Goal: Task Accomplishment & Management: Contribute content

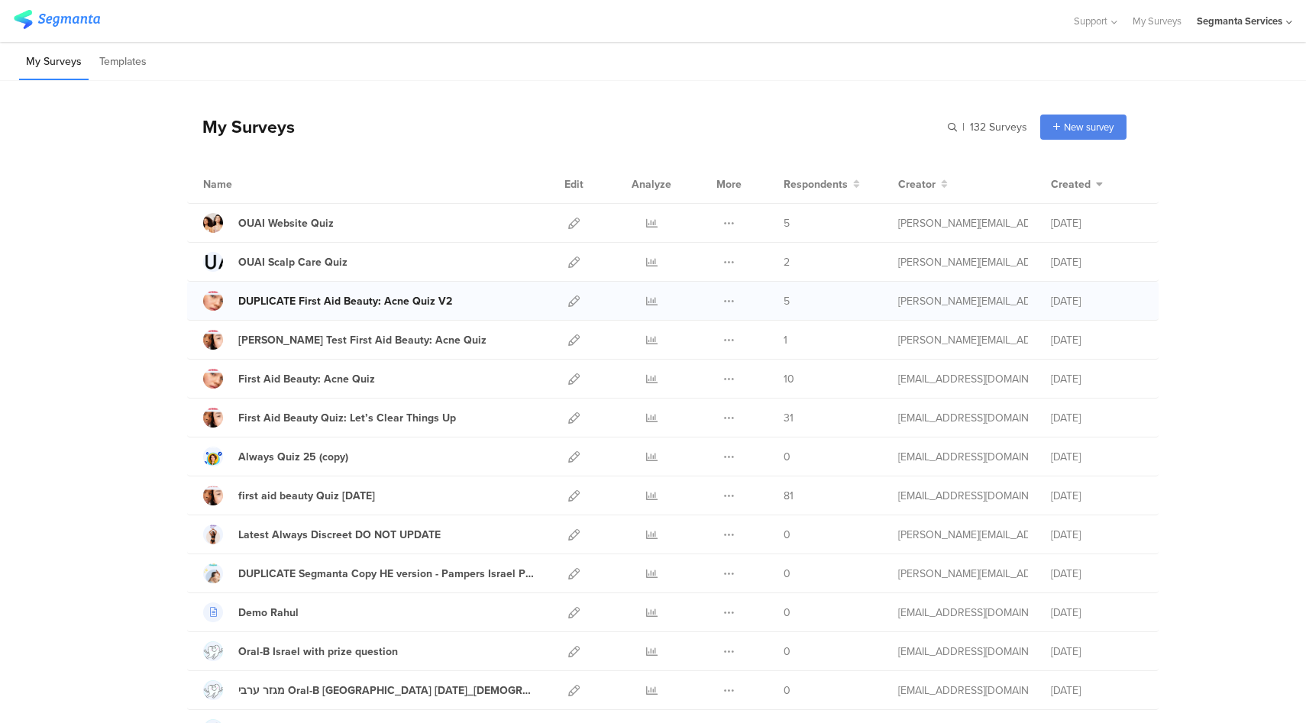
click at [349, 303] on div "DUPLICATE First Aid Beauty: Acne Quiz V2" at bounding box center [345, 301] width 214 height 16
click at [569, 305] on icon at bounding box center [573, 301] width 11 height 11
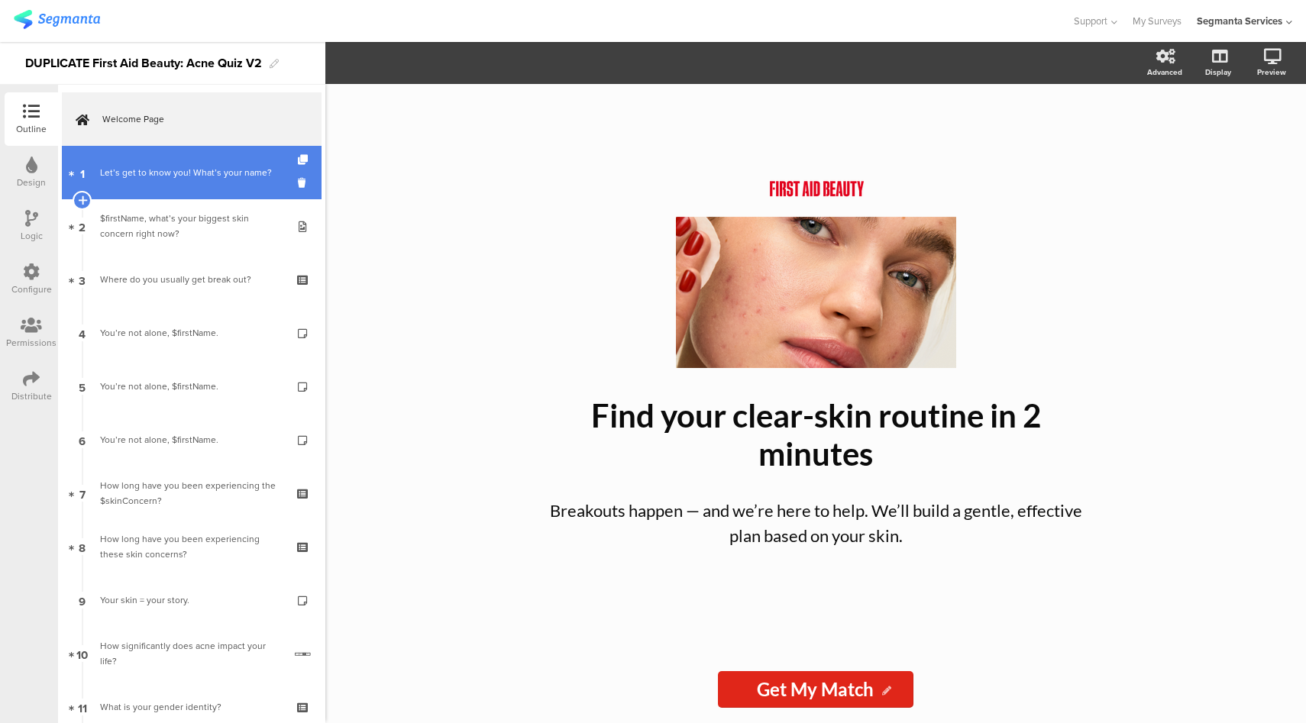
click at [175, 165] on div "Let’s get to know you! What’s your name?" at bounding box center [194, 172] width 189 height 15
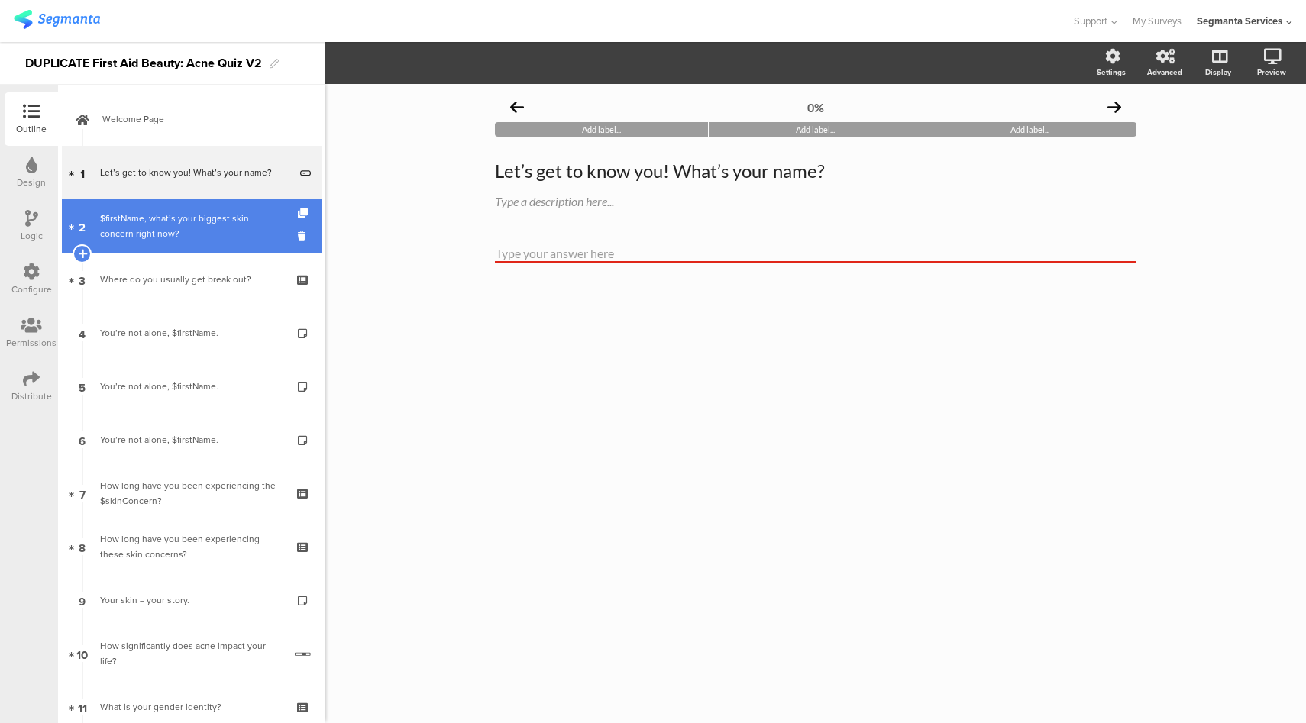
click at [175, 219] on div "$firstName, what’s your biggest skin concern right now?" at bounding box center [191, 226] width 183 height 31
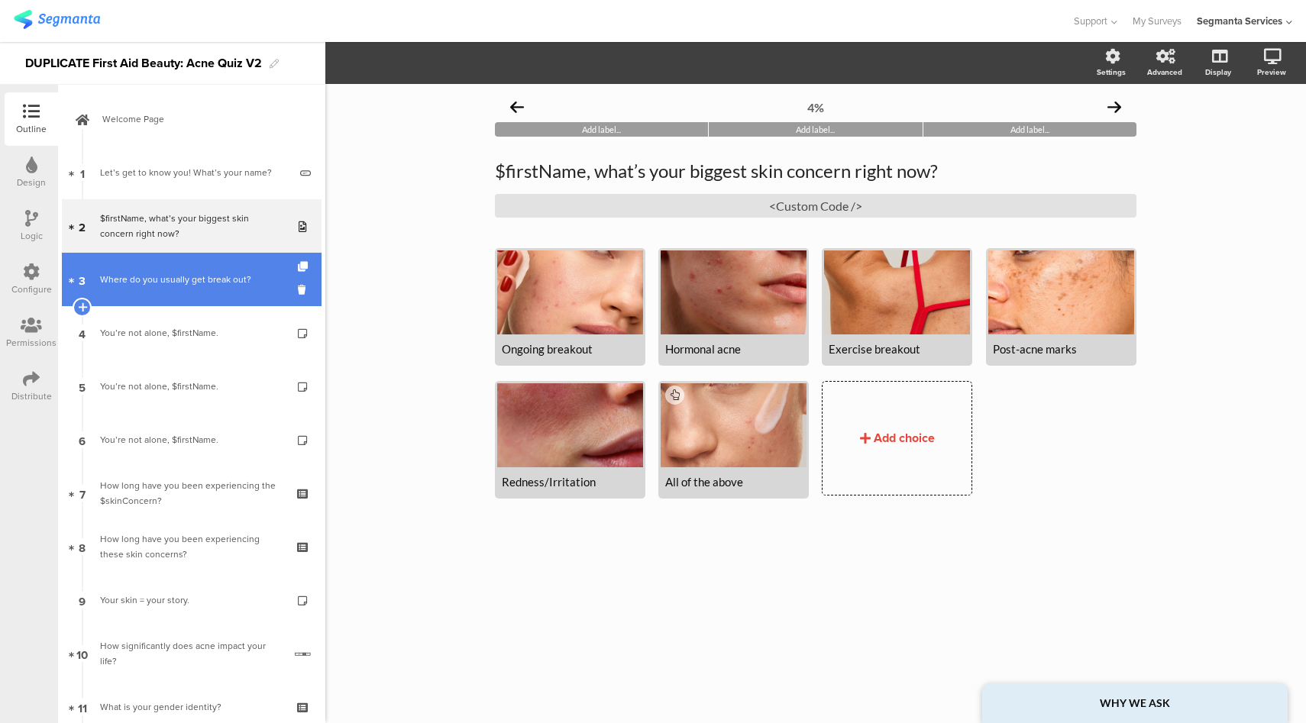
click at [177, 263] on link "3 Where do you usually get break out?" at bounding box center [192, 279] width 260 height 53
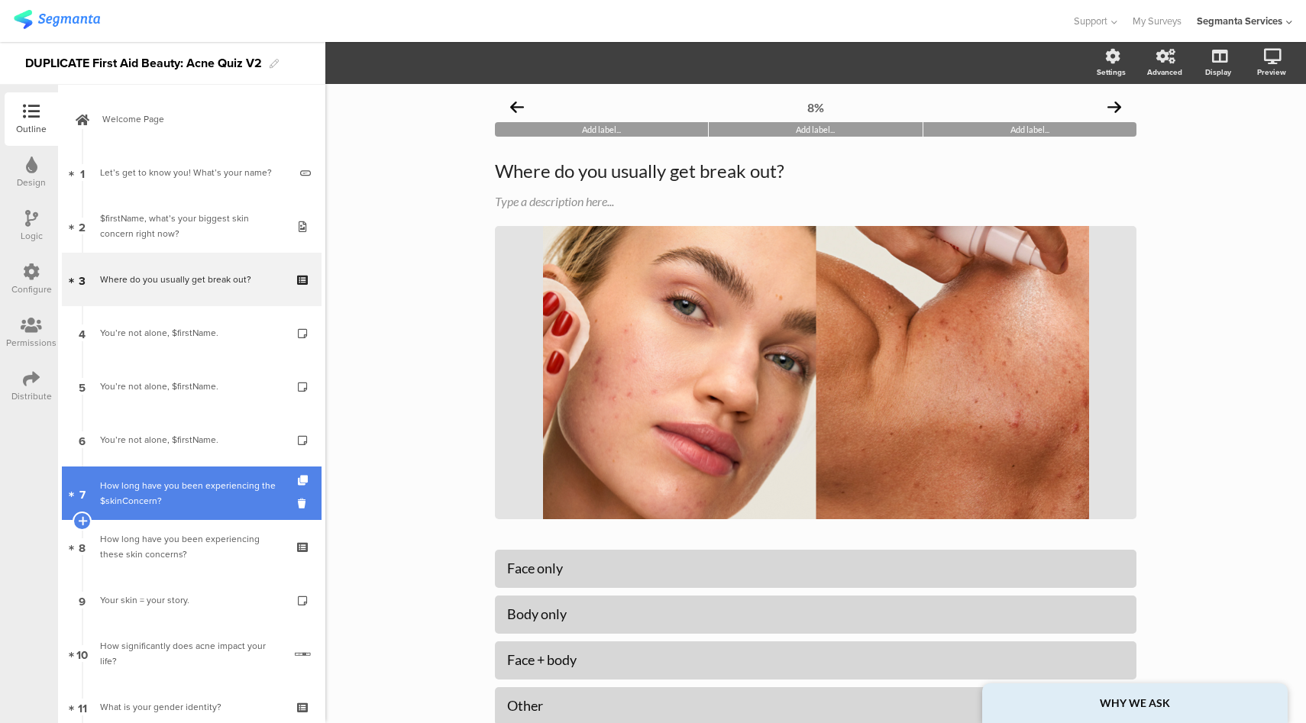
click at [202, 497] on div "How long have you been experiencing the $skinConcern?" at bounding box center [191, 493] width 183 height 31
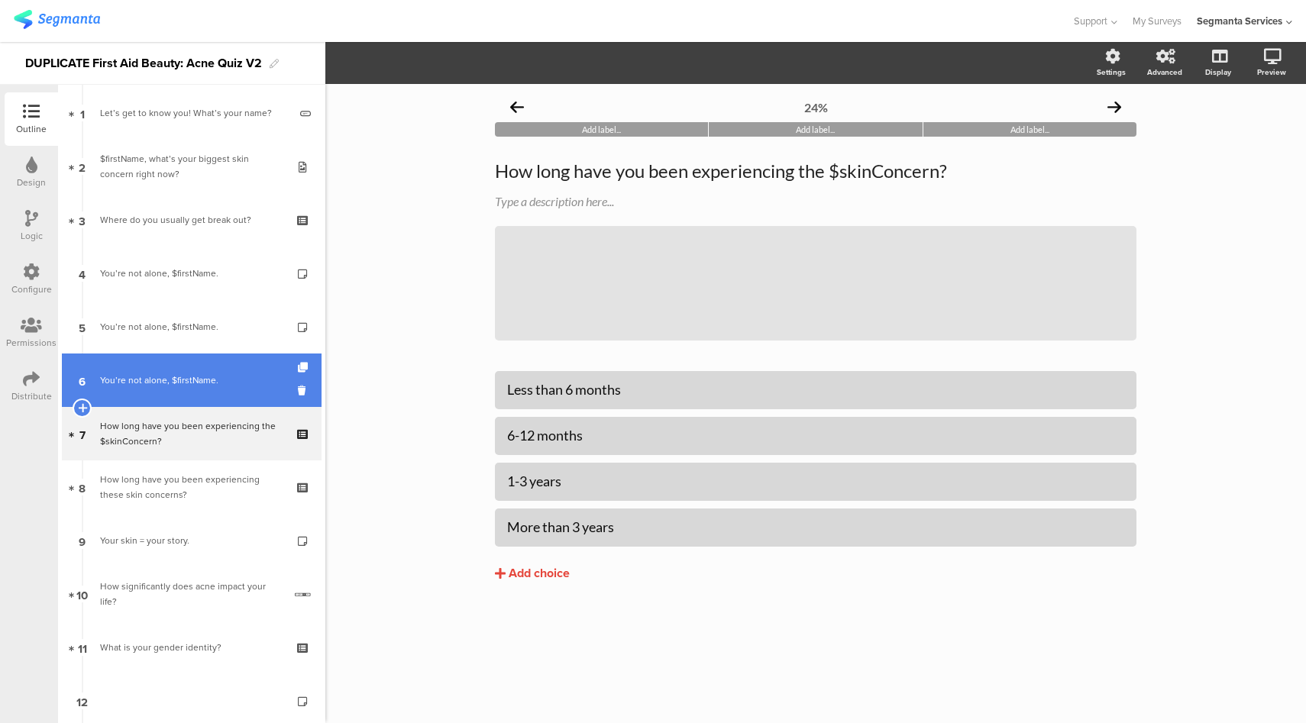
scroll to position [60, 0]
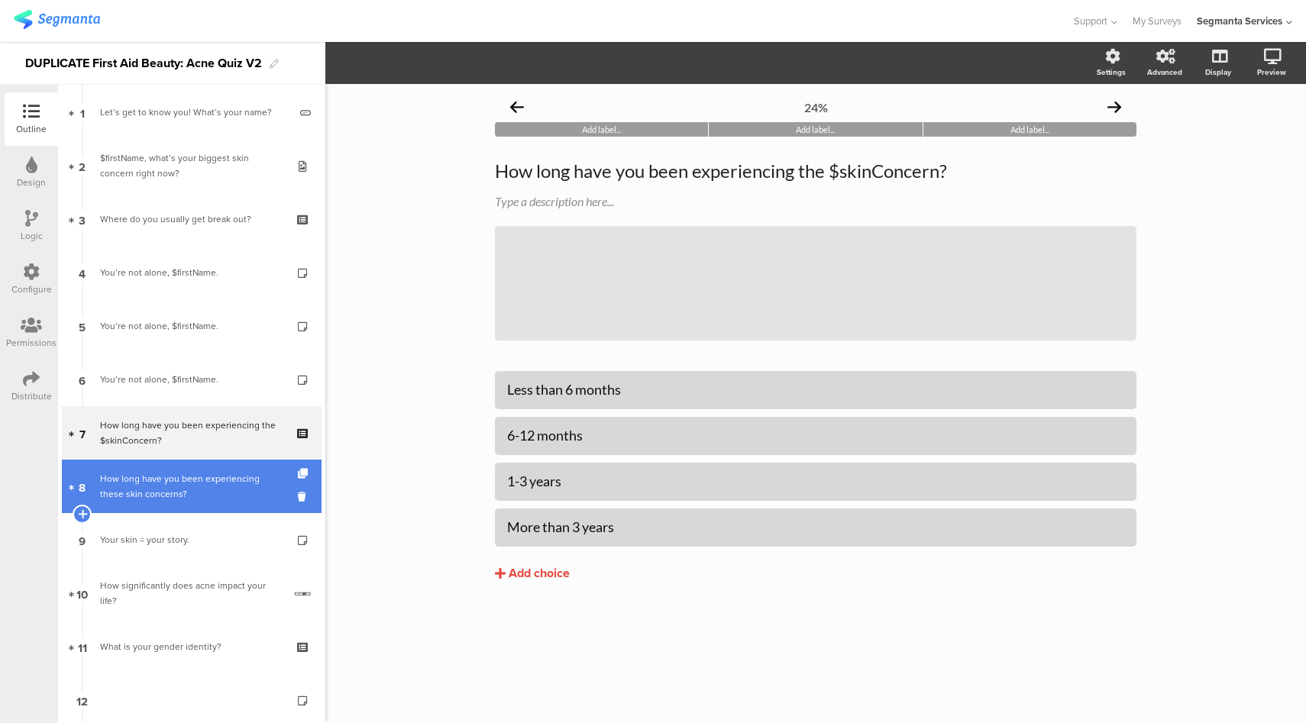
click at [205, 504] on link "8 How long have you been experiencing these skin concerns?" at bounding box center [192, 486] width 260 height 53
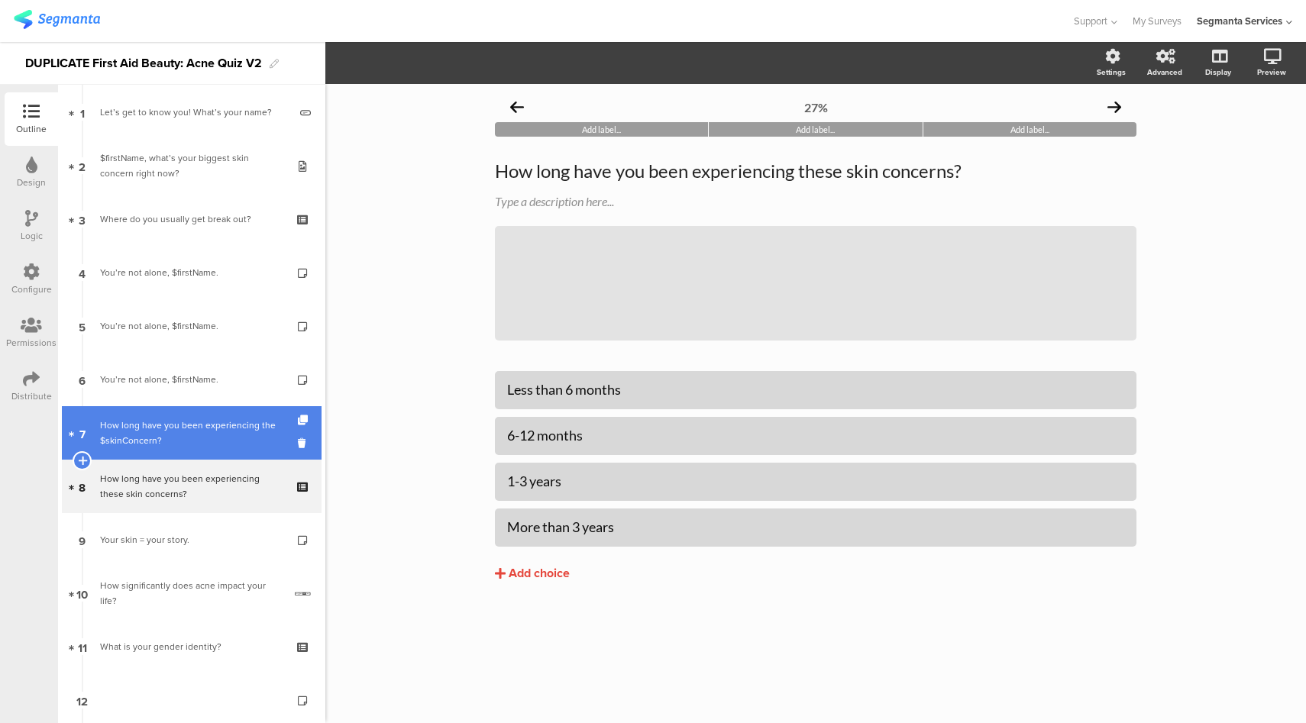
click at [204, 418] on div "How long have you been experiencing the $skinConcern?" at bounding box center [191, 433] width 183 height 31
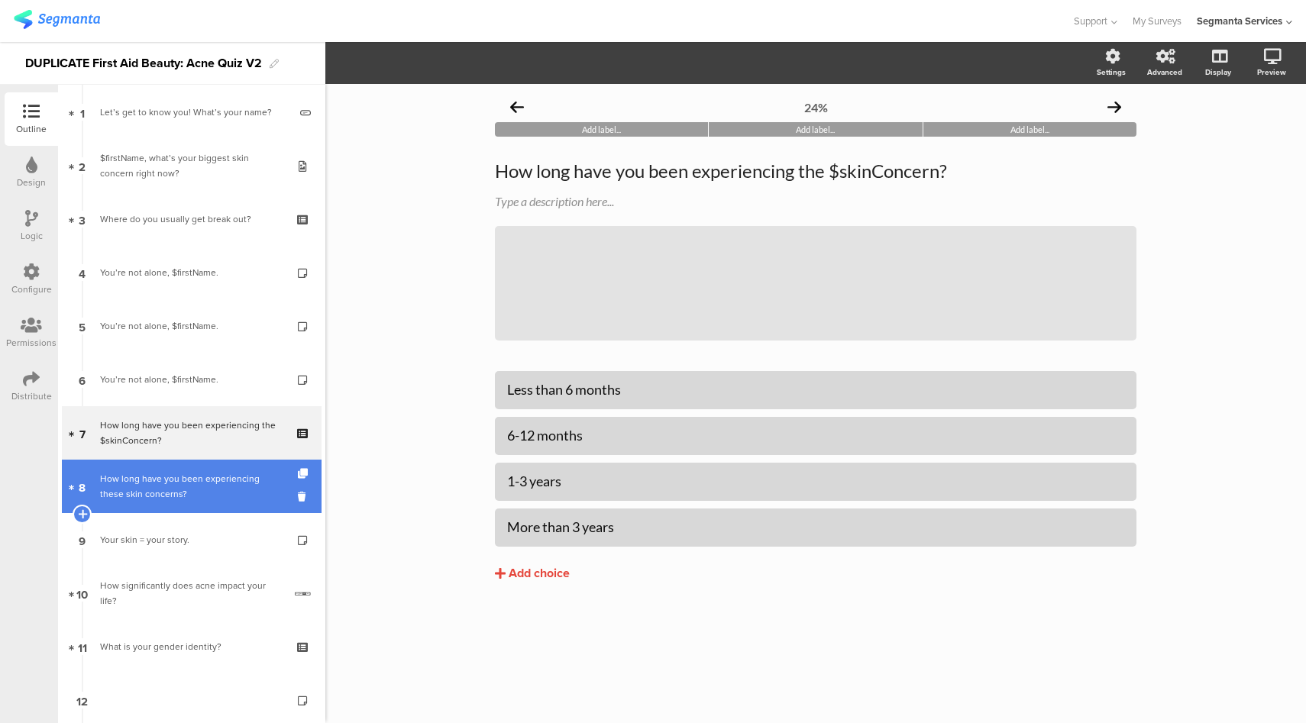
click at [225, 497] on div "How long have you been experiencing these skin concerns?" at bounding box center [191, 486] width 183 height 31
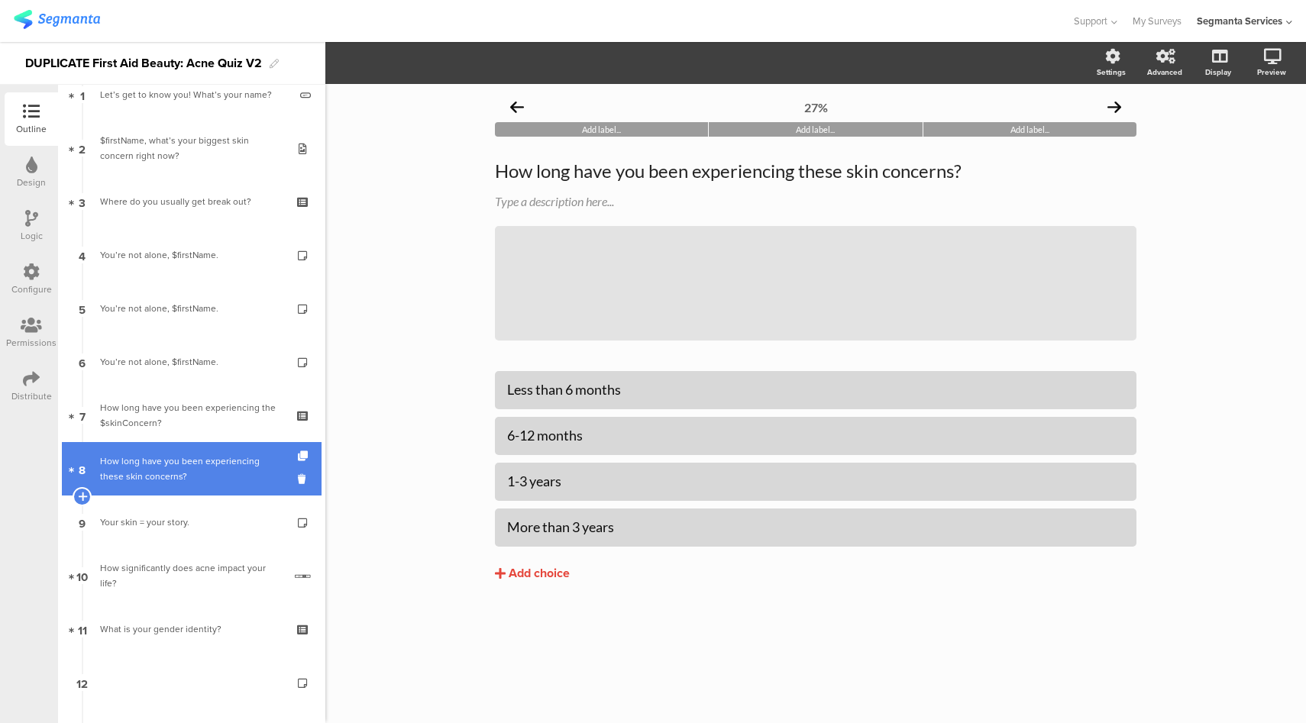
scroll to position [170, 0]
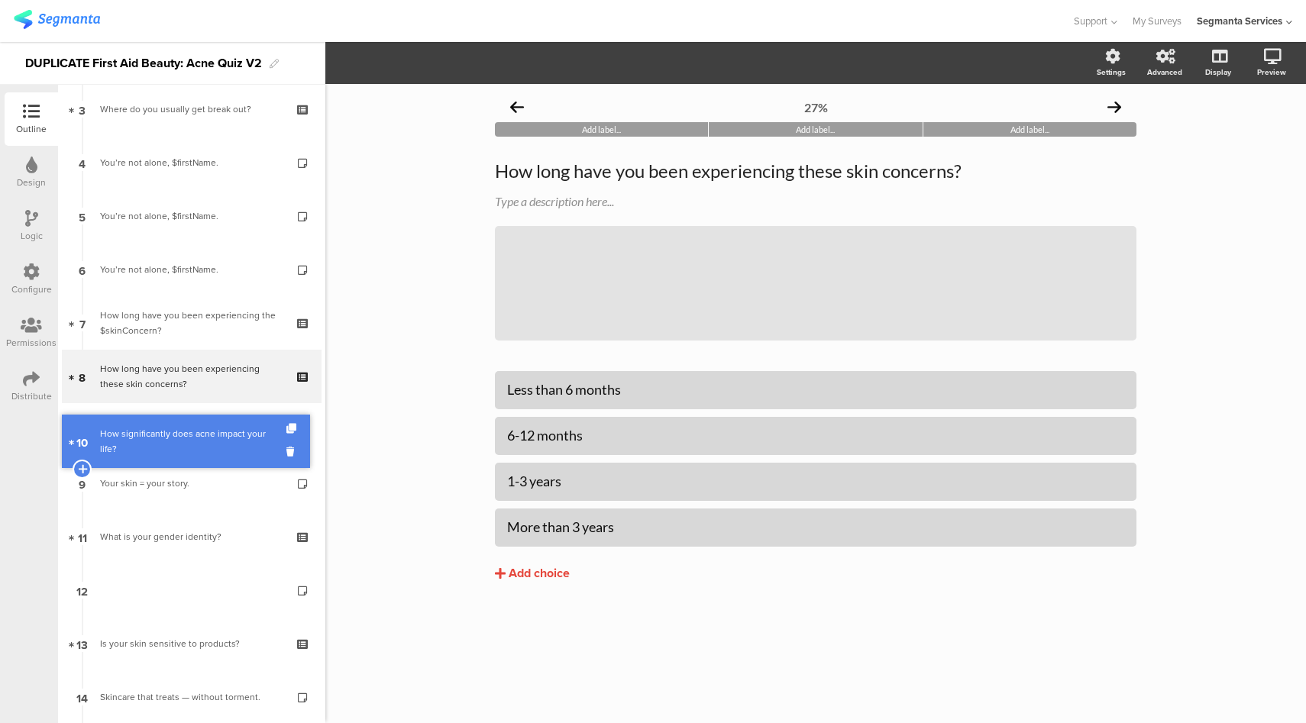
drag, startPoint x: 224, startPoint y: 489, endPoint x: 211, endPoint y: 447, distance: 44.0
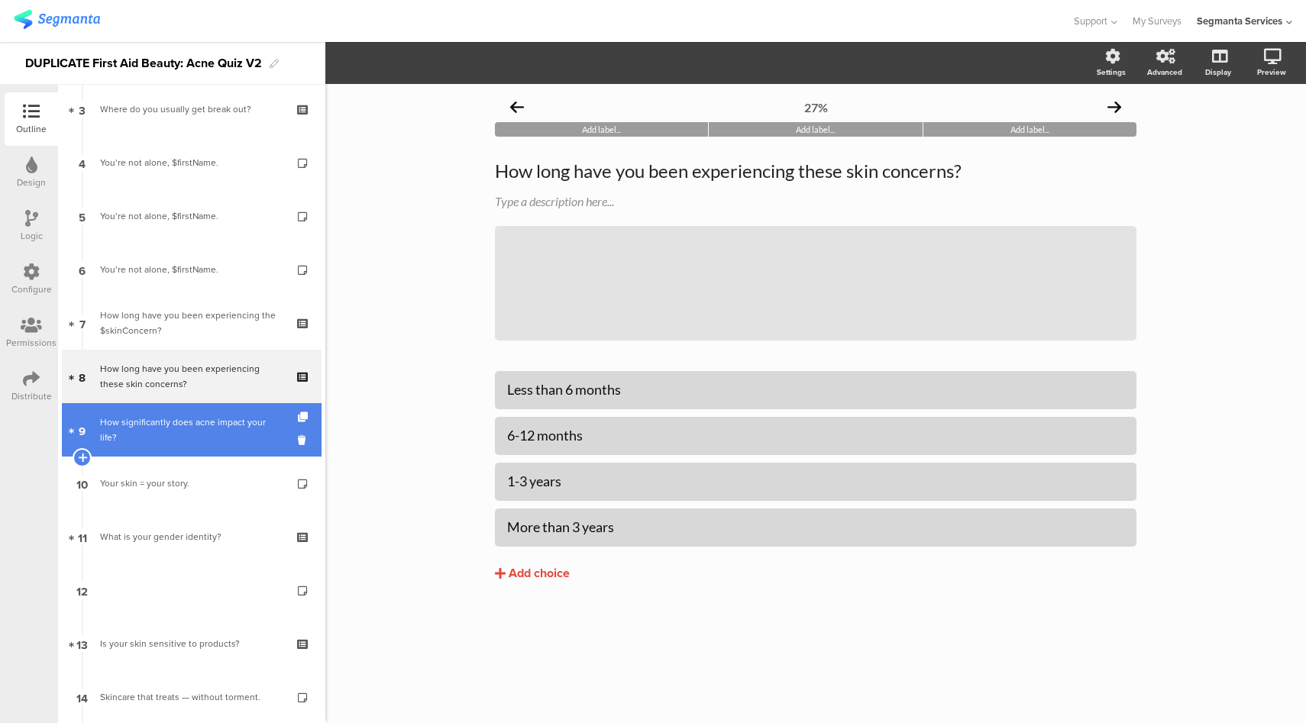
click at [207, 419] on div "How significantly does acne impact your life?" at bounding box center [191, 430] width 183 height 31
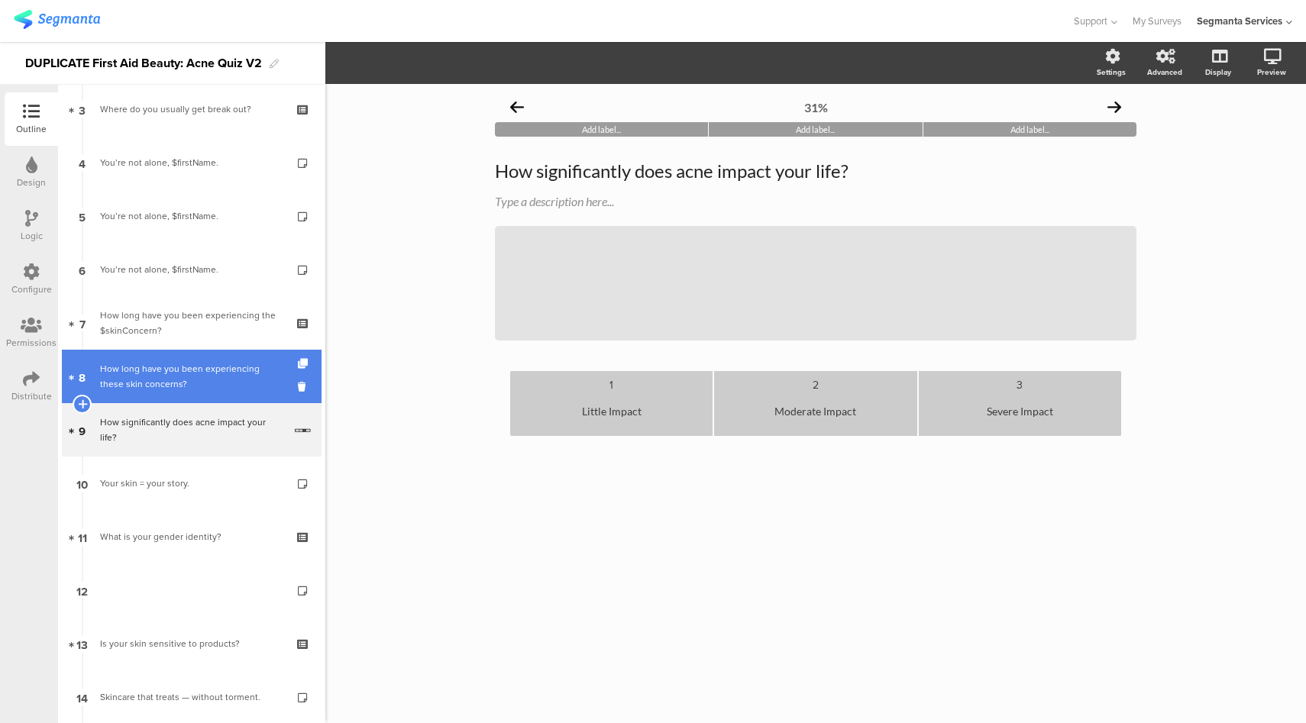
click at [210, 385] on div "How long have you been experiencing these skin concerns?" at bounding box center [191, 376] width 183 height 31
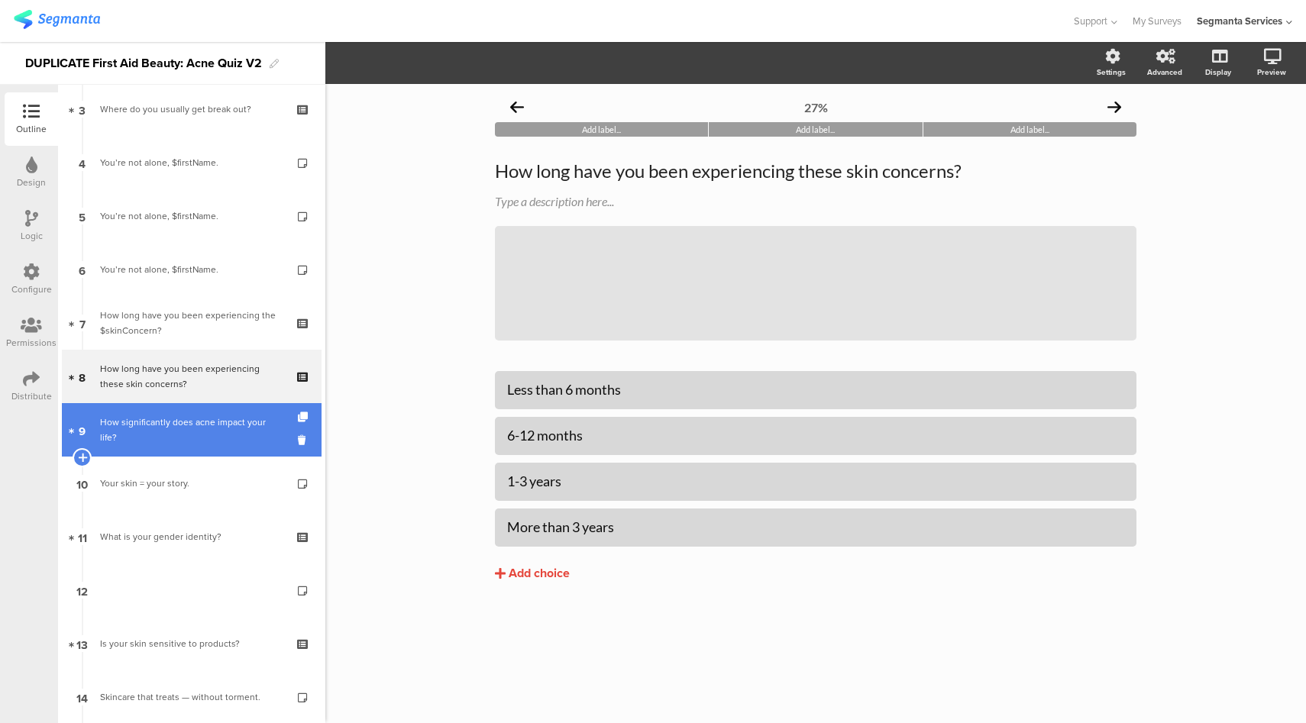
click at [209, 448] on link "9 How significantly does acne impact your life?" at bounding box center [192, 429] width 260 height 53
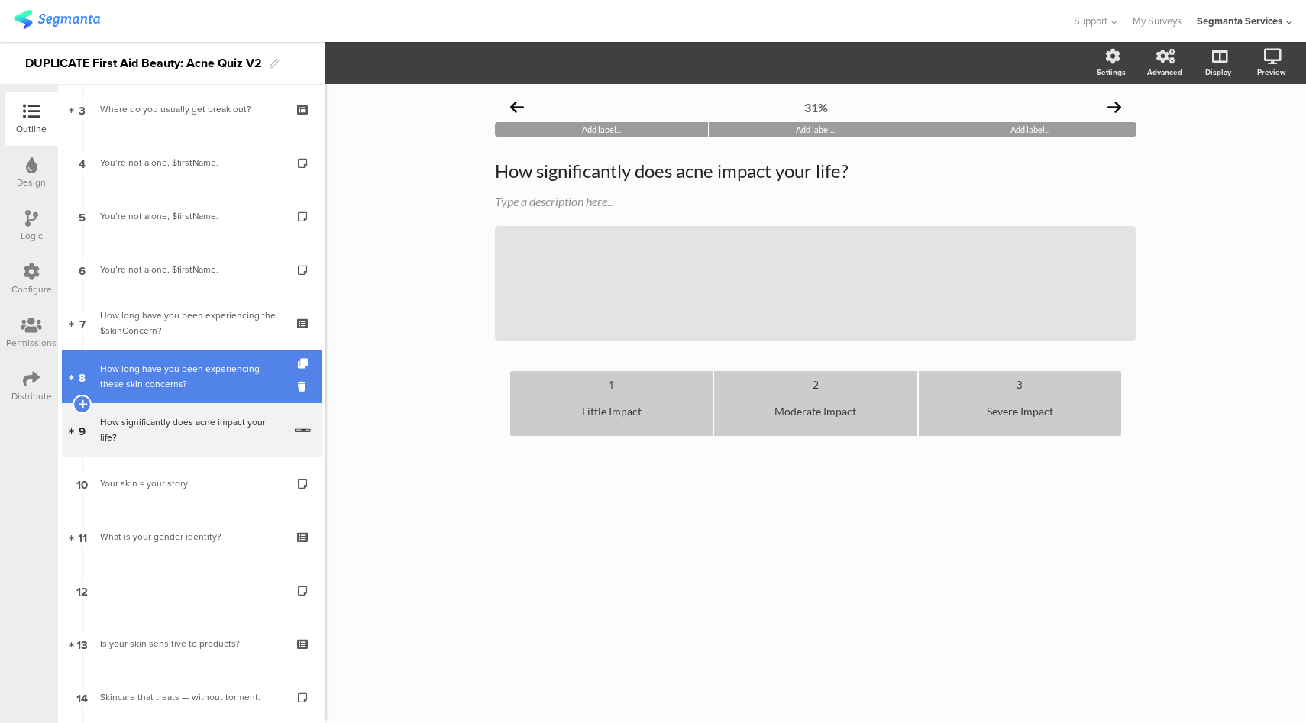
click at [186, 371] on div "How long have you been experiencing these skin concerns?" at bounding box center [191, 376] width 183 height 31
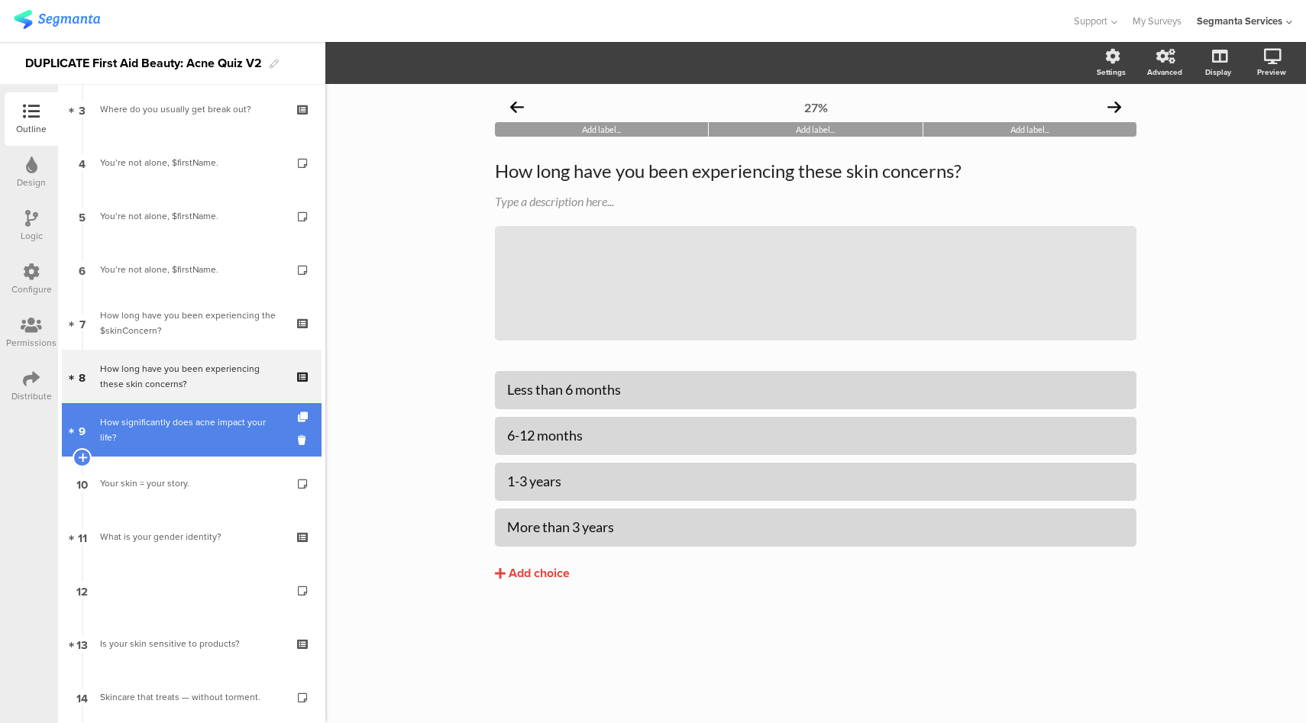
click at [148, 416] on div "How significantly does acne impact your life?" at bounding box center [191, 430] width 183 height 31
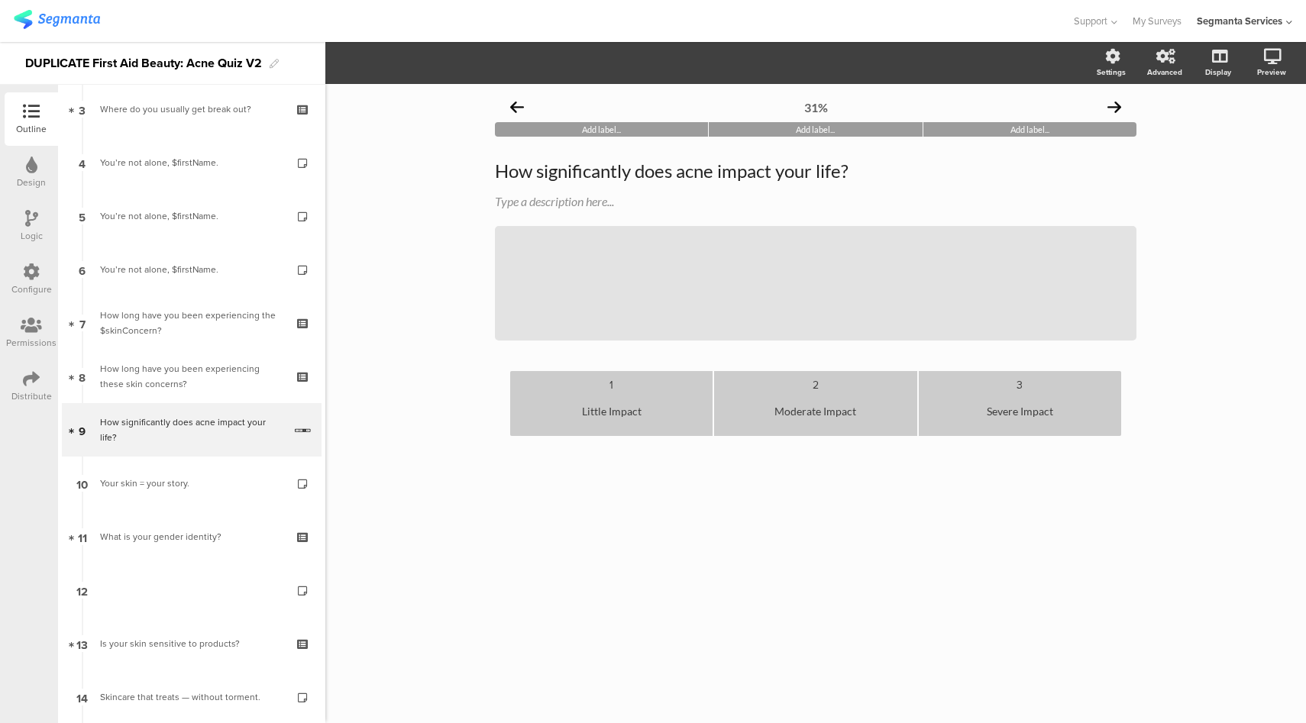
click at [646, 413] on div "Little Impact" at bounding box center [611, 411] width 190 height 37
click at [616, 390] on div "1" at bounding box center [611, 384] width 190 height 15
click at [611, 387] on div "1" at bounding box center [611, 384] width 190 height 15
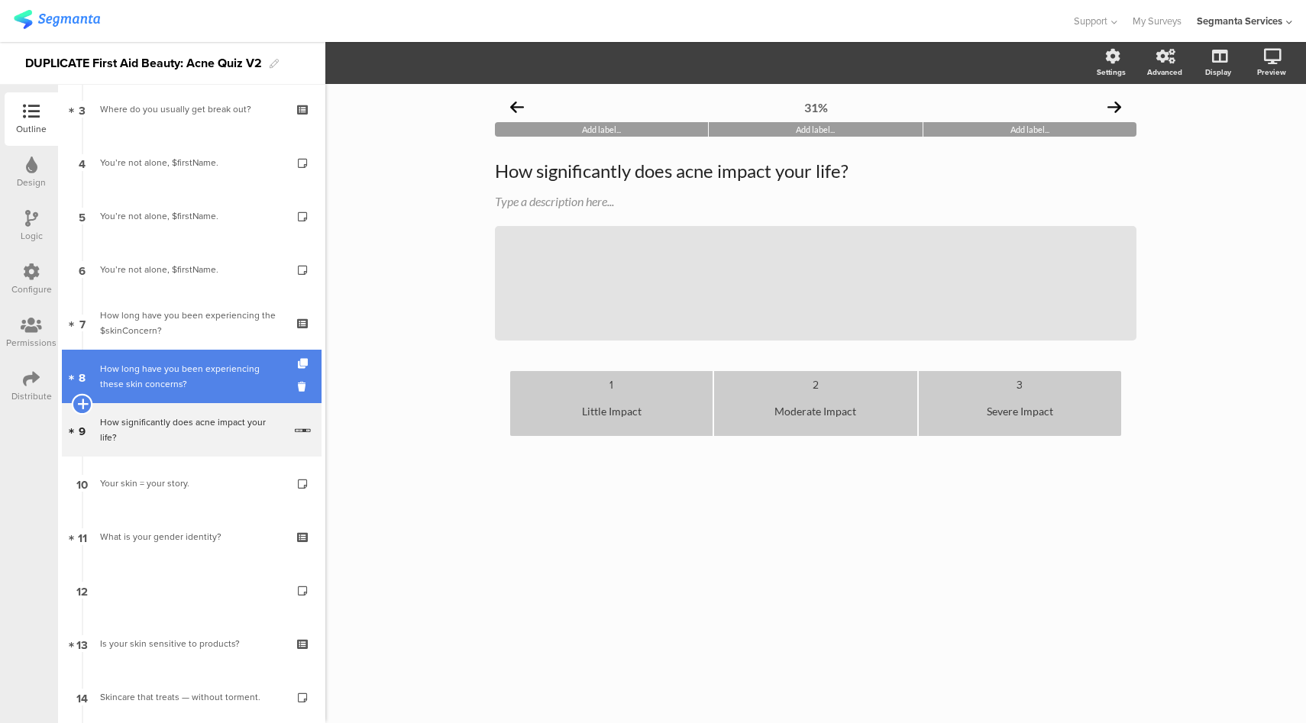
click at [85, 401] on icon at bounding box center [82, 404] width 10 height 14
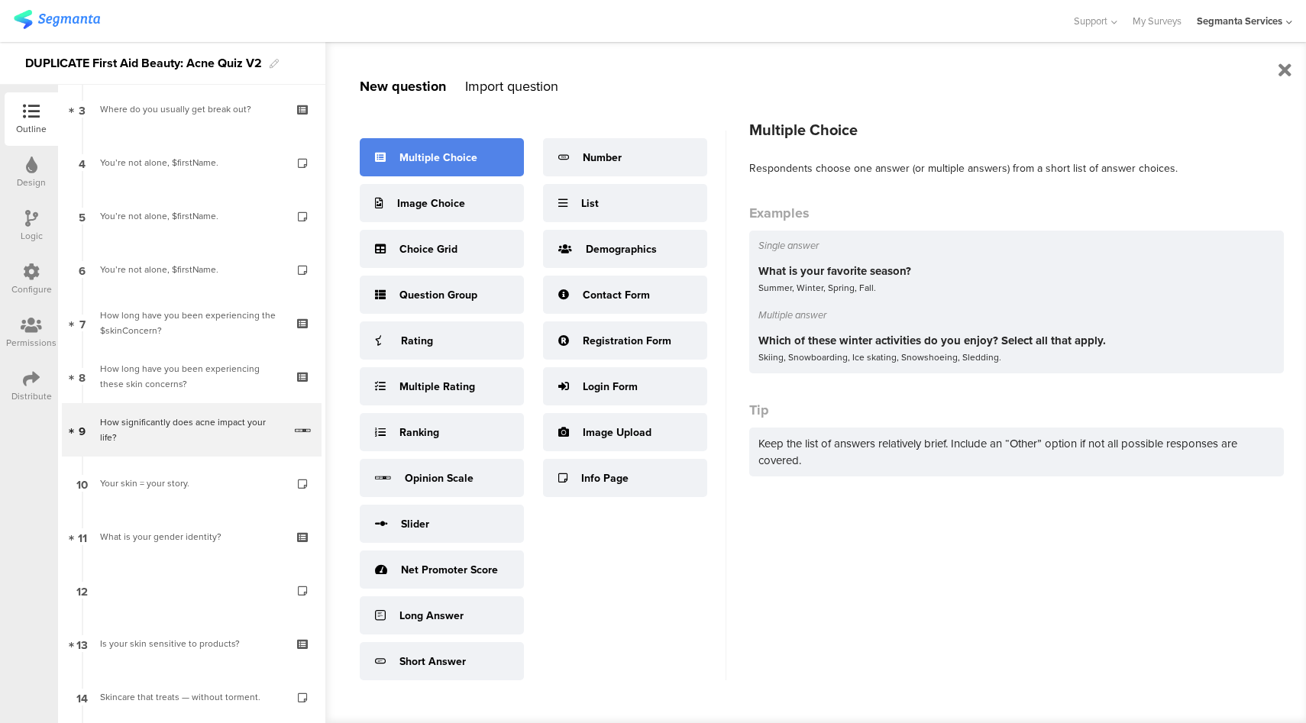
click at [438, 175] on div "Multiple Choice" at bounding box center [442, 157] width 164 height 38
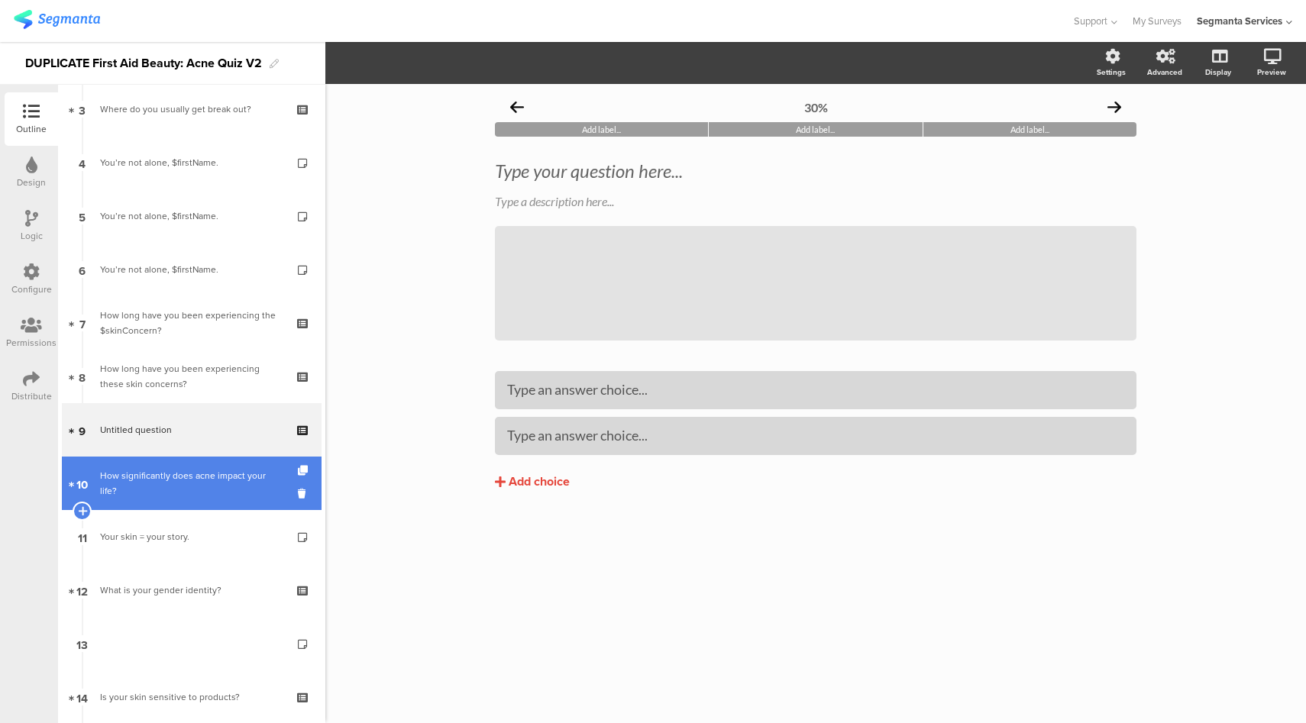
click at [175, 483] on div "How significantly does acne impact your life?" at bounding box center [191, 483] width 183 height 31
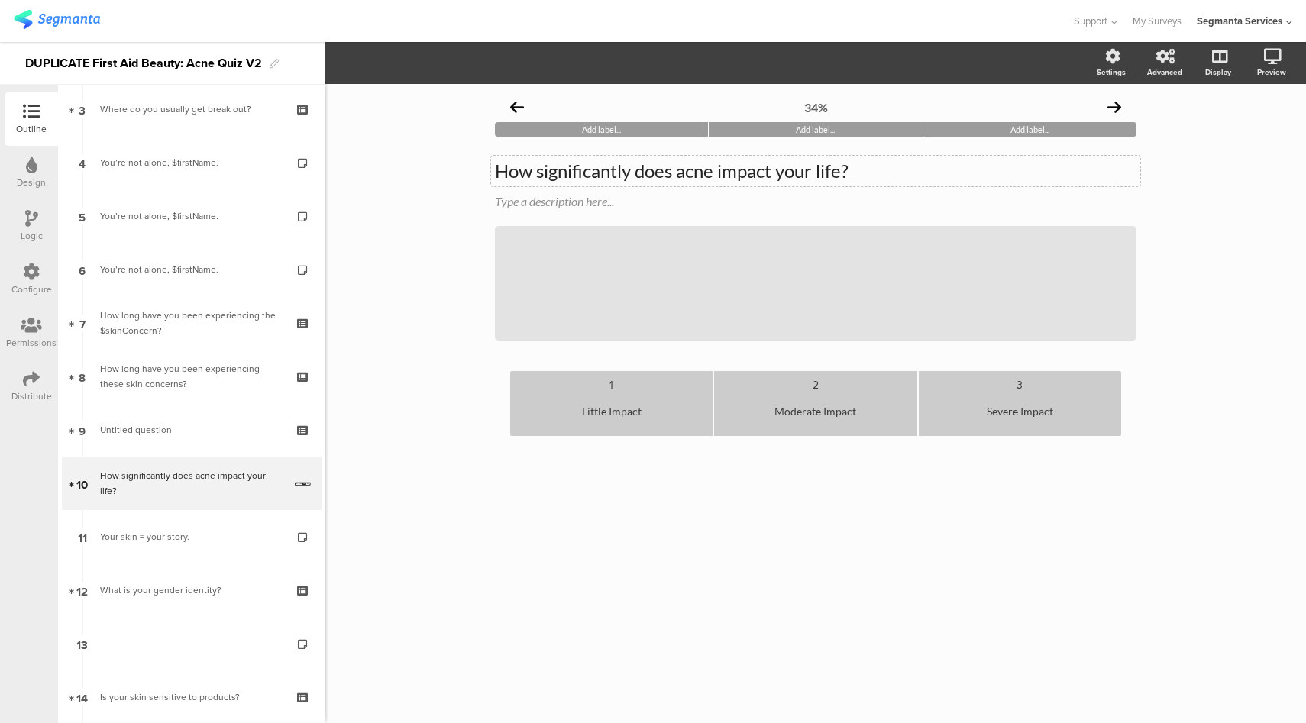
click at [662, 175] on p "How significantly does acne impact your life?" at bounding box center [816, 171] width 642 height 23
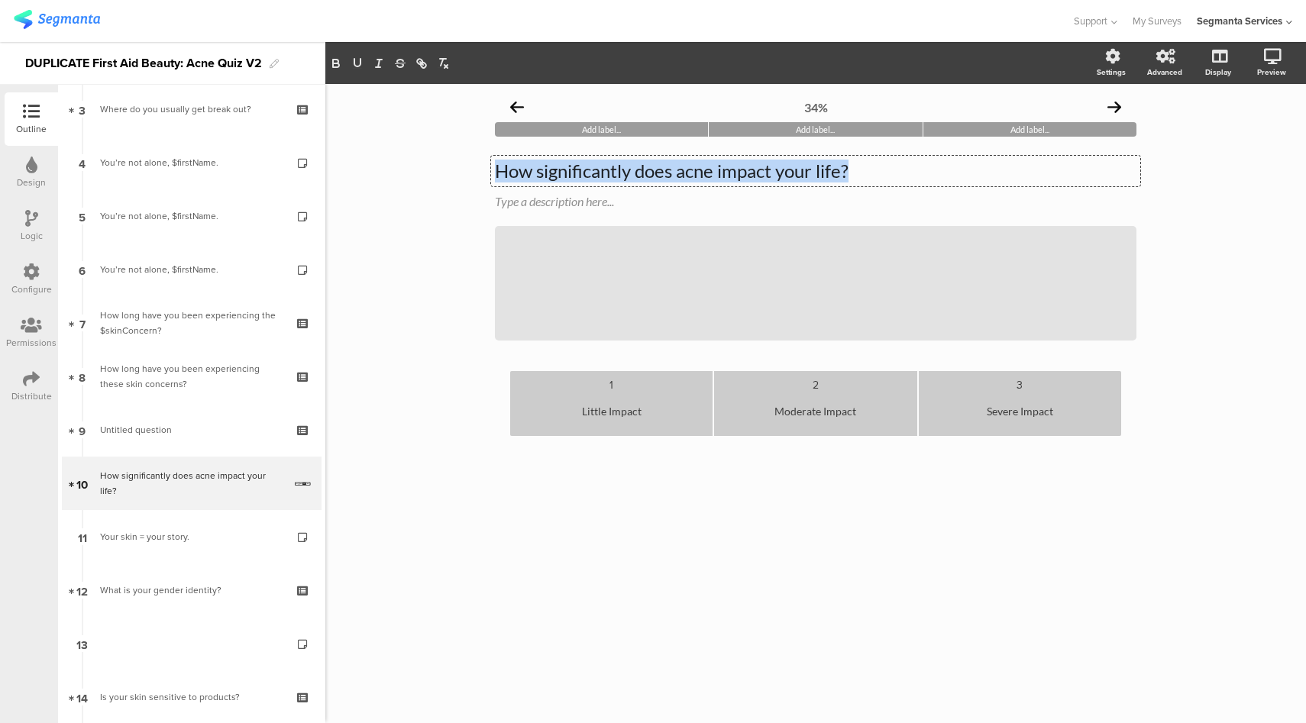
click at [662, 175] on p "How significantly does acne impact your life?" at bounding box center [816, 171] width 642 height 23
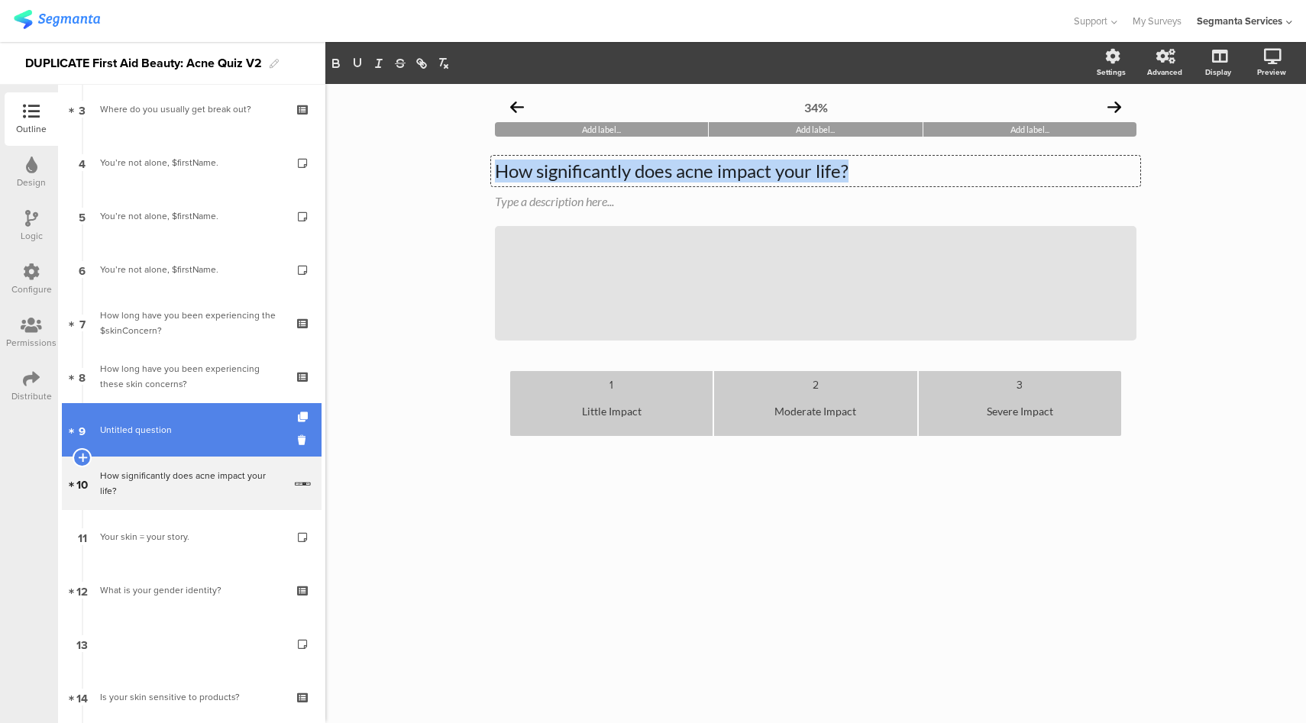
click at [109, 431] on span "Untitled question" at bounding box center [136, 430] width 72 height 14
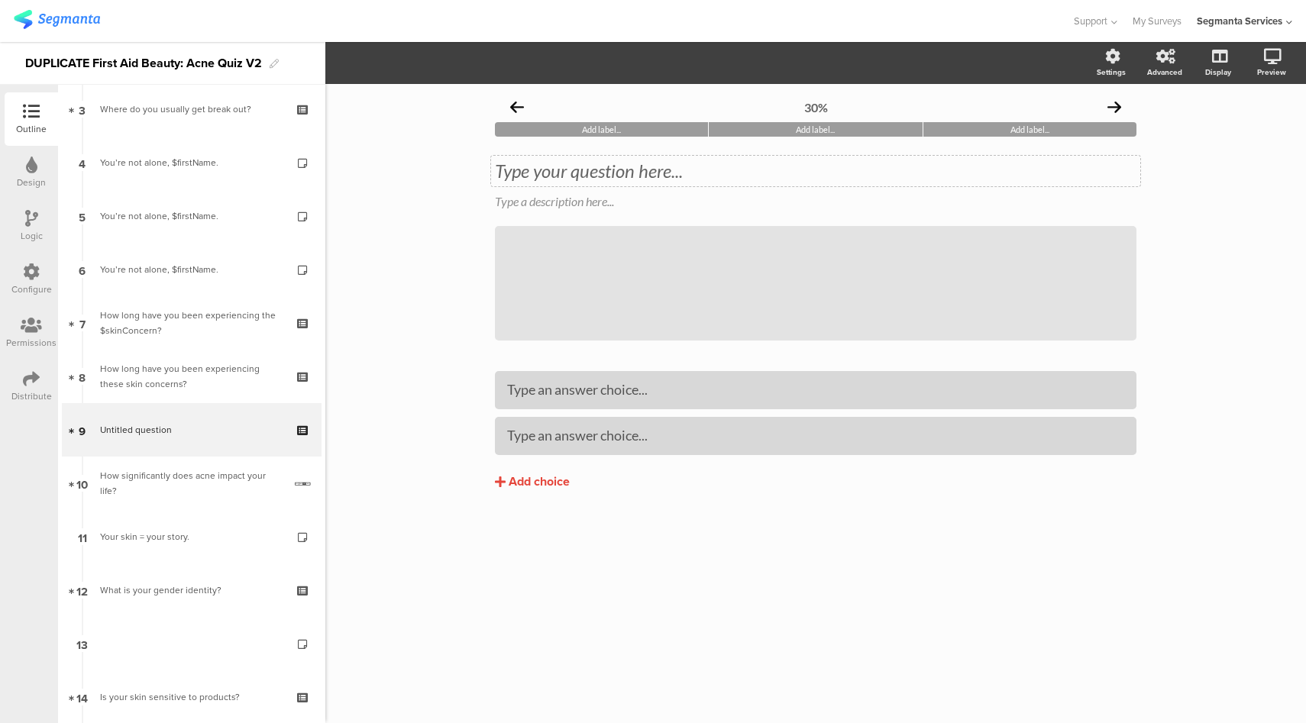
click at [523, 175] on div "Type your question here..." at bounding box center [816, 171] width 642 height 23
click at [527, 486] on div "Add choice" at bounding box center [539, 482] width 61 height 16
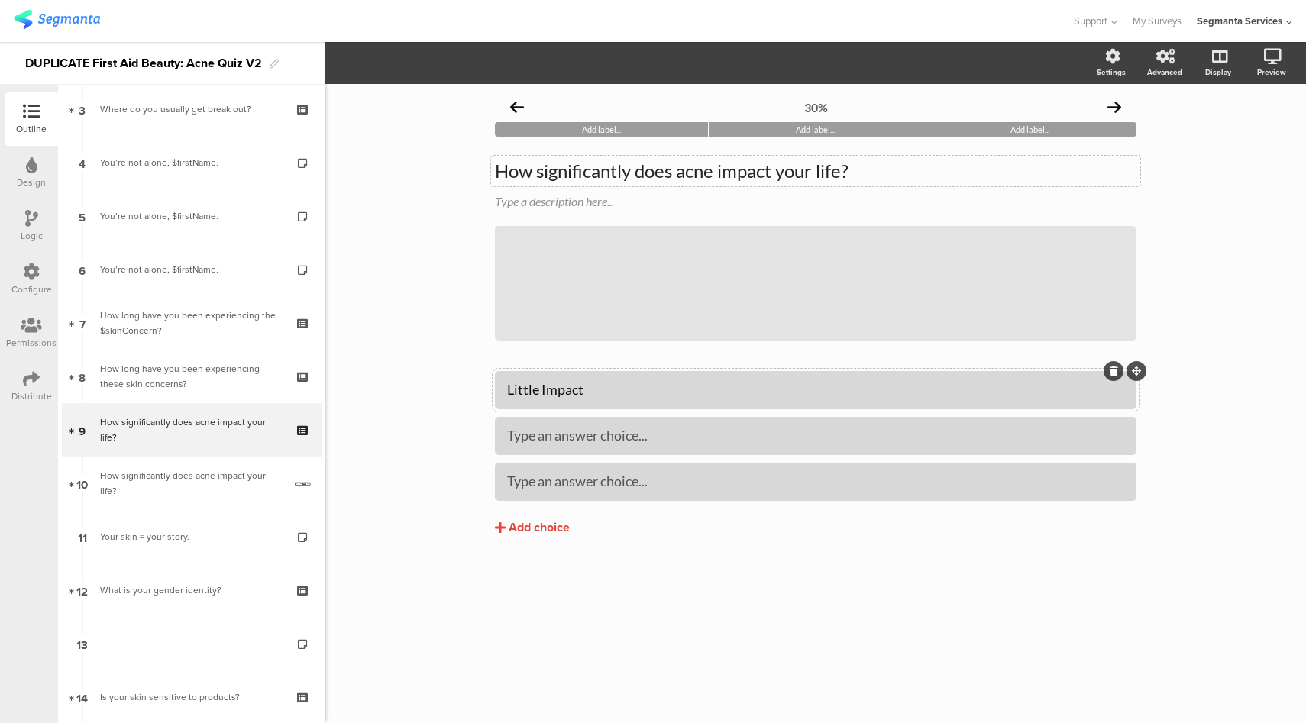
click at [607, 389] on div "Little Impact" at bounding box center [815, 390] width 617 height 18
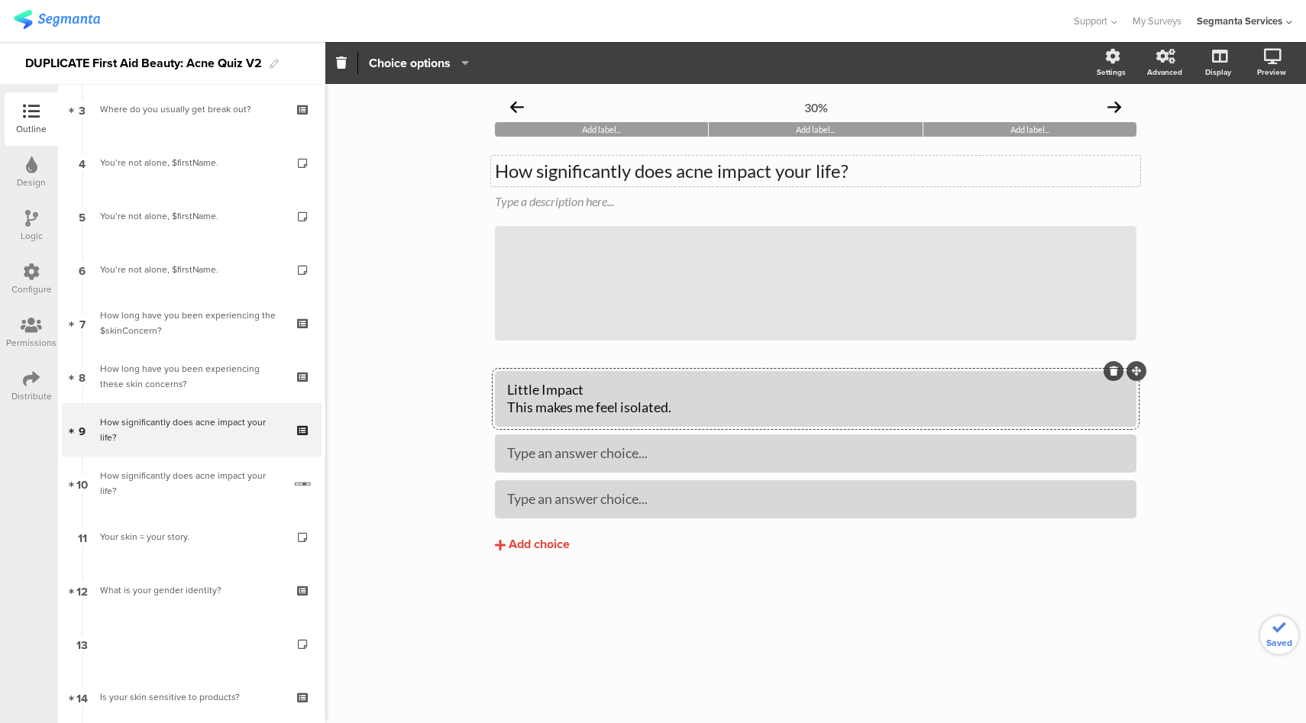
click at [614, 408] on div "This makes me feel isolated." at bounding box center [815, 408] width 617 height 18
click at [520, 393] on div "Little Impact This makes me feel isolated." at bounding box center [815, 399] width 617 height 36
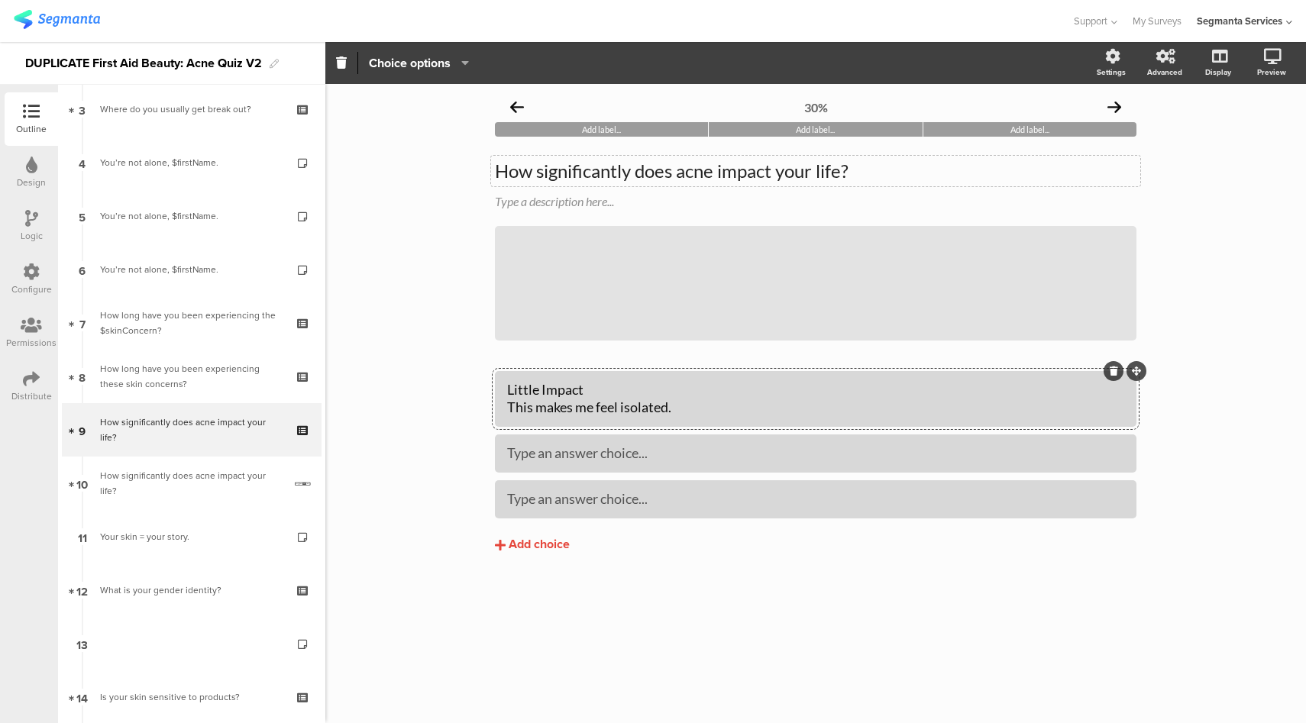
click at [629, 413] on div "This makes me feel isolated." at bounding box center [815, 408] width 617 height 18
copy div "This makes me feel isolated."
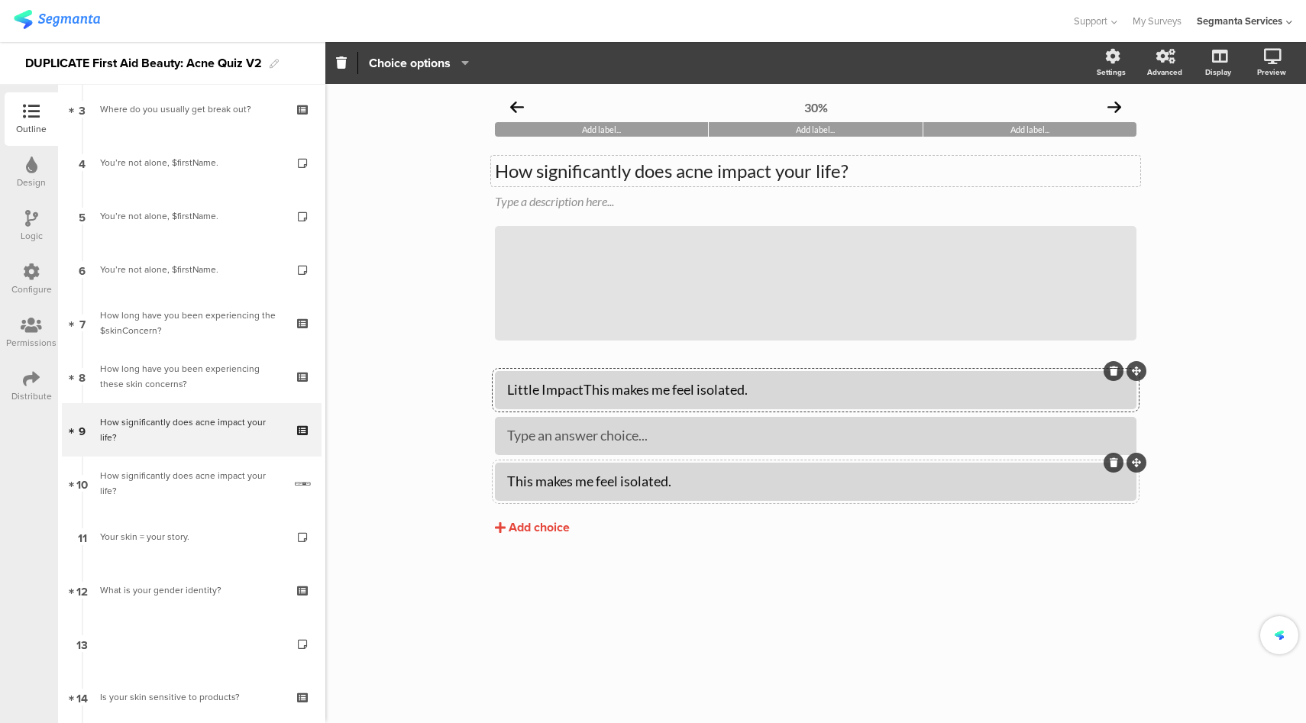
click at [510, 487] on div "This makes me feel isolated." at bounding box center [815, 482] width 617 height 18
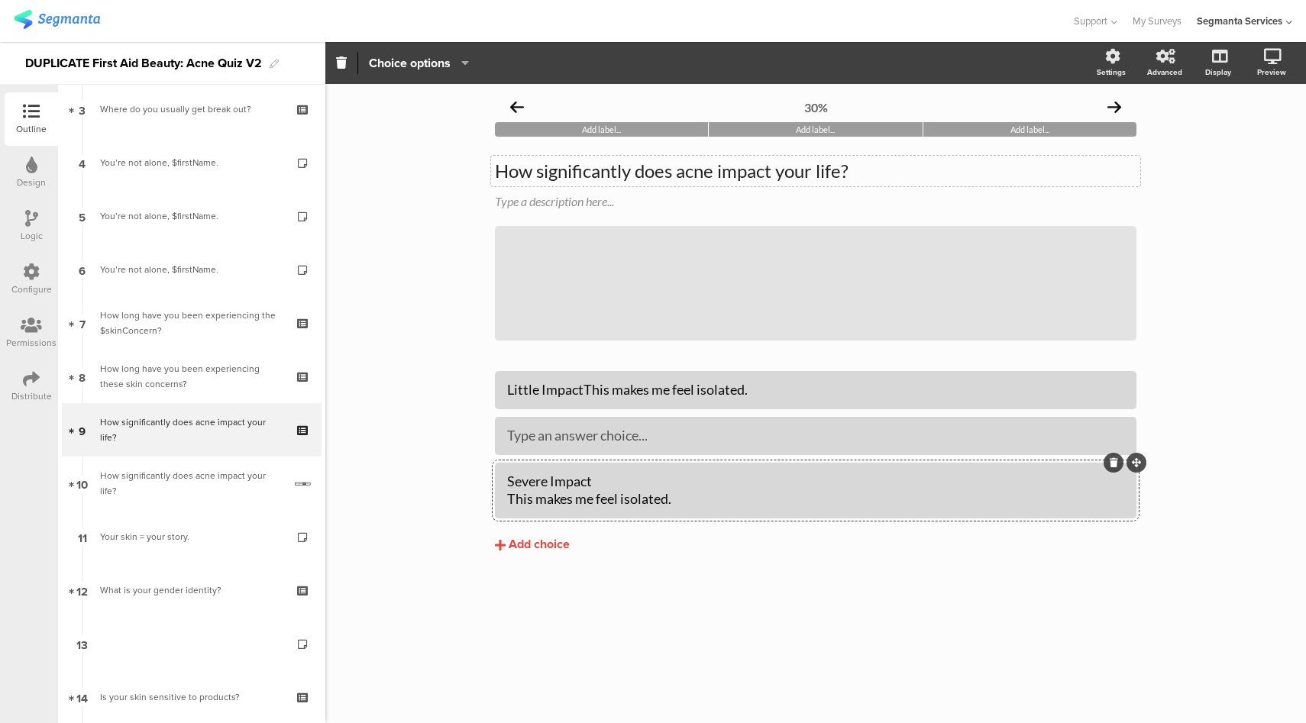
click at [570, 482] on div "Severe Impact This makes me feel isolated." at bounding box center [815, 491] width 617 height 36
click at [585, 395] on div "Little ImpactThis makes me feel isolated." at bounding box center [815, 390] width 617 height 18
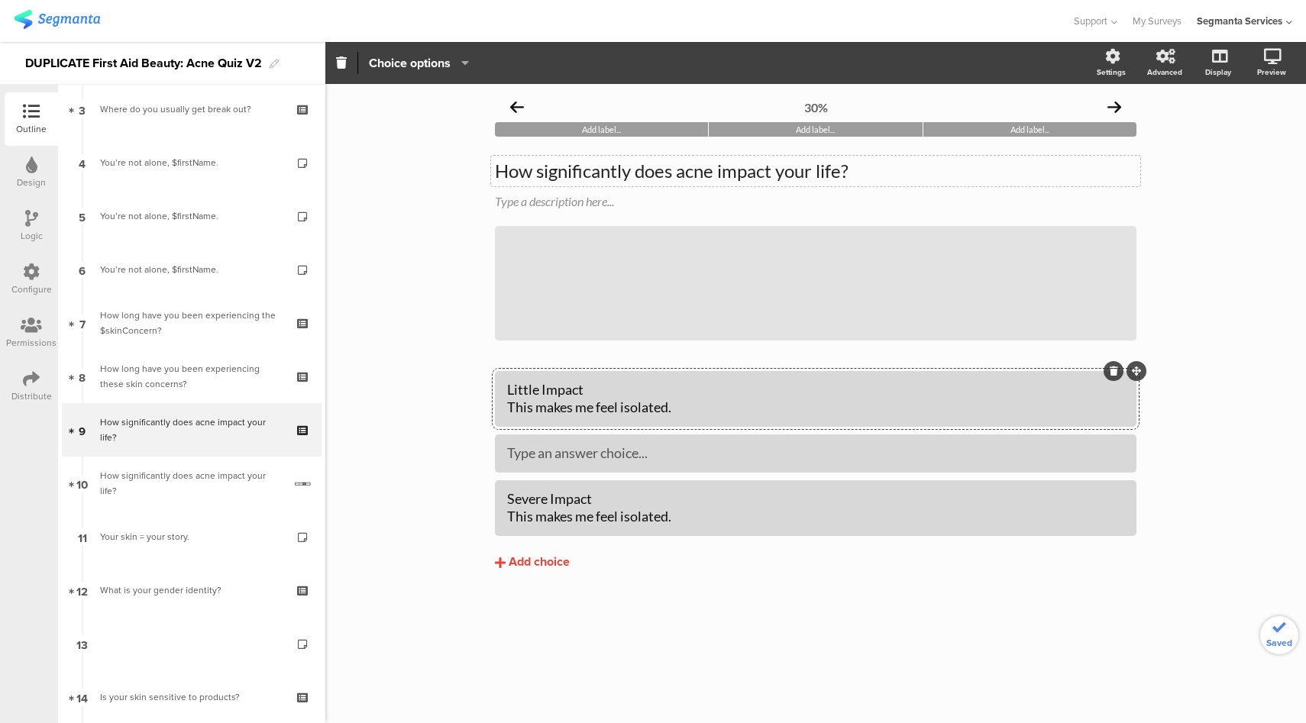
click at [551, 389] on div "Little Impact This makes me feel isolated." at bounding box center [815, 399] width 617 height 36
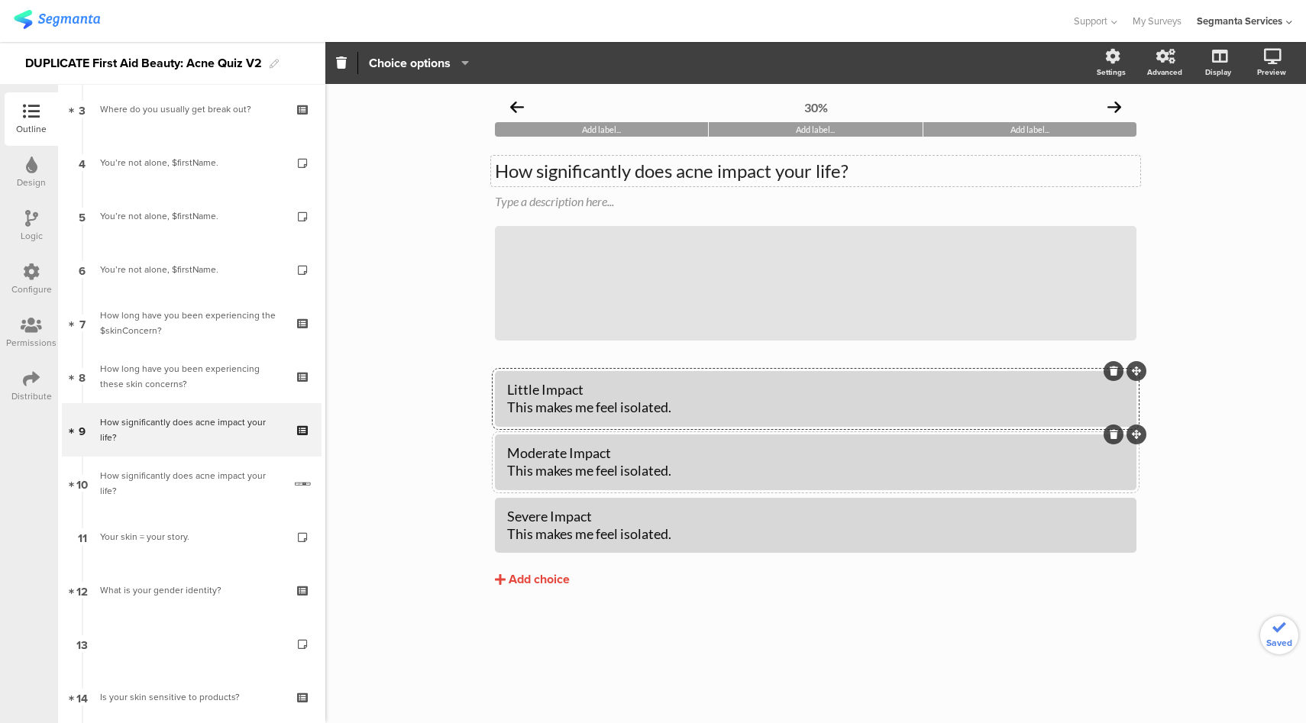
click at [571, 458] on div "Moderate Impact This makes me feel isolated." at bounding box center [815, 463] width 617 height 36
click at [687, 477] on div "Moderate Impact This makes me feel isolated." at bounding box center [815, 463] width 617 height 36
click at [1209, 141] on icon at bounding box center [1217, 136] width 16 height 15
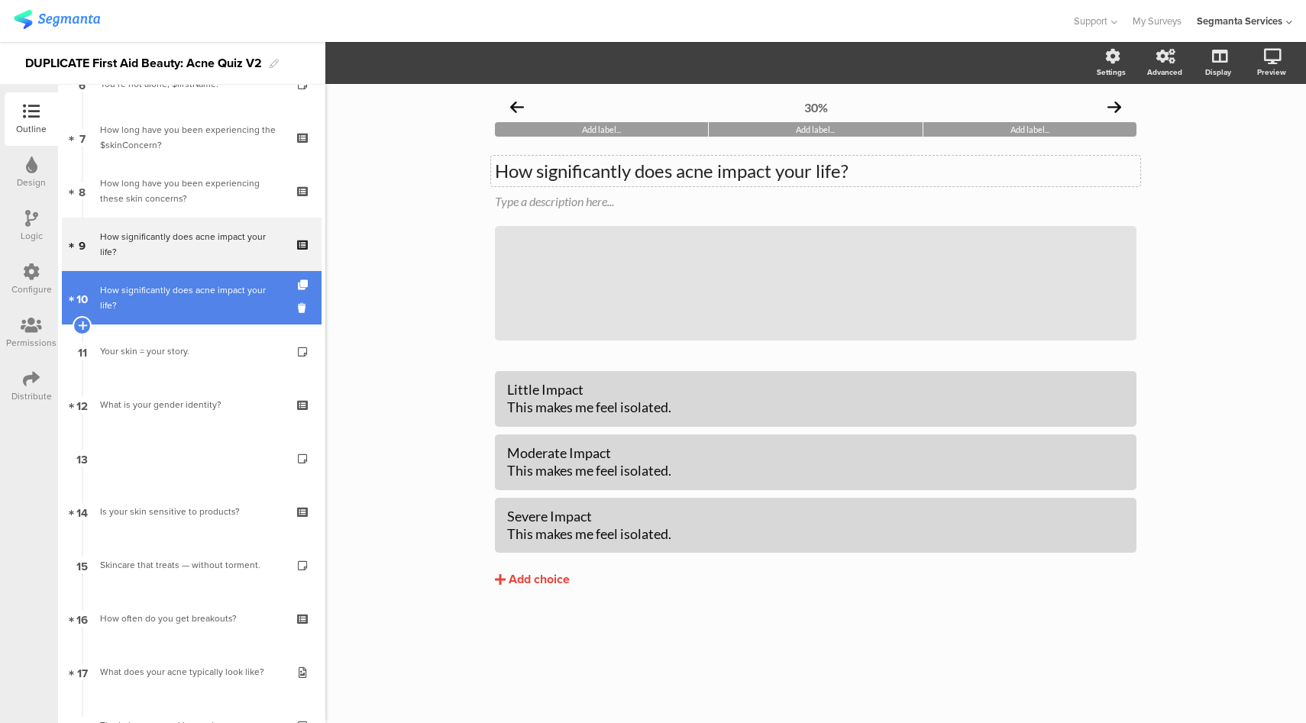
scroll to position [377, 0]
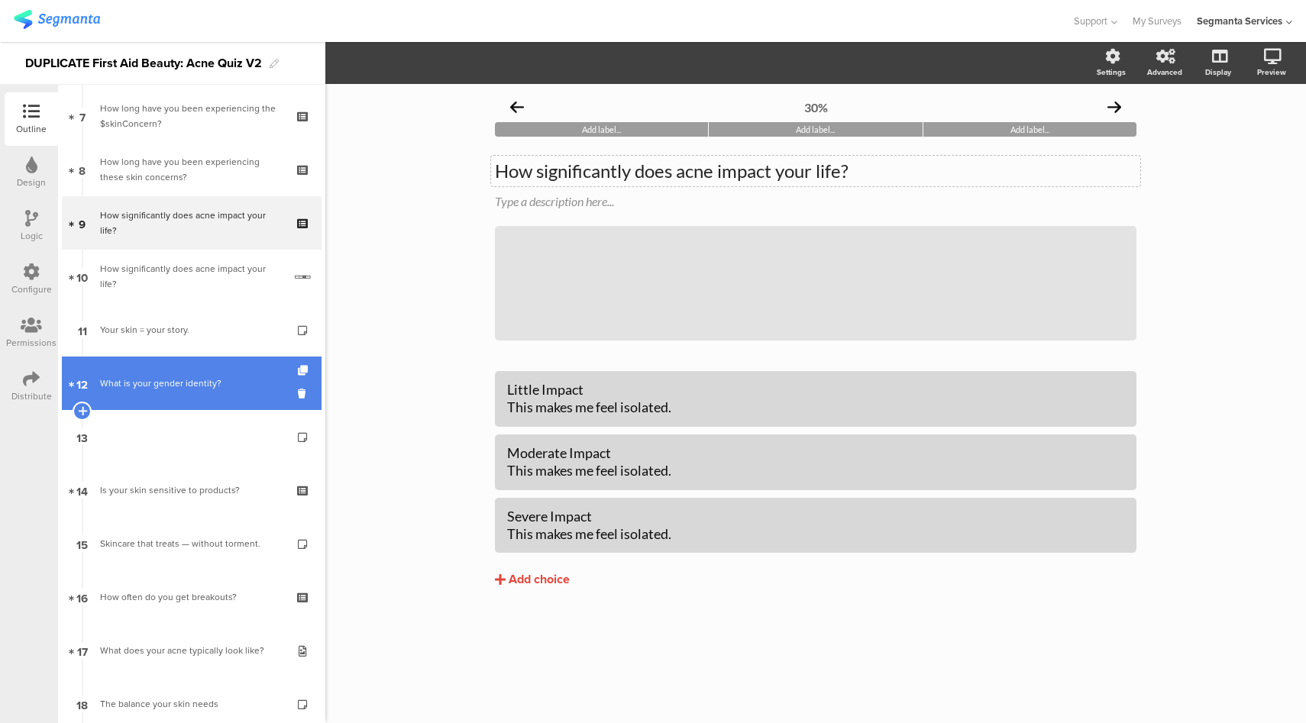
click at [154, 390] on div "What is your gender identity?" at bounding box center [191, 383] width 183 height 15
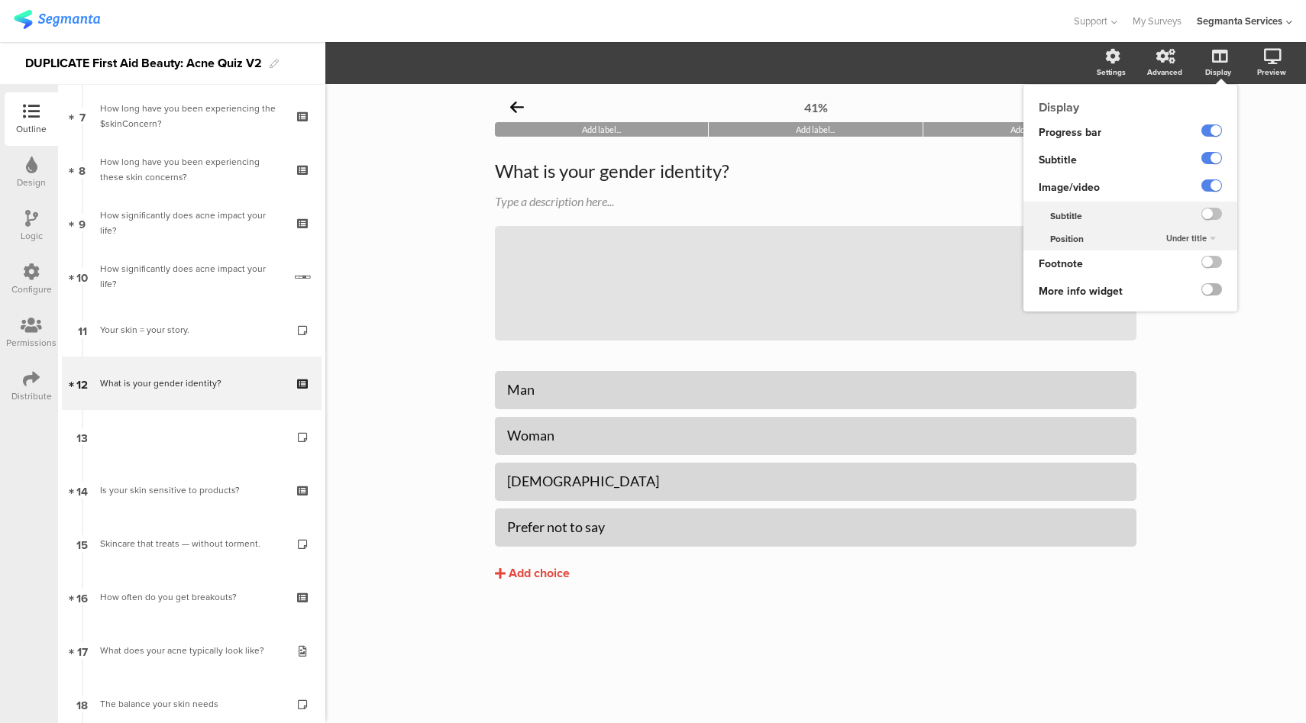
click at [1215, 288] on label at bounding box center [1212, 289] width 21 height 12
click at [0, 0] on input "checkbox" at bounding box center [0, 0] width 0 height 0
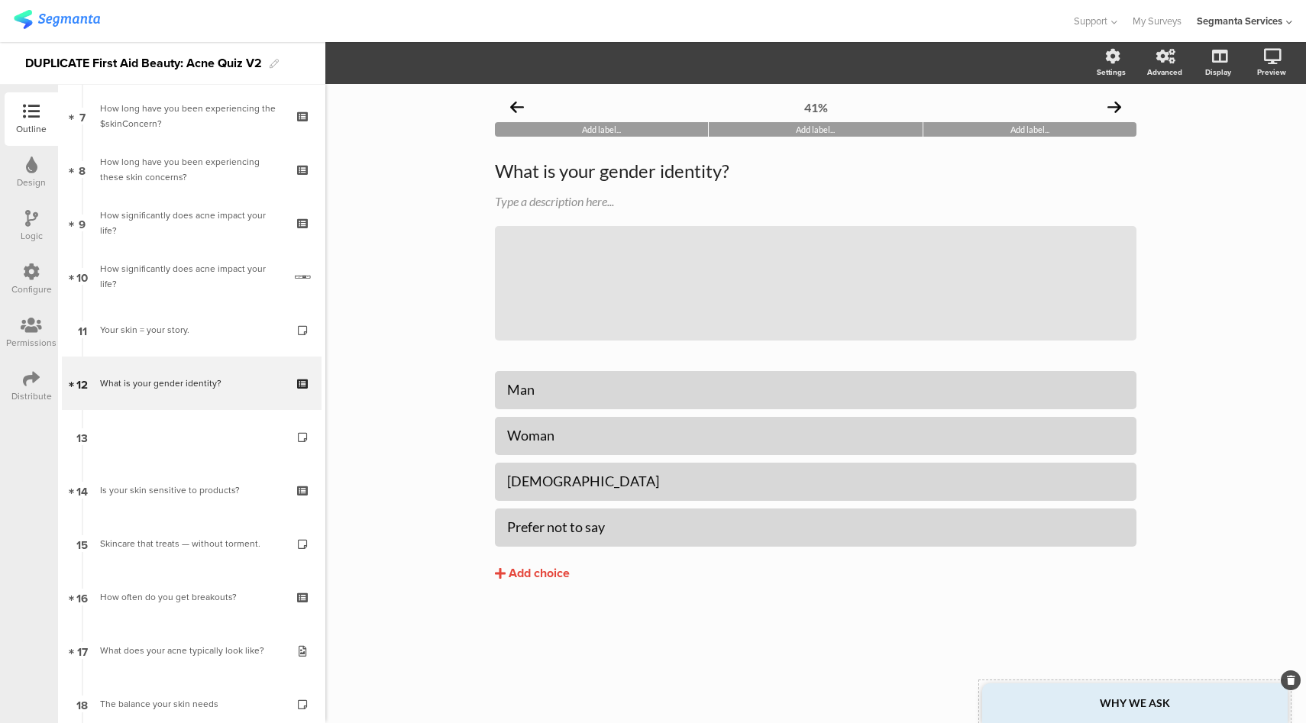
click at [1111, 701] on strong "WHY WE ASK" at bounding box center [1135, 703] width 70 height 13
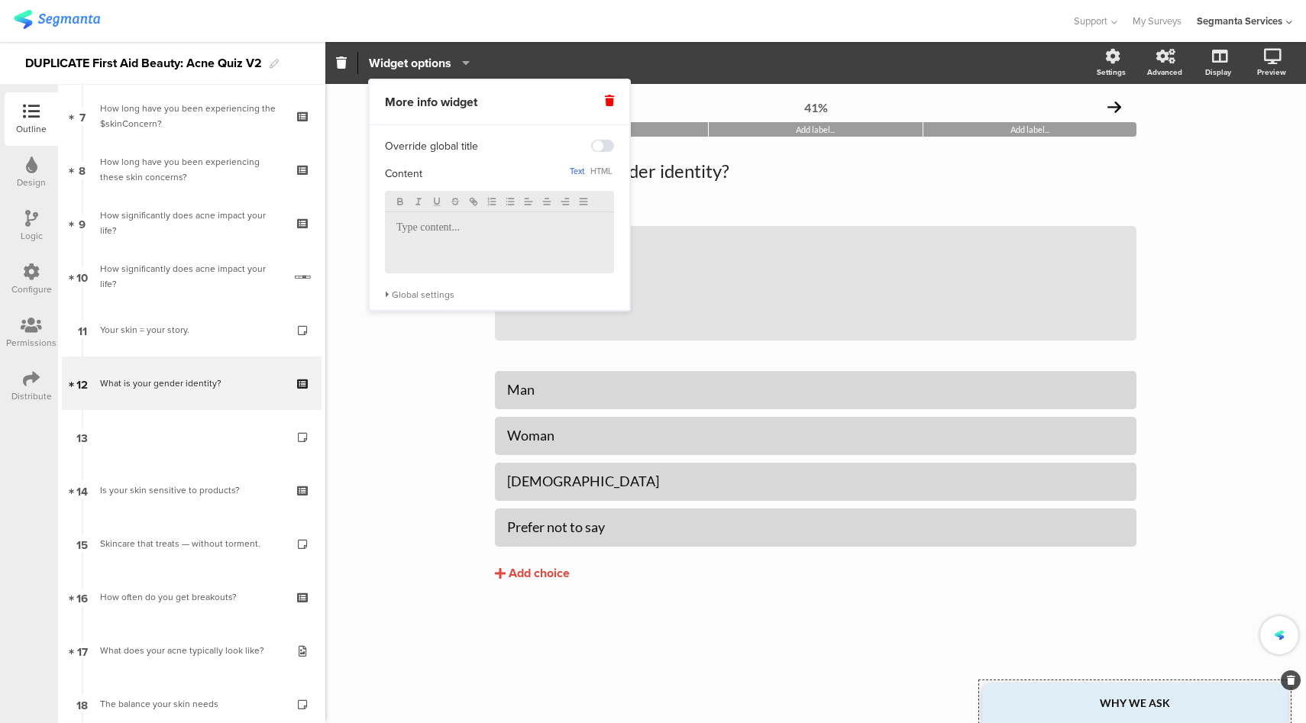
click at [503, 228] on p at bounding box center [499, 229] width 206 height 14
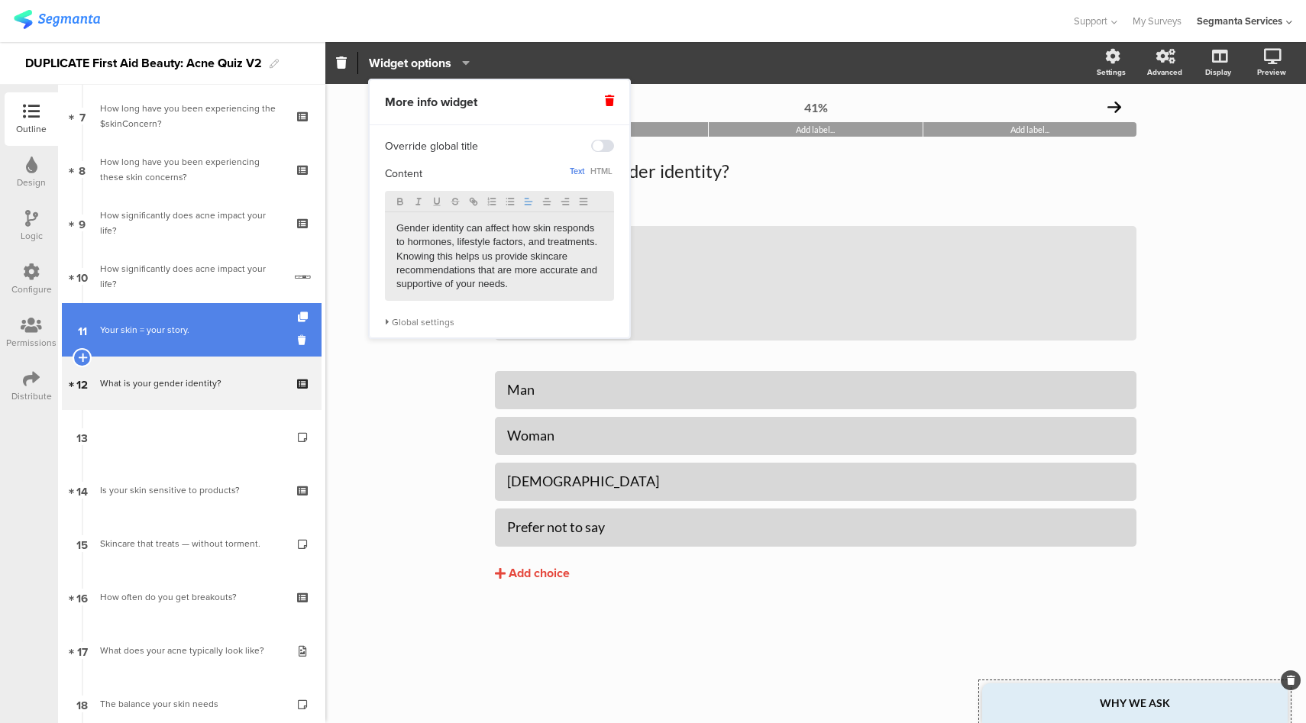
click at [198, 324] on div "Your skin = your story." at bounding box center [191, 329] width 183 height 15
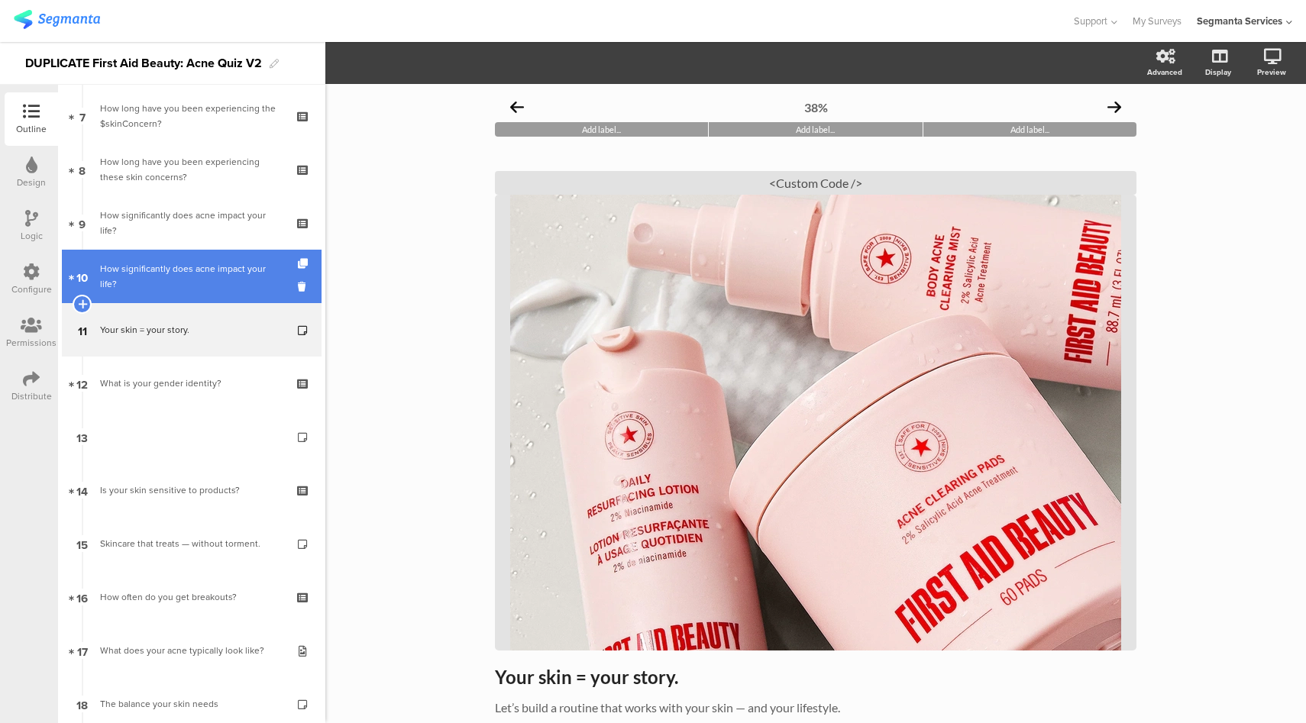
click at [178, 288] on div "How significantly does acne impact your life?" at bounding box center [191, 276] width 183 height 31
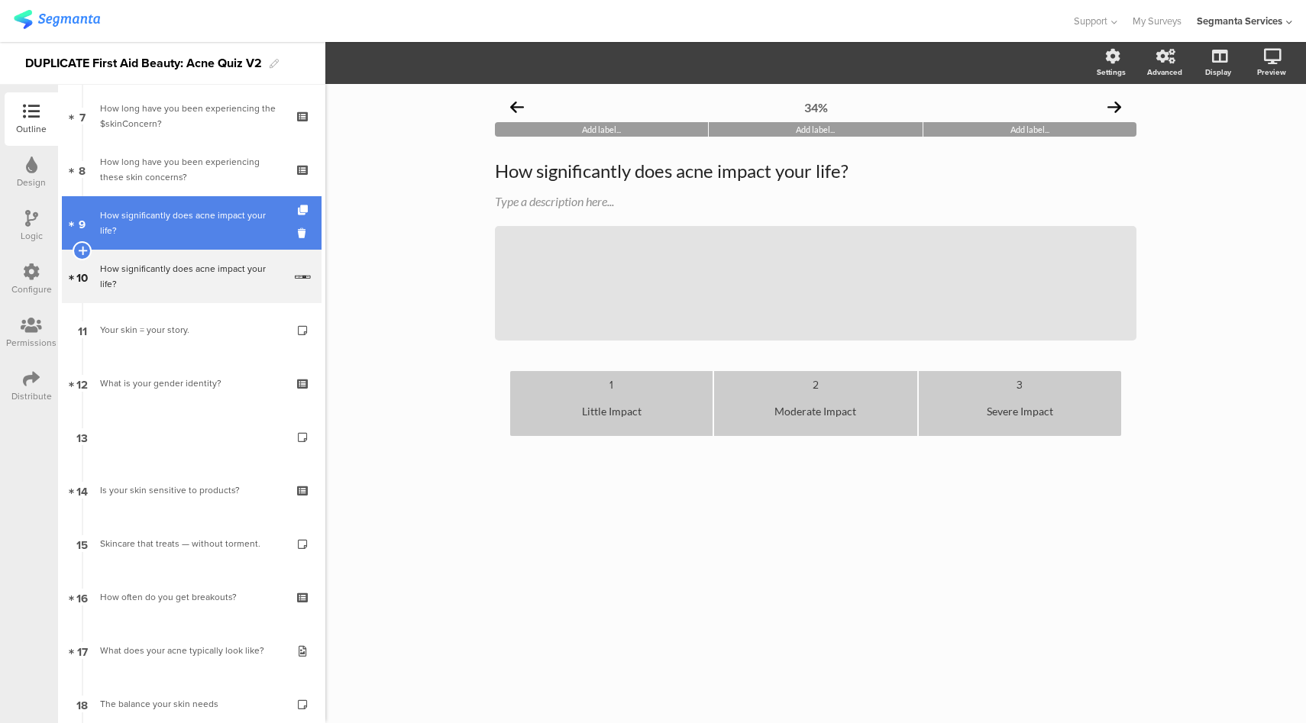
click at [171, 225] on div "How significantly does acne impact your life?" at bounding box center [191, 223] width 183 height 31
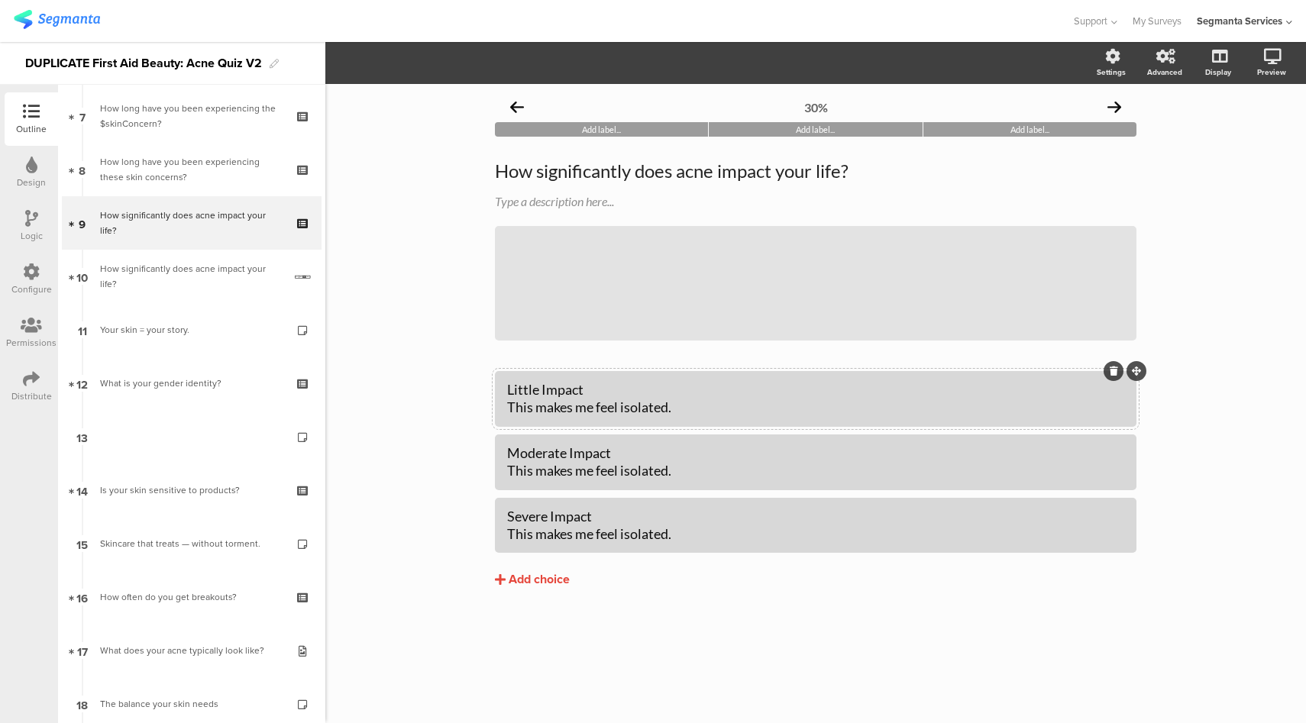
click at [561, 391] on div "Little Impact This makes me feel isolated." at bounding box center [815, 399] width 617 height 36
click at [616, 394] on div "Little Impact This makes me feel isolated." at bounding box center [815, 399] width 617 height 36
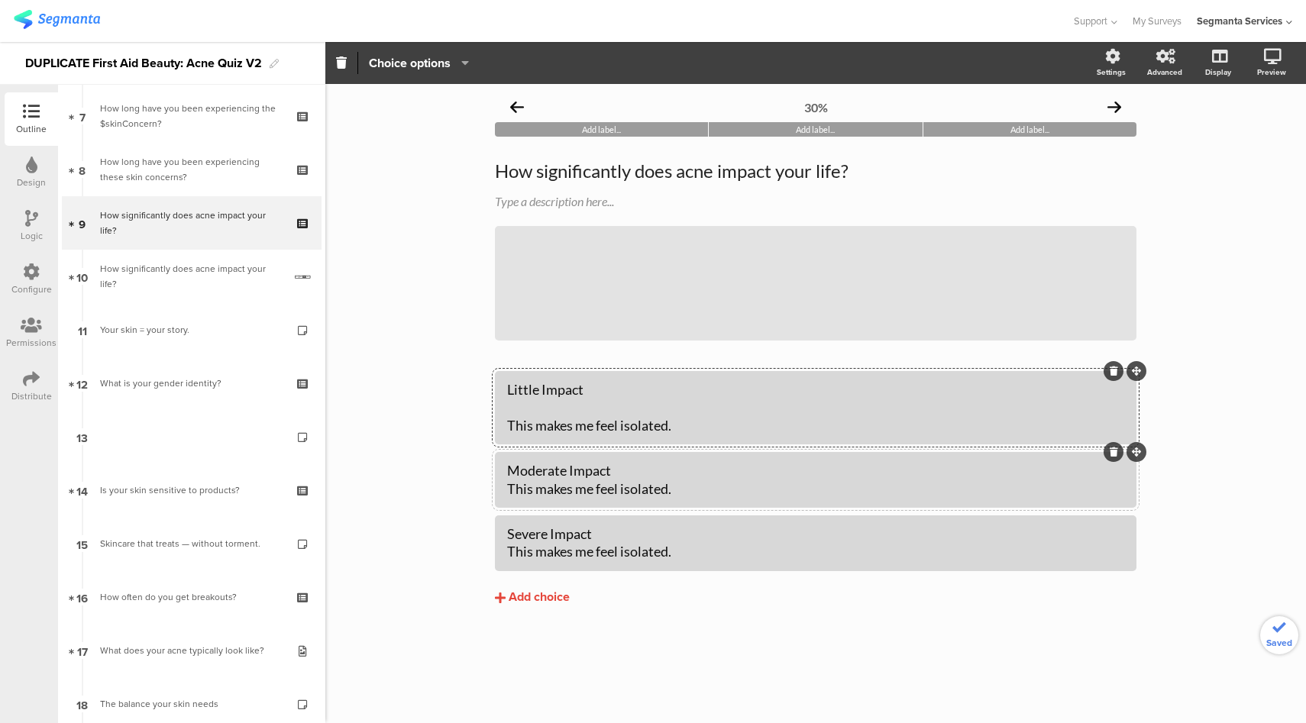
click at [631, 468] on div "Moderate Impact This makes me feel isolated." at bounding box center [815, 480] width 617 height 36
click at [654, 553] on div "Severe Impact This makes me feel isolated." at bounding box center [815, 544] width 617 height 36
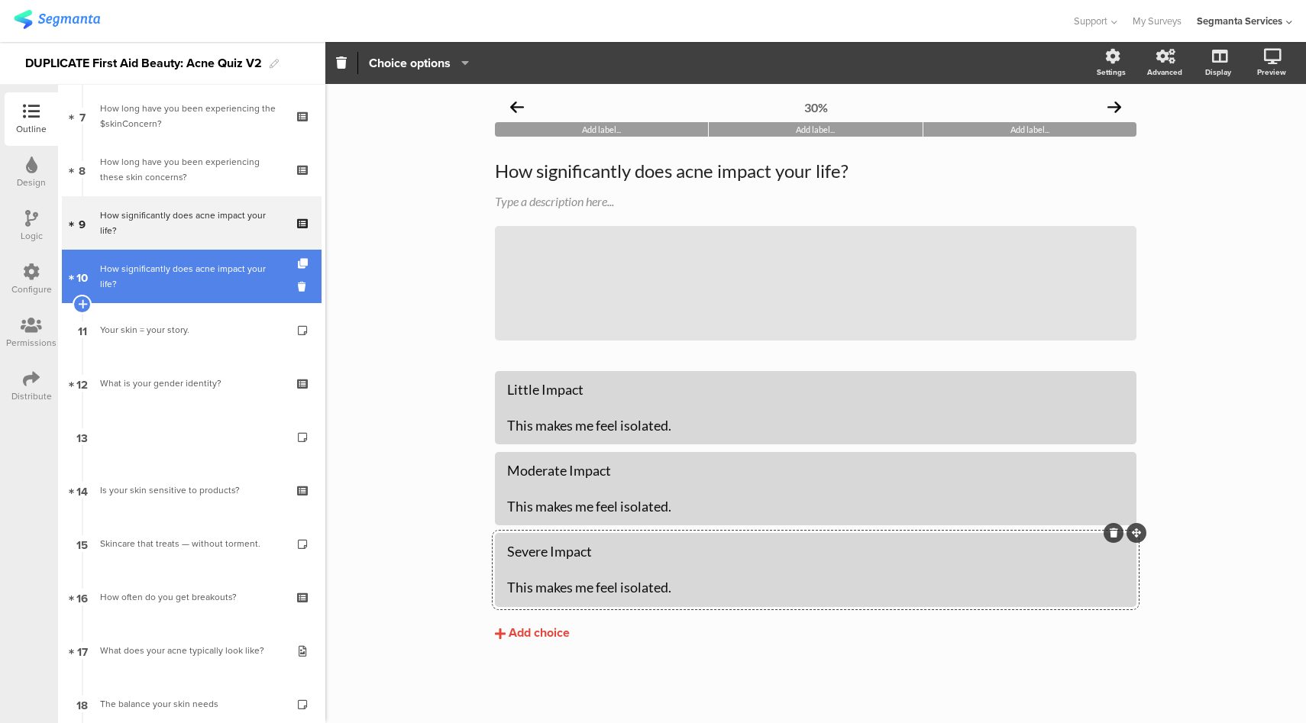
click at [202, 278] on div "How significantly does acne impact your life?" at bounding box center [191, 276] width 183 height 31
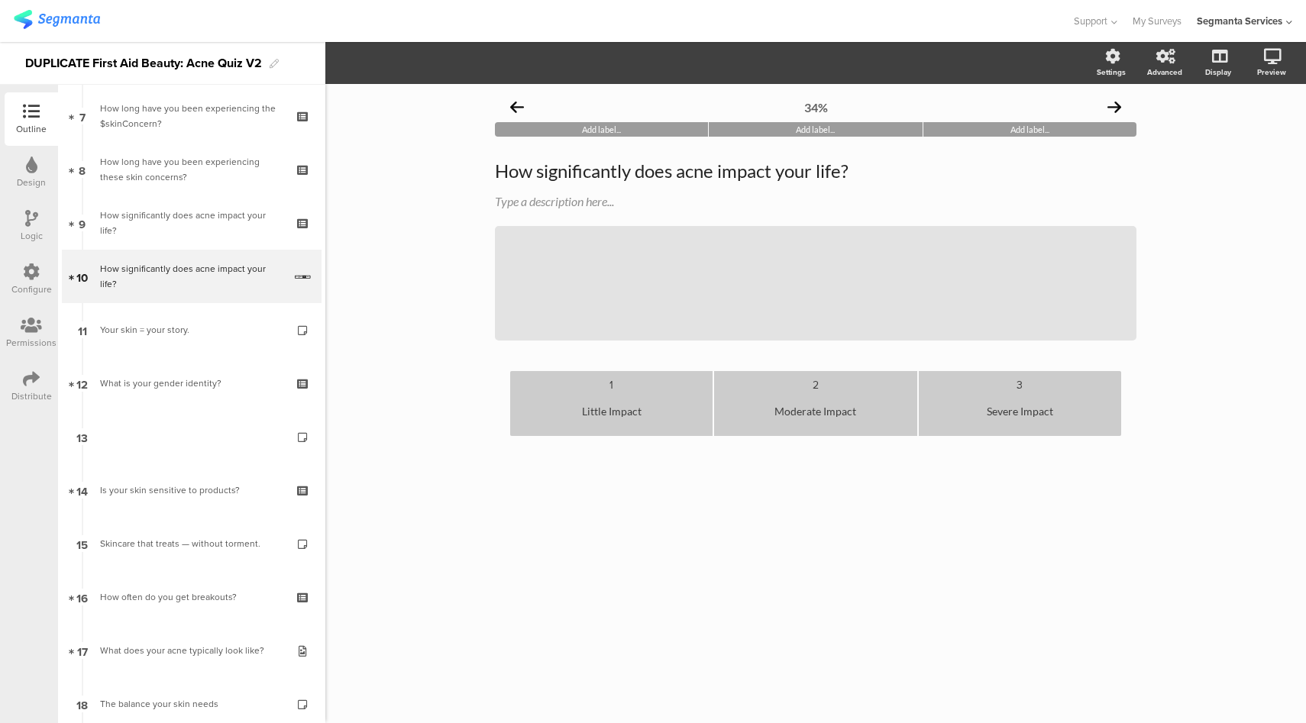
click at [673, 415] on div "Little Impact" at bounding box center [611, 411] width 190 height 37
click at [660, 415] on div "Little Impact" at bounding box center [611, 411] width 190 height 37
click at [858, 404] on div "Moderate Impact" at bounding box center [815, 411] width 190 height 37
click at [1095, 406] on div "Severe Impact" at bounding box center [1020, 411] width 190 height 37
click at [1220, 130] on link at bounding box center [1217, 137] width 37 height 25
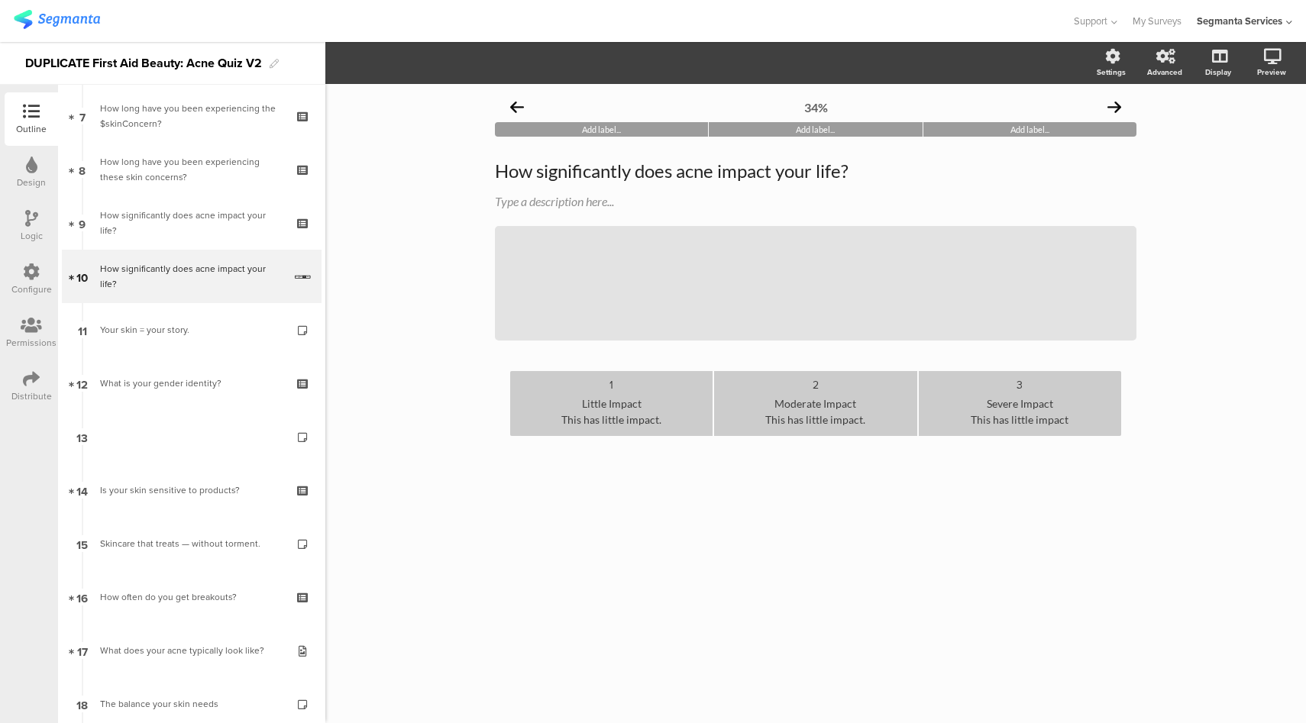
click at [681, 416] on div "Little Impact This has little impact." at bounding box center [611, 411] width 190 height 37
click at [668, 417] on div "Little Impact This has little impact" at bounding box center [611, 411] width 190 height 37
drag, startPoint x: 670, startPoint y: 424, endPoint x: 529, endPoint y: 391, distance: 145.1
click at [529, 391] on li "1 Little Impact This has little impact" at bounding box center [611, 403] width 202 height 65
click at [633, 383] on div "1" at bounding box center [611, 384] width 190 height 15
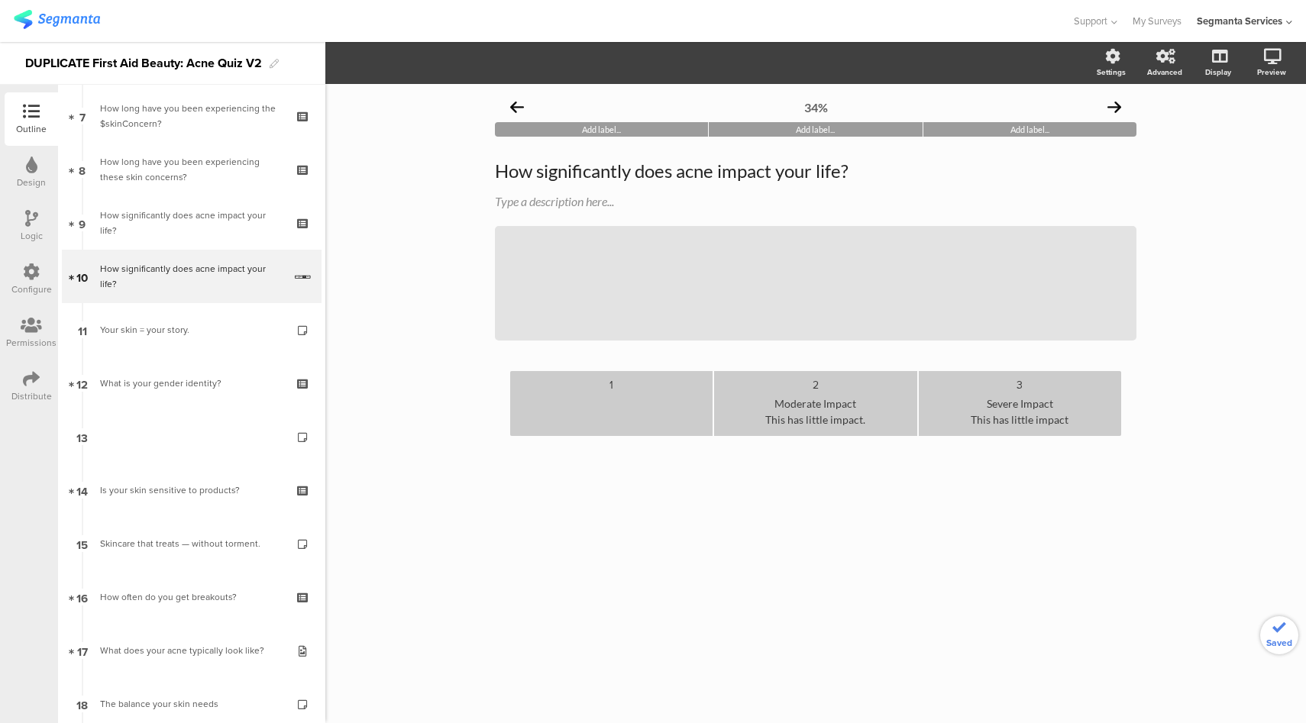
click at [668, 521] on div "34% Add label... Add label... Add label... How significantly does acne impact y…" at bounding box center [815, 403] width 981 height 639
click at [641, 376] on li "1" at bounding box center [611, 403] width 202 height 65
click at [620, 418] on div at bounding box center [611, 411] width 190 height 37
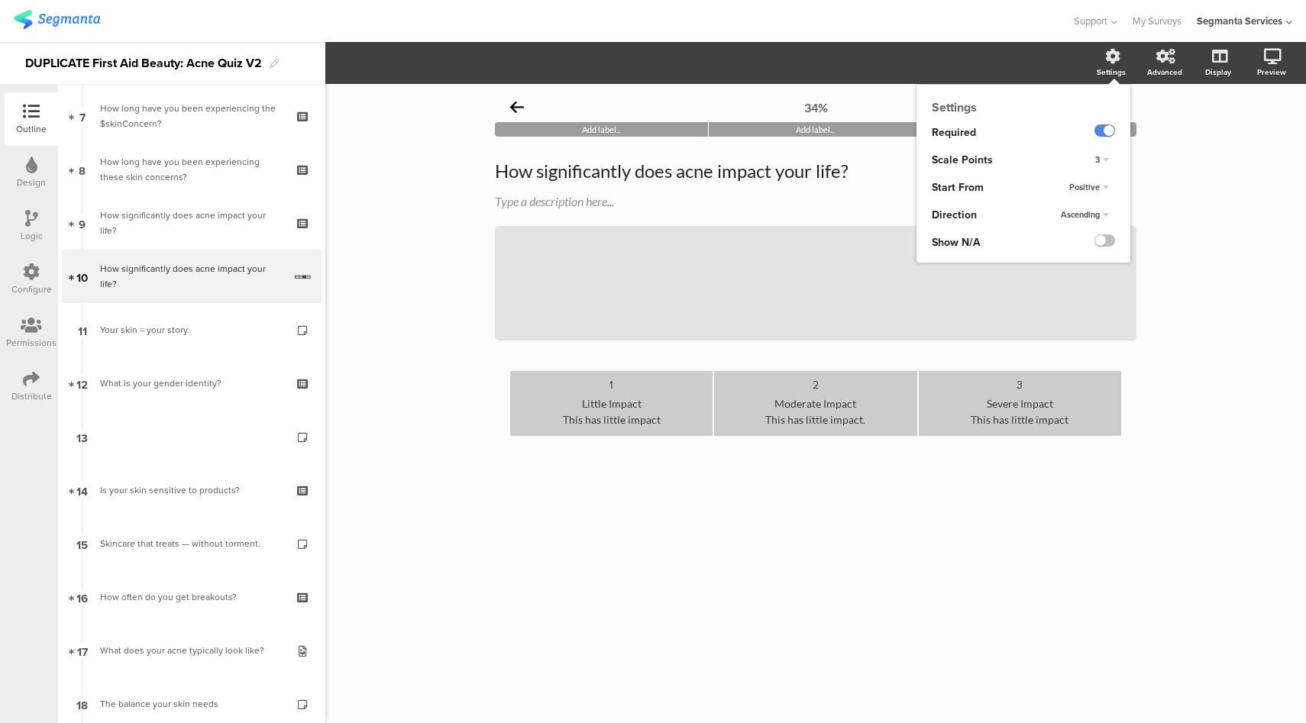
click at [1086, 213] on span "Ascending" at bounding box center [1080, 215] width 39 height 12
click at [1019, 219] on div "Direction" at bounding box center [986, 216] width 138 height 28
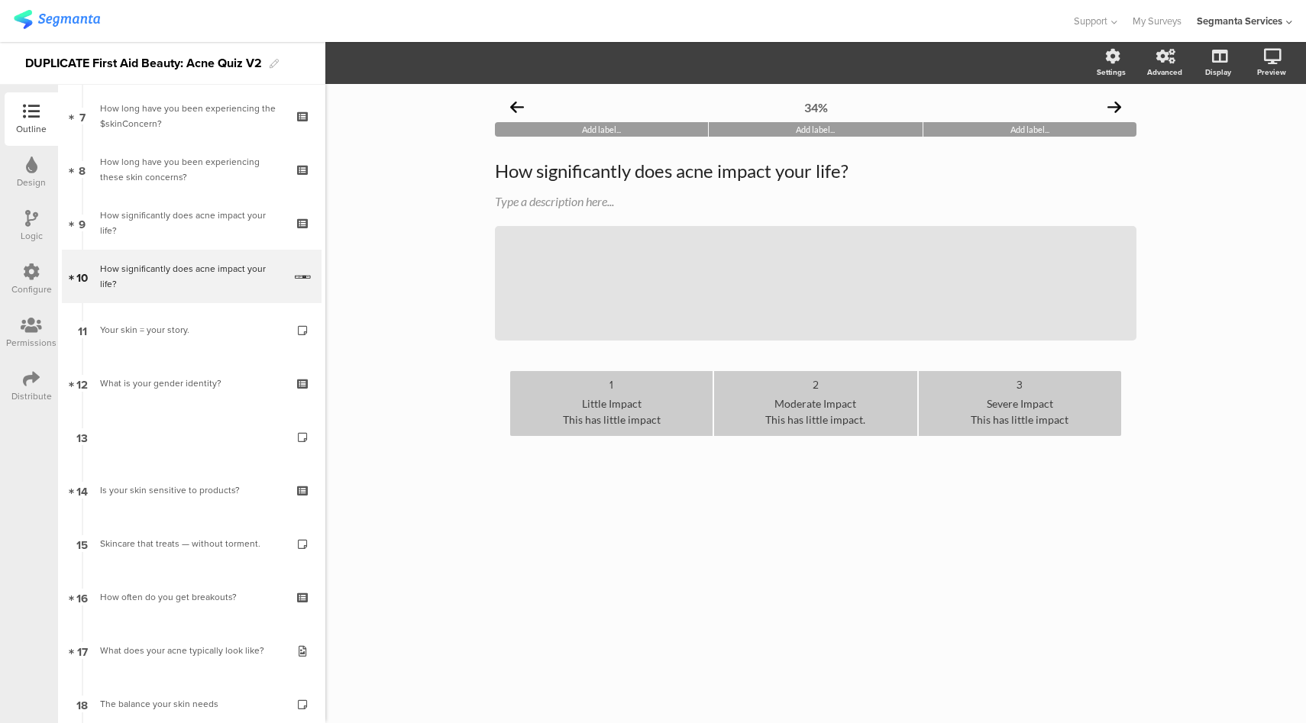
click at [1037, 422] on div "Severe Impact This has little impact" at bounding box center [1020, 411] width 190 height 37
click at [1012, 404] on div "Severe Impact This makes me feel isolated." at bounding box center [1020, 411] width 190 height 37
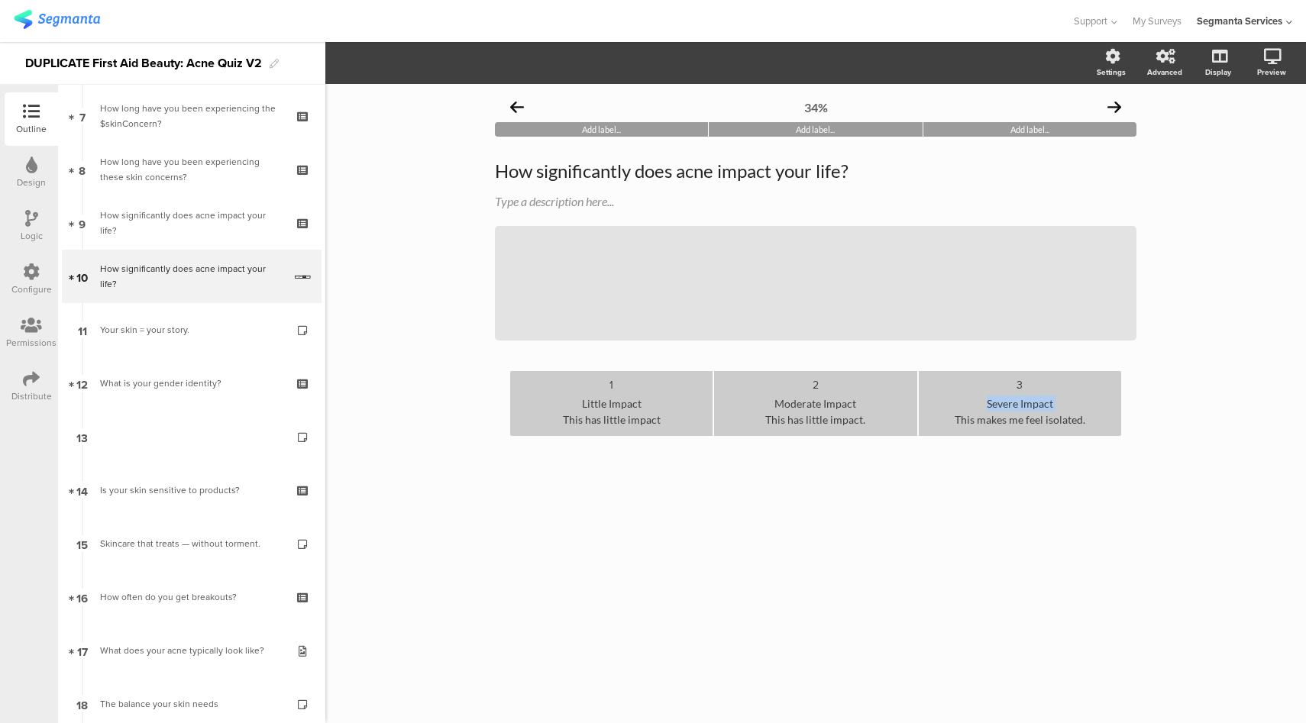
click at [1012, 404] on div "Severe Impact This makes me feel isolated." at bounding box center [1020, 411] width 190 height 37
click at [1070, 419] on div "Severe Impact This makes me feel isolated." at bounding box center [1020, 411] width 190 height 37
drag, startPoint x: 1054, startPoint y: 403, endPoint x: 924, endPoint y: 406, distance: 130.7
click at [924, 406] on li "3 Severe Impact This makes me feel isolated." at bounding box center [1020, 403] width 202 height 65
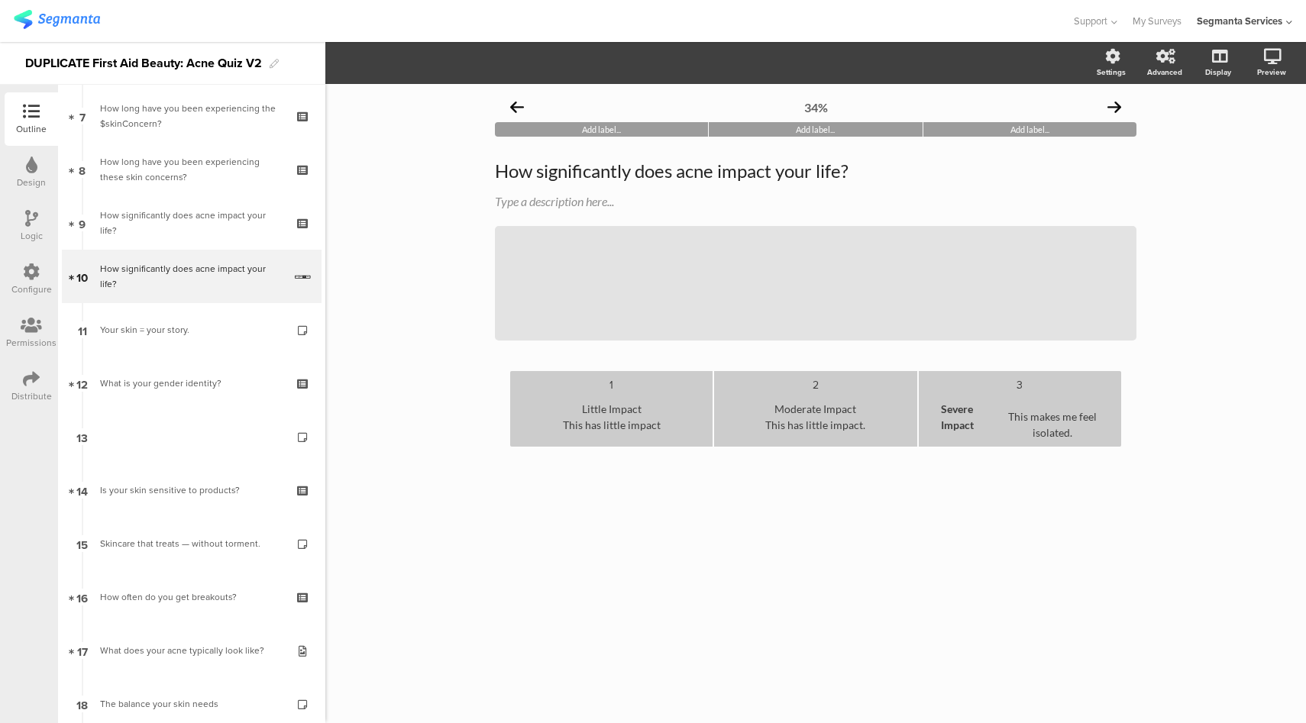
click at [1011, 424] on div "Severe Impact This makes me feel isolated." at bounding box center [1020, 417] width 190 height 48
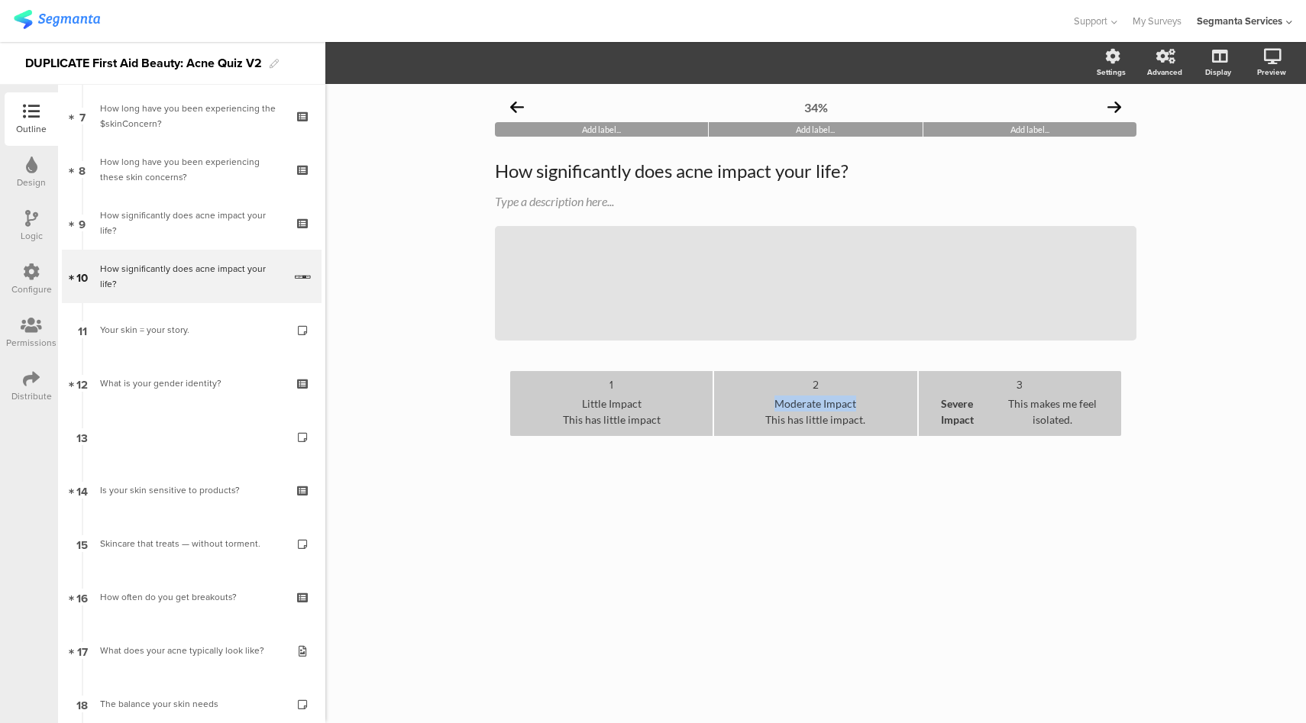
drag, startPoint x: 857, startPoint y: 403, endPoint x: 716, endPoint y: 400, distance: 141.4
click at [716, 400] on li "2 Moderate Impact This has little impact." at bounding box center [815, 403] width 202 height 65
click at [811, 422] on div "Moderate Impact This has little impact." at bounding box center [815, 411] width 190 height 37
drag, startPoint x: 813, startPoint y: 415, endPoint x: 908, endPoint y: 416, distance: 95.5
click at [908, 416] on div "Moderate Impact This has little impact." at bounding box center [815, 411] width 190 height 37
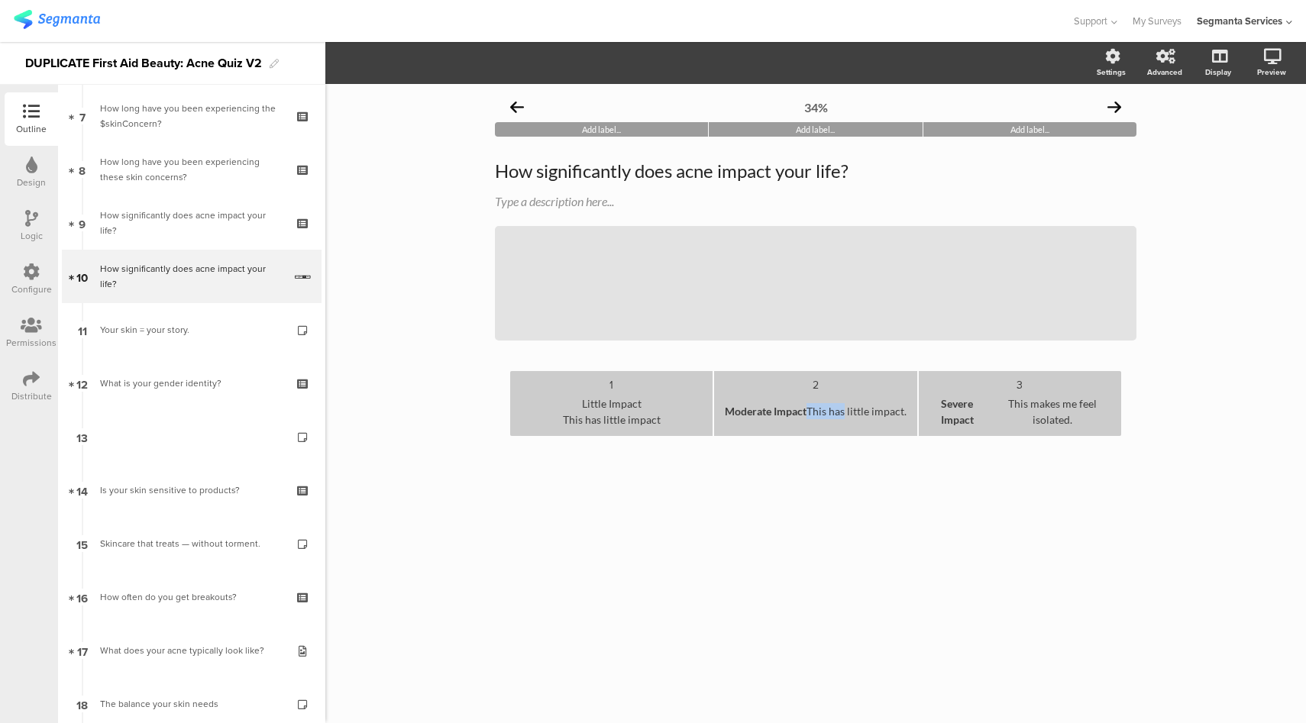
drag, startPoint x: 907, startPoint y: 414, endPoint x: 845, endPoint y: 414, distance: 61.9
click at [845, 414] on div "Moderate Impact This has little impact." at bounding box center [815, 411] width 190 height 37
drag, startPoint x: 908, startPoint y: 415, endPoint x: 833, endPoint y: 414, distance: 74.9
click at [833, 414] on div "Moderate Impact This has little impact." at bounding box center [815, 411] width 190 height 37
click at [838, 413] on div "Moderate Impact This has little impact." at bounding box center [815, 411] width 190 height 37
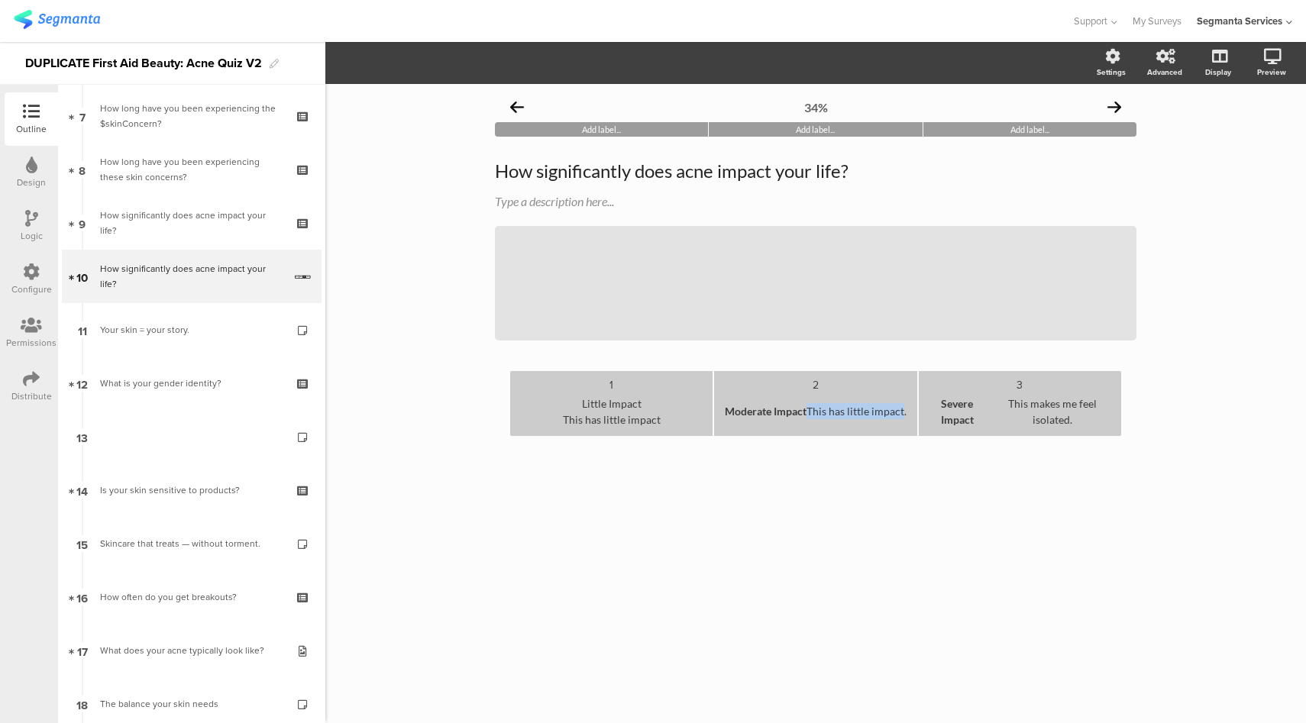
drag, startPoint x: 811, startPoint y: 412, endPoint x: 904, endPoint y: 414, distance: 93.2
click at [904, 414] on div "Moderate Impact This has little impact." at bounding box center [815, 411] width 190 height 37
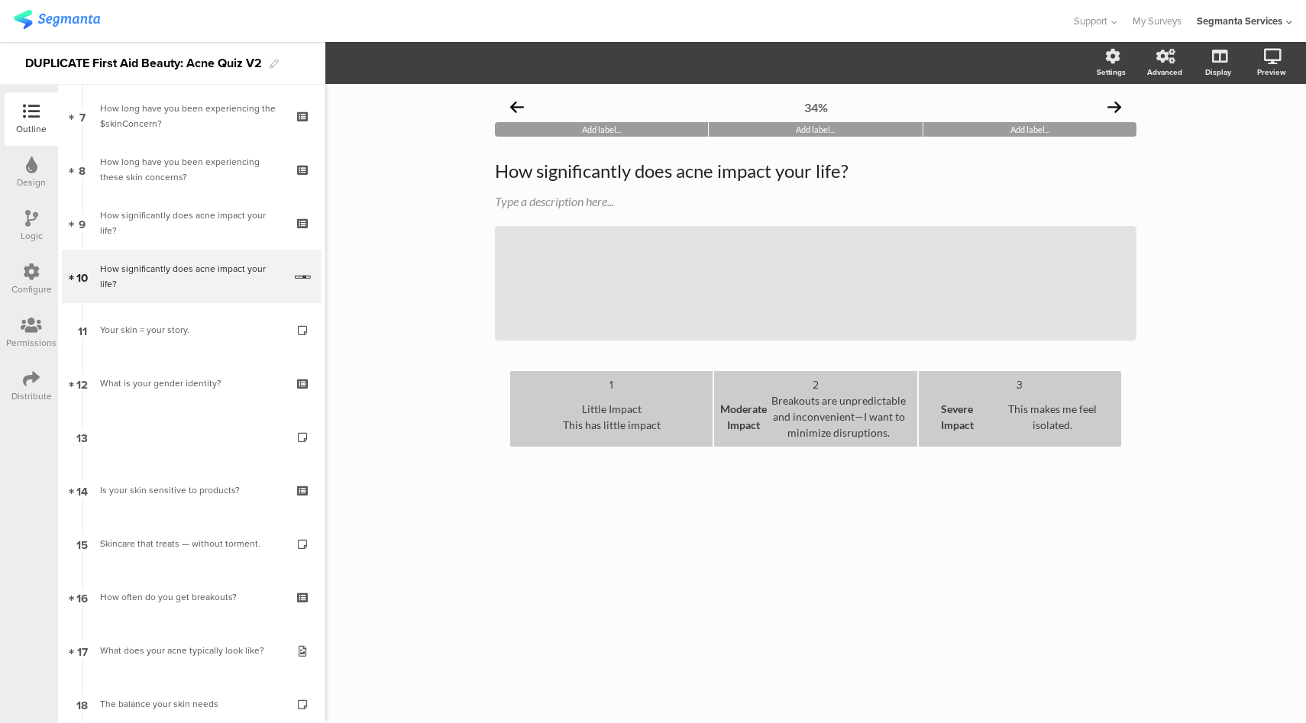
click at [642, 430] on div "This has little impact" at bounding box center [612, 425] width 98 height 16
click at [564, 425] on div "This has little impact" at bounding box center [612, 425] width 98 height 16
drag, startPoint x: 633, startPoint y: 411, endPoint x: 575, endPoint y: 413, distance: 57.3
click at [575, 413] on div "Little Impact" at bounding box center [612, 409] width 98 height 16
drag, startPoint x: 565, startPoint y: 425, endPoint x: 660, endPoint y: 432, distance: 95.8
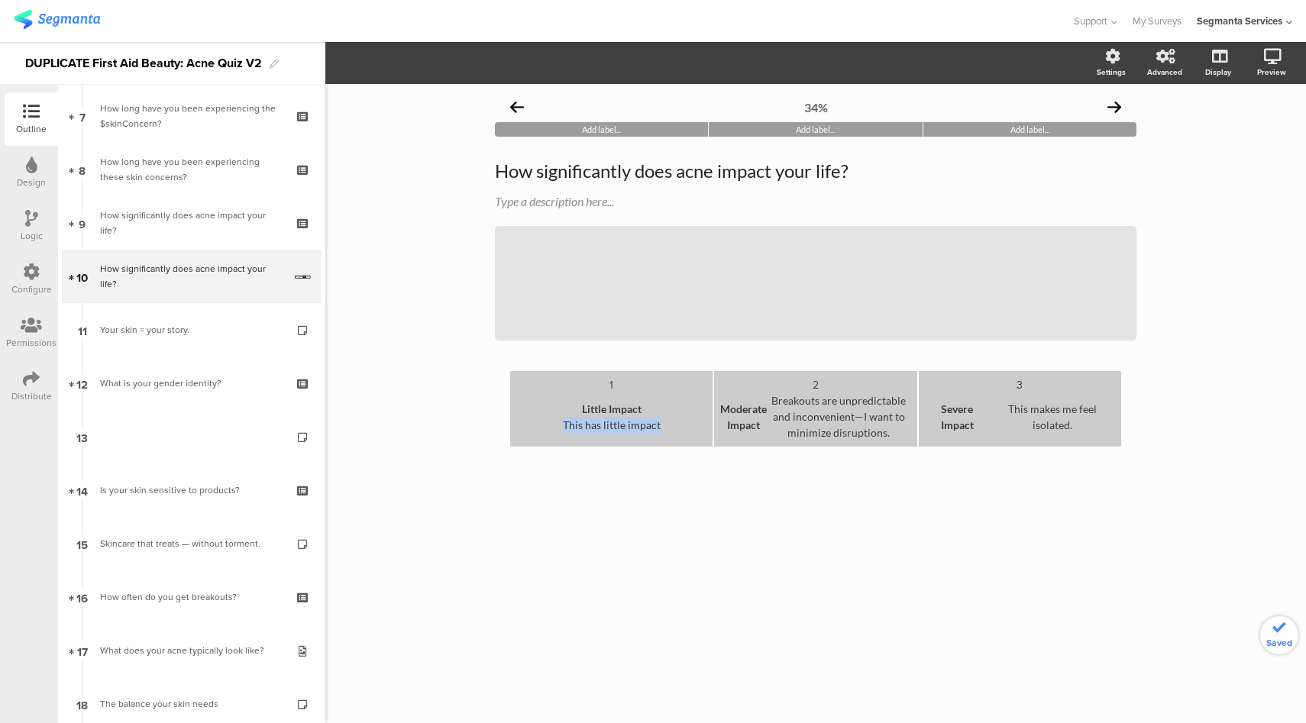
click at [660, 432] on div "Little Impact This has little impact" at bounding box center [611, 417] width 190 height 48
drag, startPoint x: 1011, startPoint y: 412, endPoint x: 1079, endPoint y: 432, distance: 71.6
click at [1079, 432] on div "Severe Impact This makes me feel isolated." at bounding box center [1020, 417] width 190 height 48
drag, startPoint x: 1079, startPoint y: 429, endPoint x: 1043, endPoint y: 414, distance: 38.7
click at [1037, 414] on div "Severe Impact This makes me feel isolated." at bounding box center [1020, 417] width 190 height 48
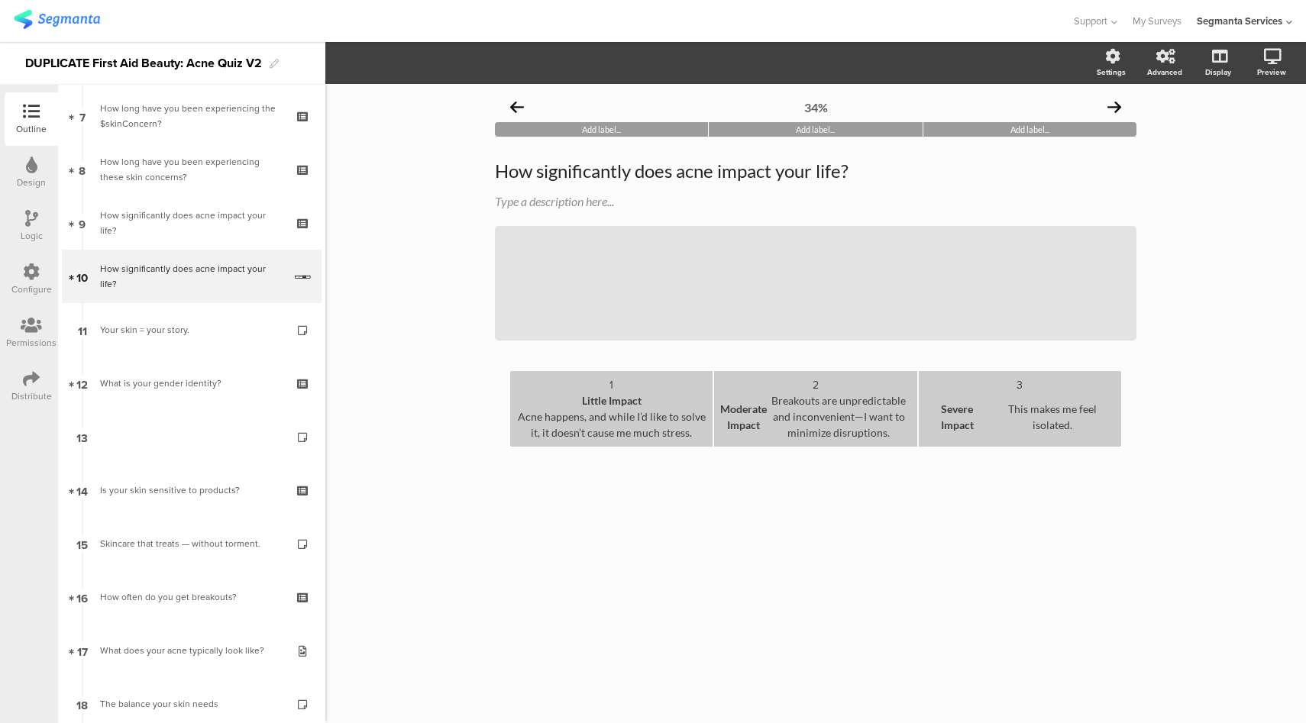
click at [1053, 414] on div "Severe Impact This makes me feel isolated." at bounding box center [1020, 417] width 190 height 48
drag, startPoint x: 1057, startPoint y: 419, endPoint x: 1075, endPoint y: 427, distance: 19.5
click at [1075, 427] on div "Severe Impact This makes me feel isolated." at bounding box center [1020, 417] width 190 height 48
drag, startPoint x: 1010, startPoint y: 409, endPoint x: 1070, endPoint y: 425, distance: 61.5
click at [1070, 425] on div "Severe Impact This makes me feel isolated." at bounding box center [1020, 417] width 190 height 48
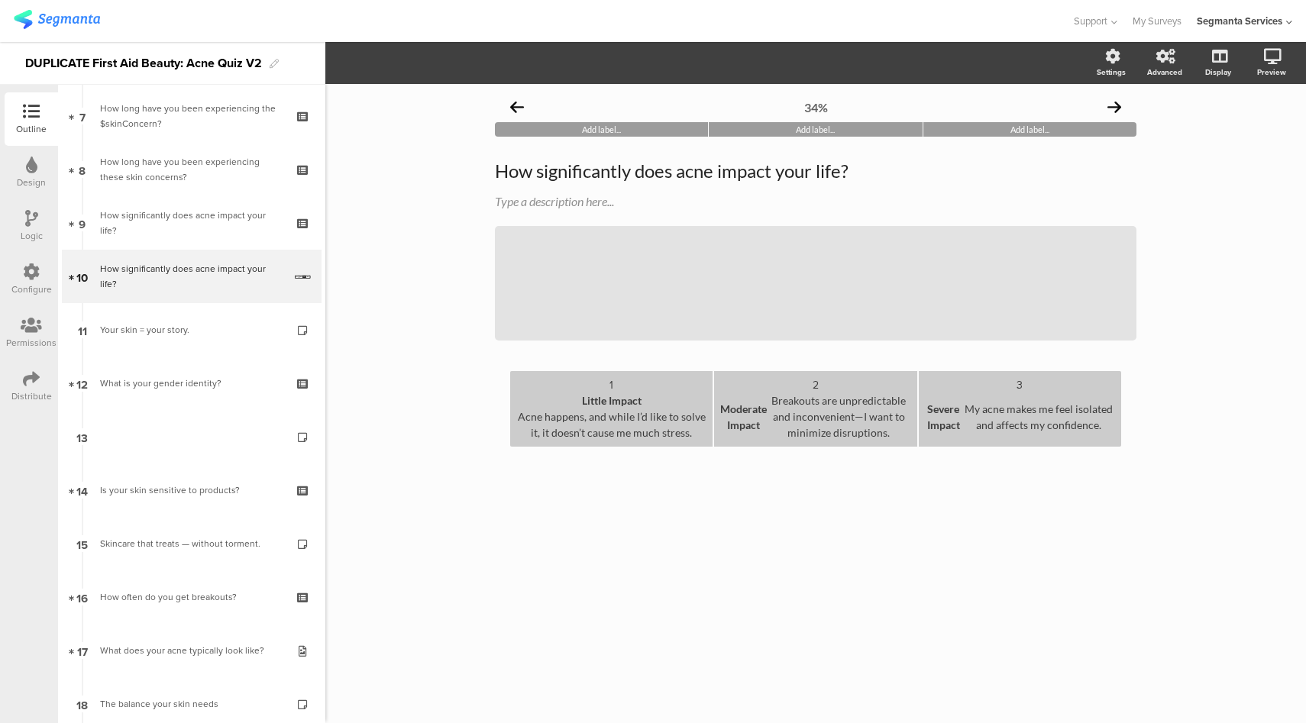
click at [696, 383] on div "1" at bounding box center [611, 384] width 190 height 15
click at [849, 418] on div "Moderate Impact Breakouts are unpredictable and inconvenient—I want to minimize…" at bounding box center [815, 417] width 190 height 48
drag, startPoint x: 693, startPoint y: 436, endPoint x: 523, endPoint y: 416, distance: 171.5
click at [523, 416] on div "Acne happens, and while I’d like to solve it, it doesn’t cause me much stress." at bounding box center [611, 425] width 190 height 32
copy div "Acne happens, and while I’d like to solve it, it doesn’t cause me much stress."
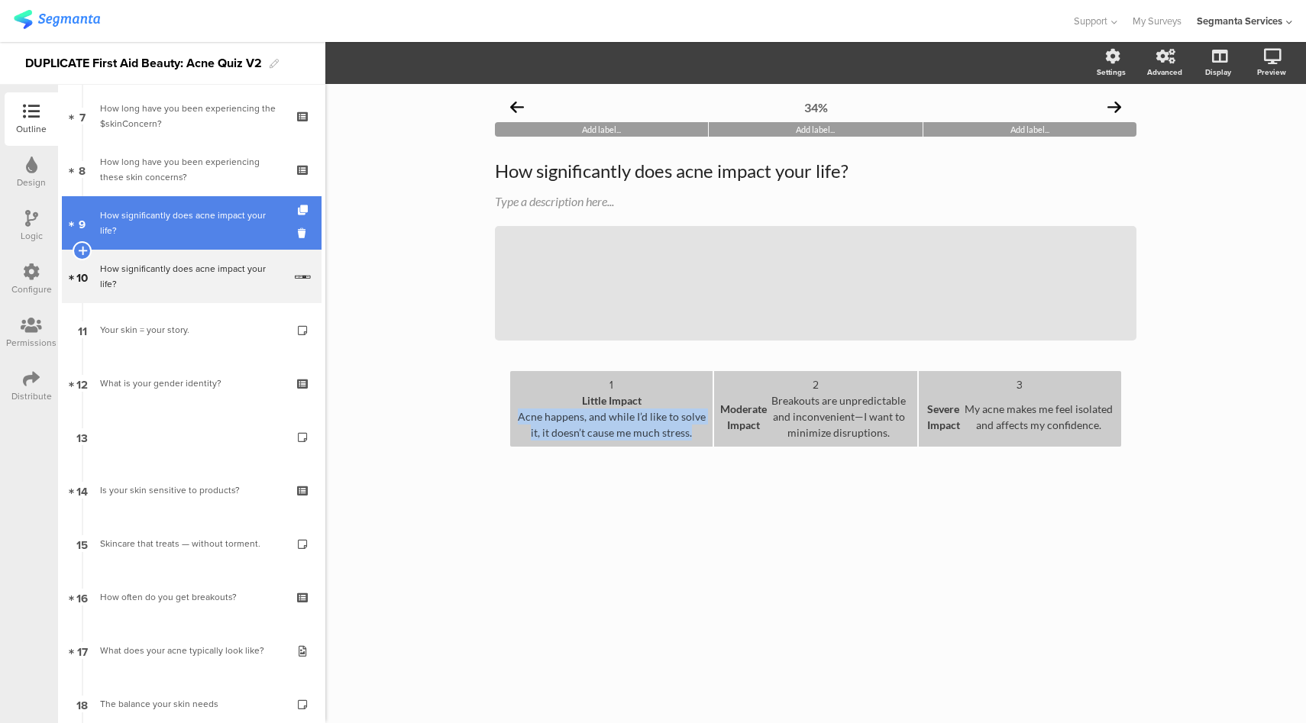
click at [213, 205] on link "9 How significantly does acne impact your life?" at bounding box center [192, 222] width 260 height 53
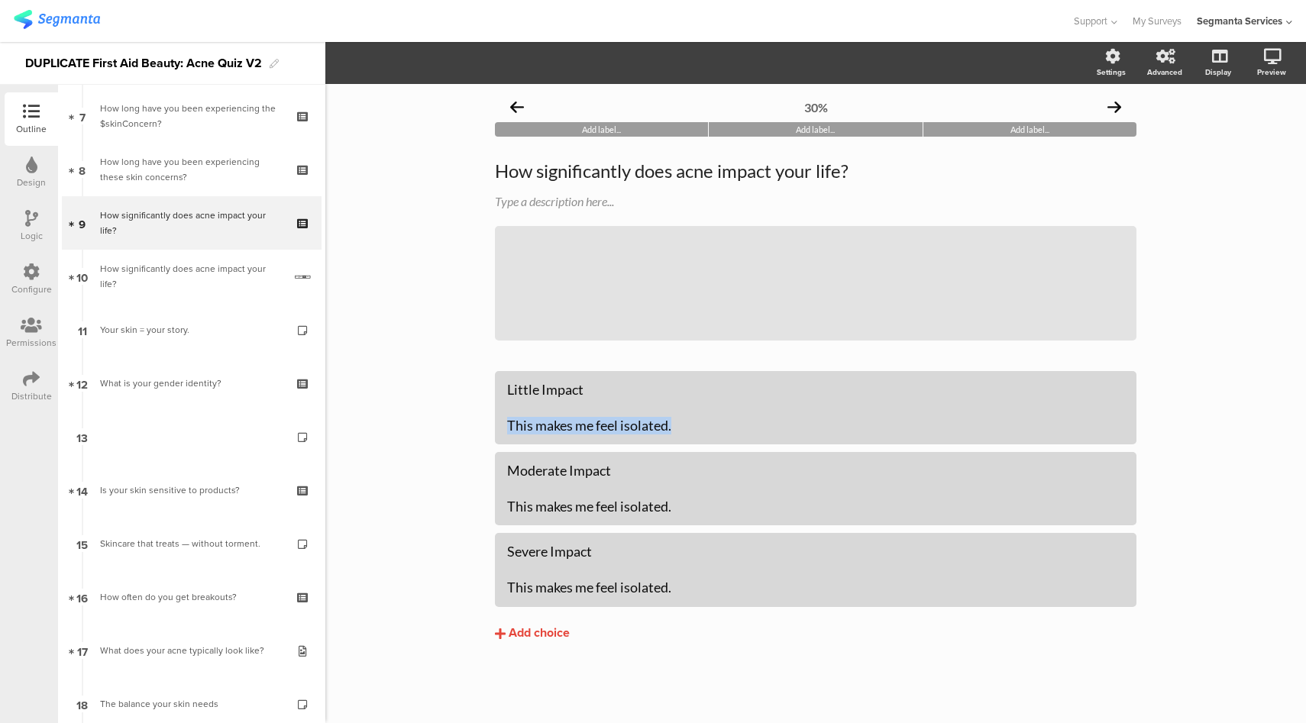
drag, startPoint x: 693, startPoint y: 429, endPoint x: 480, endPoint y: 417, distance: 213.4
click at [480, 417] on div "30% Add label... Add label... Add label... How significantly does acne impact y…" at bounding box center [816, 399] width 672 height 630
paste div
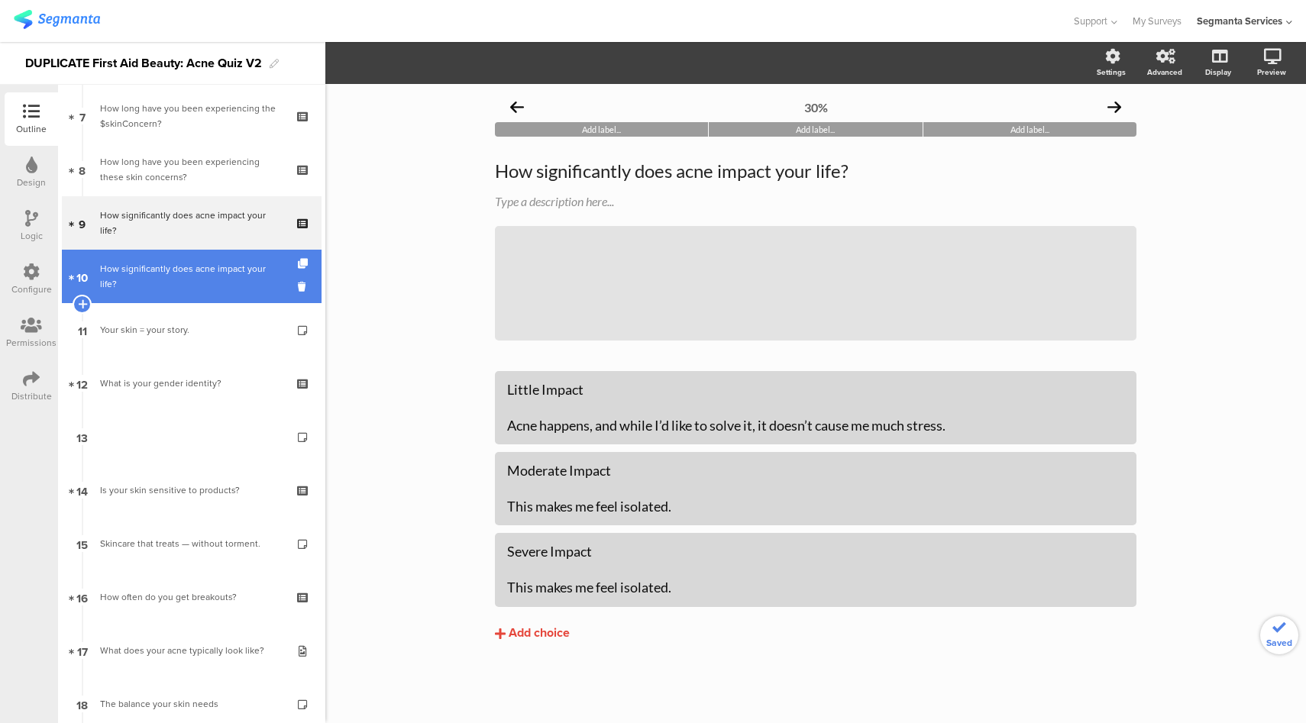
click at [178, 275] on div "How significantly does acne impact your life?" at bounding box center [191, 276] width 183 height 31
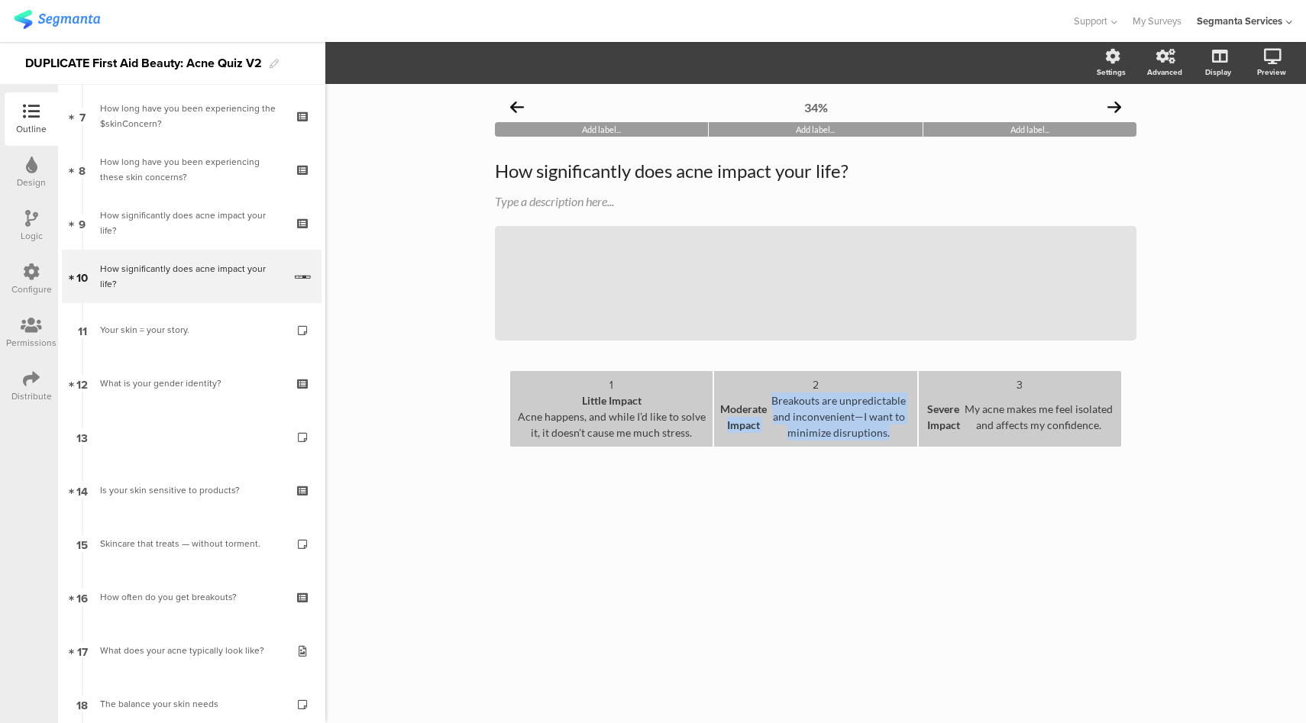
drag, startPoint x: 891, startPoint y: 435, endPoint x: 769, endPoint y: 408, distance: 124.4
click at [769, 408] on div "Moderate Impact Breakouts are unpredictable and inconvenient—I want to minimize…" at bounding box center [815, 417] width 190 height 48
click at [775, 404] on div "Moderate Impact Breakouts are unpredictable and inconvenient—I want to minimize…" at bounding box center [815, 417] width 190 height 48
drag, startPoint x: 775, startPoint y: 403, endPoint x: 888, endPoint y: 434, distance: 117.3
click at [888, 434] on div "Moderate Impact Breakouts are unpredictable and inconvenient—I want to minimize…" at bounding box center [815, 417] width 190 height 48
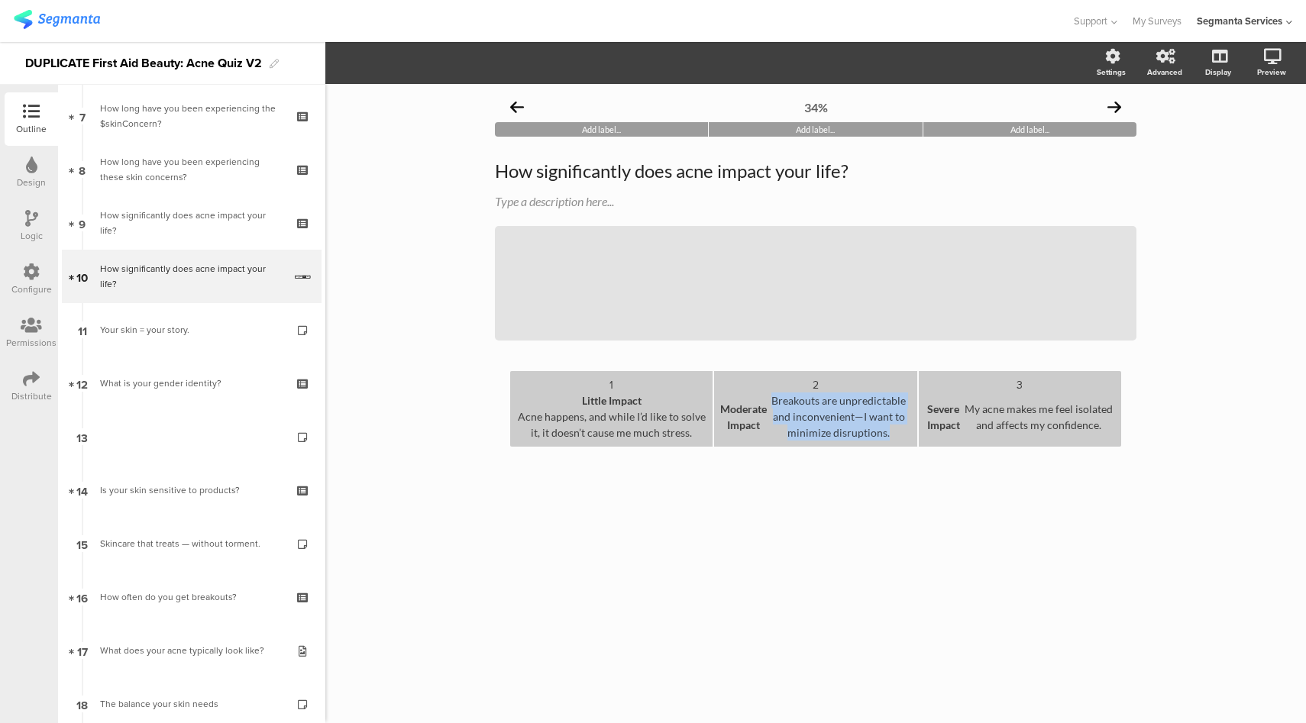
drag, startPoint x: 895, startPoint y: 438, endPoint x: 775, endPoint y: 399, distance: 126.1
click at [775, 399] on div "Moderate Impact Breakouts are unpredictable and inconvenient—I want to minimize…" at bounding box center [815, 417] width 190 height 48
copy div "Breakouts are unpredictable and inconvenient—I want to minimize disruptions."
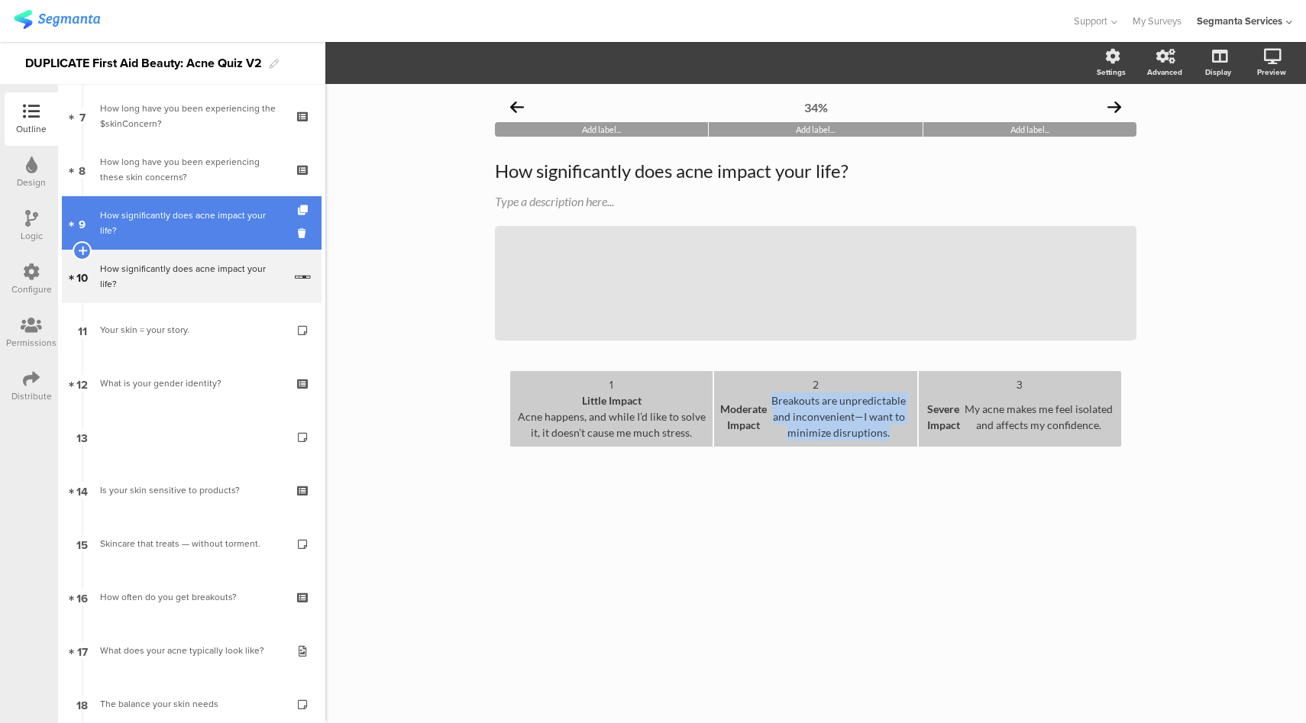
click at [198, 236] on div "How significantly does acne impact your life?" at bounding box center [191, 223] width 183 height 31
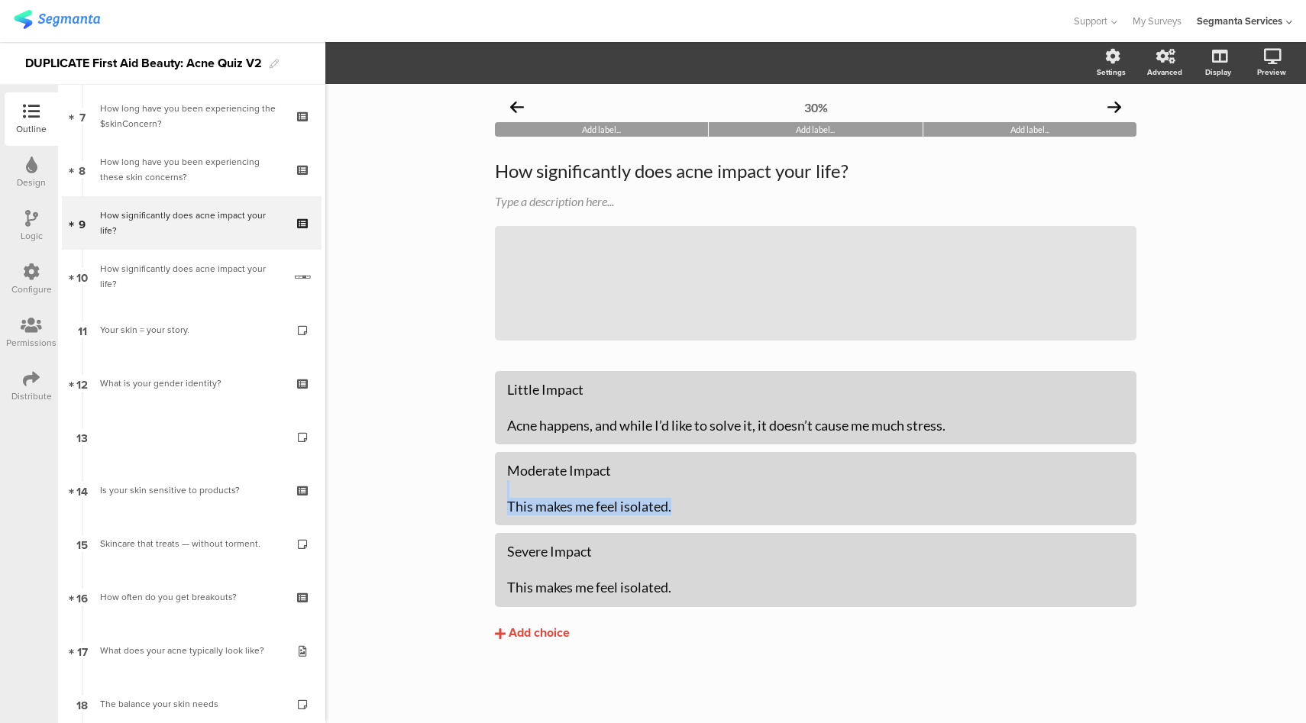
drag, startPoint x: 681, startPoint y: 510, endPoint x: 474, endPoint y: 494, distance: 207.7
click at [474, 494] on div "30% Add label... Add label... Add label... How significantly does acne impact y…" at bounding box center [815, 403] width 981 height 639
click at [477, 497] on div "30% Add label... Add label... Add label... How significantly does acne impact y…" at bounding box center [815, 403] width 981 height 639
click at [604, 473] on div "Moderate Impact This makes me feel isolated." at bounding box center [815, 488] width 617 height 53
click at [604, 471] on div "Moderate Impact This makes me feel isolated." at bounding box center [815, 488] width 617 height 53
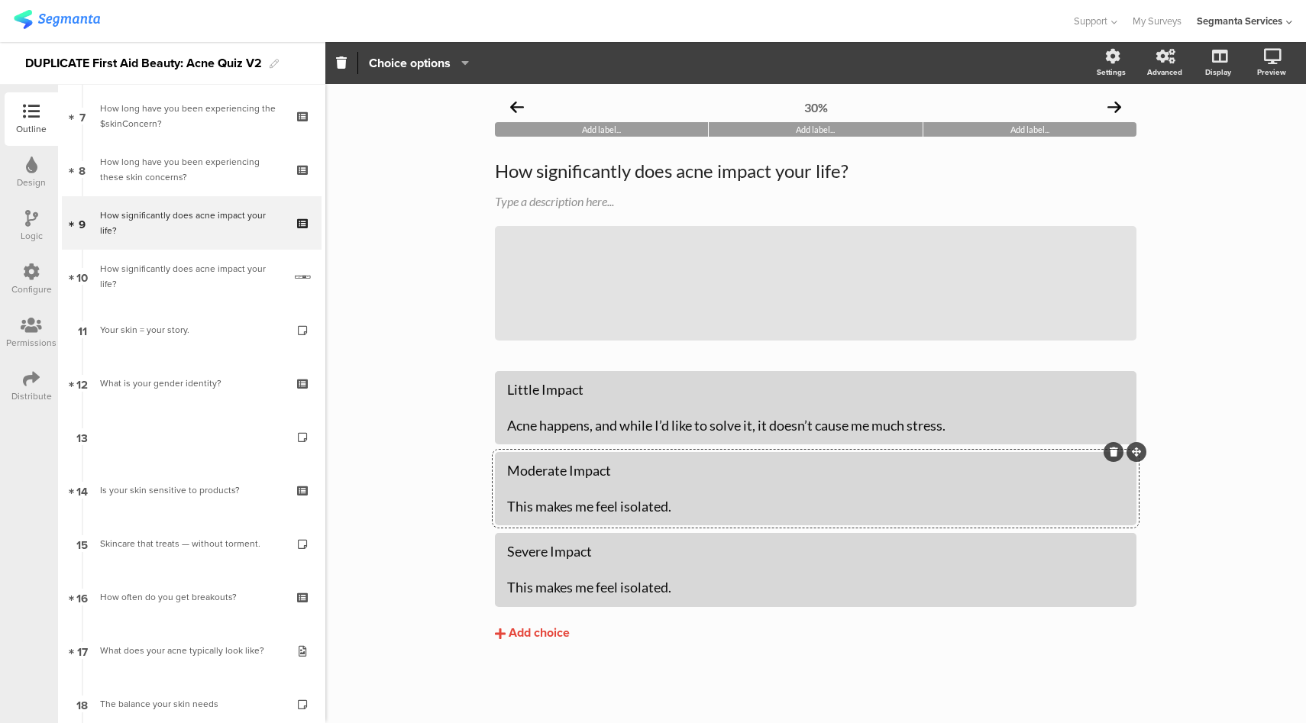
click at [680, 510] on div "Moderate Impact This makes me feel isolated." at bounding box center [815, 488] width 617 height 53
drag, startPoint x: 668, startPoint y: 509, endPoint x: 507, endPoint y: 505, distance: 161.2
click at [507, 505] on div "Moderate Impact This makes me feel isolated." at bounding box center [815, 488] width 617 height 53
paste div
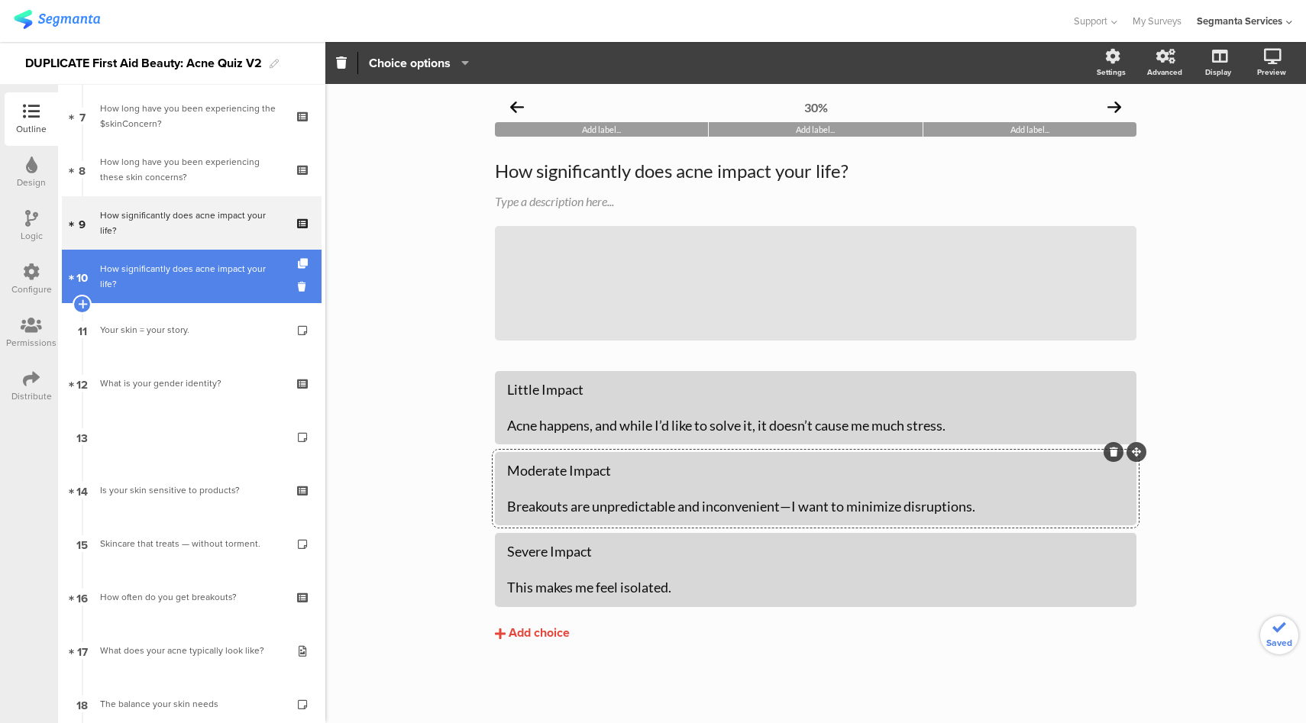
click at [192, 284] on div "How significantly does acne impact your life?" at bounding box center [191, 276] width 183 height 31
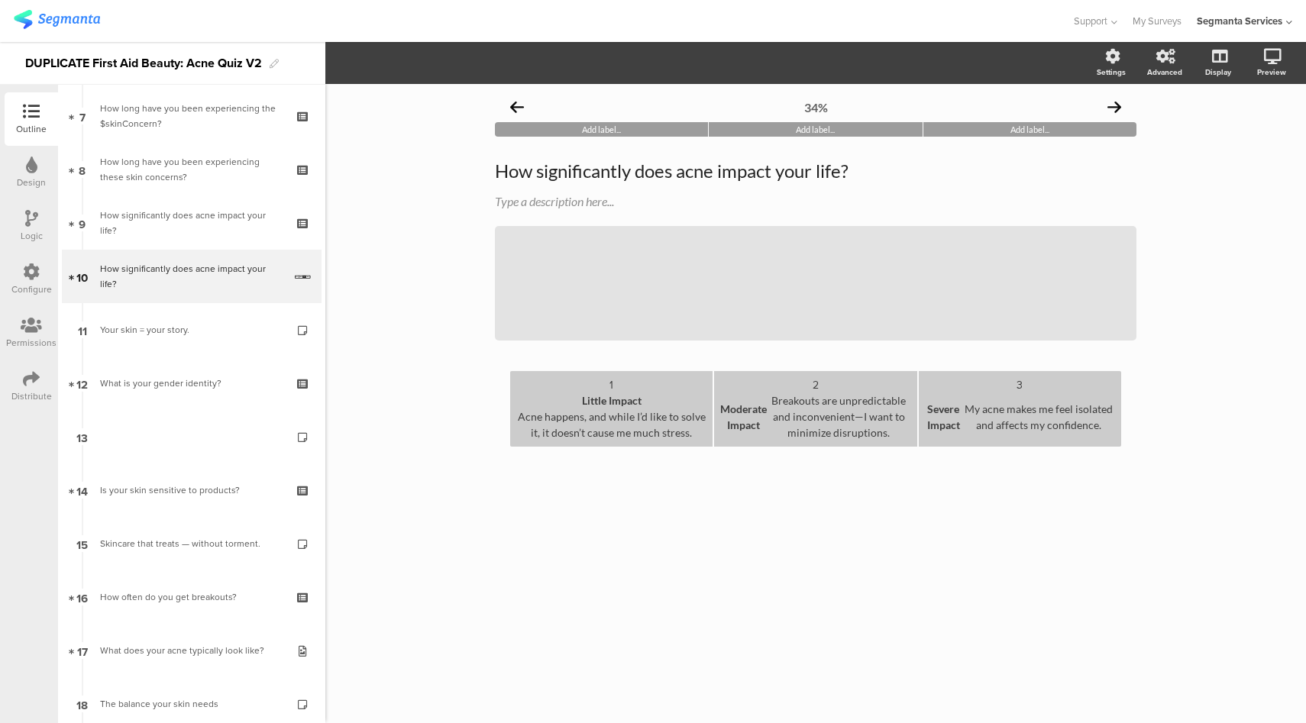
click at [1102, 428] on div "Severe Impact My acne makes me feel isolated and affects my confidence." at bounding box center [1020, 417] width 190 height 48
click at [1100, 429] on div "Severe Impact My acne makes me feel isolated and affects my confidence." at bounding box center [1020, 417] width 190 height 48
copy div "My acne makes me feel isolated and affects my confidence."
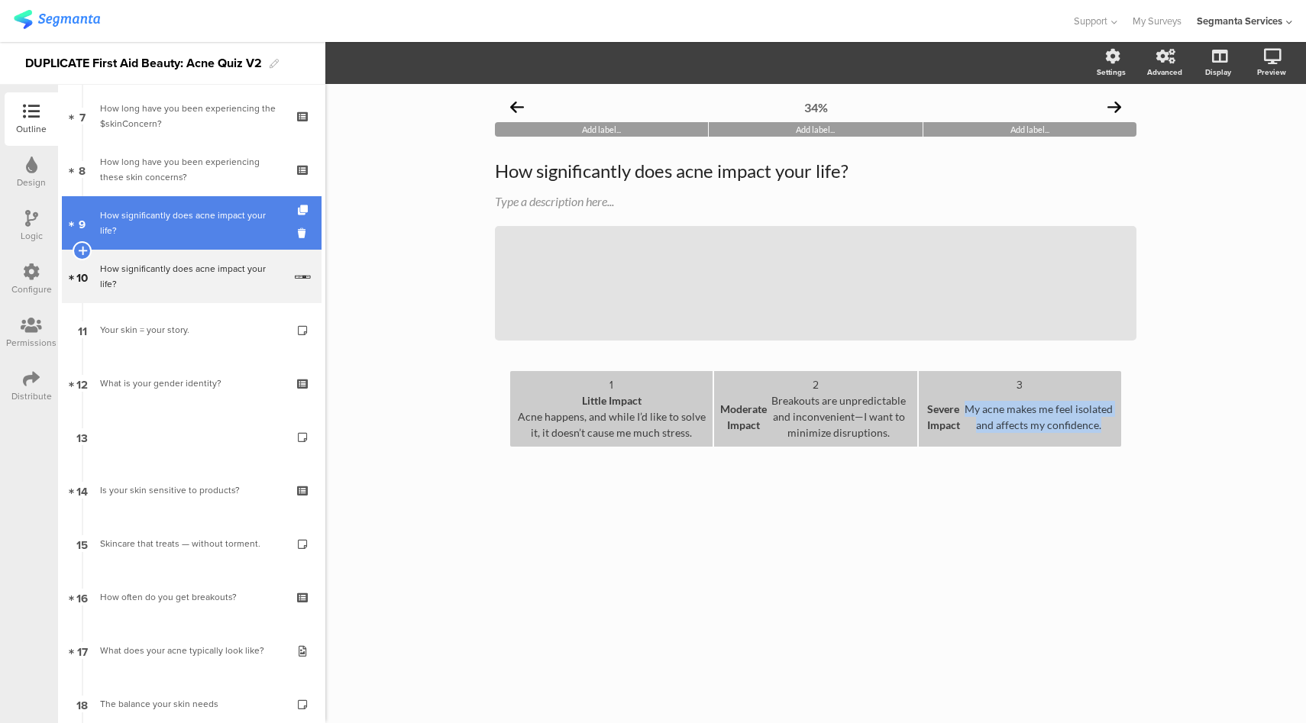
click at [198, 234] on div "How significantly does acne impact your life?" at bounding box center [191, 223] width 183 height 31
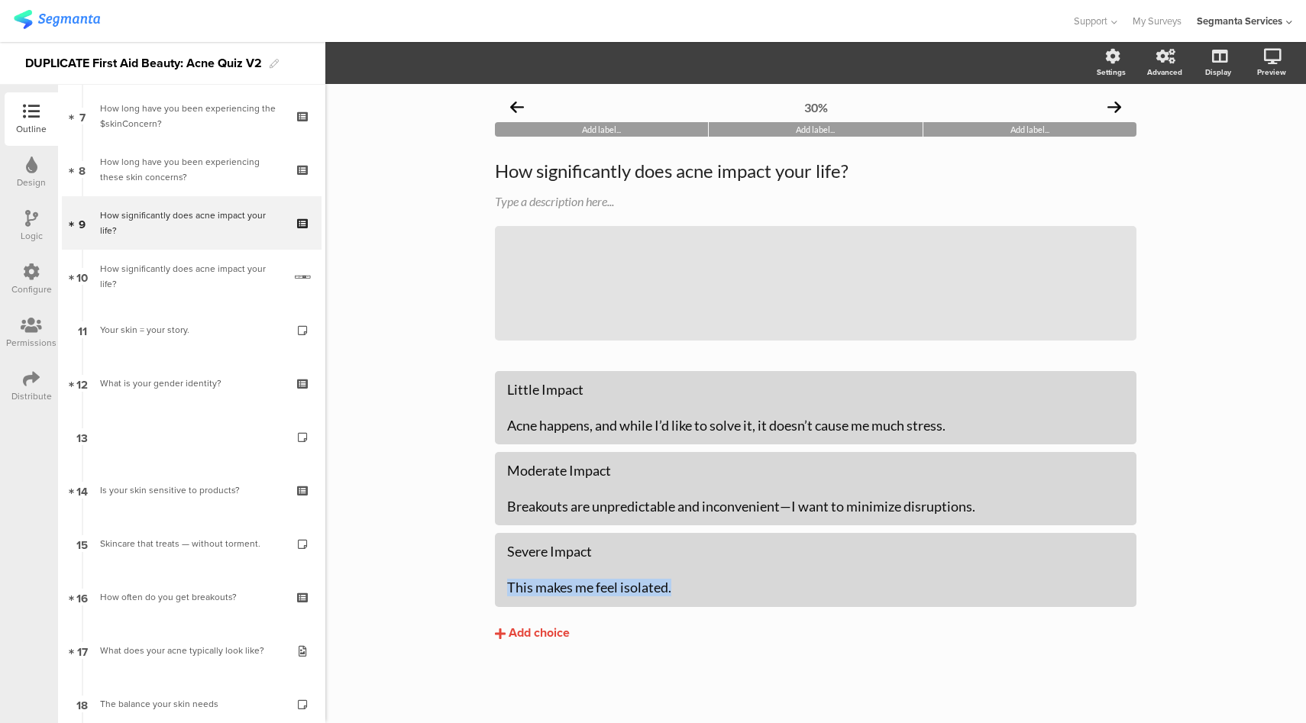
drag, startPoint x: 678, startPoint y: 594, endPoint x: 479, endPoint y: 597, distance: 198.6
click at [479, 597] on div "30% Add label... Add label... Add label... How significantly does acne impact y…" at bounding box center [815, 403] width 981 height 639
paste div
click at [595, 487] on div "Moderate Impact Breakouts are unpredictable and inconvenient—I want to minimize…" at bounding box center [815, 488] width 617 height 53
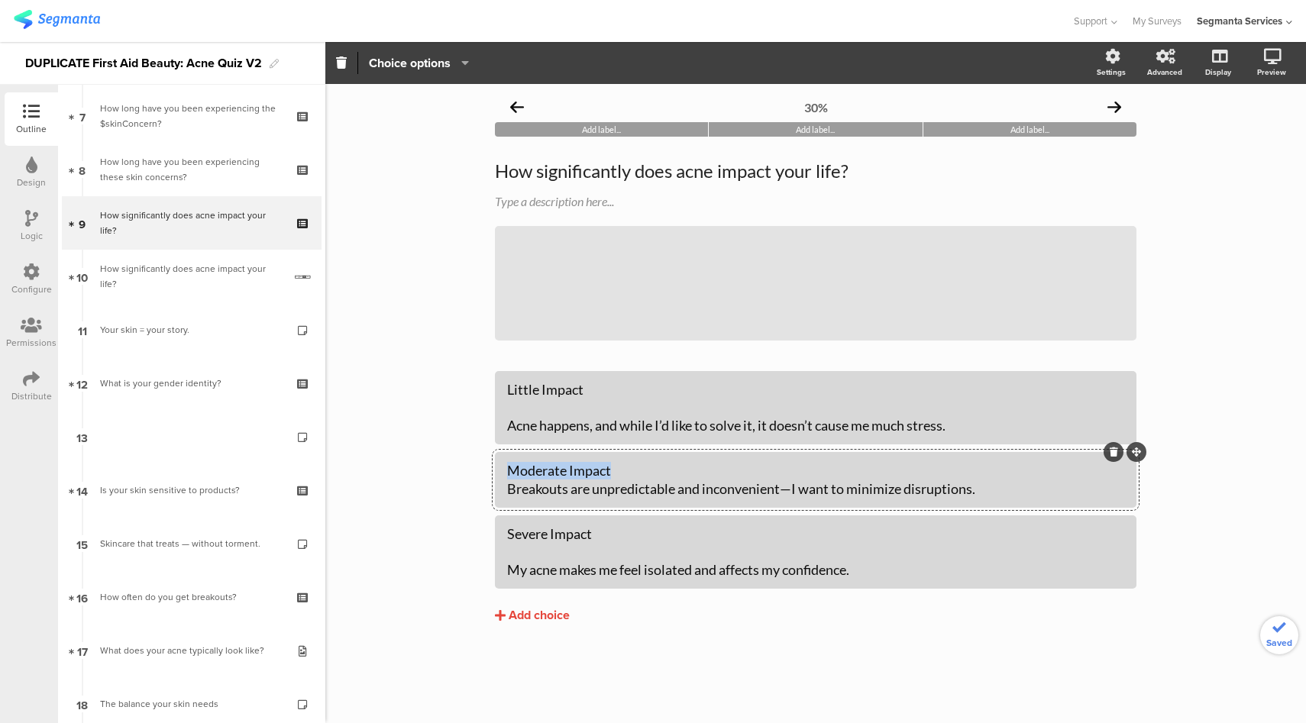
drag, startPoint x: 633, startPoint y: 474, endPoint x: 471, endPoint y: 473, distance: 162.0
click at [471, 473] on div "30% Add label... Add label... Add label... How significantly does acne impact y…" at bounding box center [815, 403] width 981 height 639
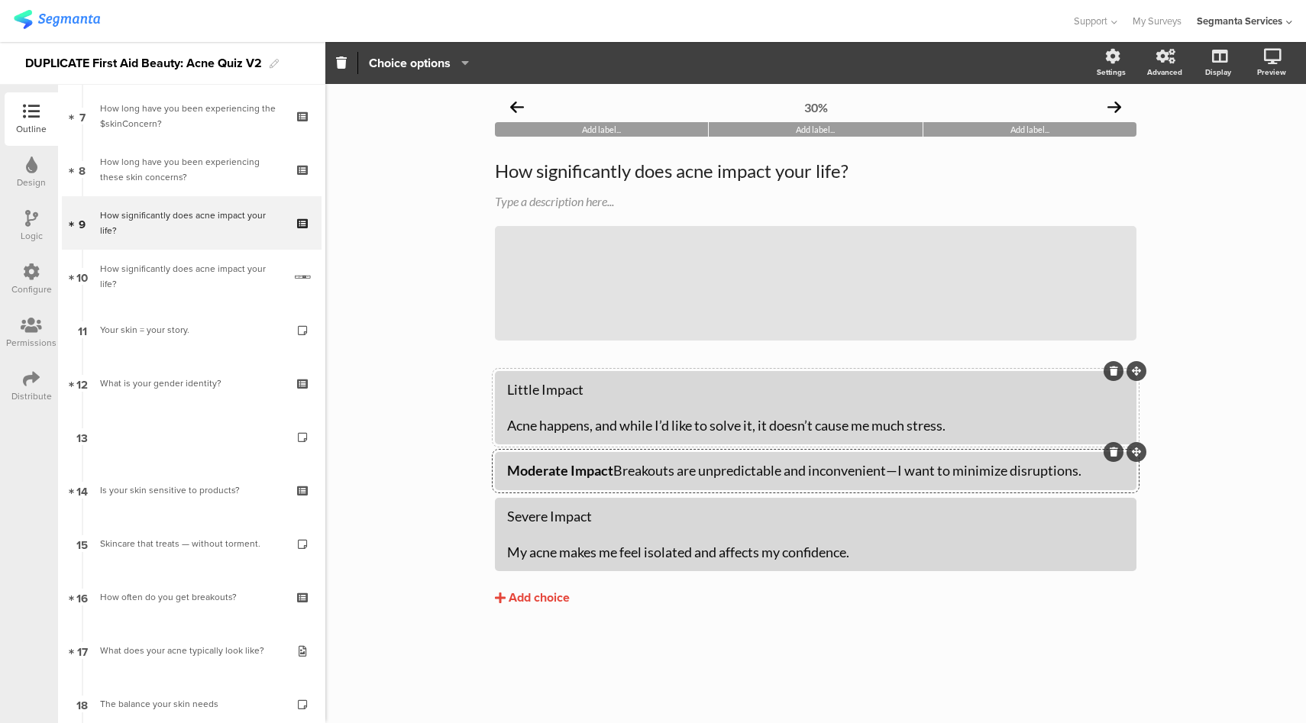
click at [604, 410] on div "Little Impact Acne happens, and while I’d like to solve it, it doesn’t cause me…" at bounding box center [815, 407] width 617 height 53
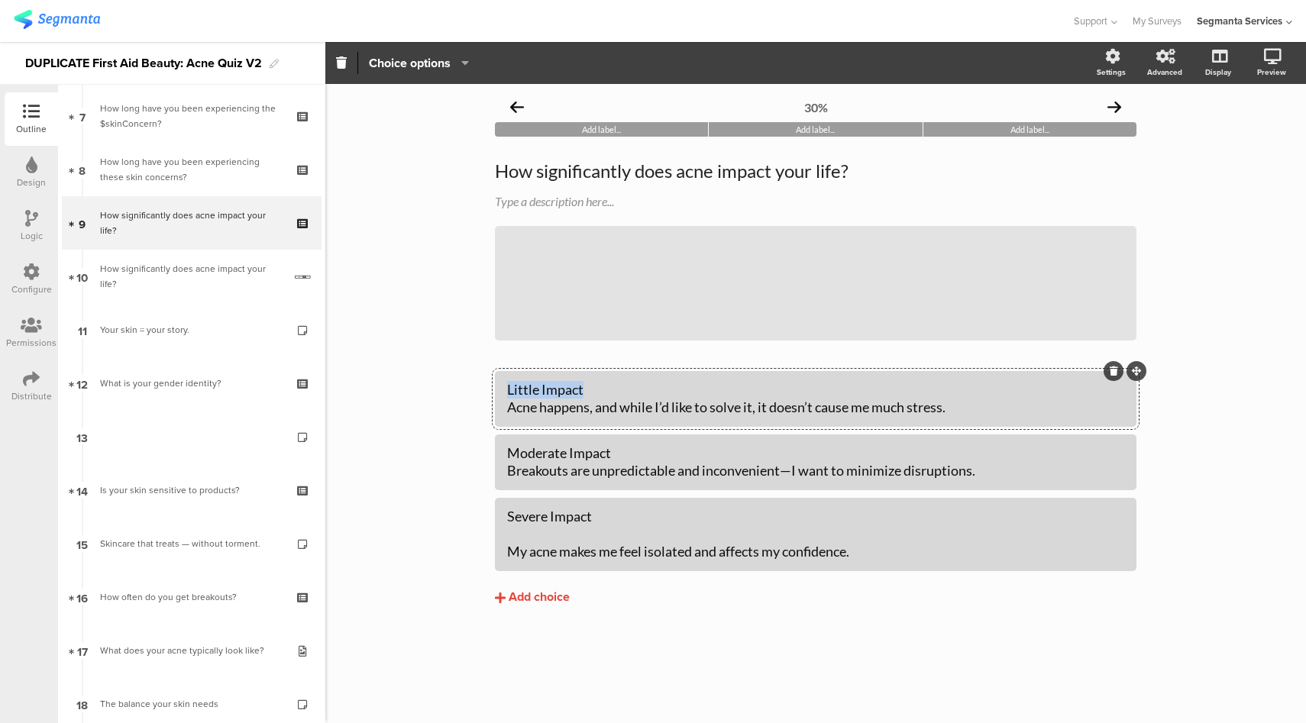
drag, startPoint x: 612, startPoint y: 393, endPoint x: 427, endPoint y: 392, distance: 184.9
click at [427, 392] on div "30% Add label... Add label... Add label... How significantly does acne impact y…" at bounding box center [815, 403] width 981 height 639
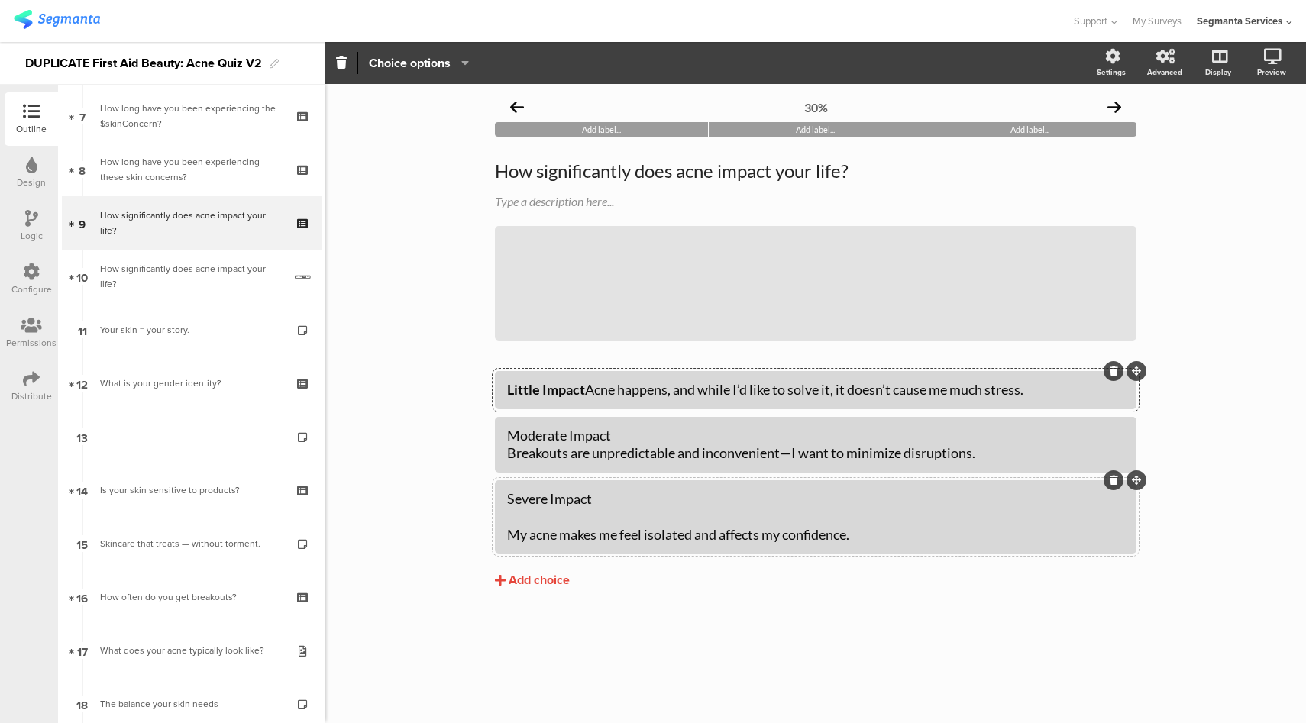
click at [517, 525] on div "Severe Impact My acne makes me feel isolated and affects my confidence." at bounding box center [815, 516] width 617 height 53
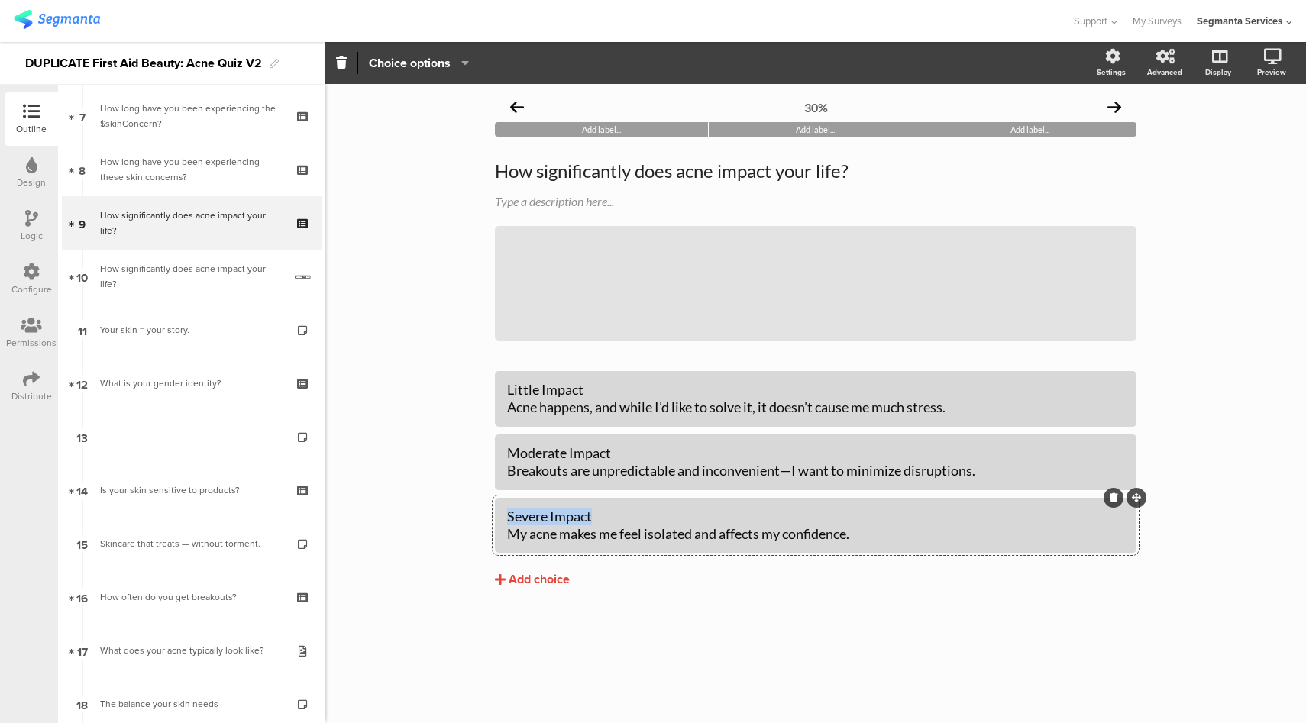
drag, startPoint x: 599, startPoint y: 519, endPoint x: 492, endPoint y: 520, distance: 107.0
click at [492, 520] on div "30% Add label... Add label... Add label... How significantly does acne impact y…" at bounding box center [816, 372] width 672 height 576
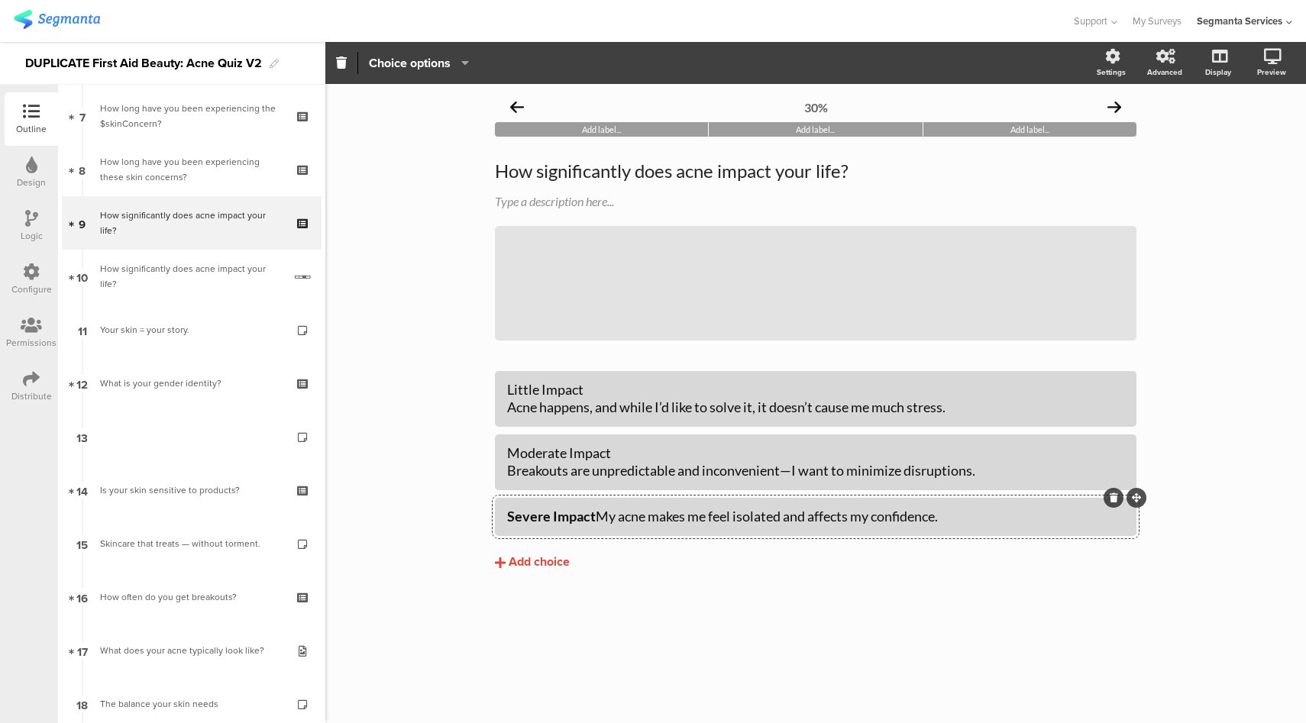
click at [445, 51] on section "Pin in place Exclusive answer Allow commenting Choice options Settings Advanced…" at bounding box center [815, 63] width 981 height 42
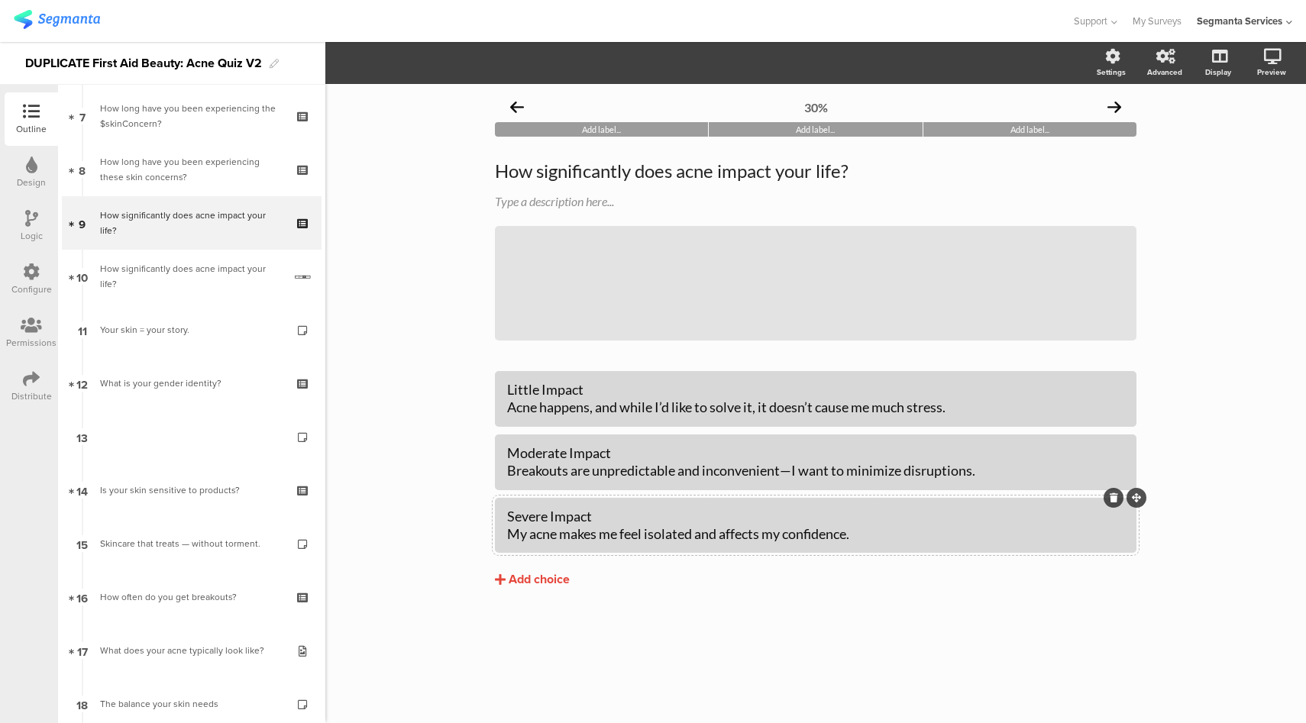
click at [565, 516] on div "Severe Impact My acne makes me feel isolated and affects my confidence." at bounding box center [815, 526] width 617 height 36
click at [416, 63] on span "Choice options" at bounding box center [410, 63] width 82 height 18
click at [673, 512] on div "Severe Impact My acne makes me feel isolated and affects my confidence." at bounding box center [815, 526] width 617 height 36
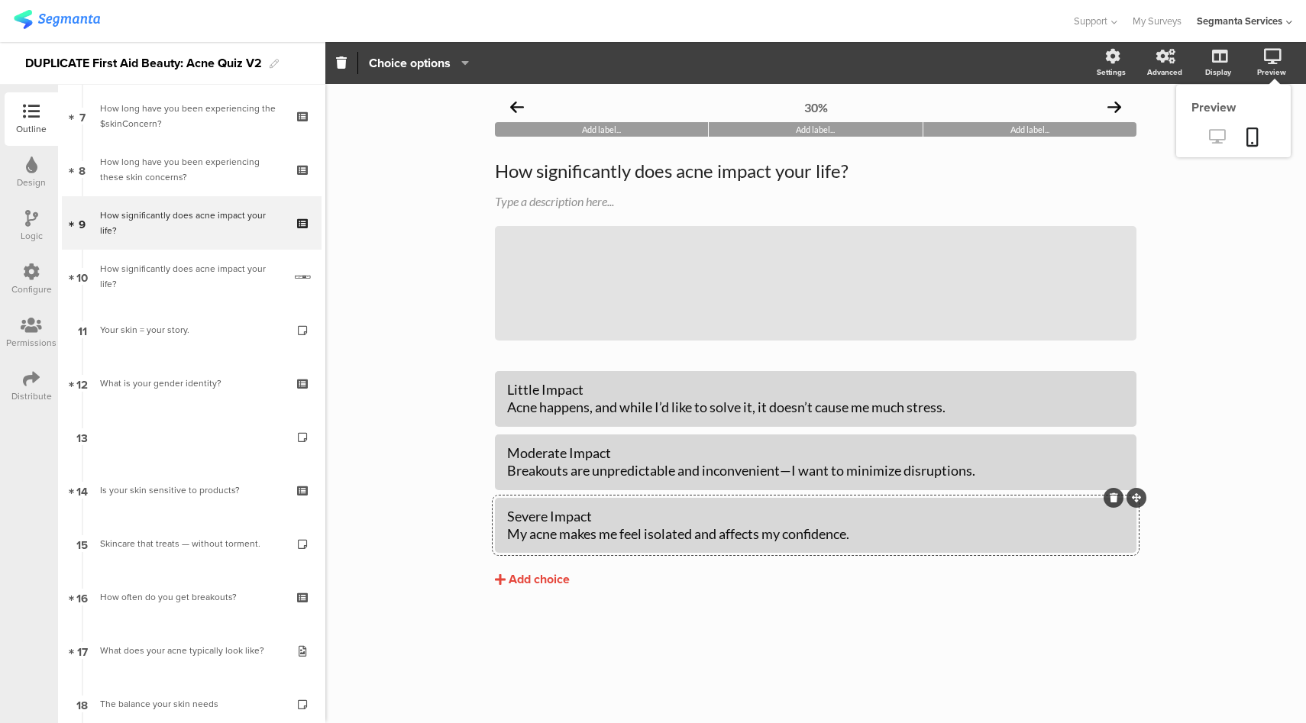
click at [1219, 135] on icon at bounding box center [1217, 136] width 16 height 15
click at [652, 475] on div "Moderate Impact Breakouts are unpredictable and inconvenient—I want to minimize…" at bounding box center [815, 463] width 617 height 36
click at [508, 537] on div "Severe Impact My acne makes me feel isolated and affects my confidence." at bounding box center [815, 526] width 617 height 36
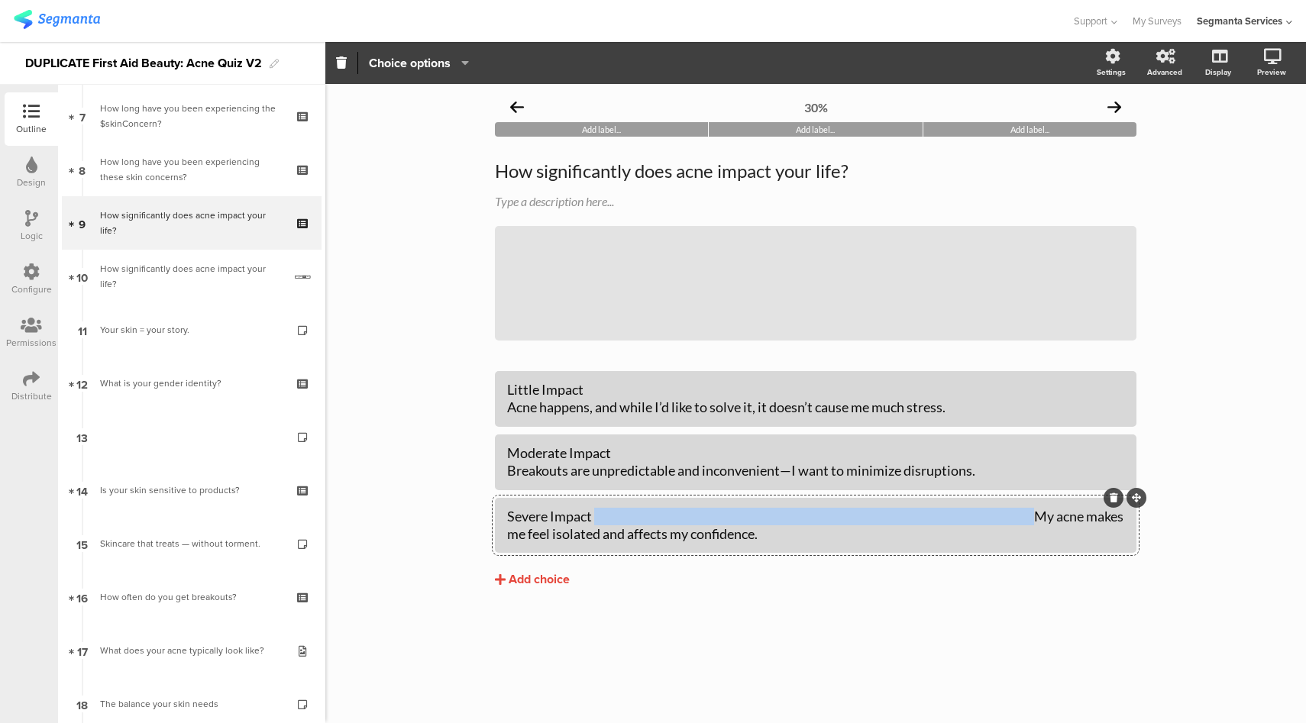
drag, startPoint x: 509, startPoint y: 536, endPoint x: 594, endPoint y: 518, distance: 87.3
click at [594, 518] on div "Severe Impact My acne makes me feel isolated and affects my confidence." at bounding box center [815, 526] width 617 height 36
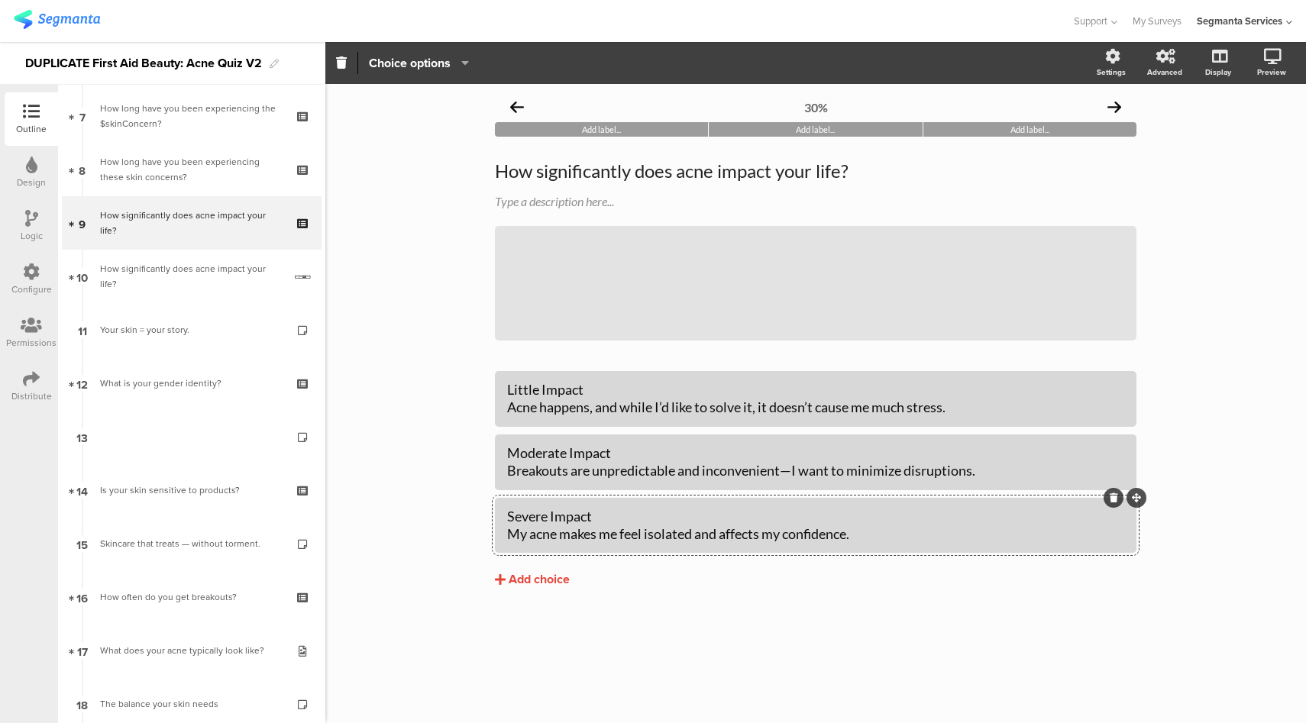
click at [405, 421] on div "30% Add label... Add label... Add label... How significantly does acne impact y…" at bounding box center [815, 403] width 981 height 639
click at [510, 411] on div "Little Impact Acne happens, and while I’d like to solve it, it doesn’t cause me…" at bounding box center [815, 399] width 617 height 36
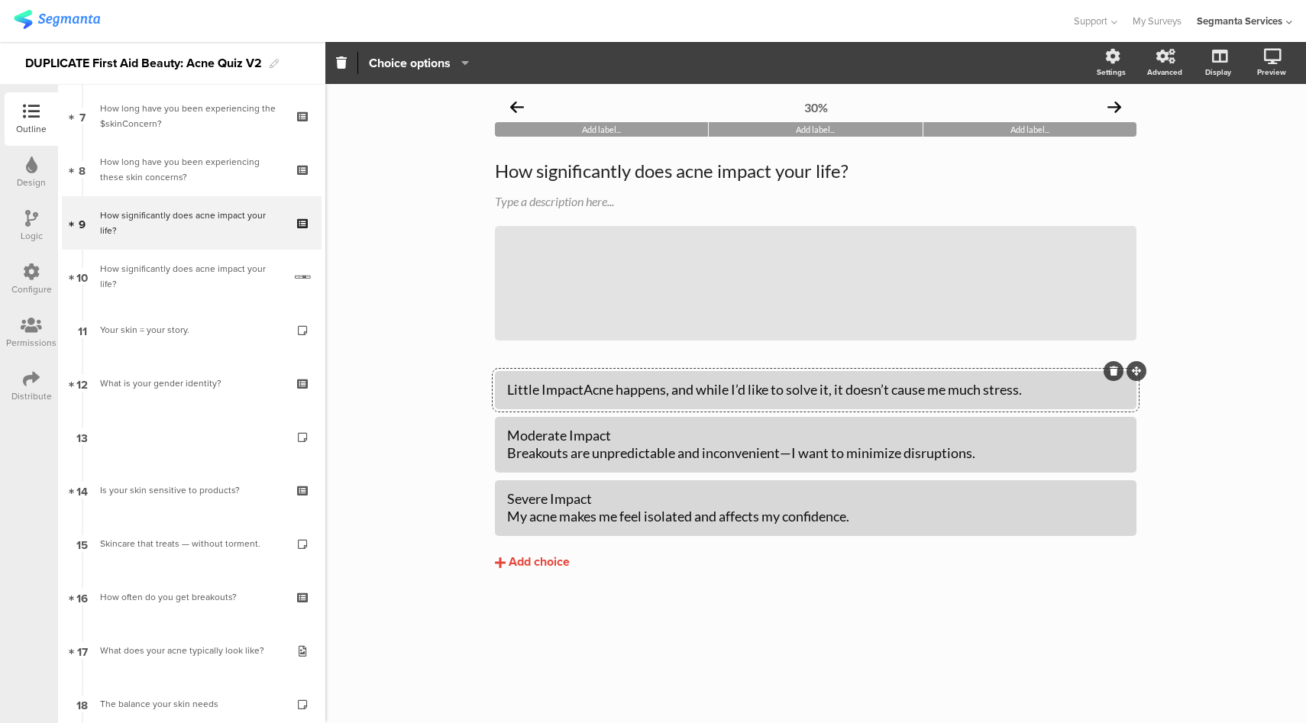
drag, startPoint x: 584, startPoint y: 391, endPoint x: 603, endPoint y: 416, distance: 31.0
click at [584, 390] on div "Little ImpactAcne happens, and while I’d like to solve it, it doesn’t cause me …" at bounding box center [815, 390] width 617 height 18
click at [585, 390] on div "Little ImpactAcne happens, and while I’d like to solve it, it doesn’t cause me …" at bounding box center [815, 390] width 617 height 18
click at [643, 450] on div "Moderate Impact Breakouts are unpredictable and inconvenient—I want to minimize…" at bounding box center [815, 445] width 617 height 36
click at [584, 393] on div "Little ImpactAcne happens, and while I’d like to solve it, it doesn’t cause me …" at bounding box center [815, 390] width 617 height 18
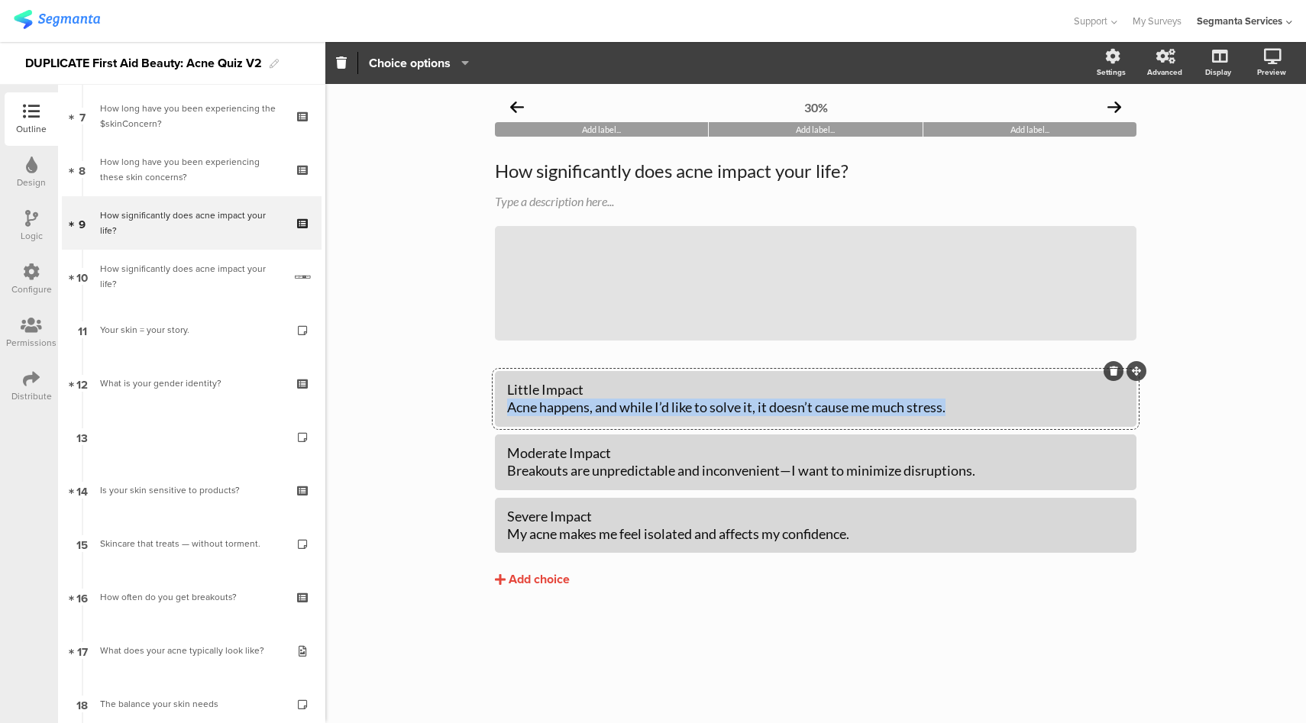
drag, startPoint x: 972, startPoint y: 405, endPoint x: 508, endPoint y: 409, distance: 464.5
click at [508, 409] on div "Little Impact Acne happens, and while I’d like to solve it, it doesn’t cause me…" at bounding box center [815, 399] width 617 height 36
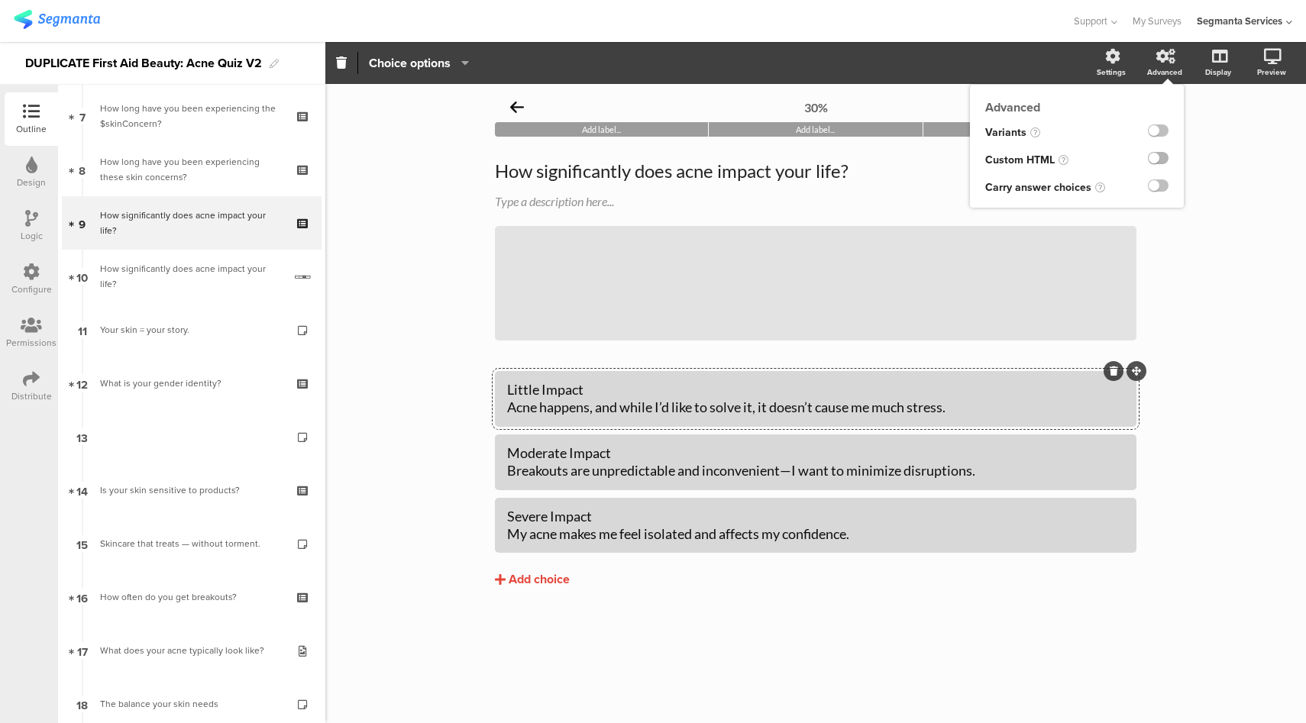
click at [1160, 157] on label at bounding box center [1158, 158] width 21 height 12
click at [0, 0] on input "checkbox" at bounding box center [0, 0] width 0 height 0
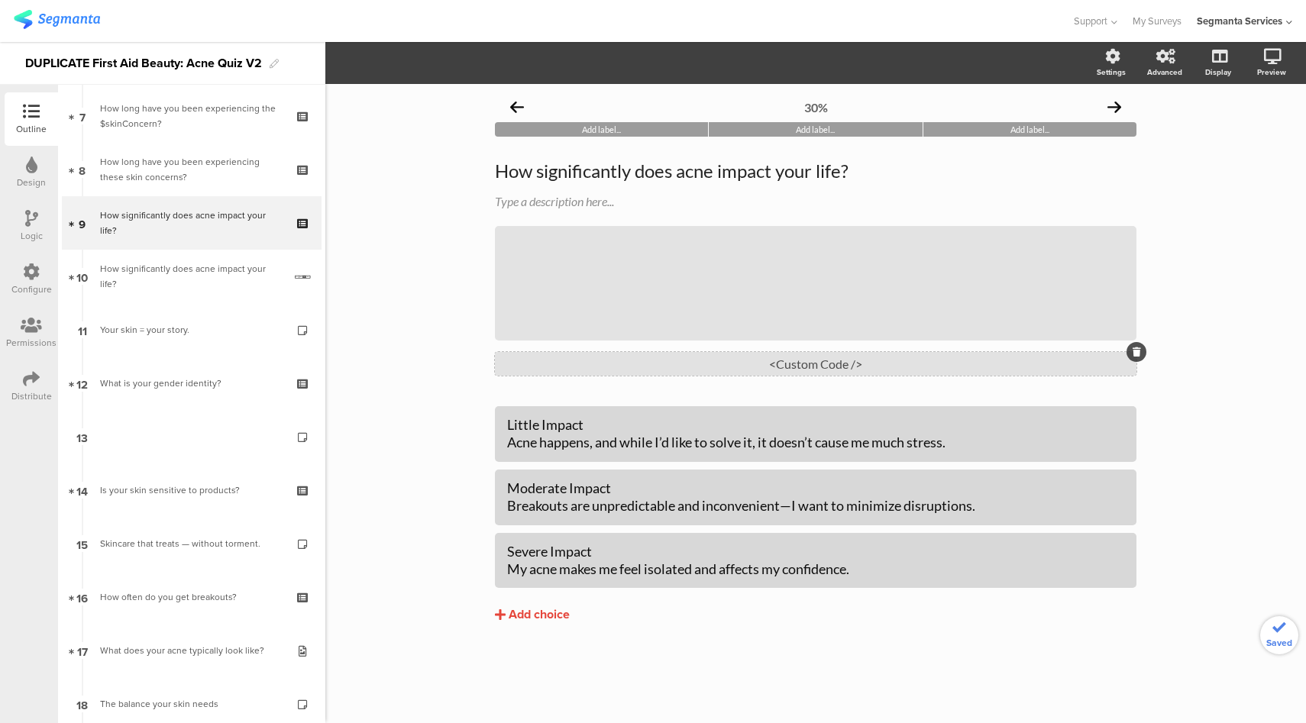
click at [848, 362] on div "<Custom Code />" at bounding box center [816, 364] width 642 height 24
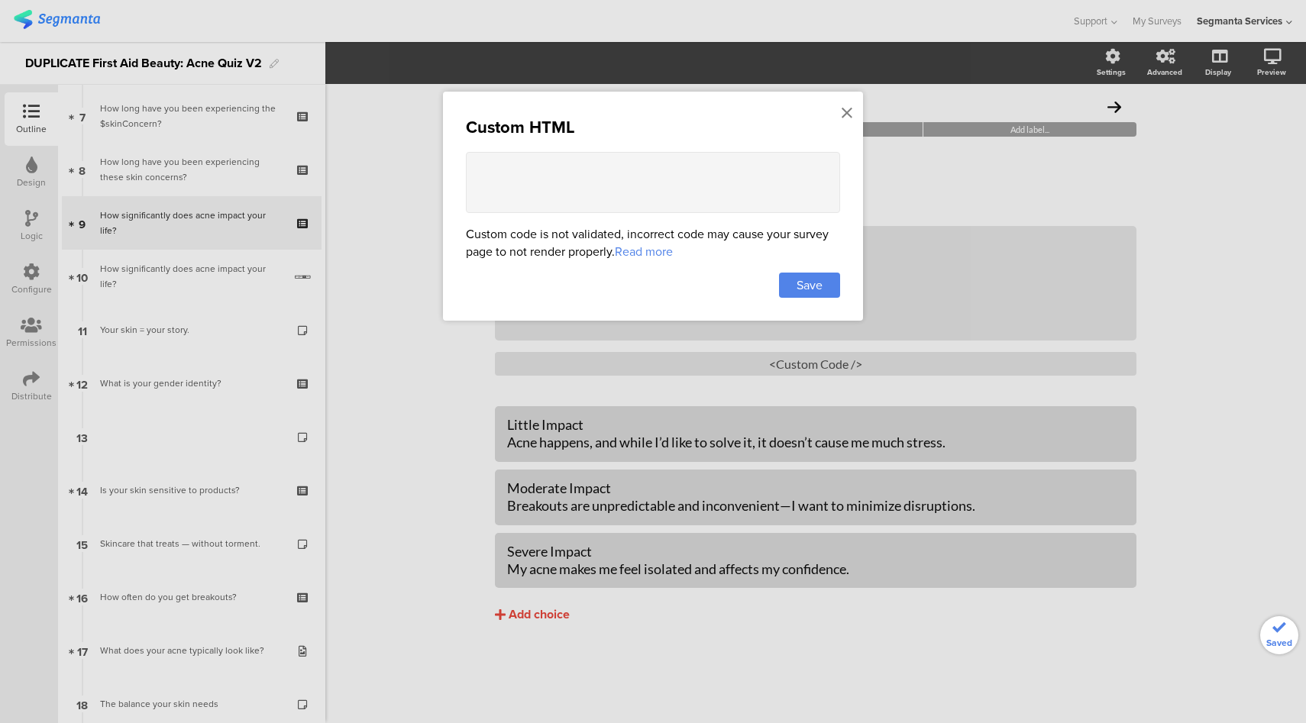
click at [601, 196] on textarea at bounding box center [653, 182] width 374 height 61
paste textarea ".choice-question-item-text .text { display: block; /* Forces block layout */ fo…"
type textarea ".choice-question-item-text .text { display: block; /* Forces block layout */ fo…"
click at [827, 280] on div "Save" at bounding box center [809, 285] width 61 height 25
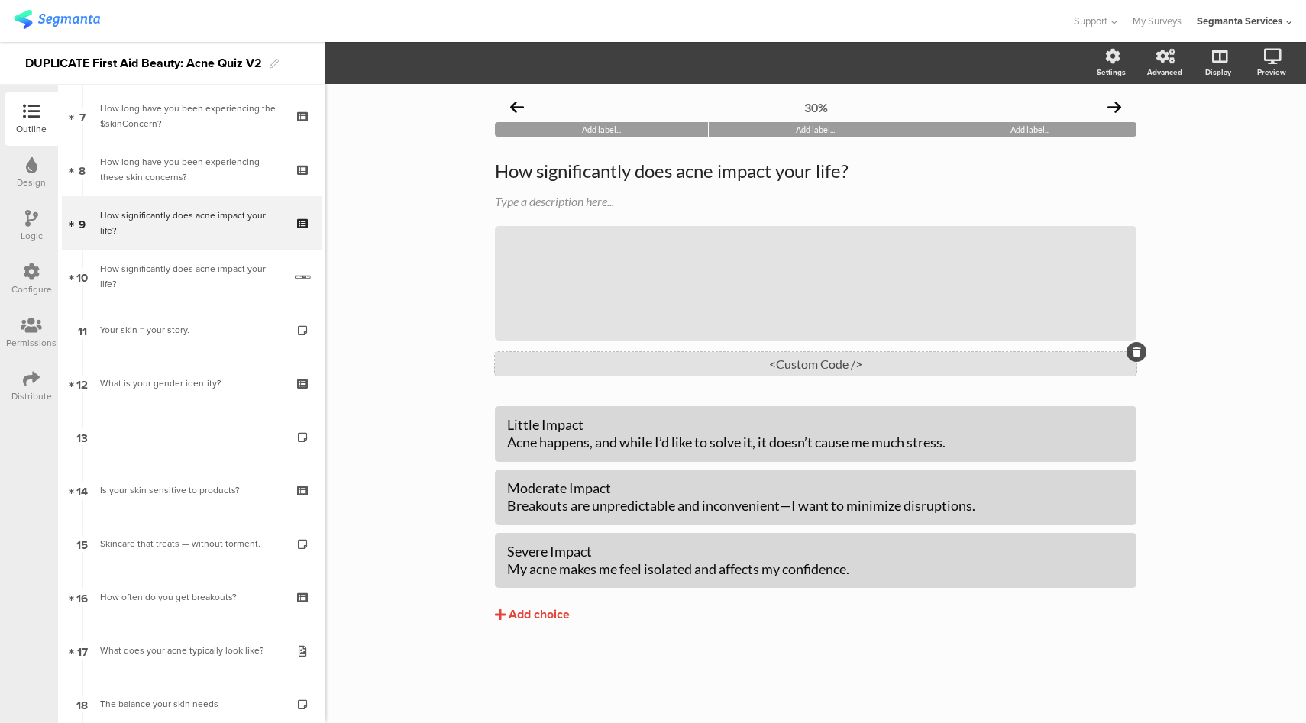
click at [869, 358] on div "<Custom Code />" at bounding box center [816, 364] width 642 height 24
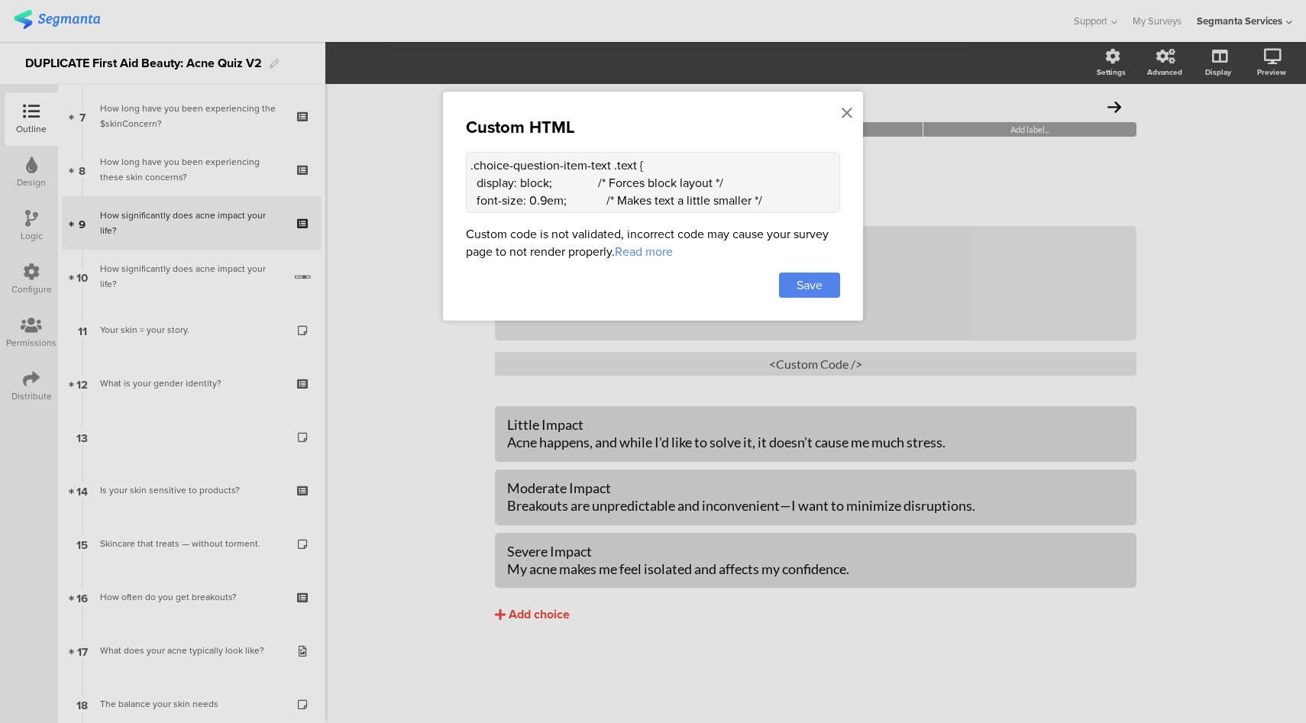
click at [468, 165] on textarea ".choice-question-item-text .text { display: block; /* Forces block layout */ fo…" at bounding box center [653, 182] width 374 height 61
click at [568, 200] on textarea "<style> .choice-question-item-text .text { display: block; /* Forces block layo…" at bounding box center [653, 182] width 374 height 61
type textarea "<style> .choice-question-item-text .text { display: block; /* Forces block layo…"
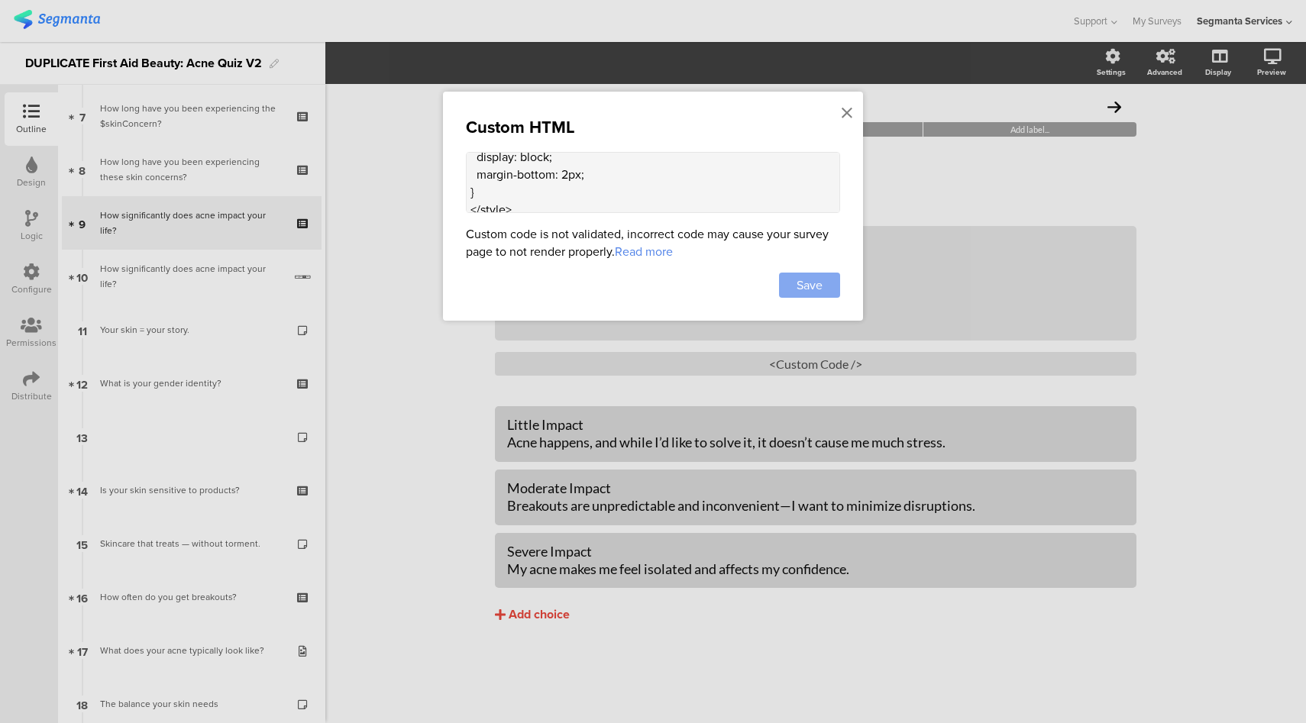
click at [815, 289] on span "Save" at bounding box center [810, 286] width 26 height 18
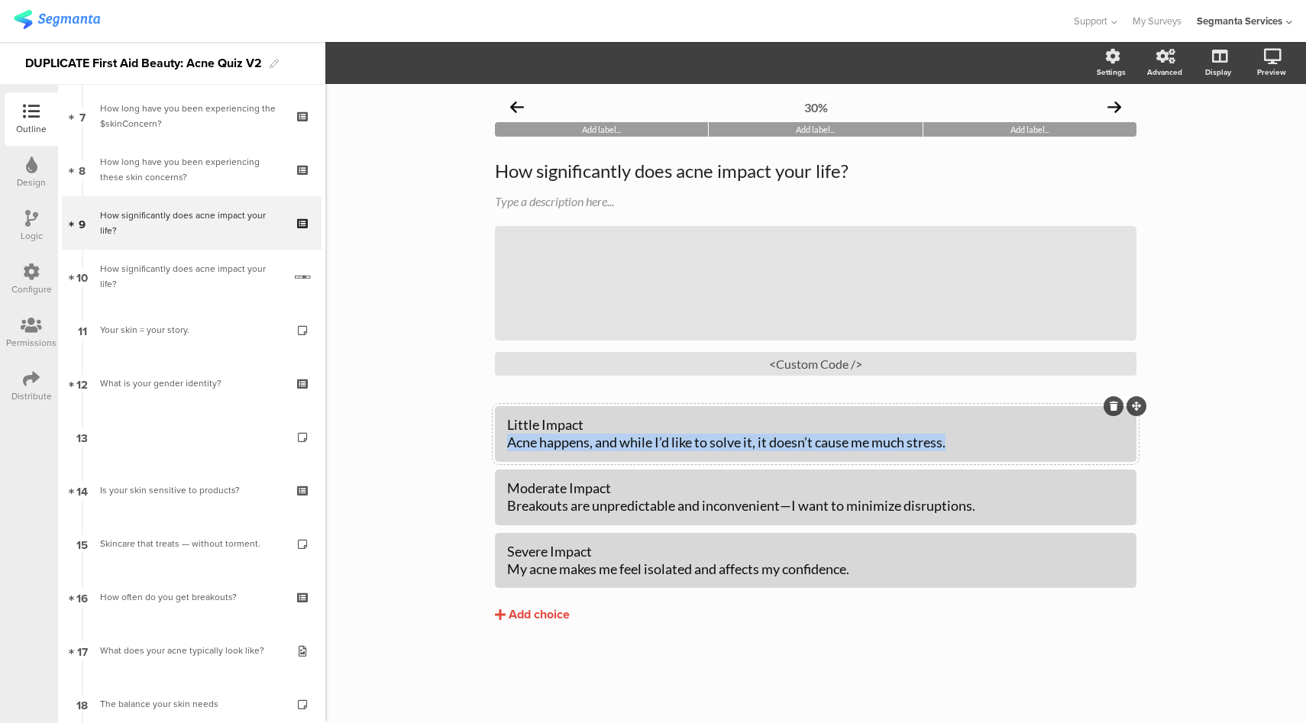
drag, startPoint x: 963, startPoint y: 443, endPoint x: 500, endPoint y: 448, distance: 463.0
click at [500, 448] on div "Little Impact Acne happens, and while I’d like to solve it, it doesn’t cause me…" at bounding box center [816, 434] width 642 height 56
copy div "Acne happens, and while I’d like to solve it, it doesn’t cause me much stress."
click at [866, 511] on div "Moderate Impact Breakouts are unpredictable and inconvenient—I want to minimize…" at bounding box center [815, 498] width 617 height 36
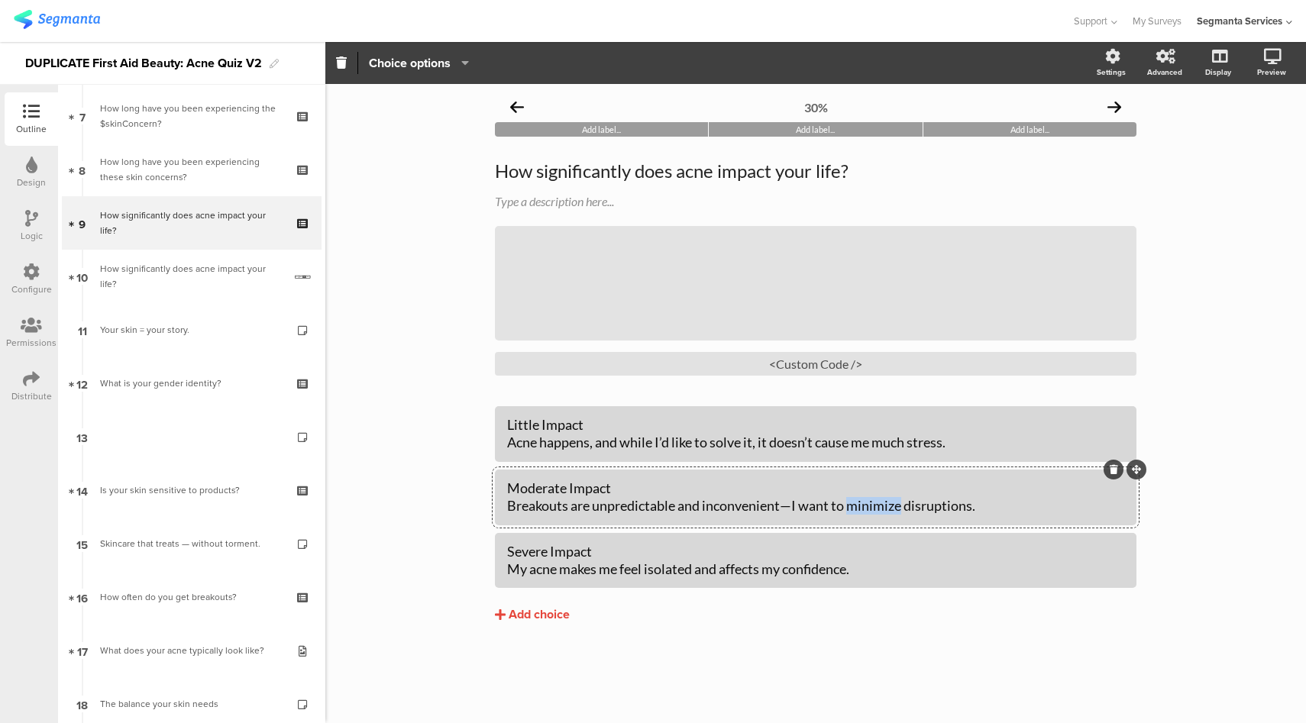
click at [866, 511] on div "Moderate Impact Breakouts are unpredictable and inconvenient—I want to minimize…" at bounding box center [815, 498] width 617 height 36
copy div "Breakouts are unpredictable and inconvenient—I want to minimize disruptions."
click at [573, 575] on div "Severe Impact My acne makes me feel isolated and affects my confidence." at bounding box center [815, 561] width 617 height 36
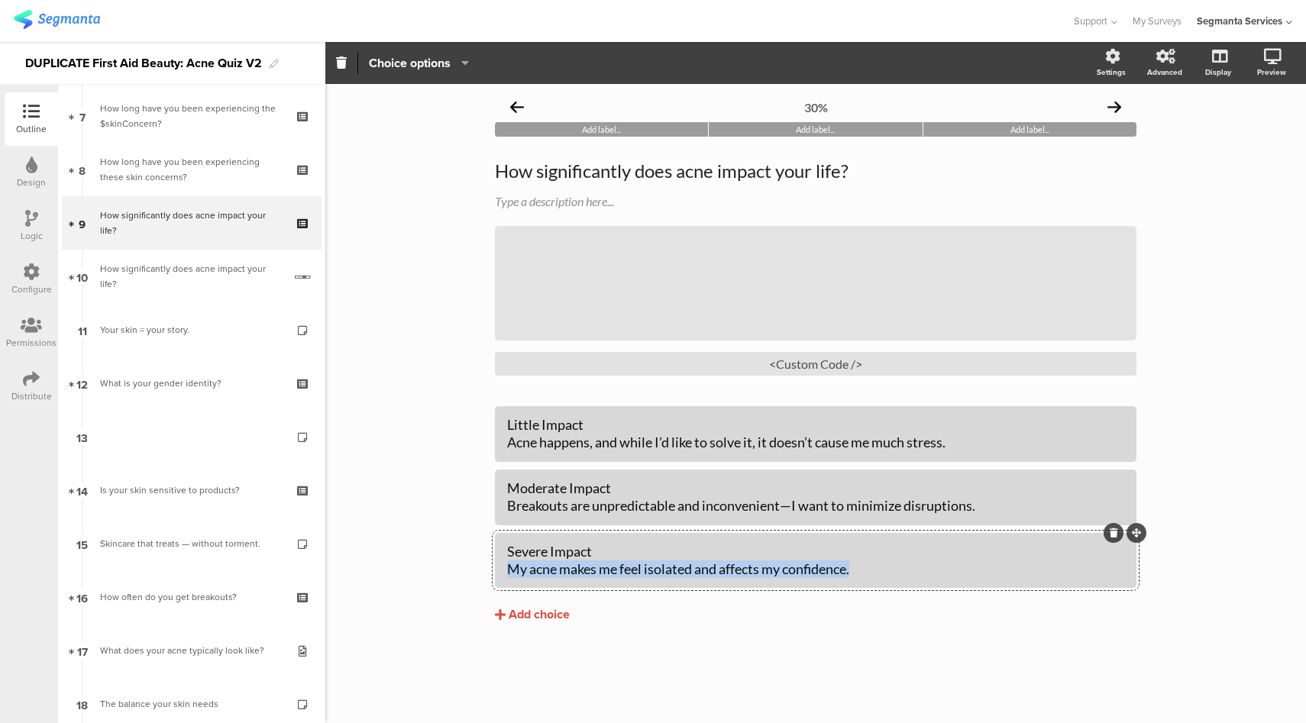
click at [573, 575] on div "Severe Impact My acne makes me feel isolated and affects my confidence." at bounding box center [815, 561] width 617 height 36
copy div "My acne makes me feel isolated and affects my confidence."
click at [508, 447] on div "Little Impact Acne happens, and while I’d like to solve it, it doesn’t cause me…" at bounding box center [815, 434] width 617 height 36
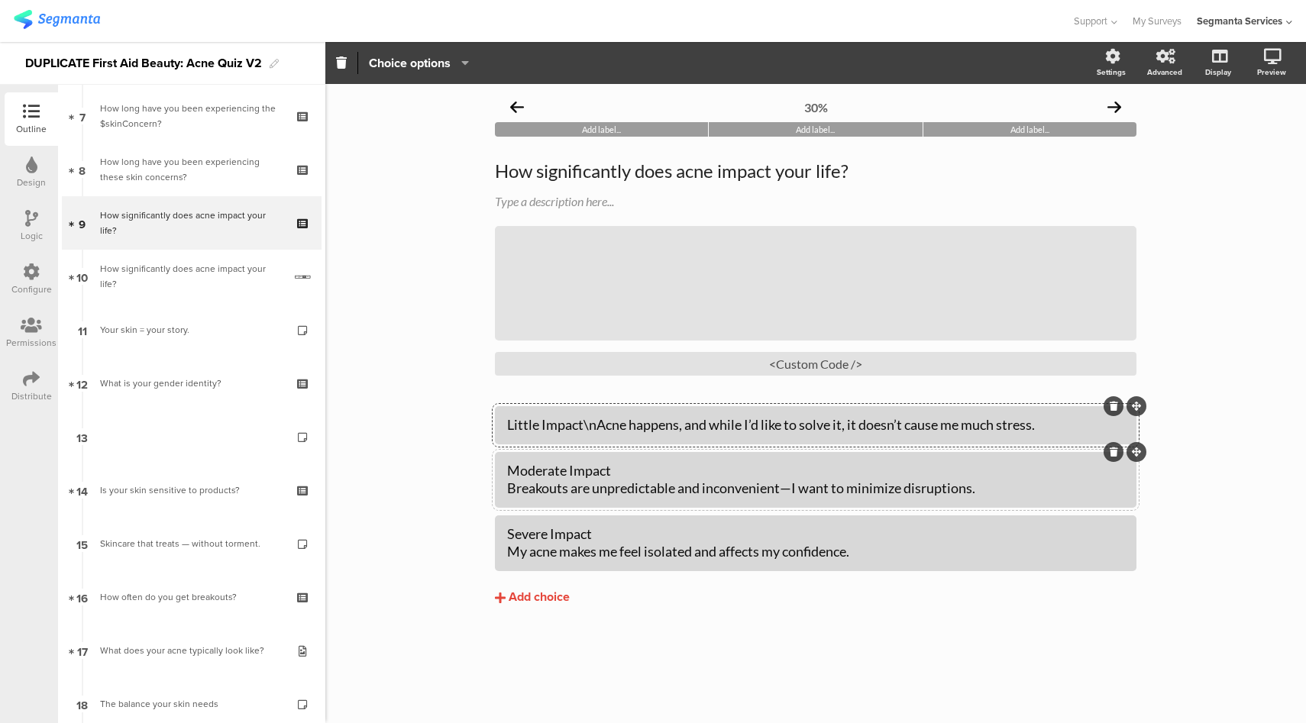
click at [512, 493] on div "Moderate Impact Breakouts are unpredictable and inconvenient—I want to minimize…" at bounding box center [815, 480] width 617 height 36
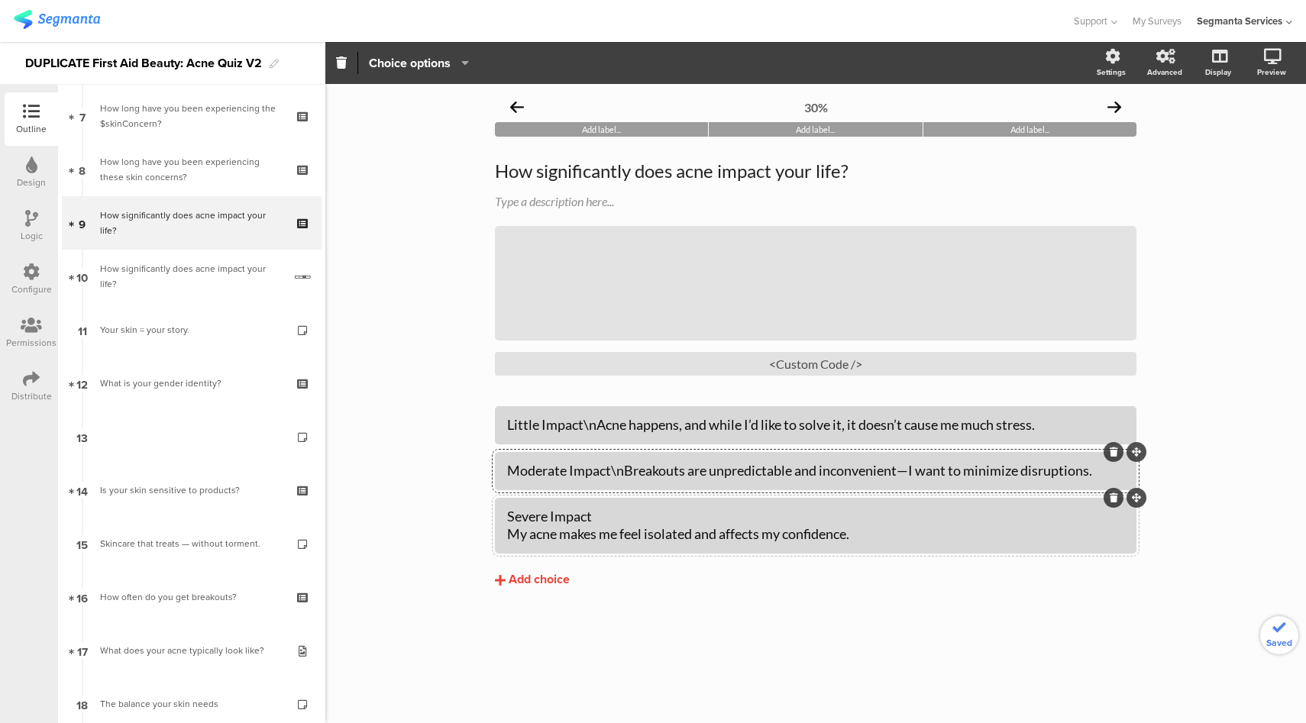
drag, startPoint x: 509, startPoint y: 533, endPoint x: 523, endPoint y: 532, distance: 14.5
click at [509, 533] on div "Severe Impact My acne makes me feel isolated and affects my confidence." at bounding box center [815, 526] width 617 height 36
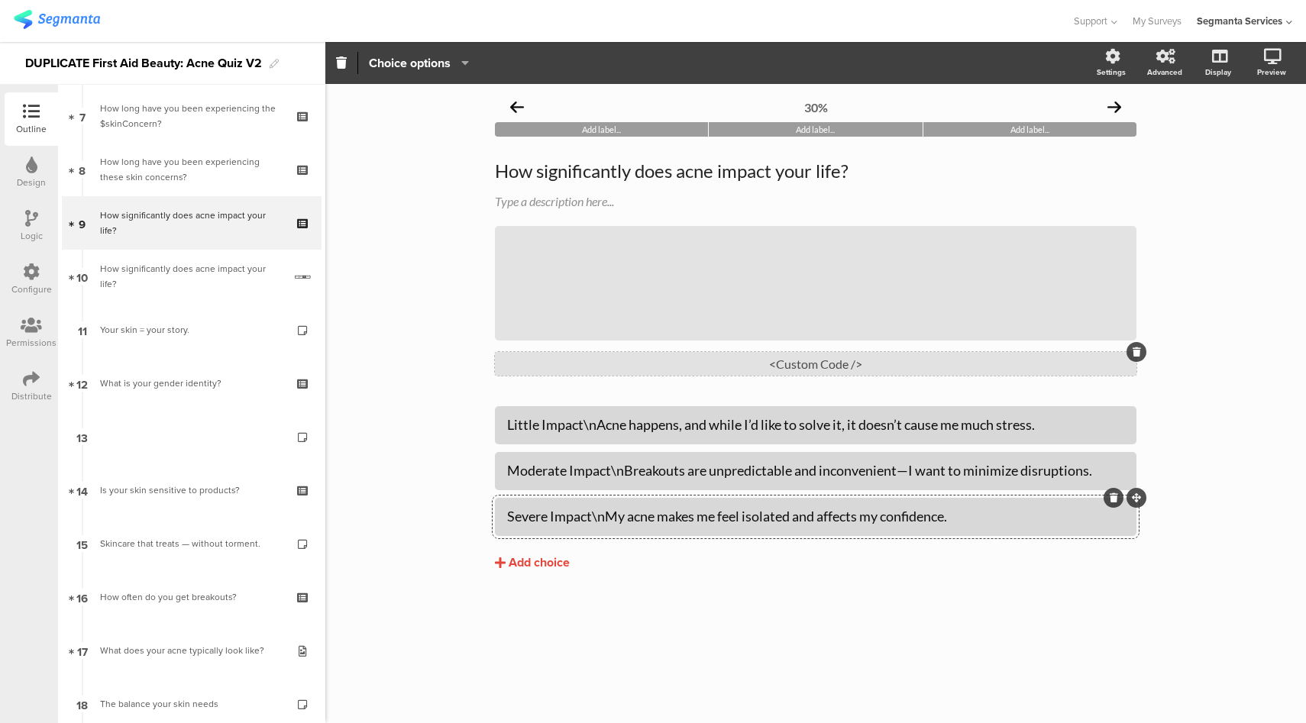
click at [749, 364] on div "<Custom Code />" at bounding box center [816, 364] width 642 height 24
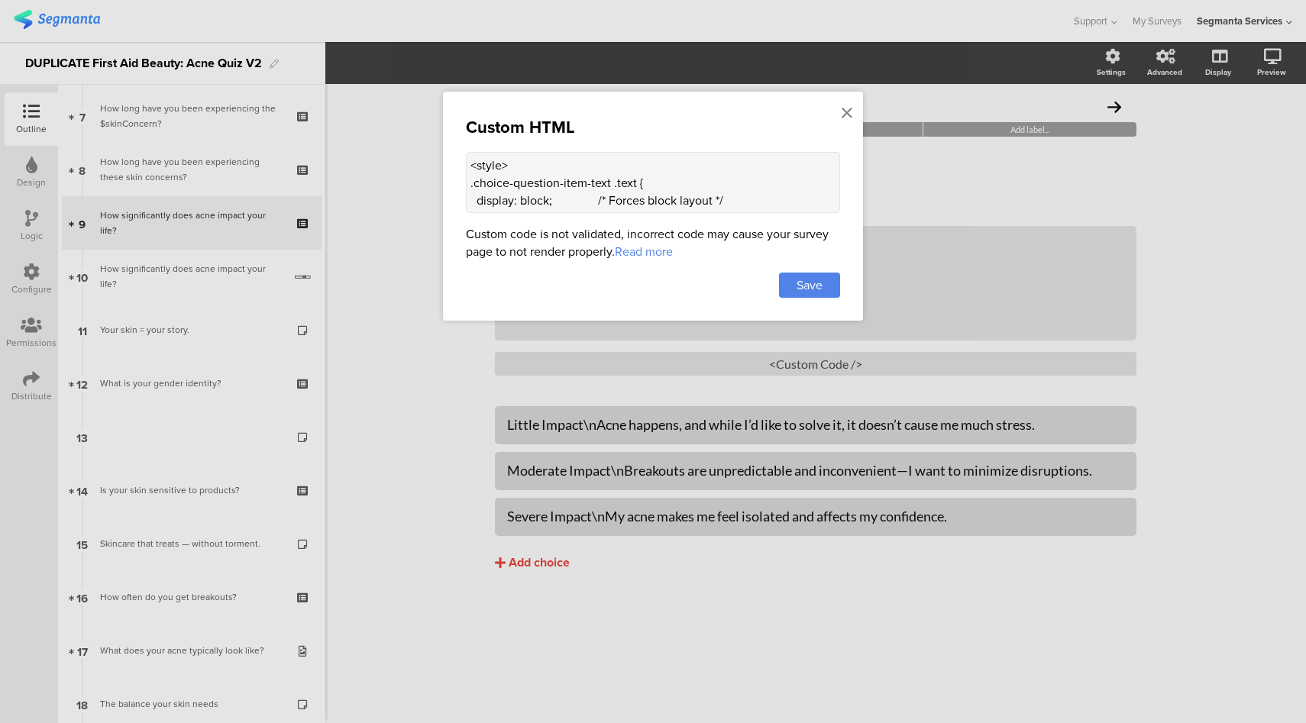
click at [655, 192] on textarea "<style> .choice-question-item-text .text { display: block; /* Forces block layo…" at bounding box center [653, 182] width 374 height 61
paste textarea ".choice-question-item-text .text { font-size: 0.9em; line-height: 1.4; text-wra…"
type textarea ".choice-question-item-text .text { font-size: 0.9em; line-height: 1.4; text-wra…"
click at [828, 279] on div "Save" at bounding box center [809, 285] width 61 height 25
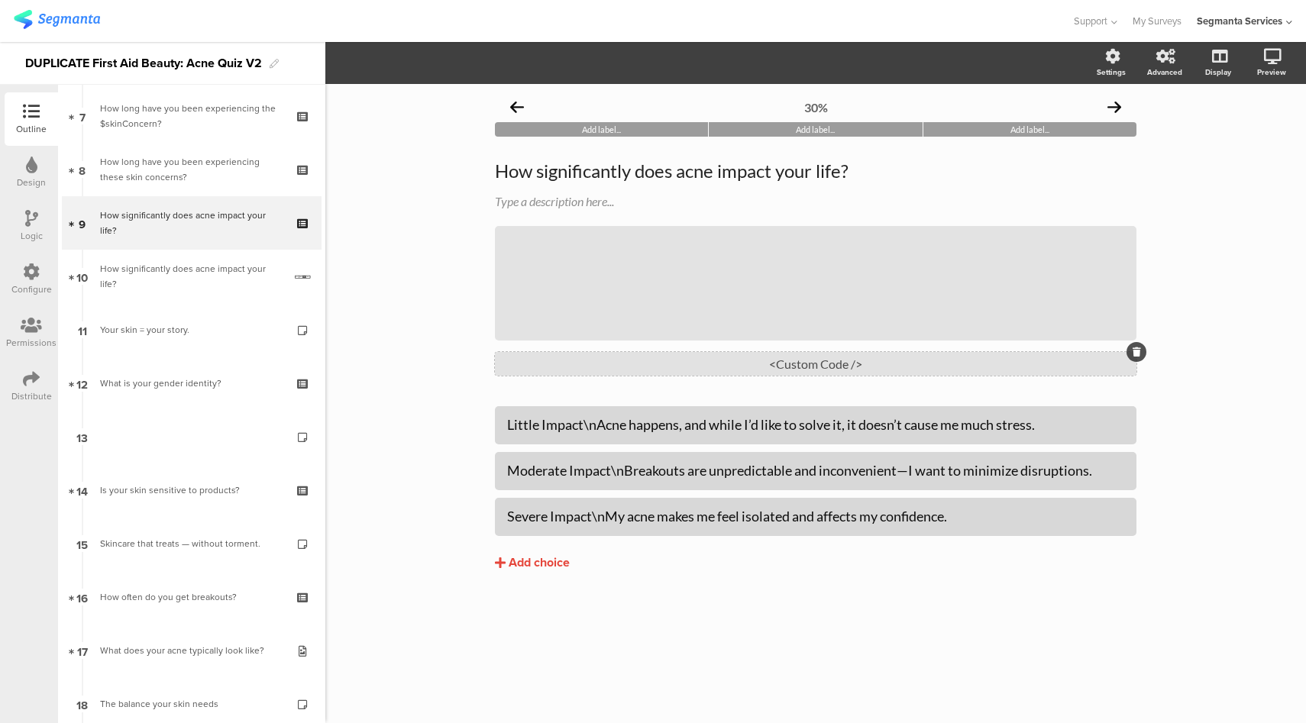
click at [822, 367] on div "<Custom Code />" at bounding box center [816, 364] width 642 height 24
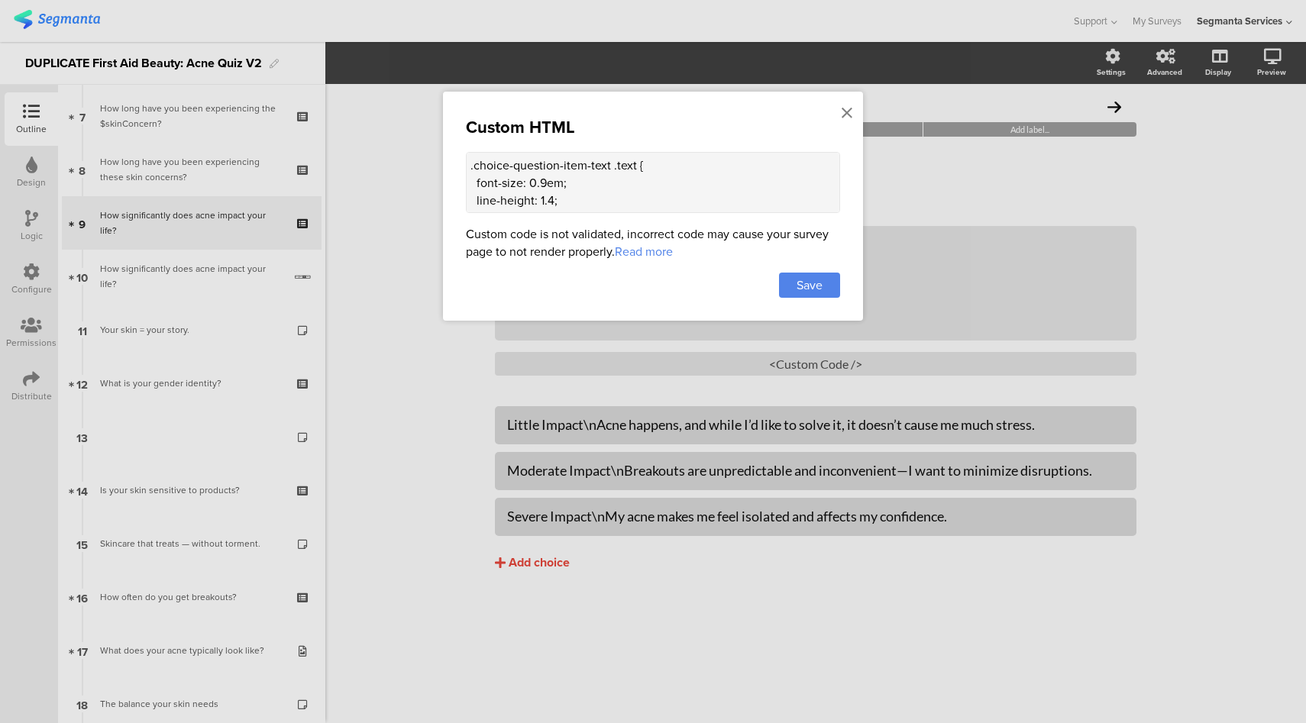
click at [470, 162] on textarea ".choice-question-item-text .text { font-size: 0.9em; line-height: 1.4; text-wra…" at bounding box center [653, 182] width 374 height 61
type textarea "<style> .choice-question-item-text .text { font-size: 0.9em; line-height: 1.4; …"
click at [807, 291] on span "Save" at bounding box center [810, 286] width 26 height 18
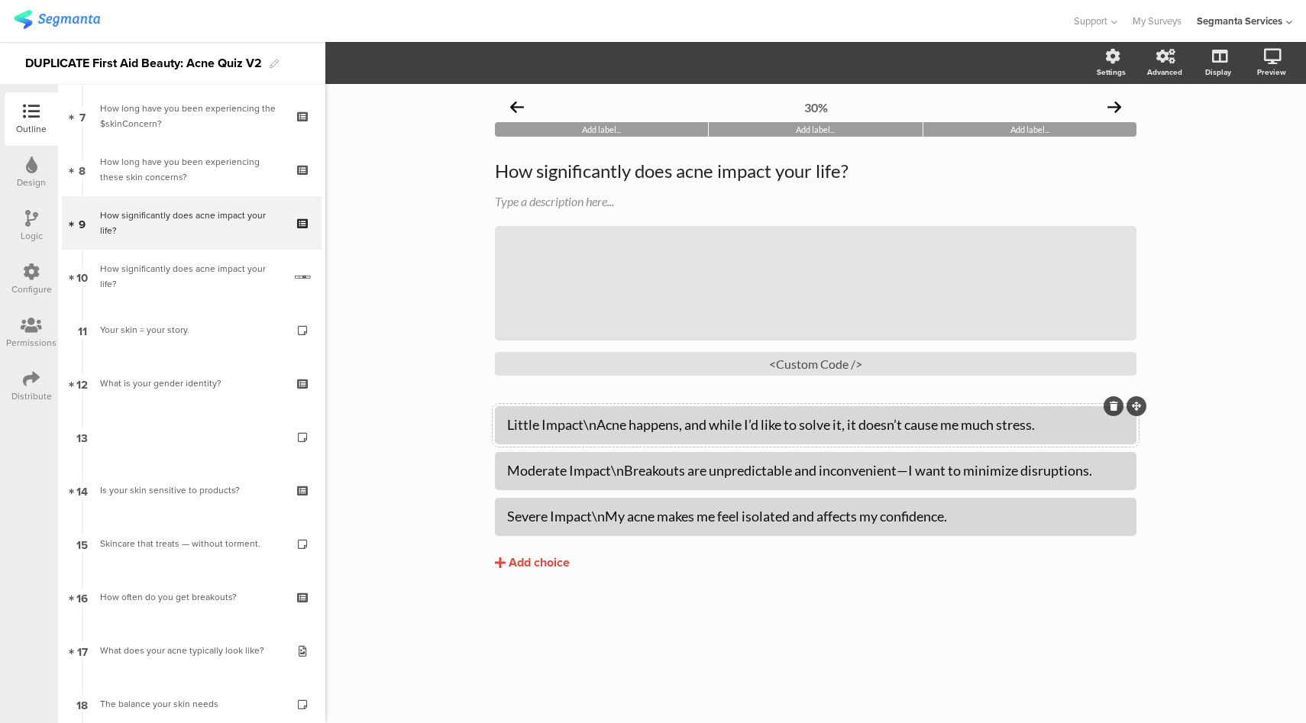
click at [601, 426] on div "Little Impact\nAcne happens, and while I’d like to solve it, it doesn’t cause m…" at bounding box center [815, 425] width 617 height 18
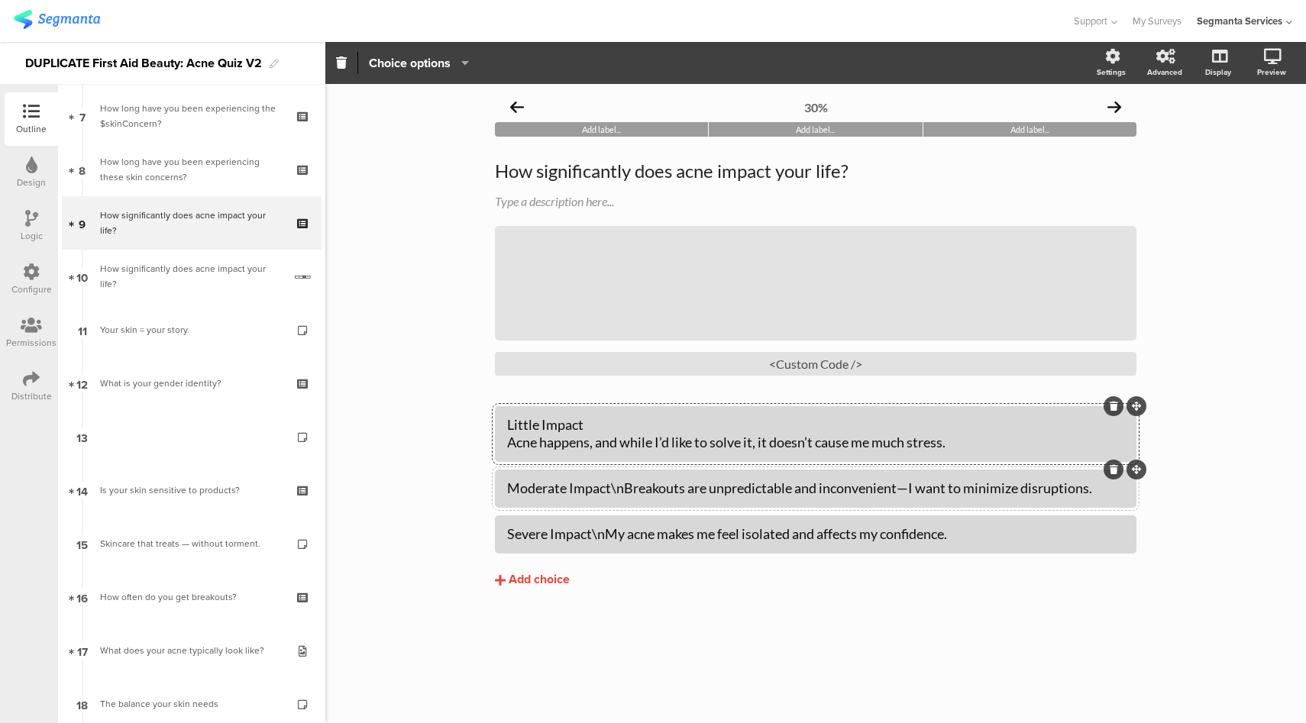
click at [627, 489] on div "Moderate Impact\nBreakouts are unpredictable and inconvenient—I want to minimiz…" at bounding box center [815, 489] width 617 height 18
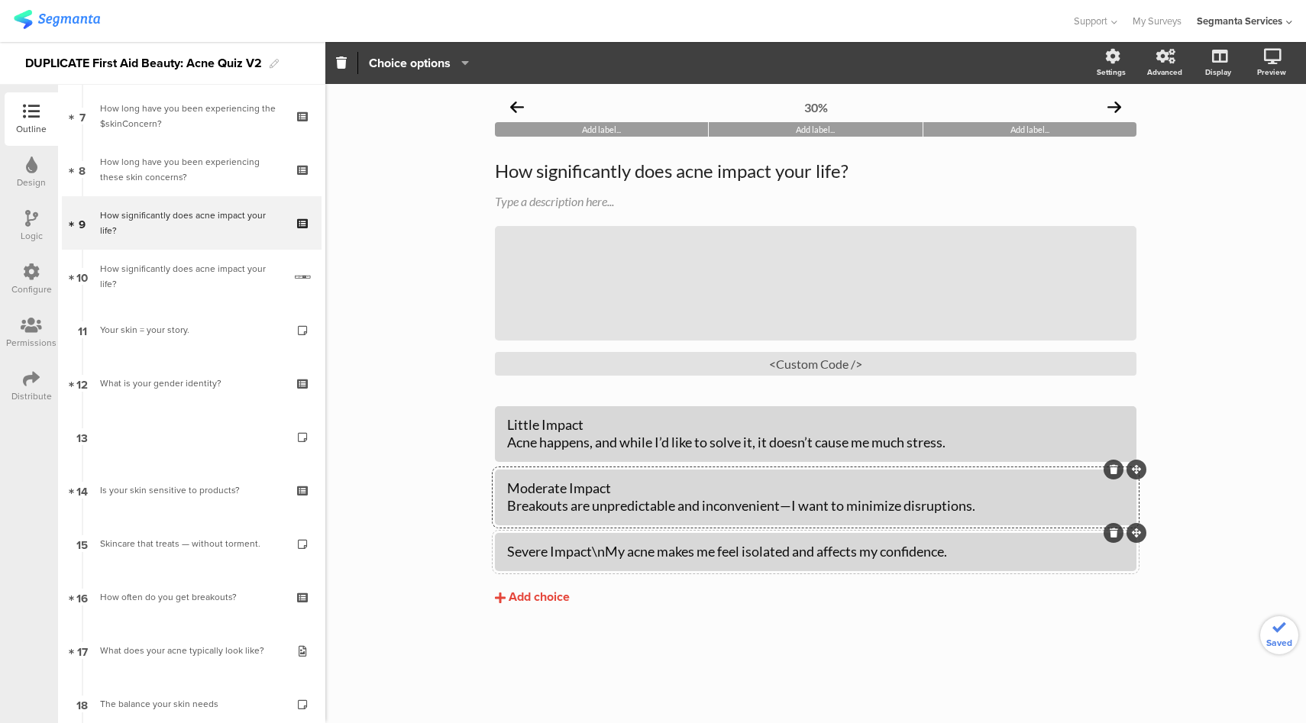
drag, startPoint x: 604, startPoint y: 555, endPoint x: 612, endPoint y: 566, distance: 13.8
click at [604, 555] on div "Severe Impact\nMy acne makes me feel isolated and affects my confidence." at bounding box center [815, 552] width 617 height 18
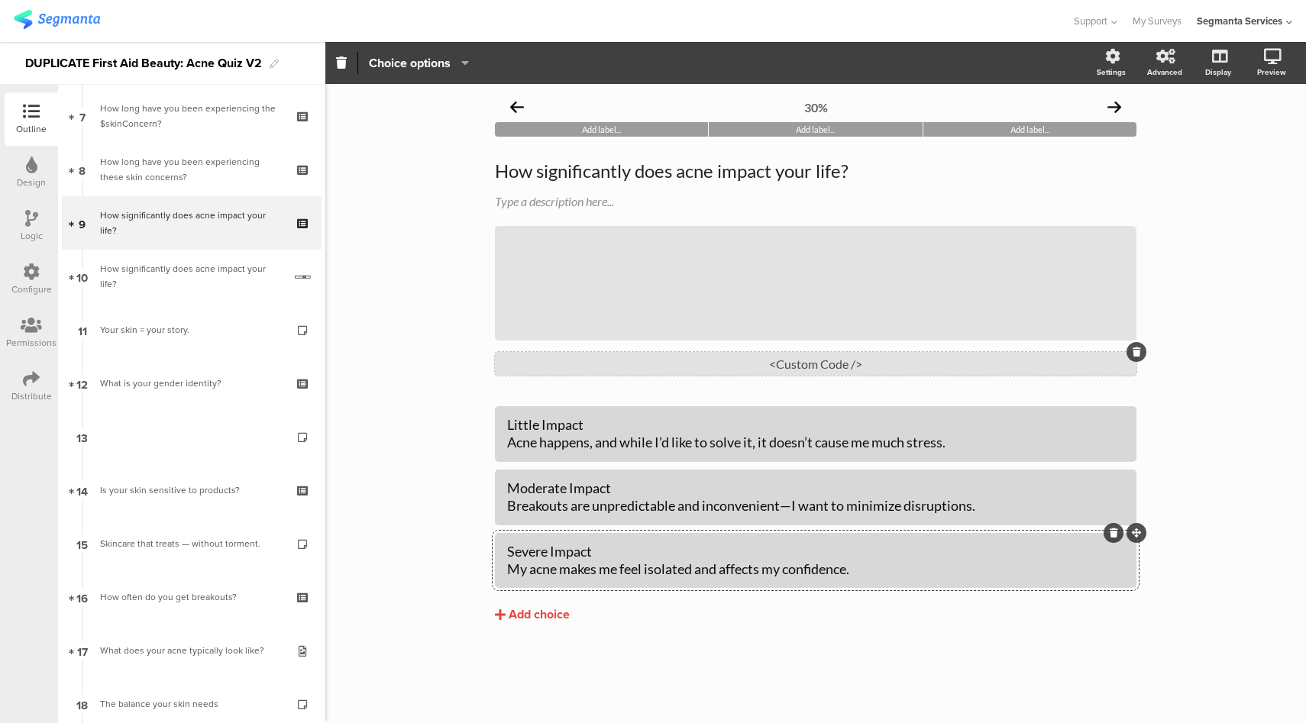
click at [708, 362] on div "<Custom Code />" at bounding box center [816, 364] width 642 height 24
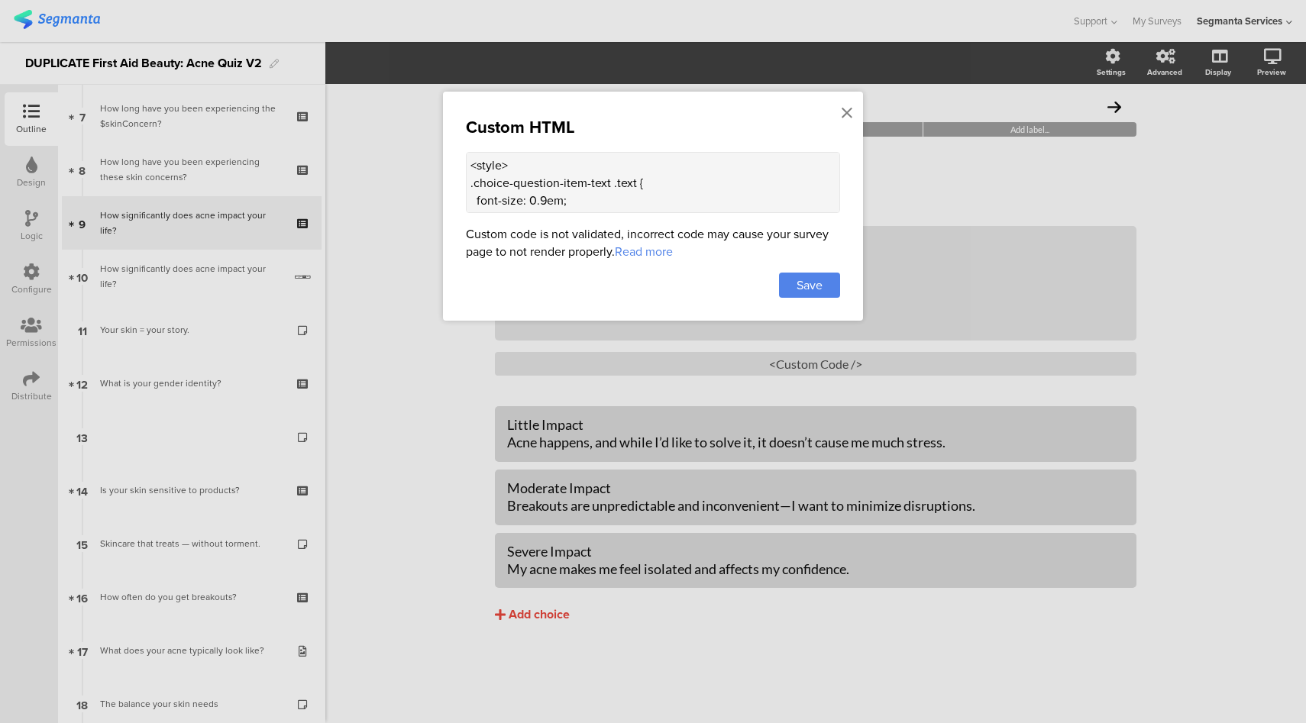
click at [471, 169] on textarea "<style> .choice-question-item-text .text { font-size: 0.9em; line-height: 1.4; …" at bounding box center [653, 182] width 374 height 61
paste textarea "document.addEventListener("DOMContentLoaded", function() { const items = docume…"
drag, startPoint x: 510, startPoint y: 186, endPoint x: 468, endPoint y: 199, distance: 43.0
click at [468, 199] on textarea "<script> document.addEventListener("DOMContentLoaded", function() { const items…" at bounding box center [653, 182] width 374 height 61
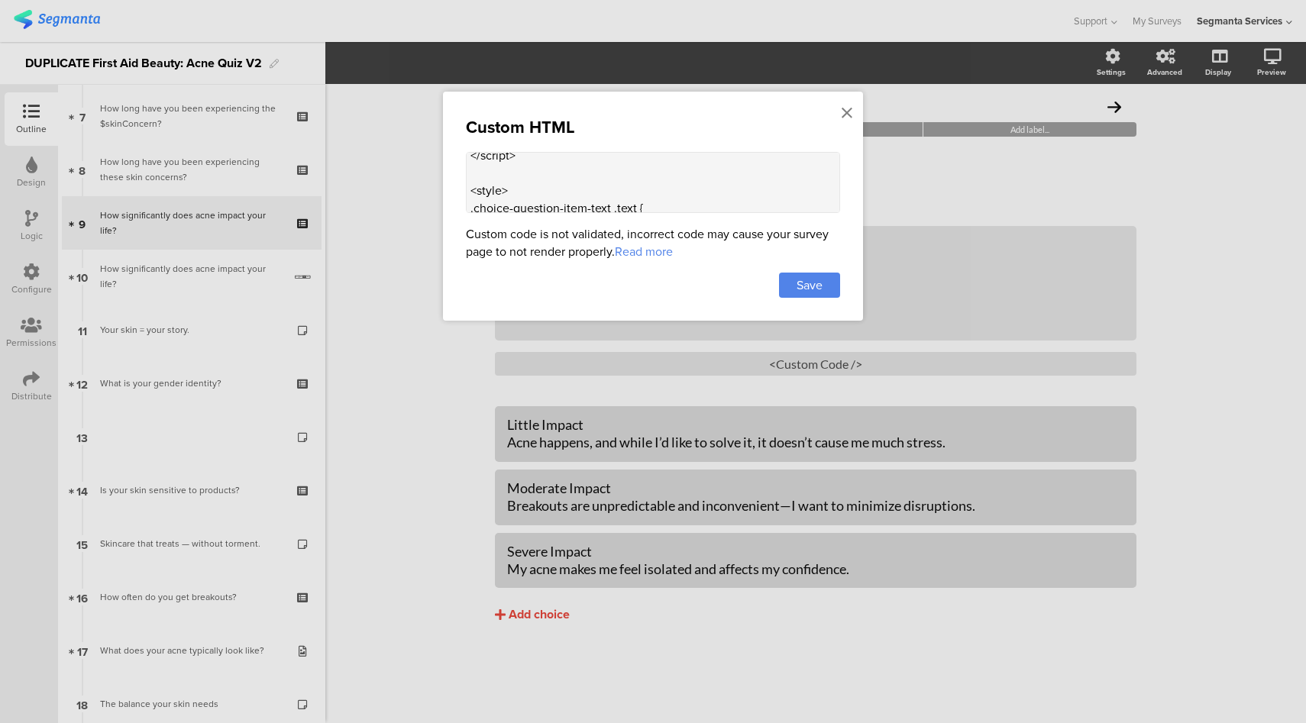
paste textarea "}"
type textarea "<script> document.addEventListener("DOMContentLoaded", function() { const items…"
click at [800, 273] on div "Save" at bounding box center [809, 285] width 61 height 25
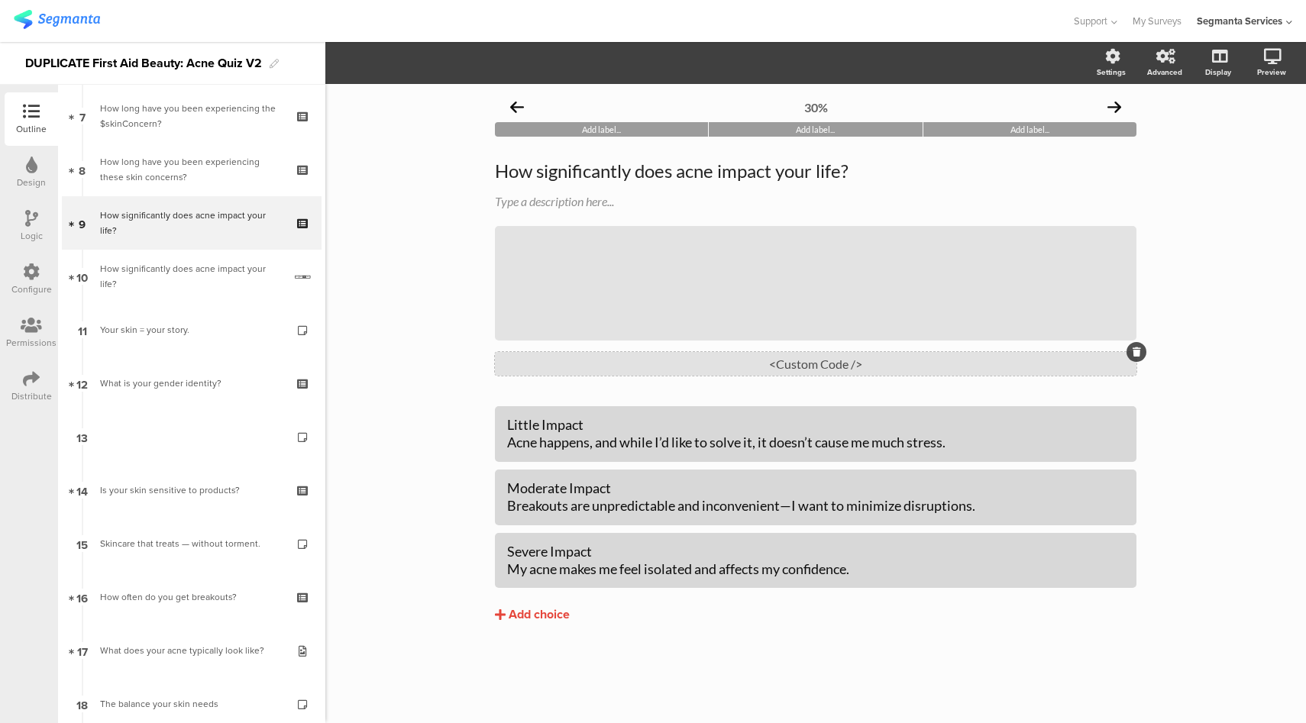
click at [655, 369] on div "<Custom Code />" at bounding box center [816, 364] width 642 height 24
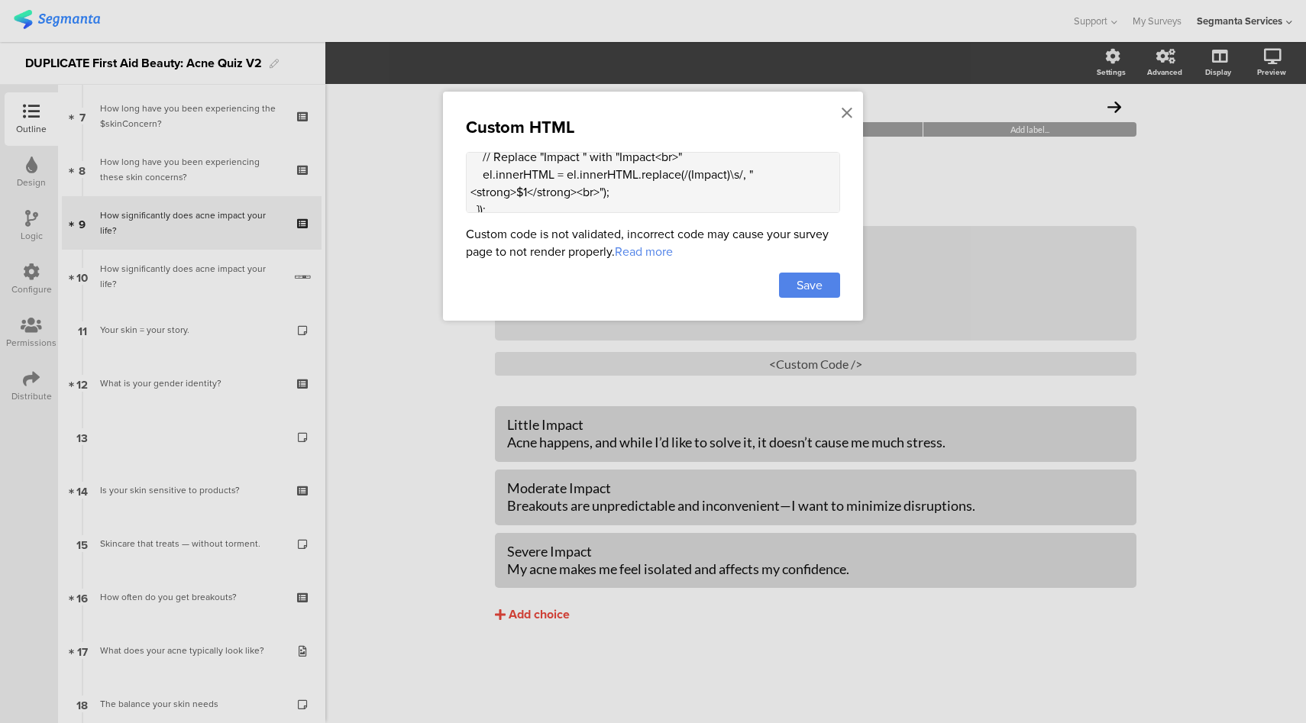
scroll to position [0, 0]
drag, startPoint x: 471, startPoint y: 167, endPoint x: 517, endPoint y: 205, distance: 60.7
click at [517, 205] on textarea "<script> document.addEventListener("DOMContentLoaded", function() { const items…" at bounding box center [653, 182] width 374 height 61
drag, startPoint x: 469, startPoint y: 185, endPoint x: 526, endPoint y: 184, distance: 57.3
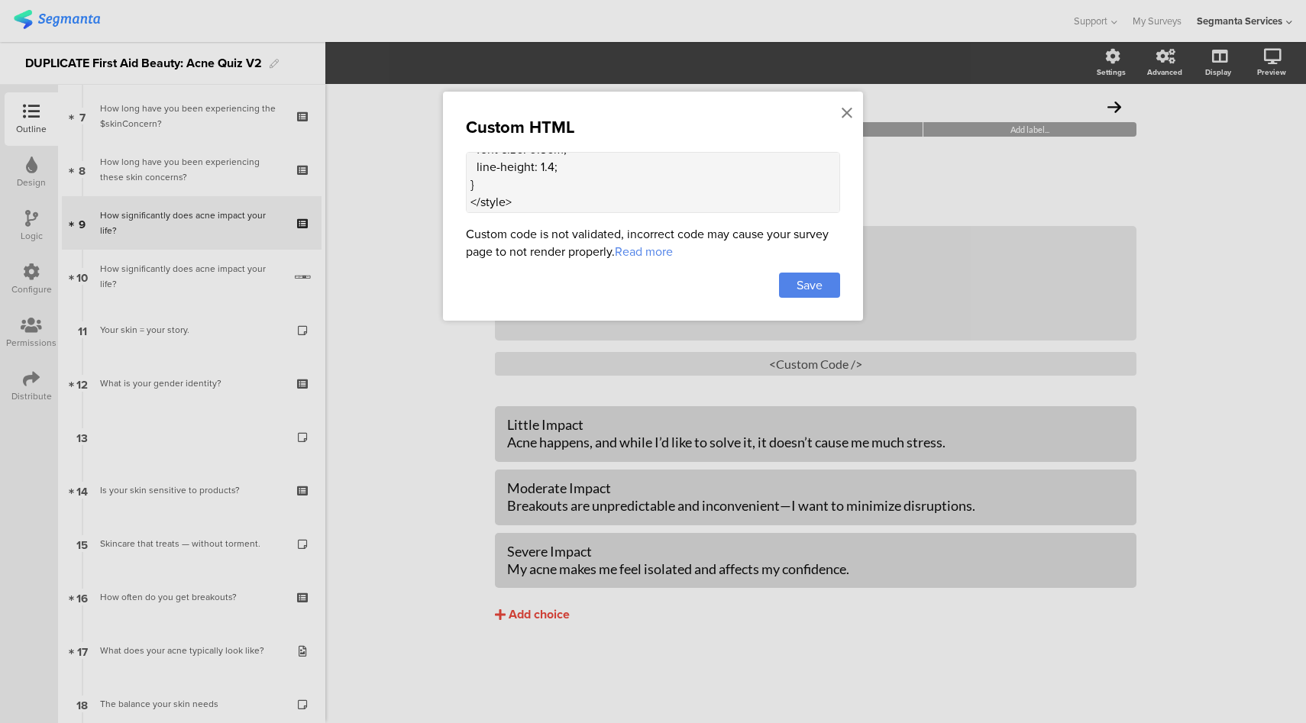
click at [526, 184] on textarea "<style> .choice-question-item-text .text { font-size: 0.9em; line-height: 1.4; …" at bounding box center [653, 182] width 374 height 61
paste textarea "text-wrap: balance; /* helps break cleanly */ display: block; } .choice-questio…"
type textarea "<style> .choice-question-item-text .text { font-size: 0.9em; line-height: 1.4; …"
click at [790, 284] on div "Save" at bounding box center [809, 285] width 61 height 25
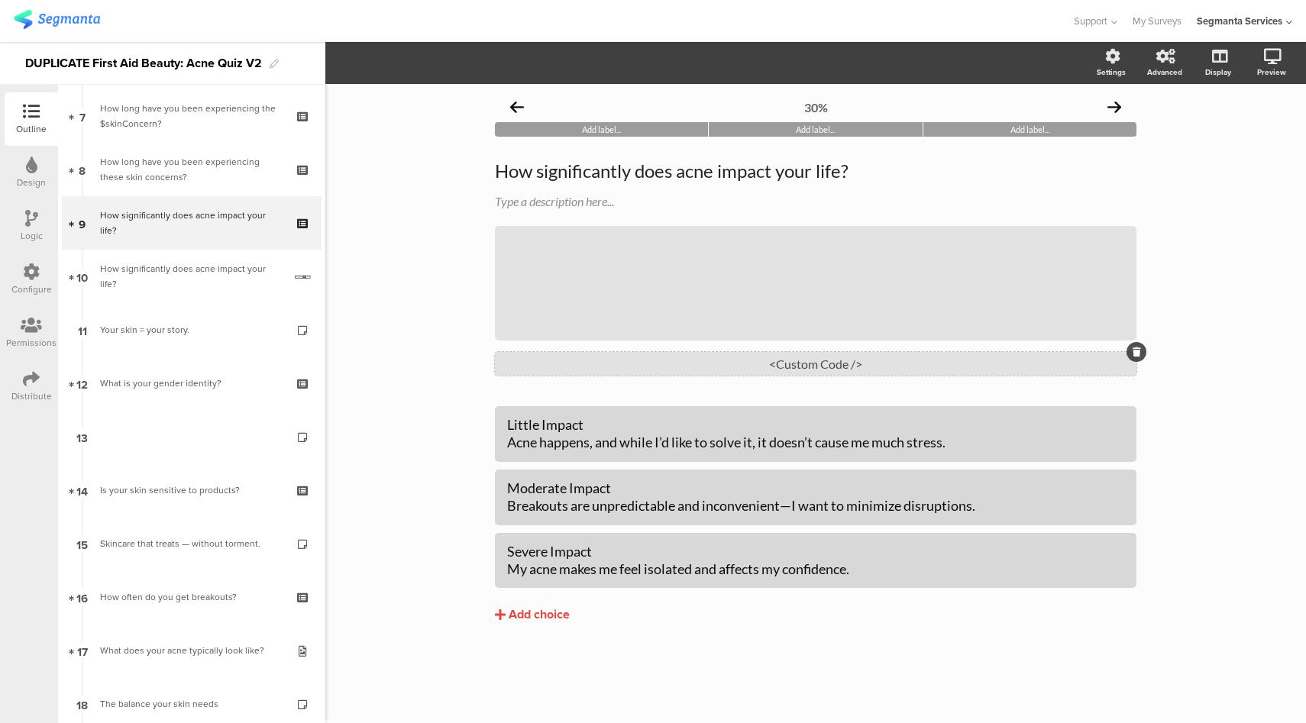
click at [857, 365] on div "<Custom Code />" at bounding box center [816, 364] width 642 height 24
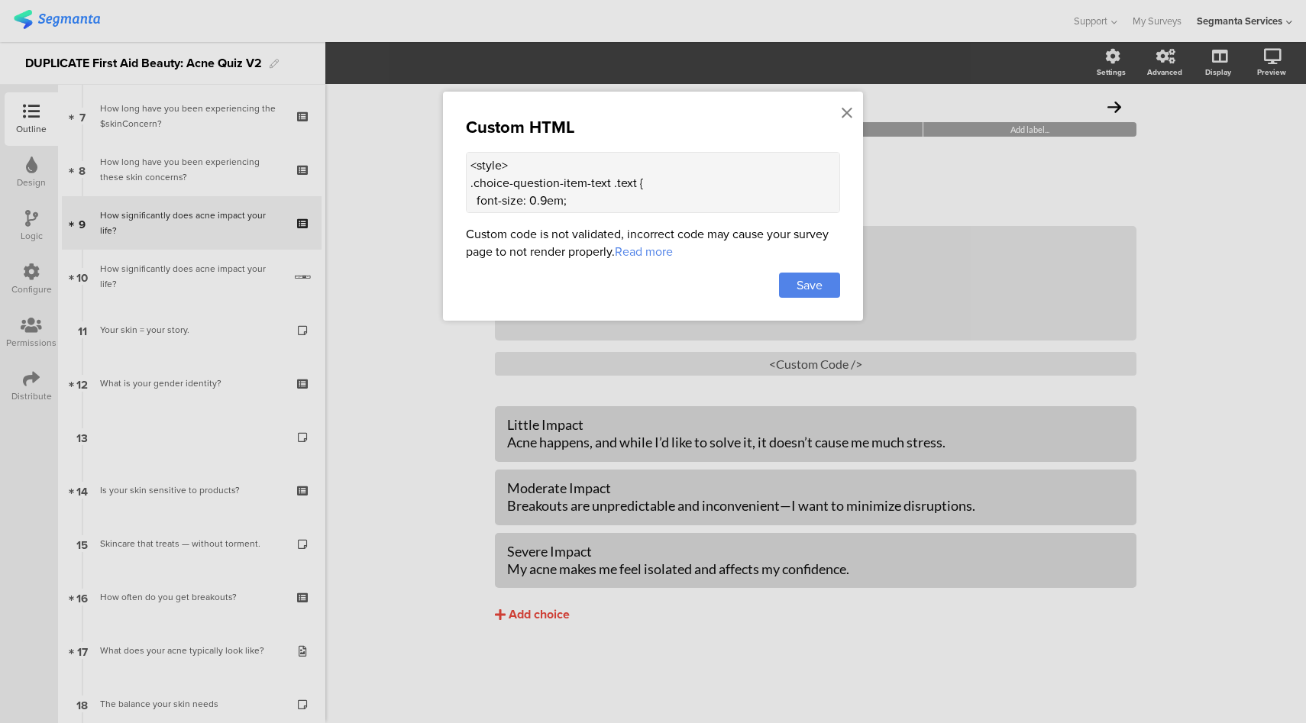
scroll to position [154, 0]
drag, startPoint x: 471, startPoint y: 186, endPoint x: 525, endPoint y: 186, distance: 53.5
click at [525, 186] on textarea "<style> .choice-question-item-text .text { font-size: 0.9em; line-height: 1.4; …" at bounding box center [653, 182] width 374 height 61
paste textarea "/* base styling */ .choice-question-item-text .text { display: inline-block; /*…"
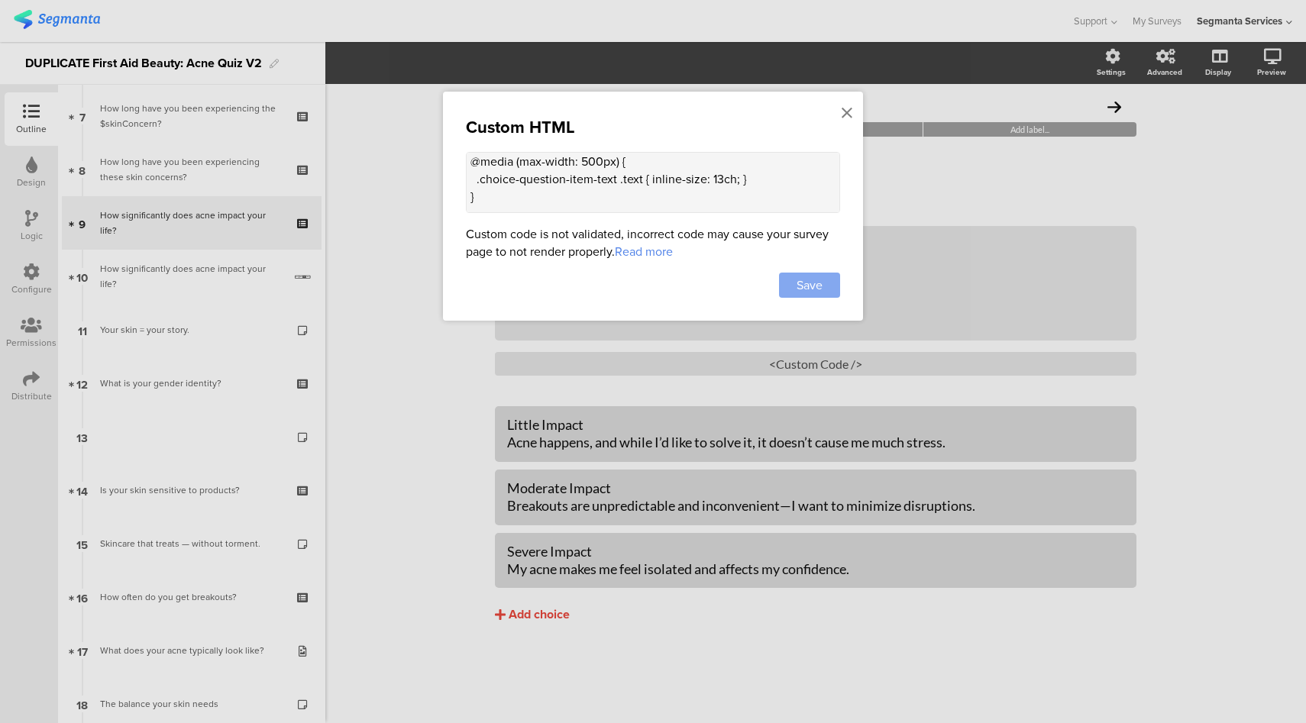
type textarea "<style> /* base styling */ .choice-question-item-text .text { display: inline-b…"
click at [798, 277] on span "Save" at bounding box center [810, 286] width 26 height 18
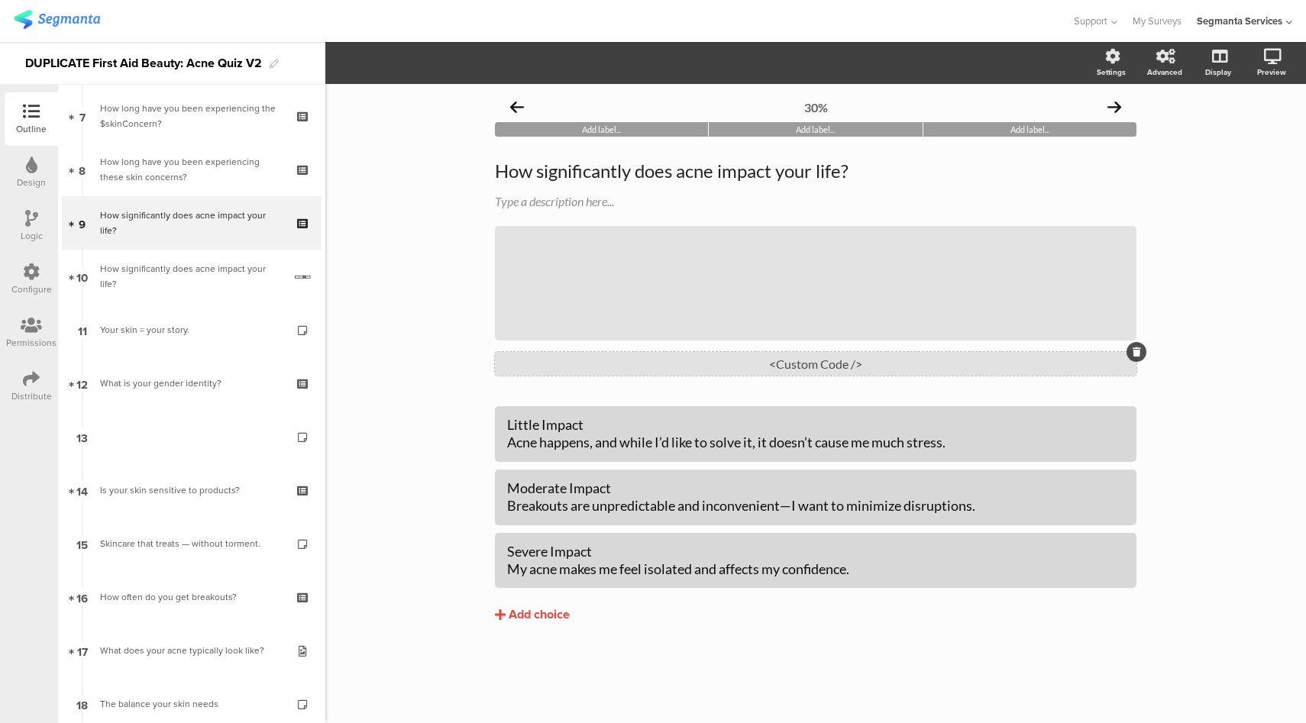
click at [756, 357] on div "<Custom Code />" at bounding box center [816, 364] width 642 height 24
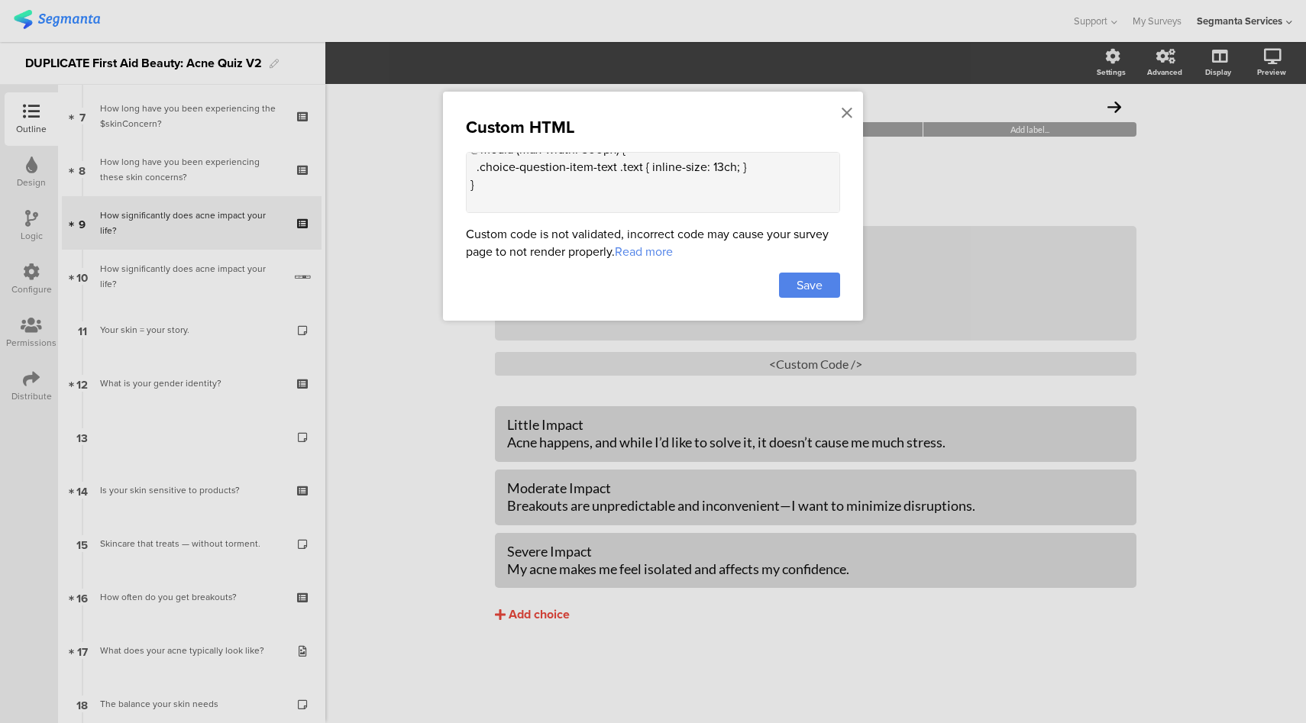
scroll to position [416, 0]
drag, startPoint x: 472, startPoint y: 181, endPoint x: 513, endPoint y: 192, distance: 41.9
click at [513, 193] on textarea "<style> /* base styling */ .choice-question-item-text .text { display: inline-b…" at bounding box center [653, 182] width 374 height 61
paste textarea ".choice-question-item-text .text { font-size: 0.9em; line-height: 1.4; text-wra…"
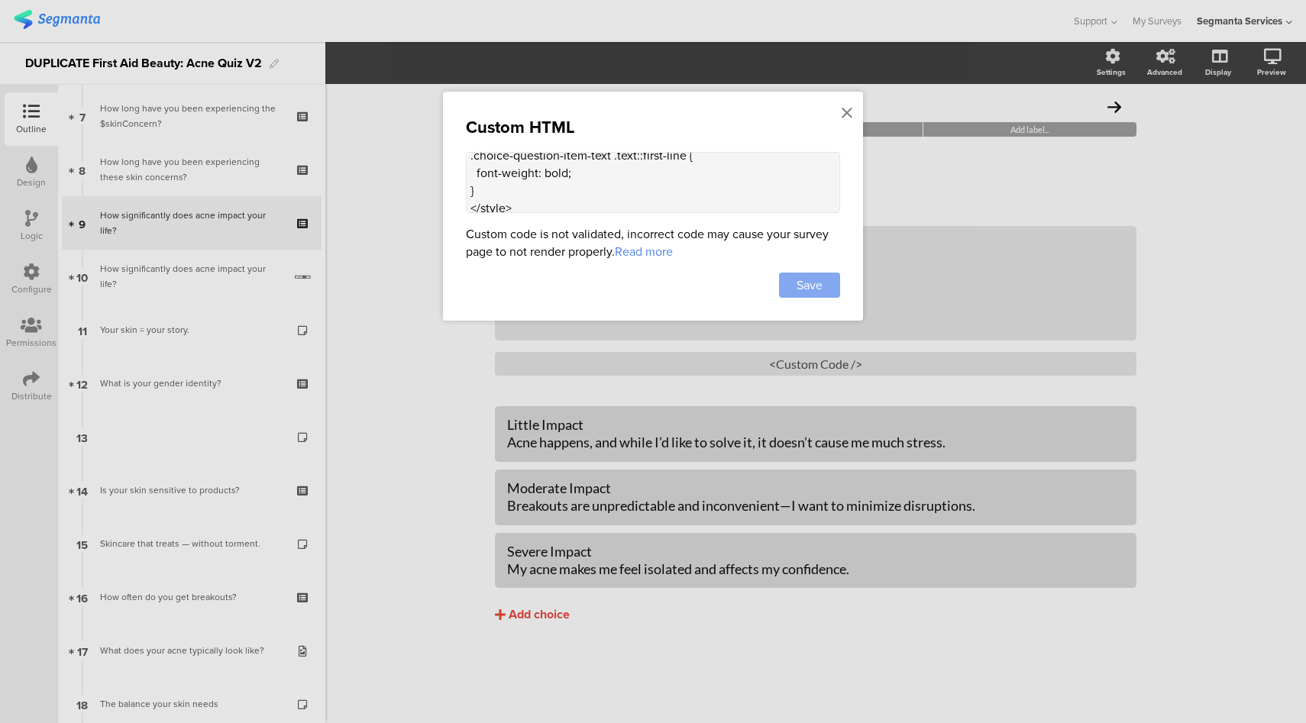
type textarea "<style> /.choice-question-item-text .text { font-size: 0.9em; line-height: 1.4;…"
click at [813, 273] on div "Save" at bounding box center [809, 285] width 61 height 25
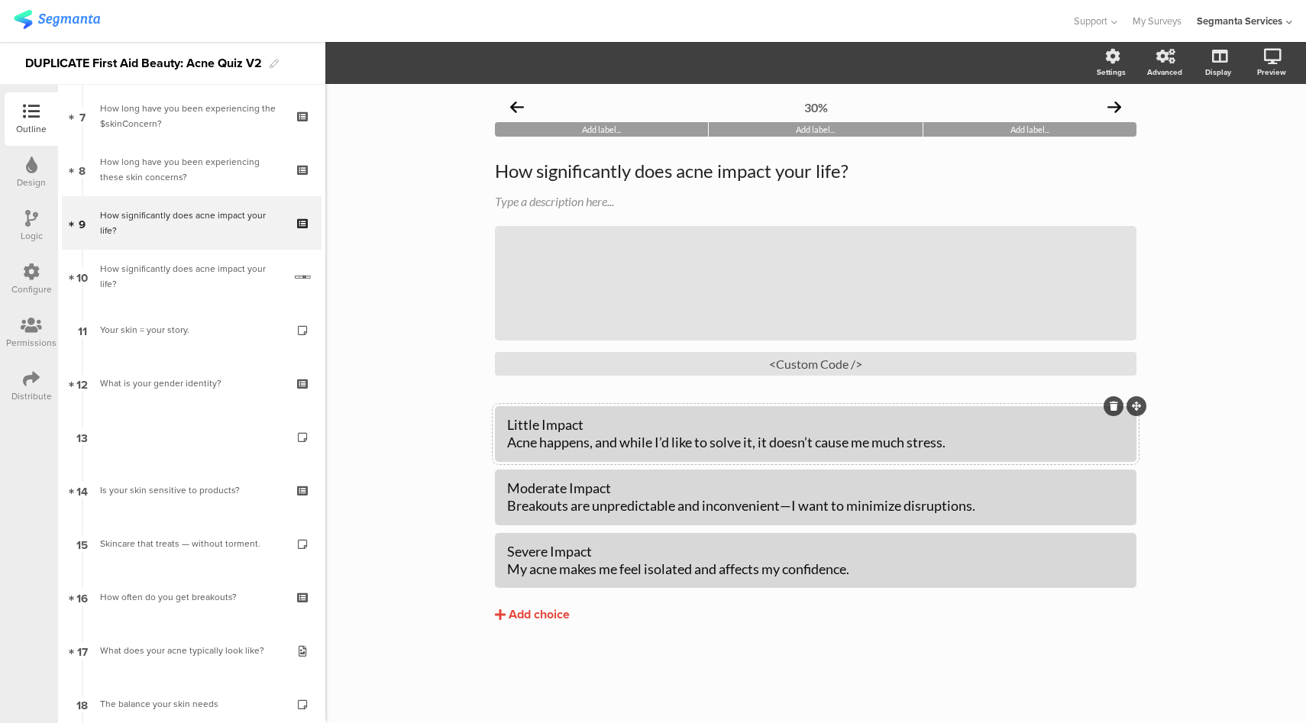
click at [506, 445] on div at bounding box center [816, 434] width 642 height 56
click at [513, 448] on div "Little Impact Acne happens, and while I’d like to solve it, it doesn’t cause me…" at bounding box center [815, 434] width 617 height 36
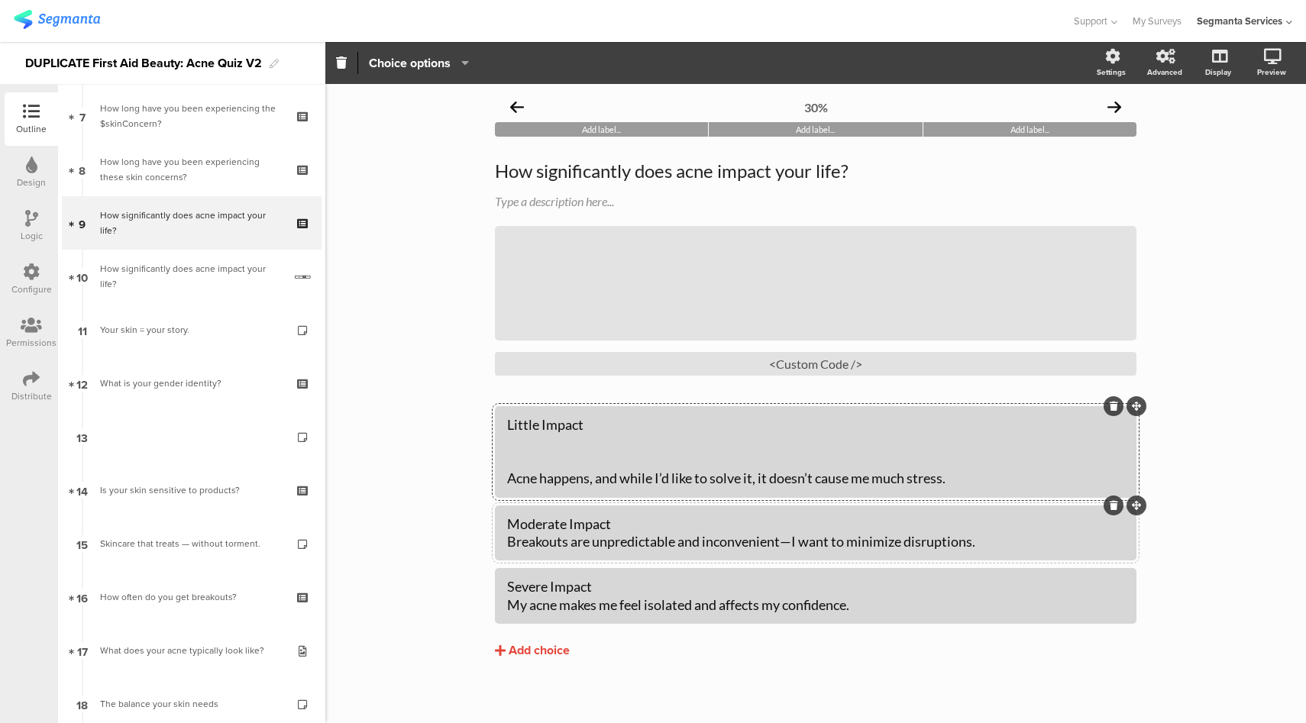
click at [507, 552] on div "Moderate Impact Breakouts are unpredictable and inconvenient—I want to minimize…" at bounding box center [815, 534] width 617 height 36
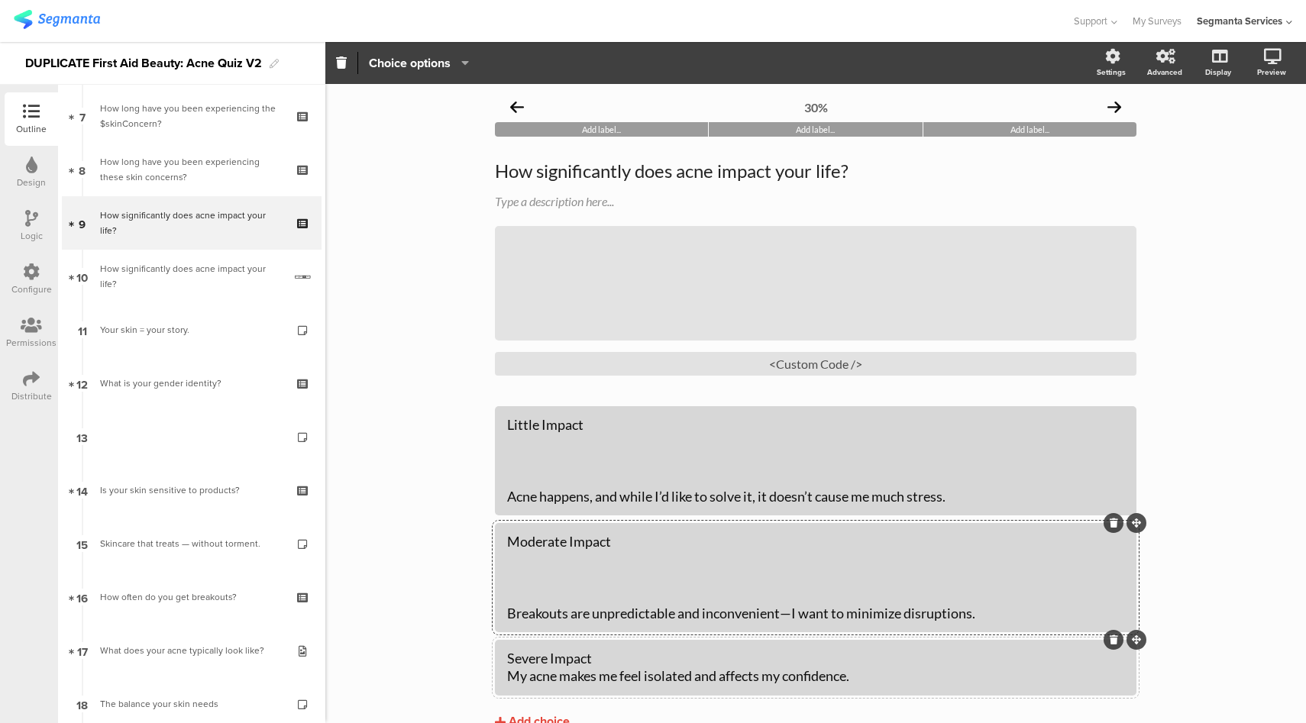
click at [507, 681] on div "Severe Impact My acne makes me feel isolated and affects my confidence." at bounding box center [815, 668] width 617 height 36
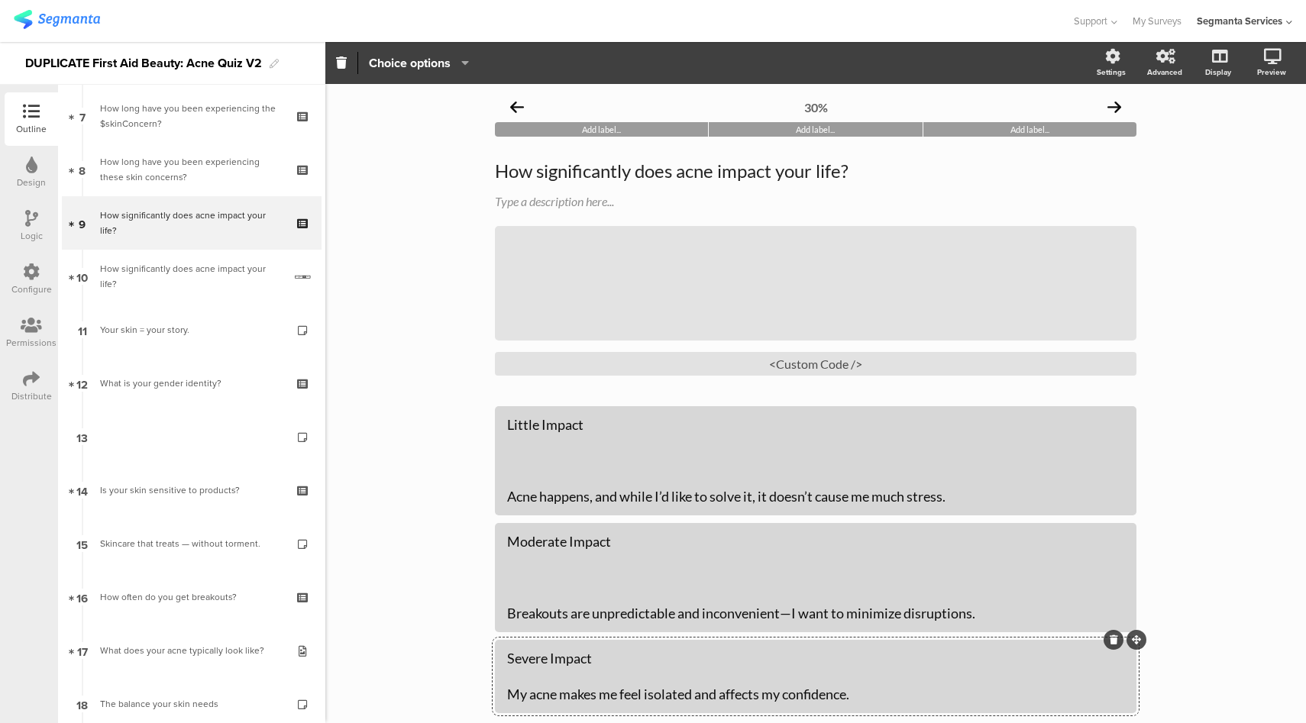
scroll to position [16, 0]
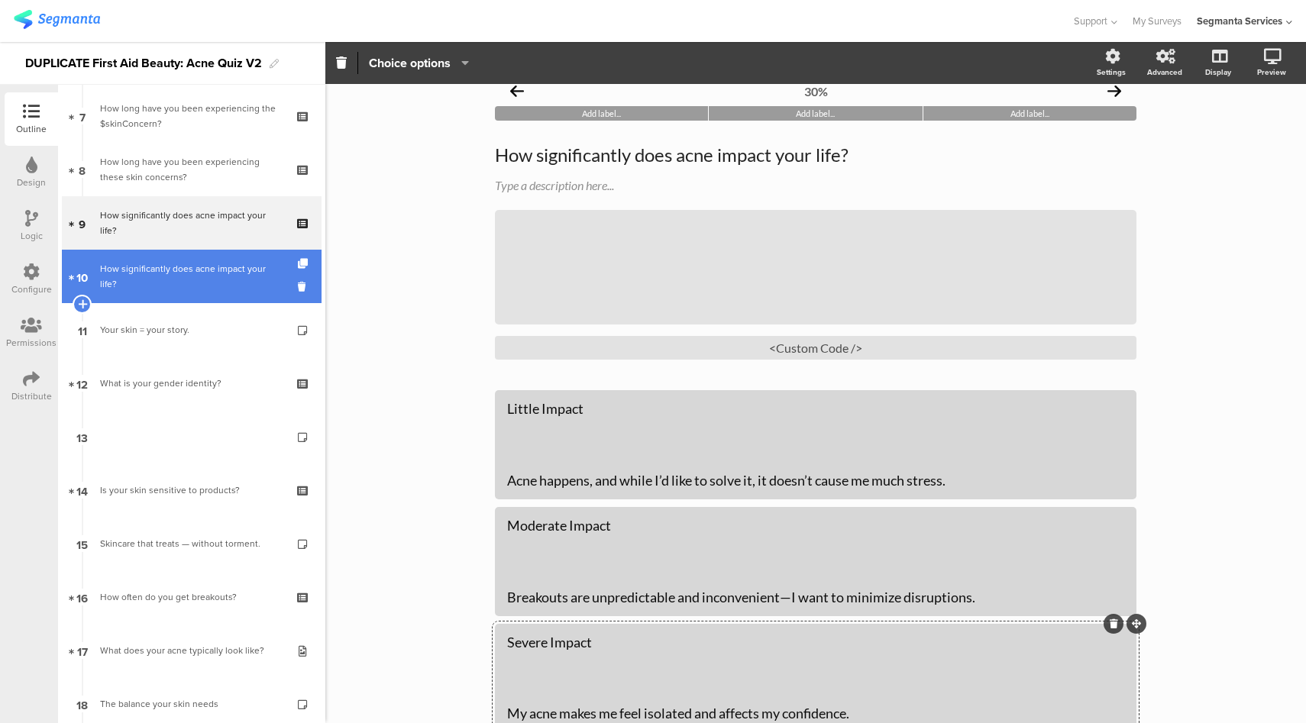
click at [211, 270] on div "How significantly does acne impact your life?" at bounding box center [191, 276] width 183 height 31
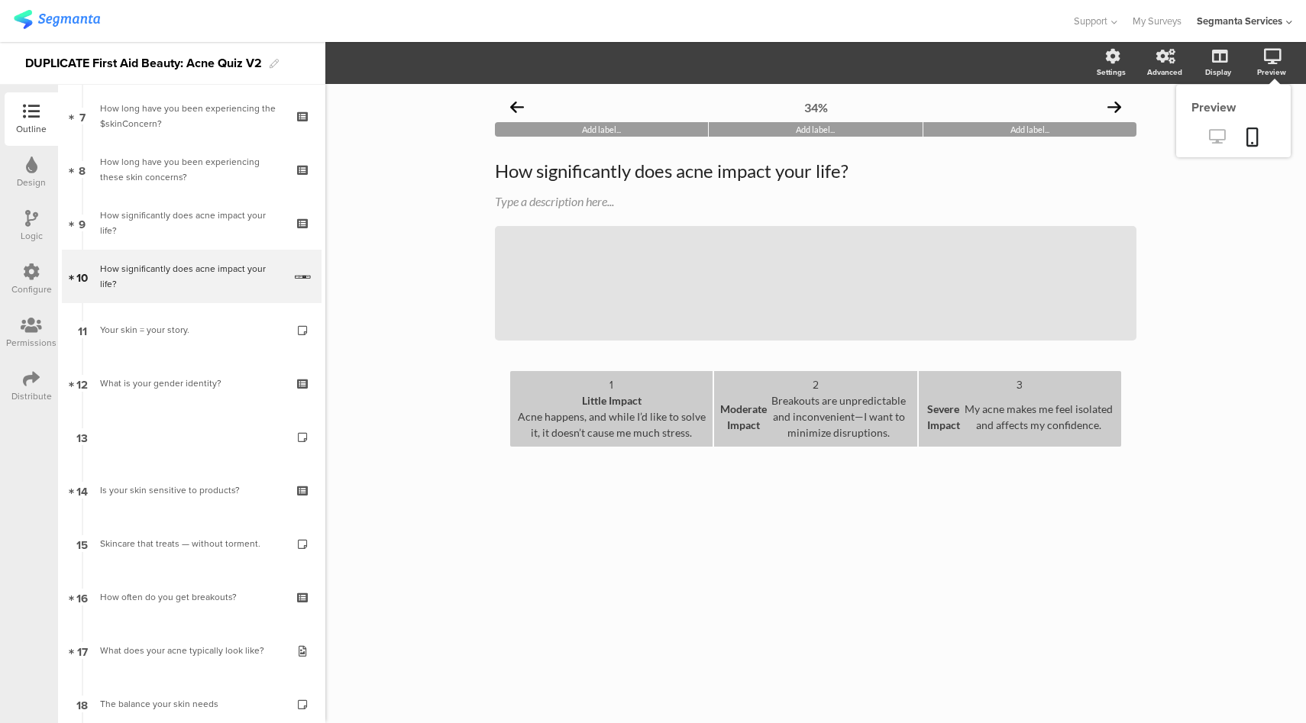
click at [1216, 132] on icon at bounding box center [1217, 136] width 16 height 15
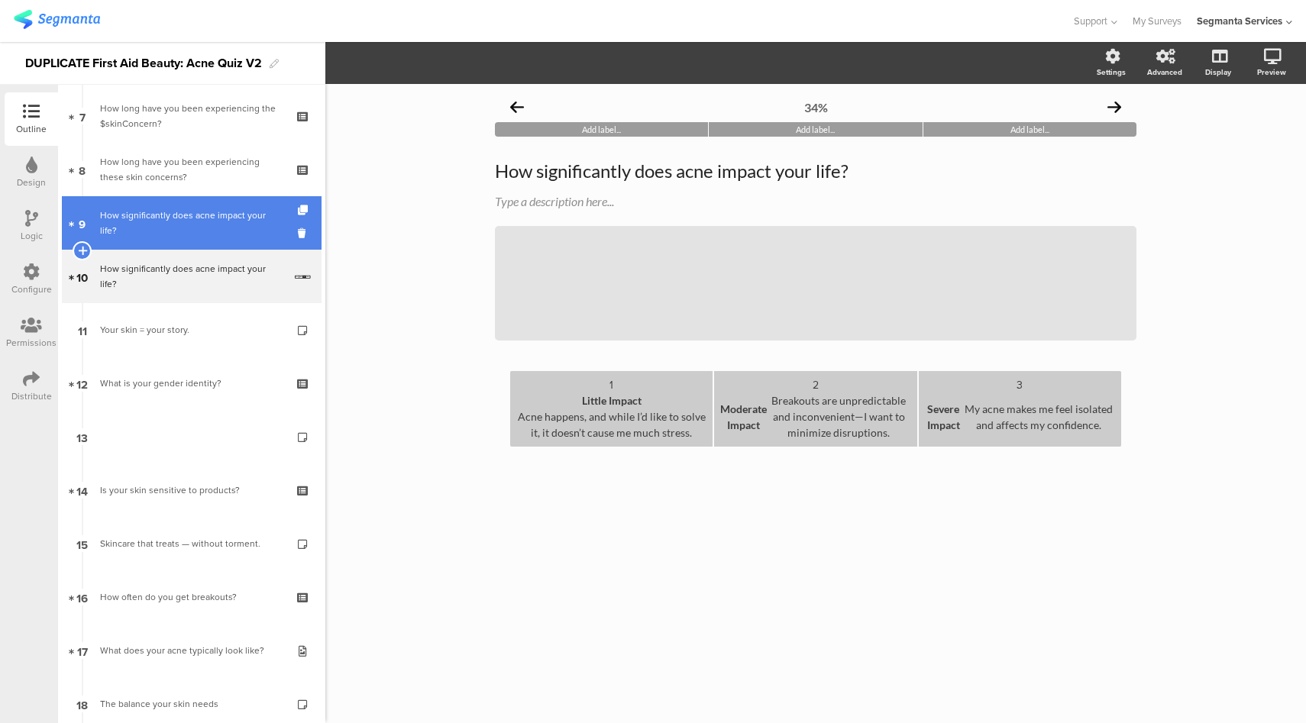
click at [208, 204] on link "9 How significantly does acne impact your life?" at bounding box center [192, 222] width 260 height 53
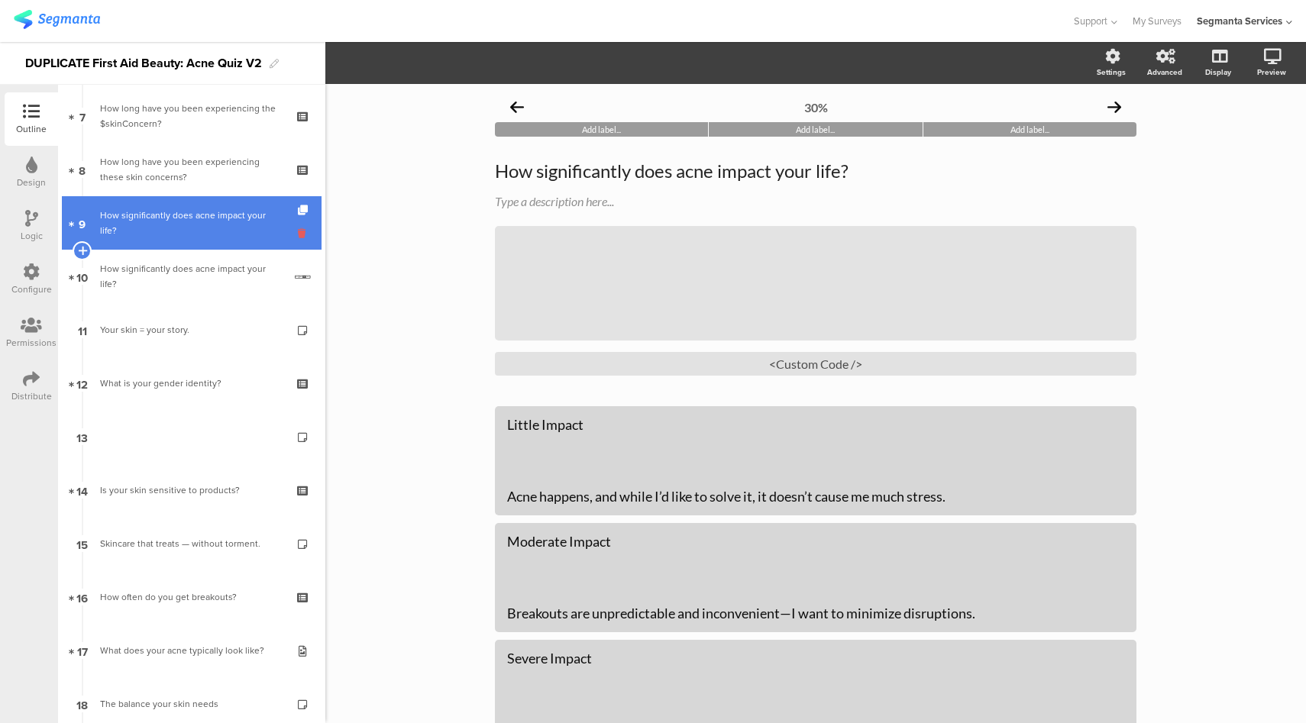
click at [298, 235] on icon at bounding box center [304, 233] width 13 height 15
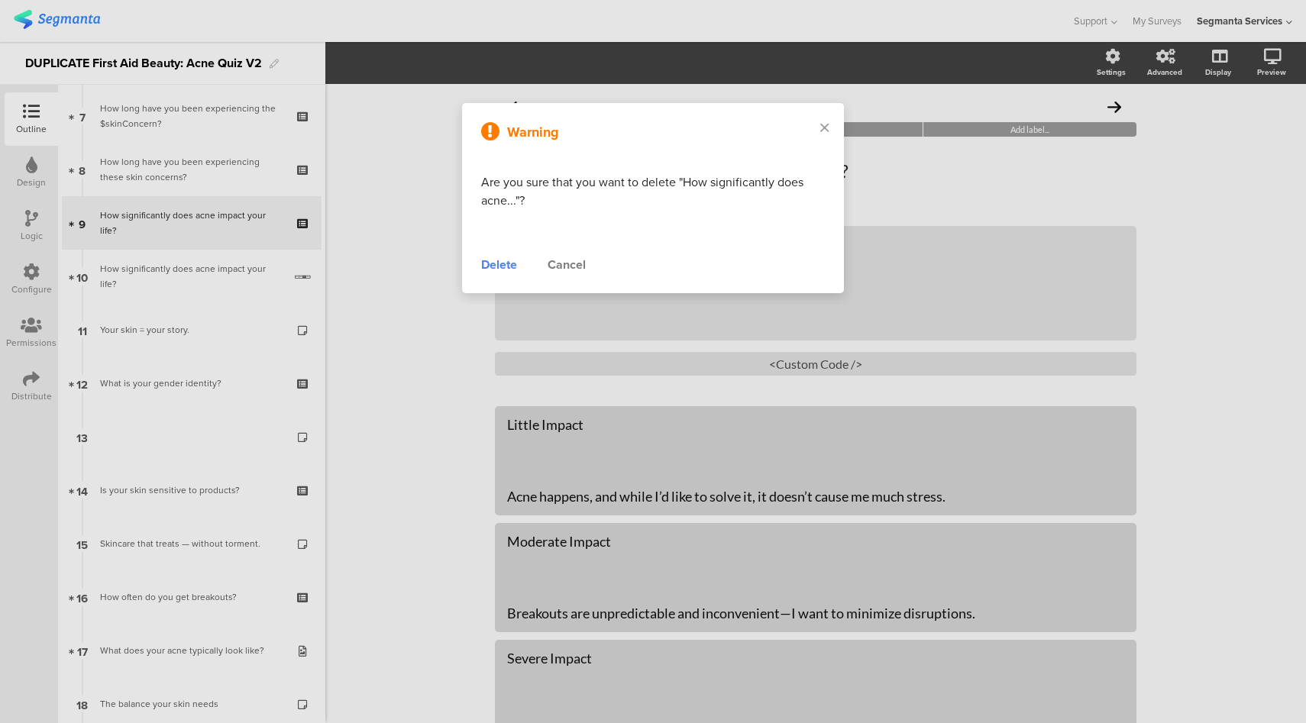
click at [513, 266] on div "Delete" at bounding box center [499, 265] width 36 height 18
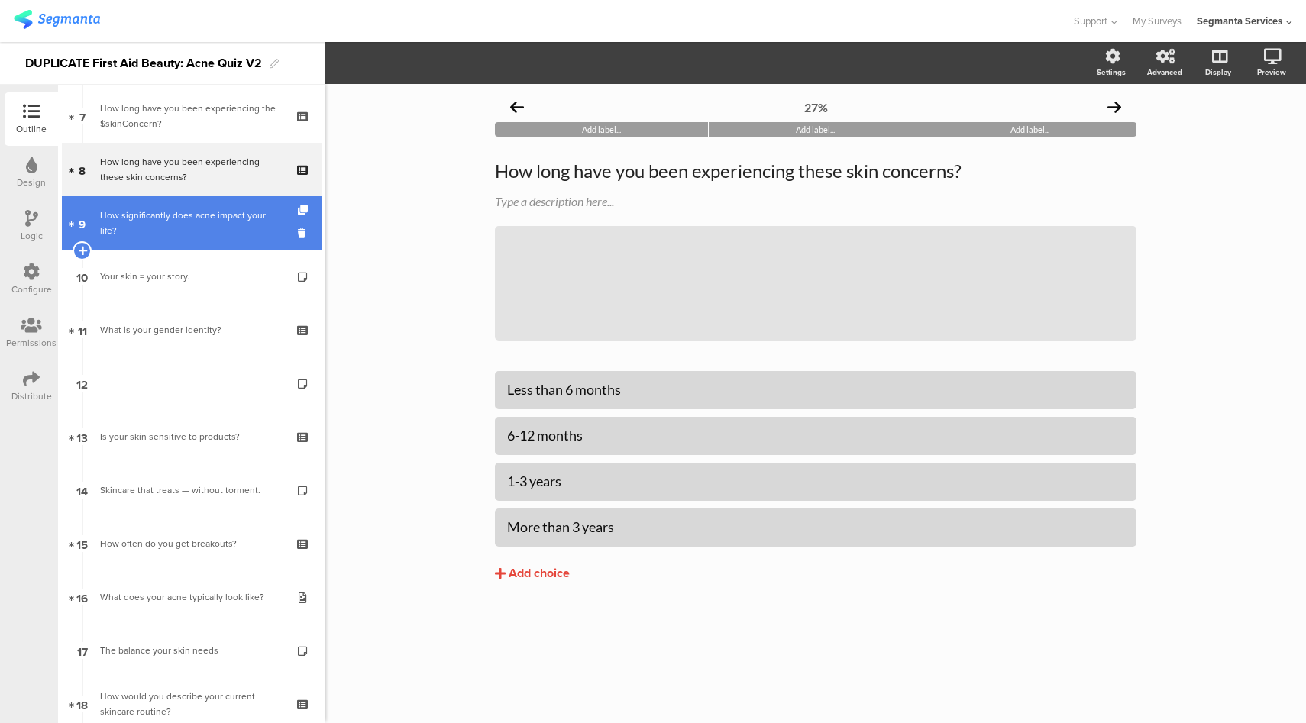
click at [173, 220] on div "How significantly does acne impact your life?" at bounding box center [191, 223] width 183 height 31
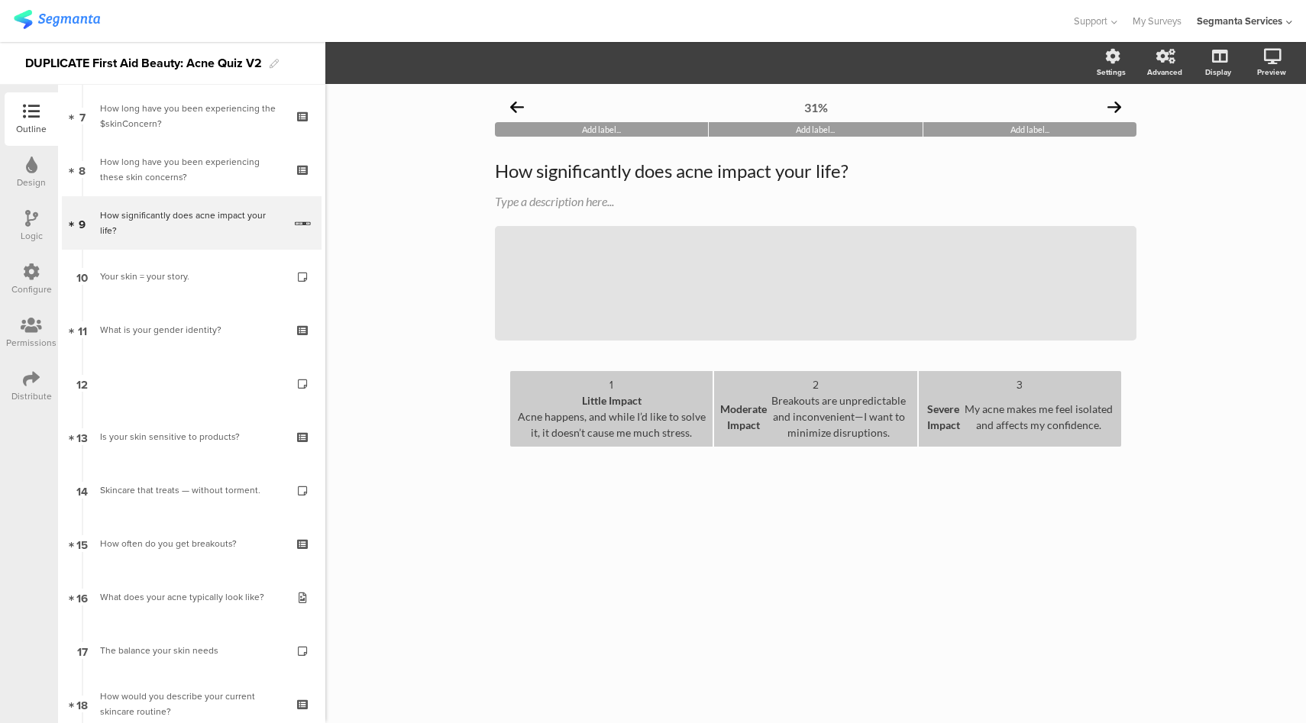
click at [862, 407] on div "Moderate Impact Breakouts are unpredictable and inconvenient—I want to minimize…" at bounding box center [815, 417] width 190 height 48
click at [814, 406] on div "Moderate Impact Breakouts are unpredictable and inconvenient—I want to minimize…" at bounding box center [815, 417] width 190 height 48
click at [834, 418] on div "Moderate Impact Acnes are unpredictable and inconvenient—I want to minimize dis…" at bounding box center [815, 417] width 190 height 48
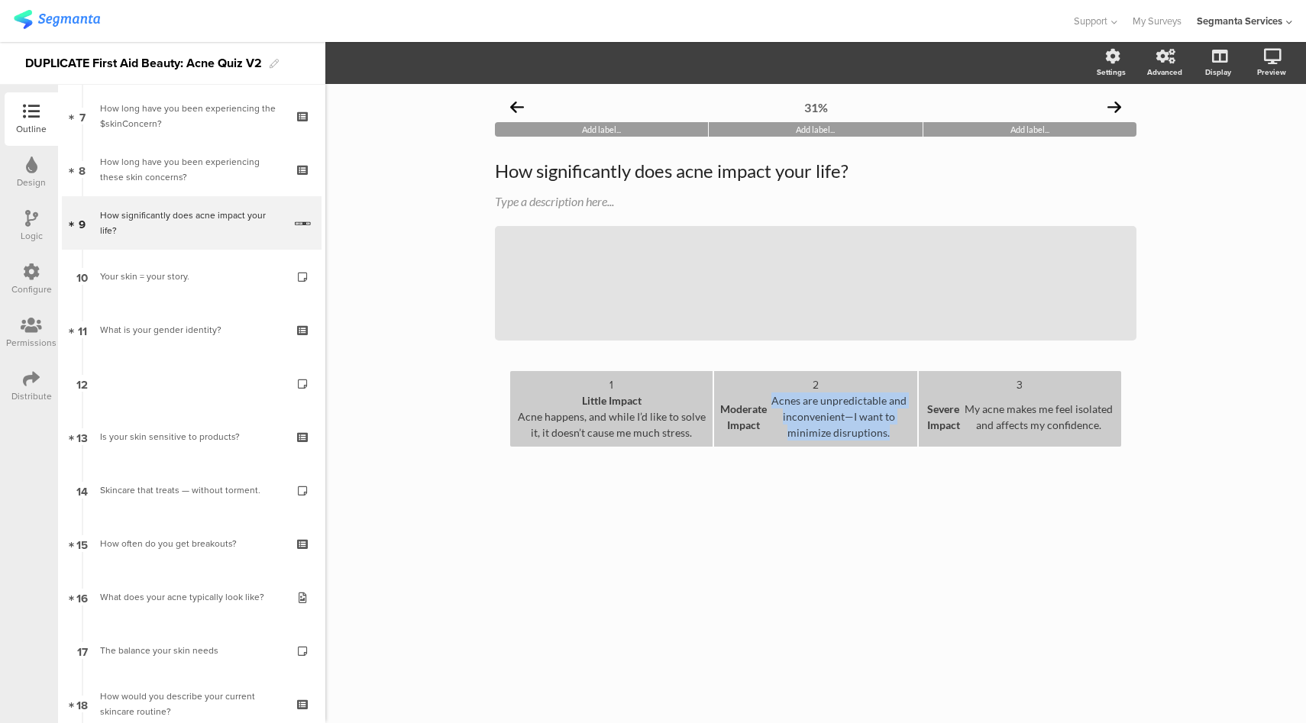
click at [834, 416] on div "Moderate Impact Acnes are unpredictable and inconvenient—I want to minimize dis…" at bounding box center [815, 417] width 190 height 48
click at [843, 416] on div "Moderate Impact Acnes are unpredictable and inconvenient—I want to minimize dis…" at bounding box center [815, 417] width 190 height 48
drag, startPoint x: 845, startPoint y: 421, endPoint x: 881, endPoint y: 405, distance: 39.3
click at [882, 403] on div "Moderate Impact Acnes are unpredictable and inconvenient—I want to minimize dis…" at bounding box center [815, 417] width 190 height 48
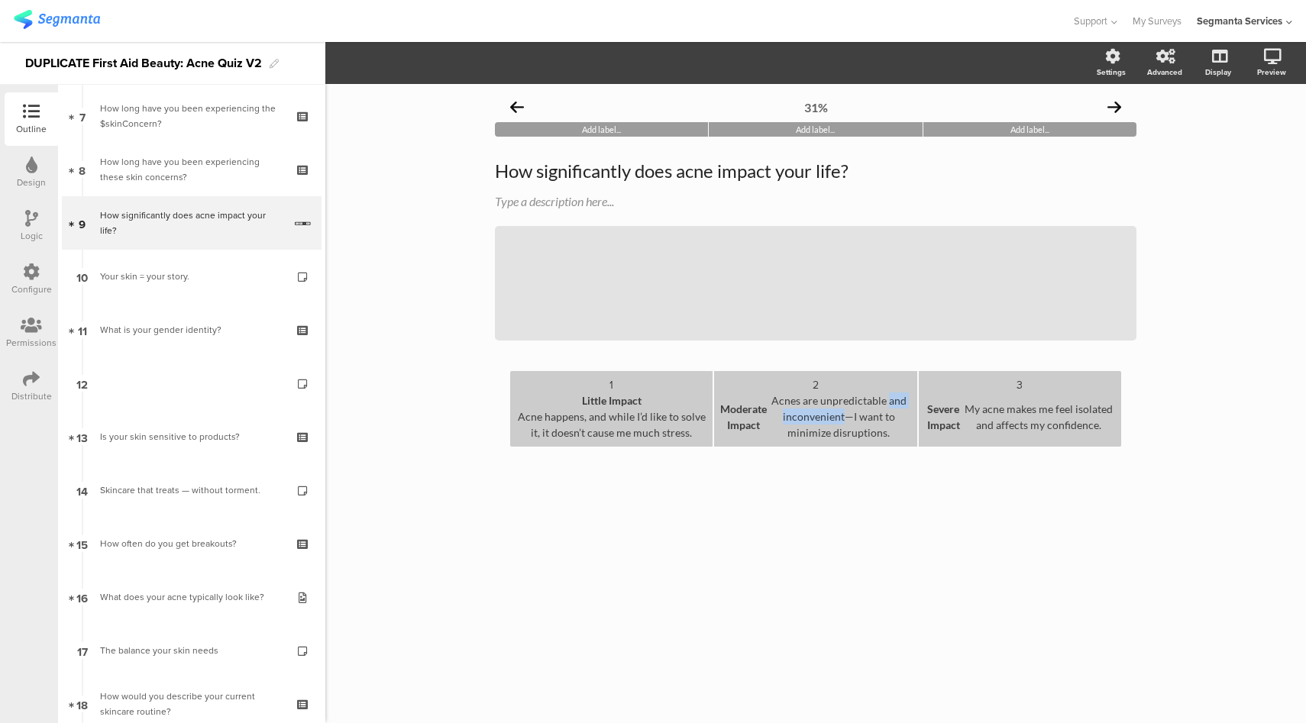
drag, startPoint x: 846, startPoint y: 419, endPoint x: 888, endPoint y: 406, distance: 43.8
click at [888, 406] on div "Moderate Impact Acnes are unpredictable and inconvenient—I want to minimize dis…" at bounding box center [815, 417] width 190 height 48
click at [1162, 158] on label at bounding box center [1158, 158] width 21 height 12
click at [0, 0] on input "checkbox" at bounding box center [0, 0] width 0 height 0
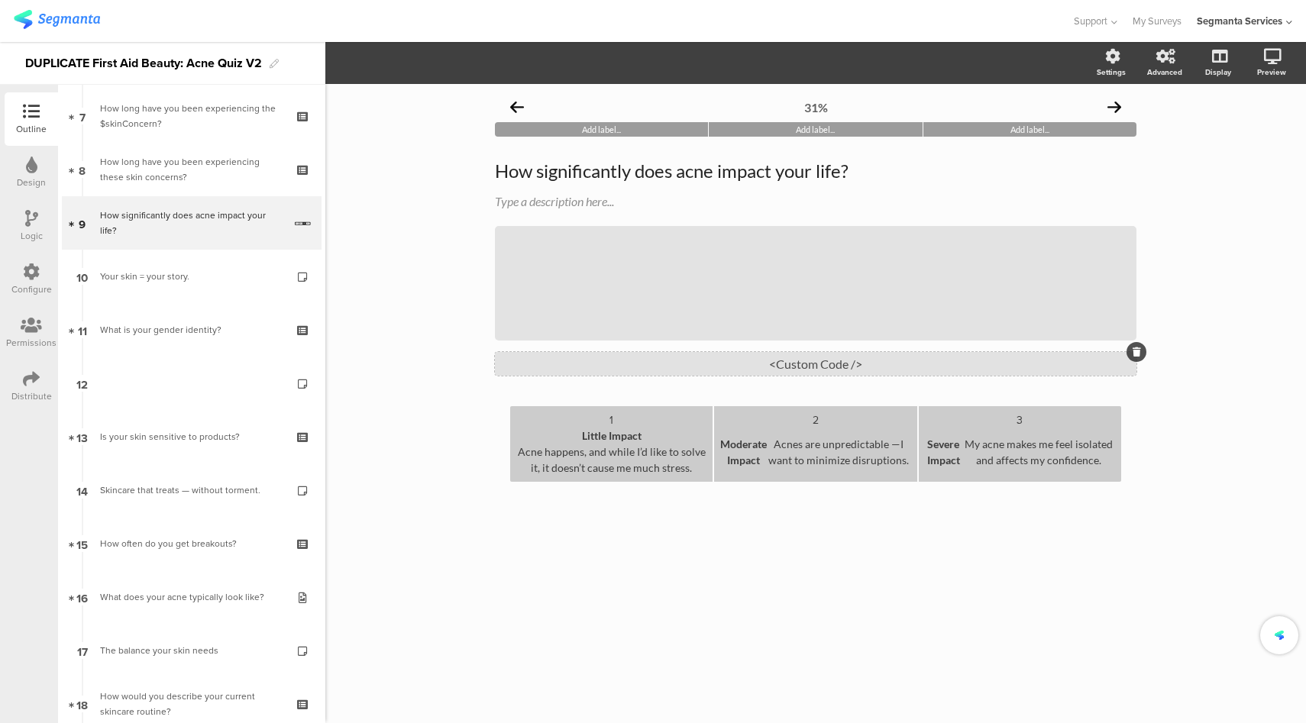
click at [823, 359] on div "<Custom Code />" at bounding box center [816, 364] width 642 height 24
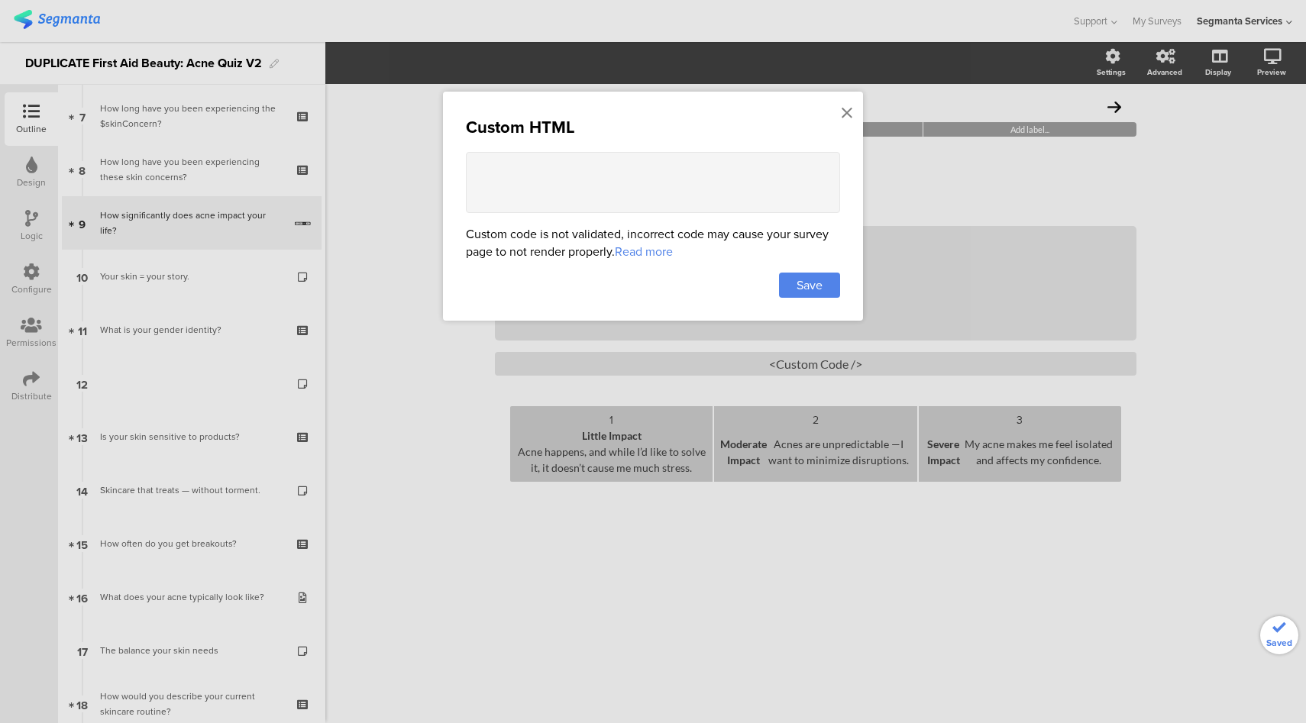
click at [565, 160] on textarea at bounding box center [653, 182] width 374 height 61
paste textarea ".order-text { display: none !important; }"
type textarea "<style> .order-text { display: none !important; } </style>"
click at [824, 288] on div "Save" at bounding box center [809, 285] width 61 height 25
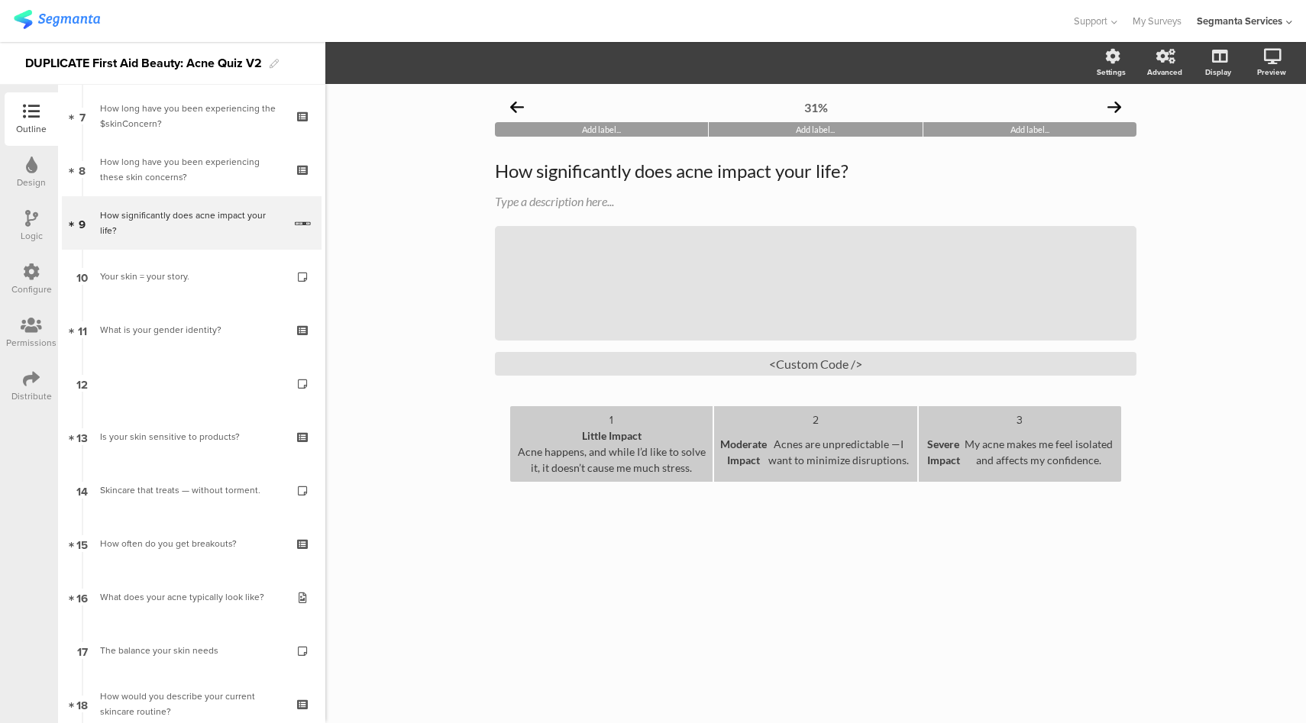
click at [668, 470] on div "Acne happens, and while I’d like to solve it, it doesn’t cause me much stress." at bounding box center [611, 460] width 190 height 32
drag, startPoint x: 698, startPoint y: 471, endPoint x: 498, endPoint y: 448, distance: 201.5
click at [498, 448] on div "1 Little Impact Acne happens, and while I’d like to solve it, it doesn’t cause …" at bounding box center [816, 444] width 642 height 76
paste div
click at [903, 460] on div "Moderate Impact Acnes are unpredictable —I want to minimize disruptions." at bounding box center [815, 452] width 190 height 48
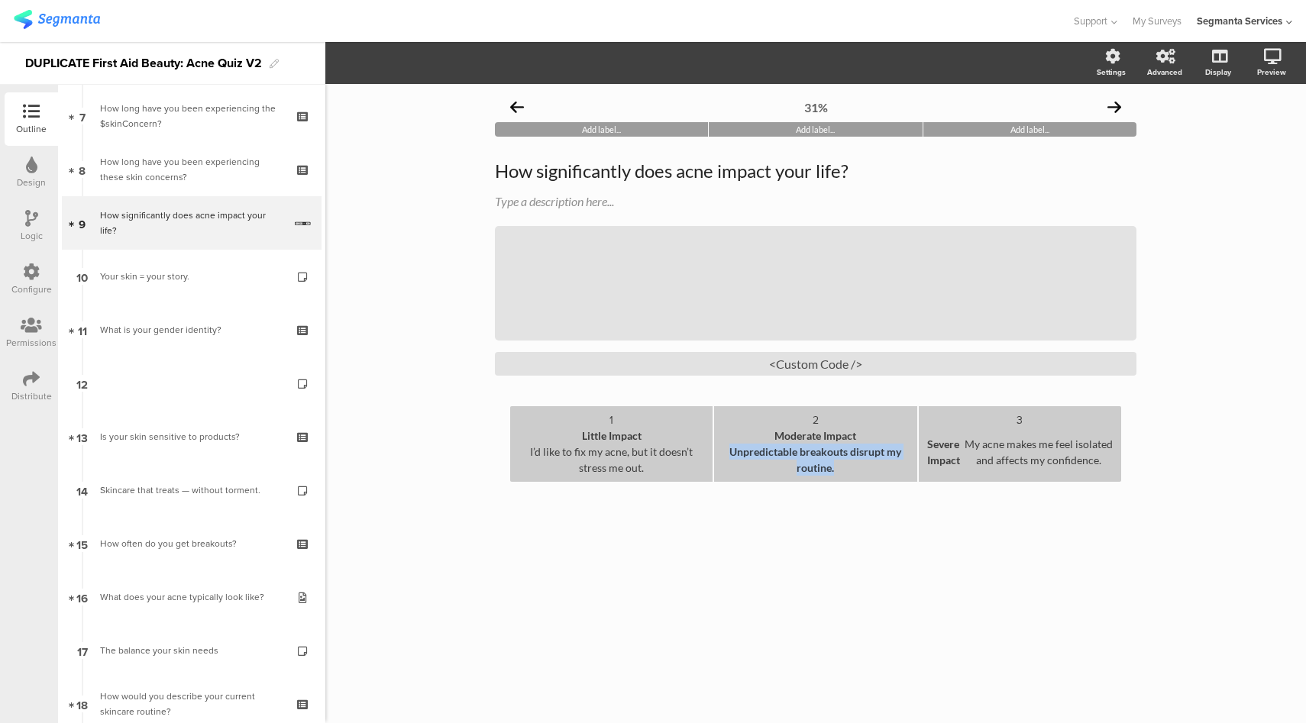
drag, startPoint x: 839, startPoint y: 474, endPoint x: 717, endPoint y: 455, distance: 122.8
click at [717, 455] on li "2 Moderate Impact Unpredictable breakouts disrupt my routine." at bounding box center [815, 444] width 202 height 76
click at [789, 458] on div "Moderate Impact Unpredictable breakouts disrupt my routine." at bounding box center [815, 452] width 190 height 48
click at [1044, 445] on div "Severe Impact My acne makes me feel isolated and affects my confidence." at bounding box center [1020, 452] width 190 height 48
click at [1099, 464] on div "Severe Impact My acne makes me feel isolated and affects my confidence." at bounding box center [1020, 452] width 190 height 48
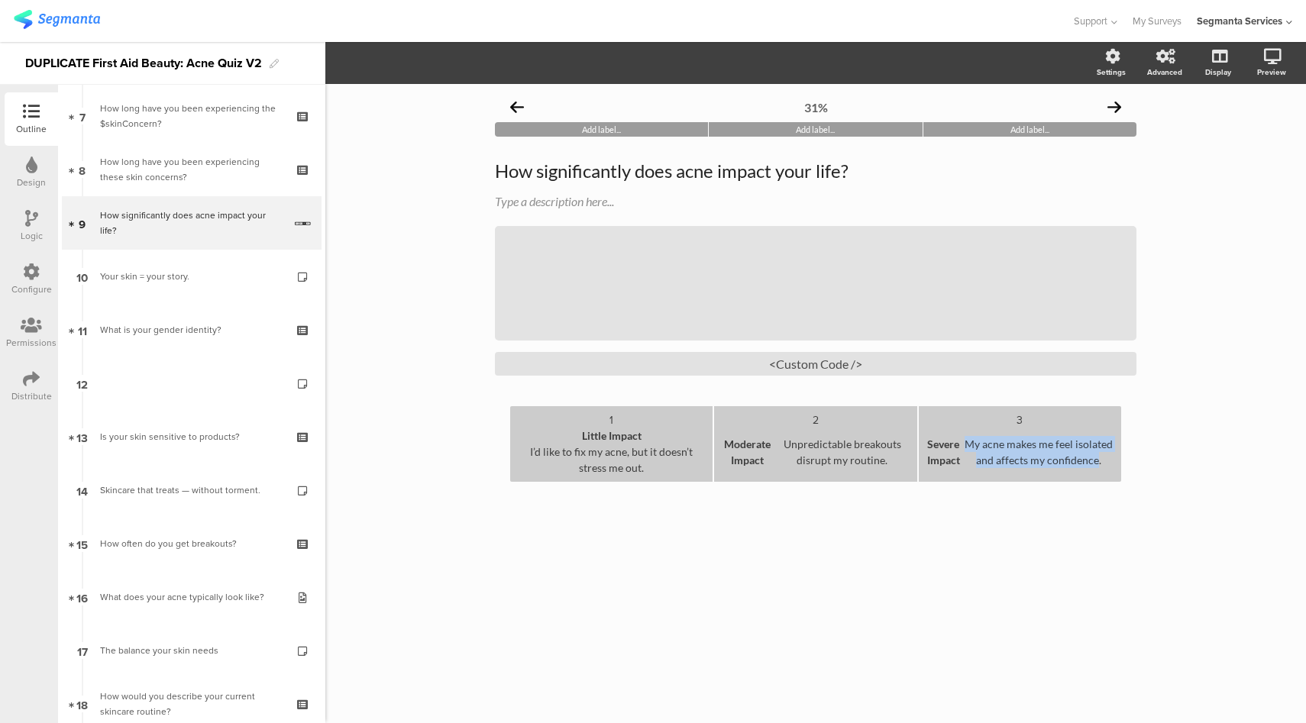
paste div
drag, startPoint x: 995, startPoint y: 446, endPoint x: 1063, endPoint y: 471, distance: 71.8
click at [1063, 471] on div "Severe ImpactI feel isolated because of my acne. ." at bounding box center [1020, 452] width 190 height 48
click at [1086, 461] on div "Severe Impact I feel isolated because of my acne. ." at bounding box center [1020, 452] width 190 height 48
click at [876, 445] on div "Moderate Impact Unpredictable breakouts disrupt my routine." at bounding box center [815, 452] width 190 height 48
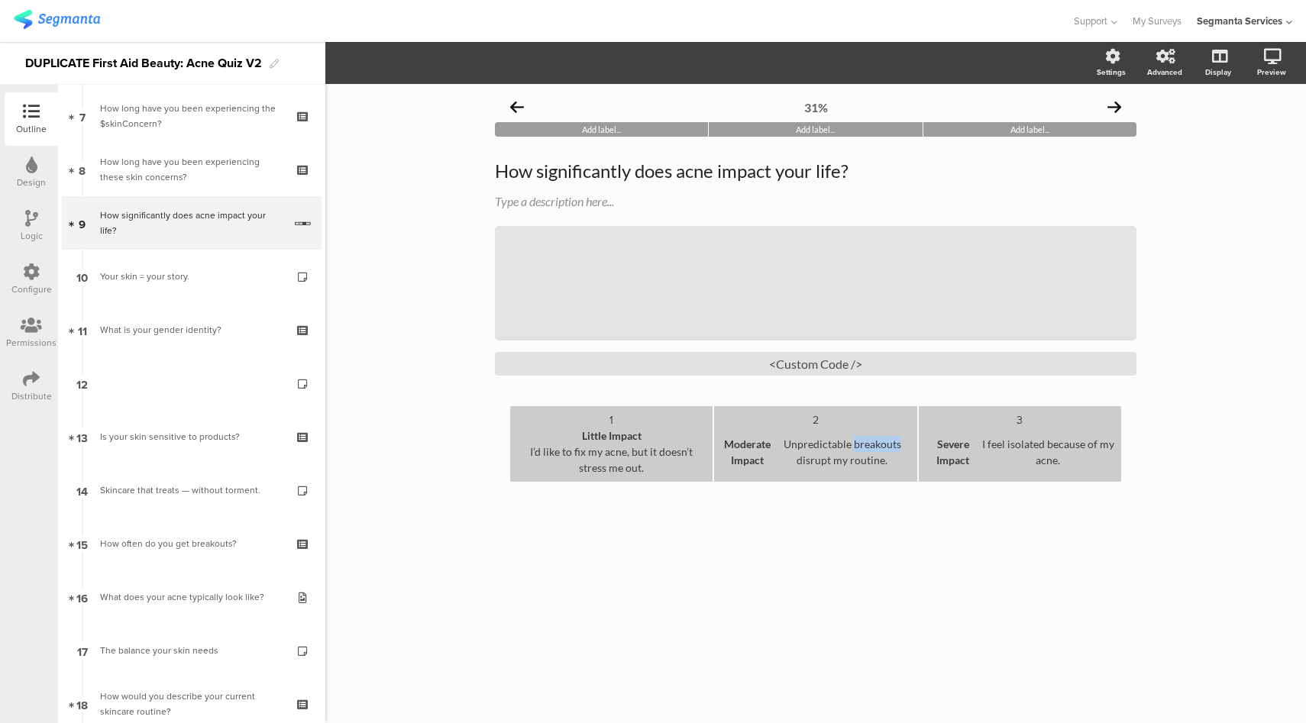
click at [876, 445] on div "Moderate Impact Unpredictable breakouts disrupt my routine." at bounding box center [815, 452] width 190 height 48
click at [622, 471] on div "I’d like to fix my acne, but it doesn’t stress me out." at bounding box center [611, 460] width 190 height 32
click at [601, 457] on div "I’d like to fix my acne, but it doesn’t stress me out." at bounding box center [611, 460] width 190 height 32
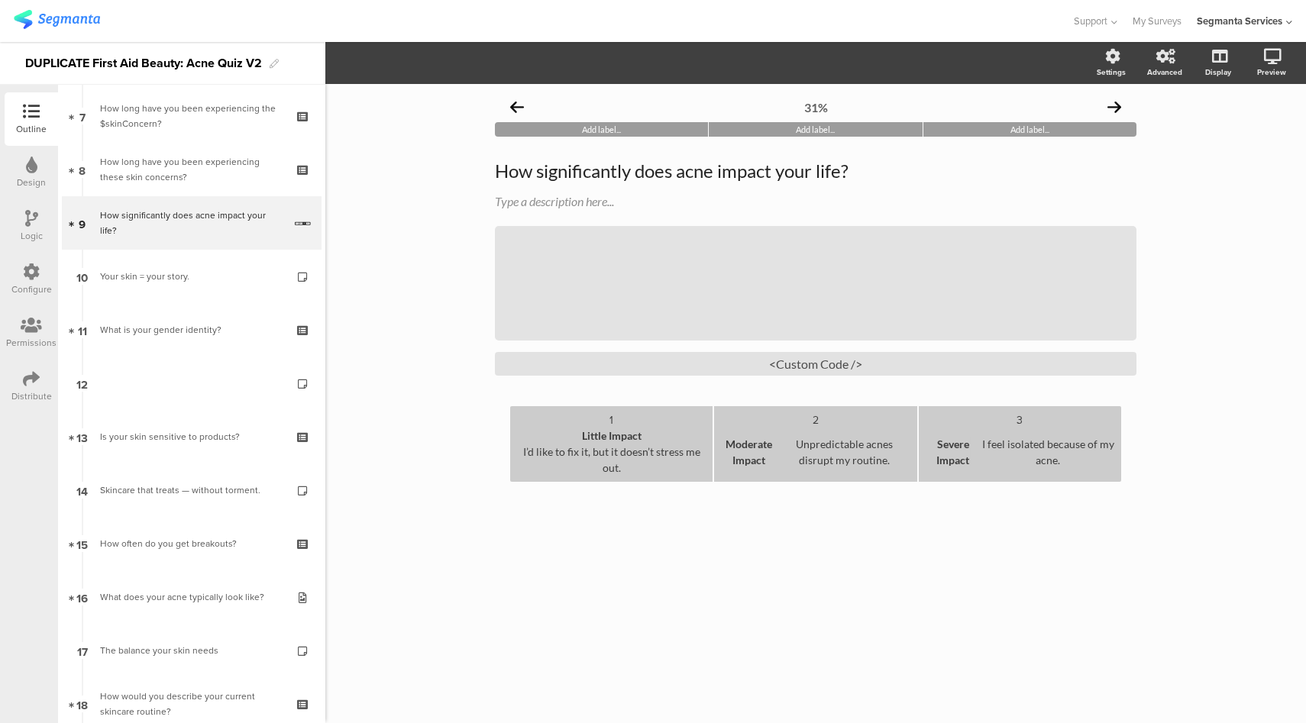
click at [760, 447] on b "Moderate Impact" at bounding box center [748, 452] width 57 height 32
click at [821, 360] on div "<Custom Code />" at bounding box center [816, 364] width 642 height 24
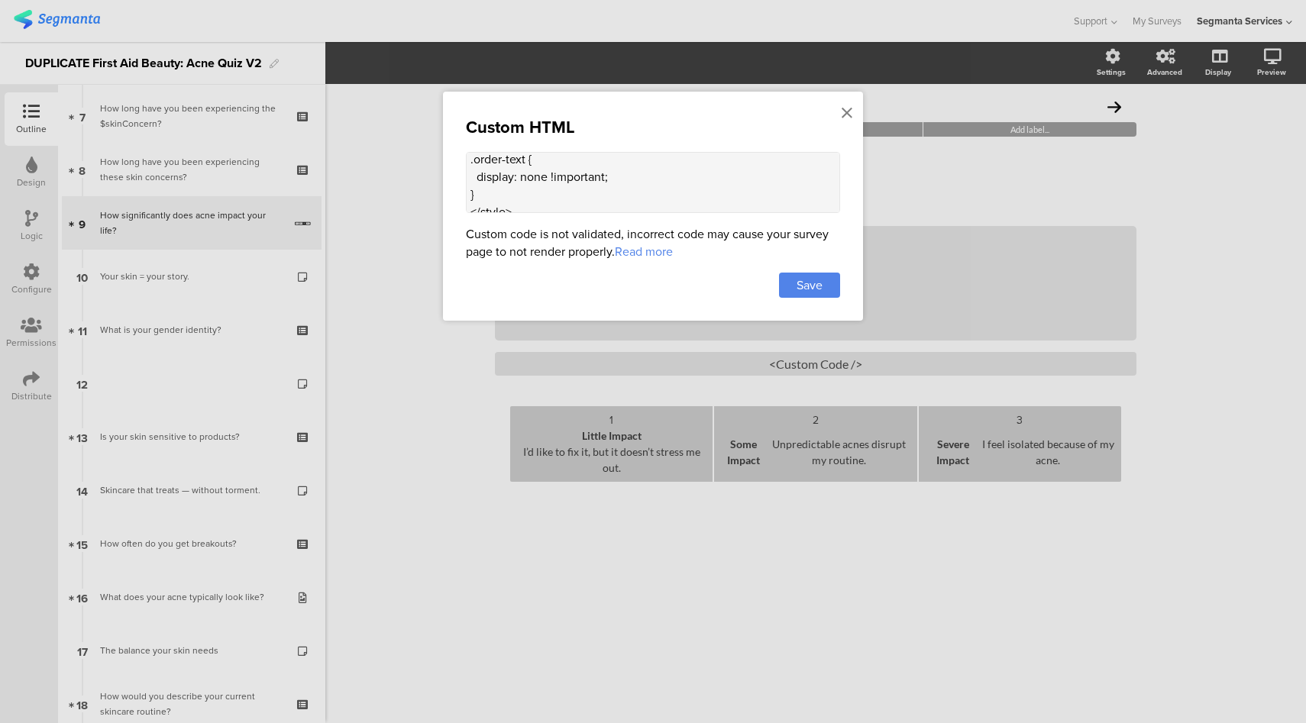
scroll to position [27, 0]
click at [553, 186] on textarea "<style> .order-text { display: none !important; } </style>" at bounding box center [653, 182] width 374 height 61
paste textarea "text likert-option-text"
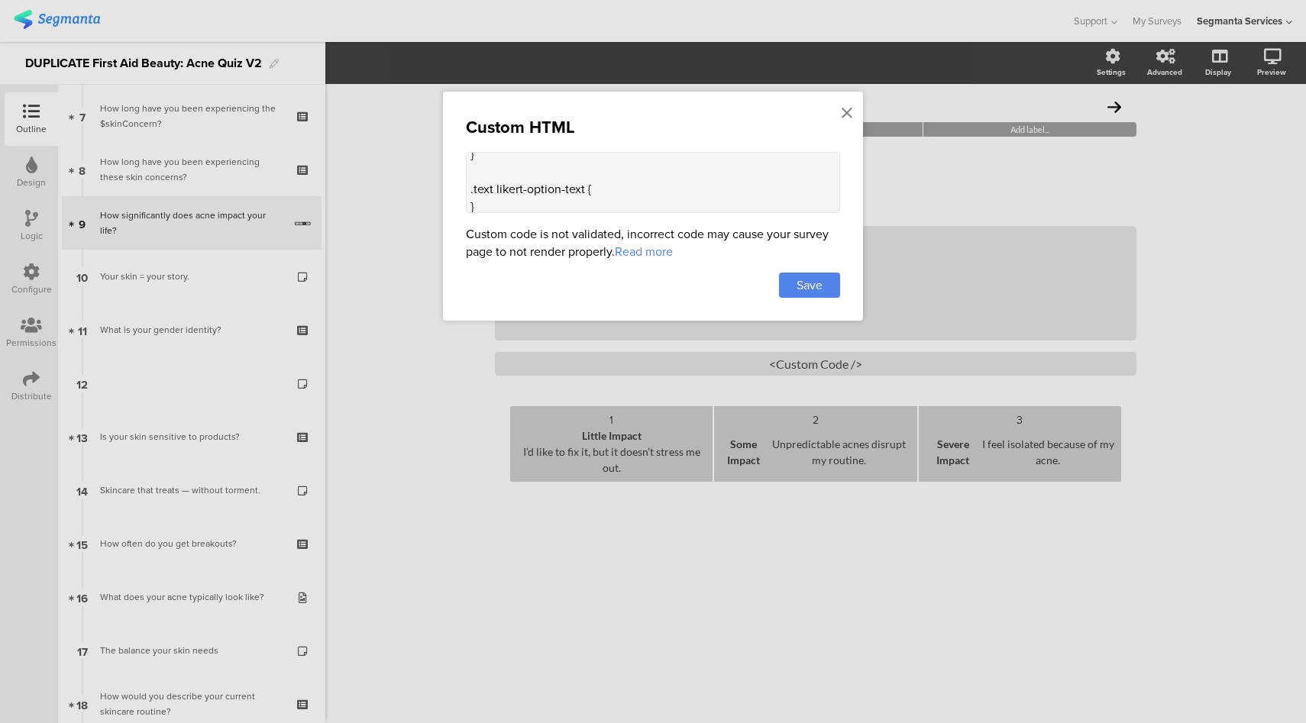
click at [645, 180] on textarea "<style> .order-text { display: none !important; } .text likert-option-text { } …" at bounding box center [653, 182] width 374 height 61
type textarea "<style> .order-text { display: none !important; } .text likert-option-text { te…"
click at [804, 284] on span "Save" at bounding box center [810, 286] width 26 height 18
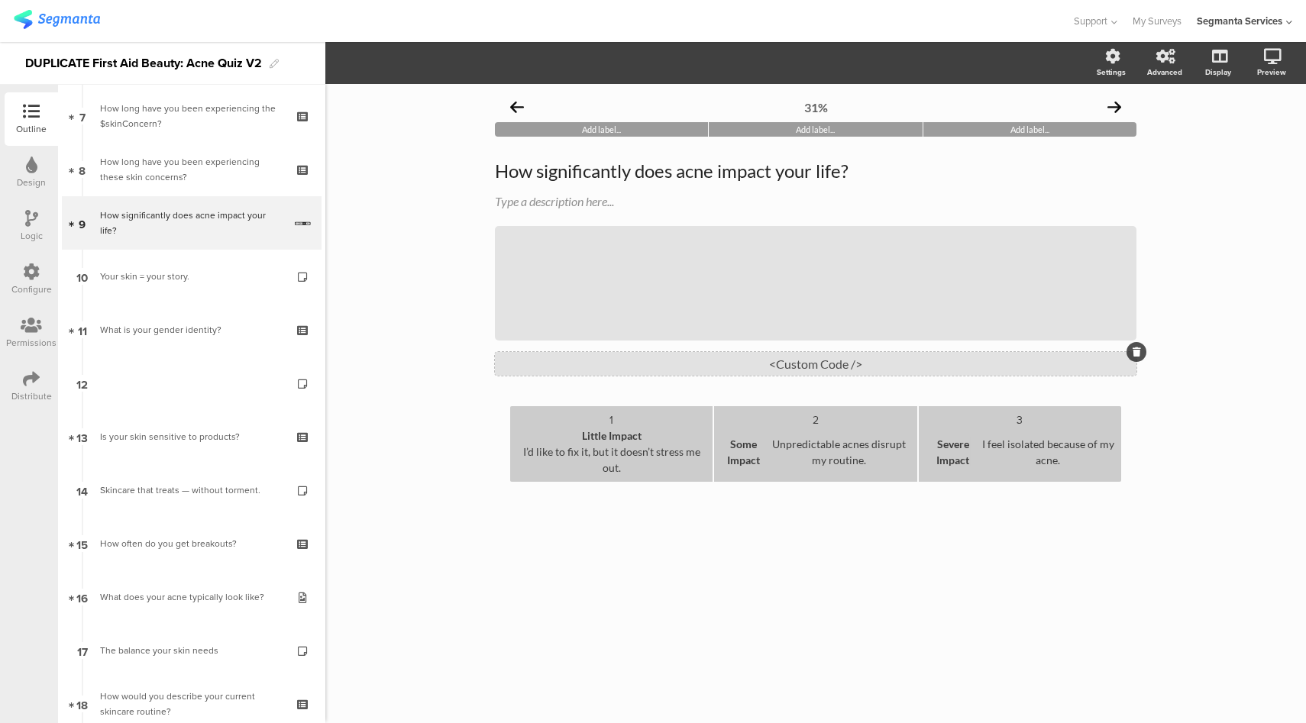
click at [853, 363] on div "<Custom Code />" at bounding box center [816, 364] width 642 height 24
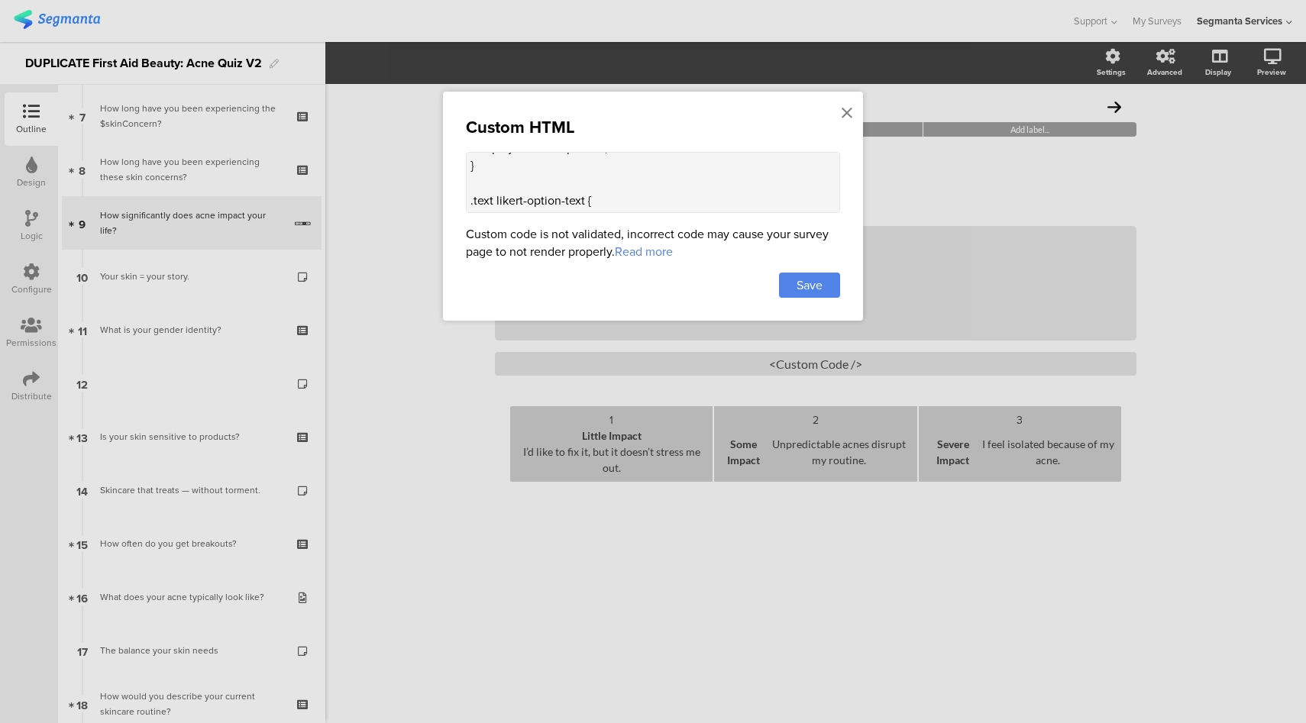
scroll to position [47, 0]
drag, startPoint x: 516, startPoint y: 171, endPoint x: 452, endPoint y: 190, distance: 66.2
click at [452, 190] on div "Custom HTML <style> .order-text { display: none !important; } .text likert-opti…" at bounding box center [653, 206] width 420 height 229
type textarea "<style> .order-text { display: none !important; } </style>"
click at [810, 285] on span "Save" at bounding box center [810, 286] width 26 height 18
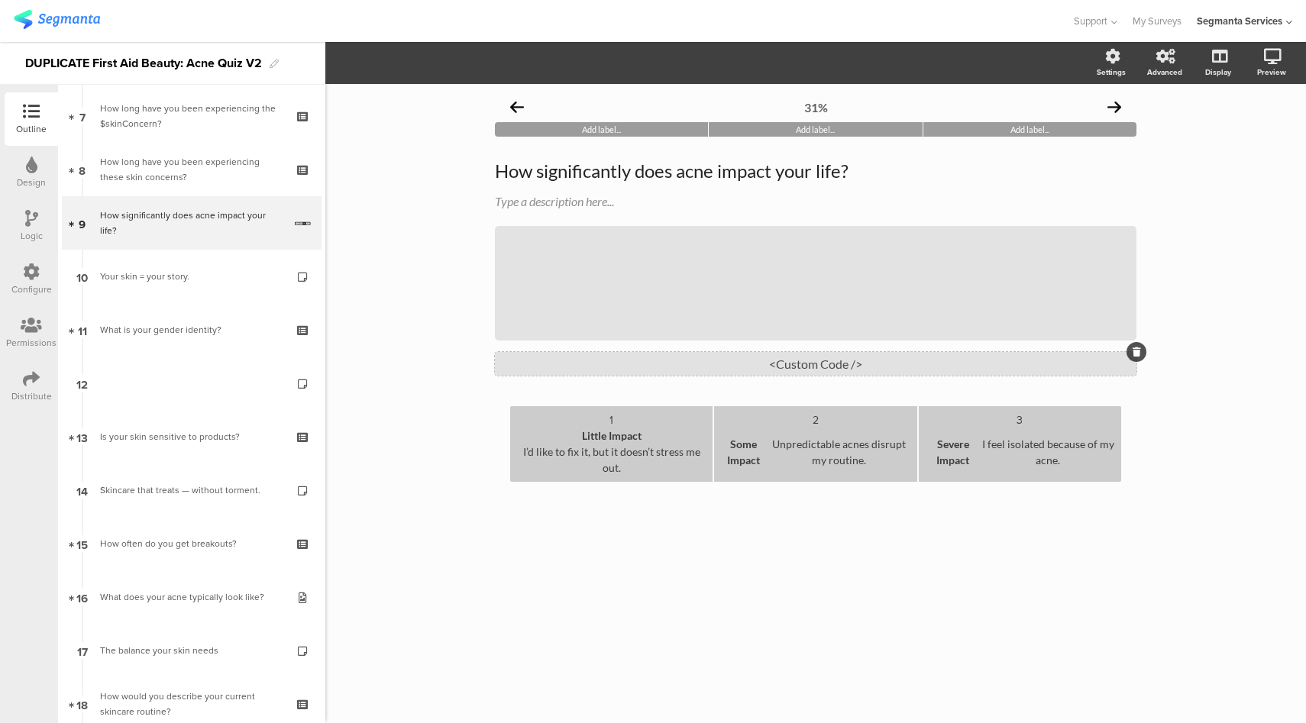
click at [829, 364] on div "<Custom Code />" at bounding box center [816, 364] width 642 height 24
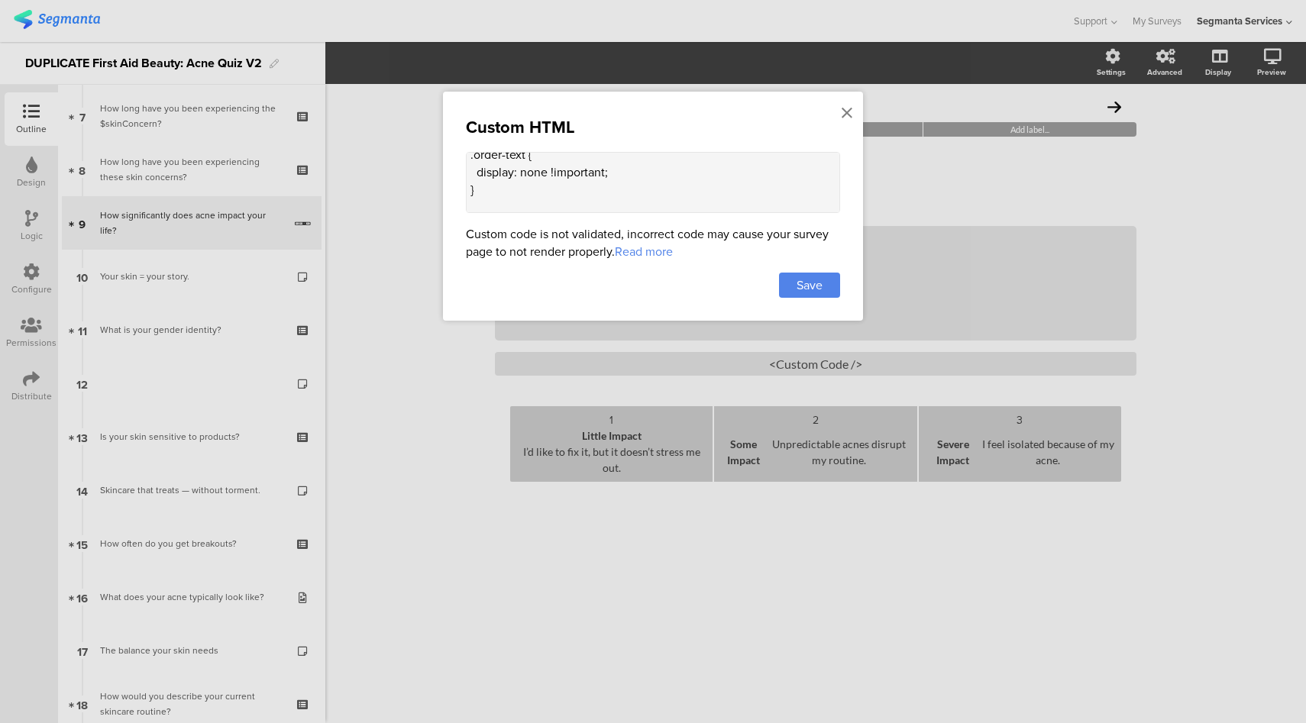
scroll to position [51, 0]
click at [526, 172] on textarea "<style> .order-text { display: none !important; } </style>" at bounding box center [653, 182] width 374 height 61
paste textarea ".text .likert-option-text { text-align: left !important; }"
type textarea "<style> .order-text { display: none !important; } .text .likert-option-text { t…"
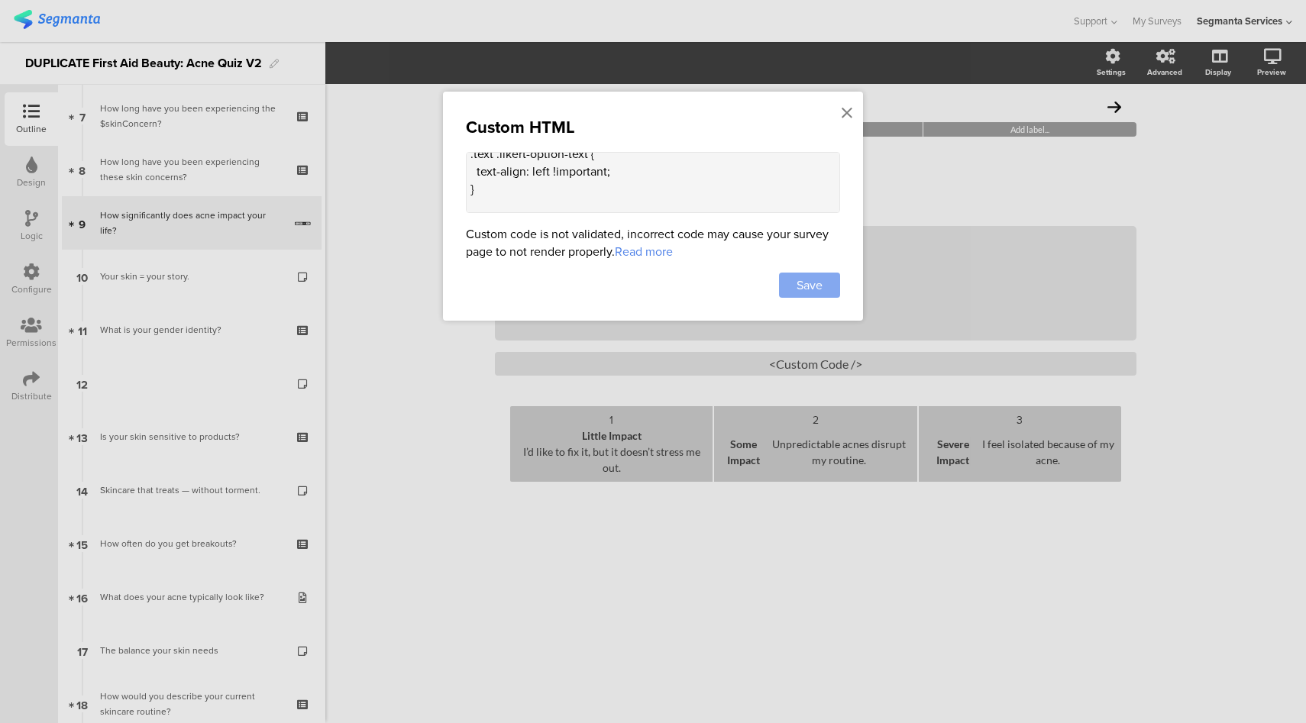
click at [803, 278] on span "Save" at bounding box center [810, 286] width 26 height 18
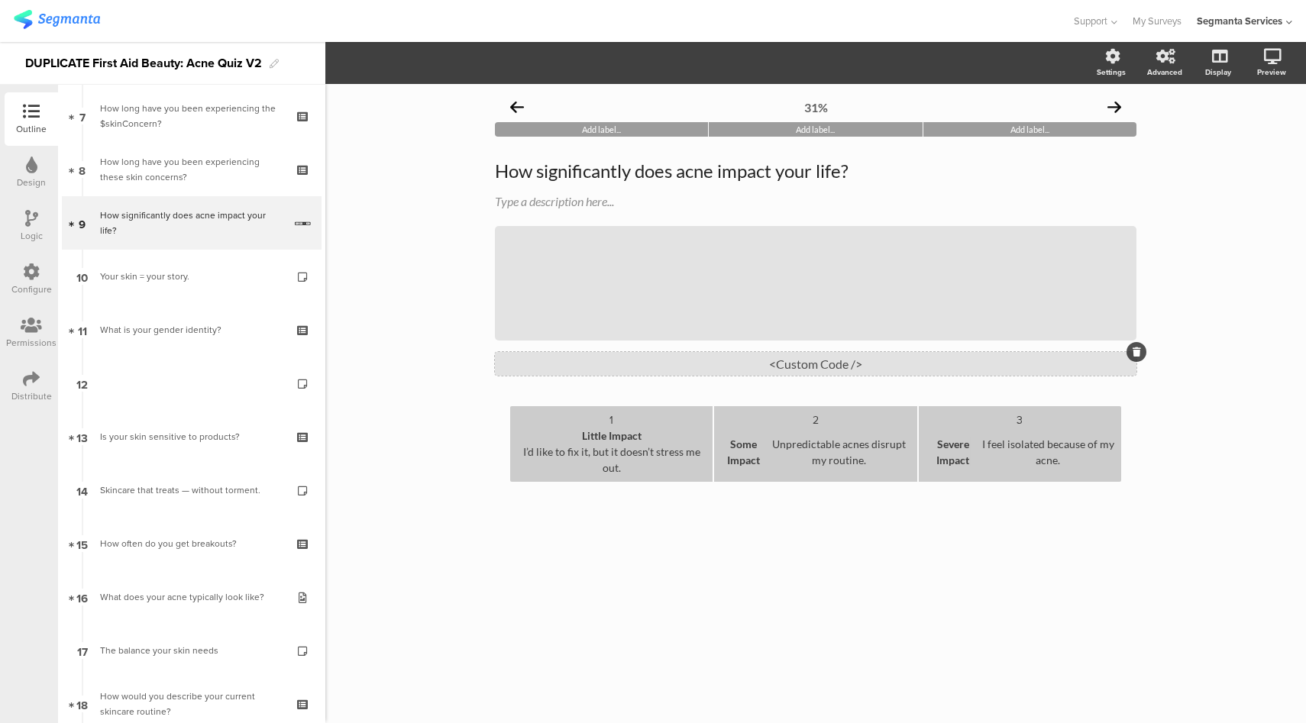
click at [777, 365] on div "<Custom Code />" at bounding box center [816, 364] width 642 height 24
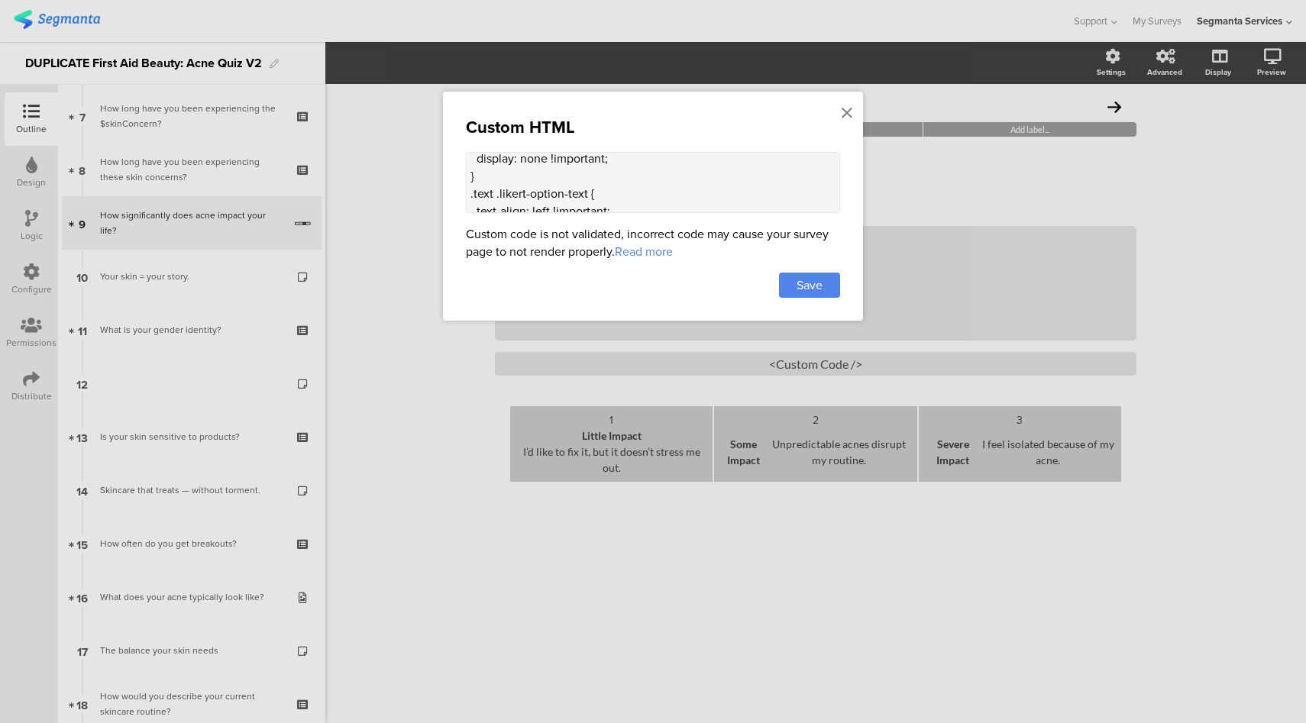
scroll to position [57, 0]
drag, startPoint x: 505, startPoint y: 169, endPoint x: 463, endPoint y: 178, distance: 43.0
click at [463, 178] on div "Custom HTML <style> .order-text { display: none !important; } .text .likert-opt…" at bounding box center [653, 206] width 420 height 229
paste textarea ".likert-option-text { display: inline-block; /* keeps it aligned properly */ te…"
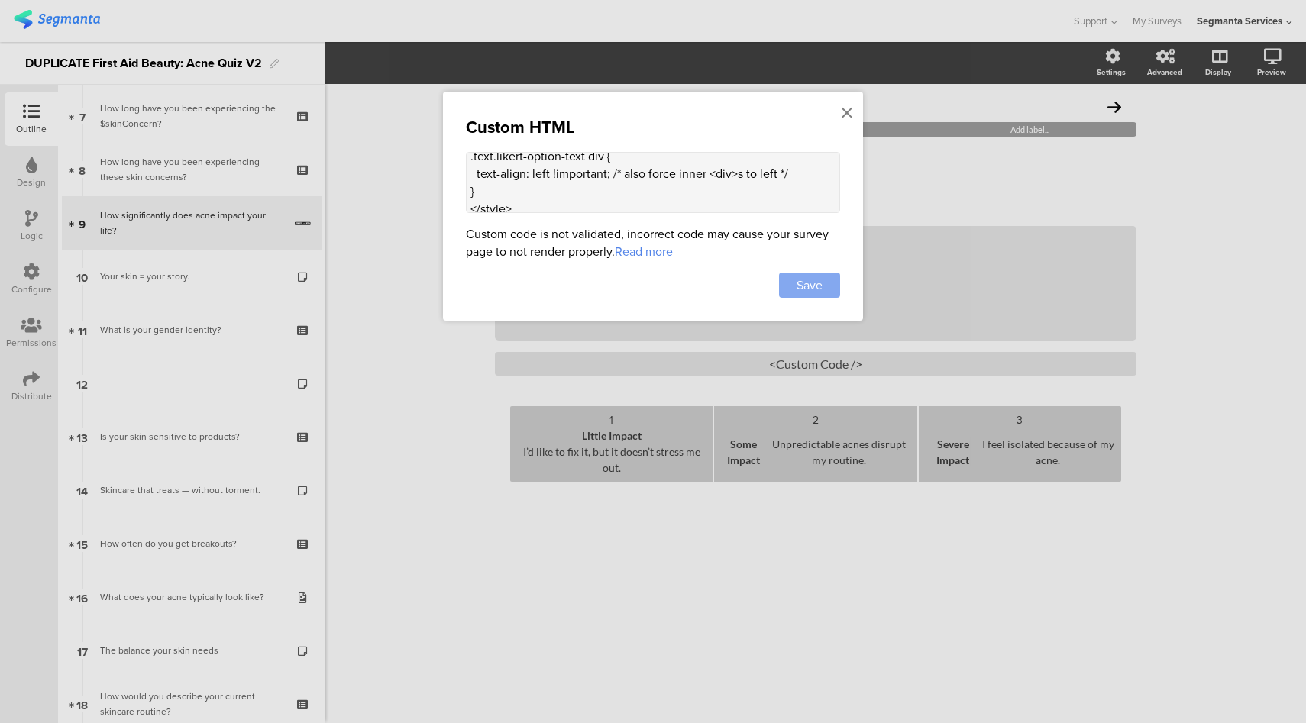
type textarea "<style> .order-text { display: none !important; } .text.likert-option-text { di…"
click at [819, 291] on span "Save" at bounding box center [810, 286] width 26 height 18
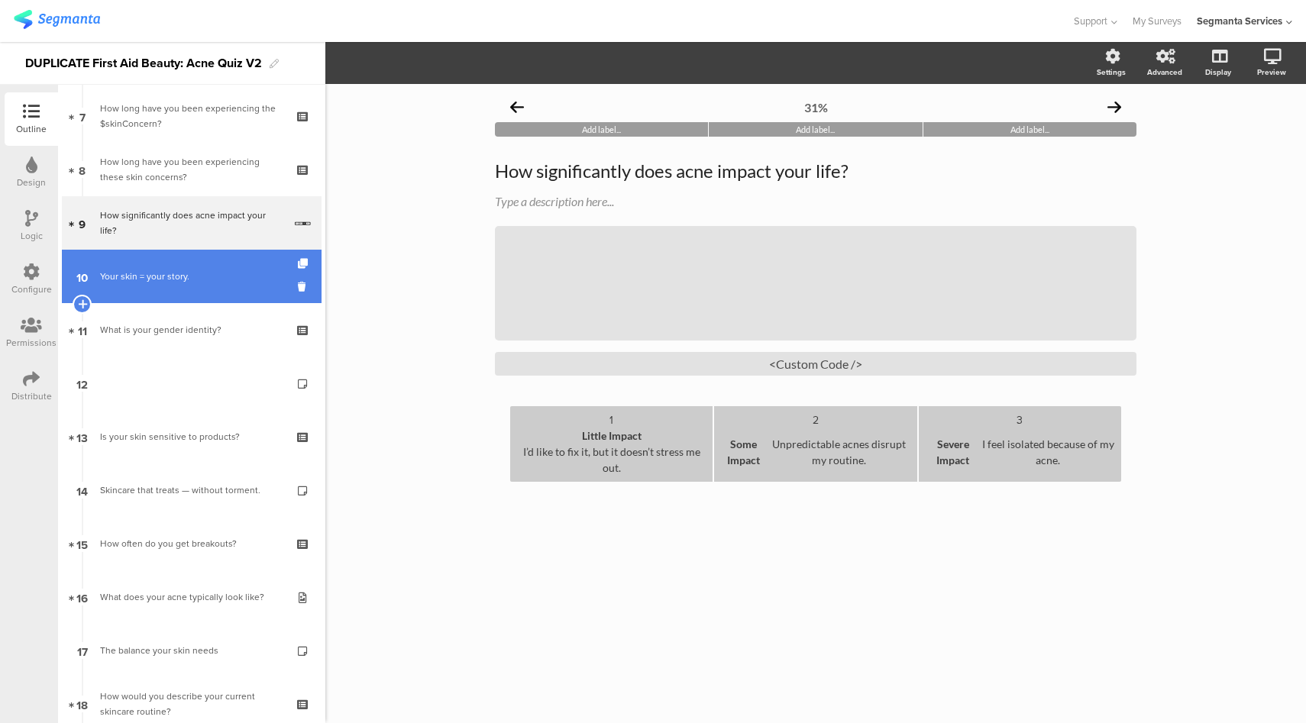
scroll to position [256, 0]
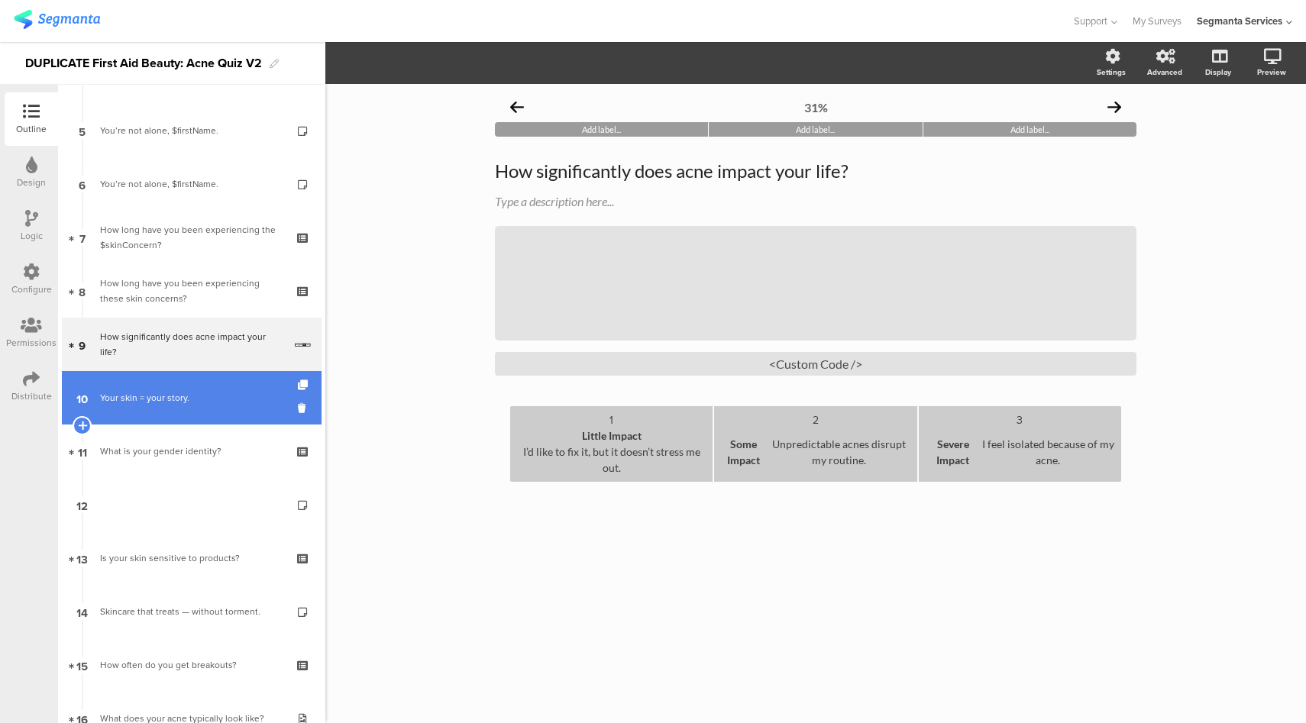
click at [189, 410] on link "10 Your skin = your story." at bounding box center [192, 397] width 260 height 53
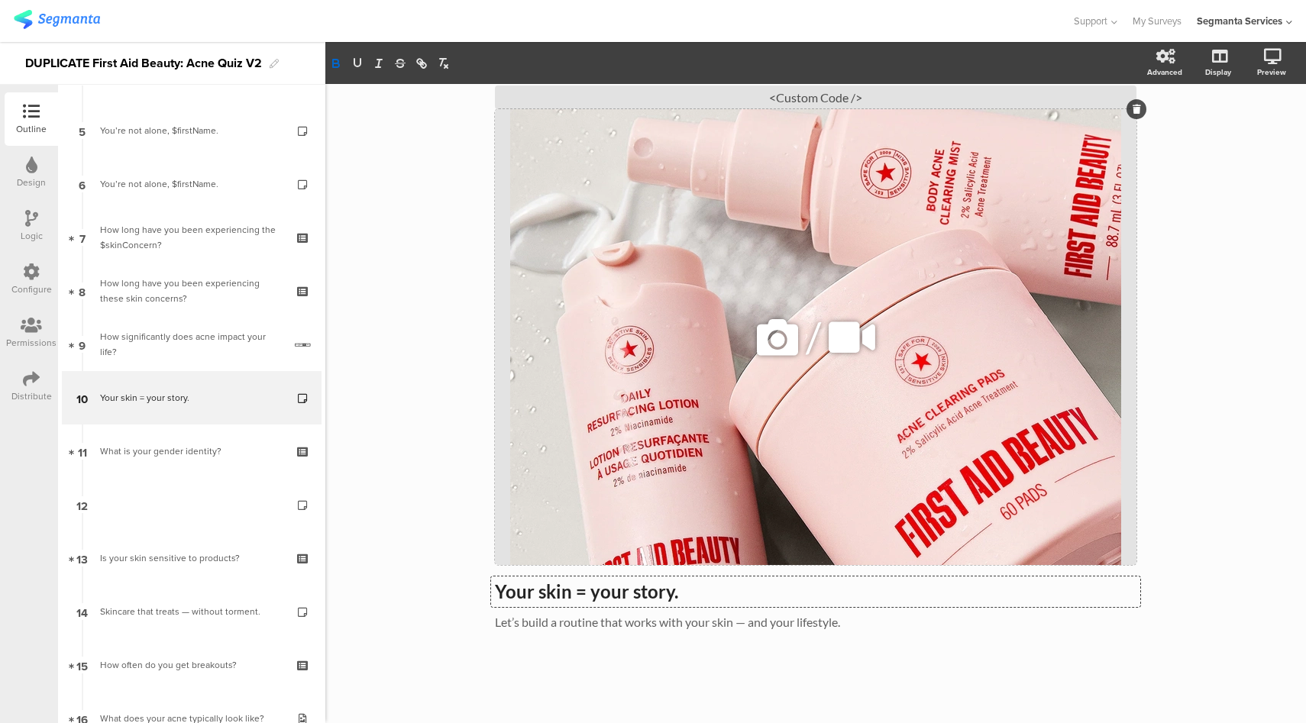
scroll to position [63, 0]
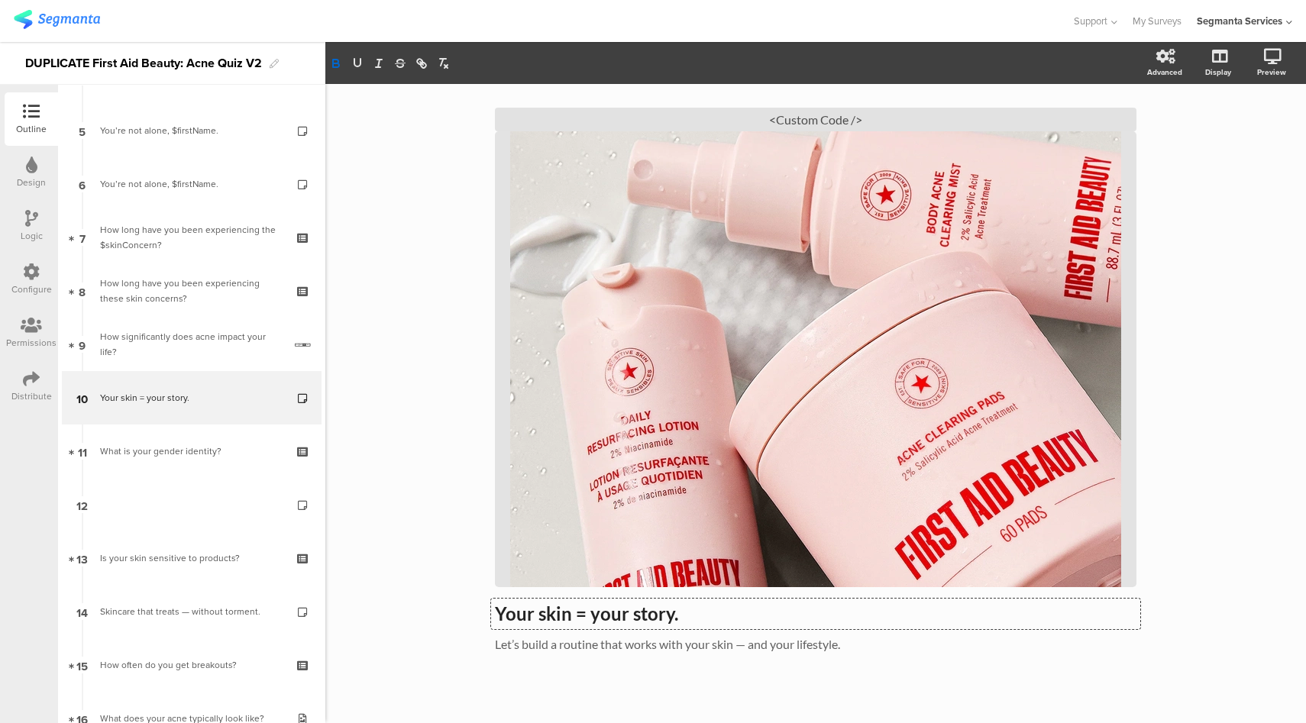
drag, startPoint x: 678, startPoint y: 597, endPoint x: 487, endPoint y: 585, distance: 190.6
click at [487, 585] on div "35% Add label... Add label... Add label... Your skin = your story. Your skin = …" at bounding box center [816, 383] width 672 height 725
click at [578, 619] on strong "Your skin = your story." at bounding box center [586, 614] width 183 height 22
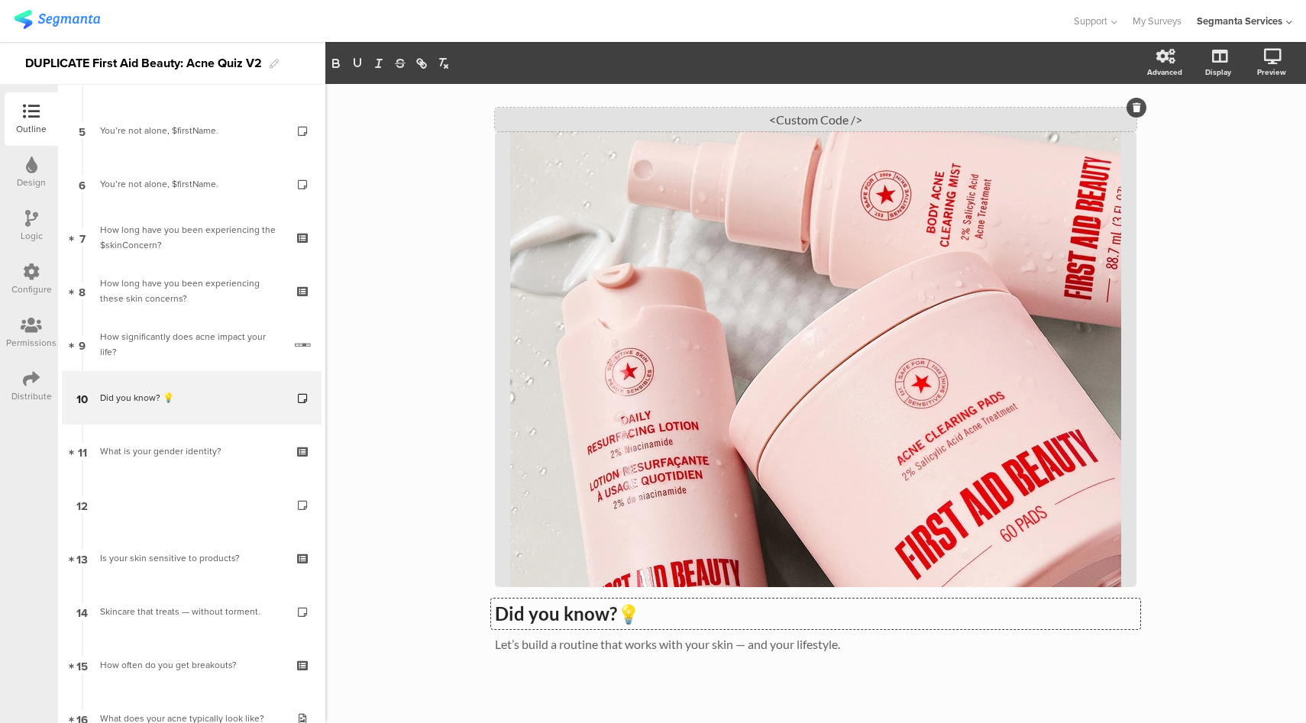
click at [817, 115] on div "<Custom Code />" at bounding box center [816, 120] width 642 height 24
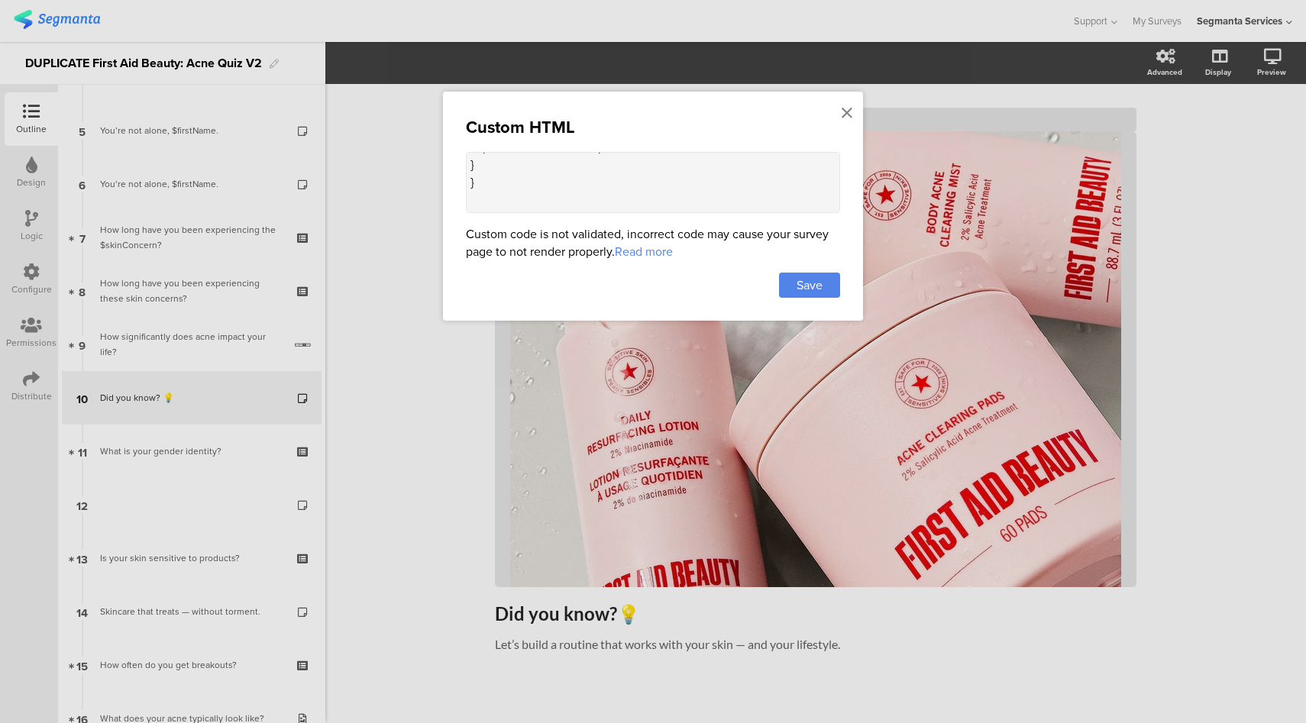
scroll to position [1358, 0]
click at [839, 117] on div "Custom HTML" at bounding box center [653, 127] width 374 height 25
click at [844, 113] on icon at bounding box center [847, 113] width 11 height 17
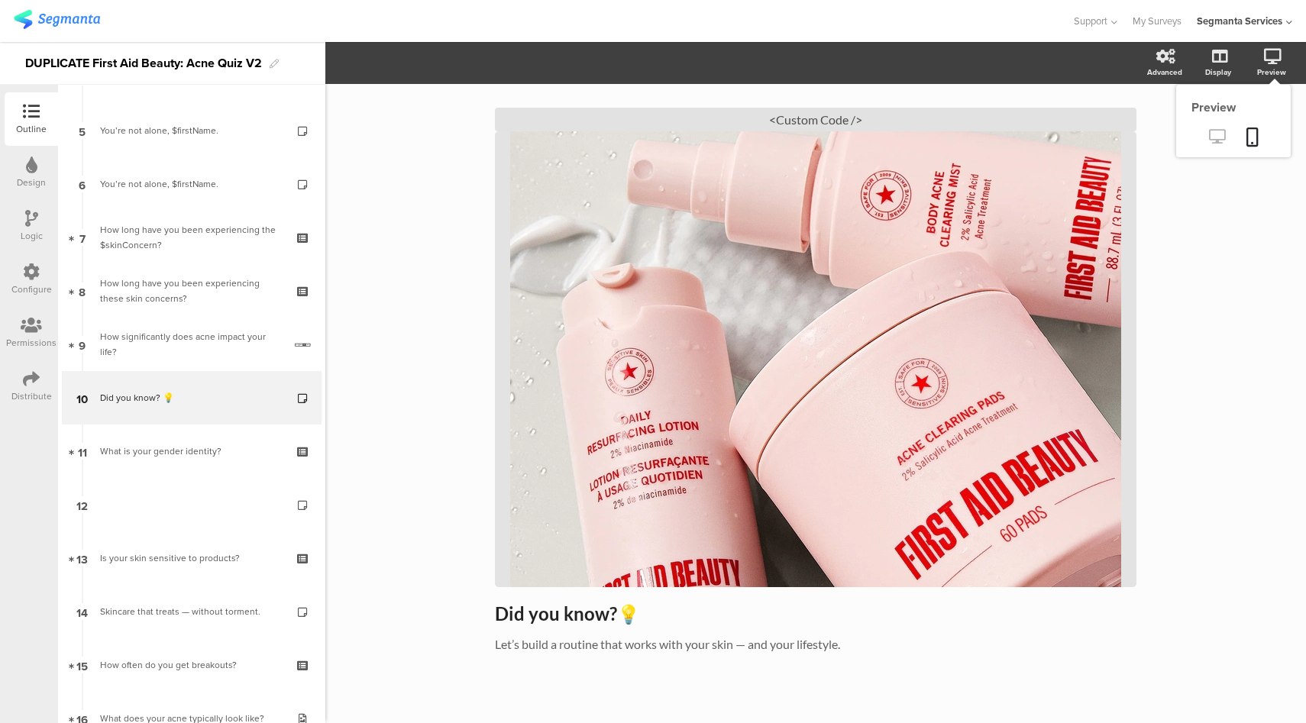
click at [1209, 132] on icon at bounding box center [1217, 136] width 16 height 15
click at [685, 642] on span "Did you know? 💡 Did you know? 💡 Let’s build a routine that works with your skin…" at bounding box center [816, 628] width 642 height 51
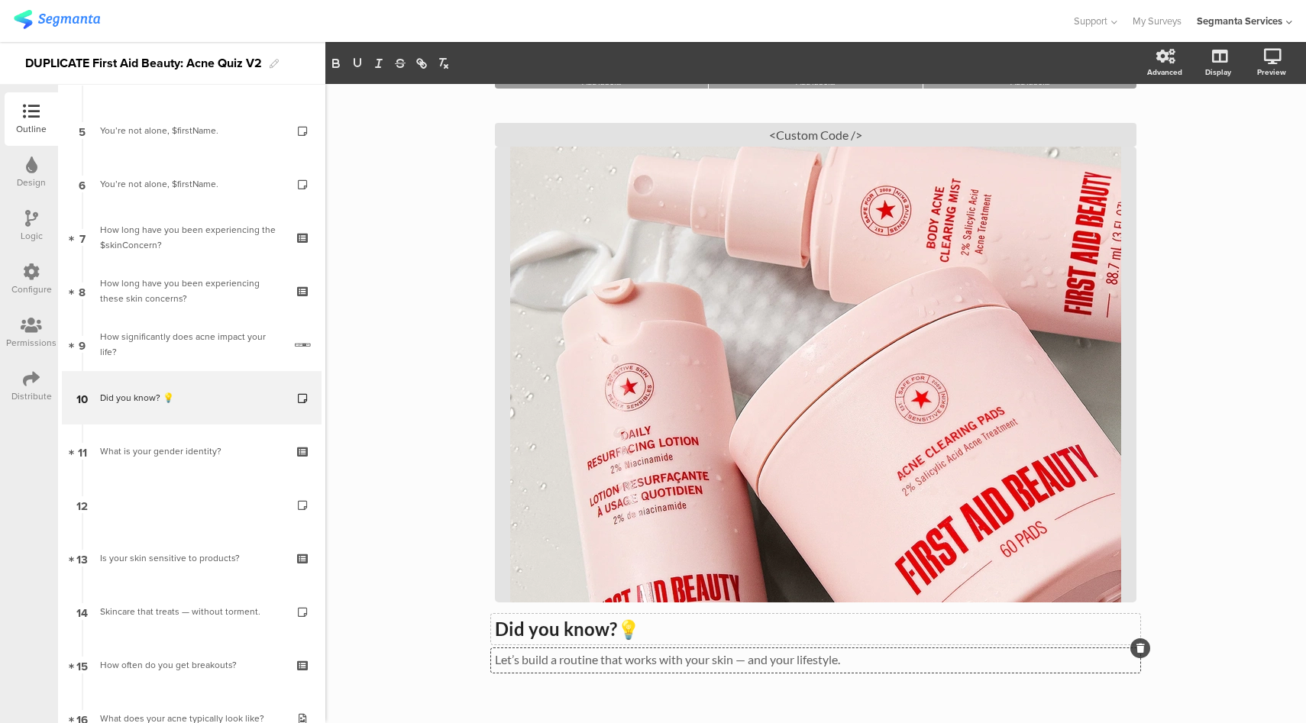
click at [685, 641] on div "Did you know? 💡 Did you know? 💡" at bounding box center [815, 629] width 649 height 31
click at [685, 641] on p "Did you know? 💡" at bounding box center [816, 629] width 642 height 23
click at [683, 658] on div "Let’s build a routine that works with your skin — and your lifestyle. Let’s bui…" at bounding box center [815, 661] width 649 height 24
click at [684, 652] on div "Let’s build a routine that works with your skin — and your lifestyle. Let’s bui…" at bounding box center [815, 661] width 649 height 24
click at [677, 662] on p "Let’s build a routine that works with your skin — and your lifestyle." at bounding box center [816, 659] width 642 height 15
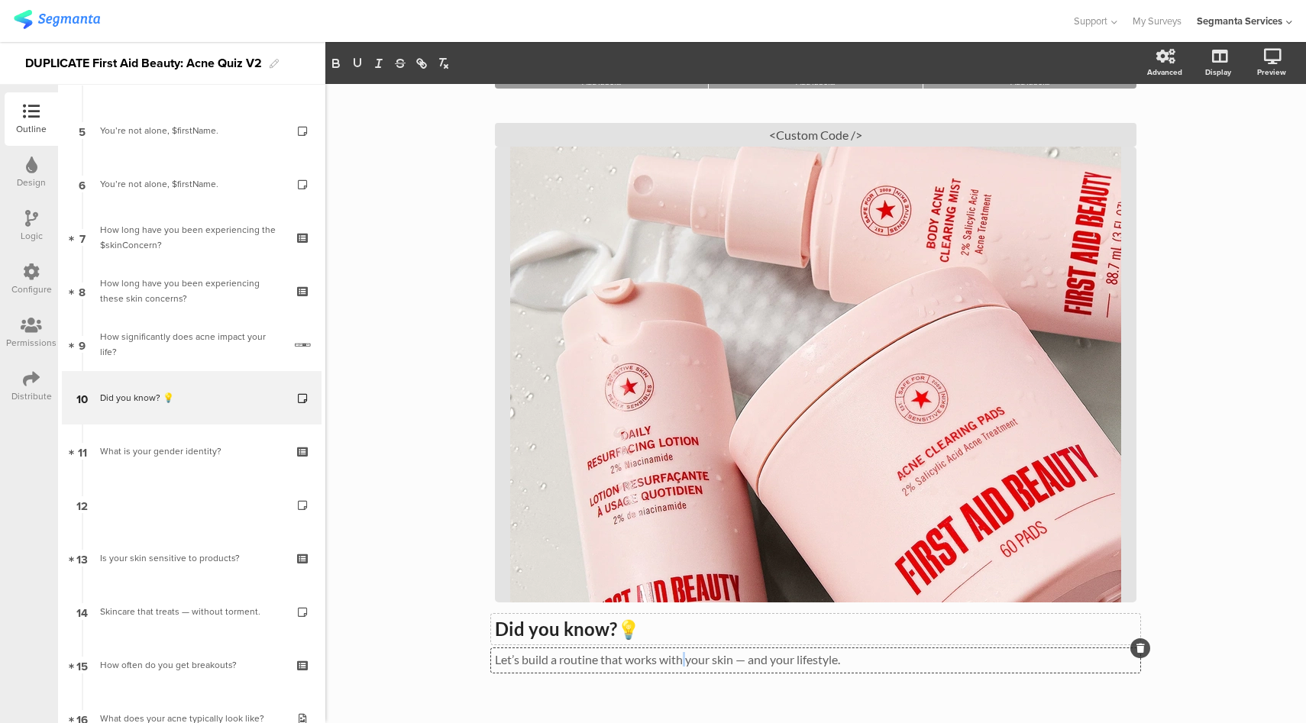
click at [677, 662] on p "Let’s build a routine that works with your skin — and your lifestyle." at bounding box center [816, 659] width 642 height 15
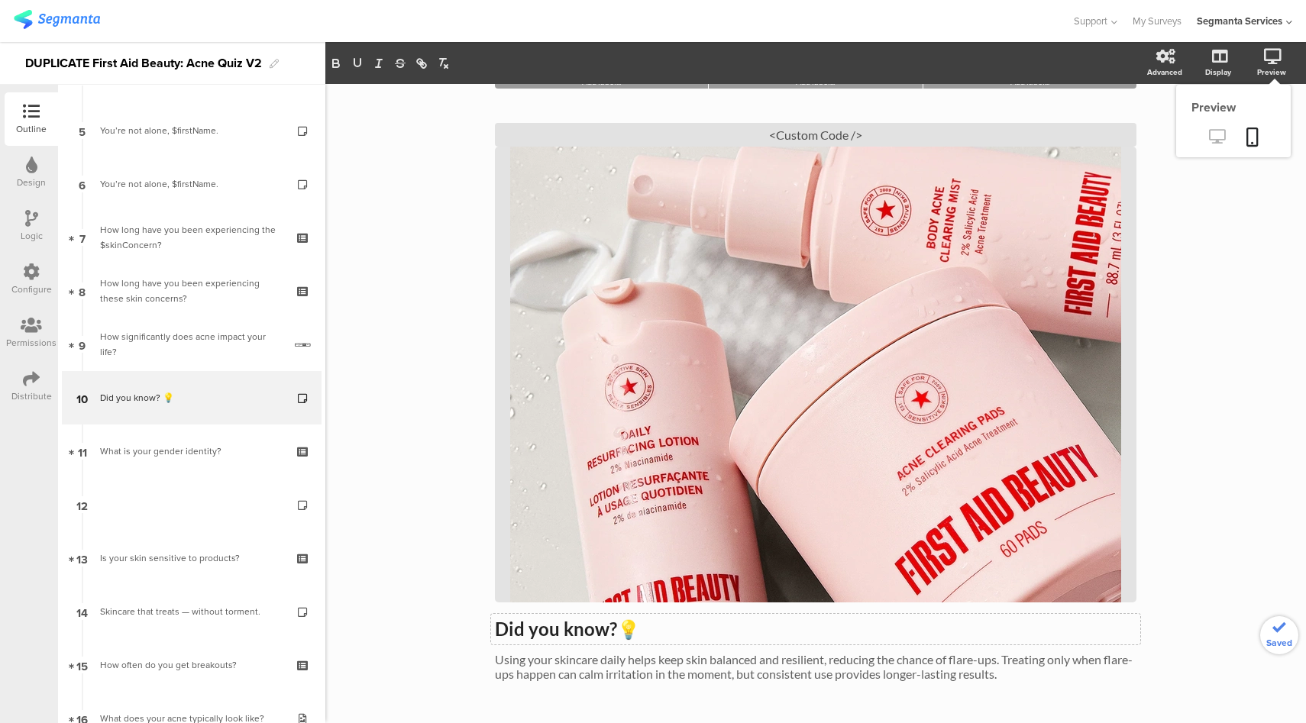
click at [1199, 142] on link at bounding box center [1217, 137] width 37 height 25
click at [37, 274] on icon at bounding box center [31, 272] width 17 height 17
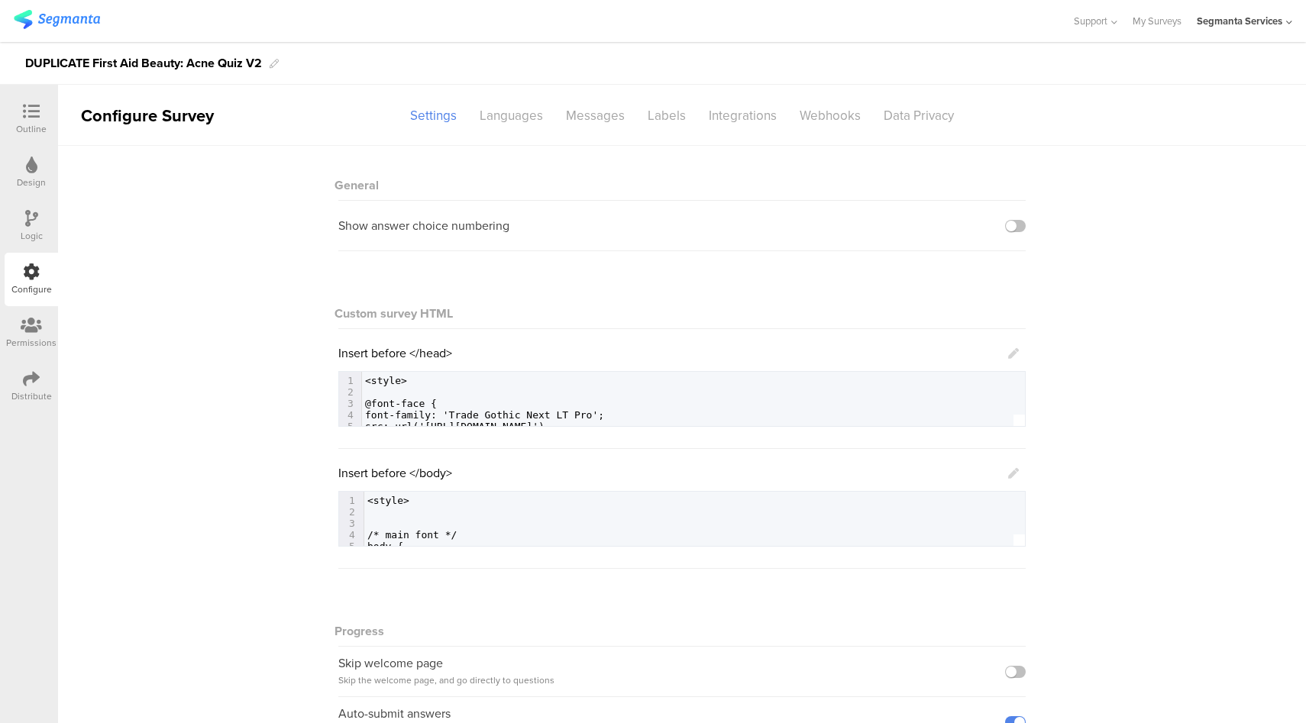
click at [23, 225] on div "Logic" at bounding box center [31, 225] width 53 height 53
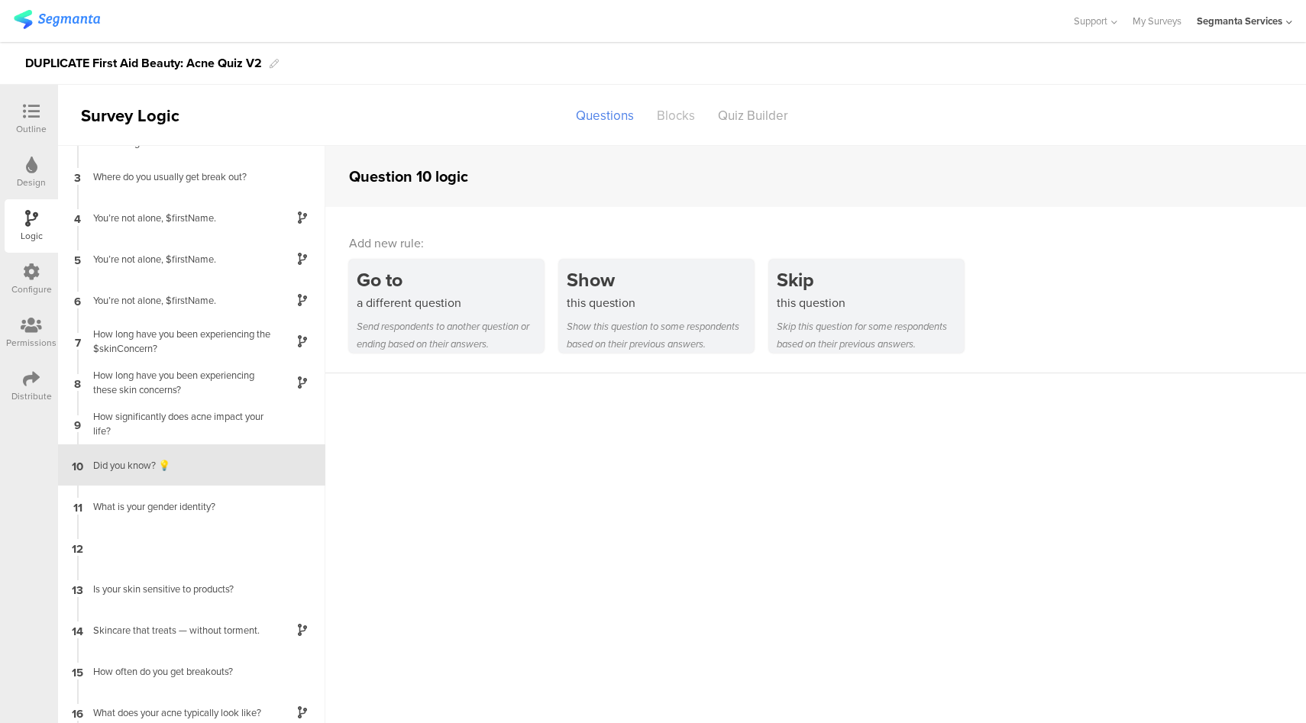
click at [674, 125] on div "Blocks" at bounding box center [676, 115] width 61 height 27
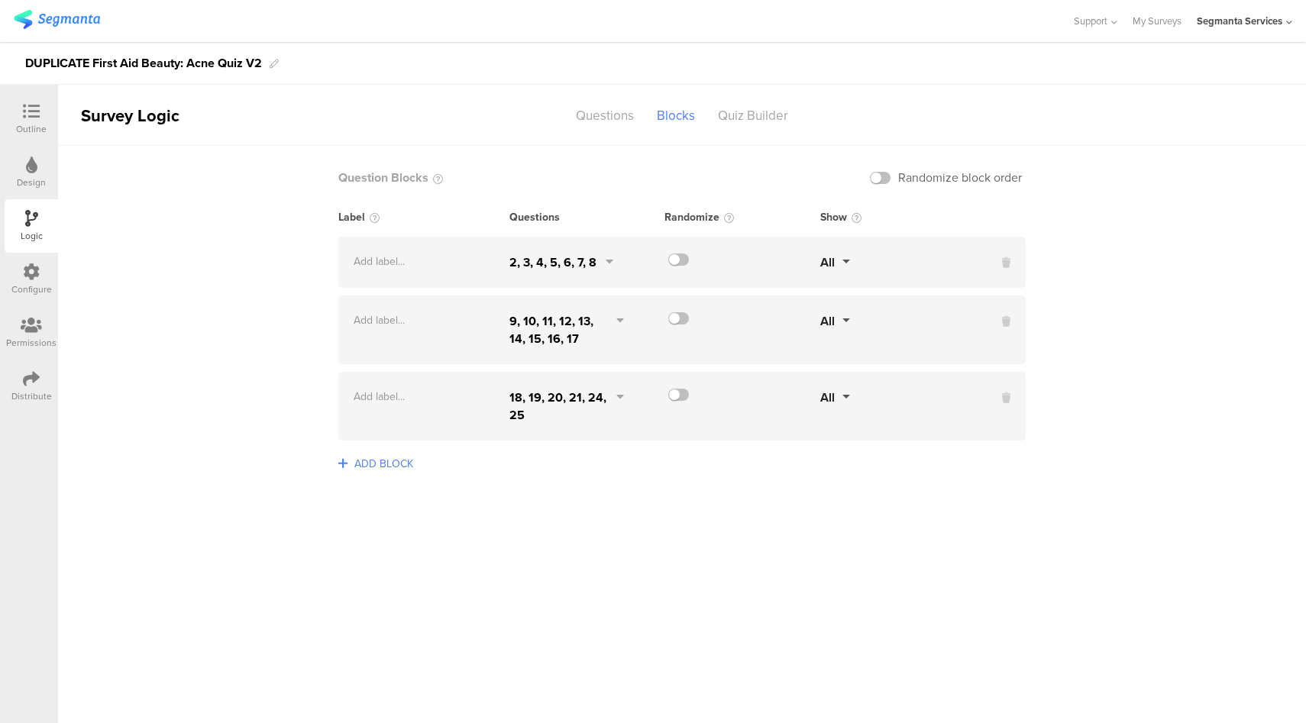
click at [611, 264] on icon at bounding box center [610, 263] width 8 height 16
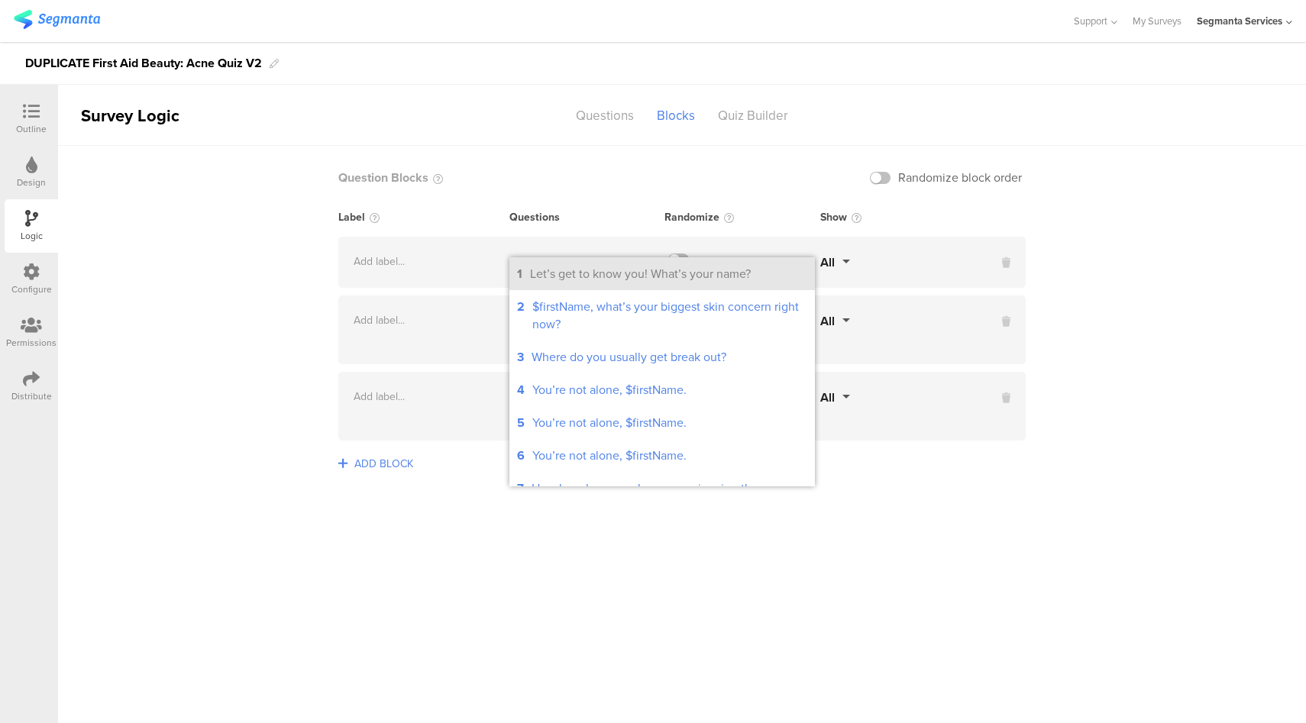
click at [613, 280] on div "Let’s get to know you! What’s your name?" at bounding box center [640, 274] width 221 height 18
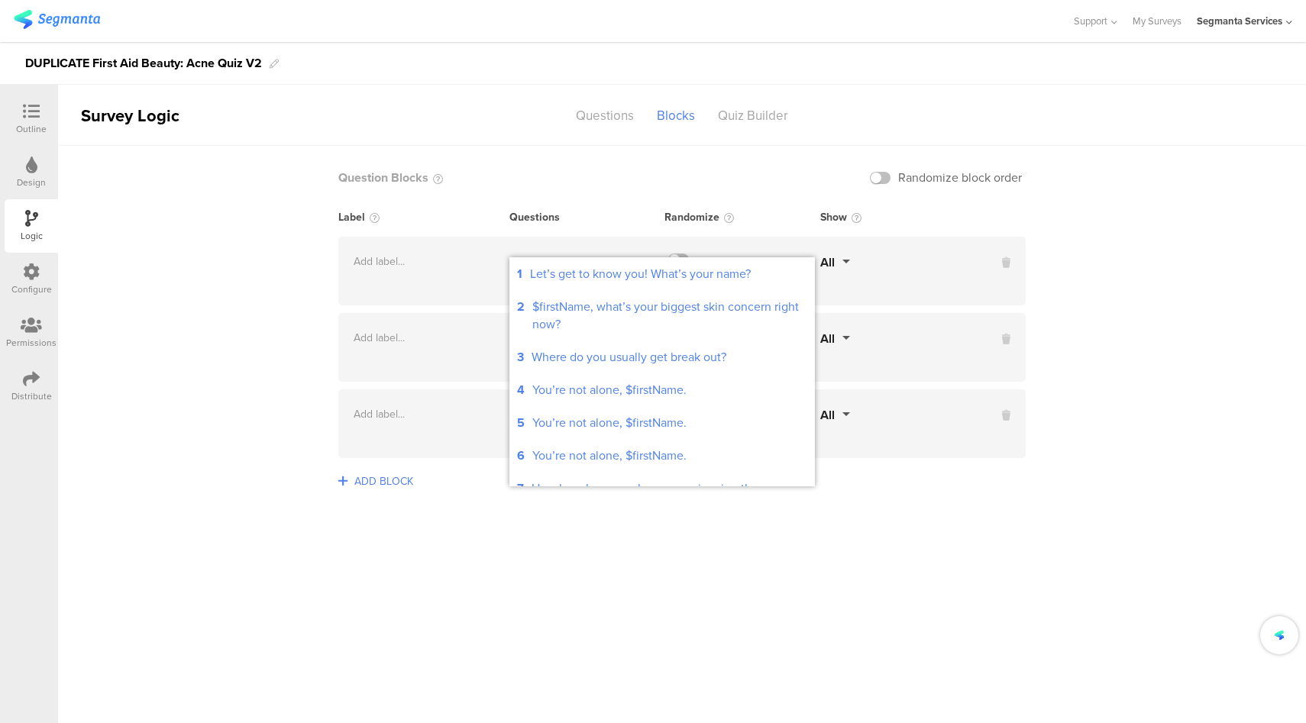
click at [1112, 300] on sg-logic-groups-list "Question Blocks Randomize block order Label Questions Randomize Show Add label.…" at bounding box center [682, 435] width 1248 height 578
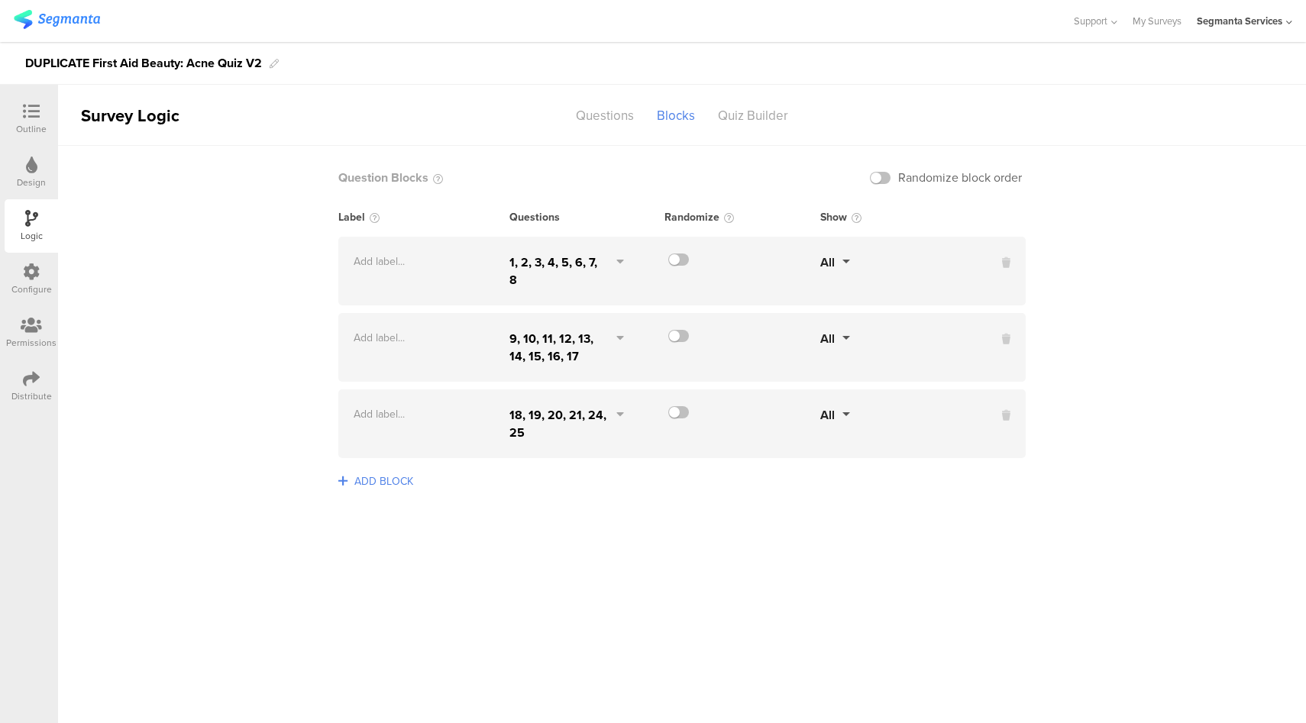
click at [15, 105] on div "Outline" at bounding box center [31, 118] width 53 height 53
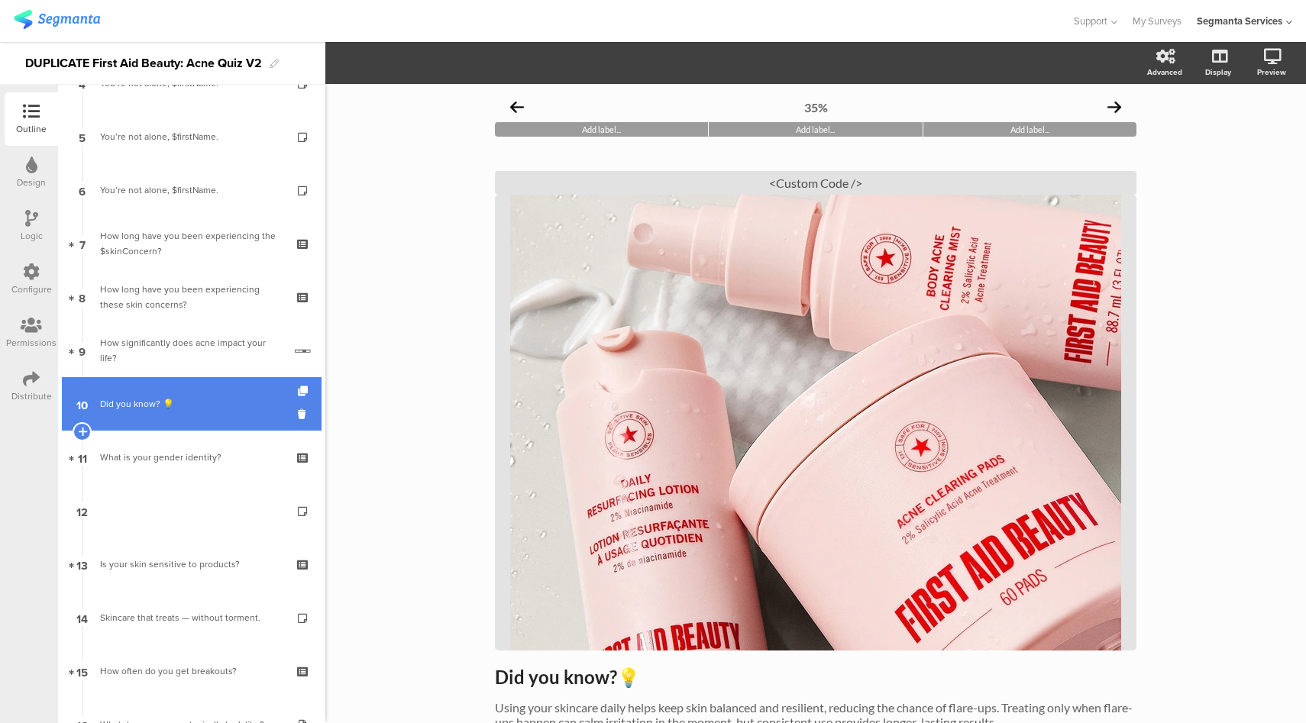
scroll to position [360, 0]
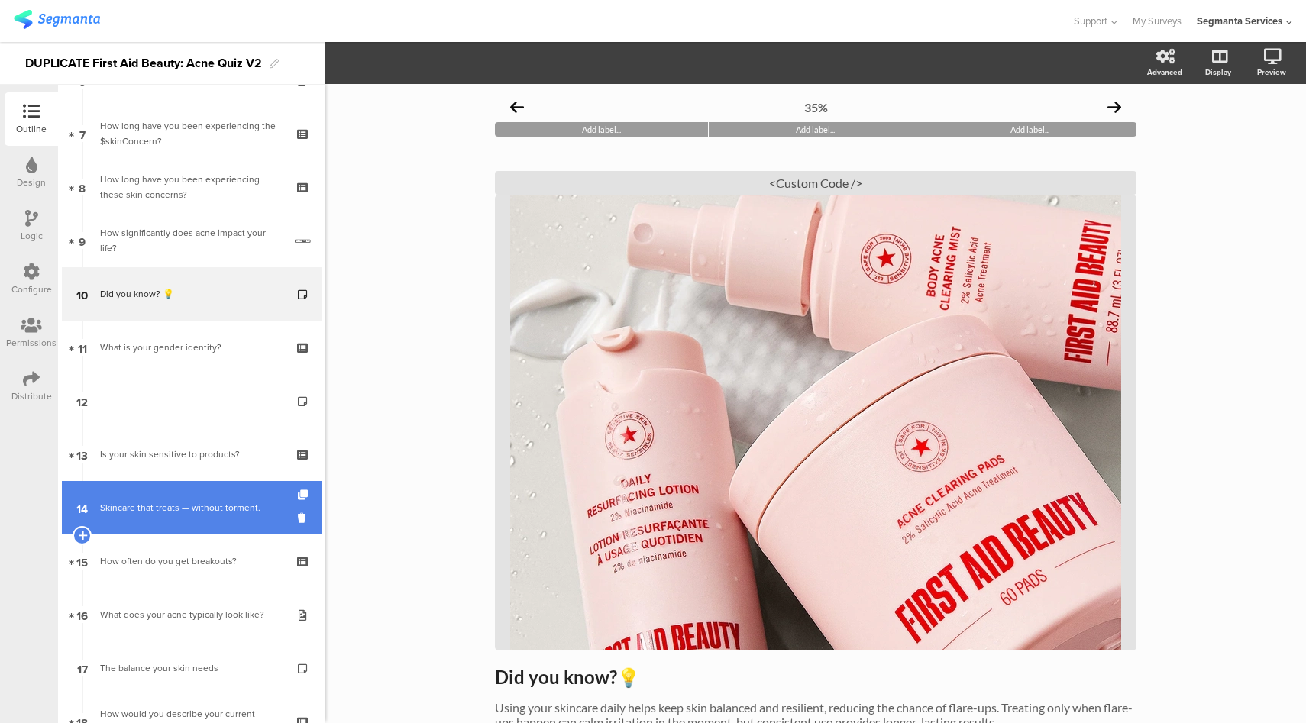
click at [195, 498] on link "14 Skincare that treats — without torment." at bounding box center [192, 507] width 260 height 53
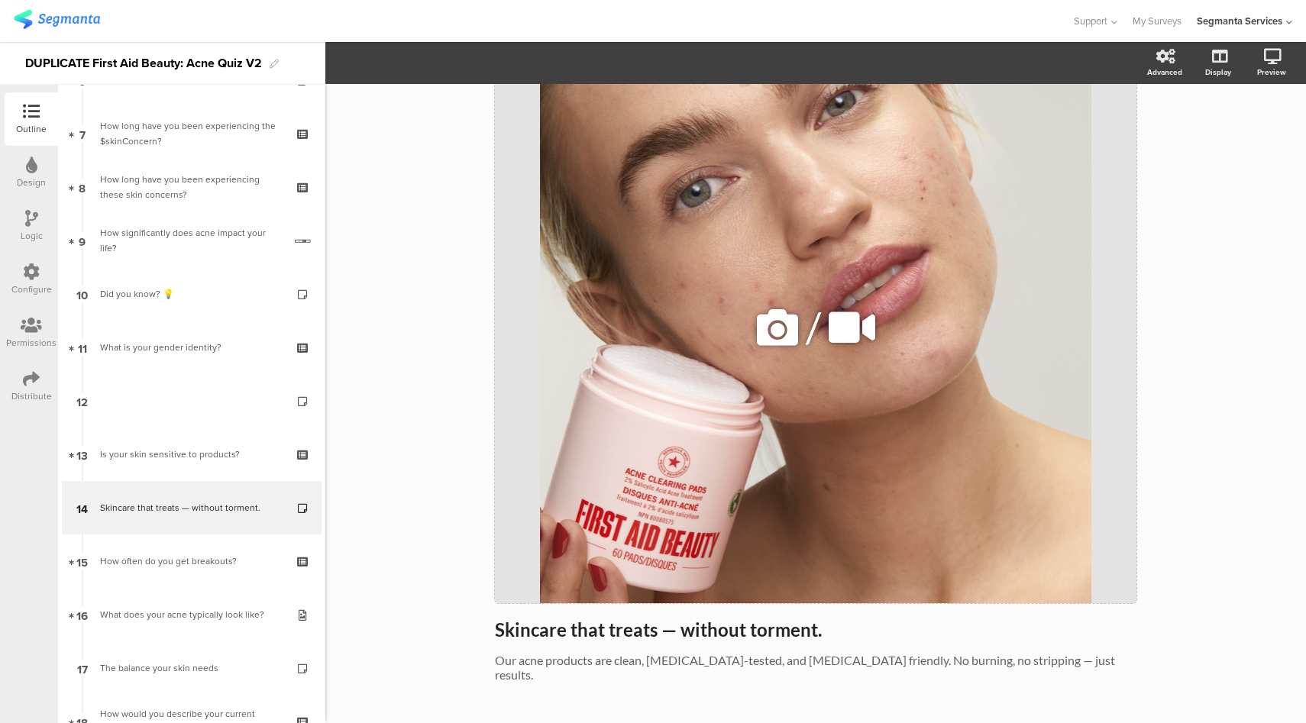
scroll to position [182, 0]
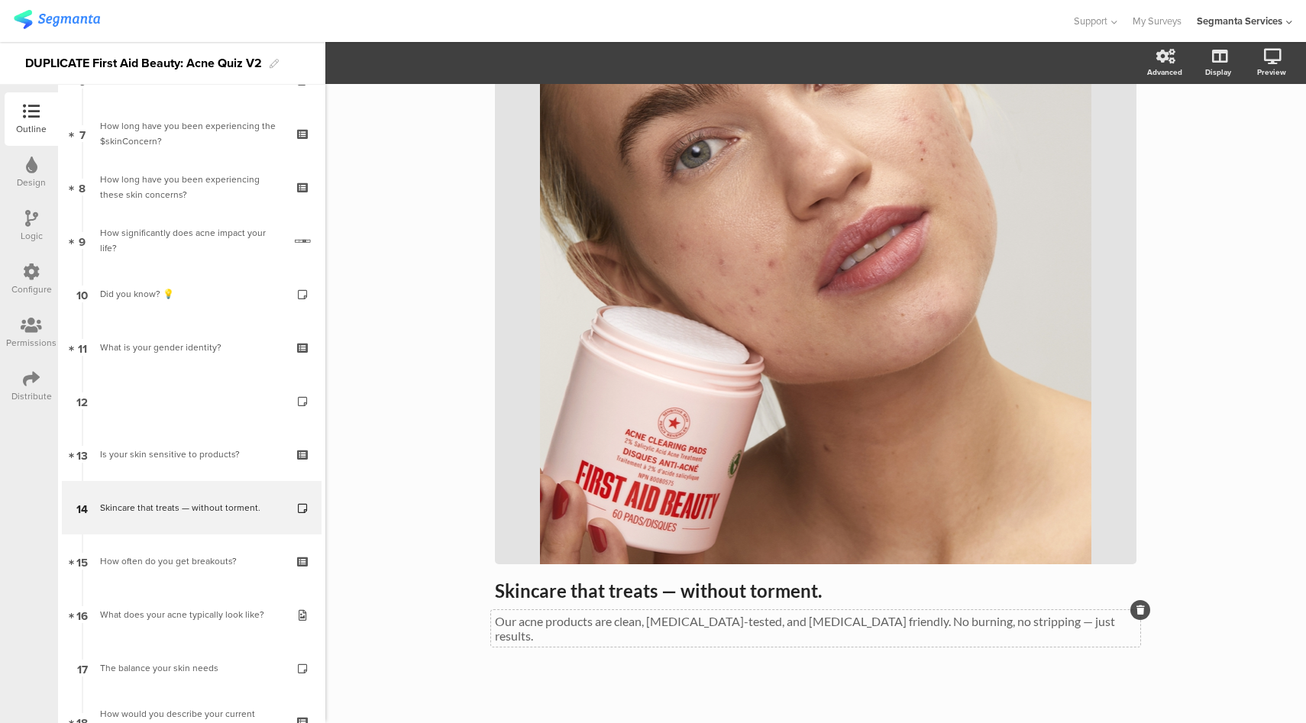
click at [704, 620] on span "Skincare that treats — without torment. Skincare that treats — without torment.…" at bounding box center [816, 611] width 642 height 63
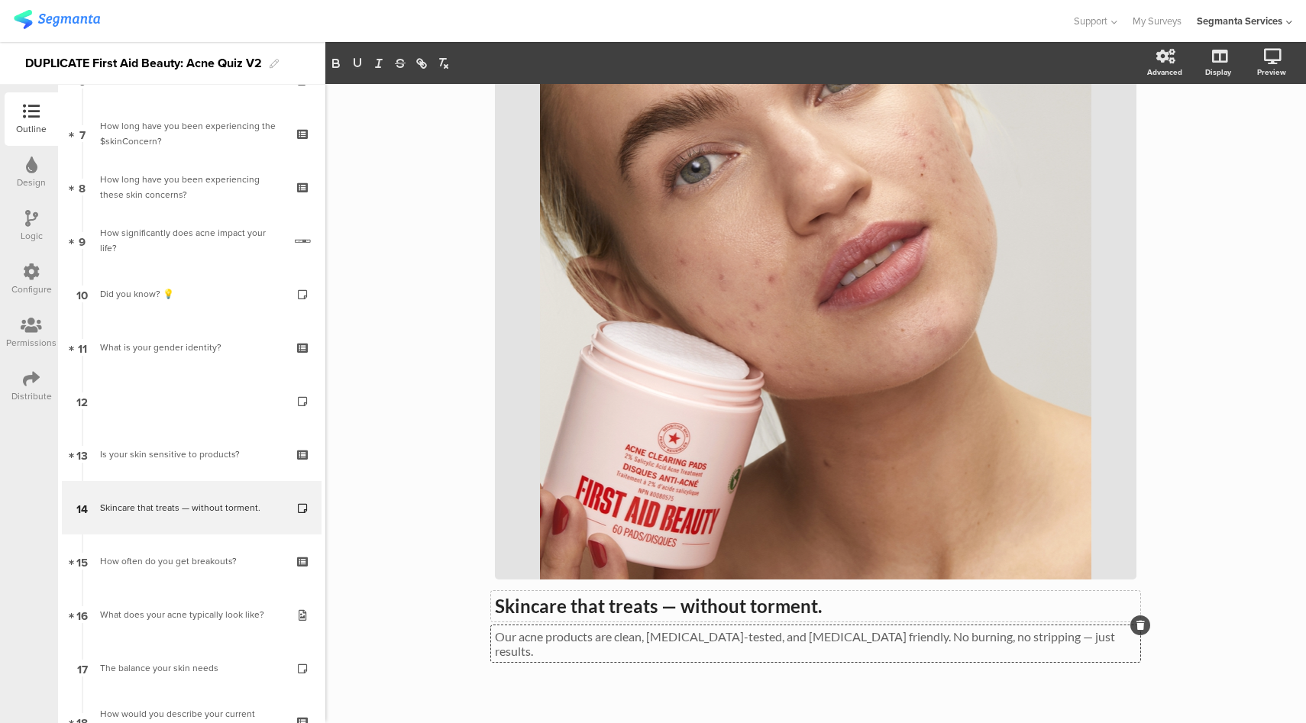
click at [704, 620] on div "Skincare that treats — without torment. Skincare that treats — without torment." at bounding box center [815, 606] width 649 height 31
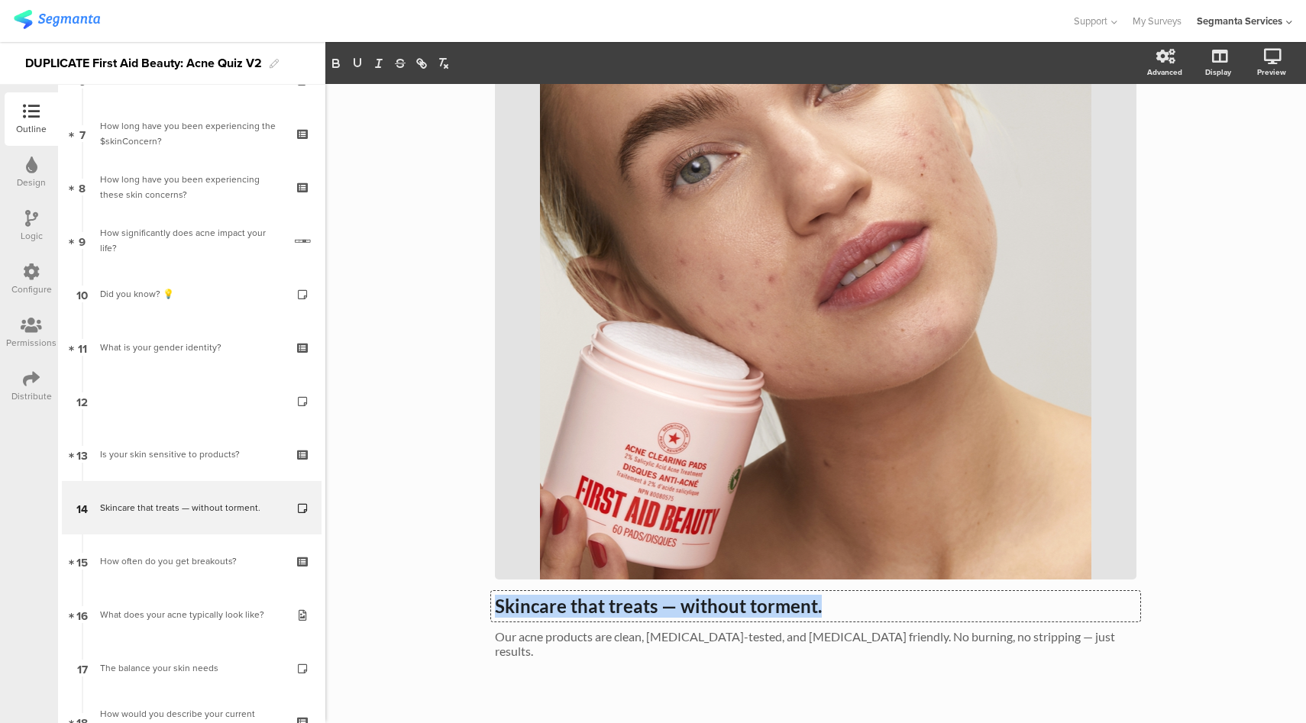
click at [704, 620] on div "Skincare that treats — without torment. Skincare that treats — without torment.…" at bounding box center [815, 606] width 649 height 31
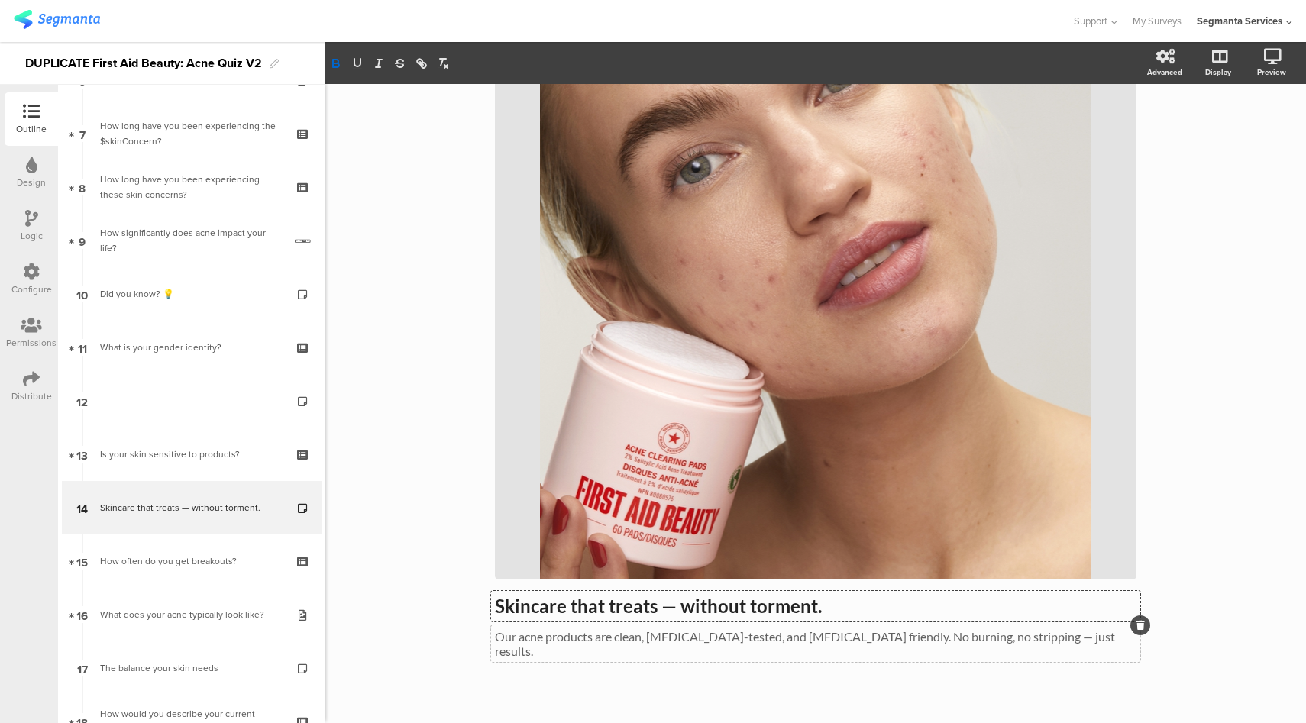
click at [703, 643] on div "Our acne products are clean, [MEDICAL_DATA]-tested, and [MEDICAL_DATA] friendly…" at bounding box center [815, 644] width 649 height 37
click at [703, 643] on p "Our acne products are clean, [MEDICAL_DATA]-tested, and [MEDICAL_DATA] friendly…" at bounding box center [816, 643] width 642 height 29
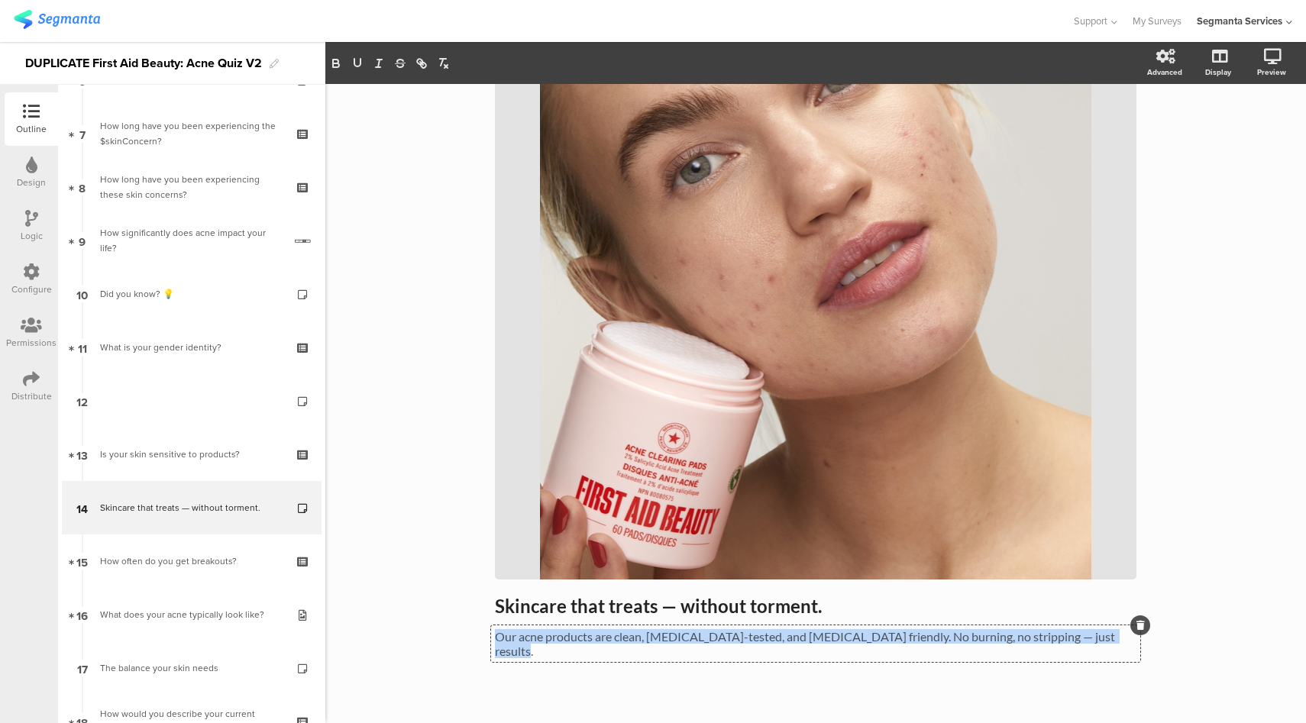
click at [703, 643] on p "Our acne products are clean, [MEDICAL_DATA]-tested, and [MEDICAL_DATA] friendly…" at bounding box center [816, 643] width 642 height 29
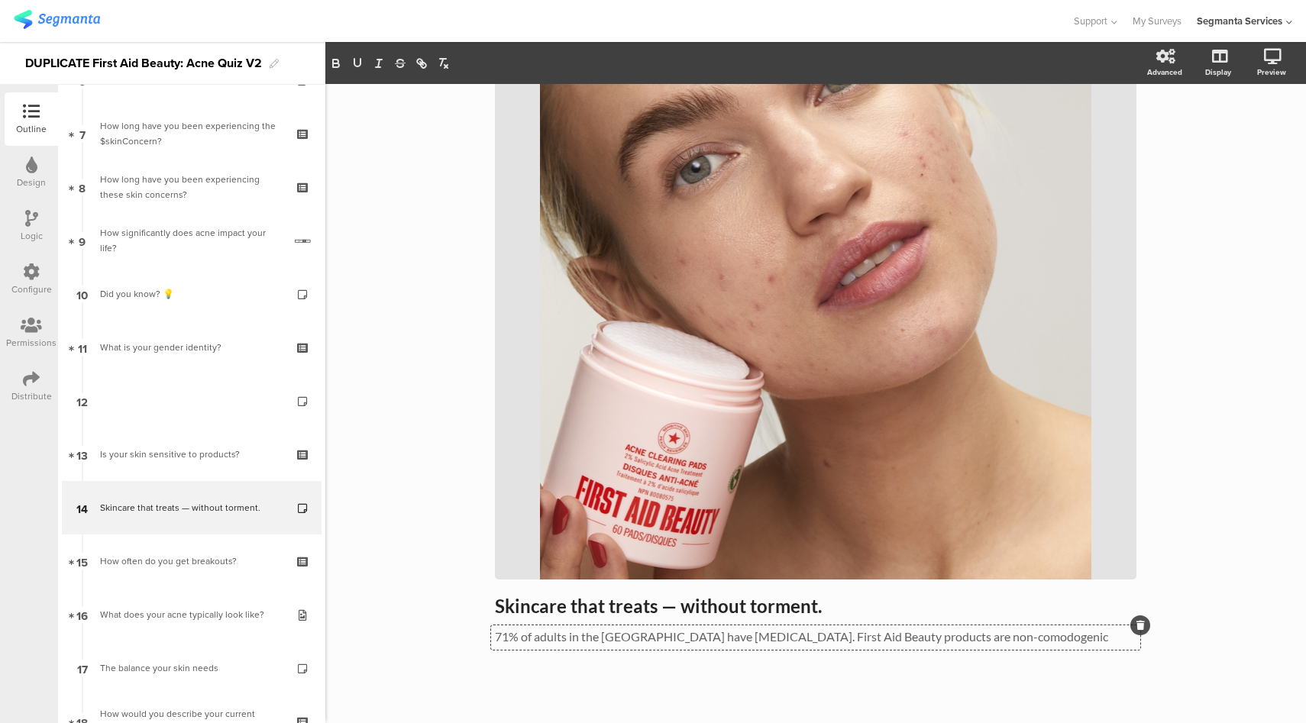
click at [930, 639] on p "71% of adults in the [GEOGRAPHIC_DATA] have [MEDICAL_DATA]. First Aid Beauty pr…" at bounding box center [816, 636] width 642 height 15
click at [711, 652] on p "71% of adults in the [GEOGRAPHIC_DATA] have [MEDICAL_DATA]. First Aid Beauty pr…" at bounding box center [816, 643] width 642 height 29
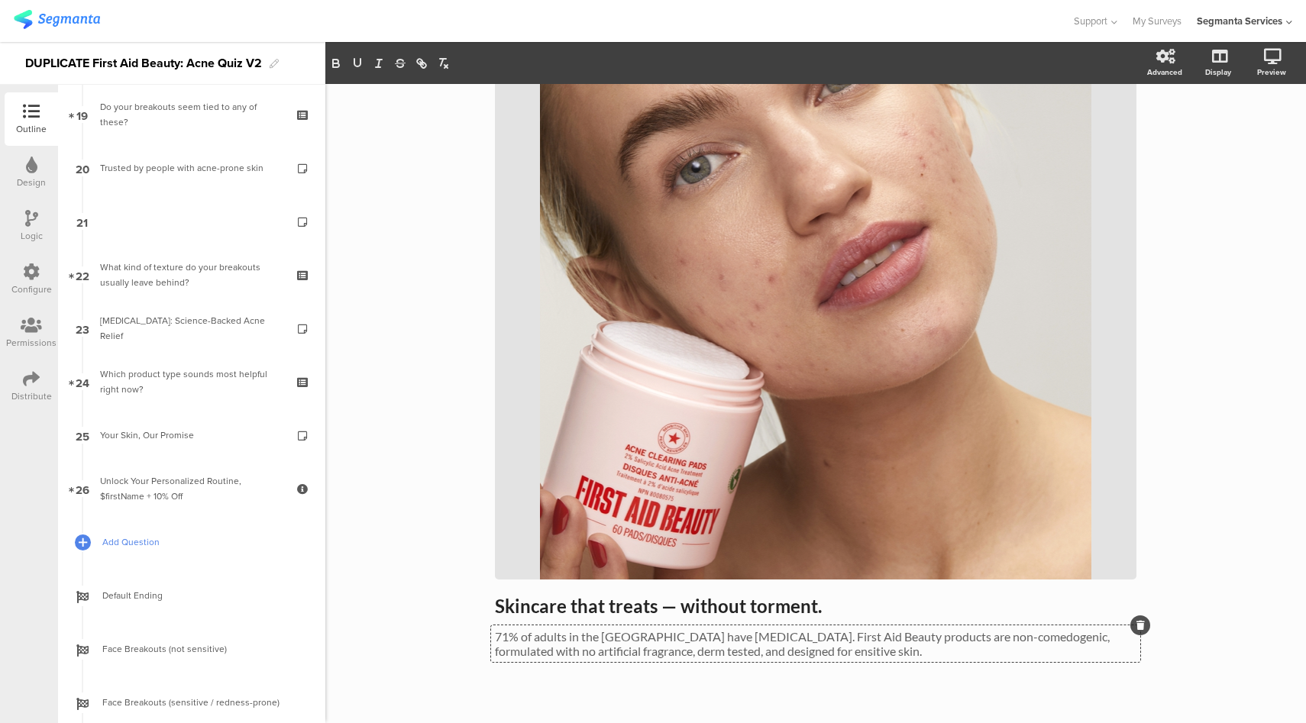
scroll to position [1036, 0]
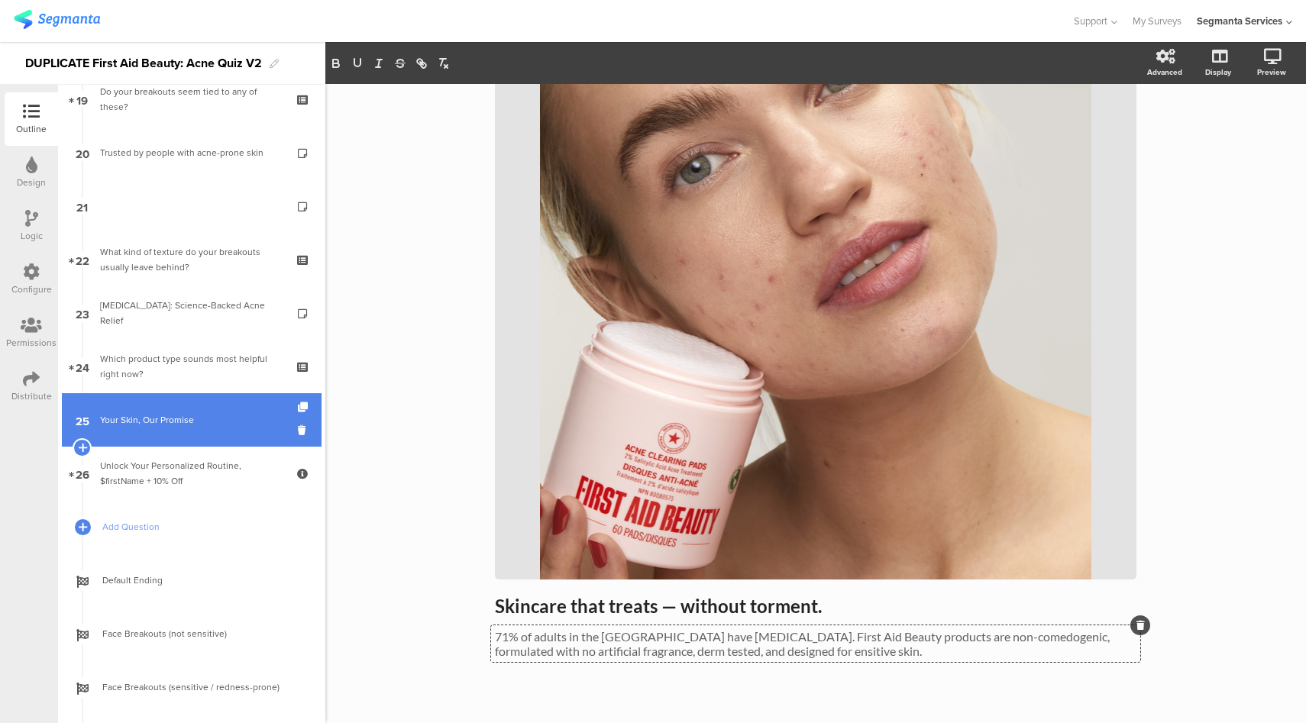
click at [214, 419] on div "Your Skin, Our Promise" at bounding box center [191, 420] width 183 height 15
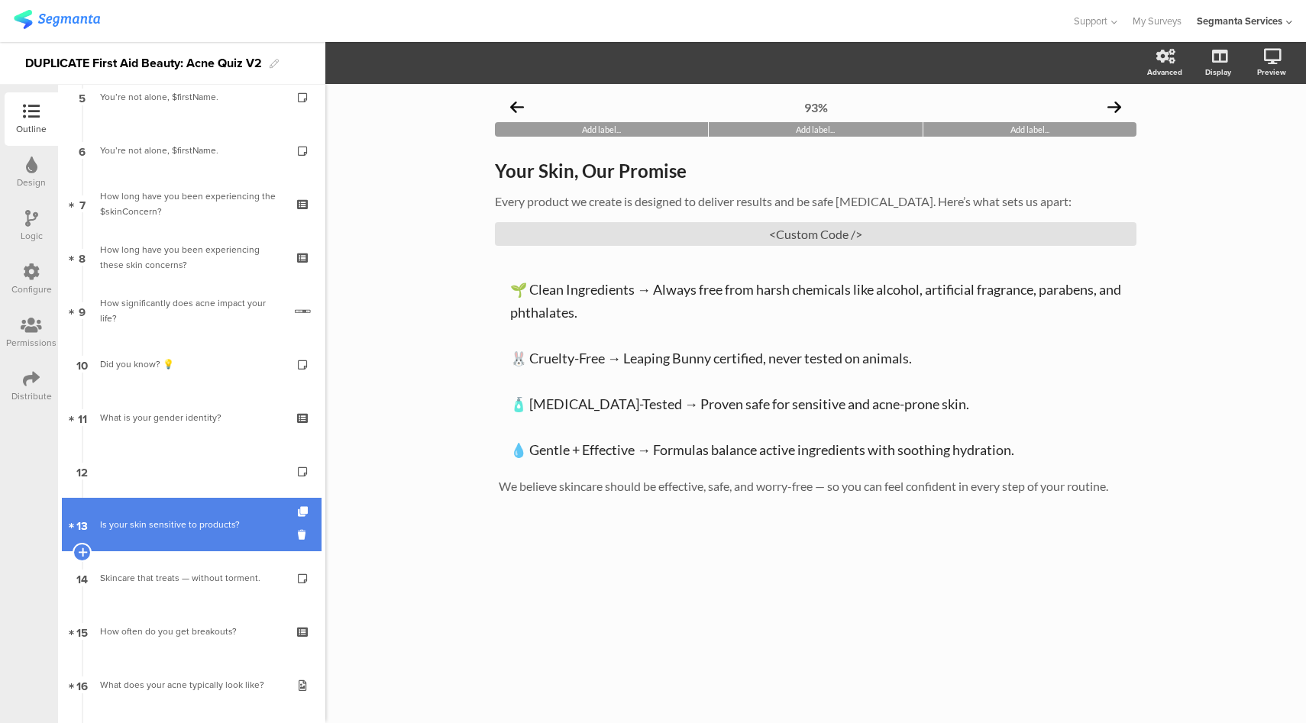
scroll to position [290, 0]
click at [224, 533] on link "13 Is your skin sensitive to products?" at bounding box center [192, 524] width 260 height 53
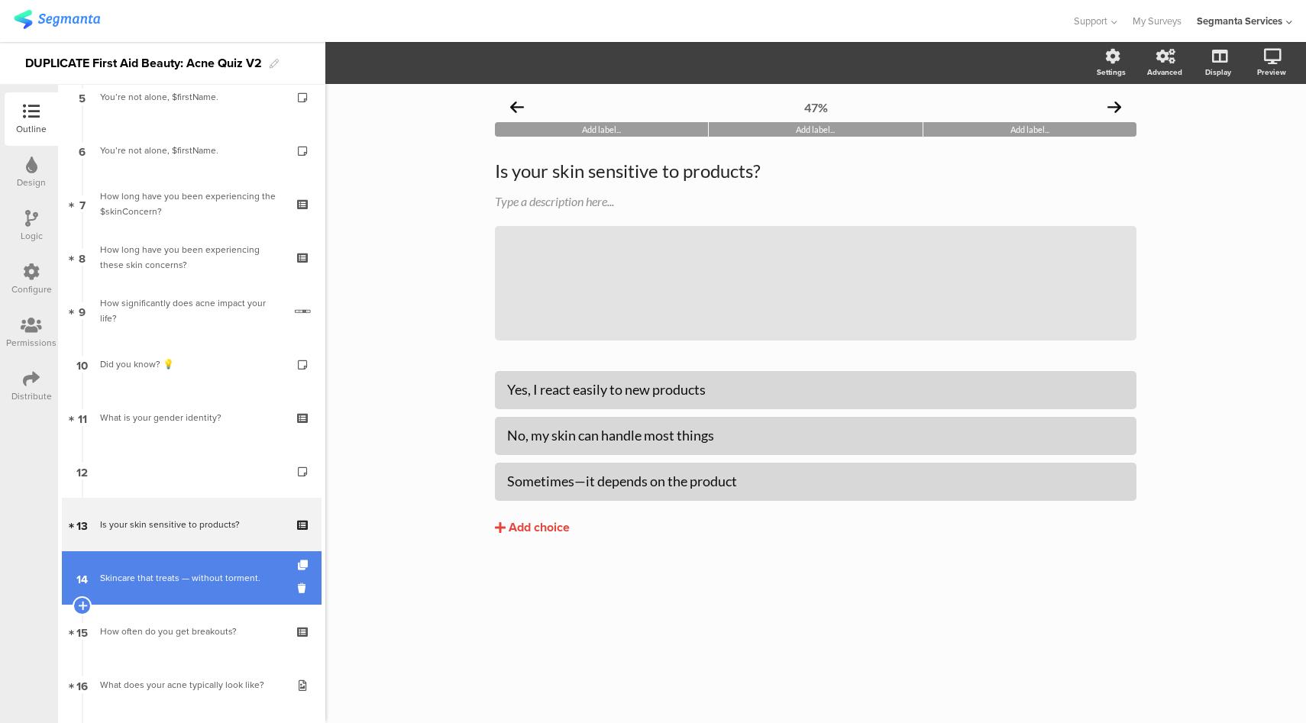
click at [201, 580] on div "Skincare that treats — without torment." at bounding box center [191, 578] width 183 height 15
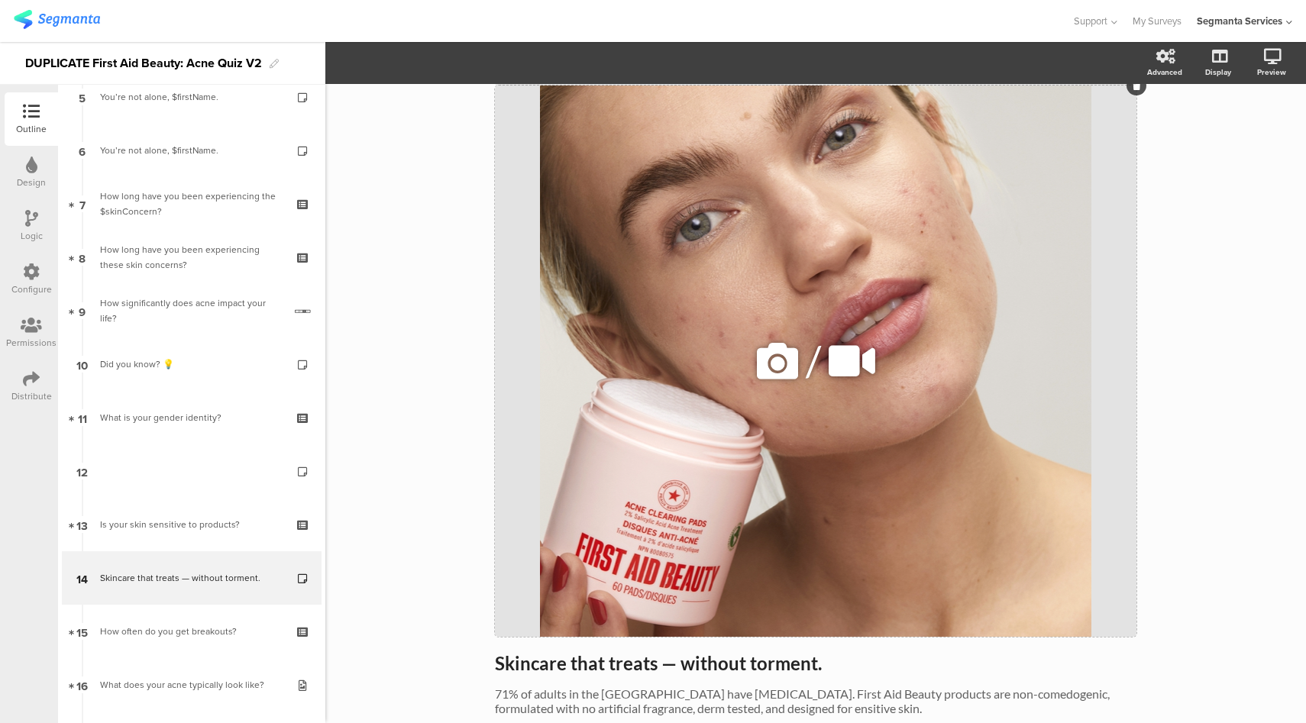
scroll to position [195, 0]
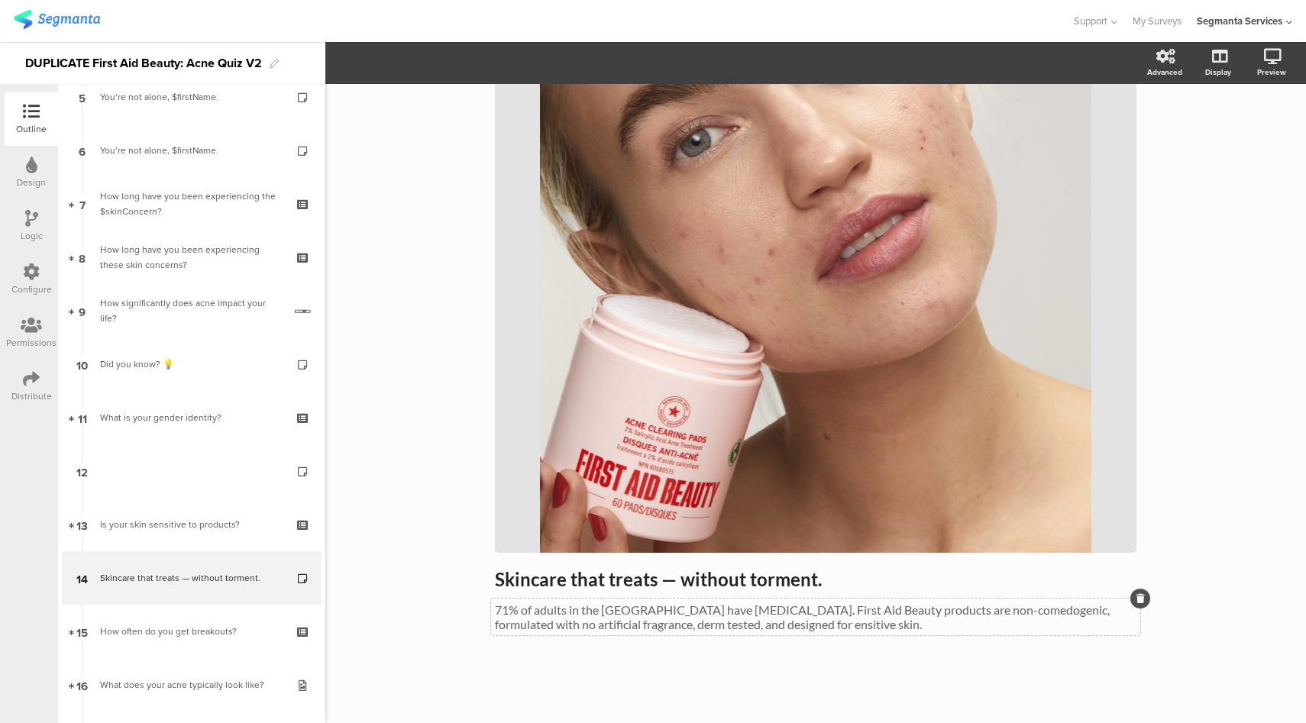
click at [572, 626] on p "71% of adults in the [GEOGRAPHIC_DATA] have [MEDICAL_DATA]. First Aid Beauty pr…" at bounding box center [816, 617] width 642 height 29
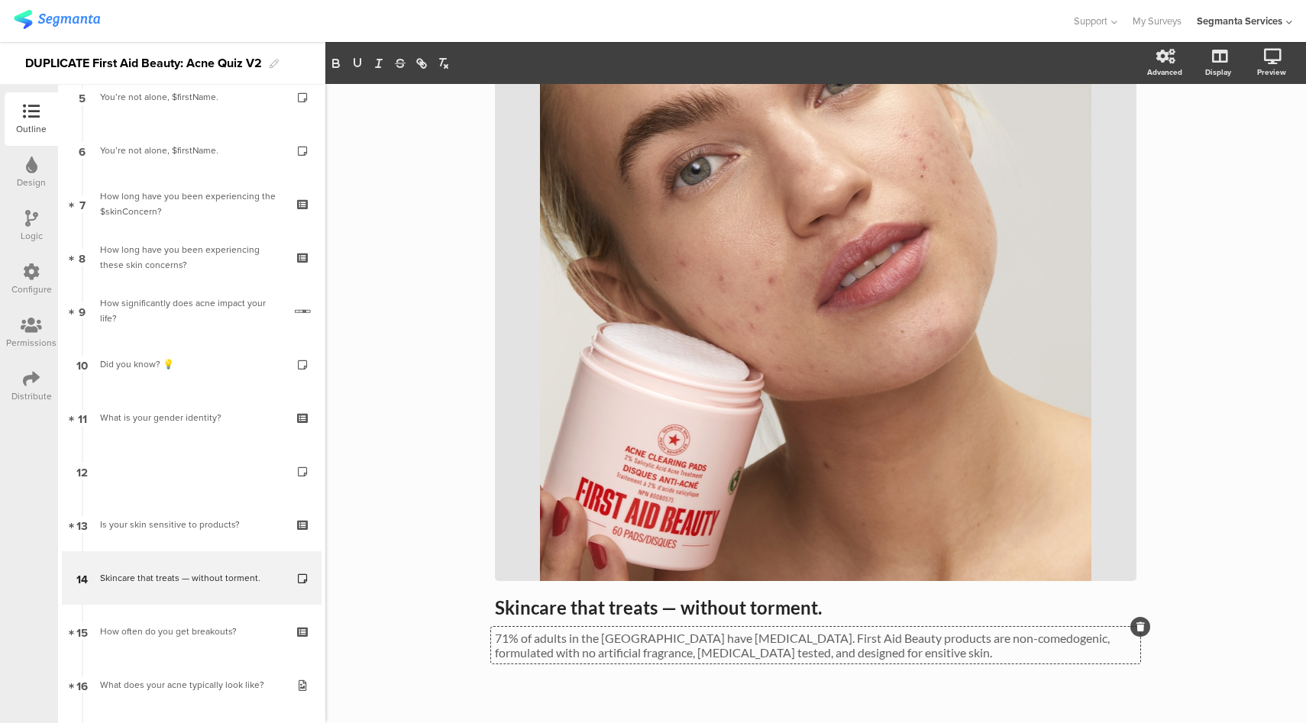
click at [752, 654] on p "71% of adults in the [GEOGRAPHIC_DATA] have [MEDICAL_DATA]. First Aid Beauty pr…" at bounding box center [816, 645] width 642 height 29
click at [1211, 141] on icon at bounding box center [1217, 136] width 16 height 15
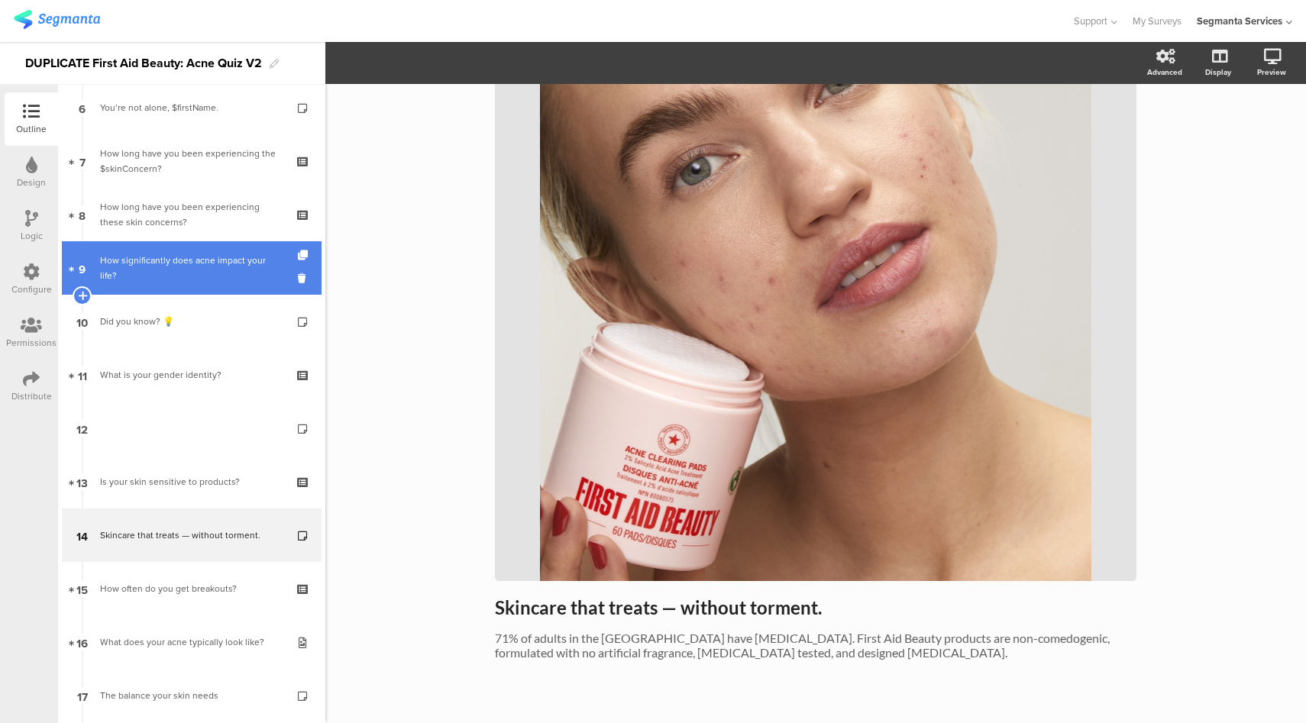
scroll to position [421, 0]
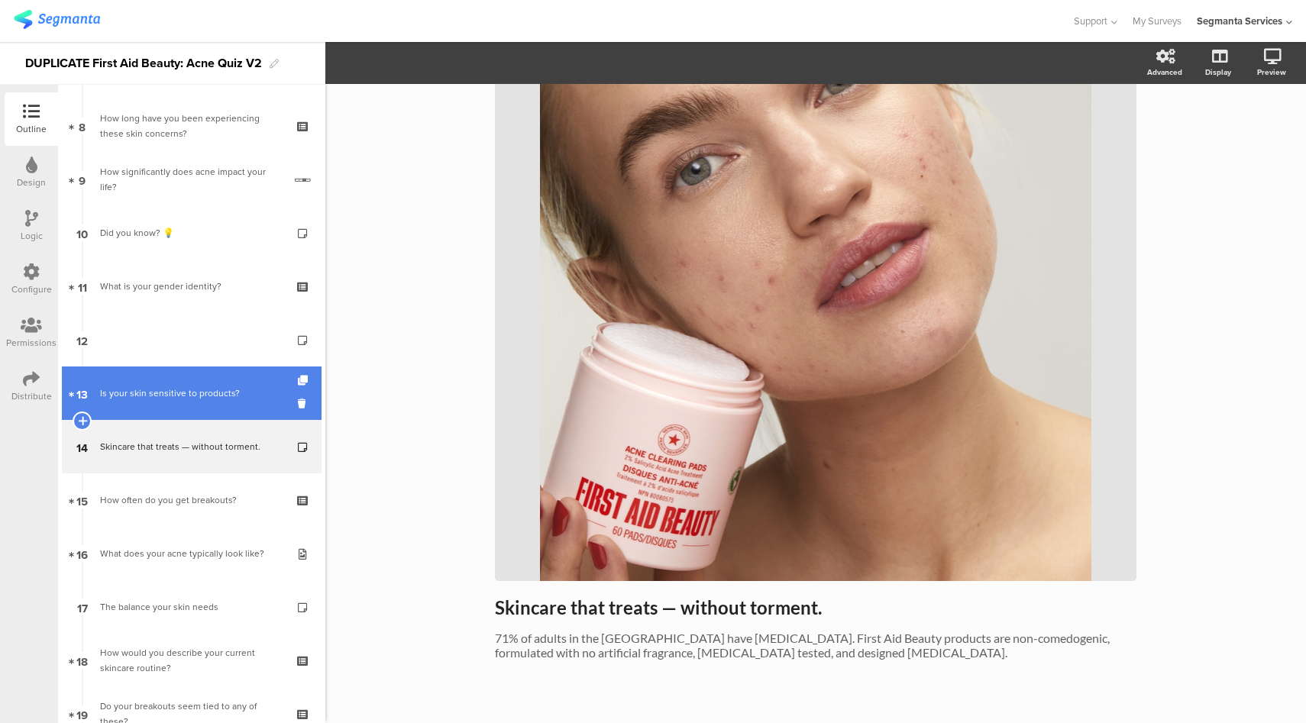
click at [211, 407] on link "13 Is your skin sensitive to products?" at bounding box center [192, 393] width 260 height 53
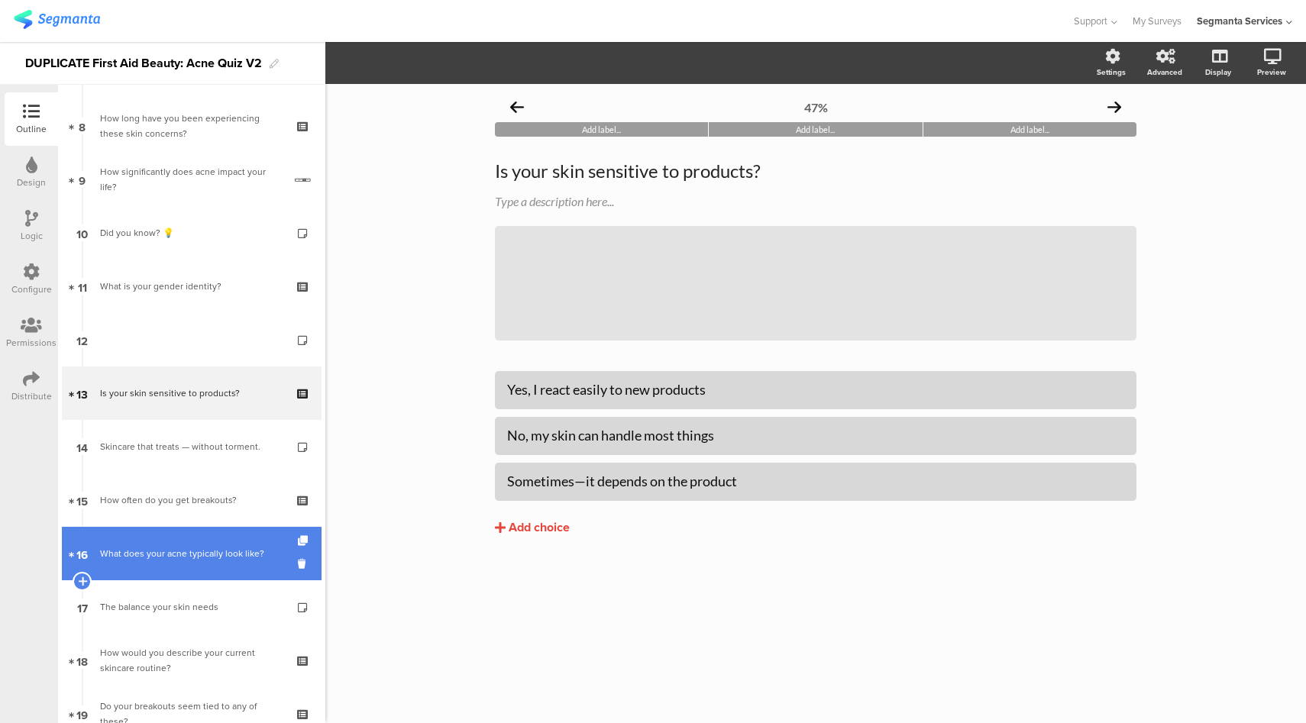
click at [208, 561] on link "16 What does your acne typically look like?" at bounding box center [192, 553] width 260 height 53
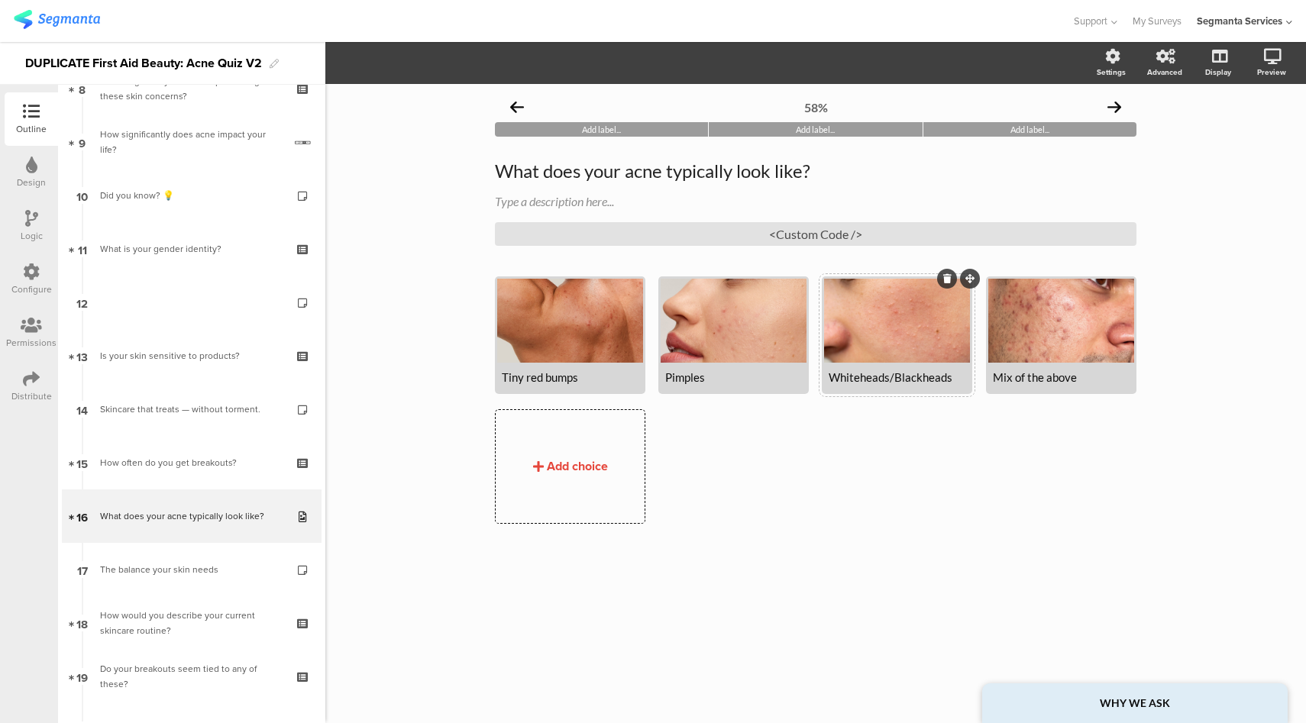
scroll to position [461, 0]
click at [880, 320] on div at bounding box center [897, 321] width 146 height 84
click at [378, 63] on icon "button" at bounding box center [378, 63] width 12 height 12
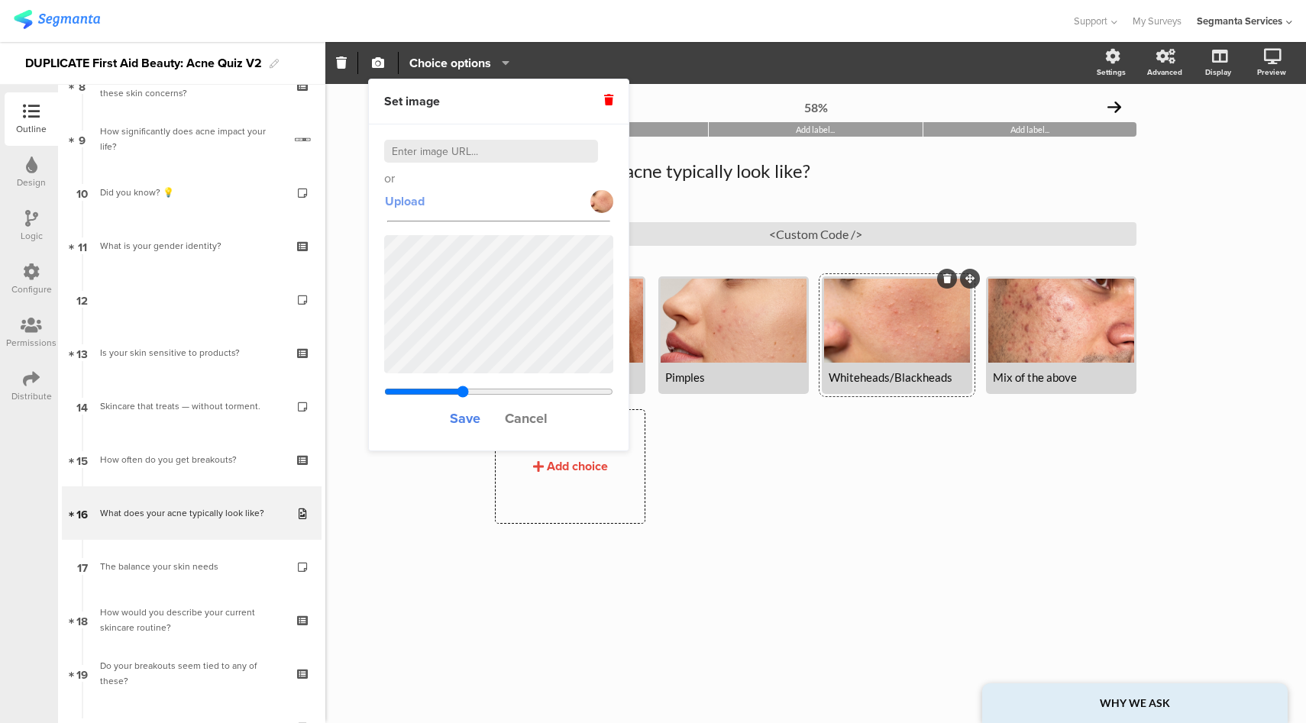
click at [416, 204] on span "Upload" at bounding box center [405, 202] width 40 height 18
type input "0.555777777777778"
click at [465, 416] on span "Save" at bounding box center [465, 419] width 31 height 20
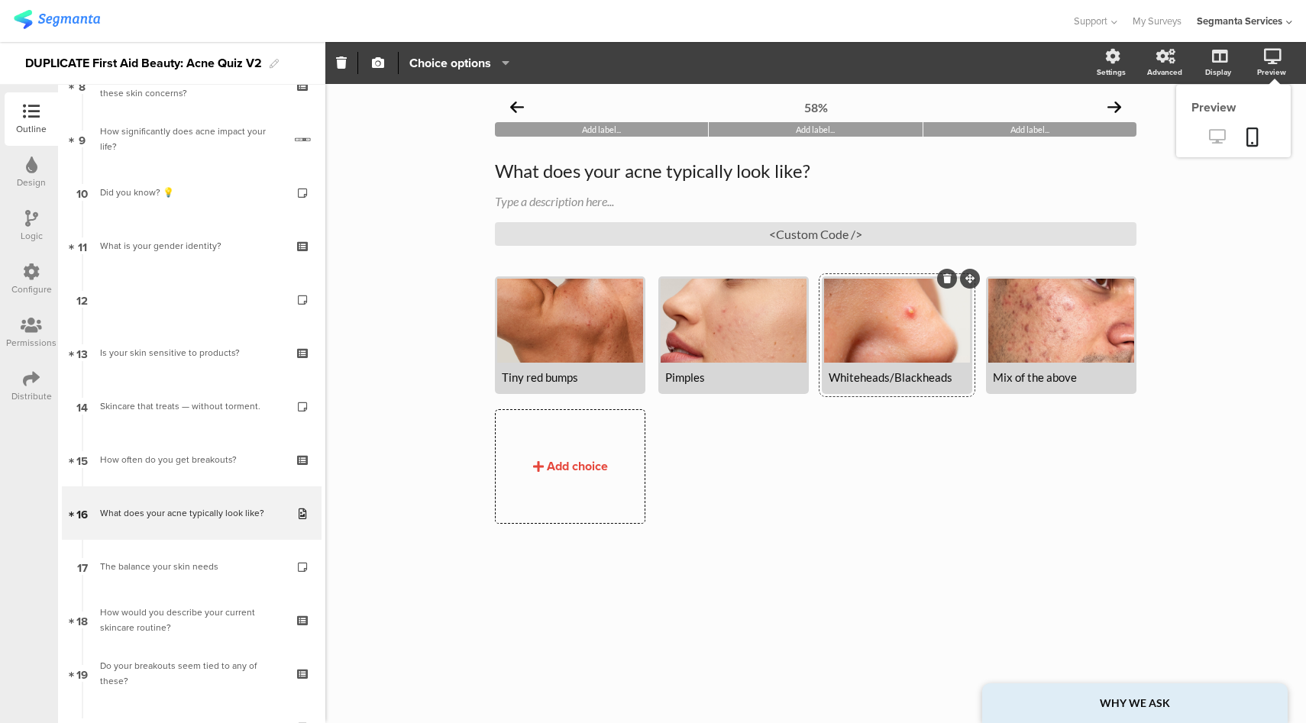
click at [1222, 143] on icon at bounding box center [1217, 136] width 16 height 15
click at [34, 176] on div "Design" at bounding box center [31, 183] width 29 height 14
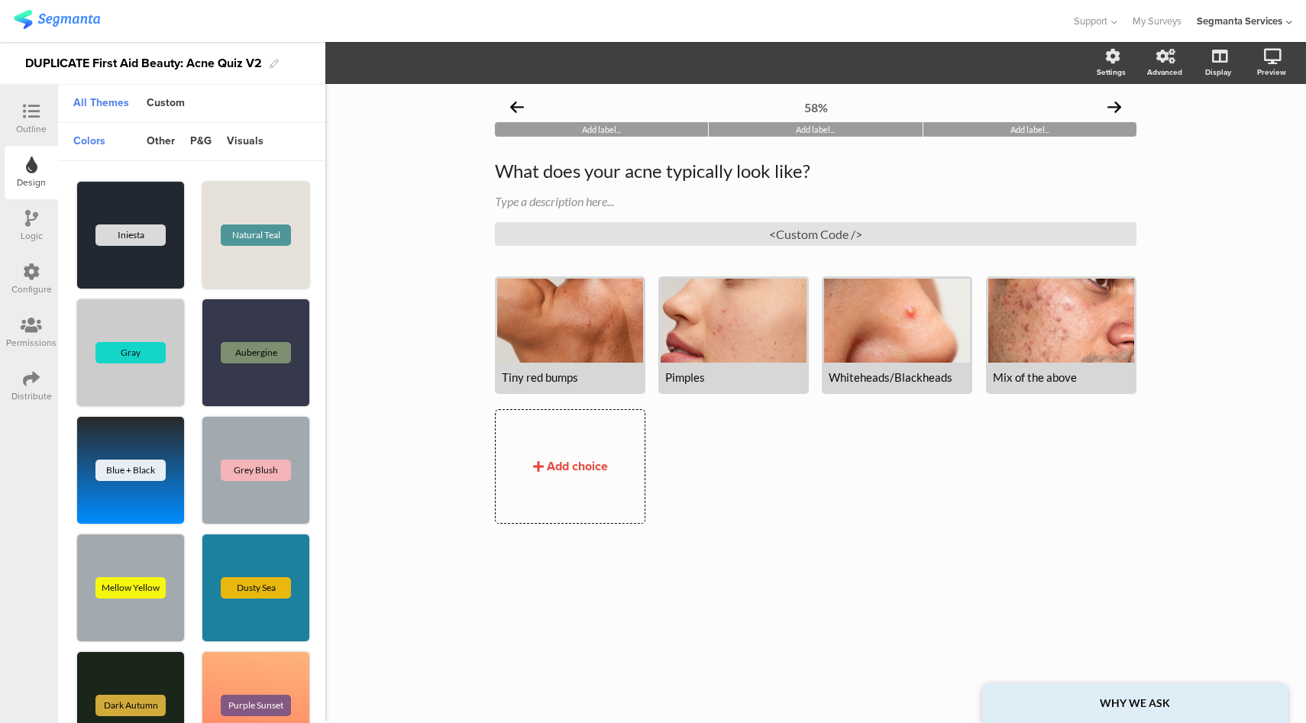
click at [17, 117] on div at bounding box center [31, 112] width 31 height 19
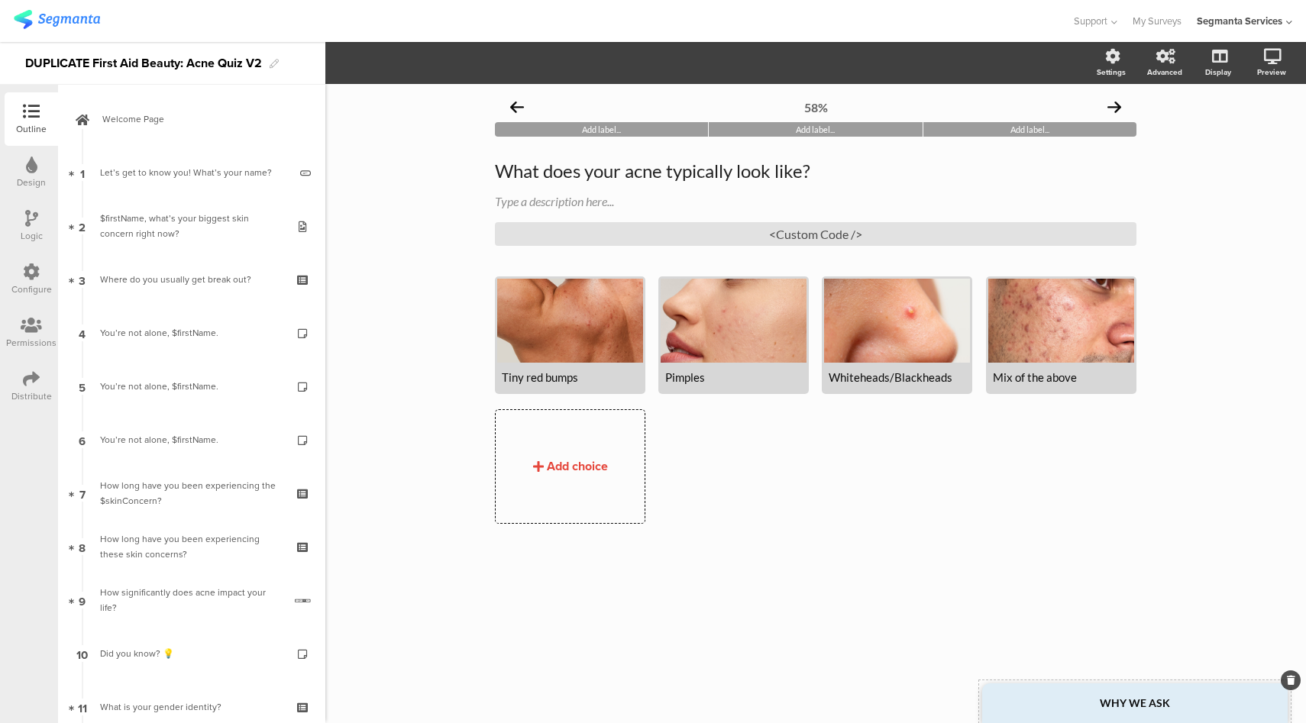
click at [1141, 711] on div "WHY WE ASK" at bounding box center [1135, 704] width 306 height 40
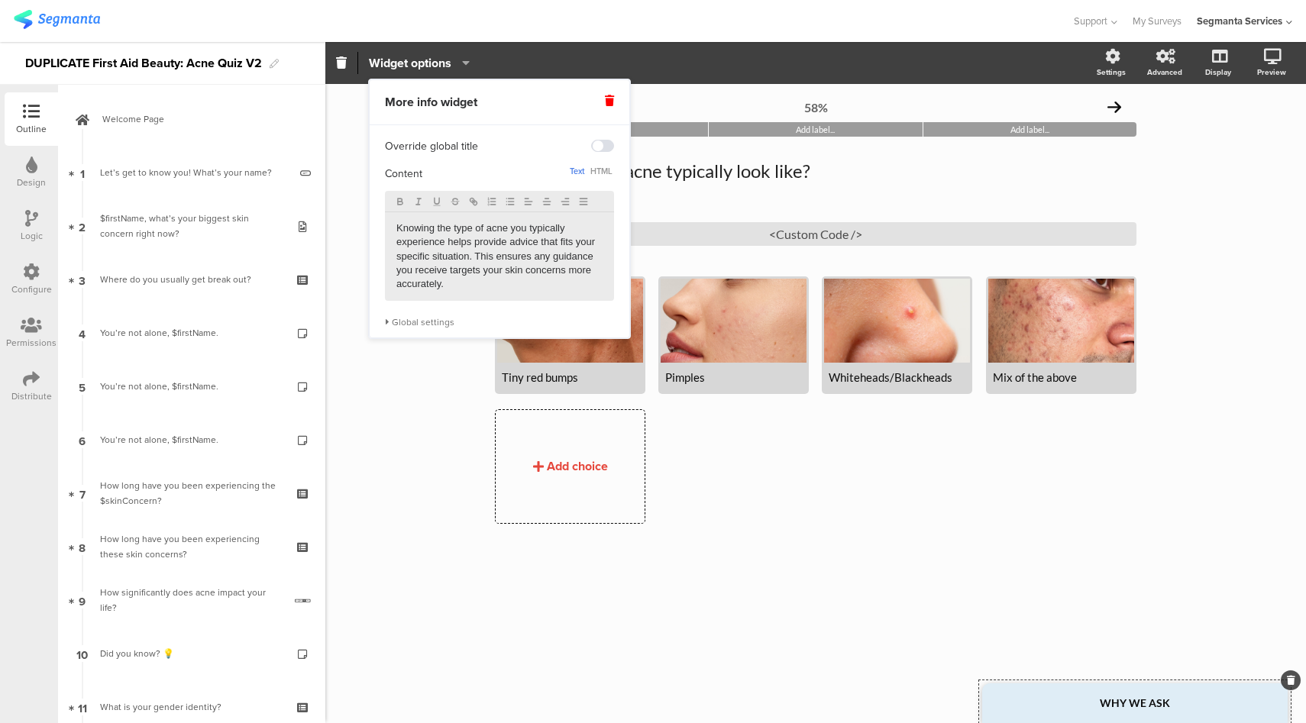
click at [388, 322] on icon at bounding box center [387, 322] width 5 height 9
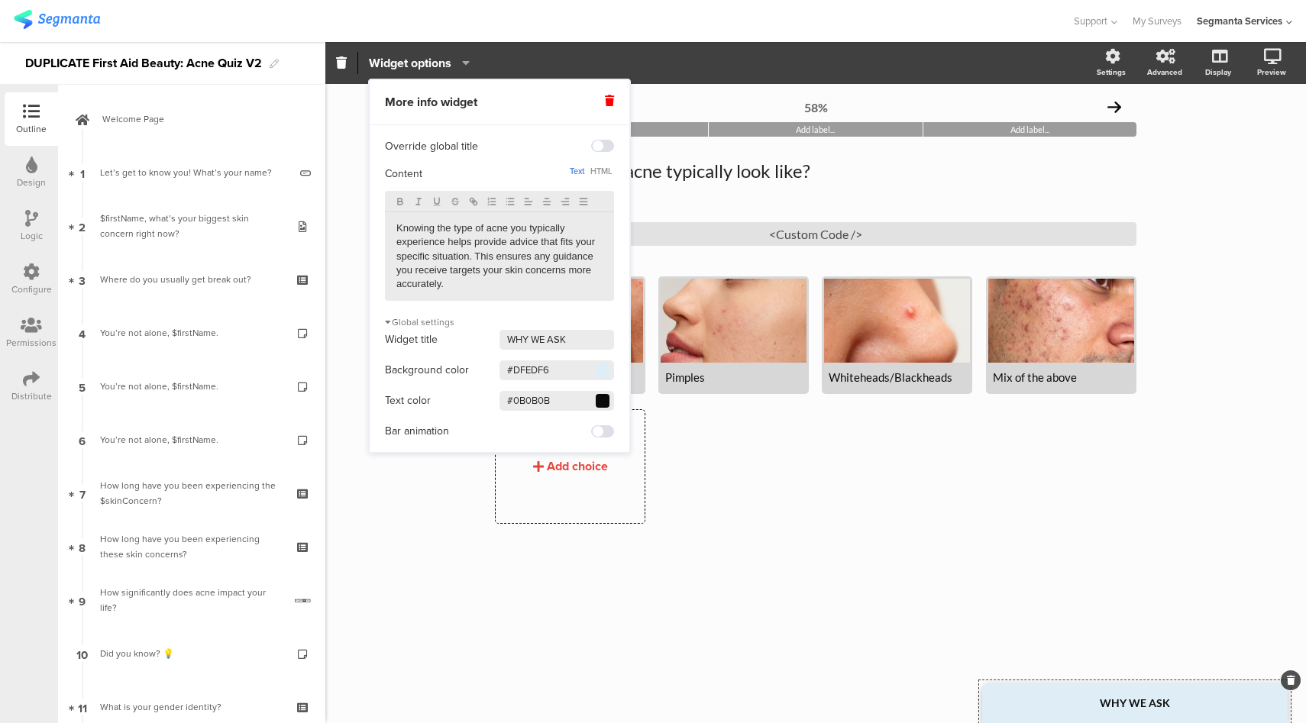
drag, startPoint x: 572, startPoint y: 375, endPoint x: 468, endPoint y: 373, distance: 103.9
click at [468, 373] on div "Background color #DFEDF6 Clear OK" at bounding box center [499, 370] width 229 height 23
click at [37, 176] on div "Design" at bounding box center [31, 183] width 29 height 14
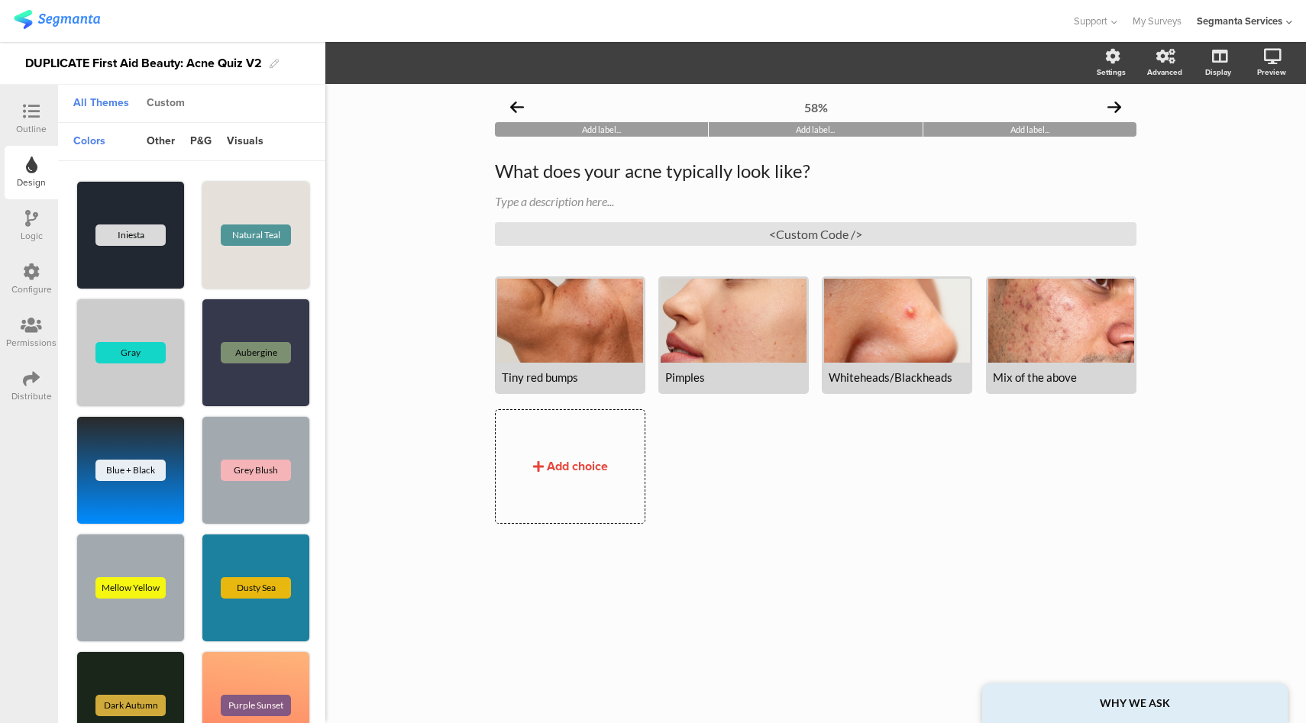
click at [162, 107] on div "Custom" at bounding box center [165, 104] width 53 height 26
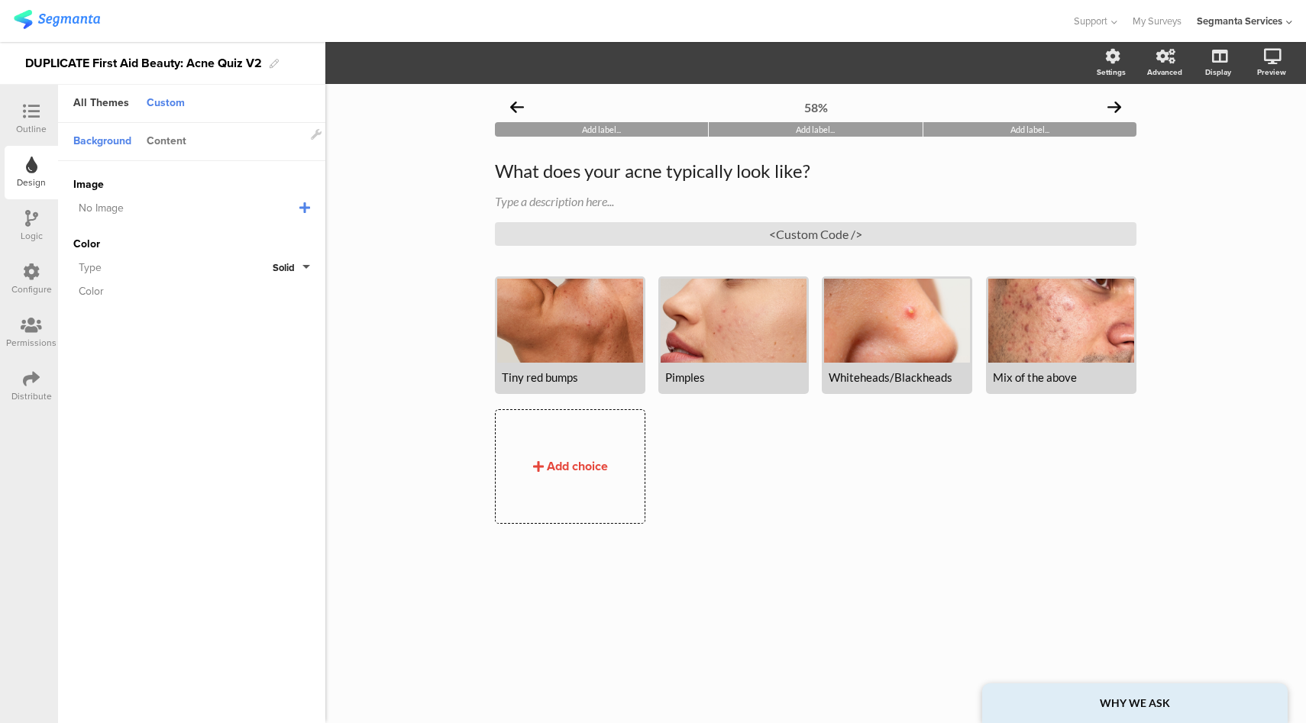
click at [173, 136] on div "Content" at bounding box center [166, 142] width 55 height 26
drag, startPoint x: 270, startPoint y: 235, endPoint x: 215, endPoint y: 238, distance: 54.4
click at [215, 238] on div "Accent Color #E02619 Clear OK #e02619" at bounding box center [191, 234] width 237 height 18
click at [21, 113] on div at bounding box center [31, 112] width 31 height 19
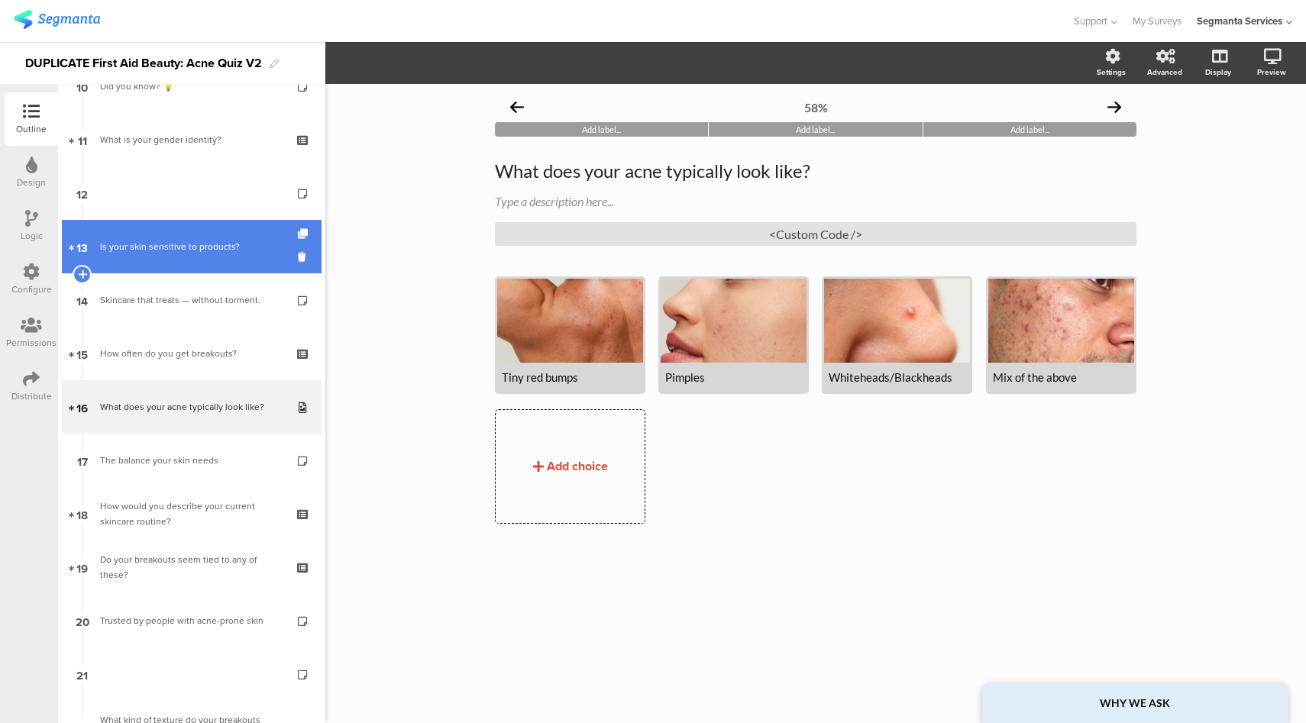
scroll to position [571, 0]
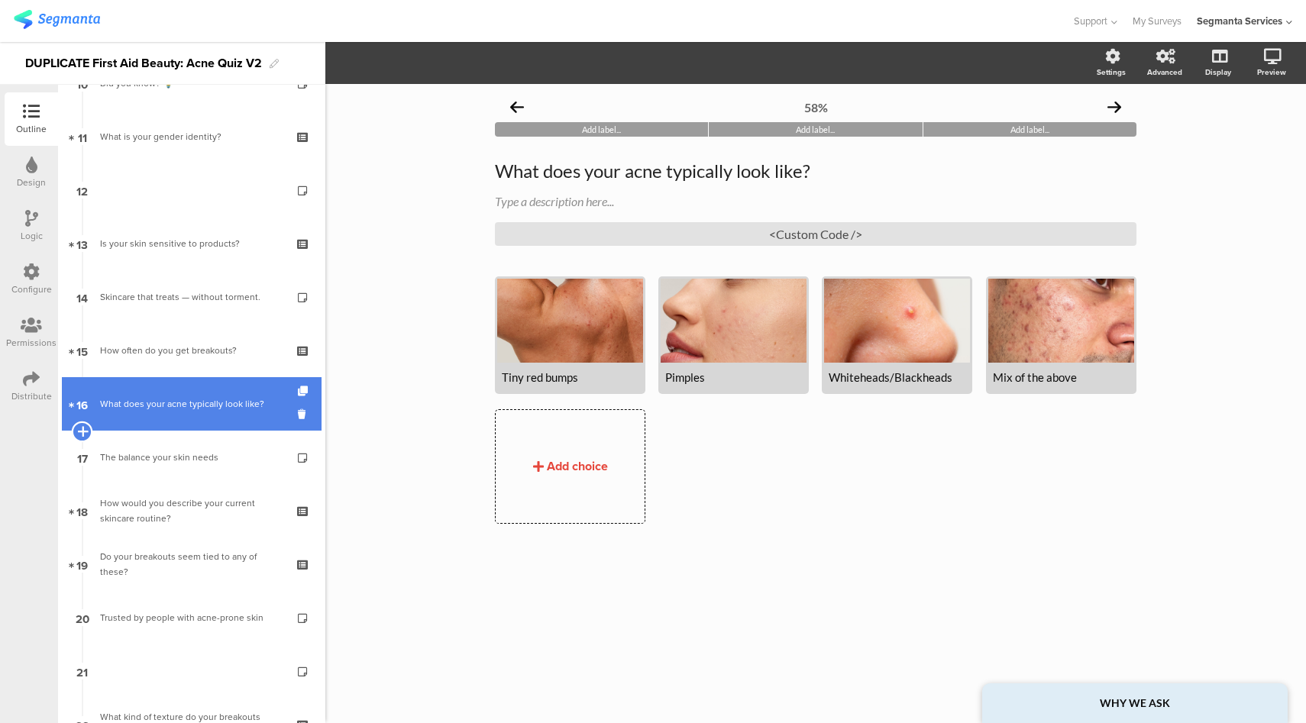
click at [79, 430] on icon at bounding box center [82, 432] width 10 height 14
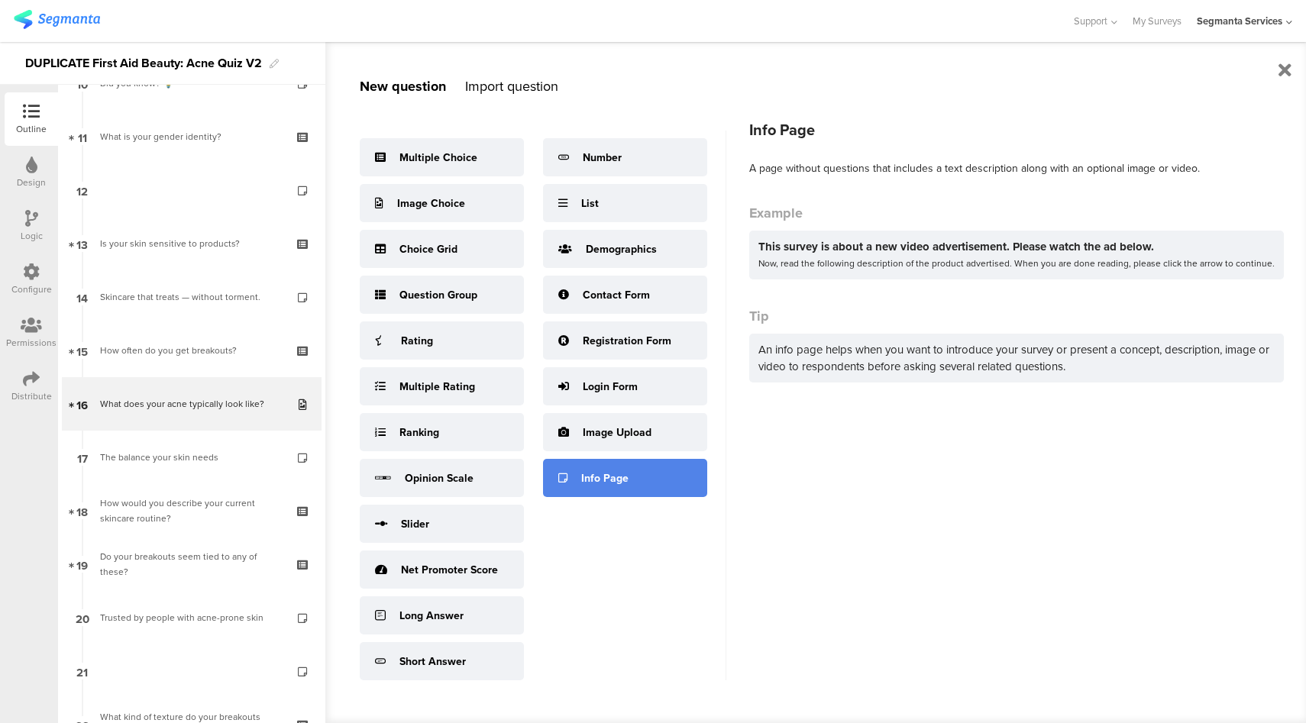
click at [591, 481] on div "Info Page" at bounding box center [604, 479] width 47 height 16
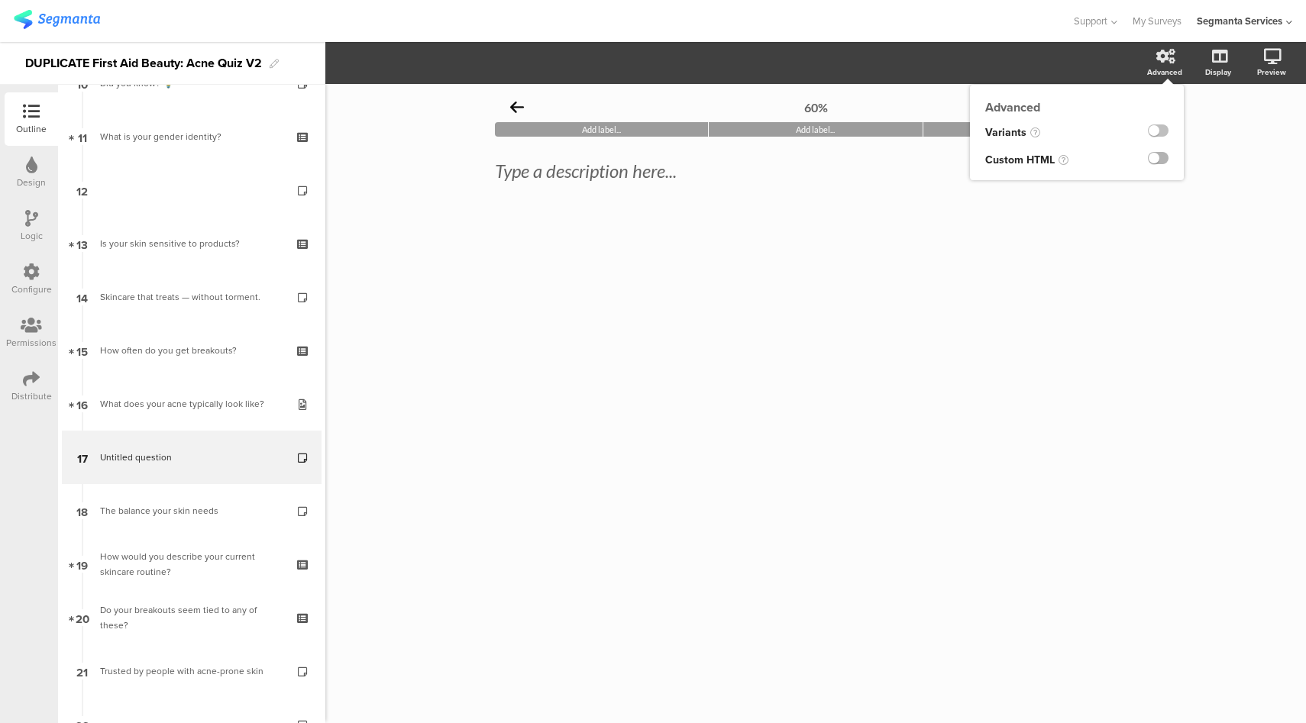
click at [1157, 160] on label at bounding box center [1158, 158] width 21 height 12
click at [0, 0] on input "checkbox" at bounding box center [0, 0] width 0 height 0
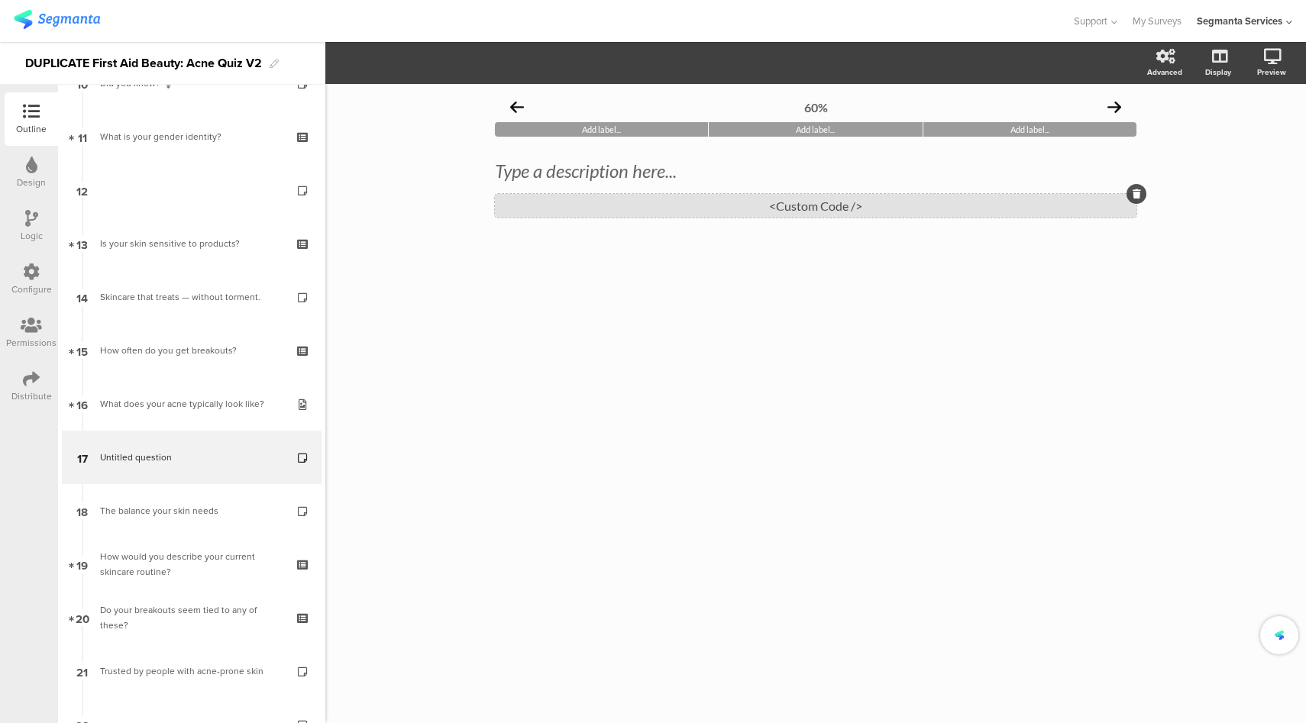
click at [781, 205] on div "<Custom Code />" at bounding box center [816, 206] width 642 height 24
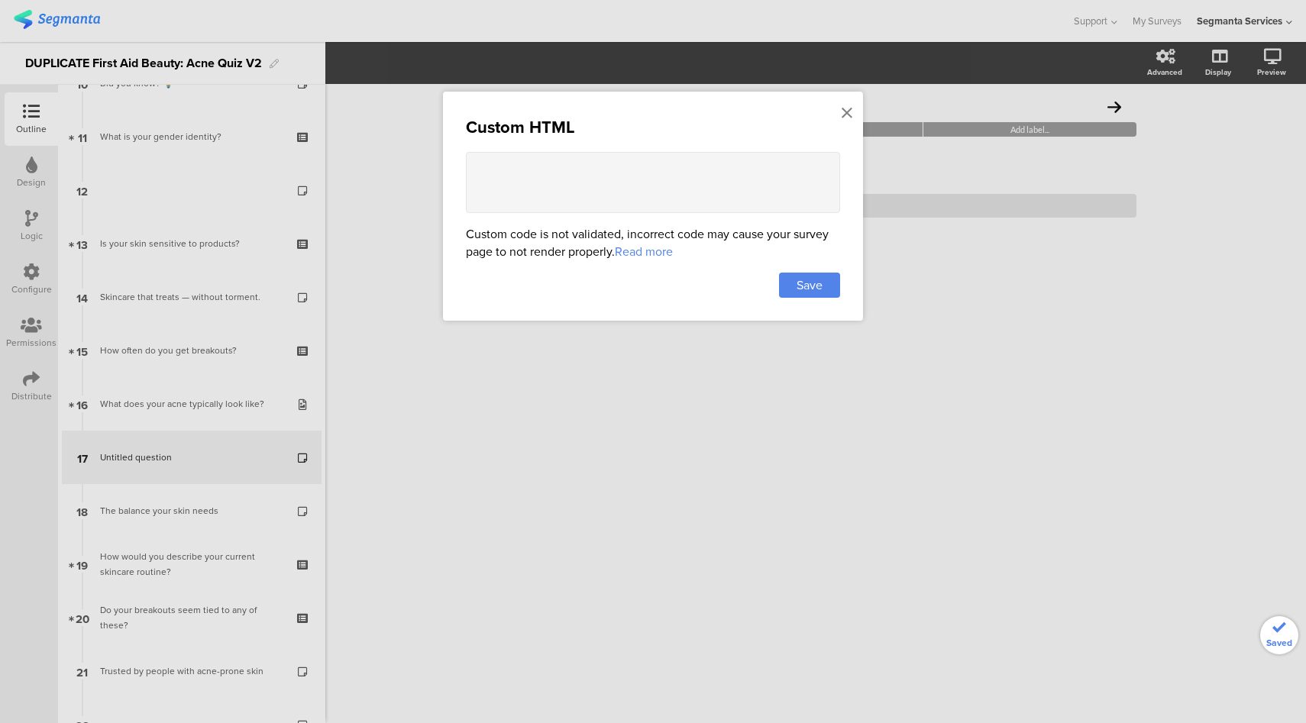
click at [622, 167] on textarea at bounding box center [653, 182] width 374 height 61
paste textarea "<lor ipsum="dolo-sitame: Conse, adip-elits; doe-tempo: 794in; utlabo: 3 etdo; m…"
type textarea "<lor ipsum="dolo-sitame: Conse, adip-elits; doe-tempo: 794in; utlabo: 3 etdo; m…"
click at [819, 281] on span "Save" at bounding box center [810, 286] width 26 height 18
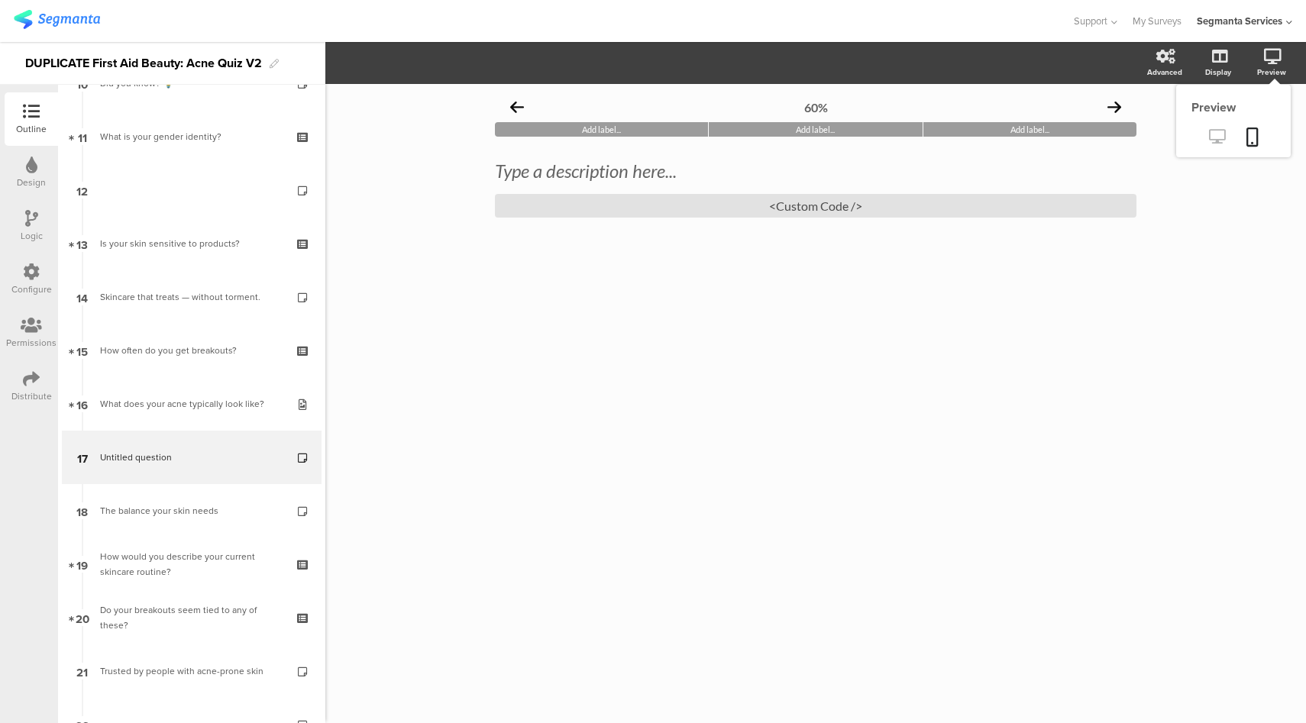
click at [1211, 138] on icon at bounding box center [1217, 136] width 16 height 15
click at [712, 199] on div "<Custom Code />" at bounding box center [816, 206] width 642 height 24
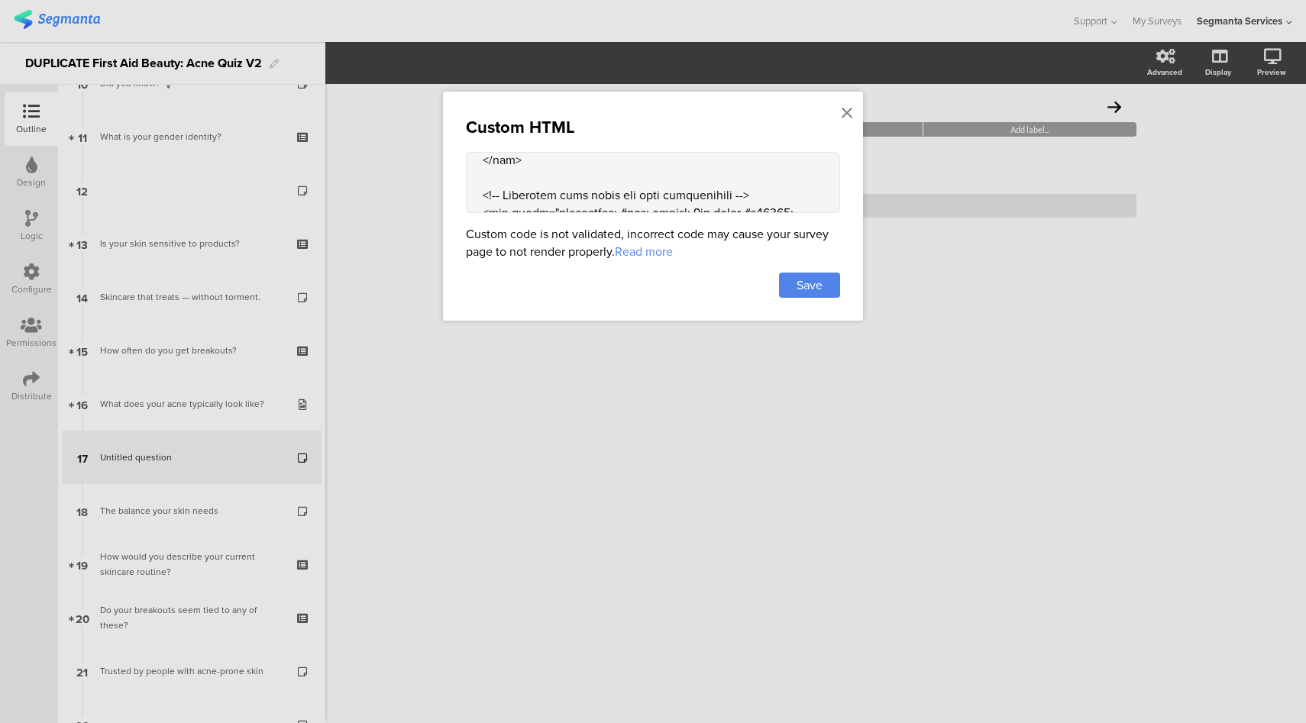
scroll to position [648, 0]
drag, startPoint x: 555, startPoint y: 167, endPoint x: 483, endPoint y: 193, distance: 77.1
click at [483, 193] on textarea at bounding box center [653, 182] width 374 height 61
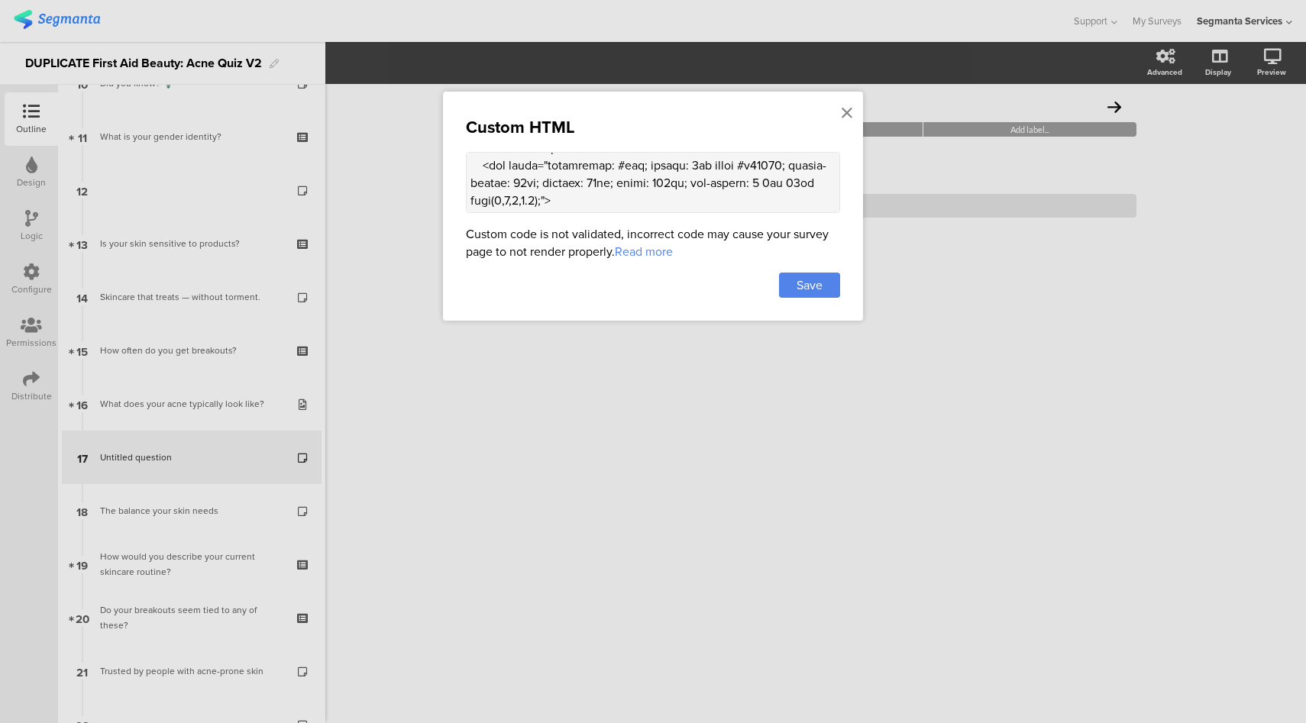
scroll to position [0, 0]
type textarea "<lor ipsum="dolo-sitame: Conse, adip-elits; doe-tempo: 794in; utlabo: 3 etdo; m…"
drag, startPoint x: 849, startPoint y: 114, endPoint x: 759, endPoint y: 53, distance: 109.1
click at [849, 114] on icon at bounding box center [847, 113] width 11 height 17
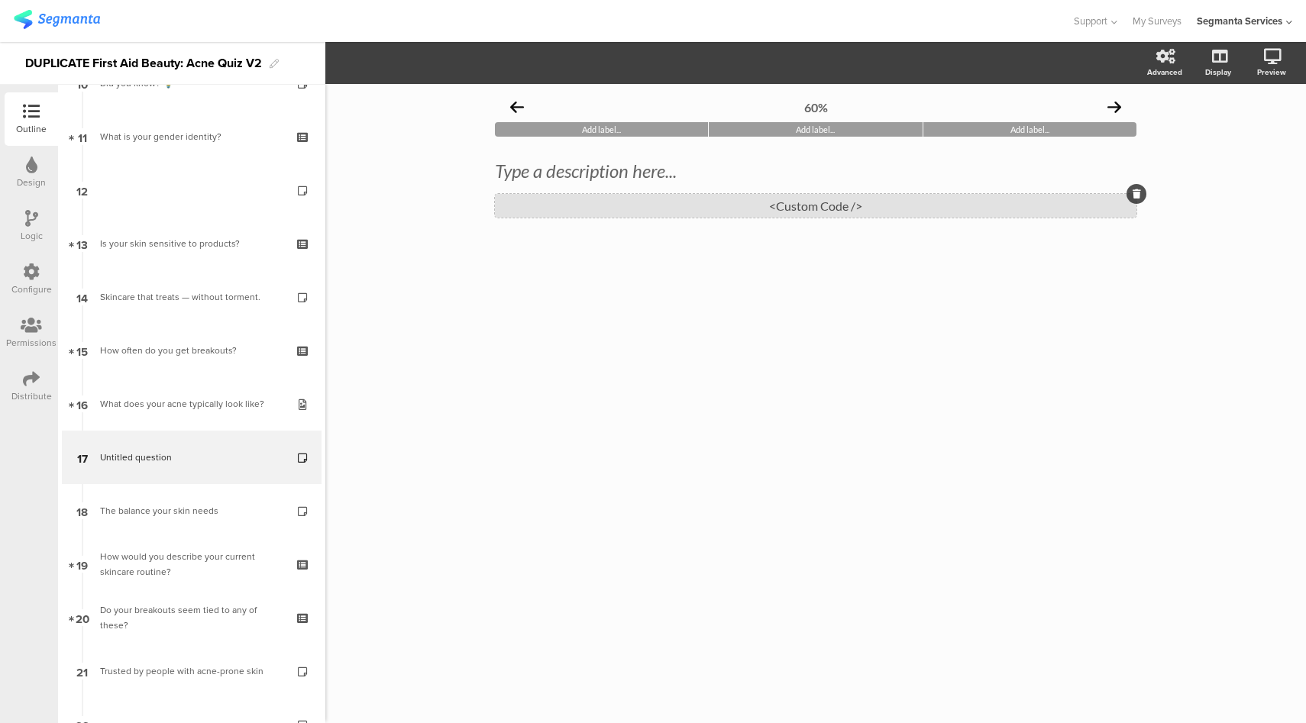
click at [804, 201] on div "<Custom Code />" at bounding box center [816, 206] width 642 height 24
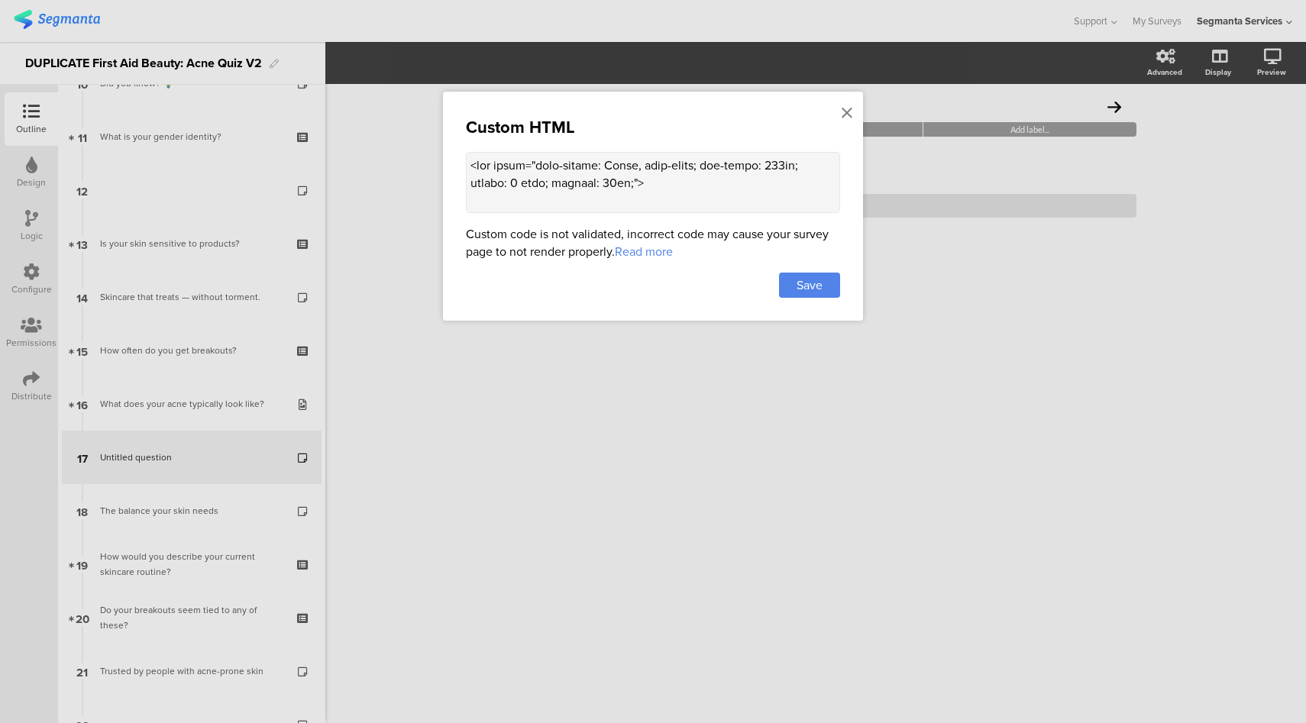
click at [674, 160] on textarea at bounding box center [653, 182] width 374 height 61
paste textarea "lor-ipsum: 039do; sitame: 4 cons; adipisc: 19el;"> <!-- Seddoei Tempo --> <i2 u…"
type textarea "<lor ipsum="dol-sitam: 611co; adipis: 7 elit; seddoei: 19te;"> <!-- Incidid Utl…"
click at [814, 280] on span "Save" at bounding box center [810, 286] width 26 height 18
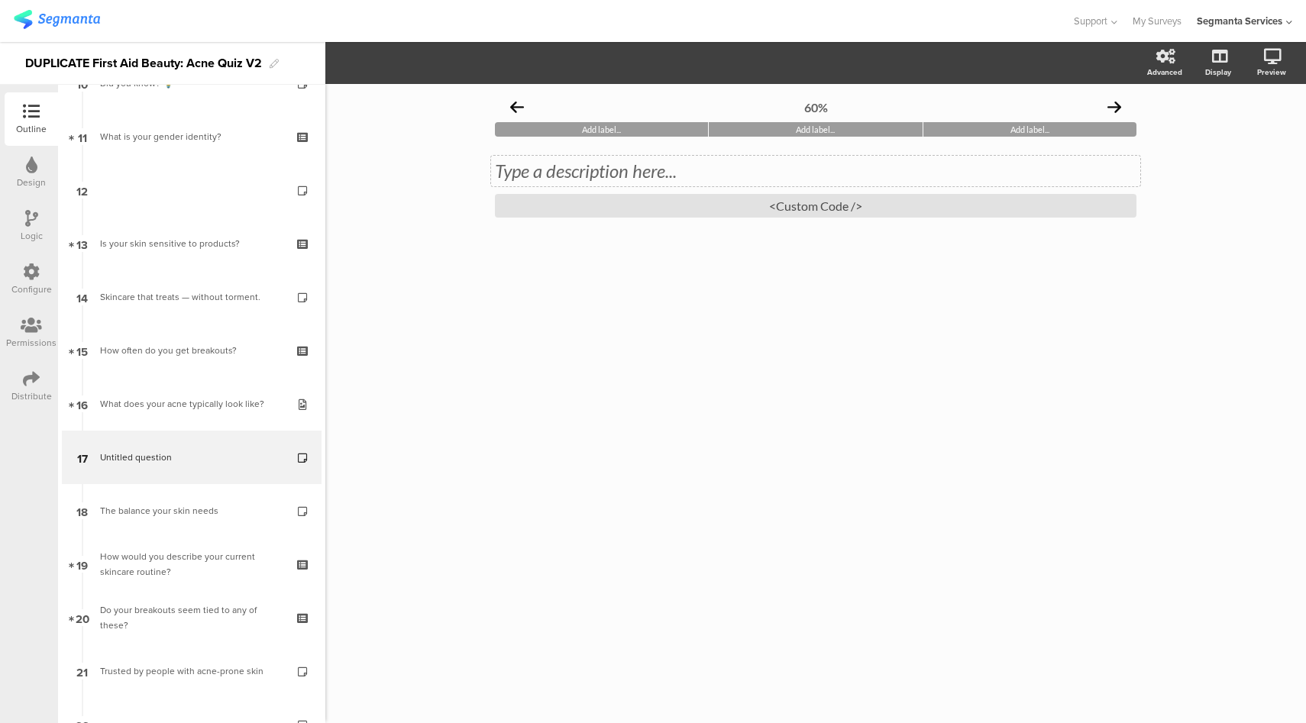
click at [636, 177] on div "Type a description here..." at bounding box center [816, 171] width 642 height 23
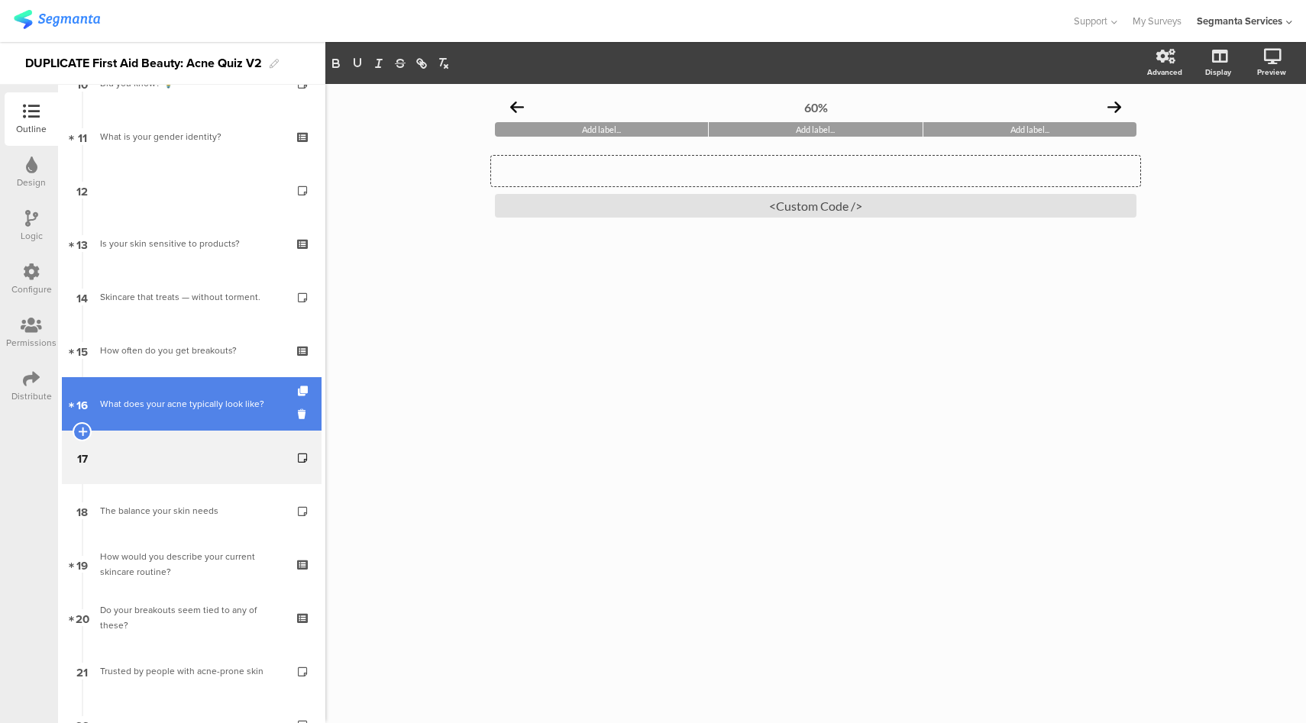
click at [212, 414] on link "16 What does your acne typically look like?" at bounding box center [192, 403] width 260 height 53
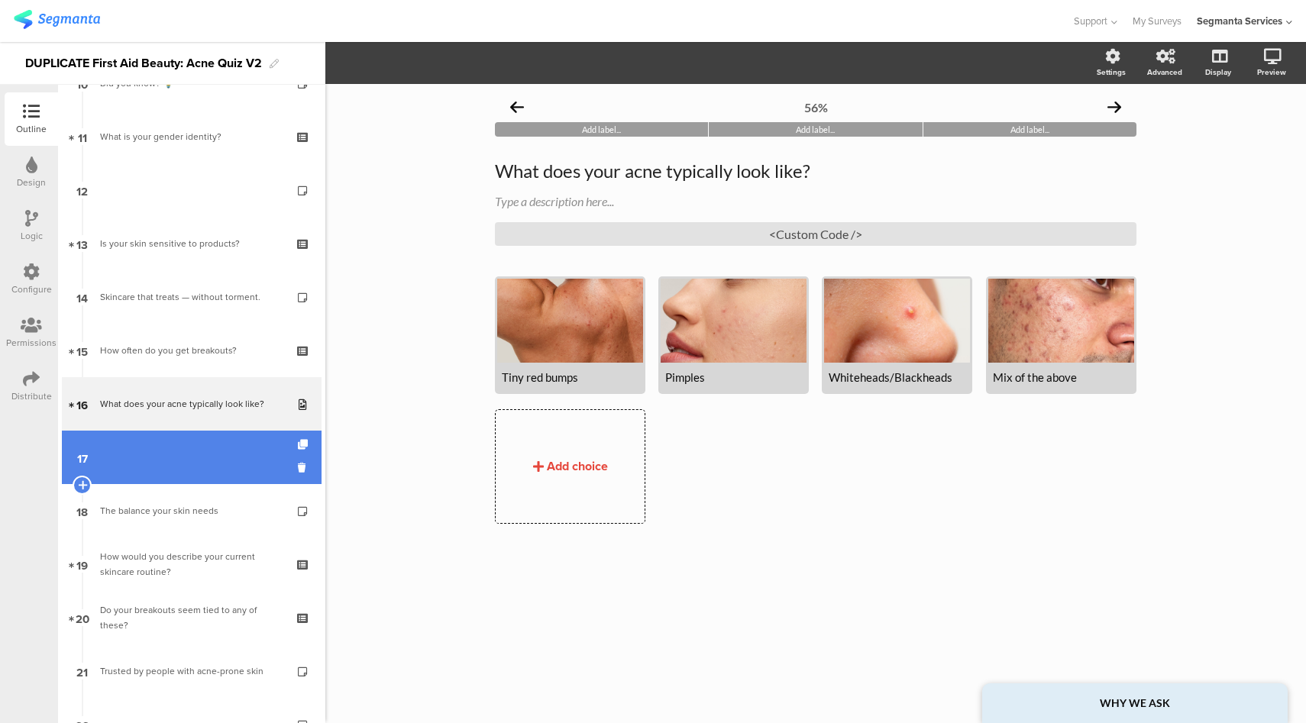
click at [184, 462] on link "17" at bounding box center [192, 457] width 260 height 53
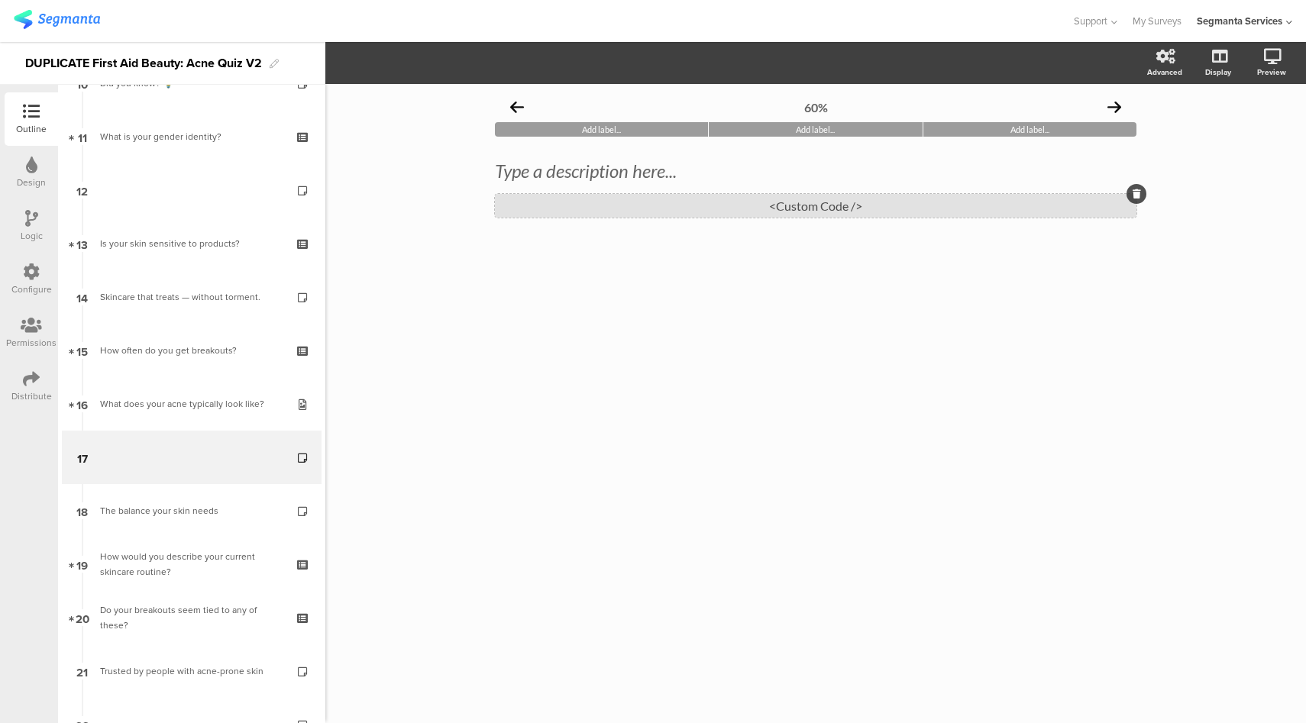
click at [629, 215] on div "<Custom Code />" at bounding box center [816, 206] width 642 height 24
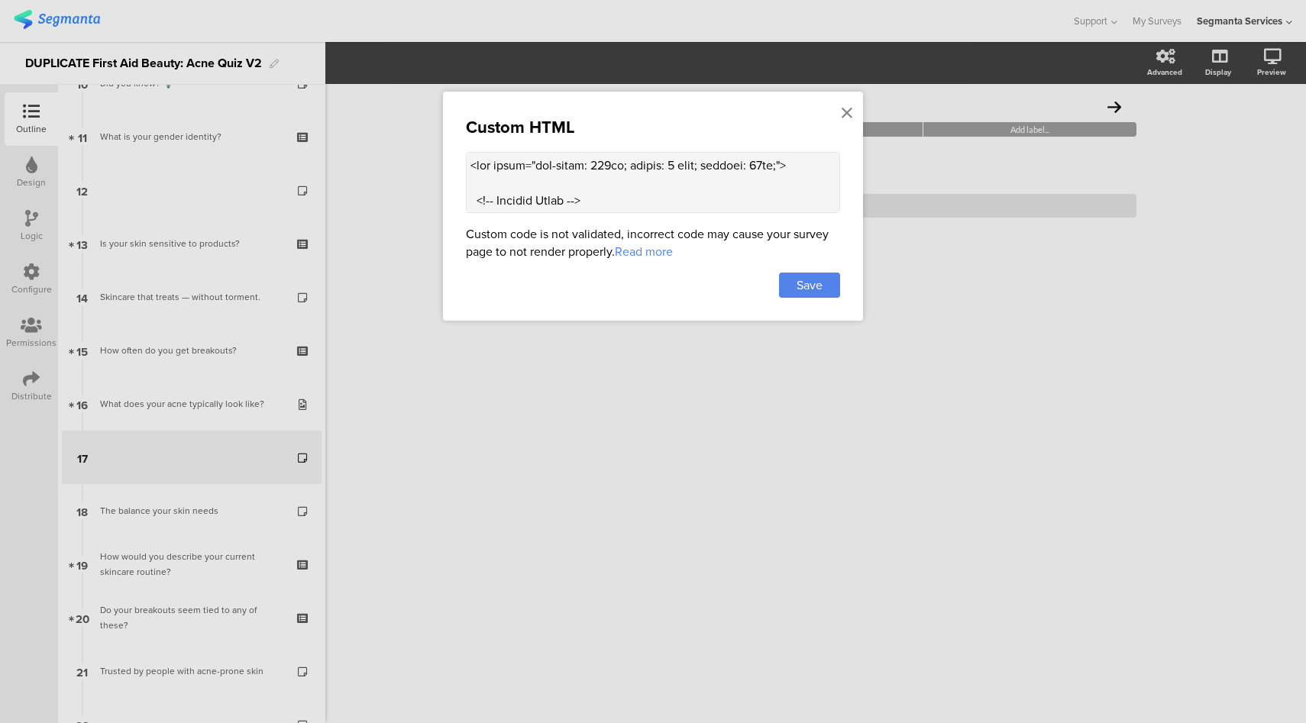
click at [764, 183] on textarea at bounding box center [653, 182] width 374 height 61
paste textarea "Tragedy Prevented</h3> <!-- Month Posted --> <p style="font-size: 12px; color: …"
type textarea "<lor ipsum="dol-sitam: 963co; adipis: 8 elit; seddoei: 03te;"> <!-- Incidid Utl…"
click at [824, 290] on div "Save" at bounding box center [809, 285] width 61 height 25
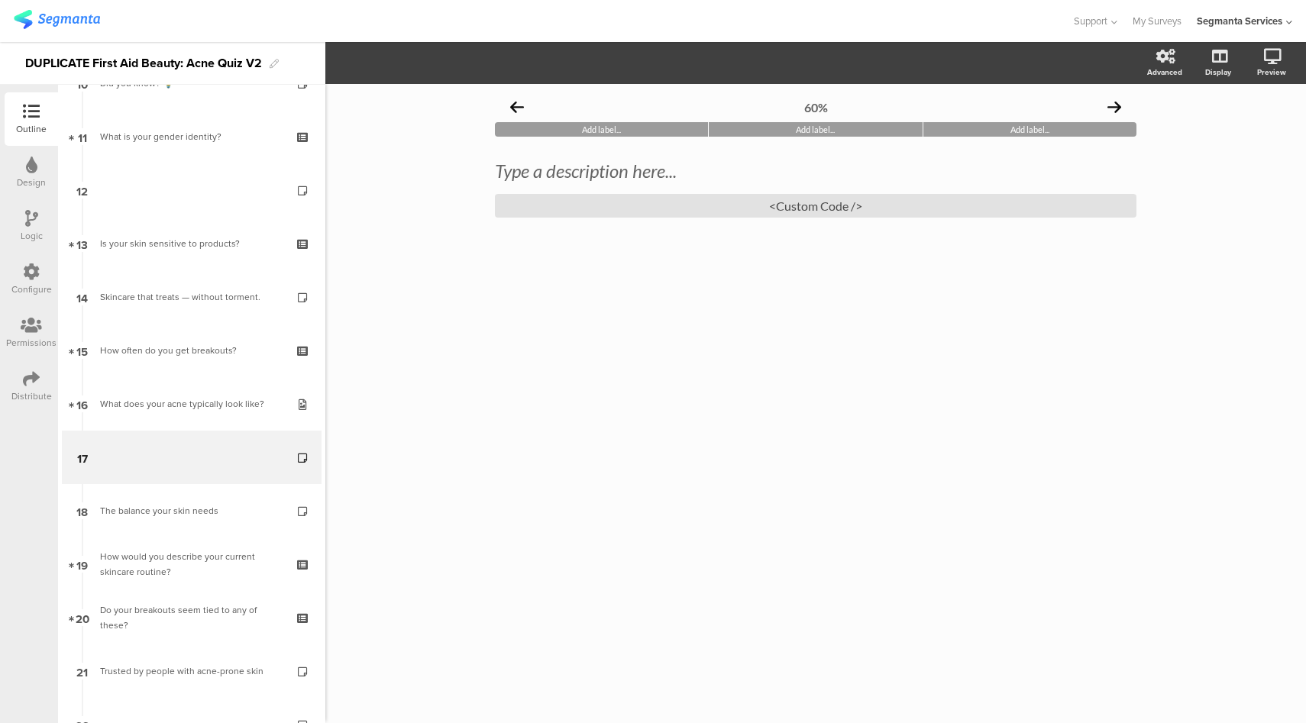
click at [31, 274] on icon at bounding box center [31, 272] width 17 height 17
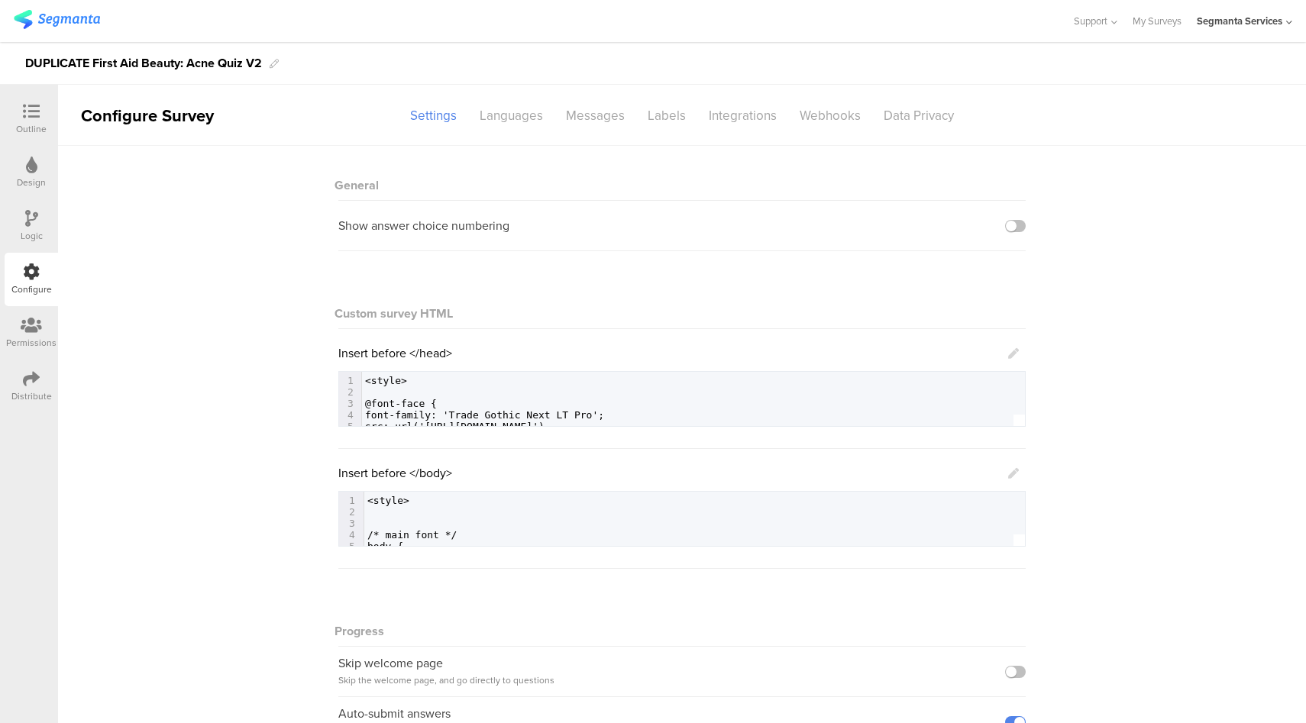
click at [25, 230] on div "Logic" at bounding box center [32, 236] width 22 height 14
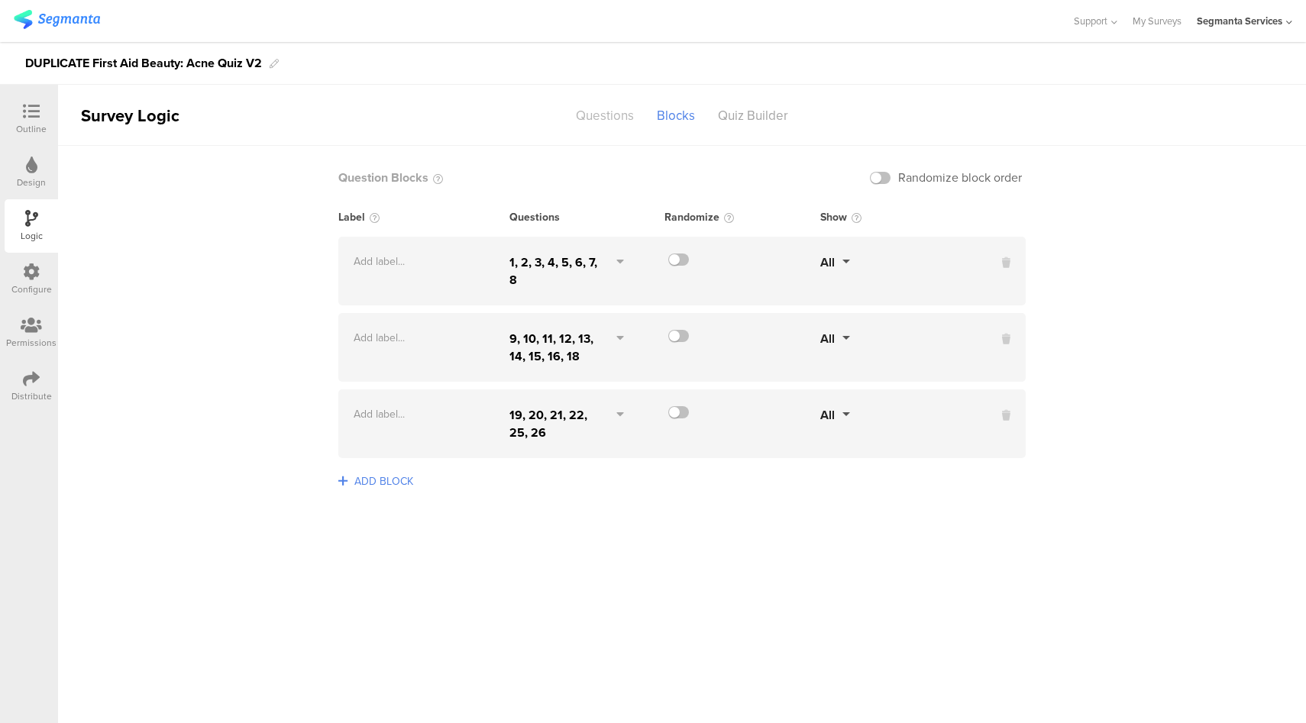
click at [606, 112] on div "Questions" at bounding box center [605, 115] width 81 height 27
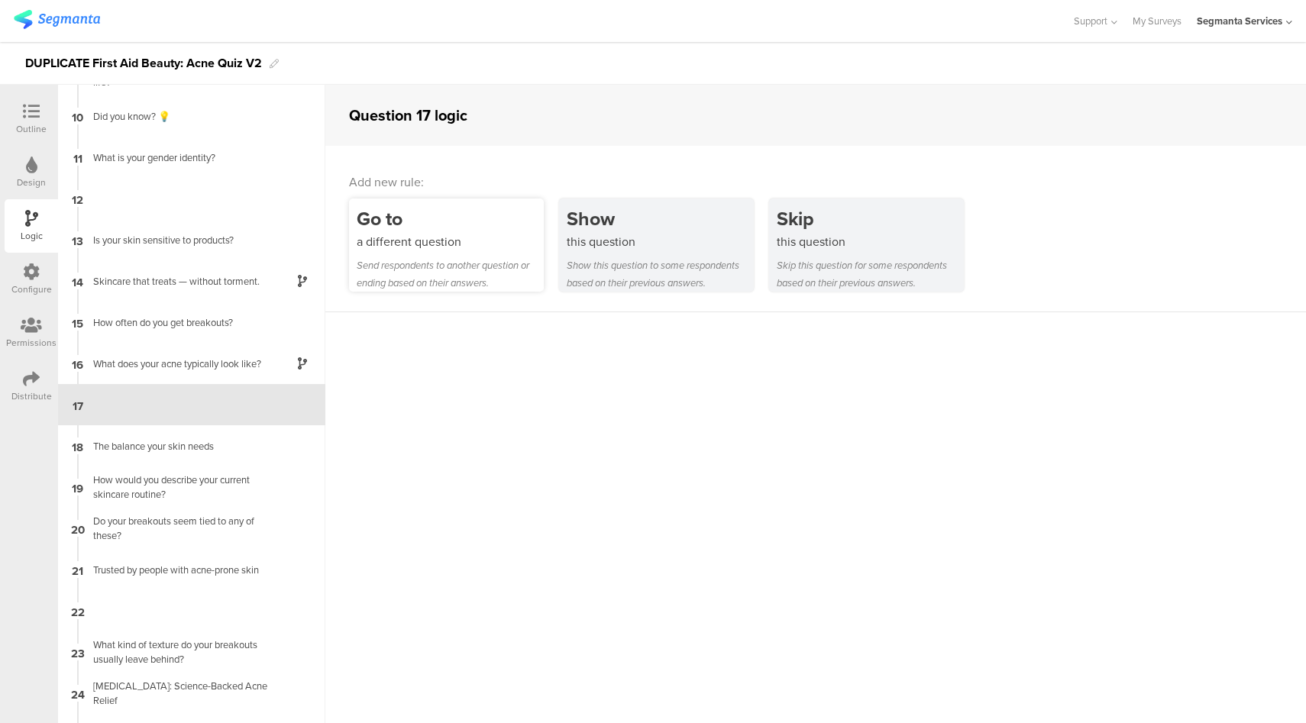
scroll to position [361, 0]
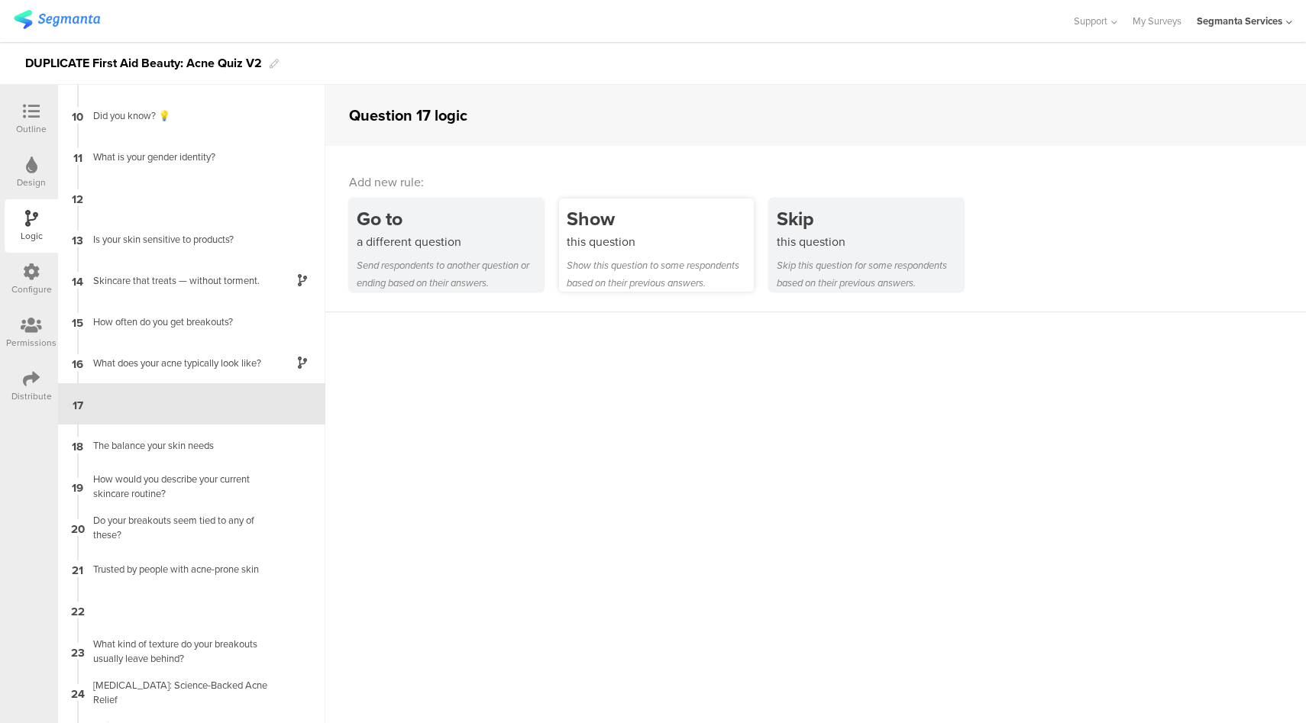
click at [614, 260] on div "Show this question to some respondents based on their previous answers." at bounding box center [660, 274] width 187 height 35
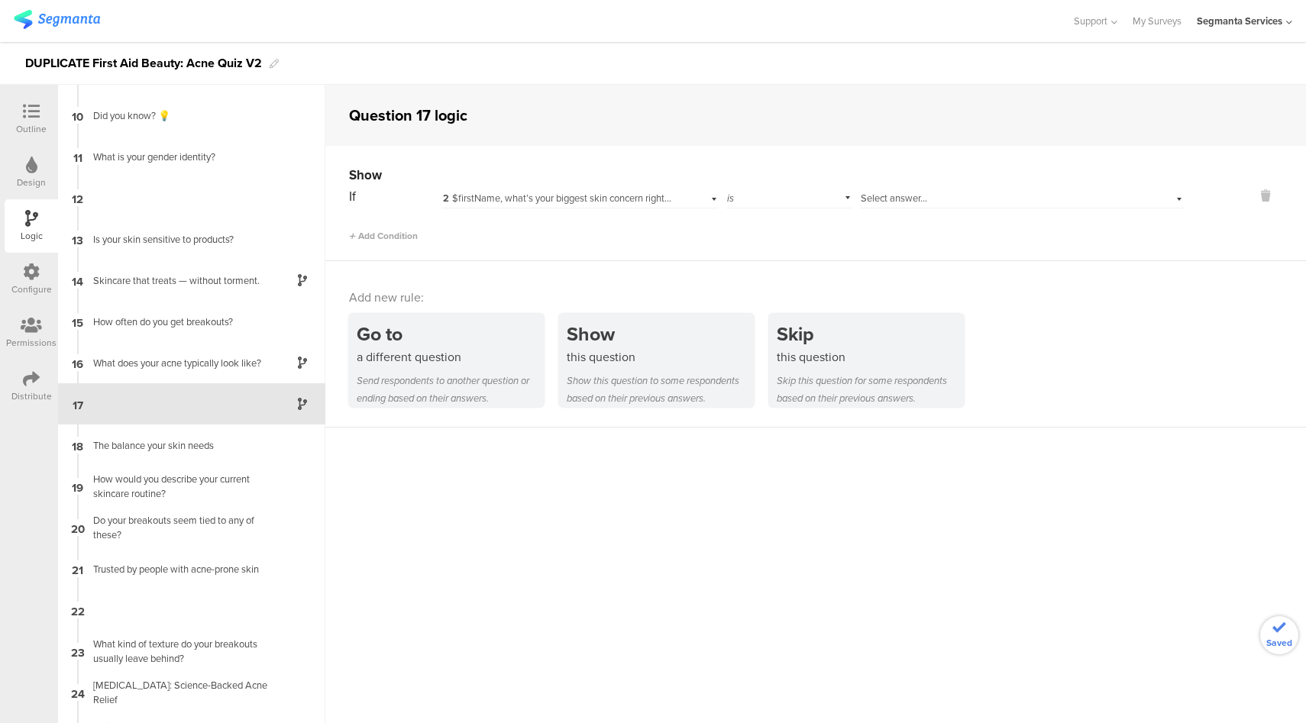
click at [539, 193] on span "2 $firstName, what’s your biggest skin concern right now?" at bounding box center [566, 198] width 247 height 15
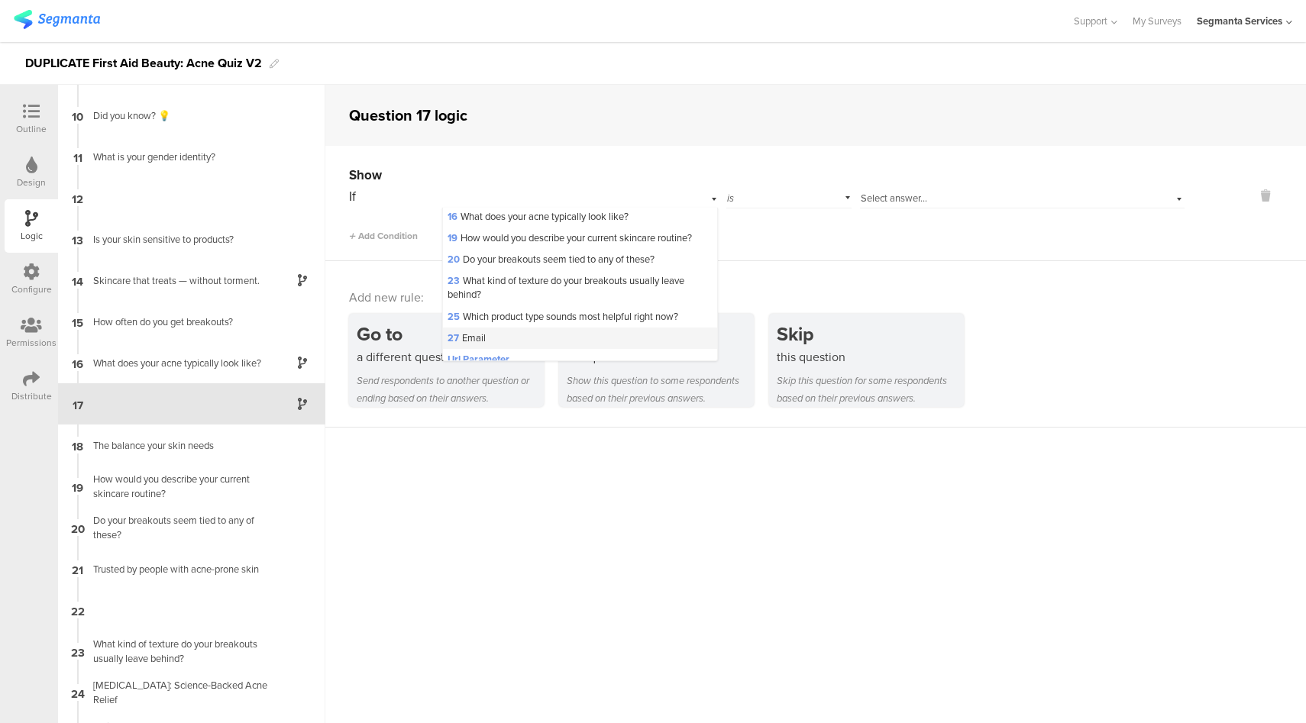
scroll to position [184, 0]
click at [525, 235] on span "16 What does your acne typically look like?" at bounding box center [538, 228] width 181 height 15
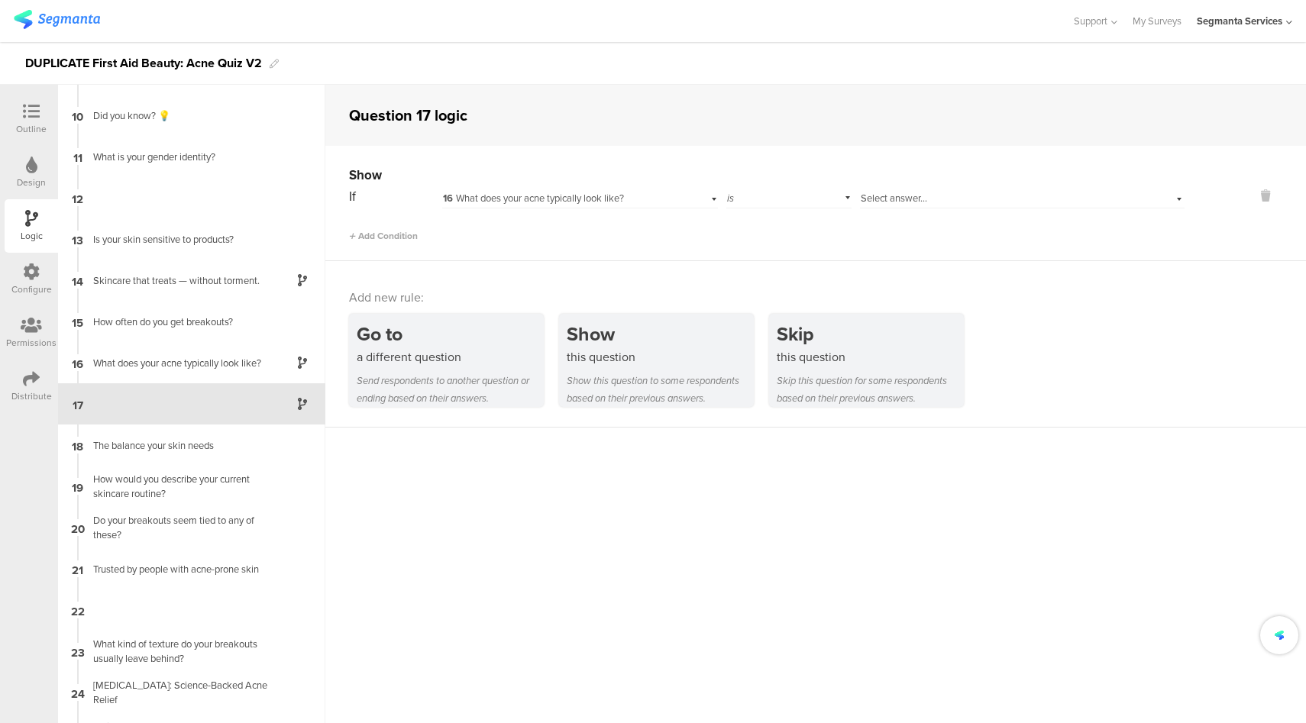
click at [918, 196] on span "Select answer..." at bounding box center [894, 198] width 66 height 15
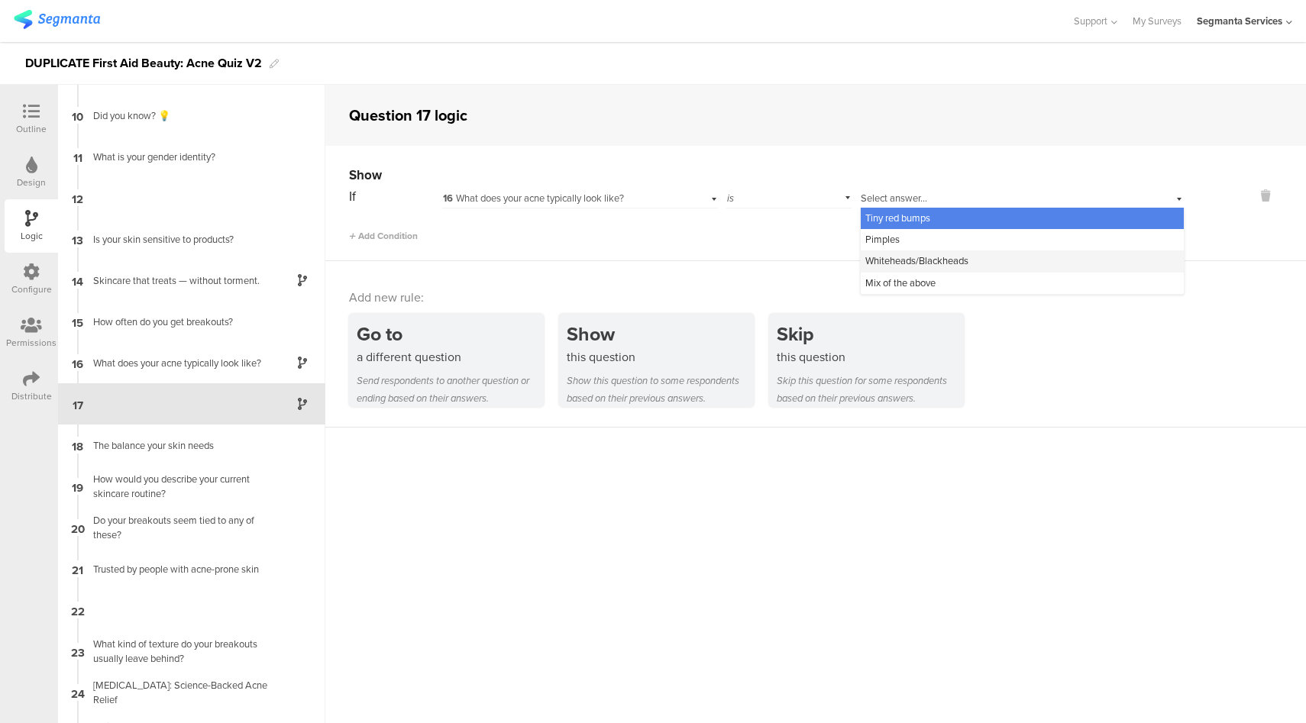
click at [901, 262] on span "Whiteheads/Blackheads" at bounding box center [917, 261] width 103 height 15
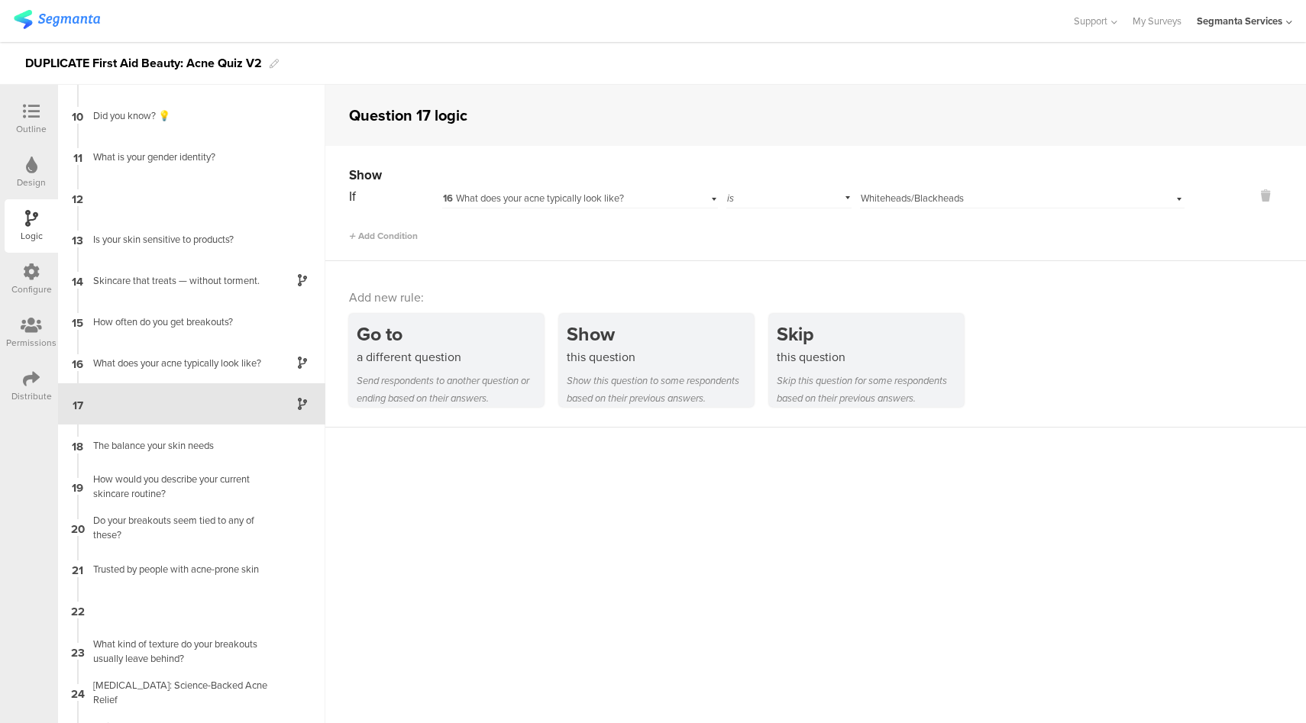
click at [38, 122] on div "Outline" at bounding box center [31, 129] width 31 height 14
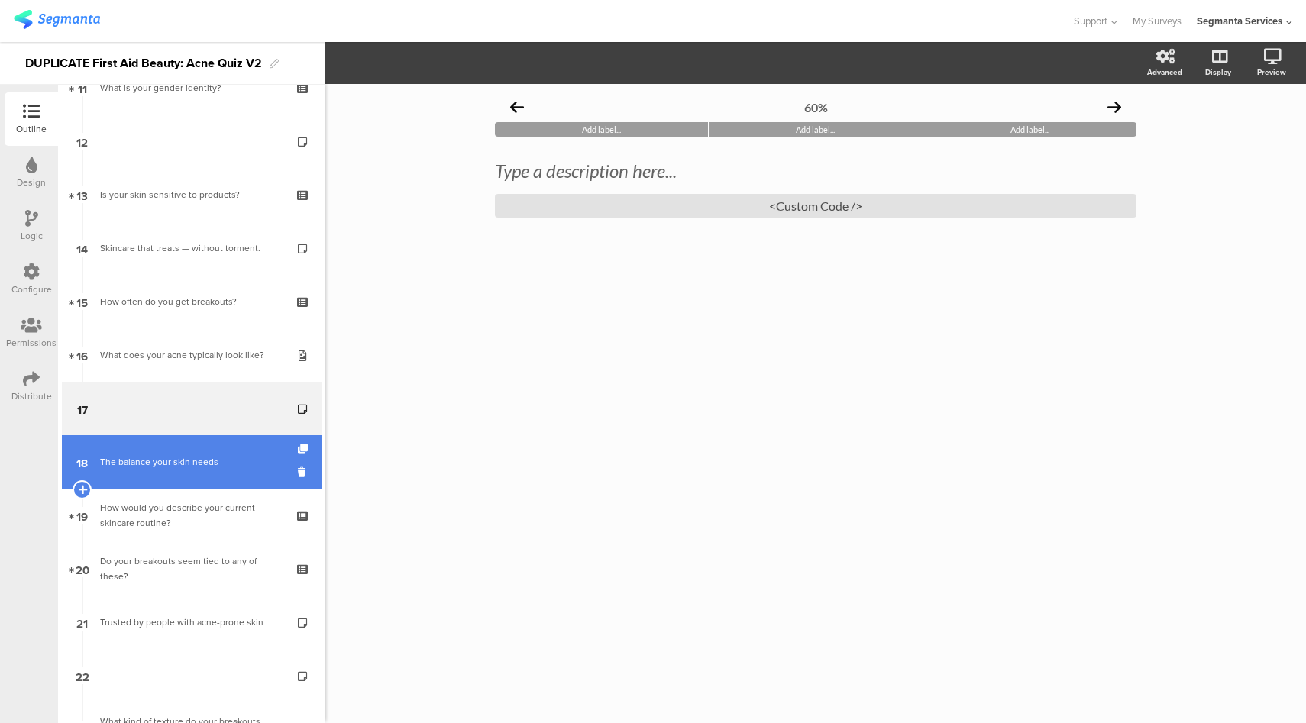
scroll to position [624, 0]
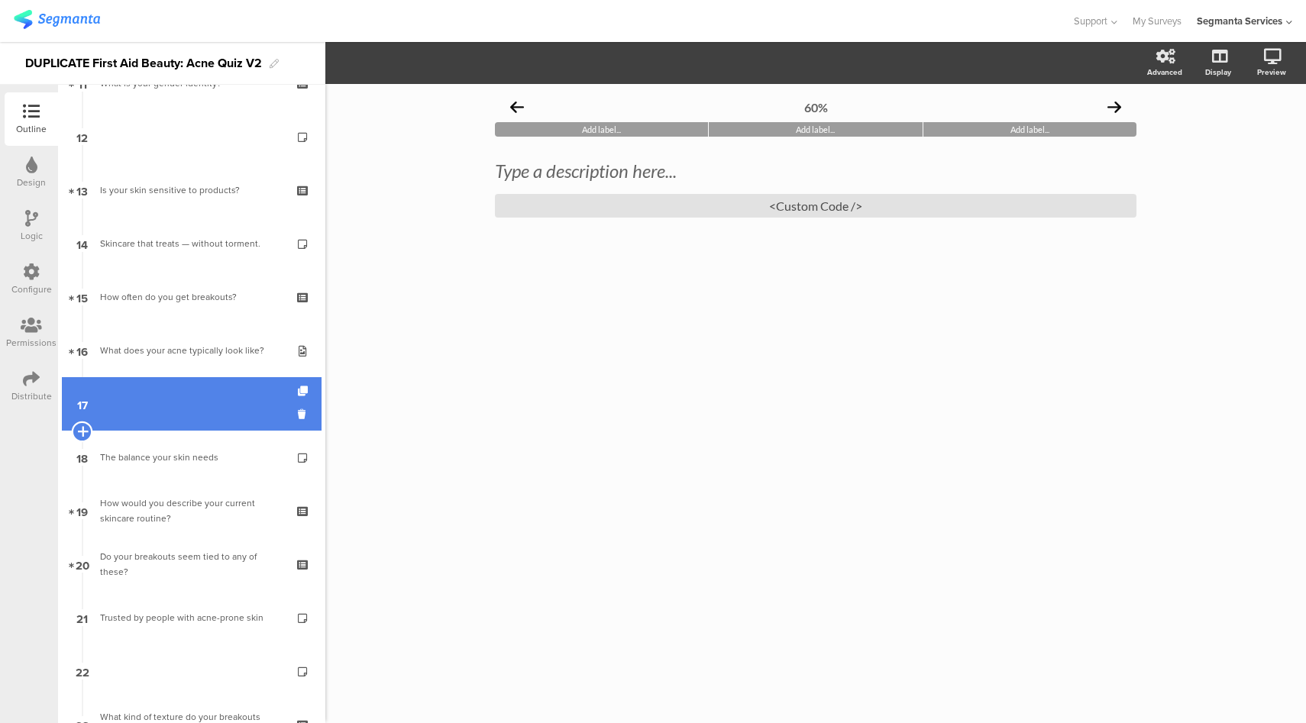
click at [83, 431] on icon at bounding box center [82, 432] width 10 height 14
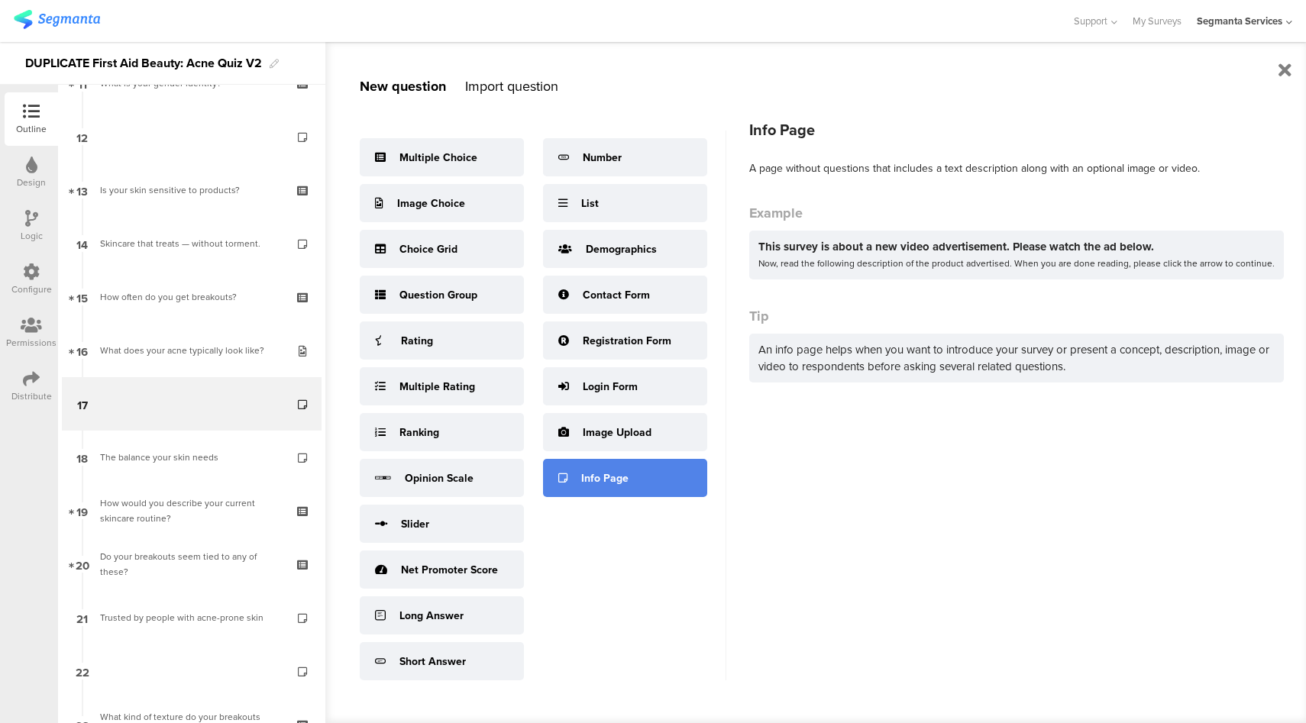
click at [587, 484] on div "Info Page" at bounding box center [604, 479] width 47 height 16
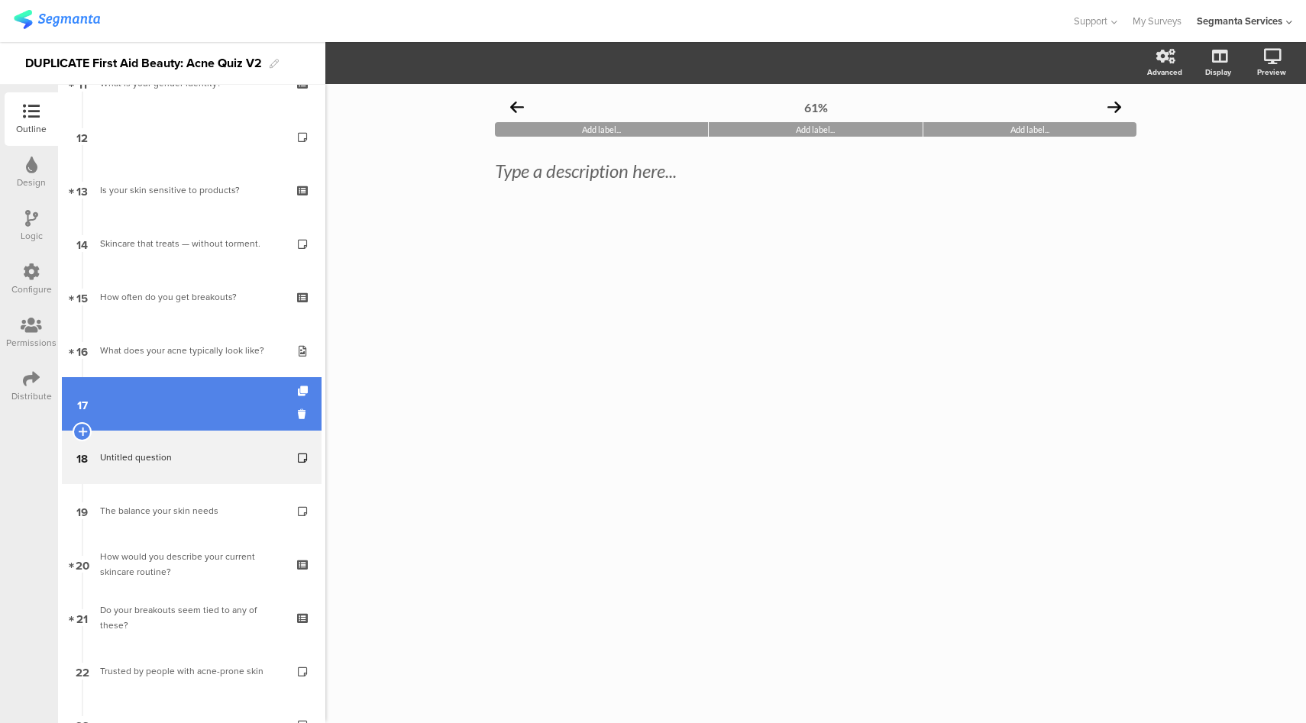
click at [216, 407] on link "17" at bounding box center [192, 403] width 260 height 53
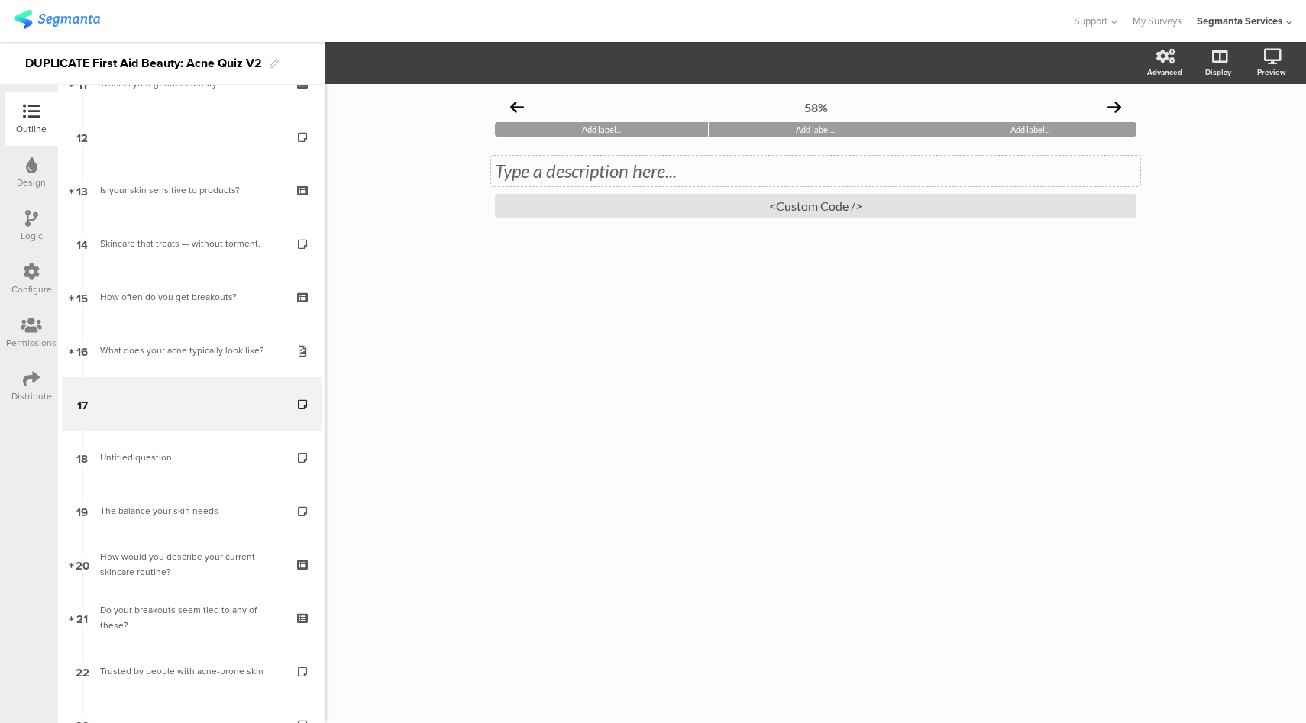
click at [566, 170] on div "Type a description here..." at bounding box center [815, 171] width 649 height 31
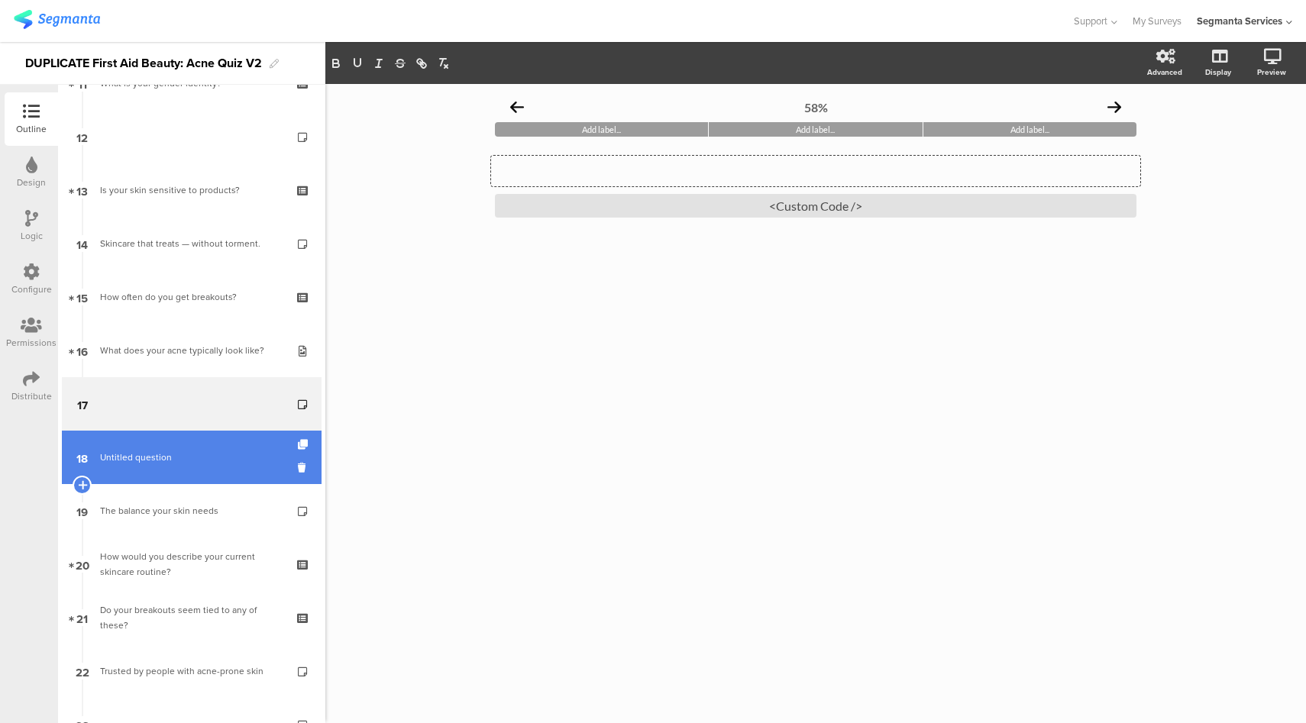
click at [188, 468] on link "18 Untitled question" at bounding box center [192, 457] width 260 height 53
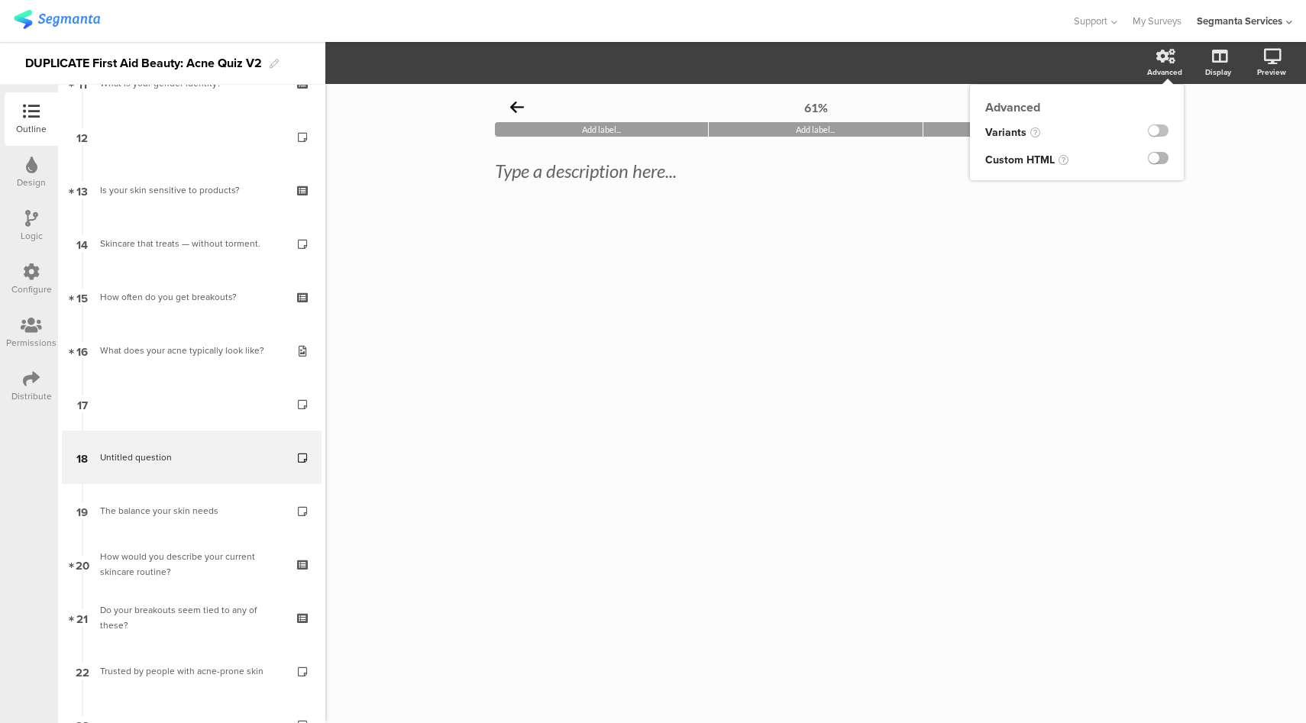
click at [1156, 157] on label at bounding box center [1158, 158] width 21 height 12
click at [0, 0] on input "checkbox" at bounding box center [0, 0] width 0 height 0
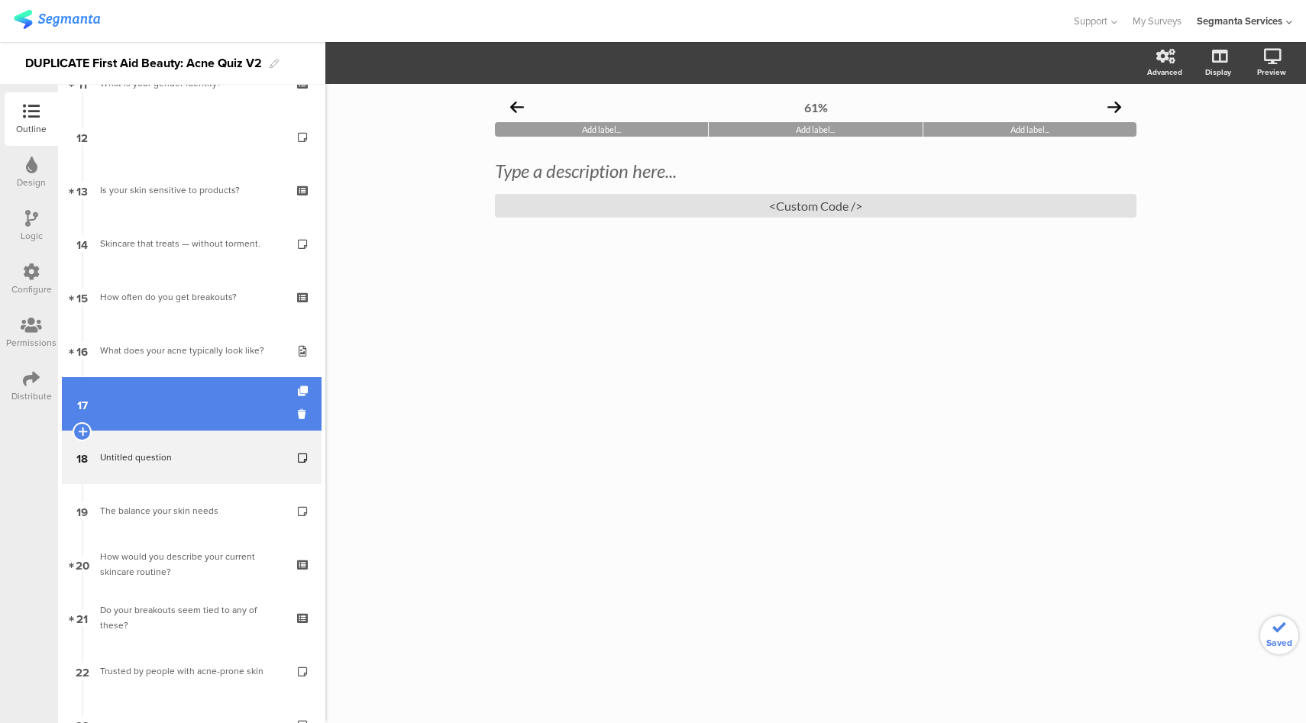
click at [182, 411] on link "17" at bounding box center [192, 403] width 260 height 53
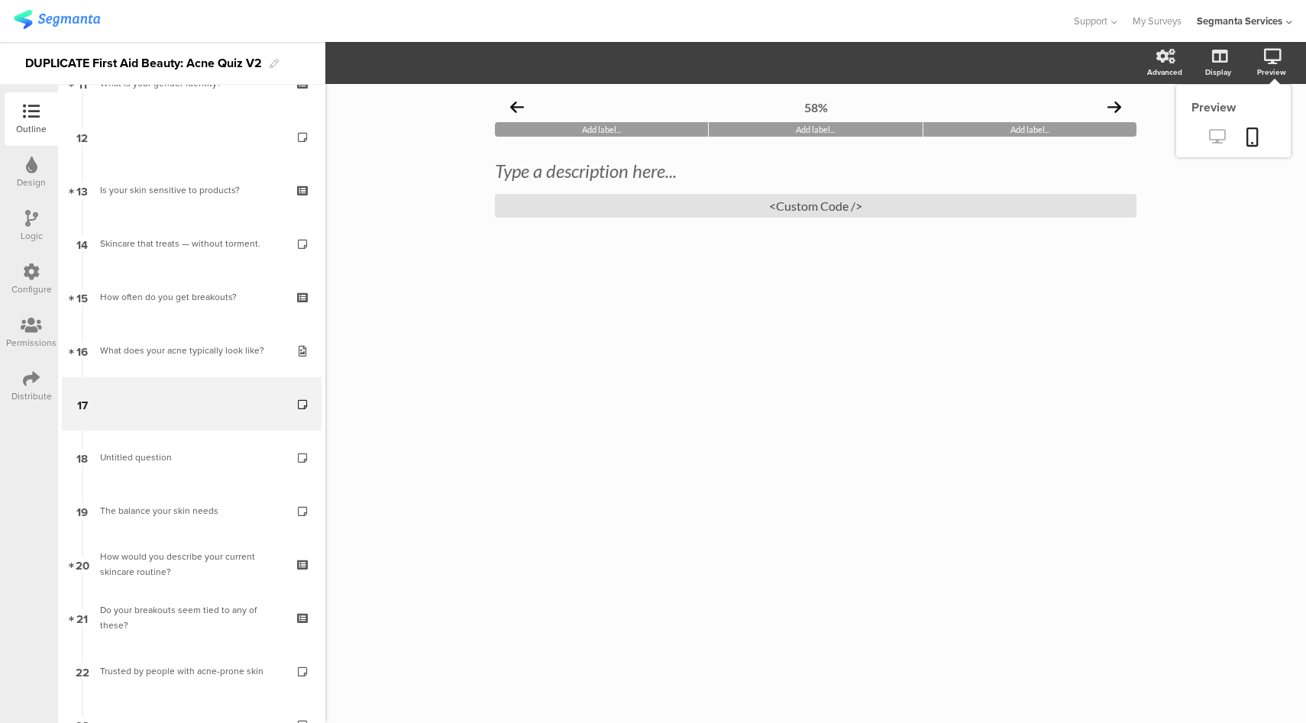
click at [1218, 132] on icon at bounding box center [1217, 136] width 16 height 15
click at [608, 208] on div "<Custom Code />" at bounding box center [816, 206] width 642 height 24
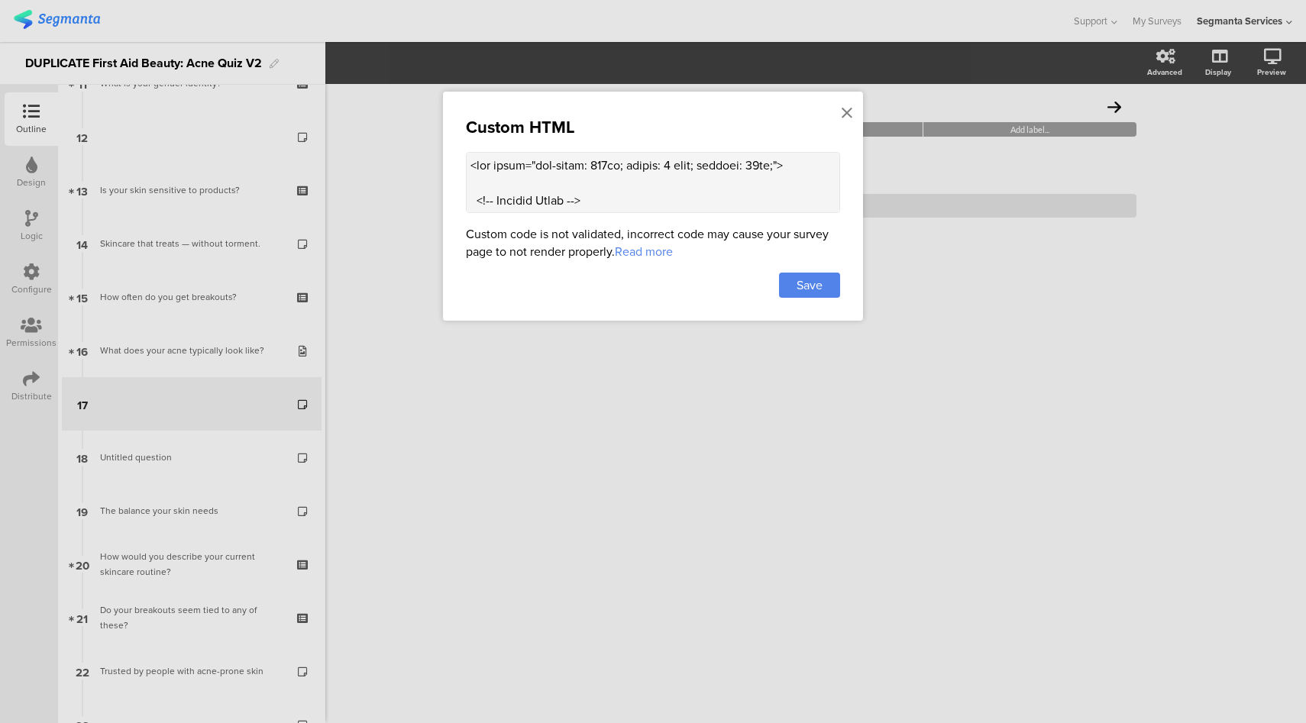
click at [723, 195] on textarea at bounding box center [653, 182] width 374 height 61
paste textarea "36lo 0;"> <!-- Ipsumdo Sitam --> <c1 adipi="elits: #403; doei-tempo: incidi; ut…"
type textarea "<lor ipsum="dol-sitam: 342co; adipis: 4 elit; seddoei: 37te 1;"> <!-- Incidid U…"
click at [822, 295] on div "Save" at bounding box center [809, 285] width 61 height 25
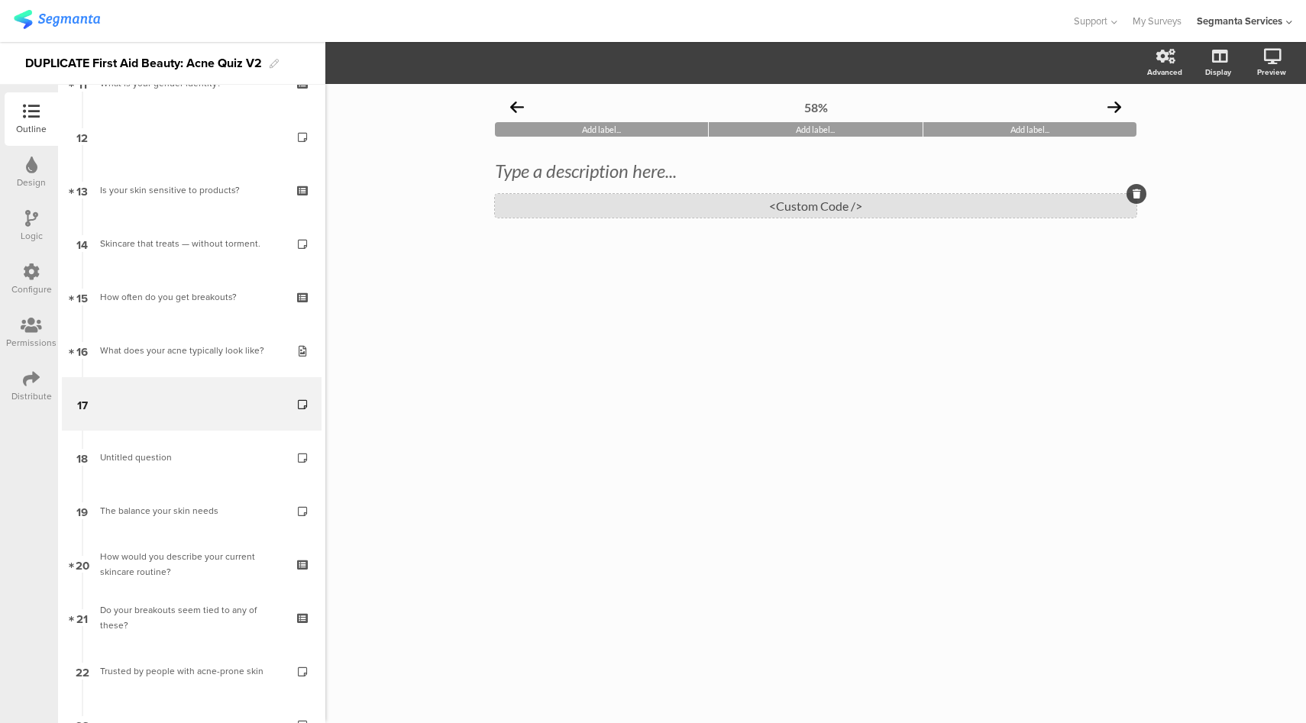
click at [655, 212] on div "<Custom Code />" at bounding box center [816, 206] width 642 height 24
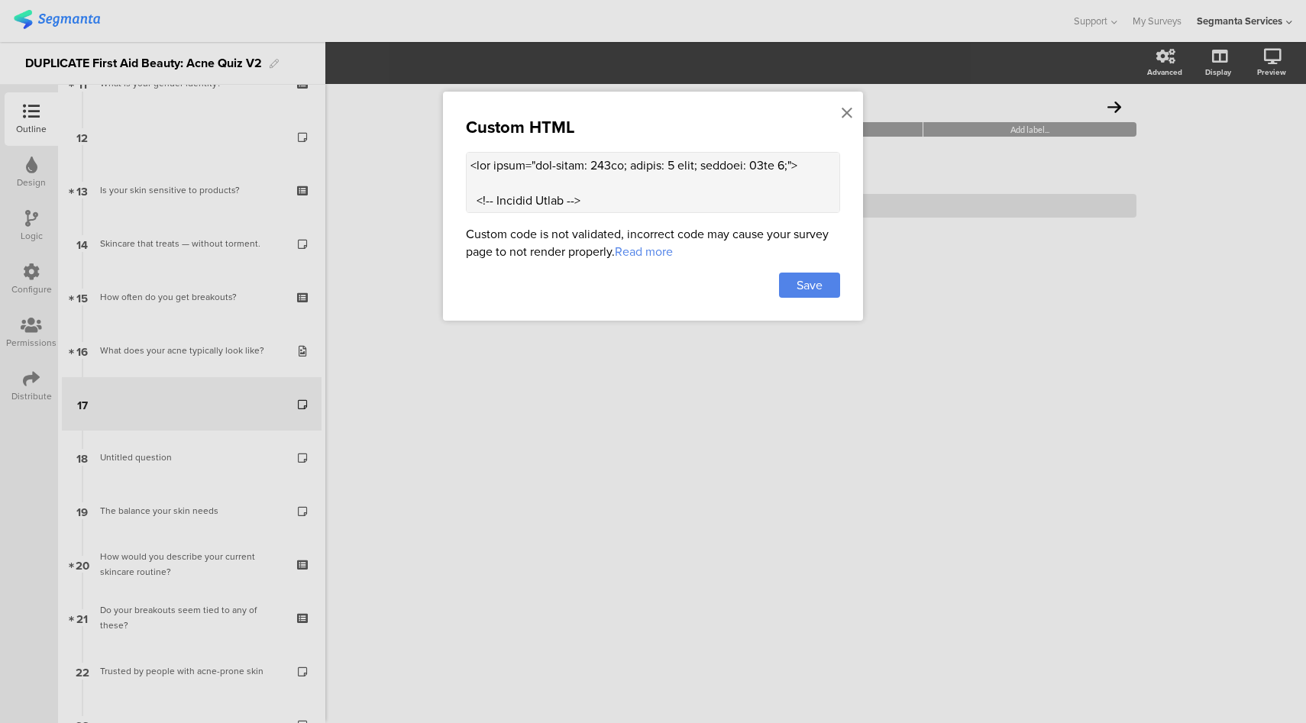
click at [646, 192] on textarea at bounding box center [653, 182] width 374 height 61
paste textarea "72lo; ipsu-dolors: ametcon;"> Adip Elitseddo Eiu Tempor </i1> <!-- Utlaboreetd …"
type textarea "<lor ipsum="dol-sitam: 820co; adipis: 2 elit; seddoei: 14te 9;"> <!-- Incidid U…"
click at [819, 292] on div "Save" at bounding box center [809, 285] width 61 height 25
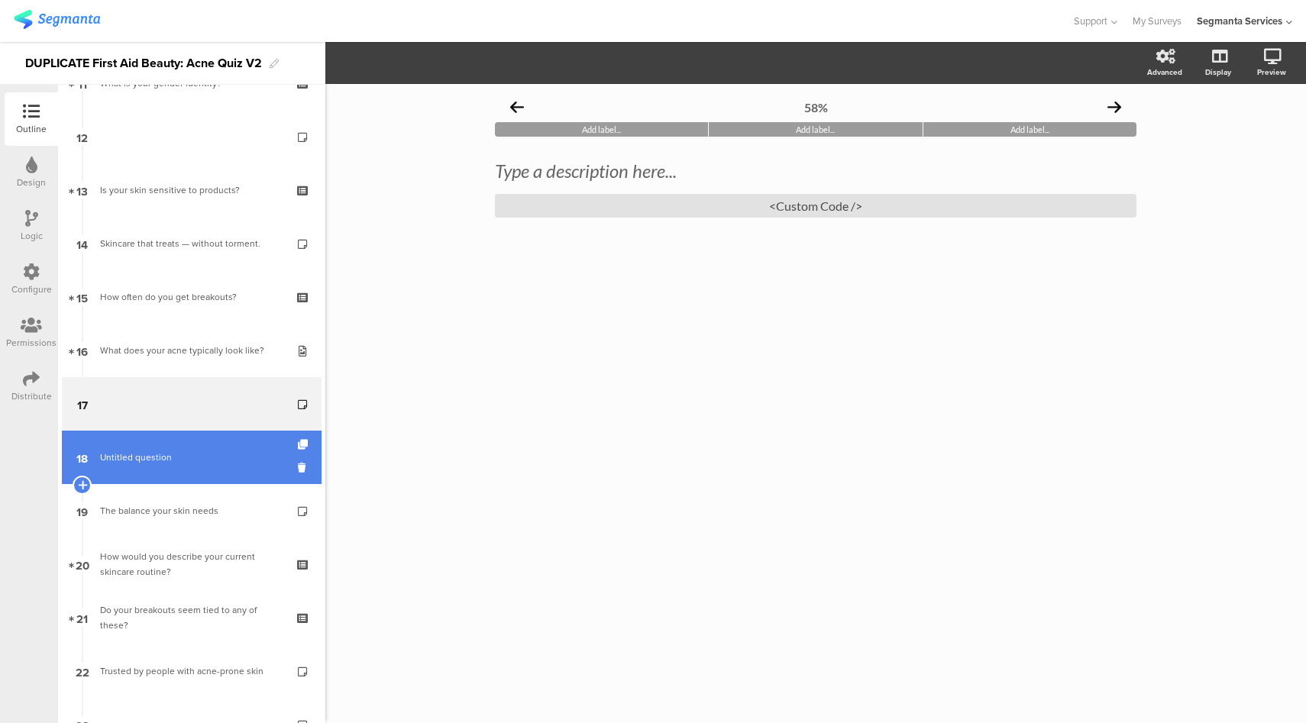
click at [112, 452] on span "Untitled question" at bounding box center [136, 458] width 72 height 14
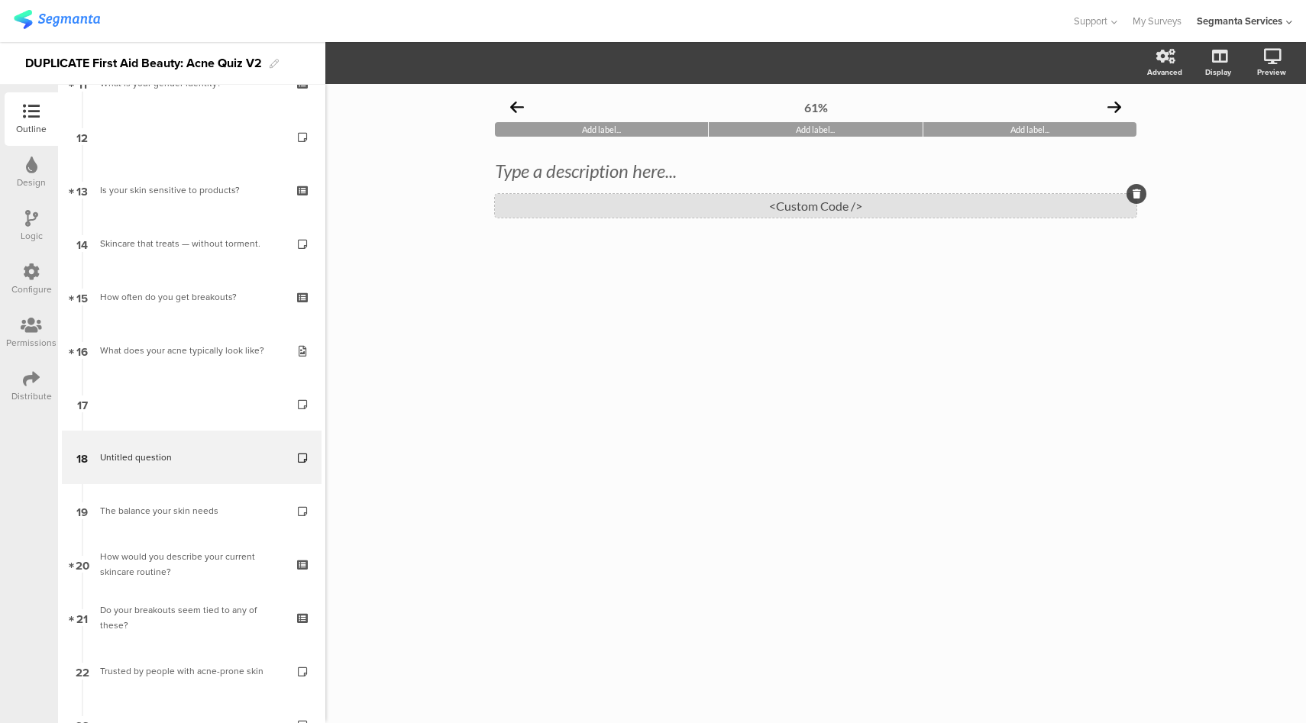
click at [835, 210] on div "<Custom Code />" at bounding box center [816, 206] width 642 height 24
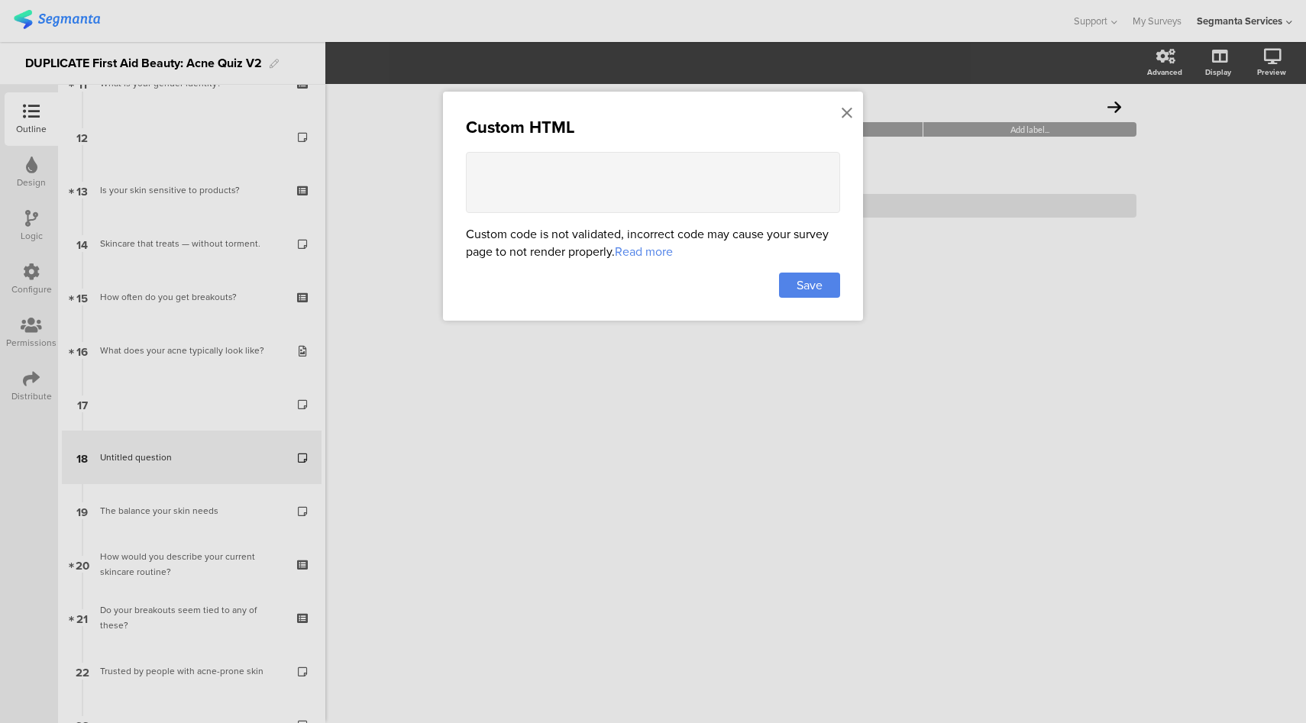
click at [688, 194] on textarea at bounding box center [653, 182] width 374 height 61
paste textarea "<lor ipsum="dol-sitam: 465co; adipis: 4 elit; seddoei: 50te 0;"> <!-- Incidid U…"
type textarea "<lor ipsum="dol-sitam: 465co; adipis: 4 elit; seddoei: 50te 0;"> <!-- Incidid U…"
click at [818, 281] on span "Save" at bounding box center [810, 286] width 26 height 18
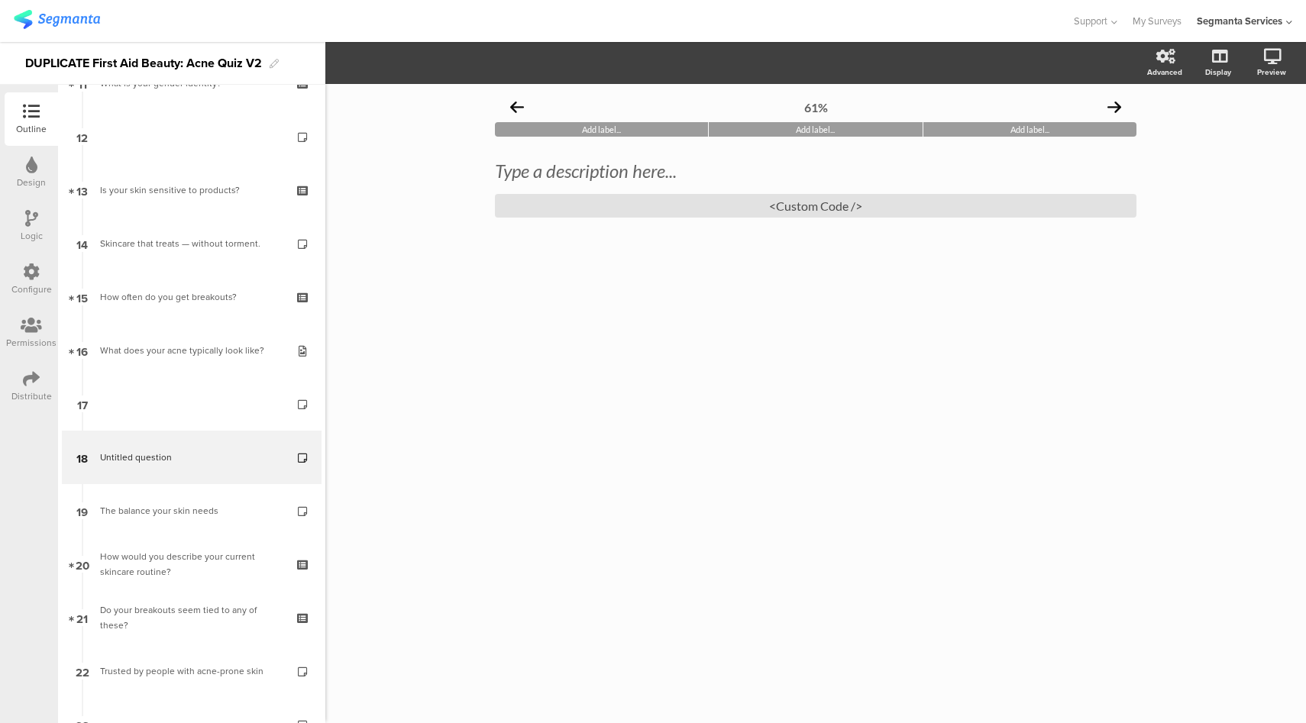
click at [33, 235] on div "Logic" at bounding box center [32, 236] width 22 height 14
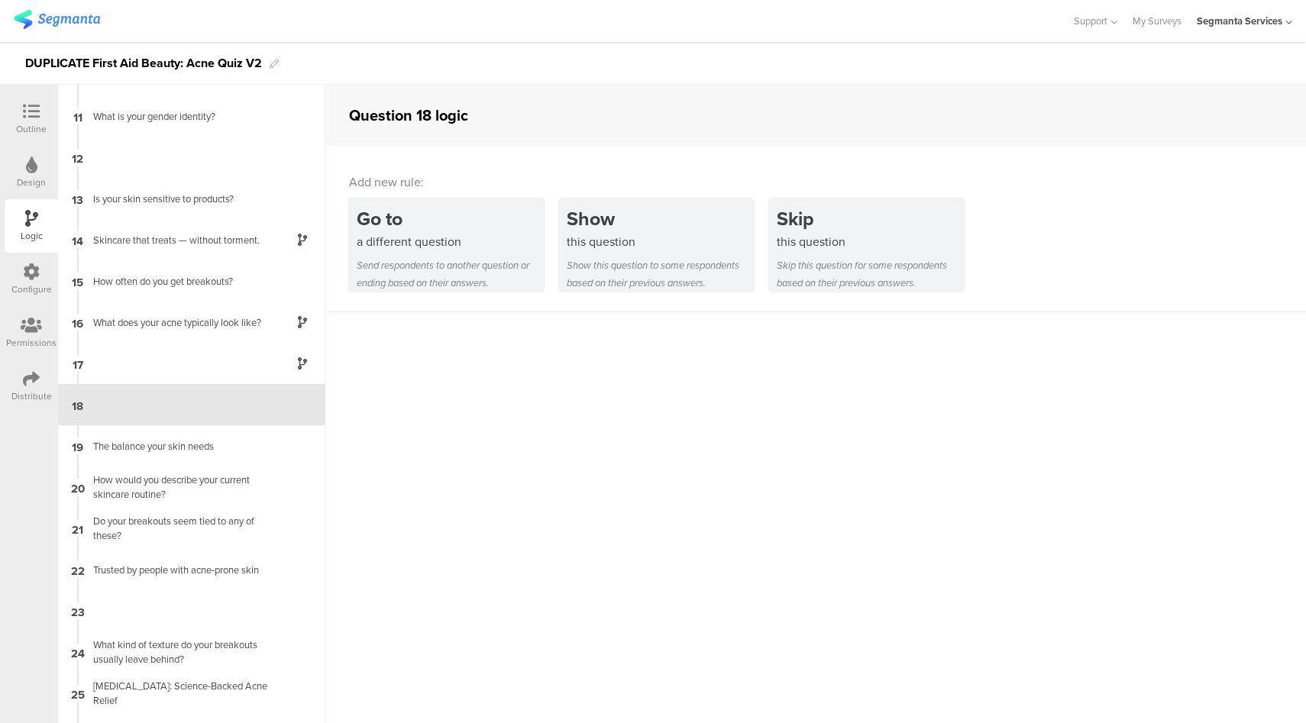
scroll to position [403, 0]
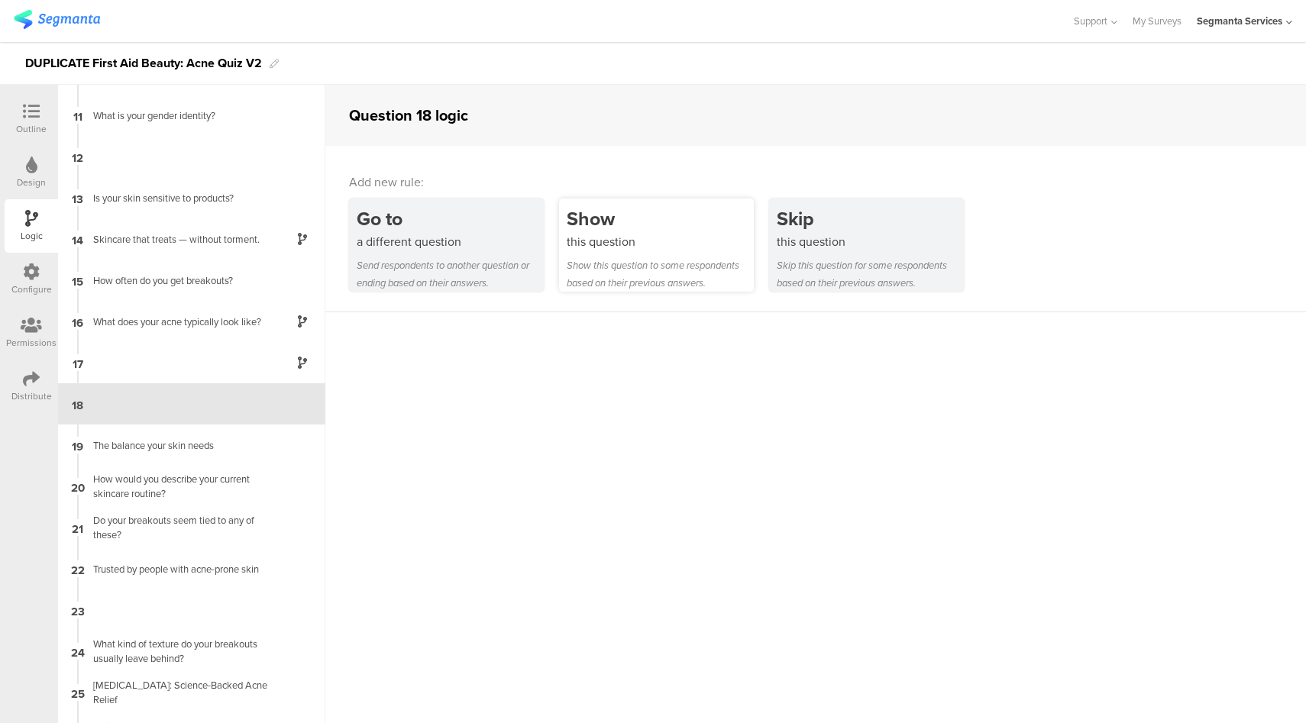
click at [600, 237] on div "this question" at bounding box center [660, 242] width 187 height 18
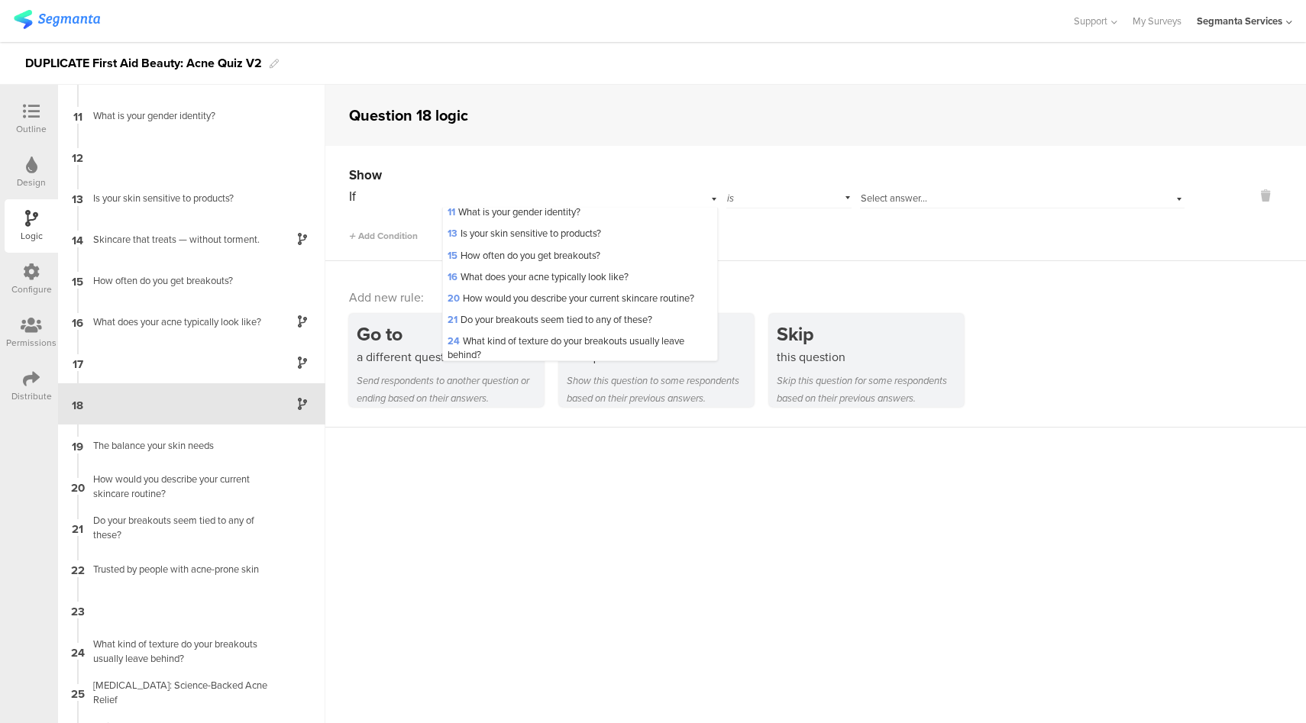
scroll to position [135, 0]
click at [523, 284] on span "16 What does your acne typically look like?" at bounding box center [538, 277] width 181 height 15
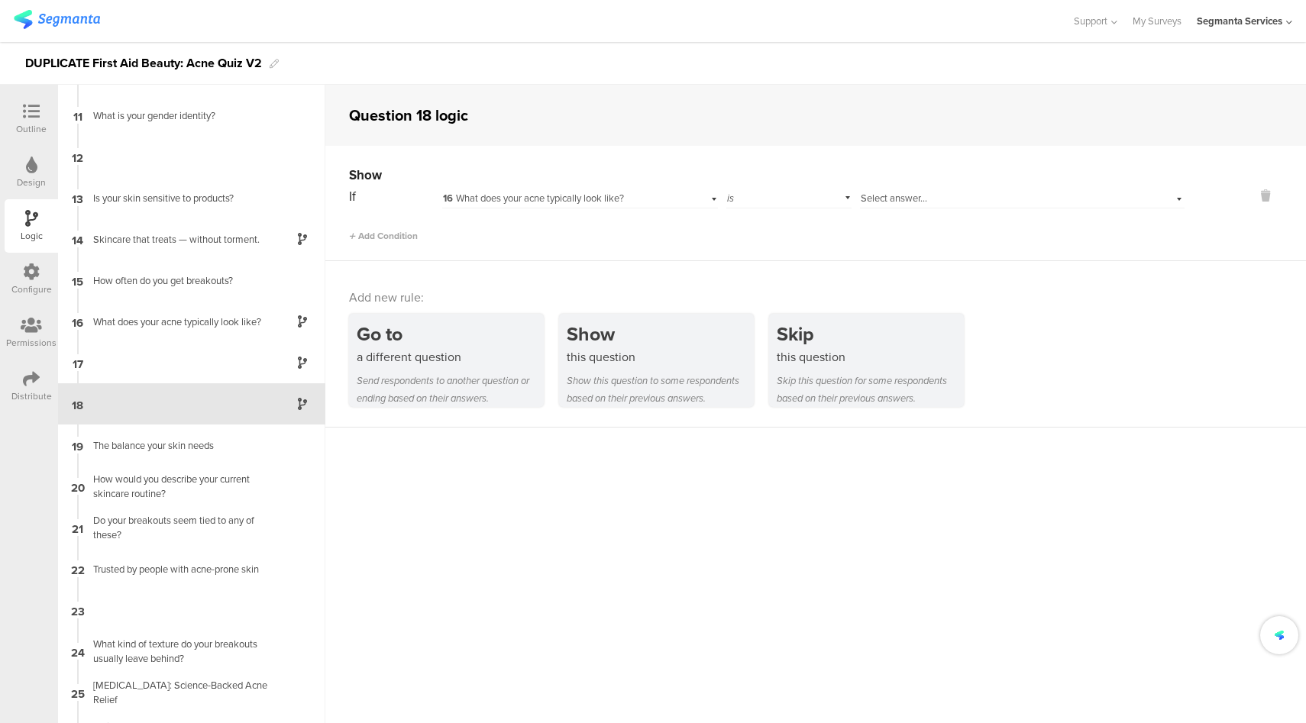
click at [941, 190] on div "Select answer..." at bounding box center [1022, 197] width 325 height 24
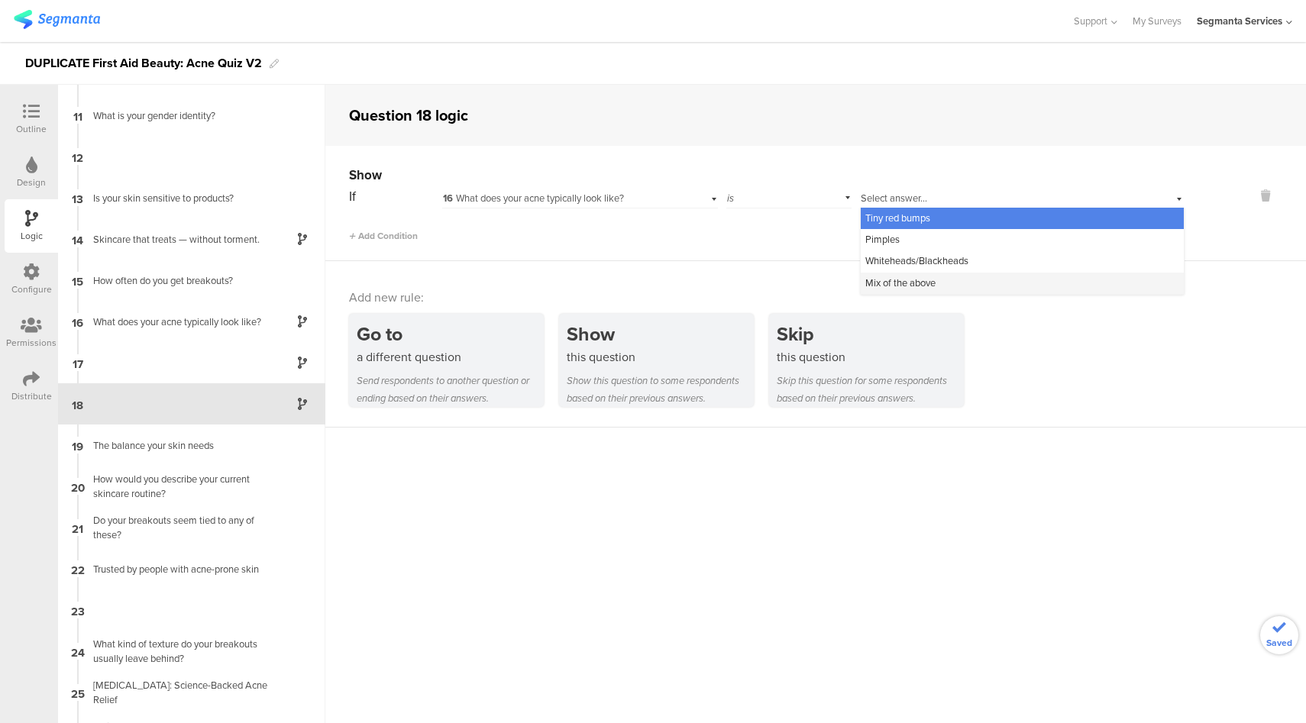
click at [914, 284] on span "Mix of the above" at bounding box center [901, 283] width 70 height 15
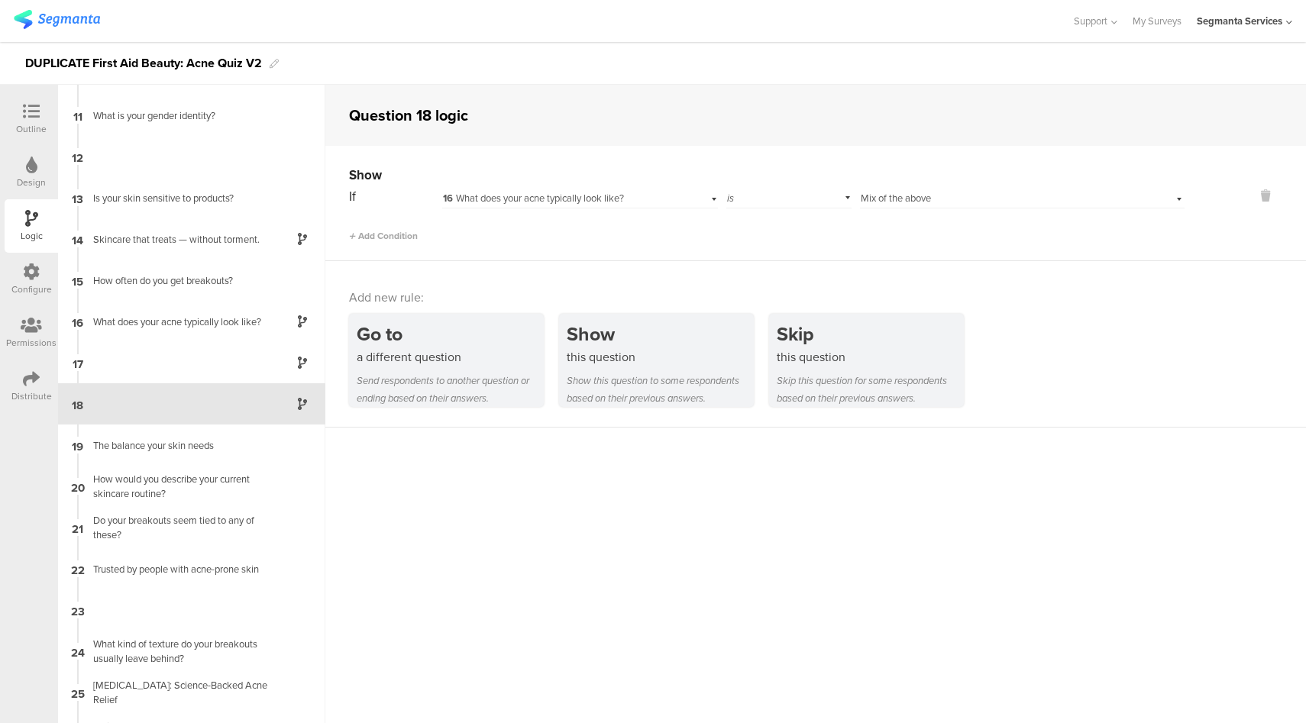
click at [32, 118] on icon at bounding box center [31, 111] width 17 height 17
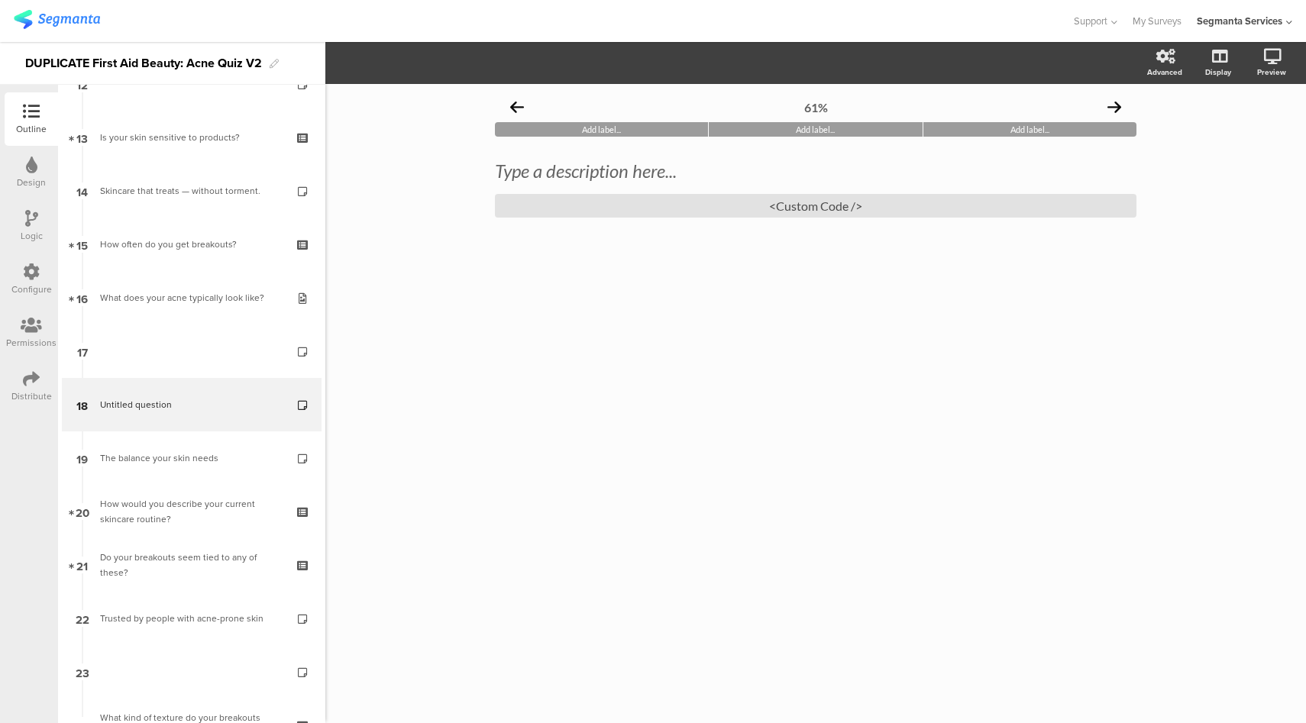
scroll to position [678, 0]
click at [1206, 145] on link at bounding box center [1217, 137] width 37 height 25
click at [41, 277] on div "Configure" at bounding box center [31, 279] width 53 height 53
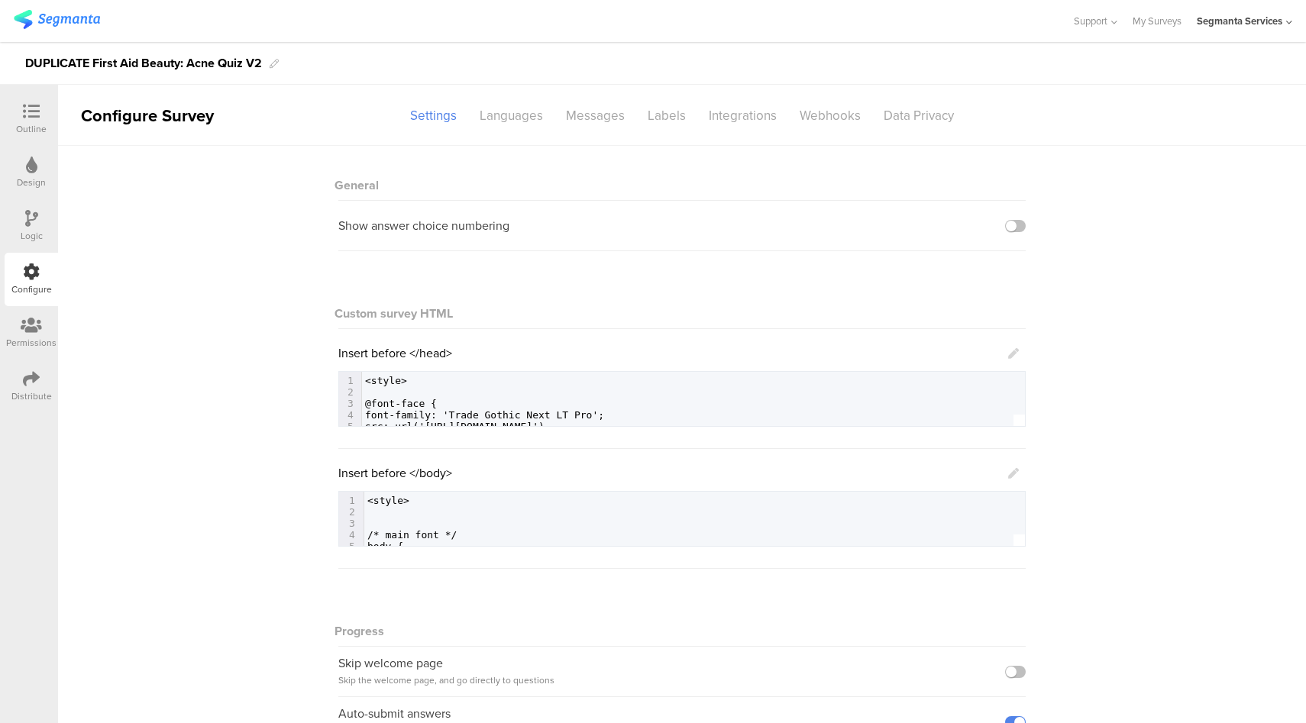
click at [40, 214] on div "Logic" at bounding box center [31, 225] width 53 height 53
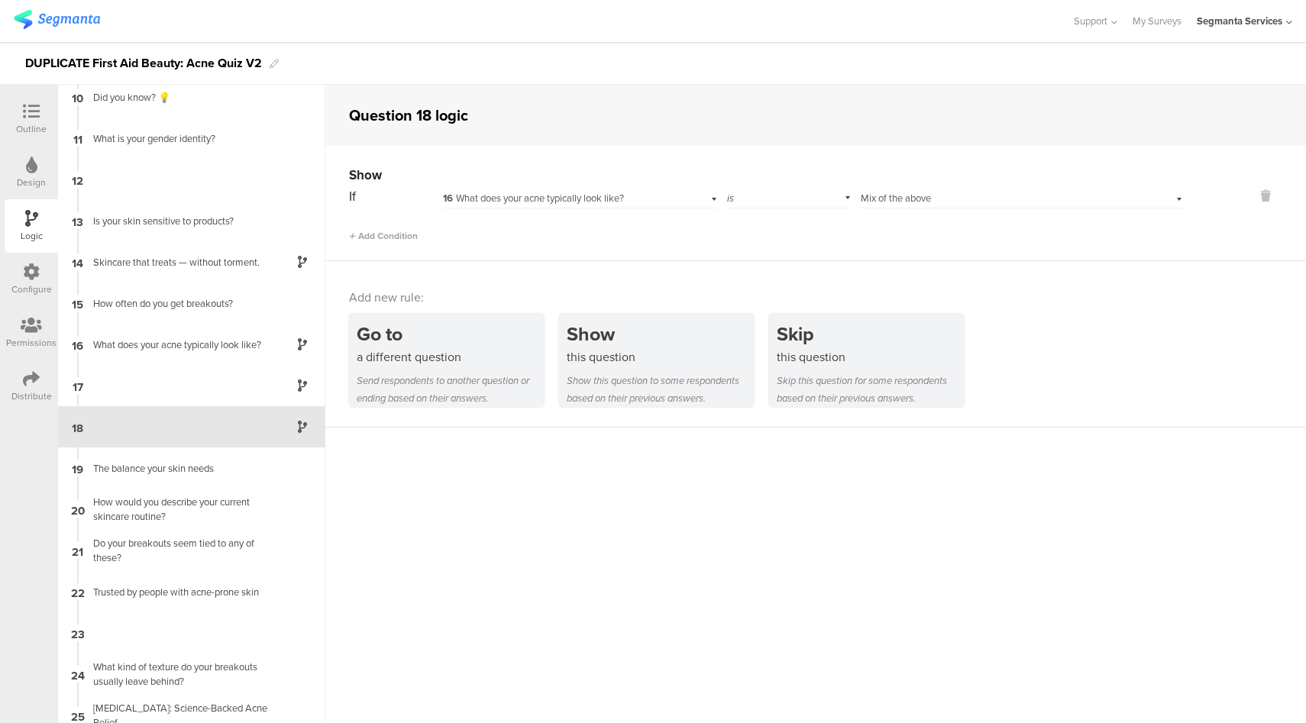
scroll to position [403, 0]
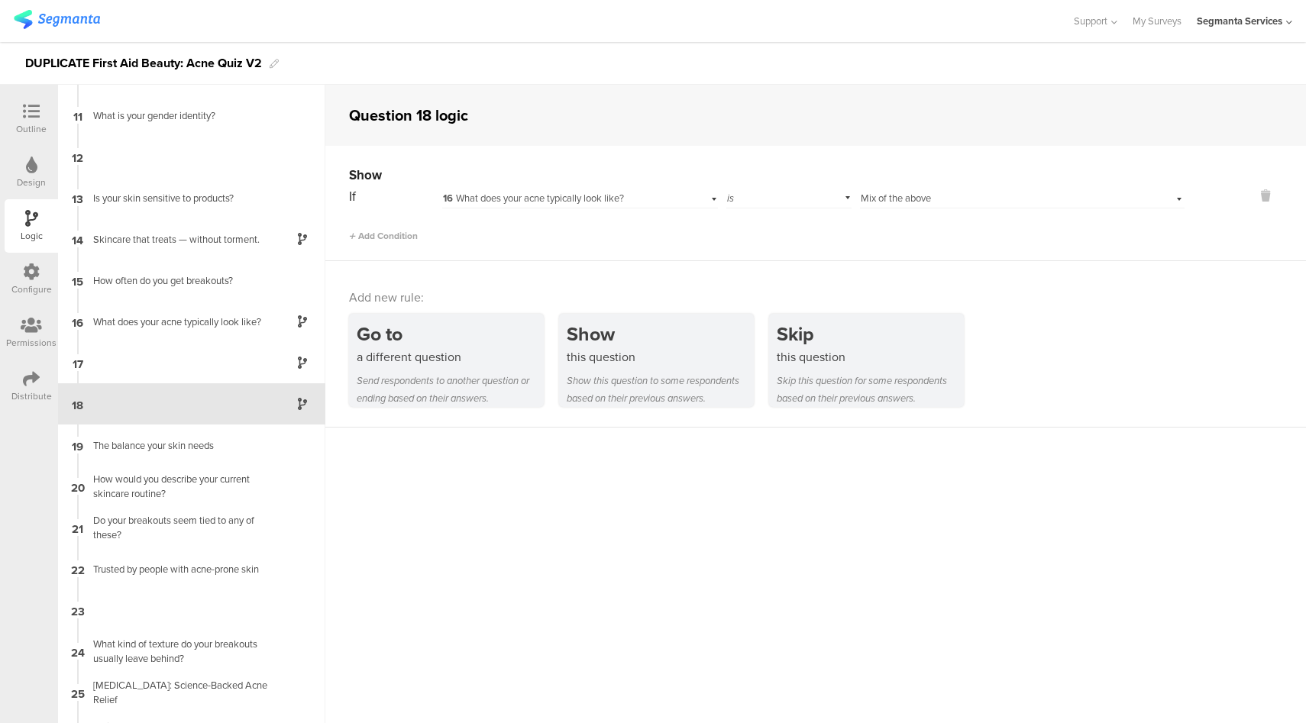
click at [44, 119] on div at bounding box center [31, 112] width 31 height 19
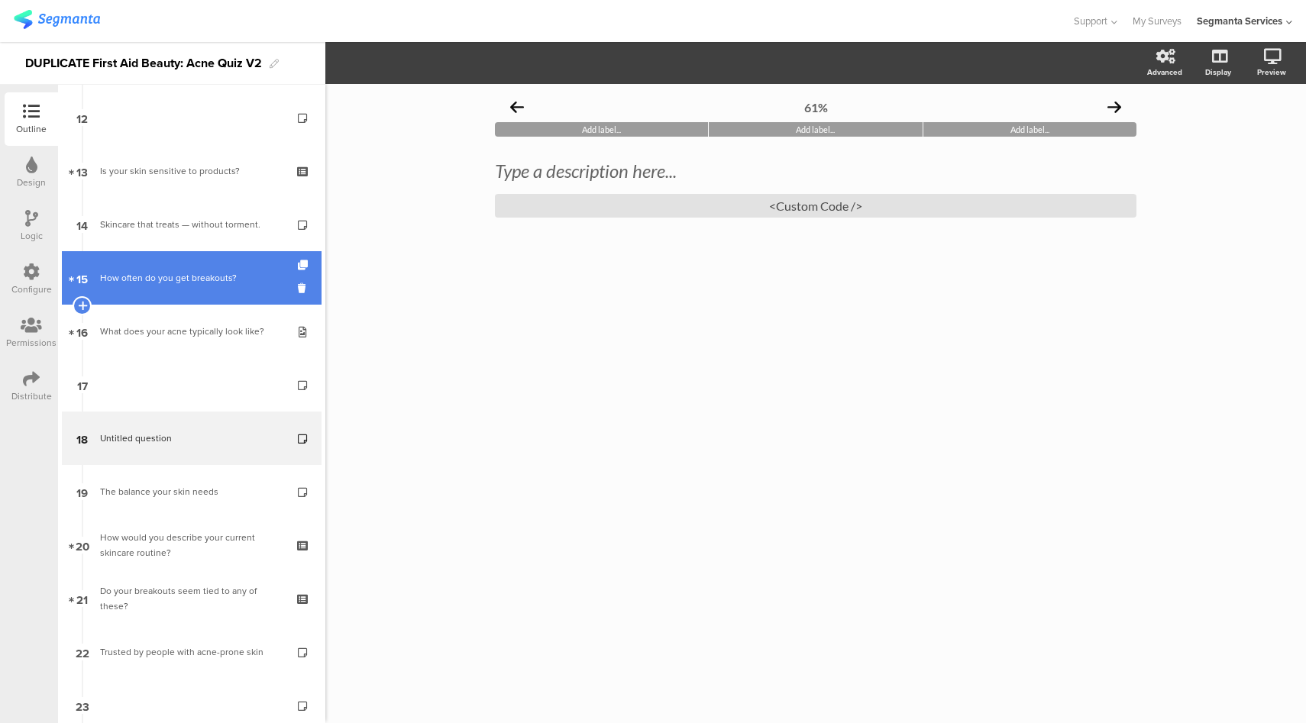
scroll to position [678, 0]
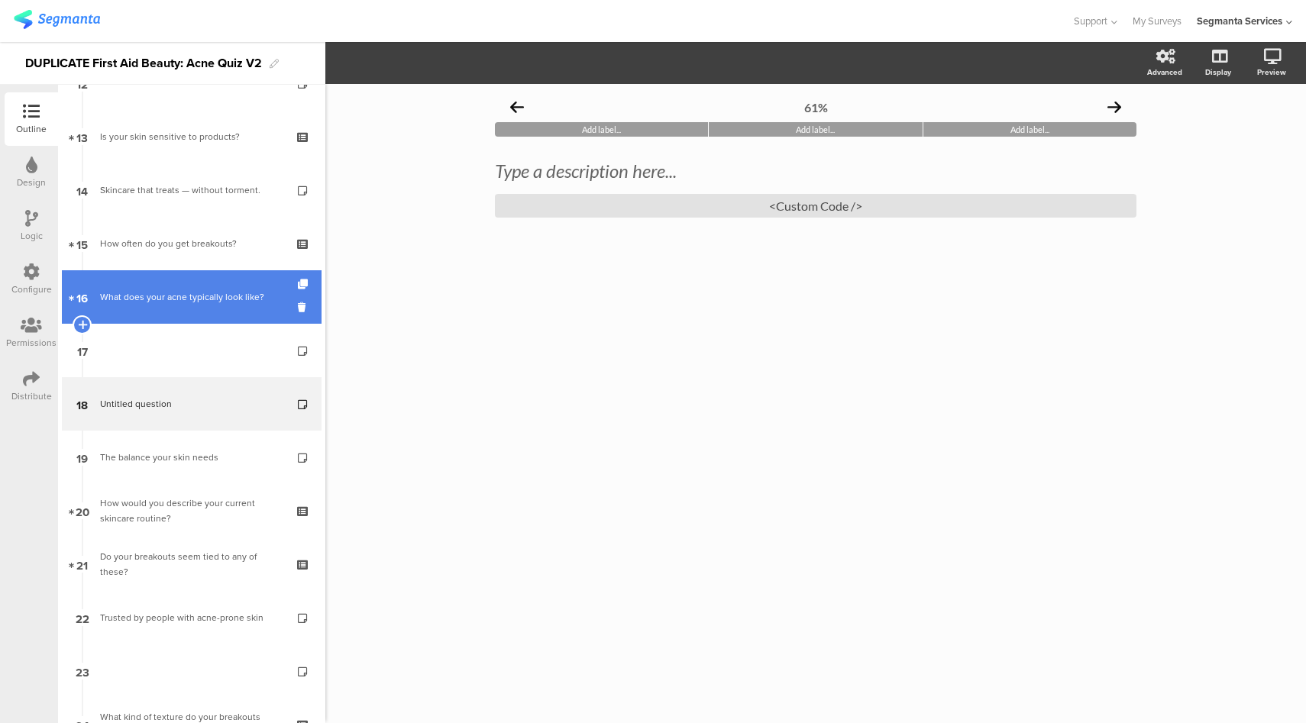
click at [201, 281] on link "16 What does your acne typically look like?" at bounding box center [192, 296] width 260 height 53
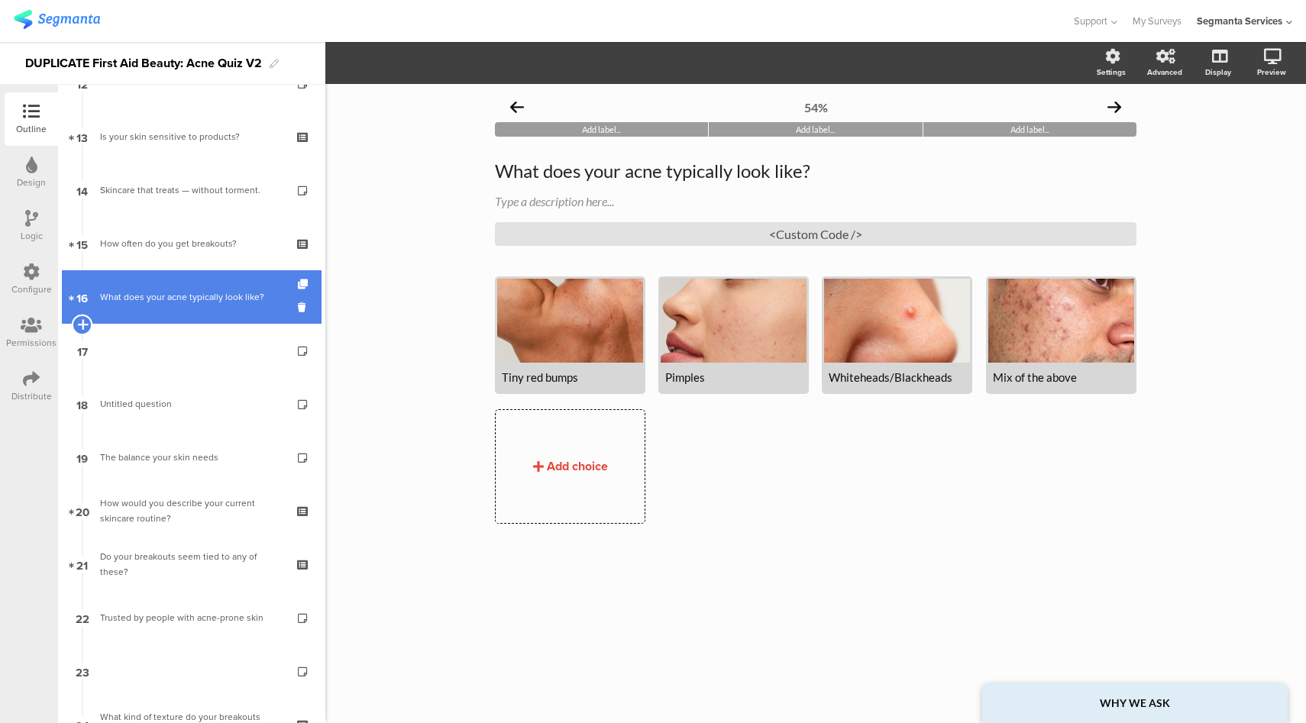
click at [81, 322] on icon at bounding box center [82, 325] width 10 height 14
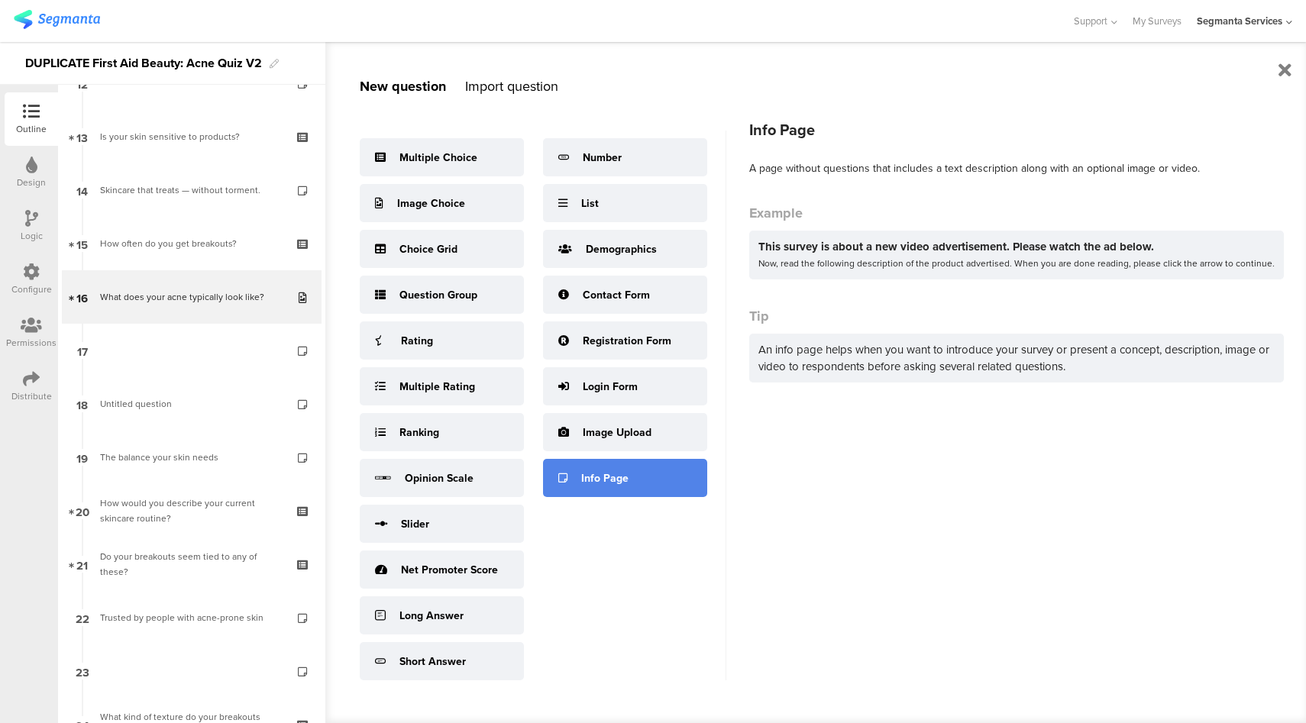
click at [624, 482] on div "Info Page" at bounding box center [604, 479] width 47 height 16
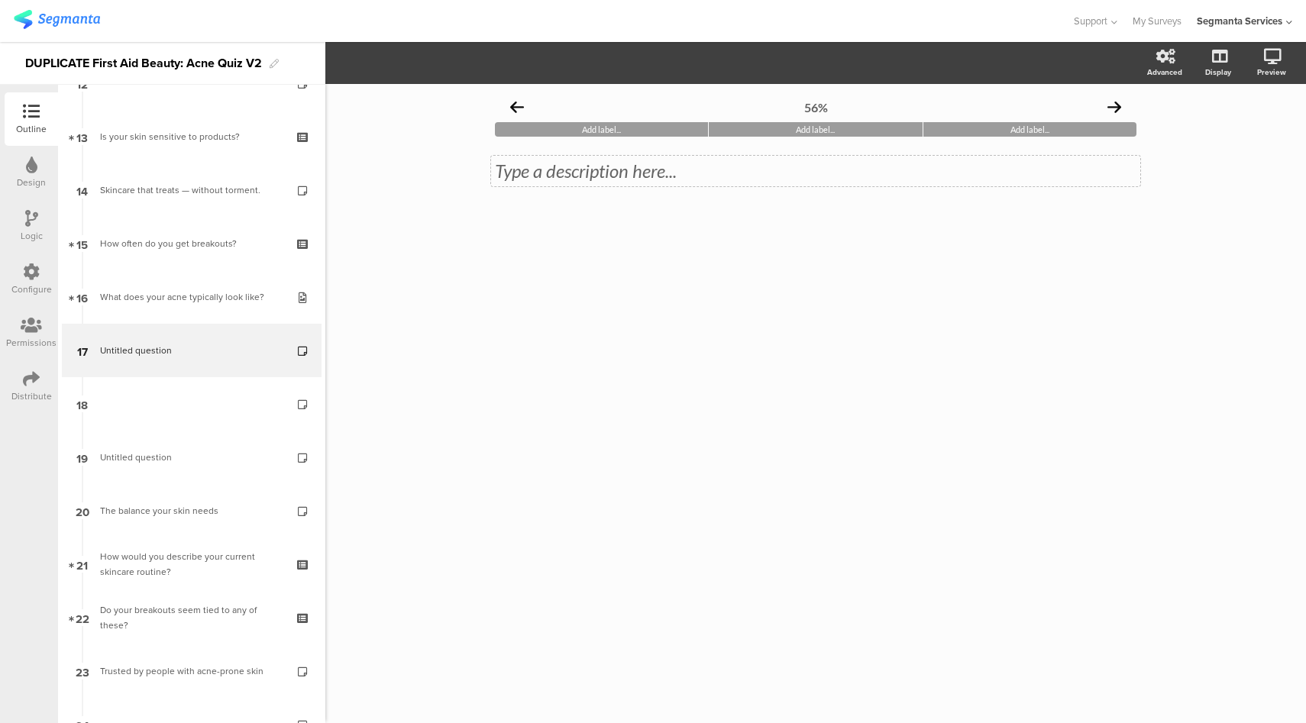
click at [565, 183] on div "Type a description here..." at bounding box center [815, 171] width 649 height 31
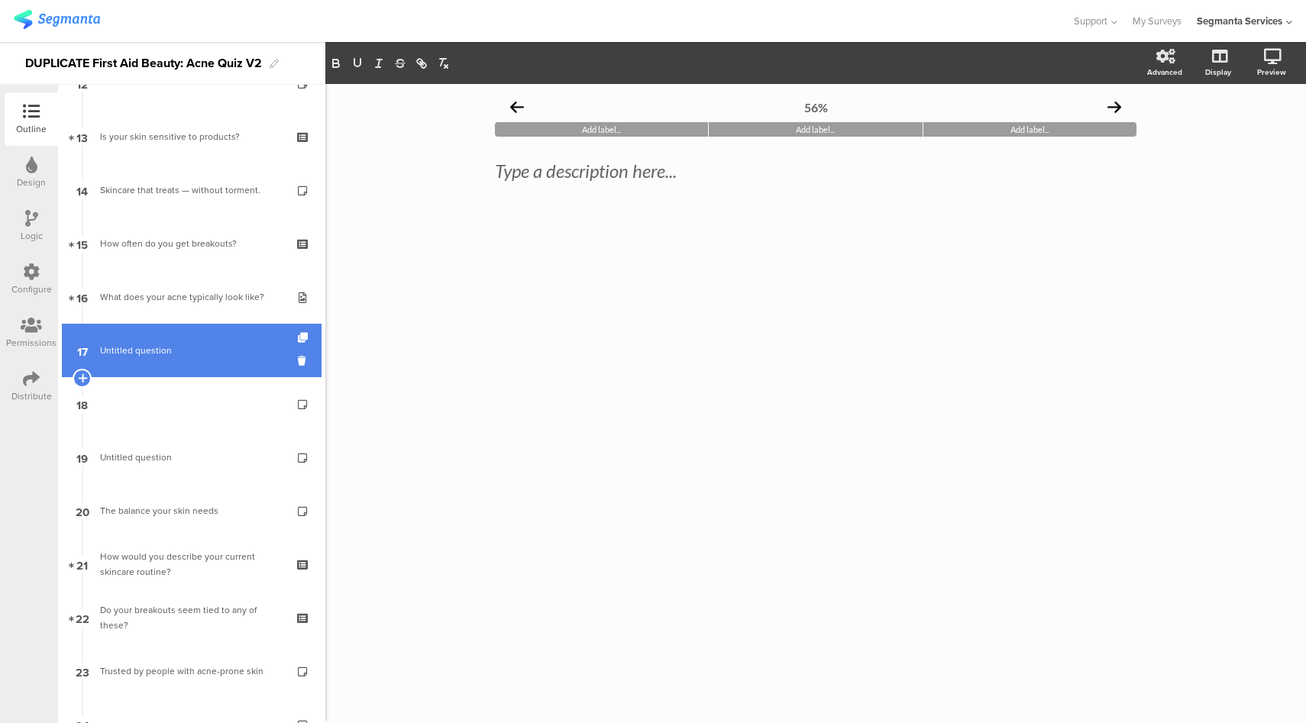
click at [222, 355] on span "Untitled question" at bounding box center [191, 350] width 183 height 15
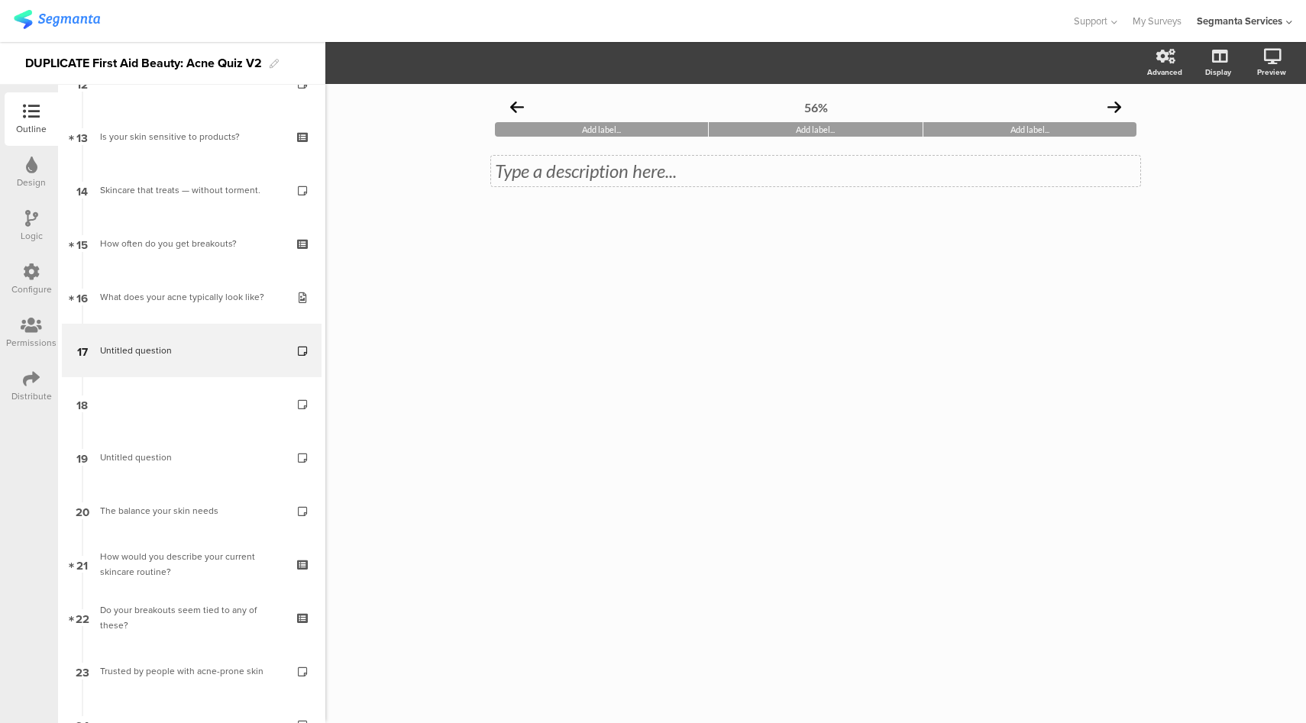
click at [616, 174] on div "Type a description here..." at bounding box center [815, 171] width 649 height 31
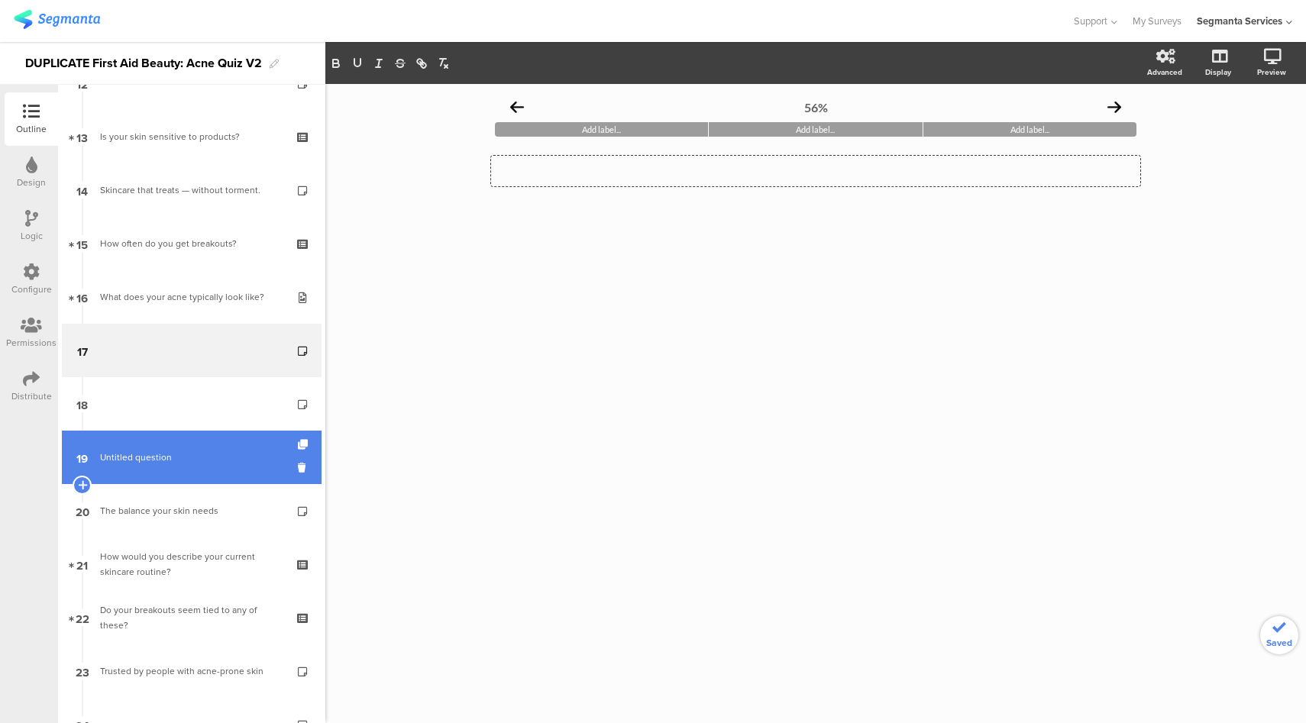
click at [181, 453] on span "Untitled question" at bounding box center [191, 457] width 183 height 15
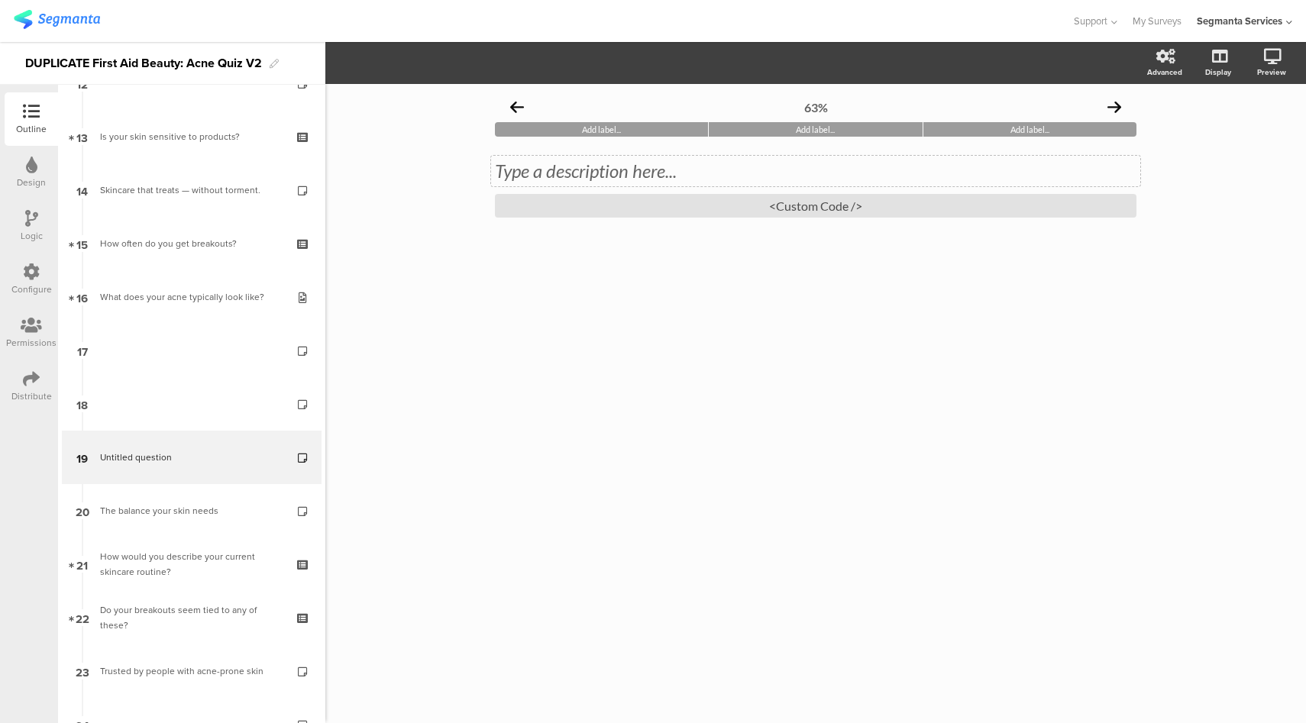
click at [602, 176] on div "Type a description here..." at bounding box center [815, 171] width 649 height 31
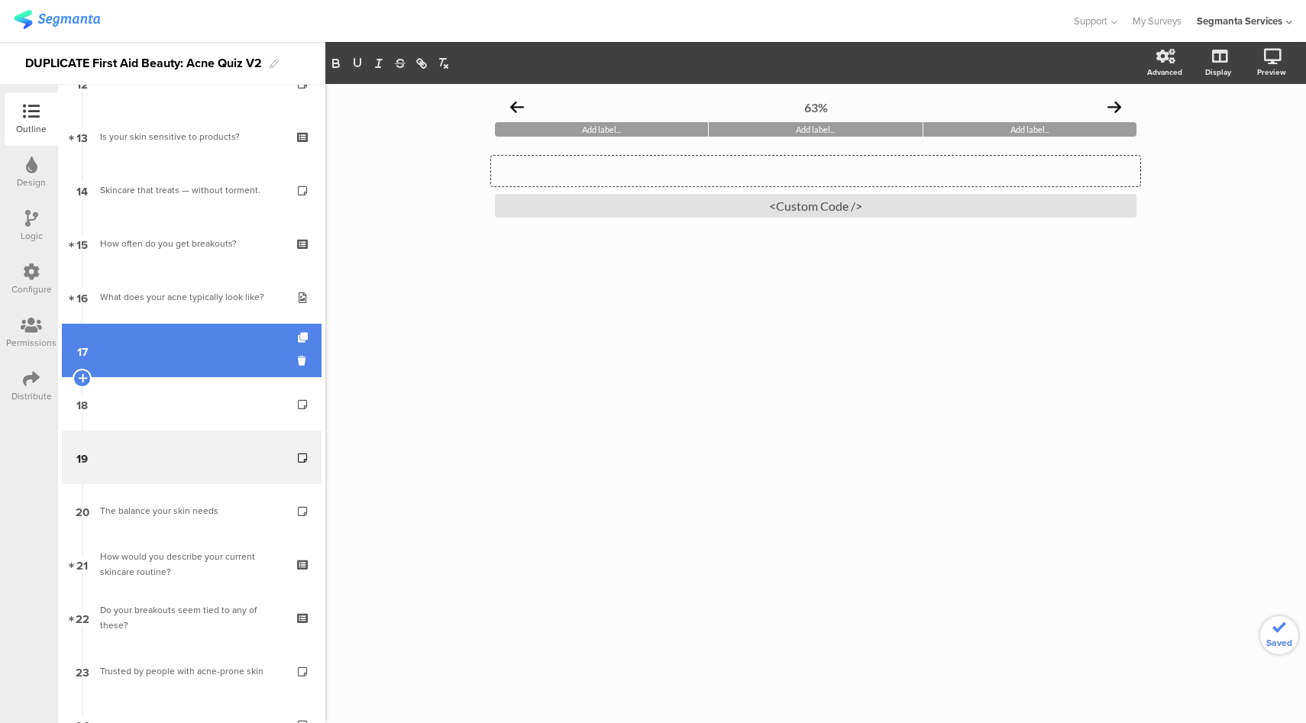
click at [231, 355] on link "17" at bounding box center [192, 350] width 260 height 53
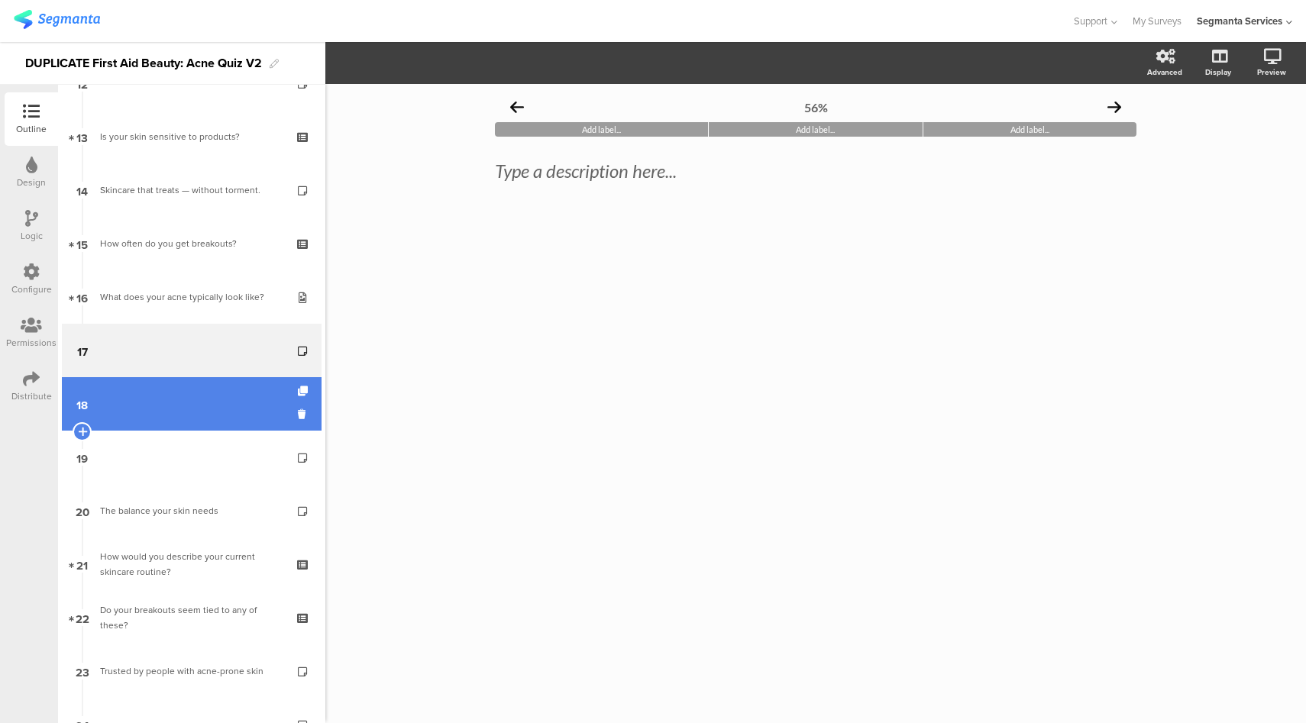
click at [125, 388] on link "18" at bounding box center [192, 403] width 260 height 53
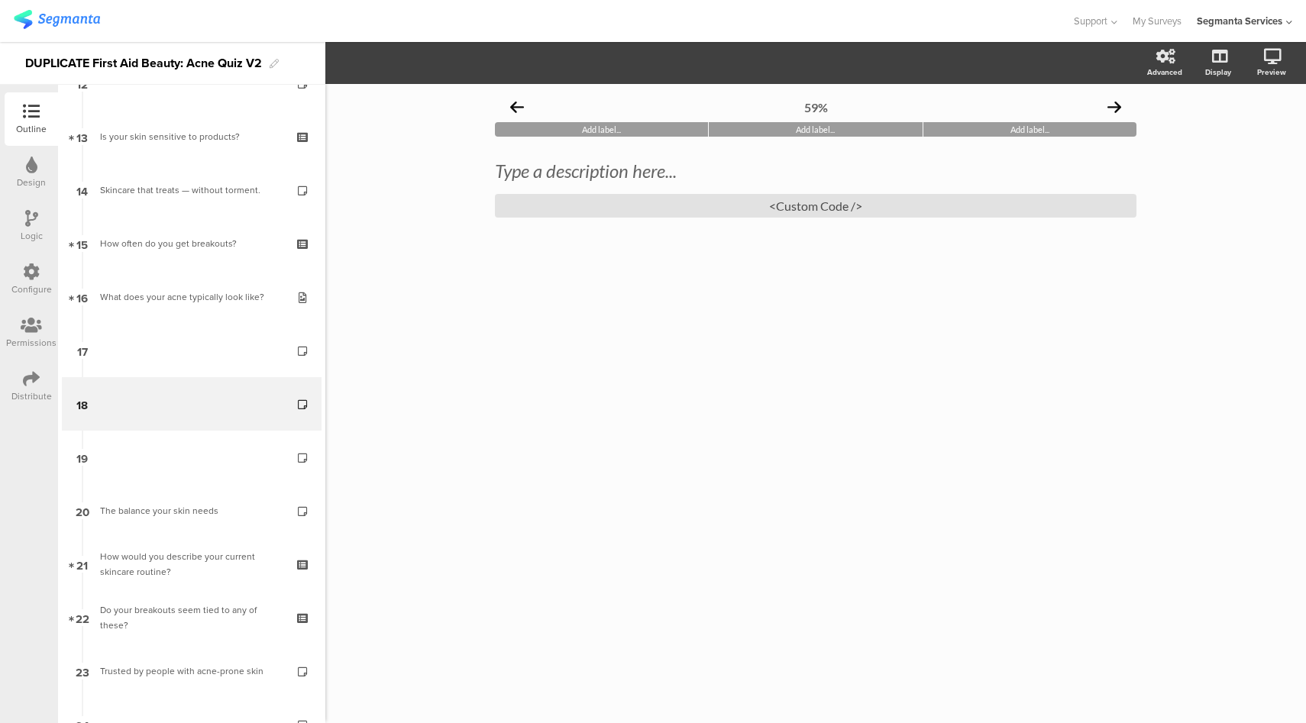
click at [33, 225] on icon at bounding box center [31, 218] width 13 height 17
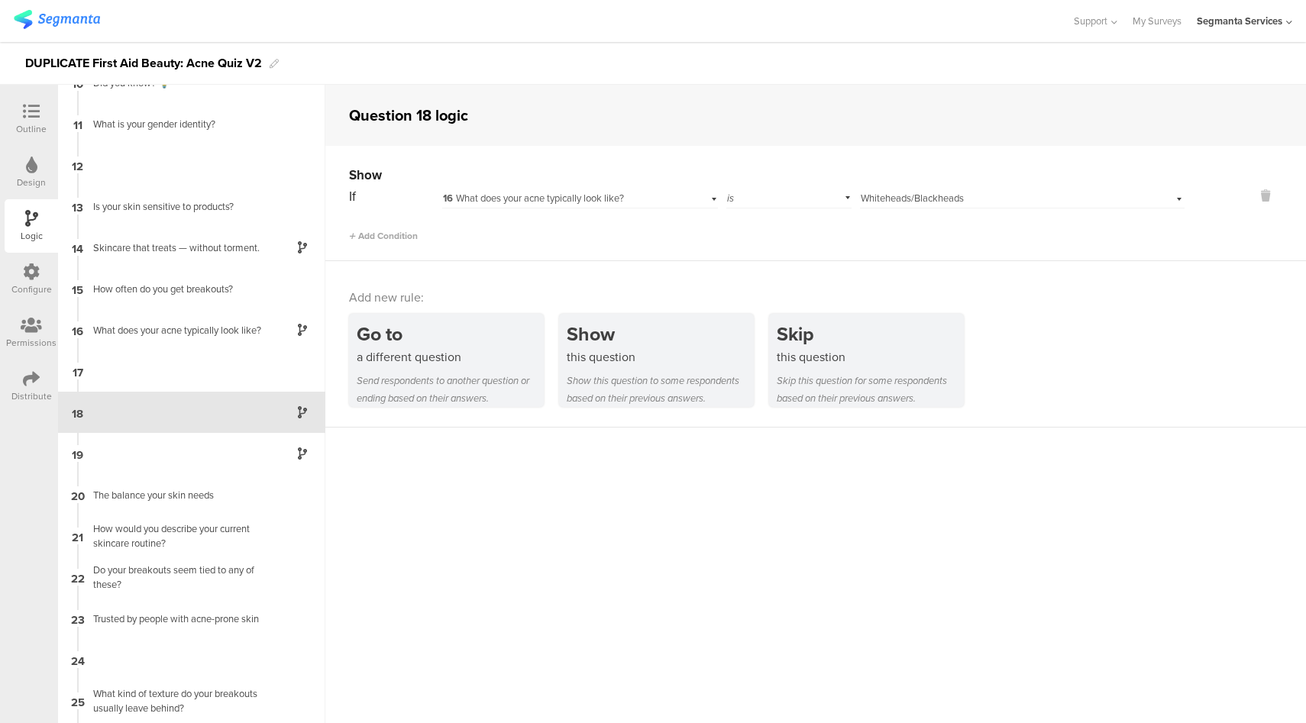
scroll to position [403, 0]
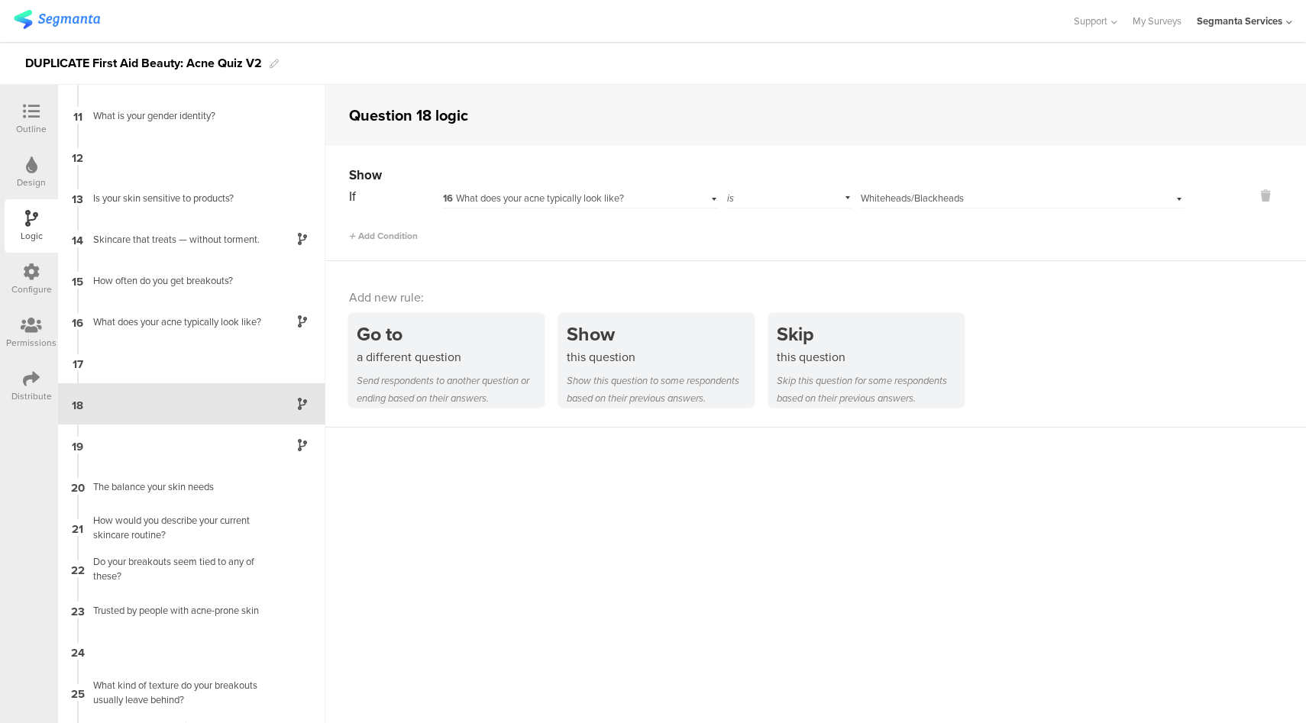
click at [24, 112] on icon at bounding box center [31, 111] width 17 height 17
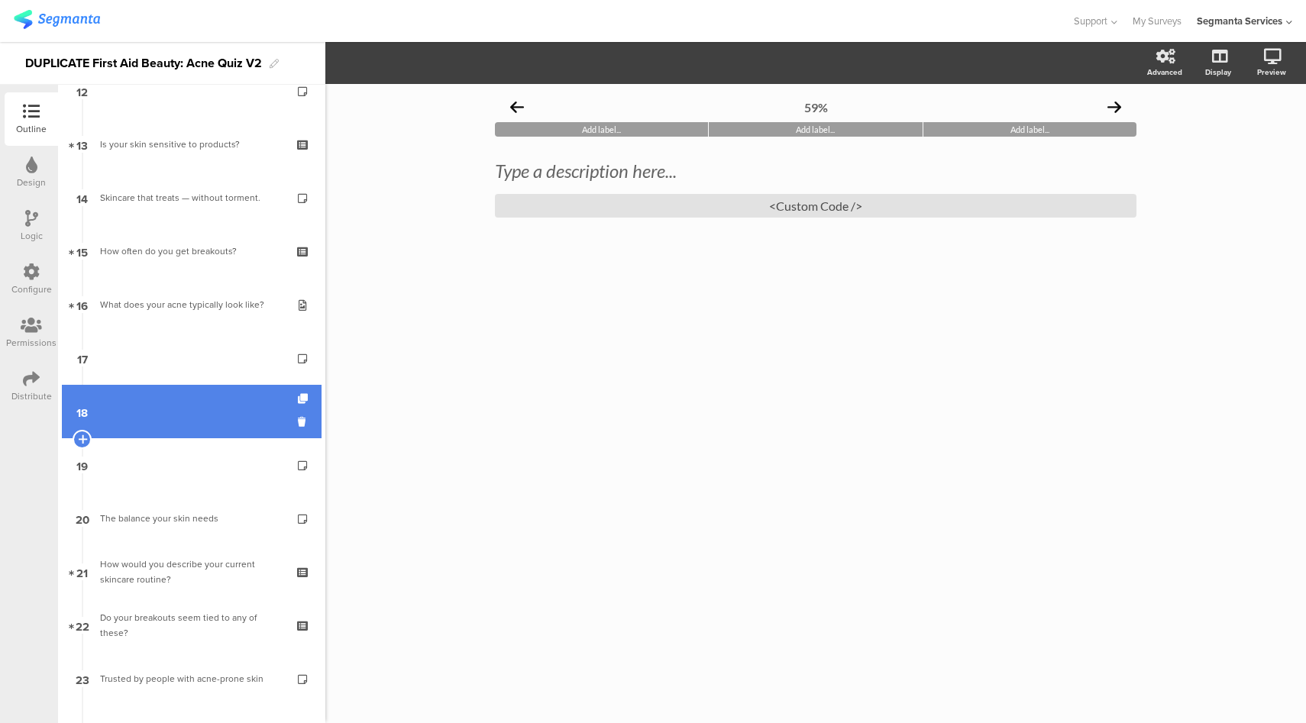
scroll to position [678, 0]
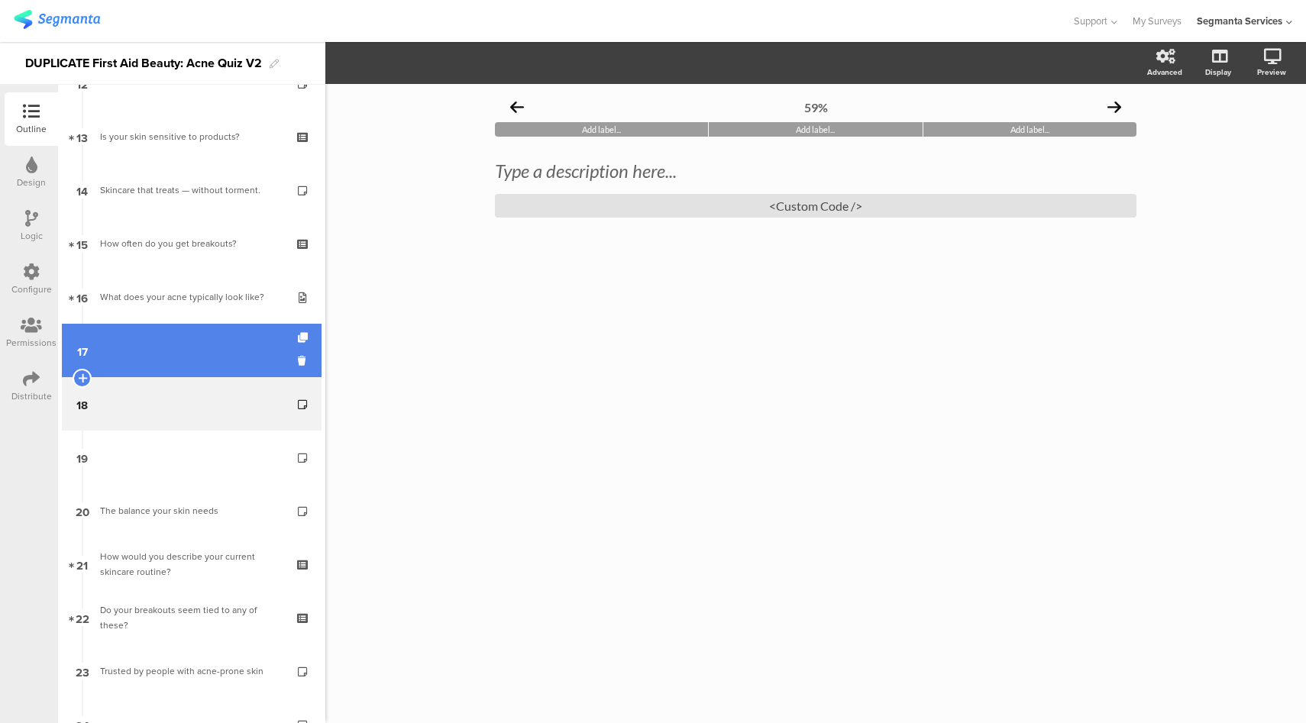
click at [181, 356] on link "17" at bounding box center [192, 350] width 260 height 53
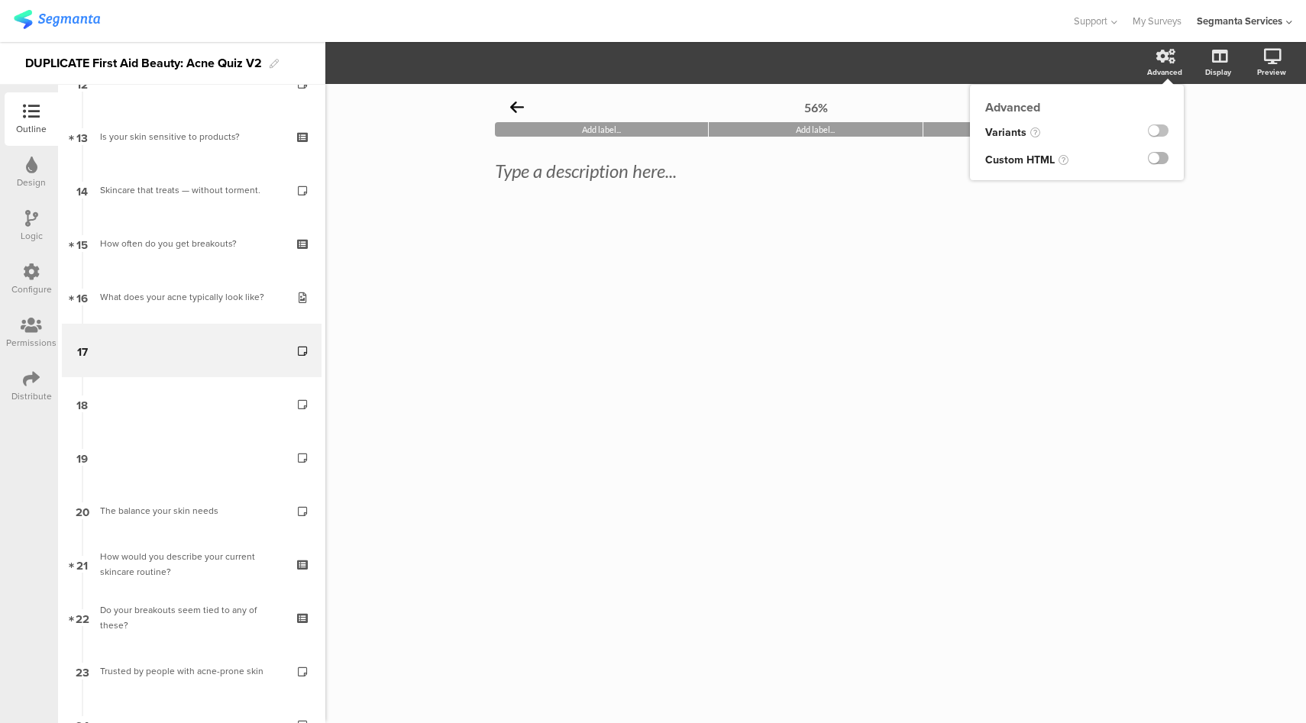
click at [1166, 160] on label at bounding box center [1158, 158] width 21 height 12
click at [0, 0] on input "checkbox" at bounding box center [0, 0] width 0 height 0
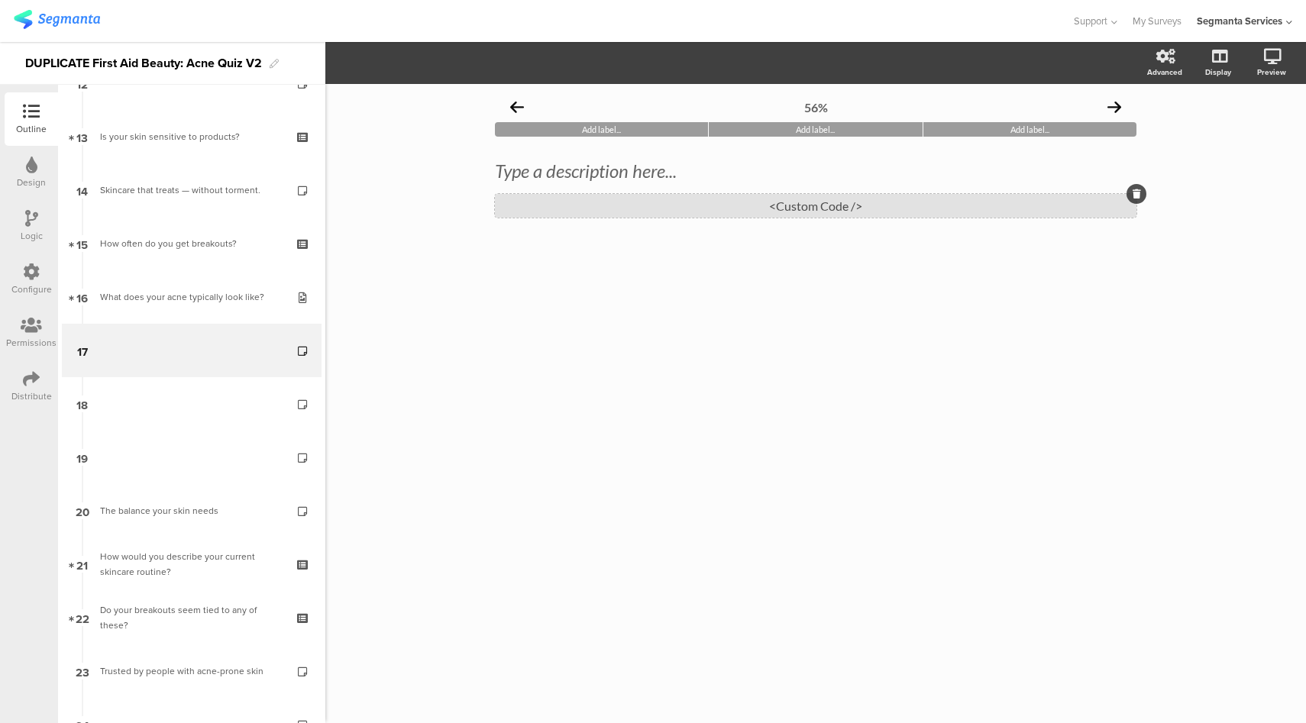
click at [725, 209] on div "<Custom Code />" at bounding box center [816, 206] width 642 height 24
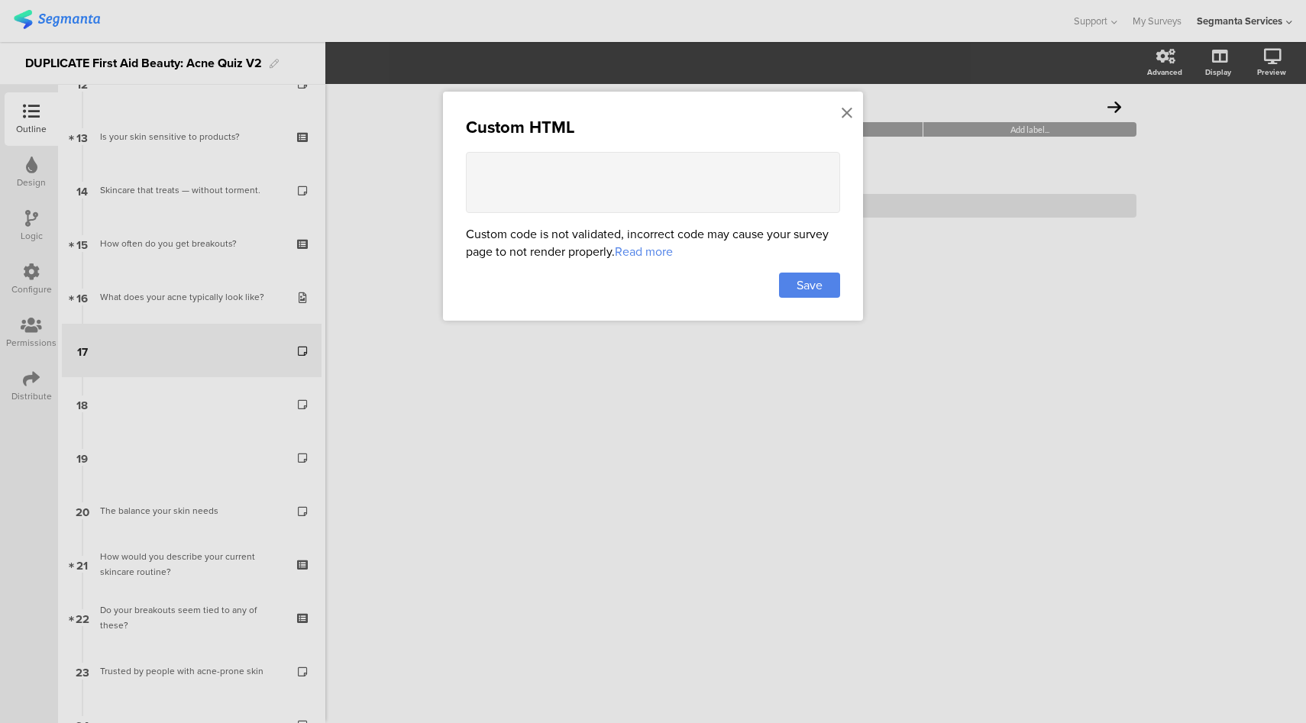
click at [685, 176] on textarea at bounding box center [653, 182] width 374 height 61
paste textarea "<lor ipsum="dol-sitam: 003co; adipis: 4 elit; seddoei: 27te 4;"> <!-- Incidid U…"
type textarea "<lor ipsum="dol-sitam: 003co; adipis: 4 elit; seddoei: 27te 4;"> <!-- Incidid U…"
click at [816, 292] on div "Save" at bounding box center [809, 285] width 61 height 25
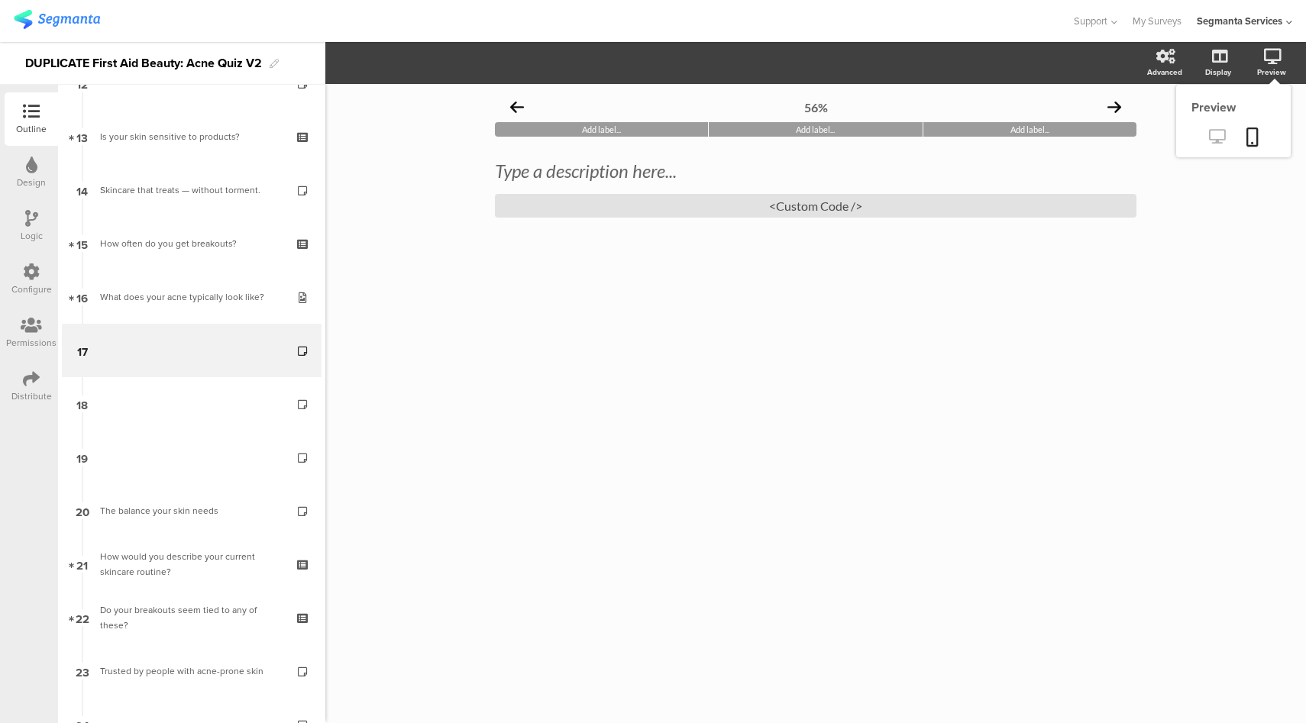
click at [1231, 137] on link at bounding box center [1217, 137] width 37 height 25
click at [26, 202] on div "Logic" at bounding box center [31, 225] width 53 height 53
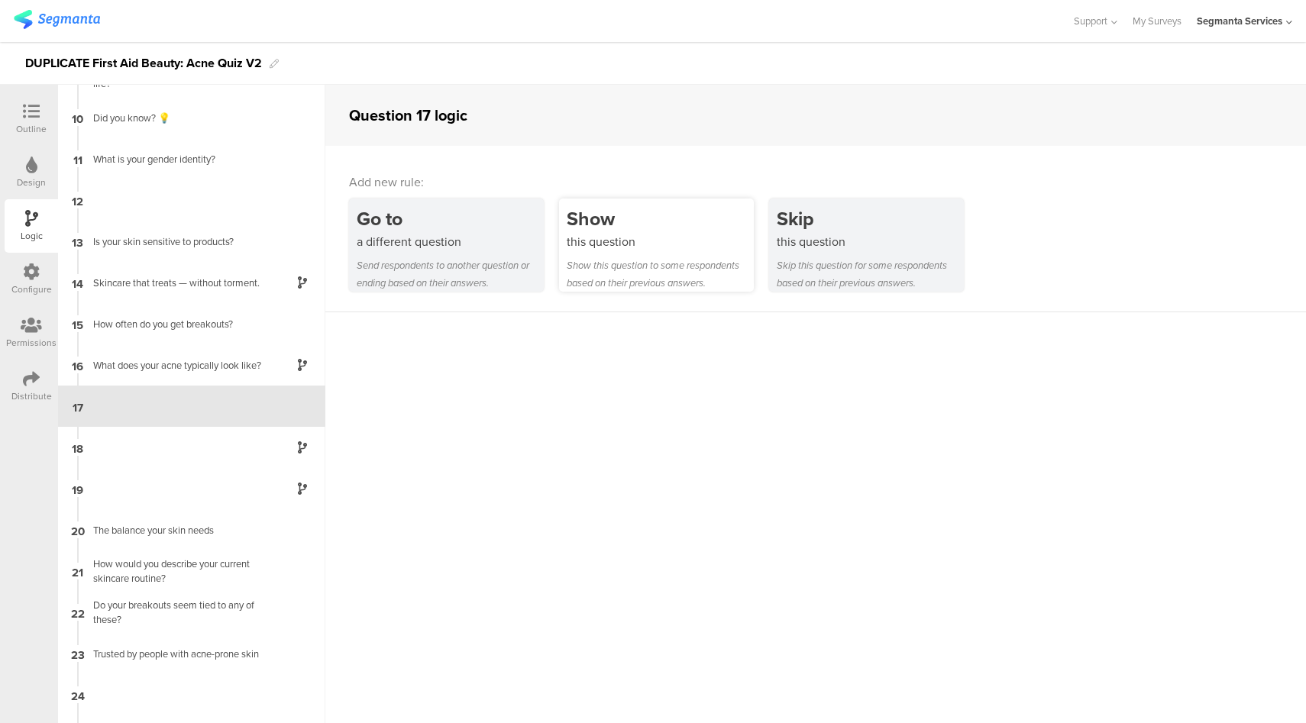
scroll to position [361, 0]
click at [640, 248] on div "this question" at bounding box center [660, 242] width 187 height 18
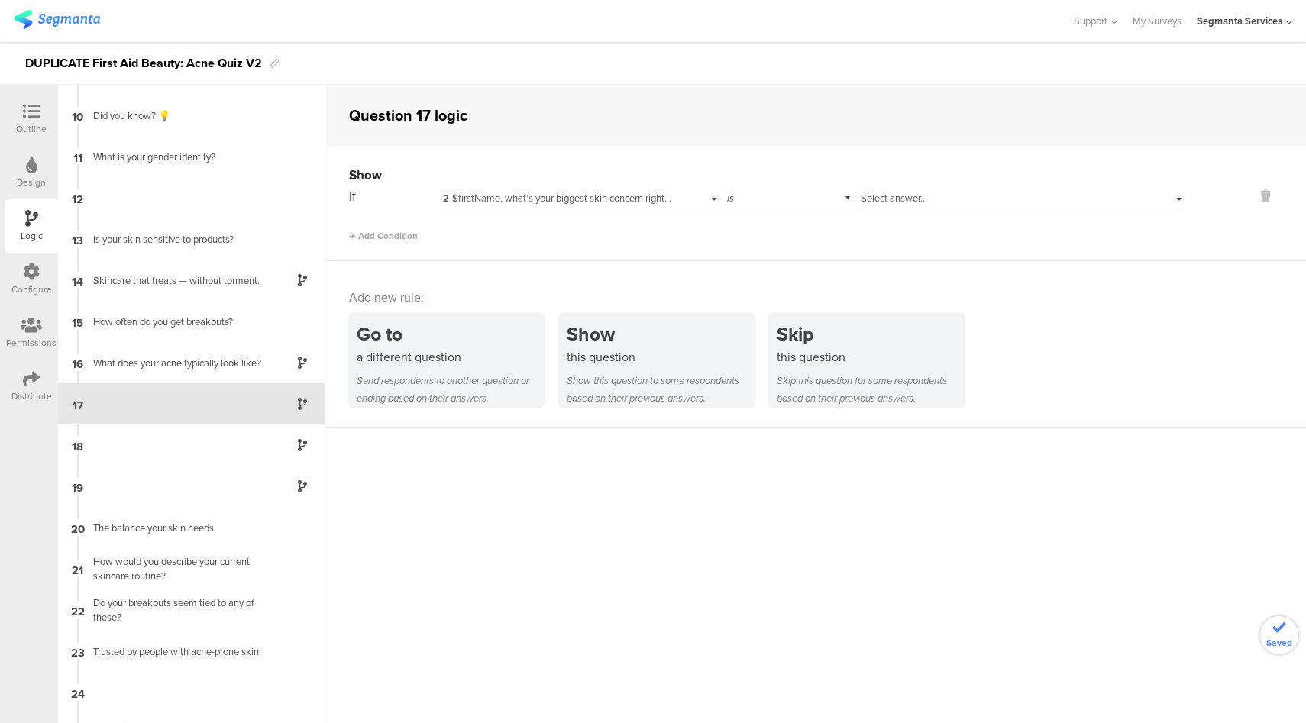
click at [653, 200] on span "2 $firstName, what’s your biggest skin concern right now?" at bounding box center [566, 198] width 247 height 15
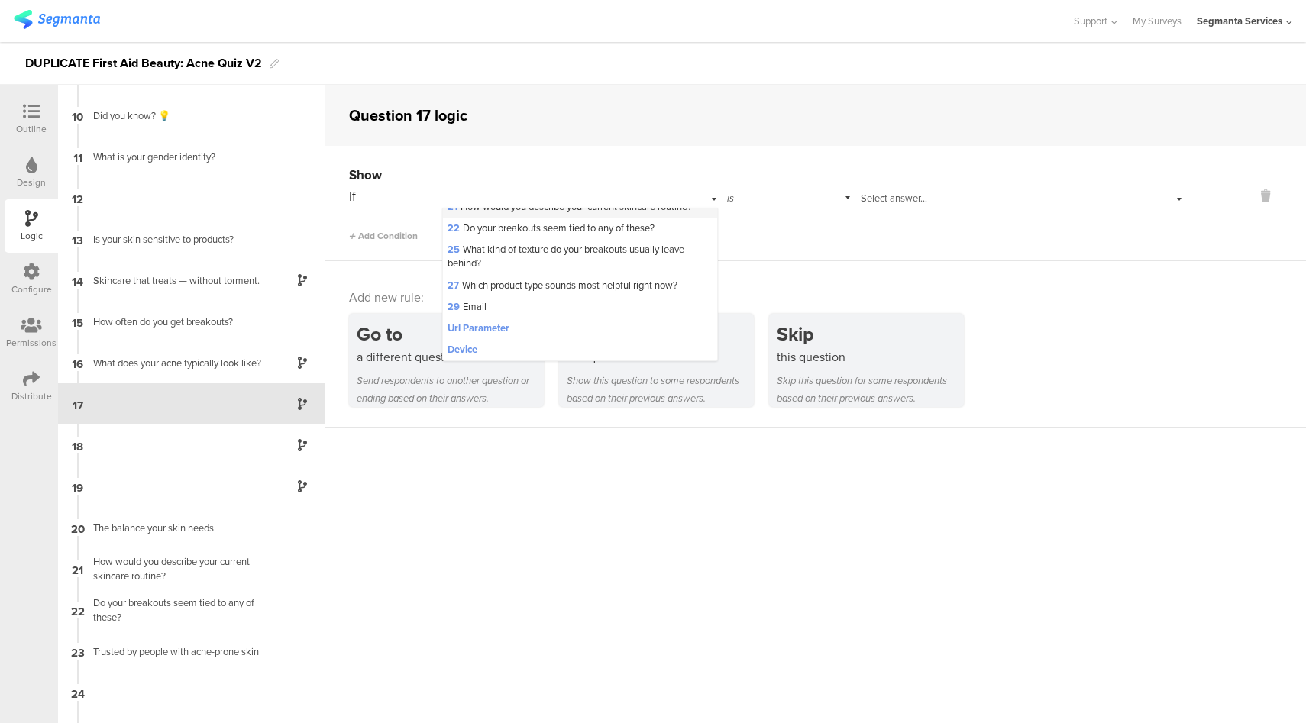
scroll to position [235, 0]
click at [541, 193] on span "16 What does your acne typically look like?" at bounding box center [538, 185] width 181 height 15
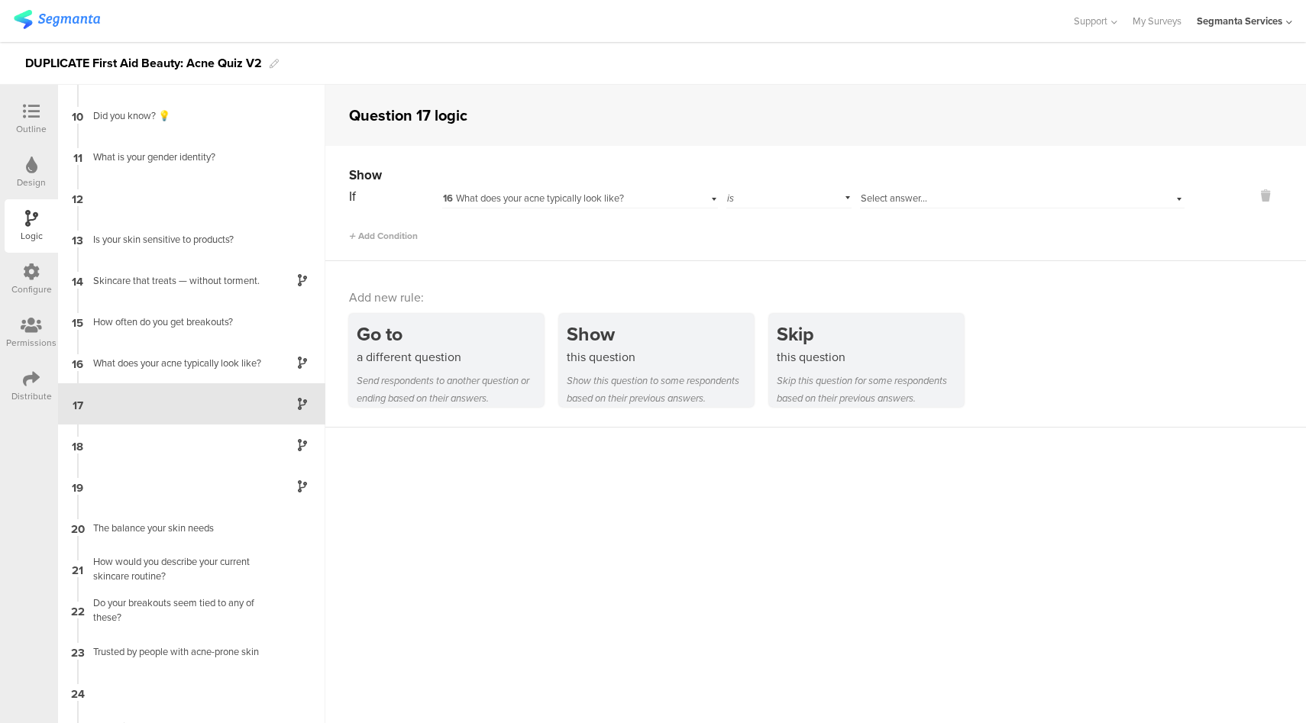
click at [904, 198] on span "Select answer..." at bounding box center [894, 198] width 66 height 15
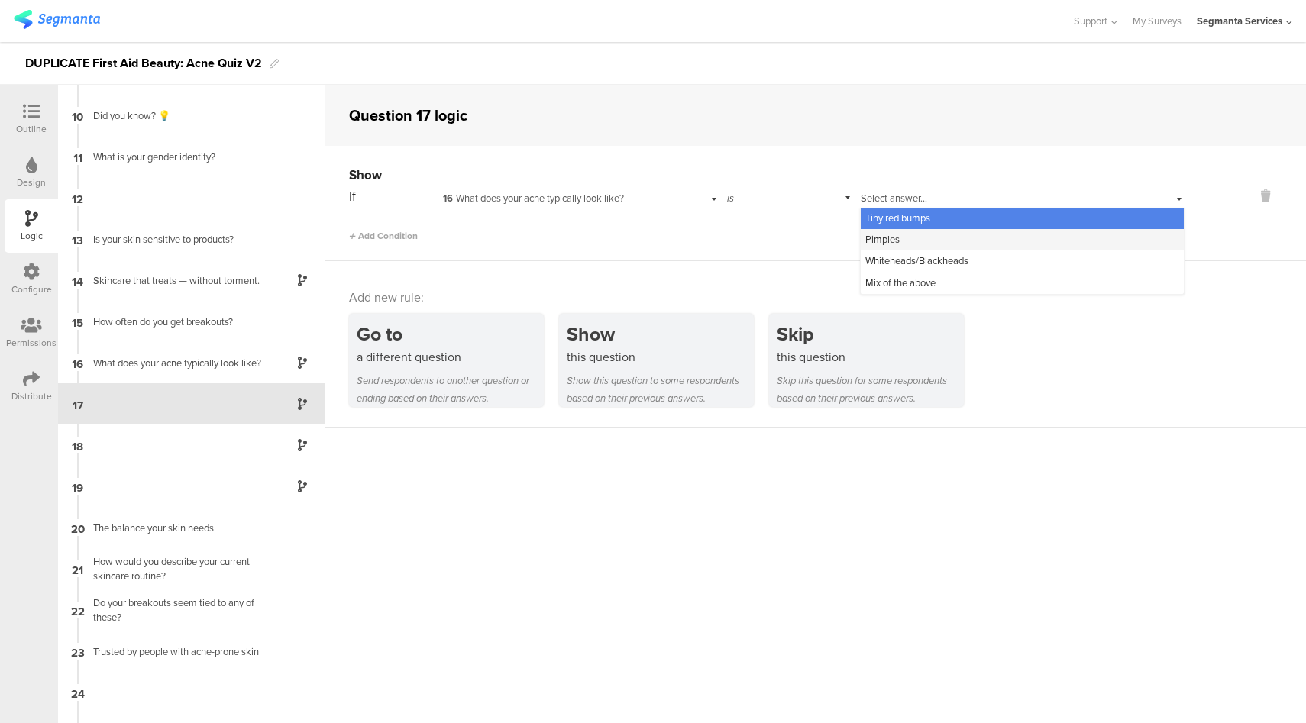
click at [908, 235] on div "Pimples" at bounding box center [1022, 239] width 323 height 21
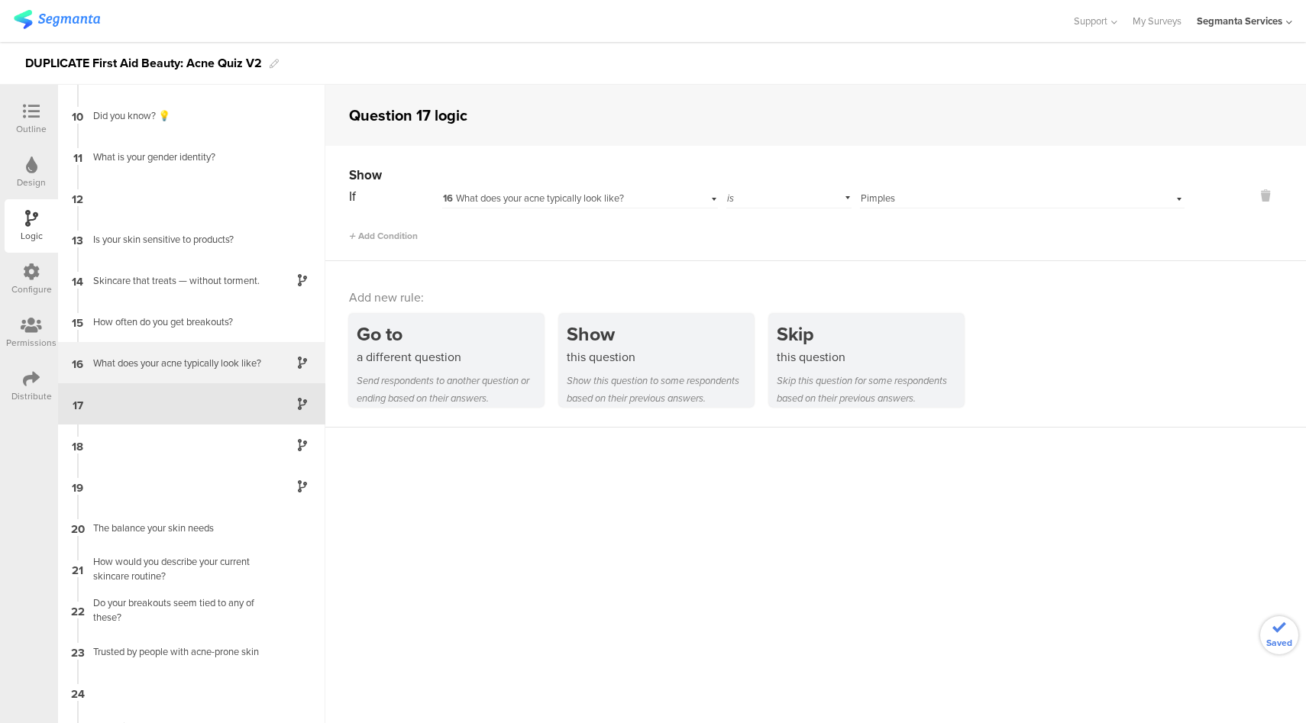
click at [190, 364] on div "What does your acne typically look like?" at bounding box center [179, 363] width 191 height 15
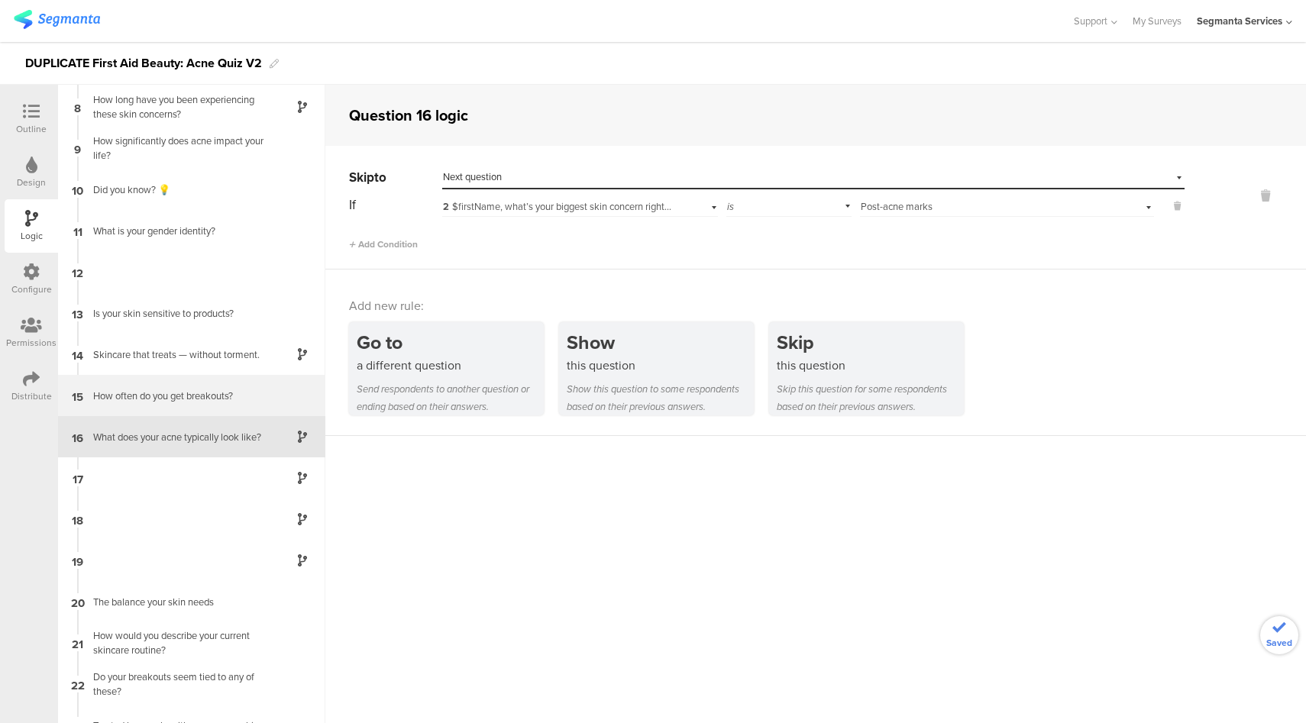
scroll to position [320, 0]
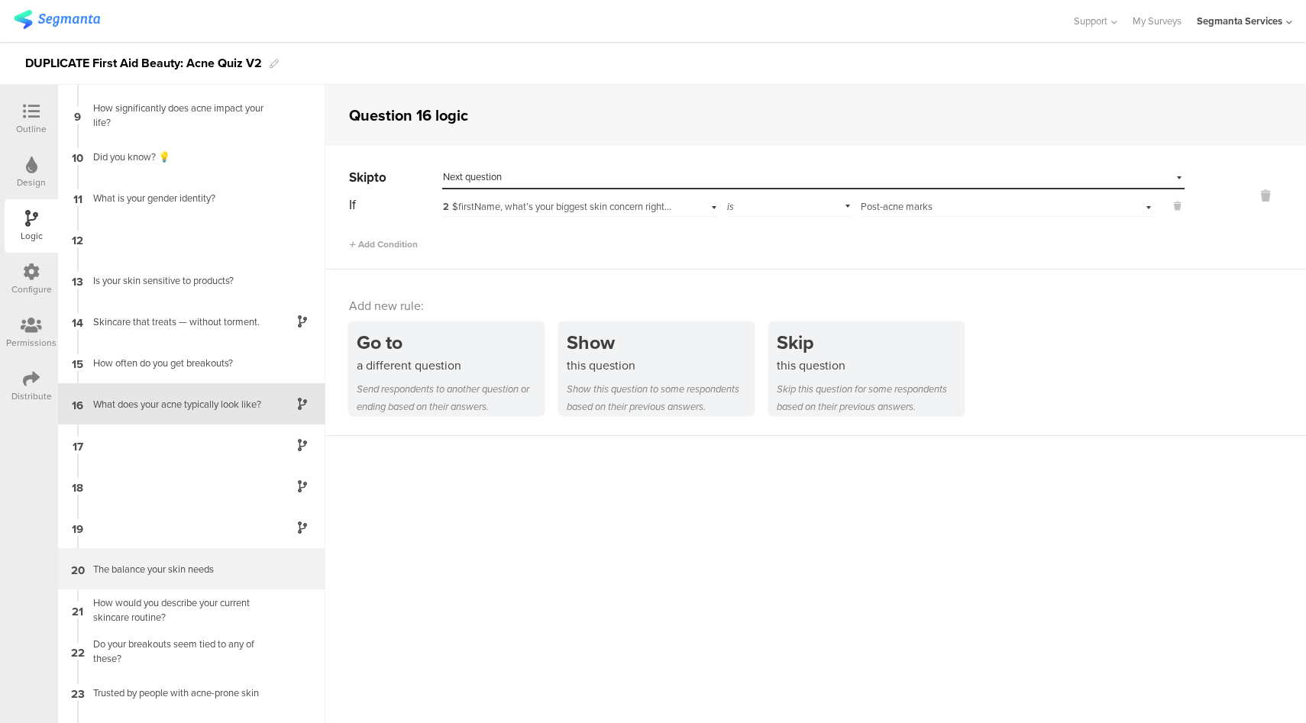
click at [176, 565] on div "The balance your skin needs" at bounding box center [179, 569] width 191 height 15
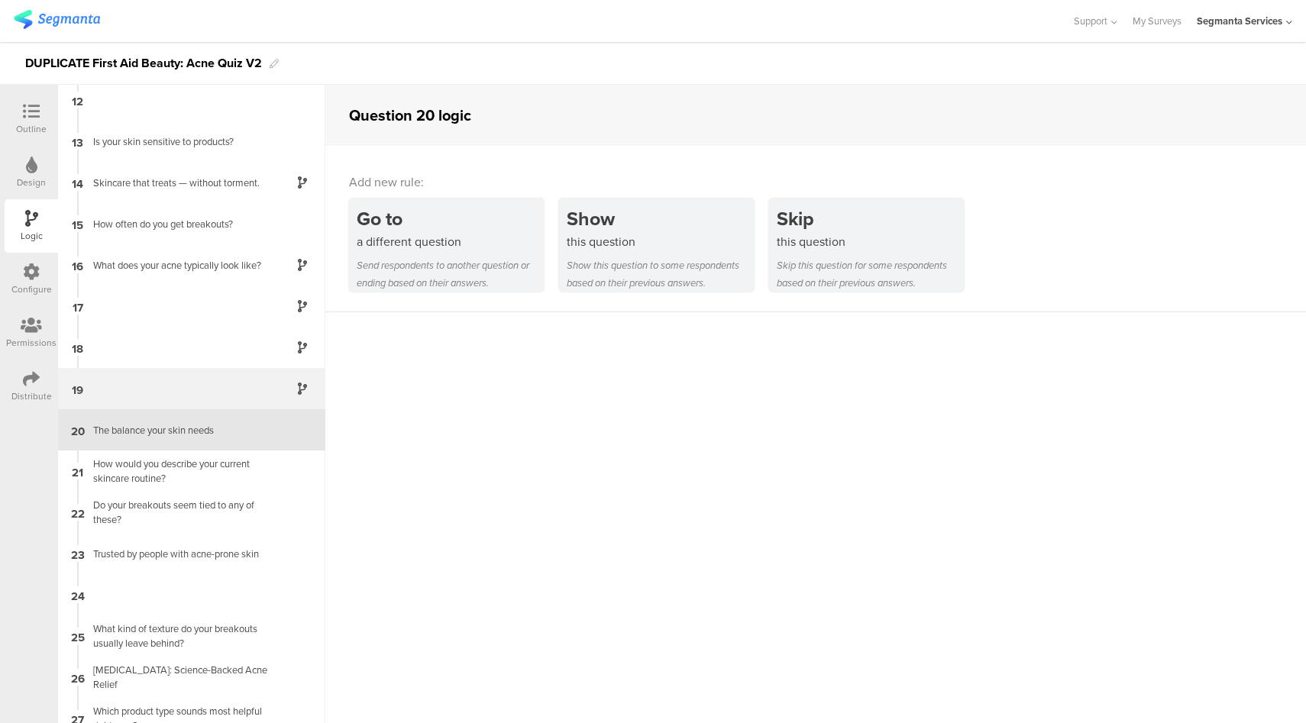
scroll to position [461, 0]
click at [29, 125] on div "Outline" at bounding box center [31, 129] width 31 height 14
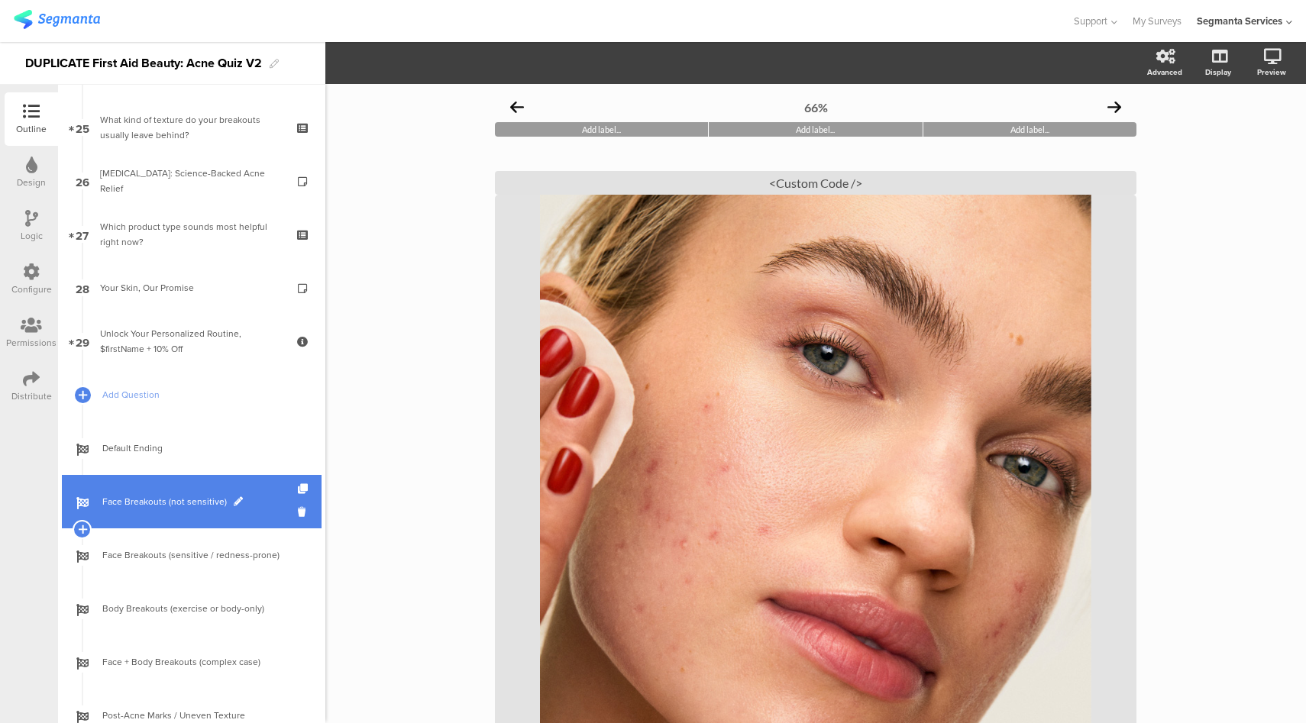
scroll to position [980, 0]
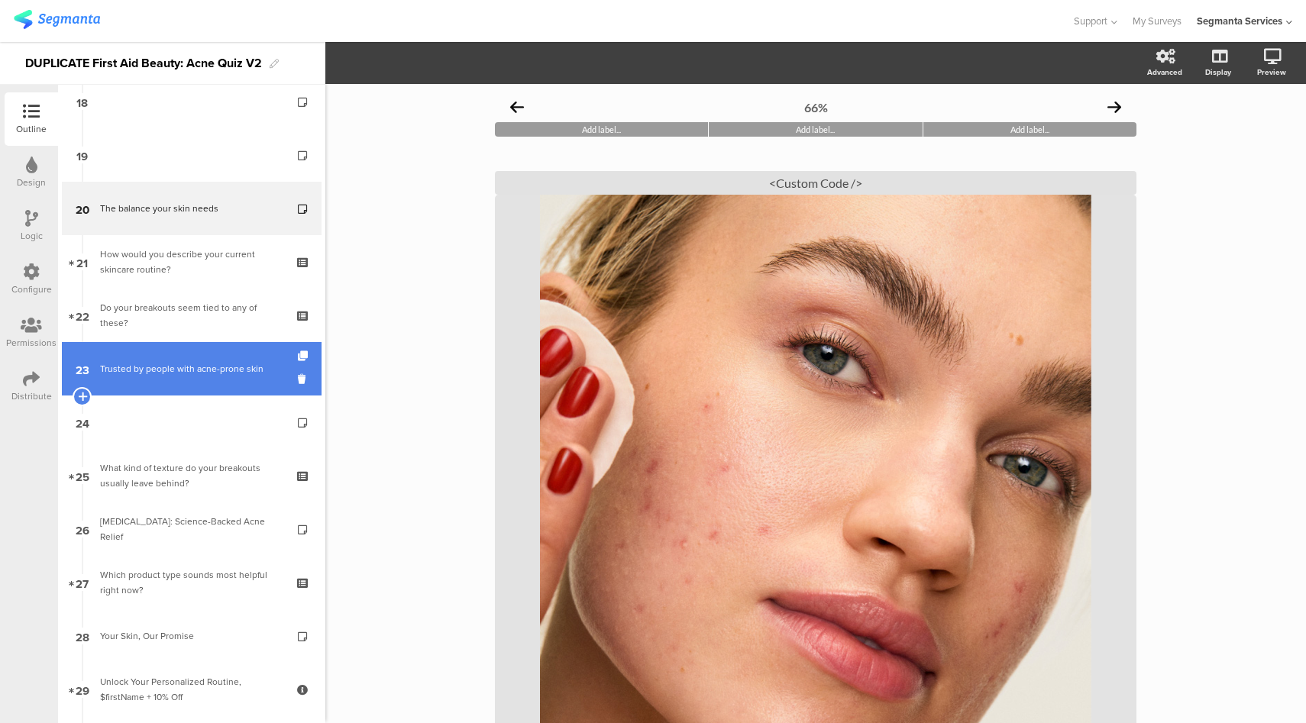
click at [193, 375] on div "Trusted by people with acne-prone skin" at bounding box center [191, 368] width 183 height 15
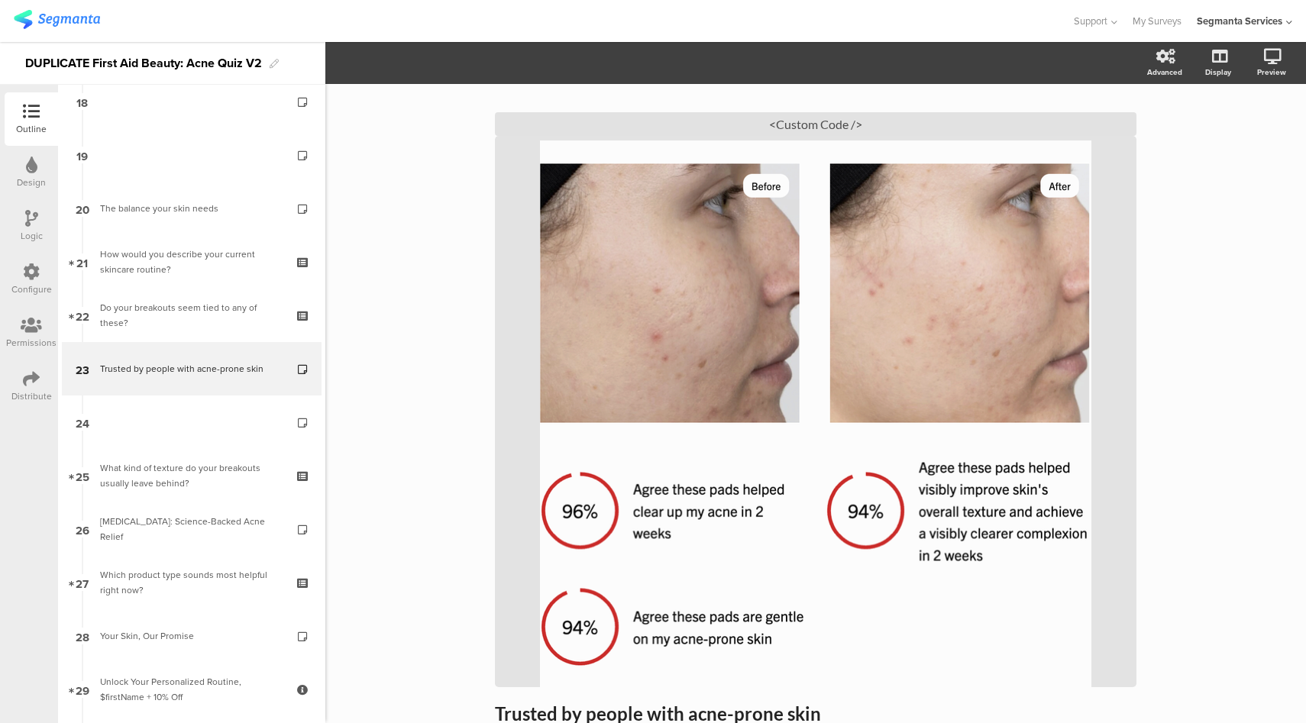
scroll to position [60, 0]
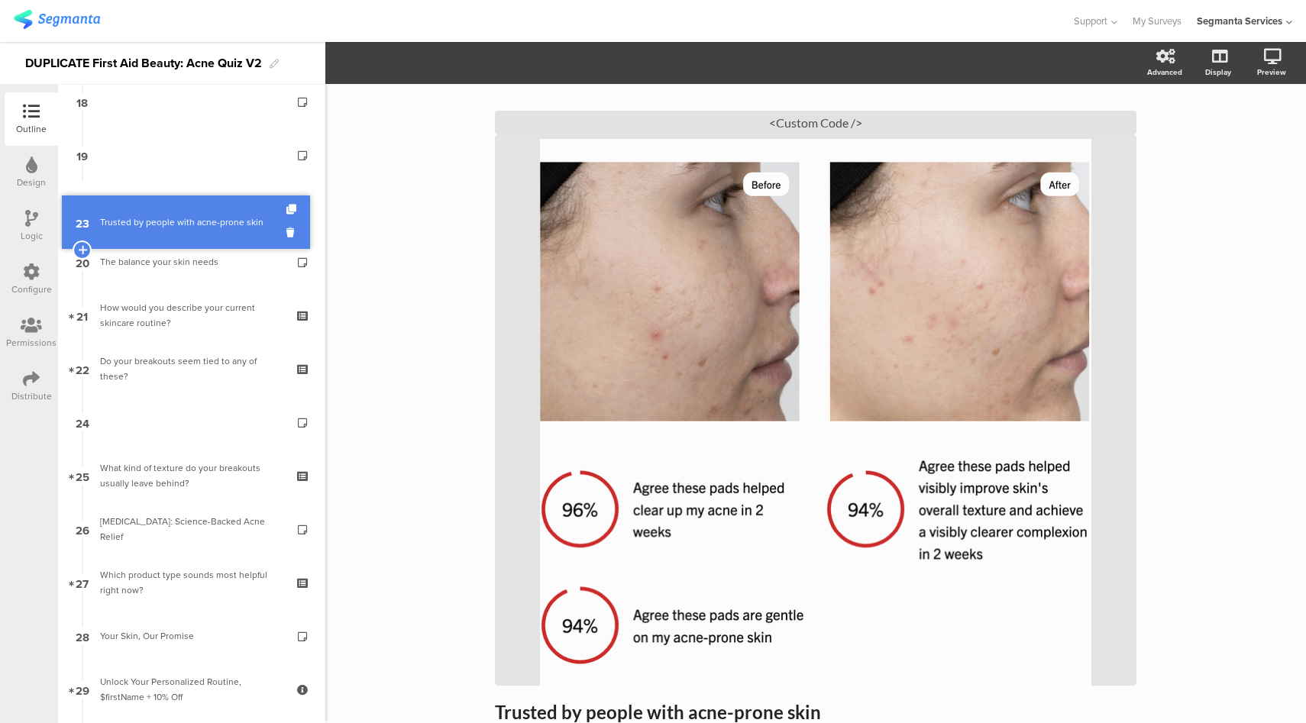
drag, startPoint x: 159, startPoint y: 371, endPoint x: 155, endPoint y: 224, distance: 146.7
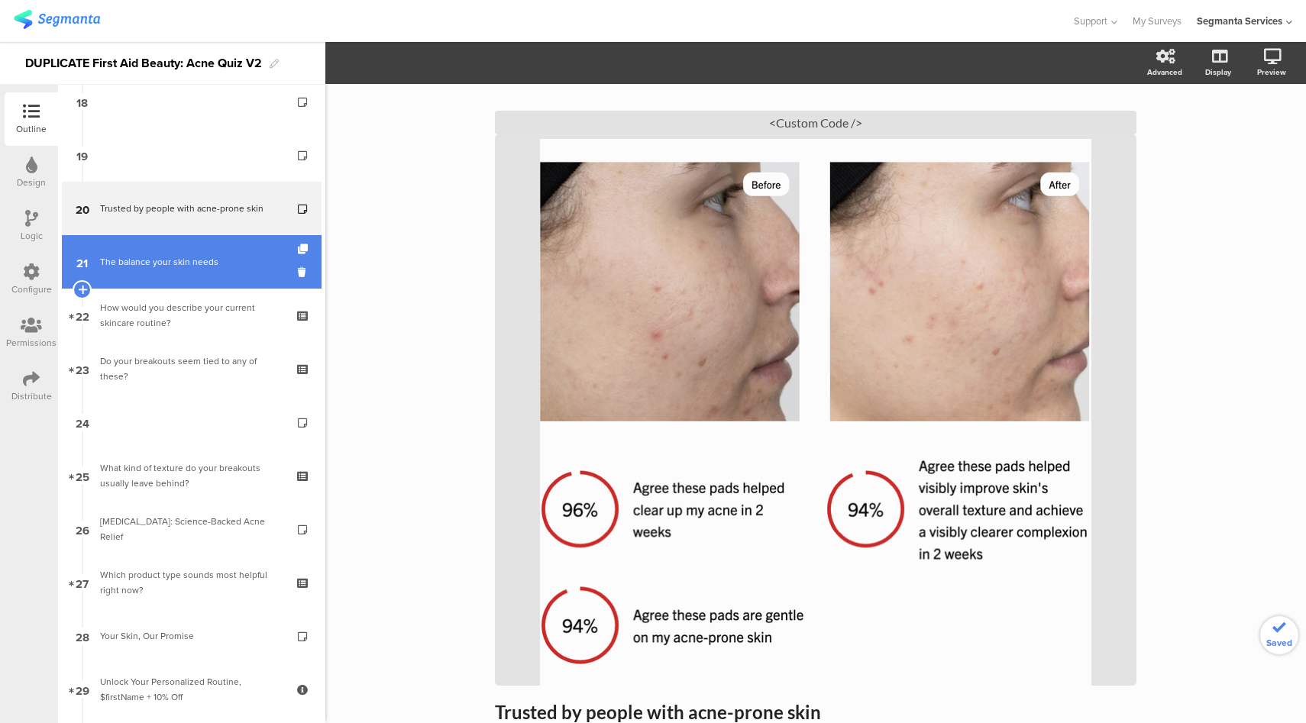
click at [183, 266] on div "The balance your skin needs" at bounding box center [191, 261] width 183 height 15
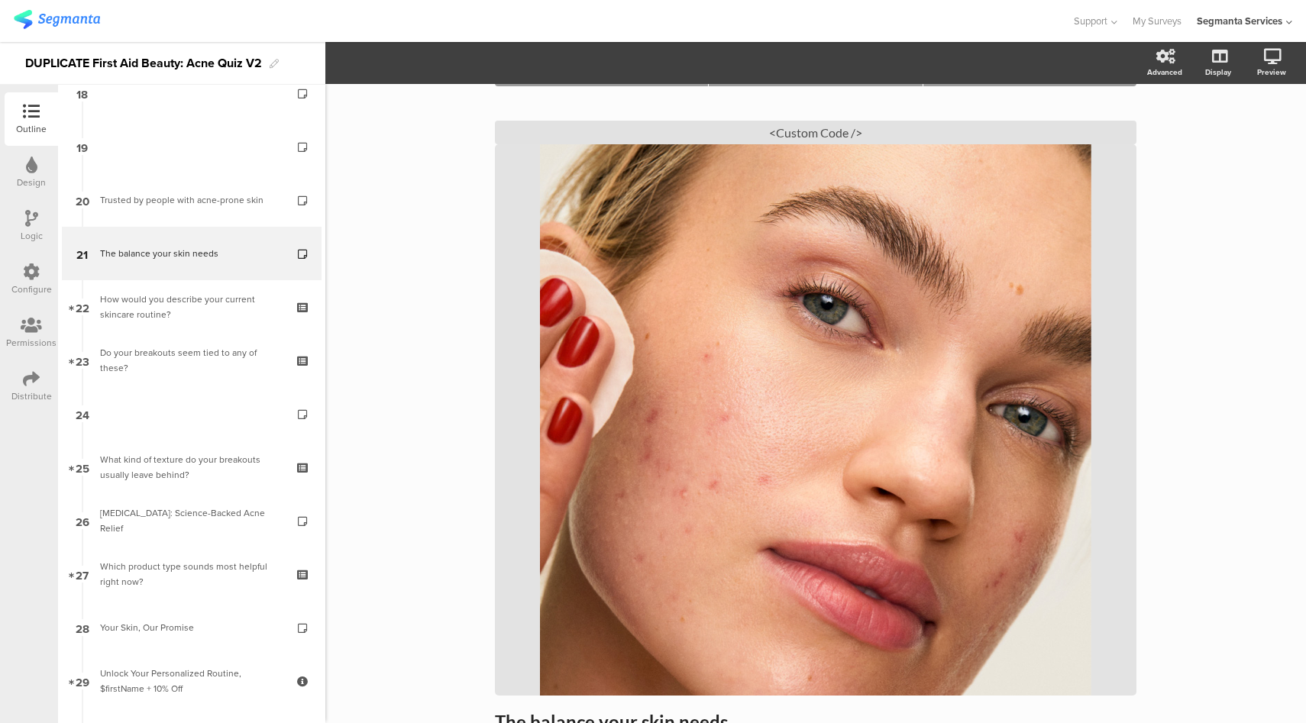
scroll to position [195, 0]
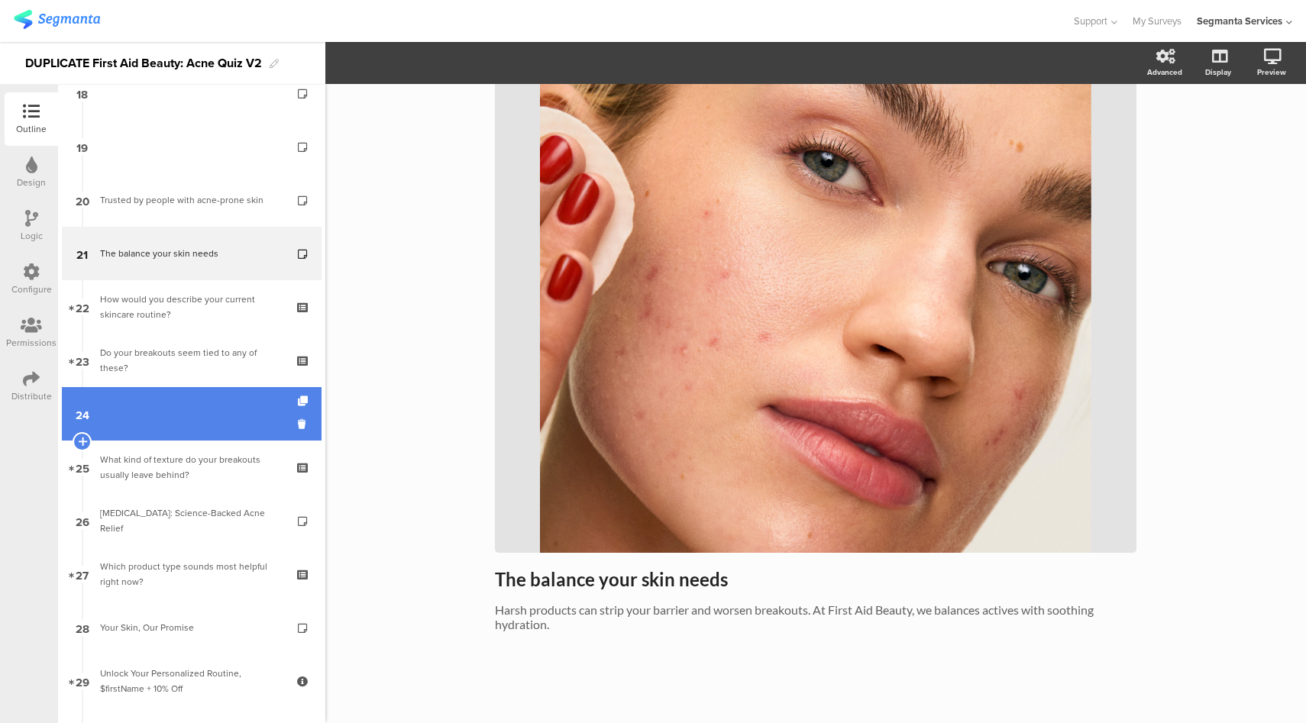
click at [255, 396] on link "24" at bounding box center [192, 413] width 260 height 53
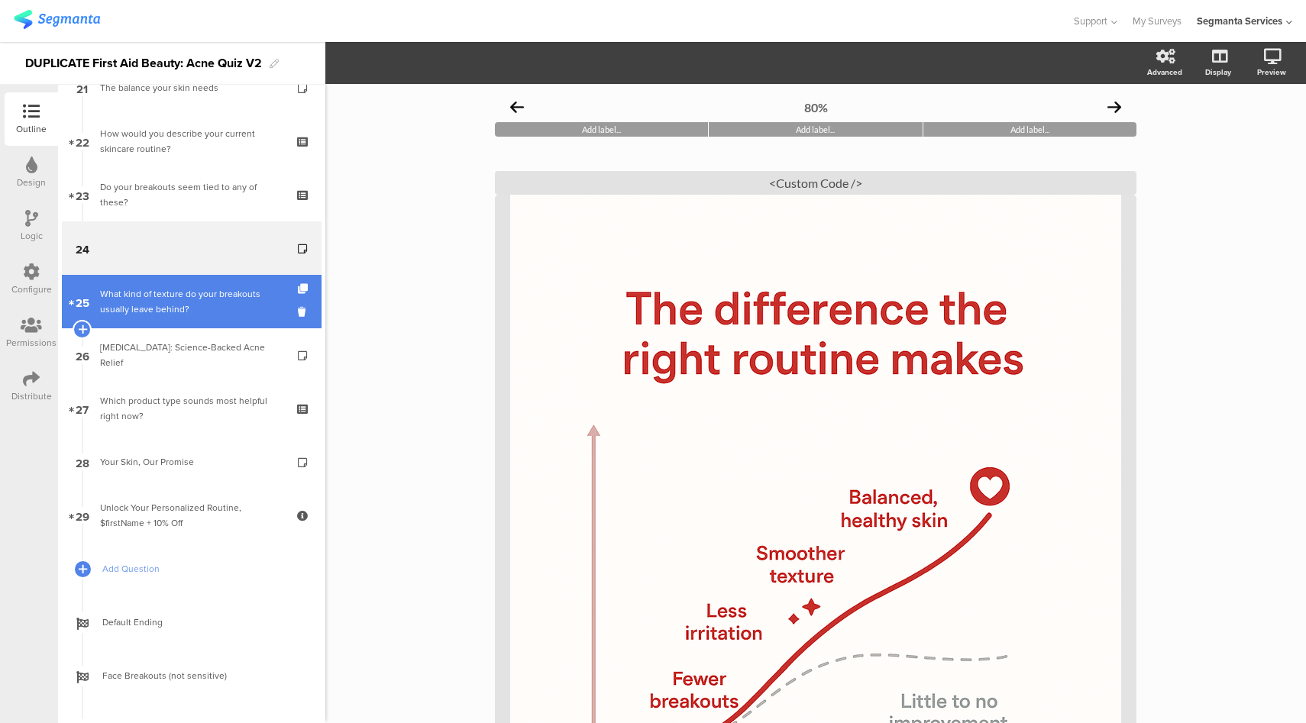
scroll to position [1169, 0]
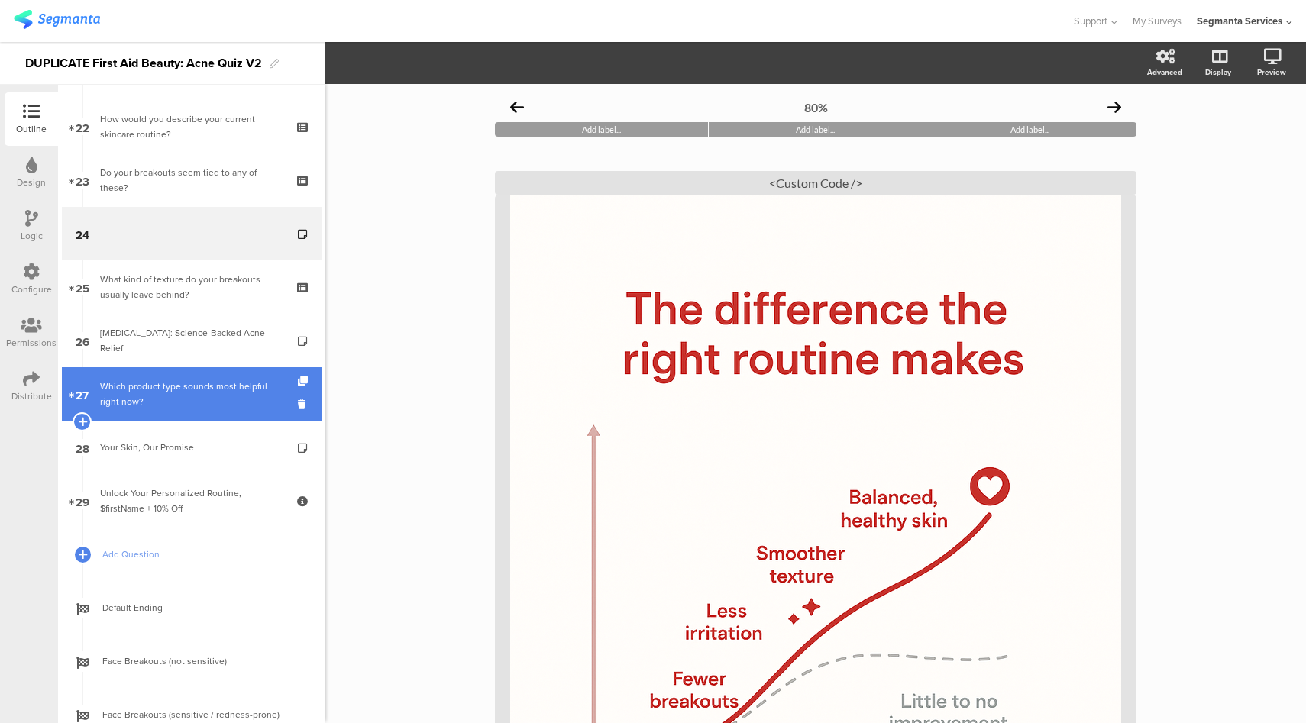
click at [213, 413] on link "27 Which product type sounds most helpful right now?" at bounding box center [192, 393] width 260 height 53
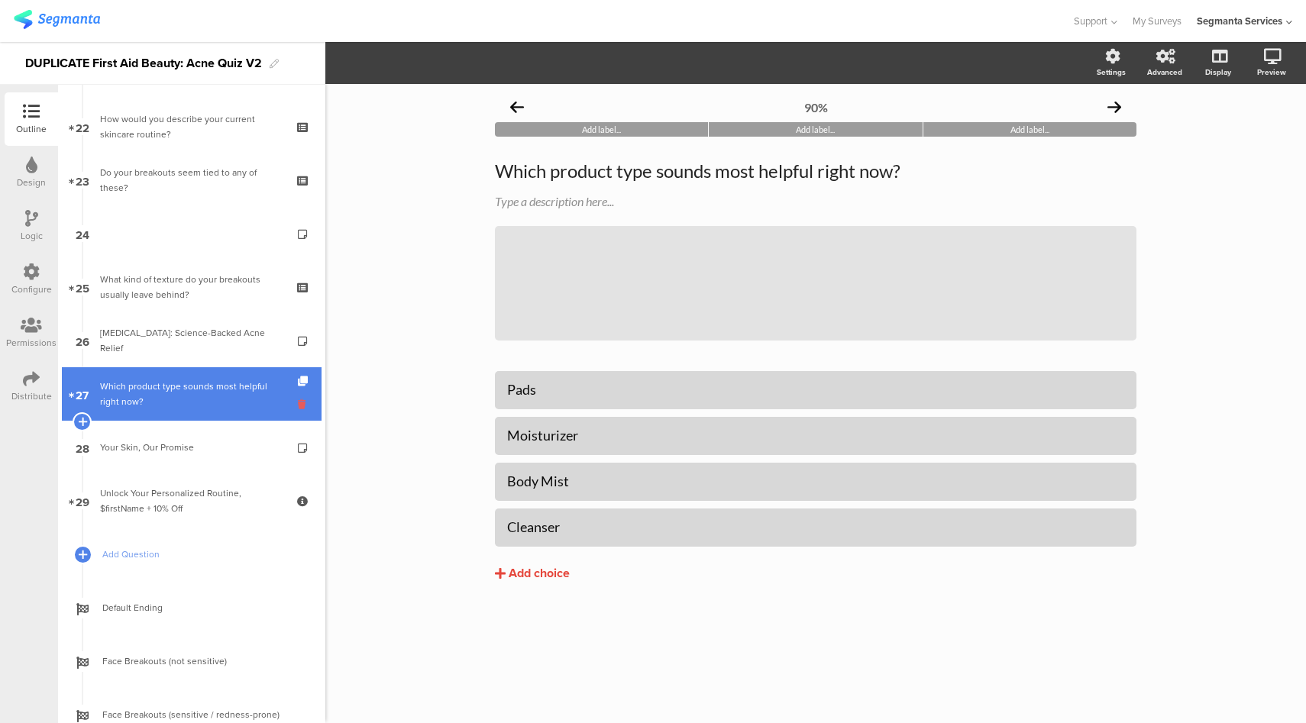
click at [298, 407] on icon at bounding box center [304, 404] width 13 height 15
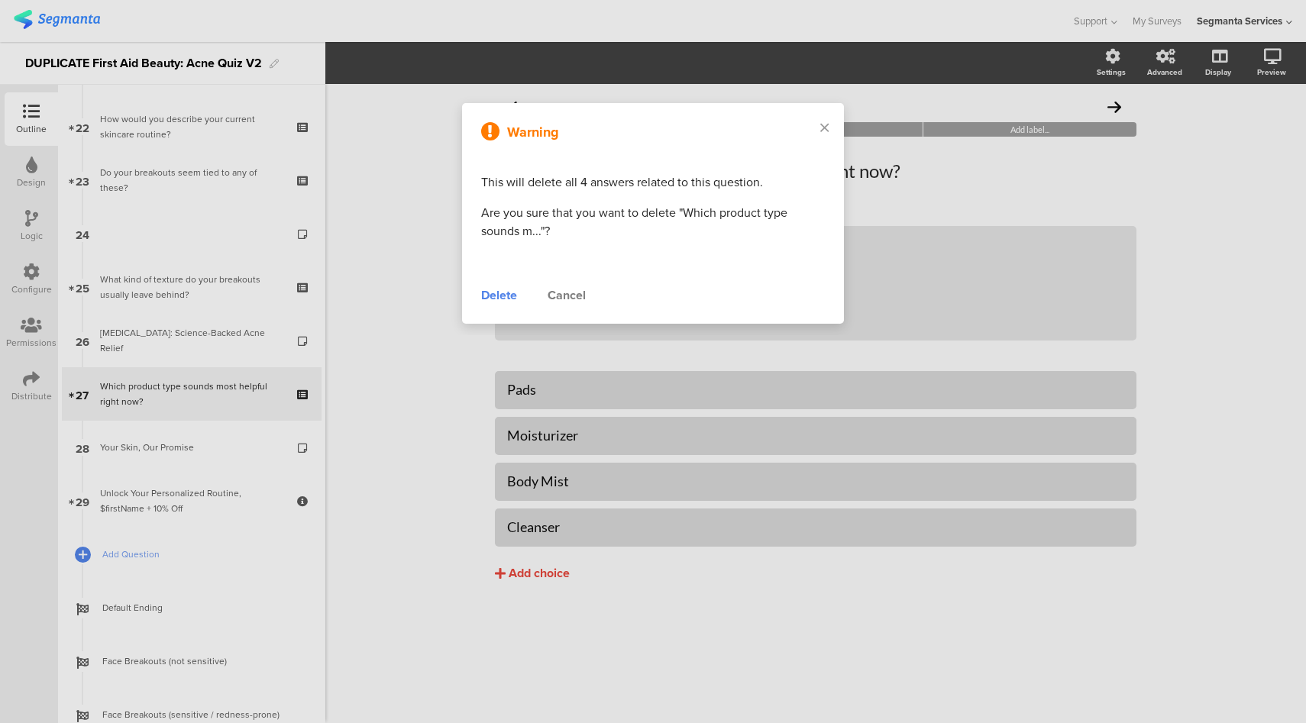
click at [487, 292] on div "Delete" at bounding box center [499, 295] width 36 height 18
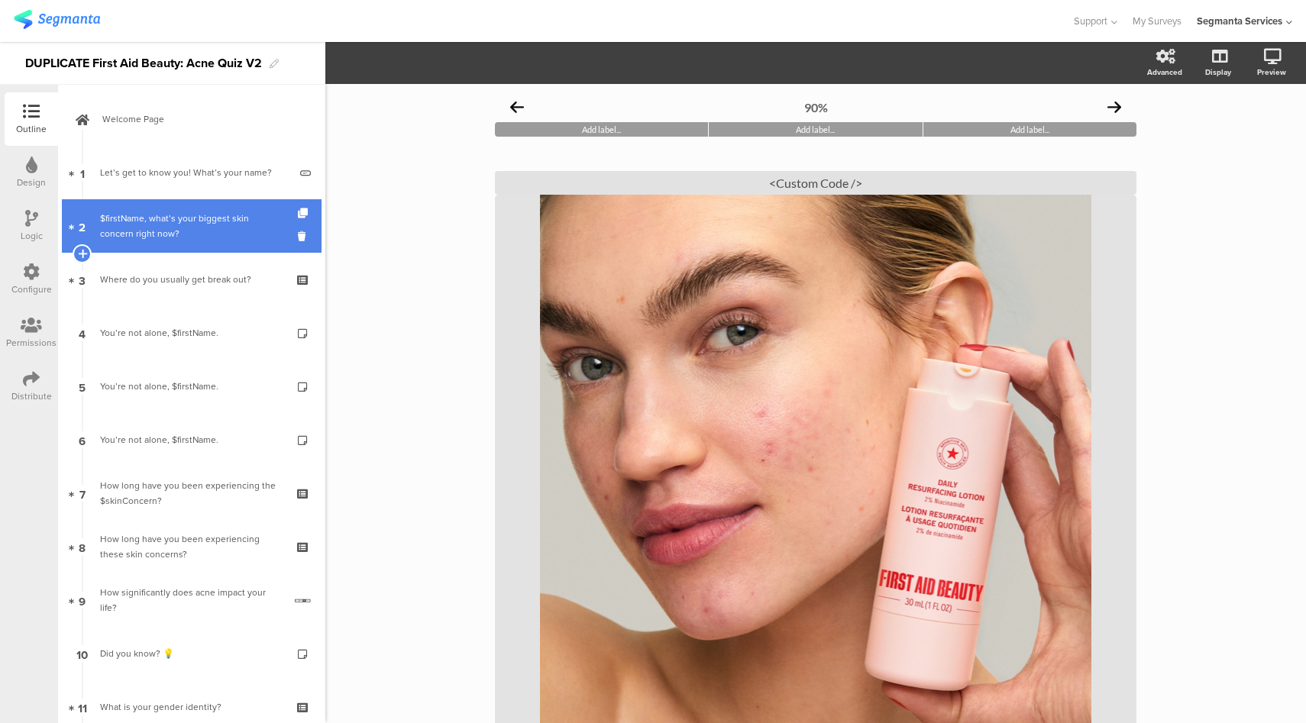
click at [210, 228] on div "$firstName, what’s your biggest skin concern right now?" at bounding box center [191, 226] width 183 height 31
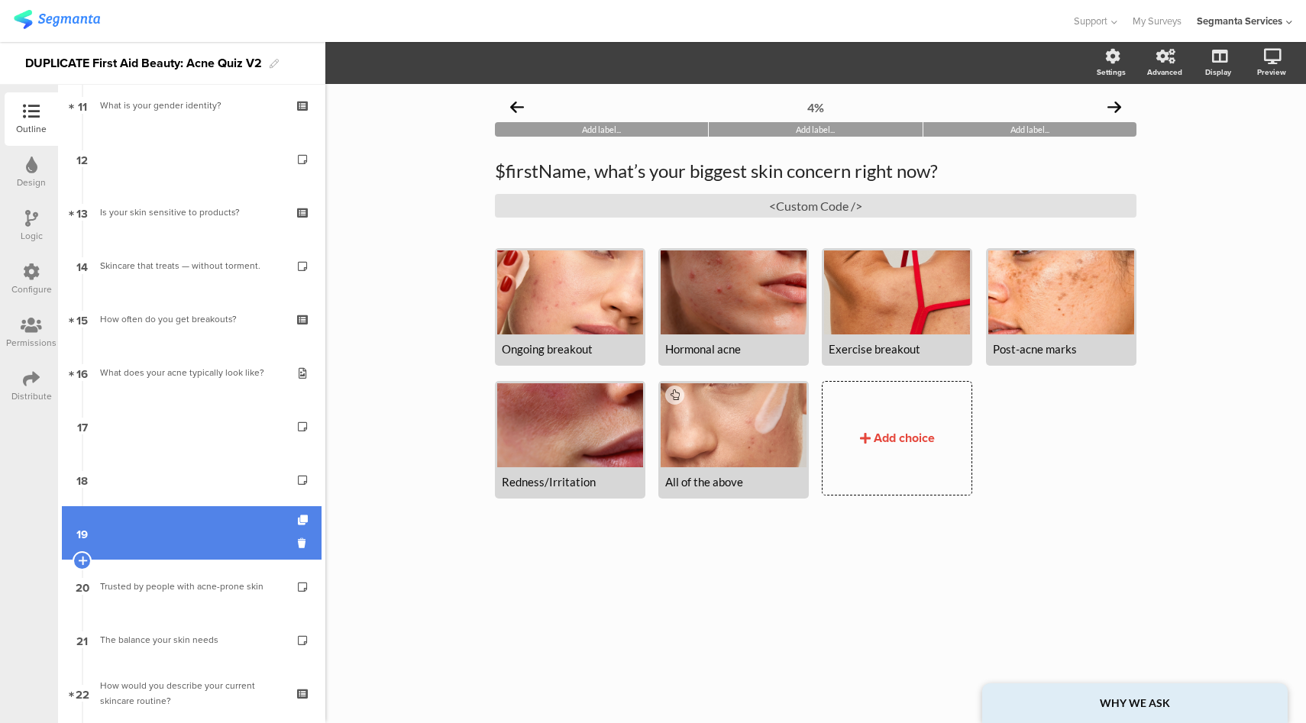
scroll to position [707, 0]
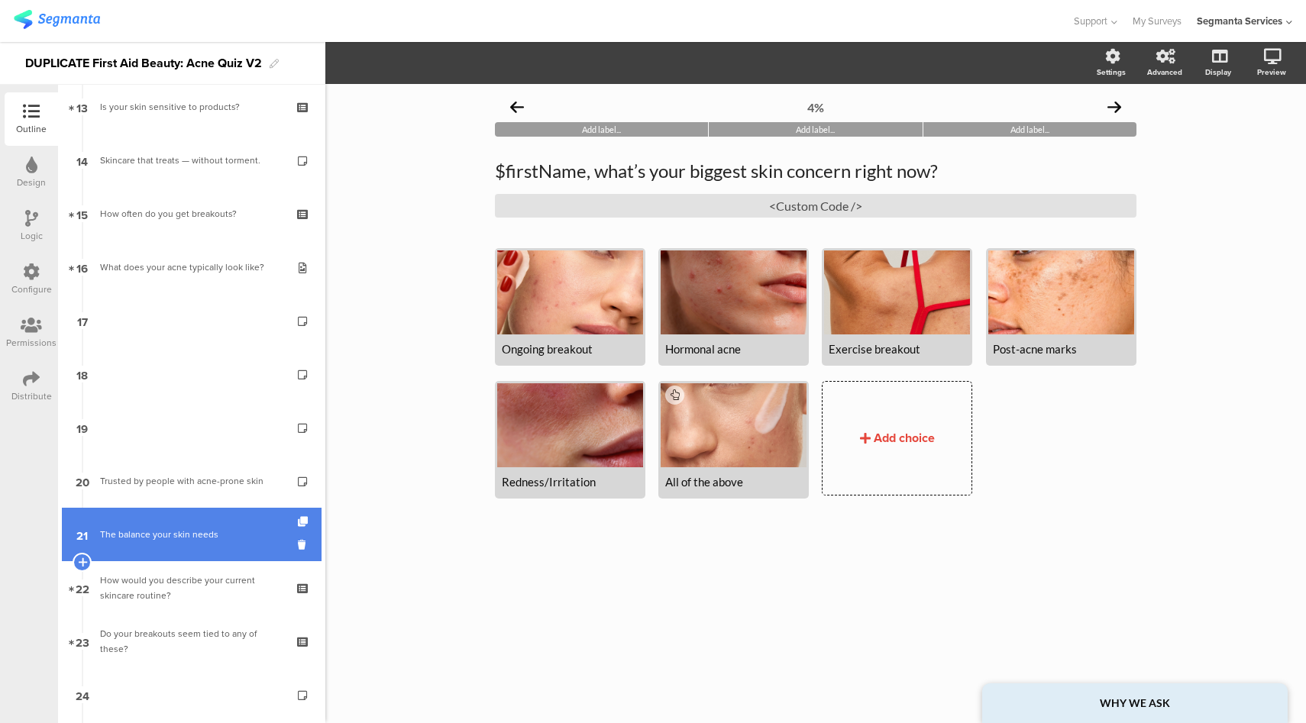
click at [221, 531] on div "The balance your skin needs" at bounding box center [191, 534] width 183 height 15
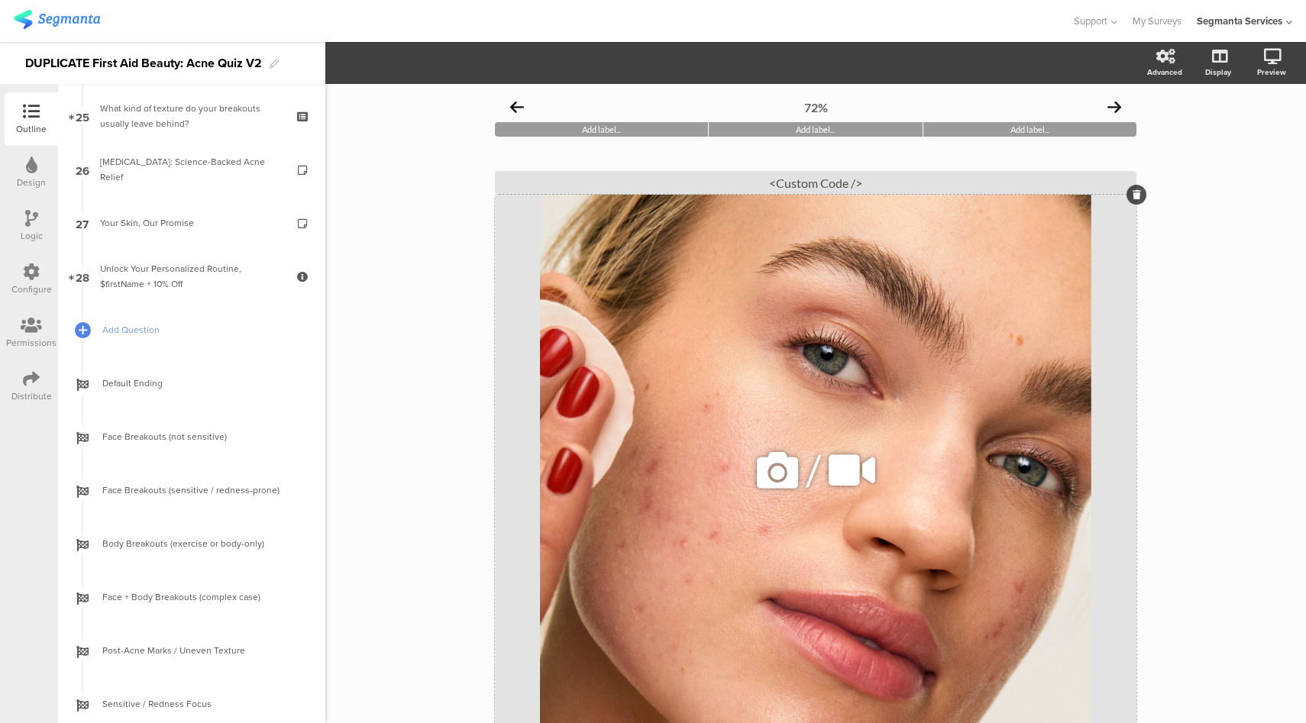
scroll to position [1382, 0]
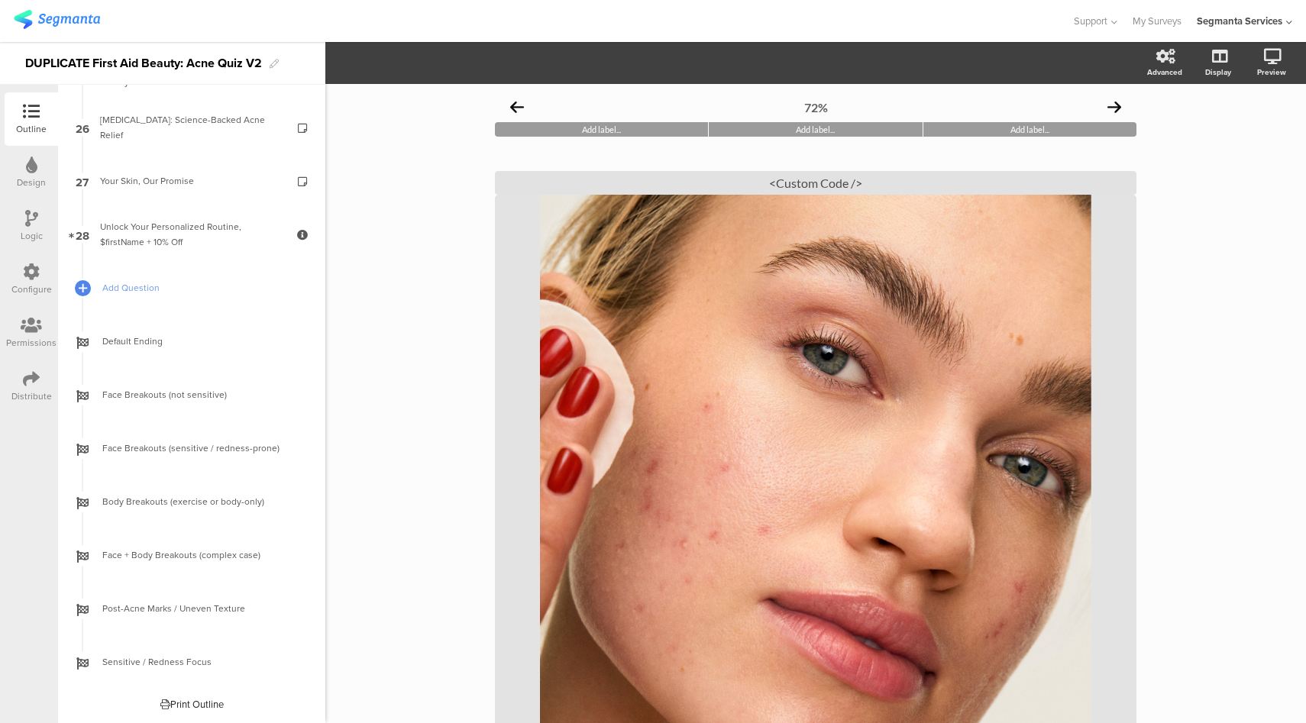
click at [453, 546] on div "72% Add label... Add label... Add label... The balance your skin needs The bala…" at bounding box center [815, 500] width 981 height 833
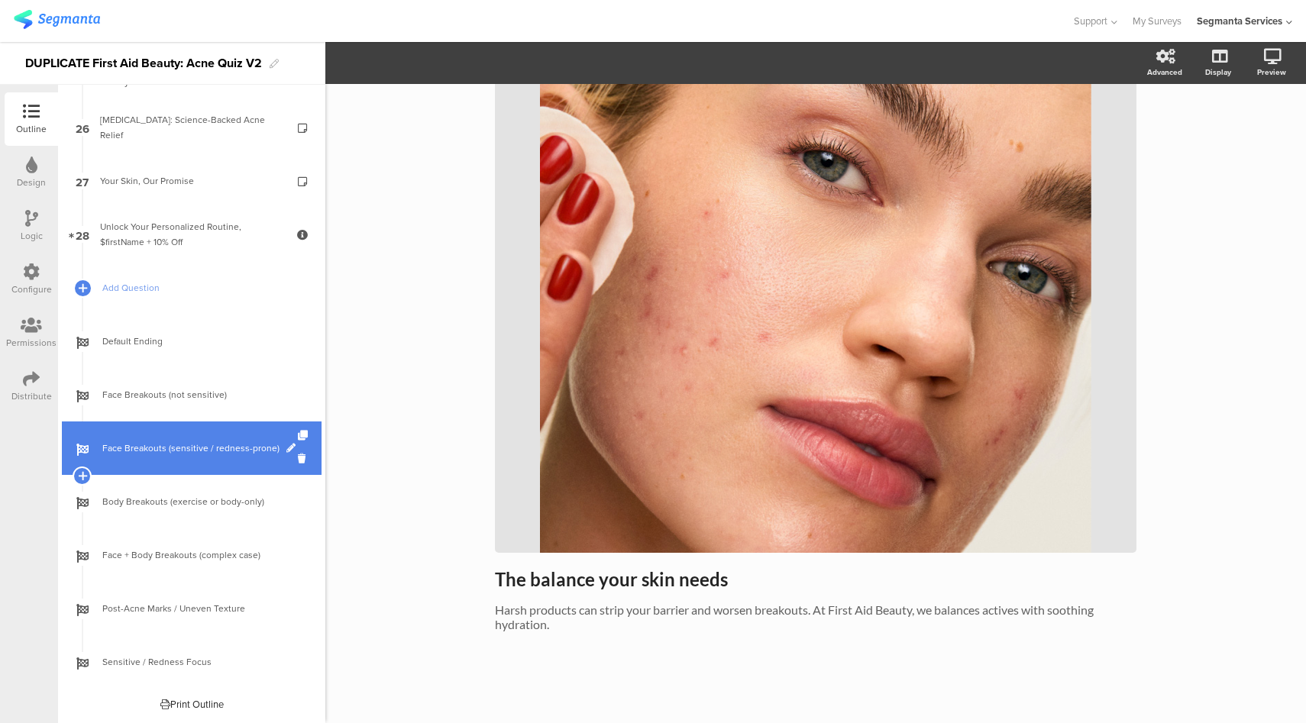
scroll to position [900, 0]
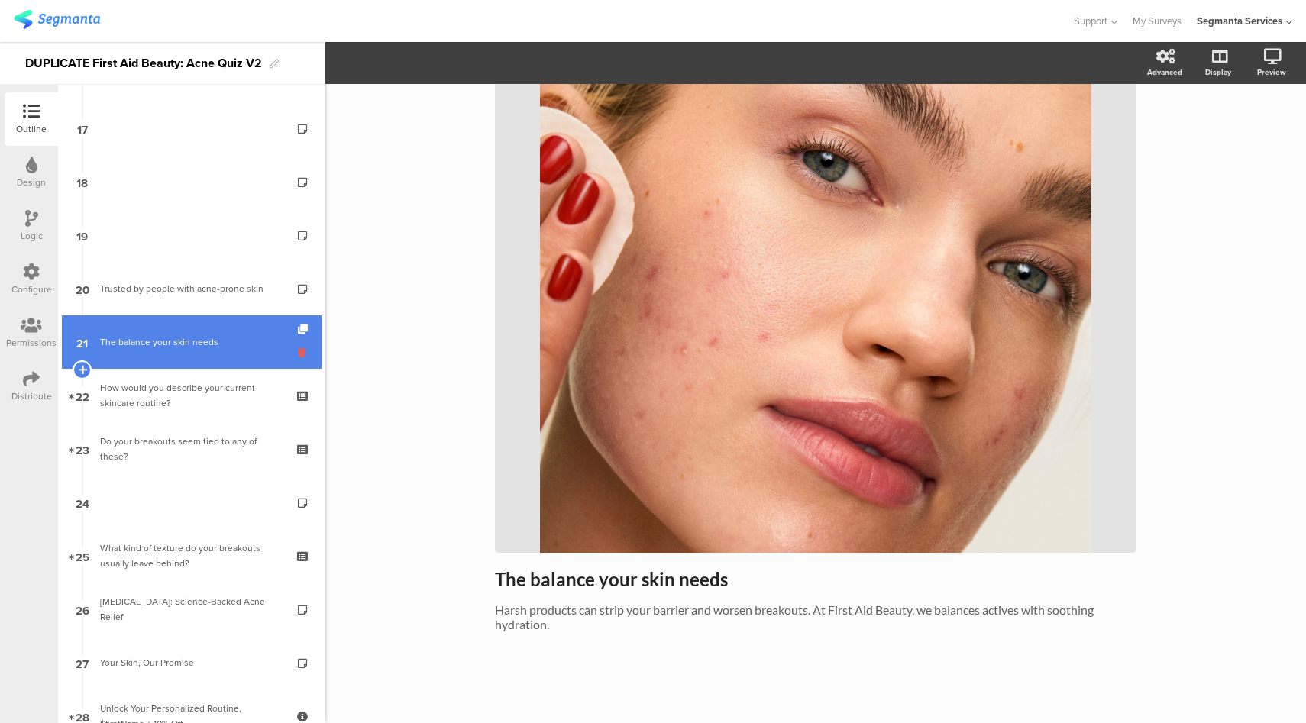
click at [298, 355] on icon at bounding box center [304, 352] width 13 height 15
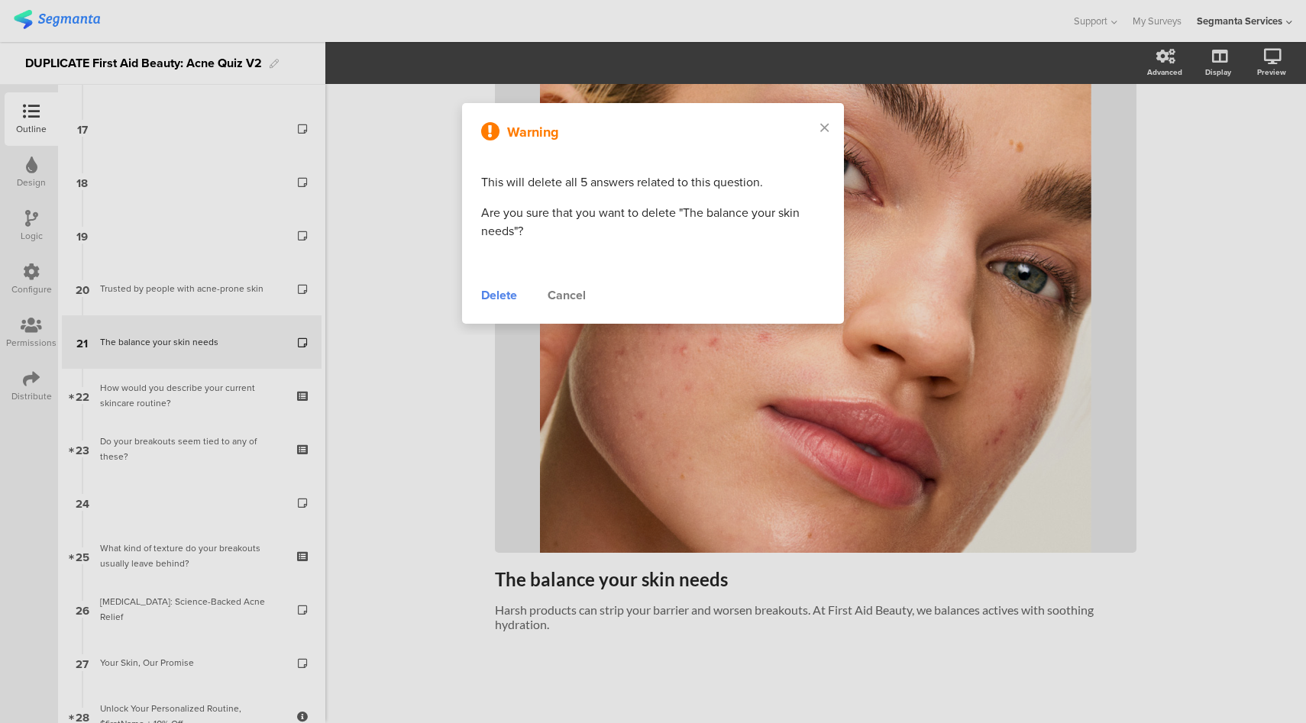
click at [490, 294] on div "Delete" at bounding box center [499, 295] width 36 height 18
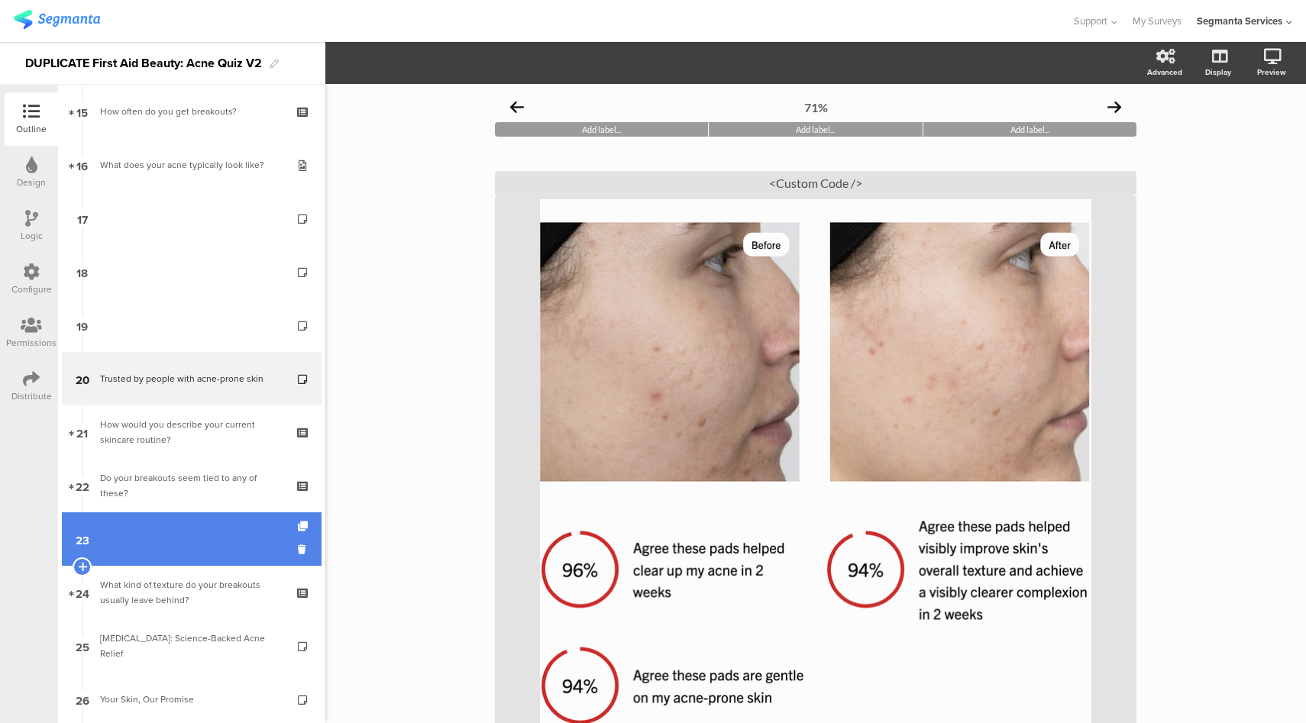
scroll to position [920, 0]
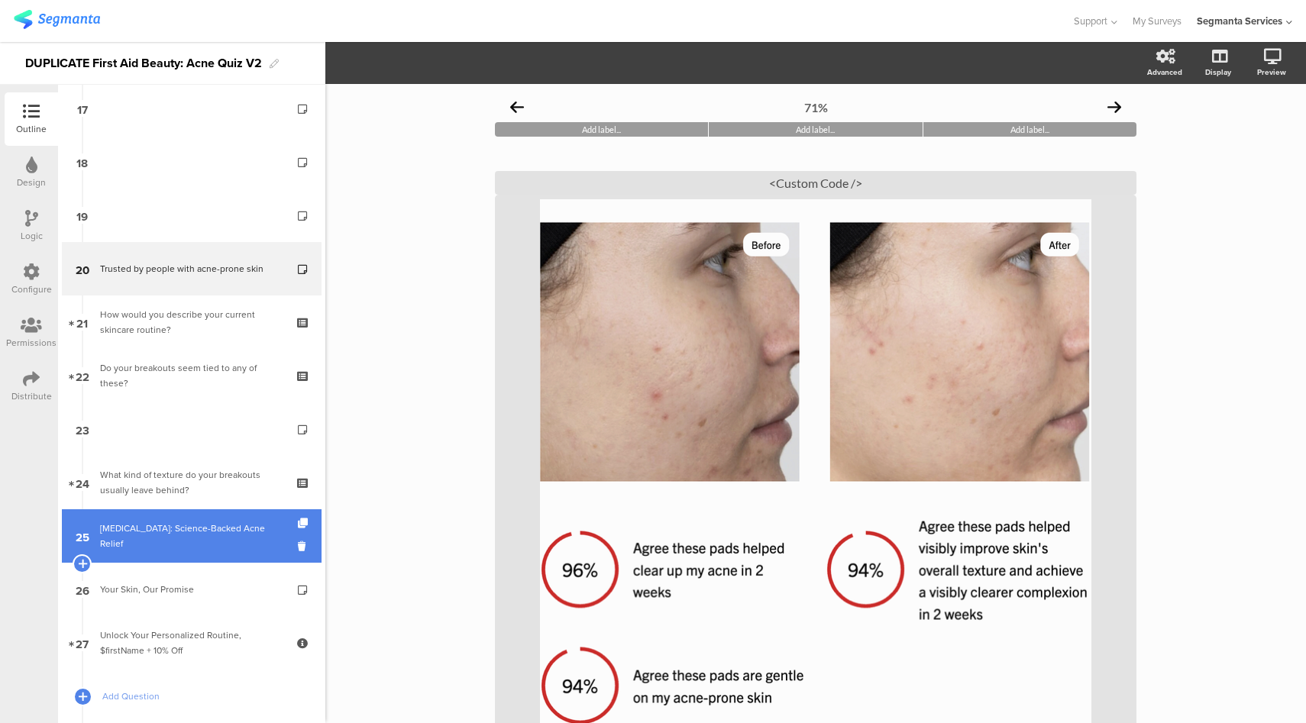
click at [208, 537] on div "[MEDICAL_DATA]: Science-Backed Acne Relief" at bounding box center [191, 536] width 183 height 31
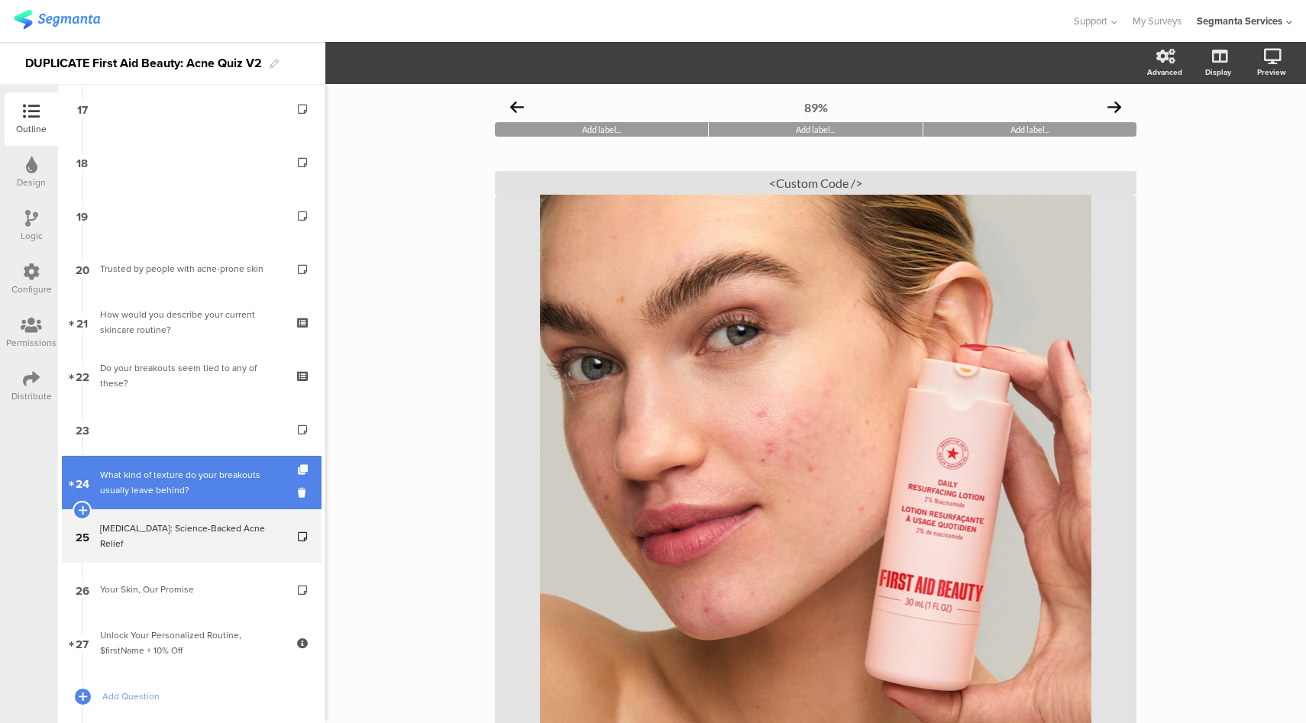
click at [211, 493] on div "What kind of texture do your breakouts usually leave behind?" at bounding box center [191, 483] width 183 height 31
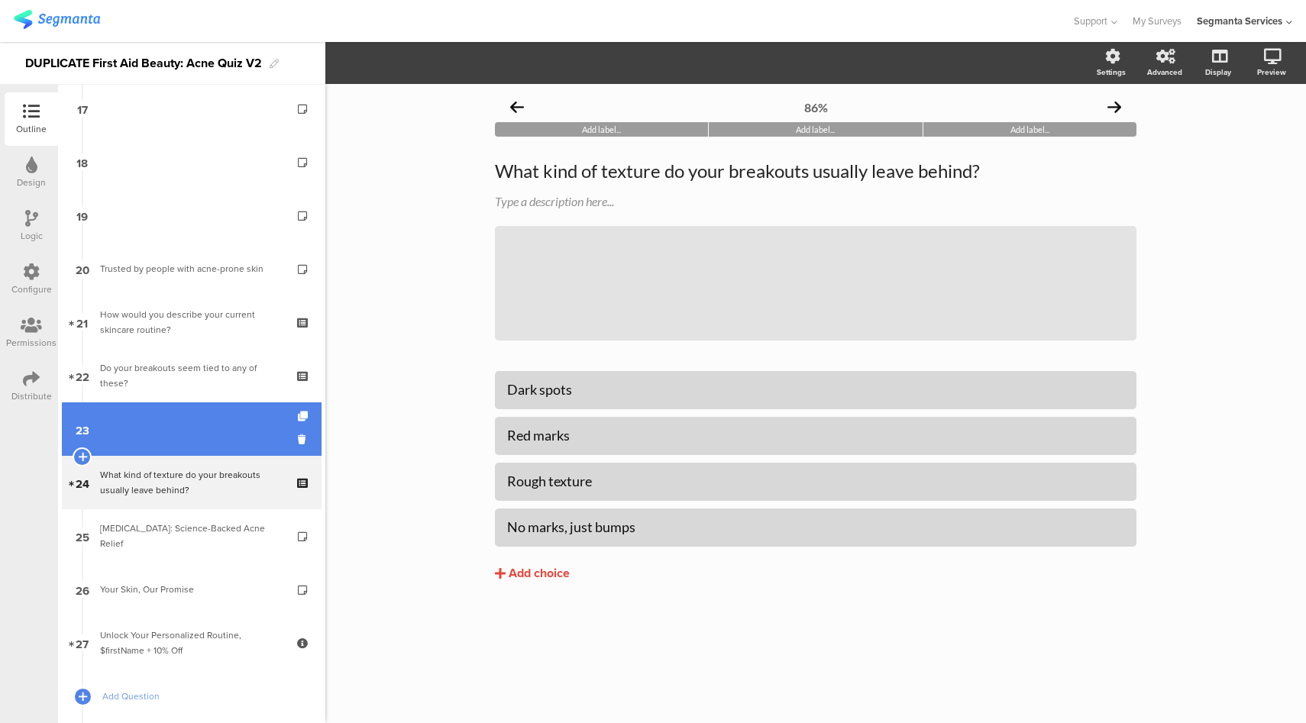
click at [220, 445] on link "23" at bounding box center [192, 429] width 260 height 53
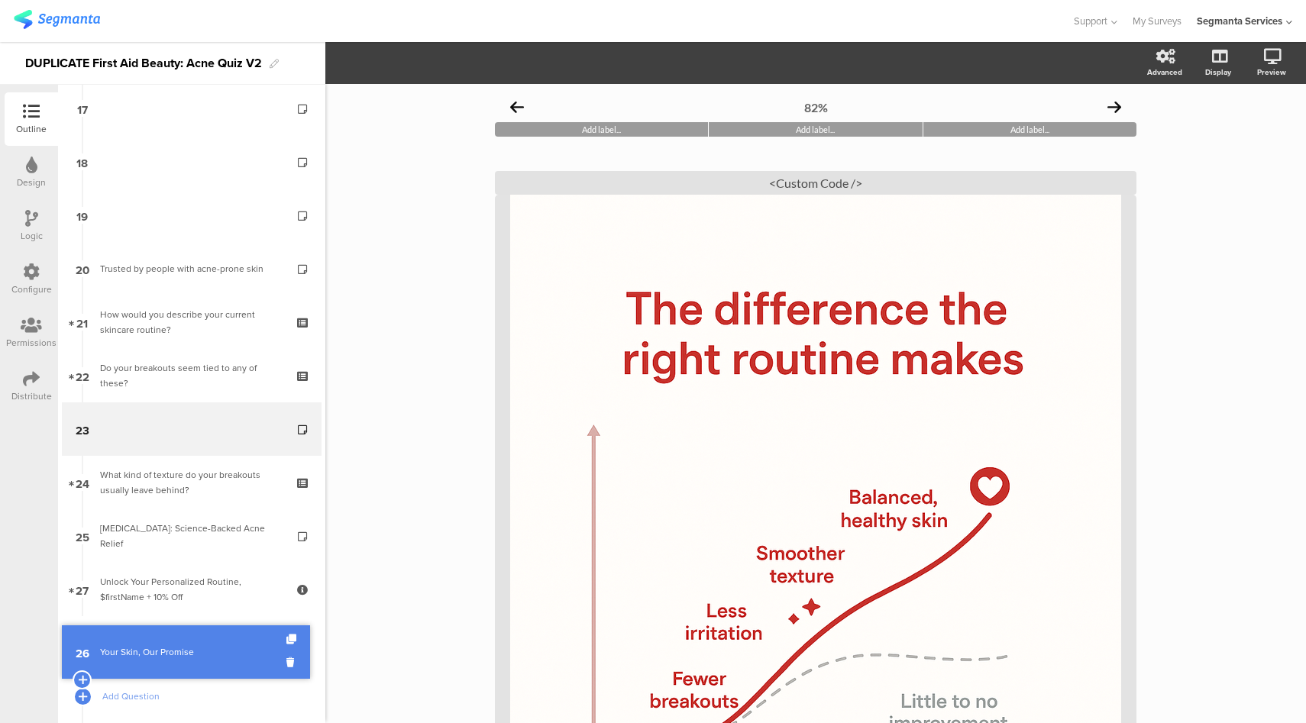
drag, startPoint x: 212, startPoint y: 593, endPoint x: 210, endPoint y: 652, distance: 59.6
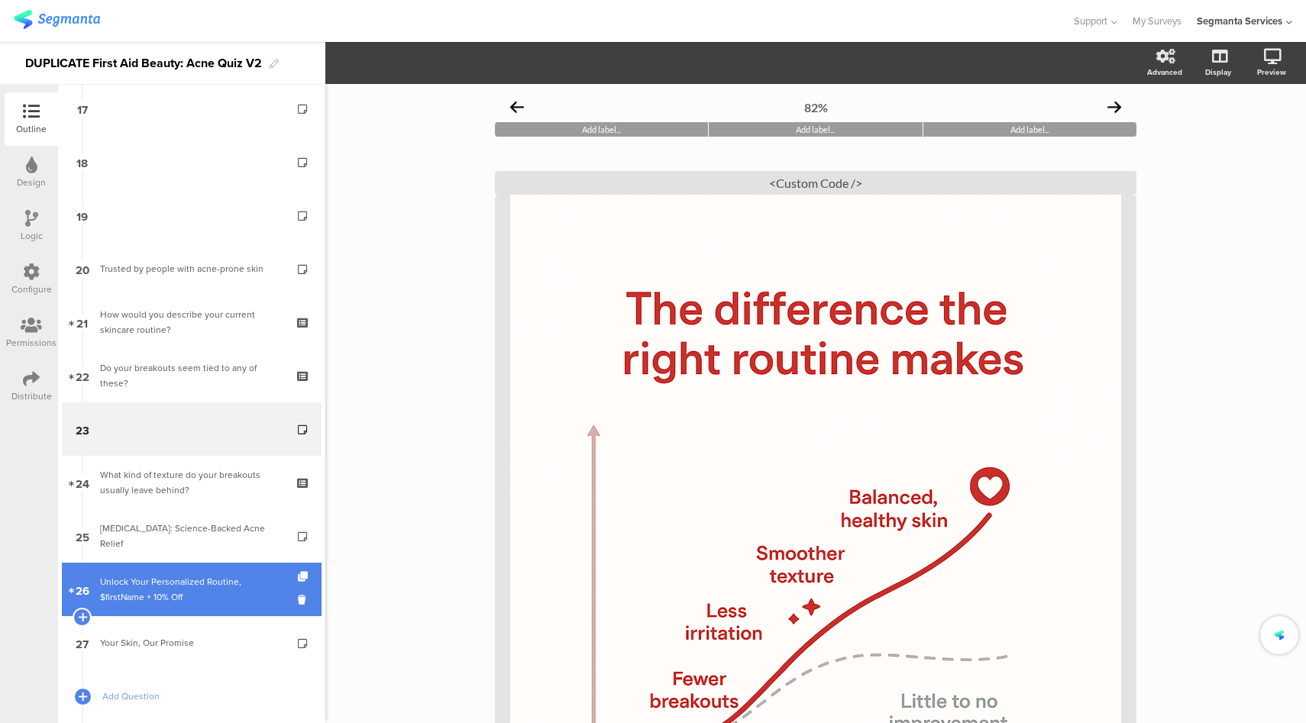
click at [215, 594] on div "Unlock Your Personalized Routine, $firstName + 10% Off" at bounding box center [191, 589] width 183 height 31
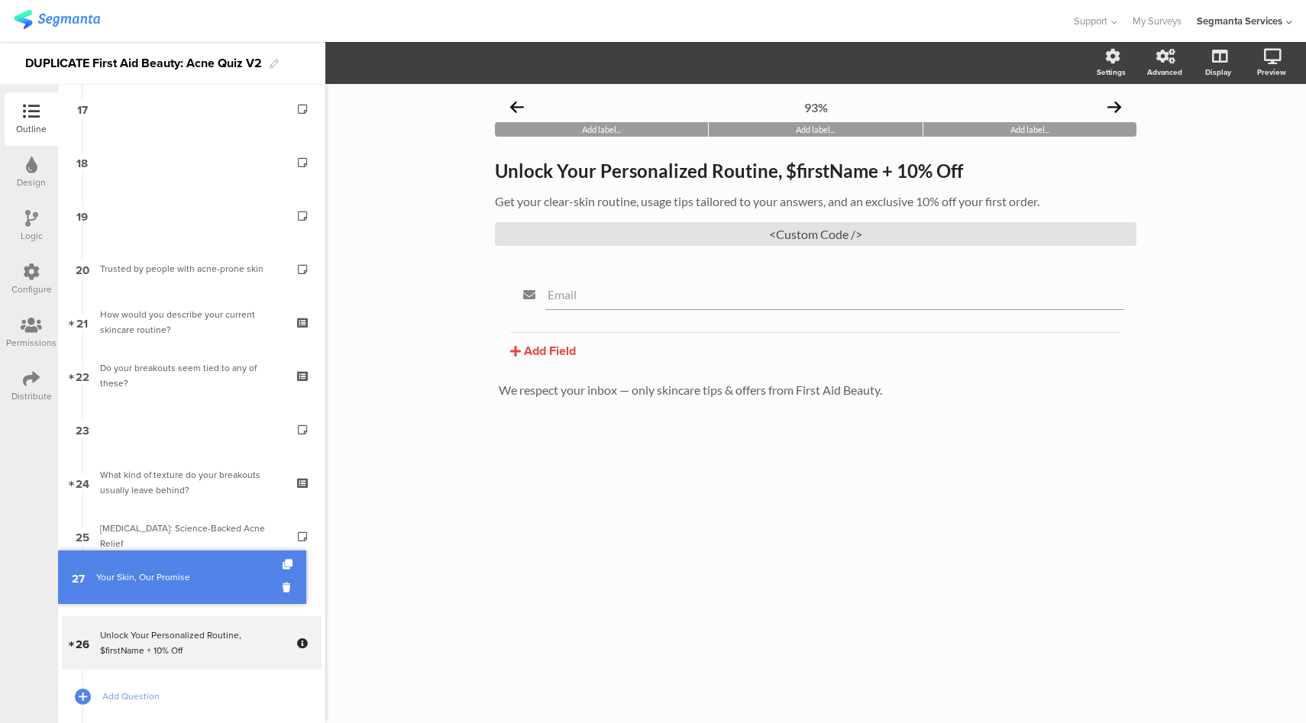
drag, startPoint x: 209, startPoint y: 641, endPoint x: 217, endPoint y: 592, distance: 49.5
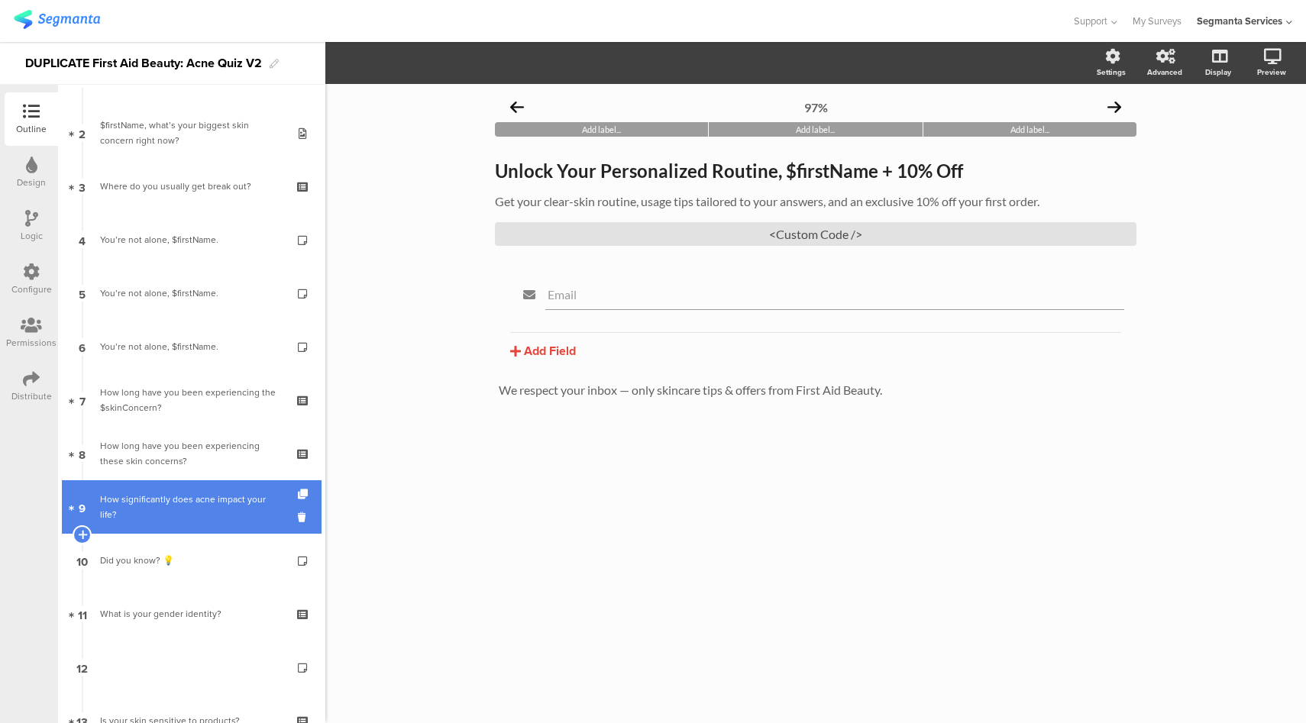
scroll to position [94, 0]
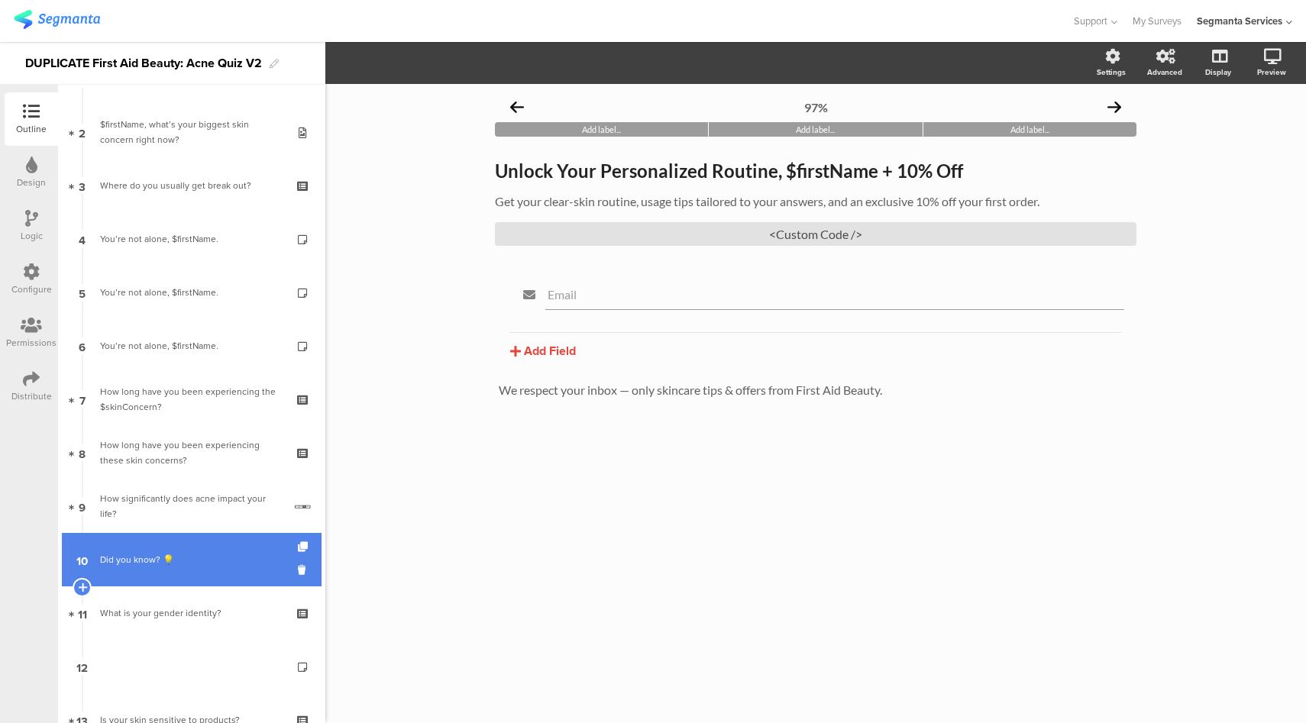
click at [196, 551] on link "10 Did you know? 💡" at bounding box center [192, 559] width 260 height 53
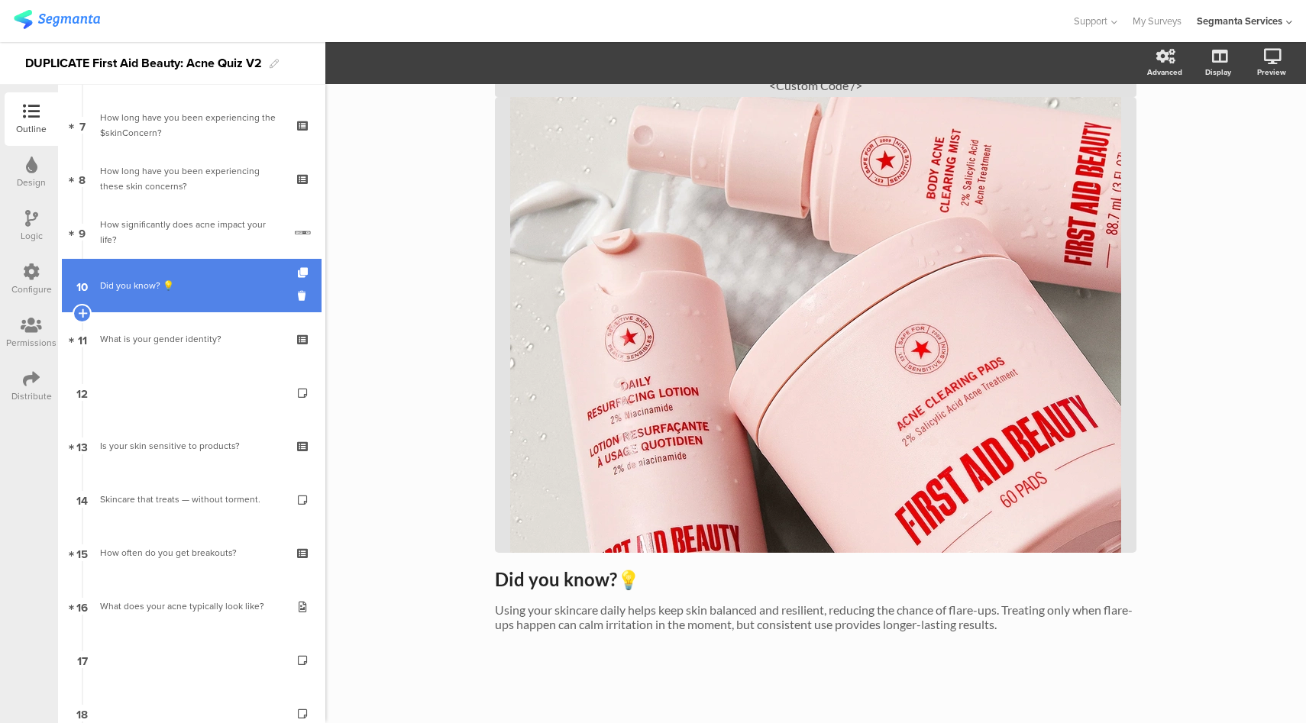
scroll to position [370, 0]
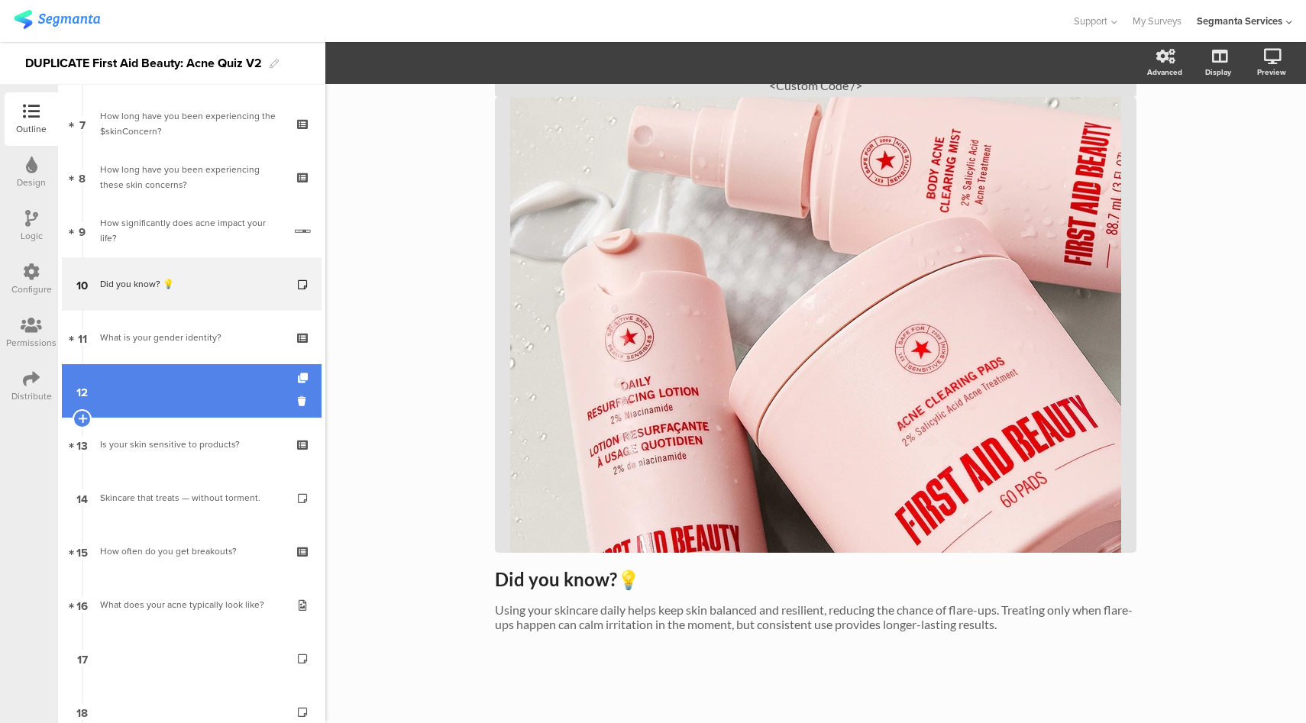
click at [199, 393] on link "12" at bounding box center [192, 390] width 260 height 53
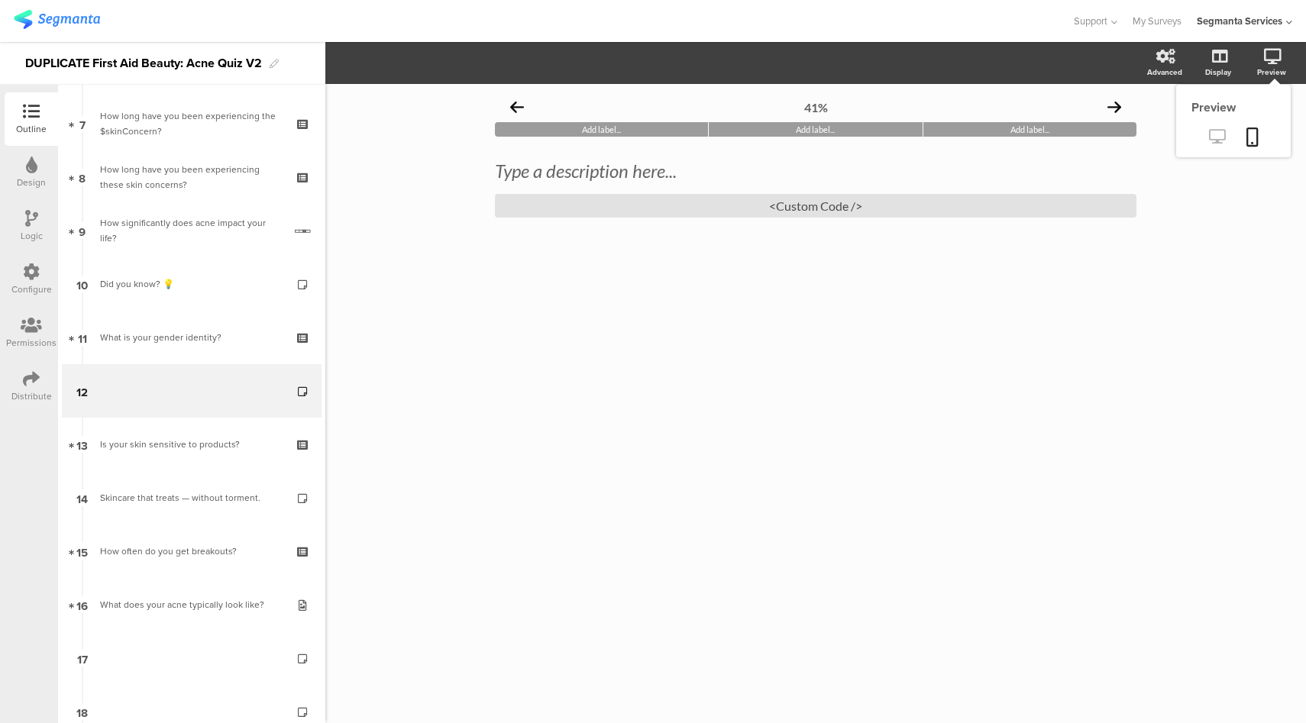
click at [1216, 138] on icon at bounding box center [1217, 136] width 16 height 15
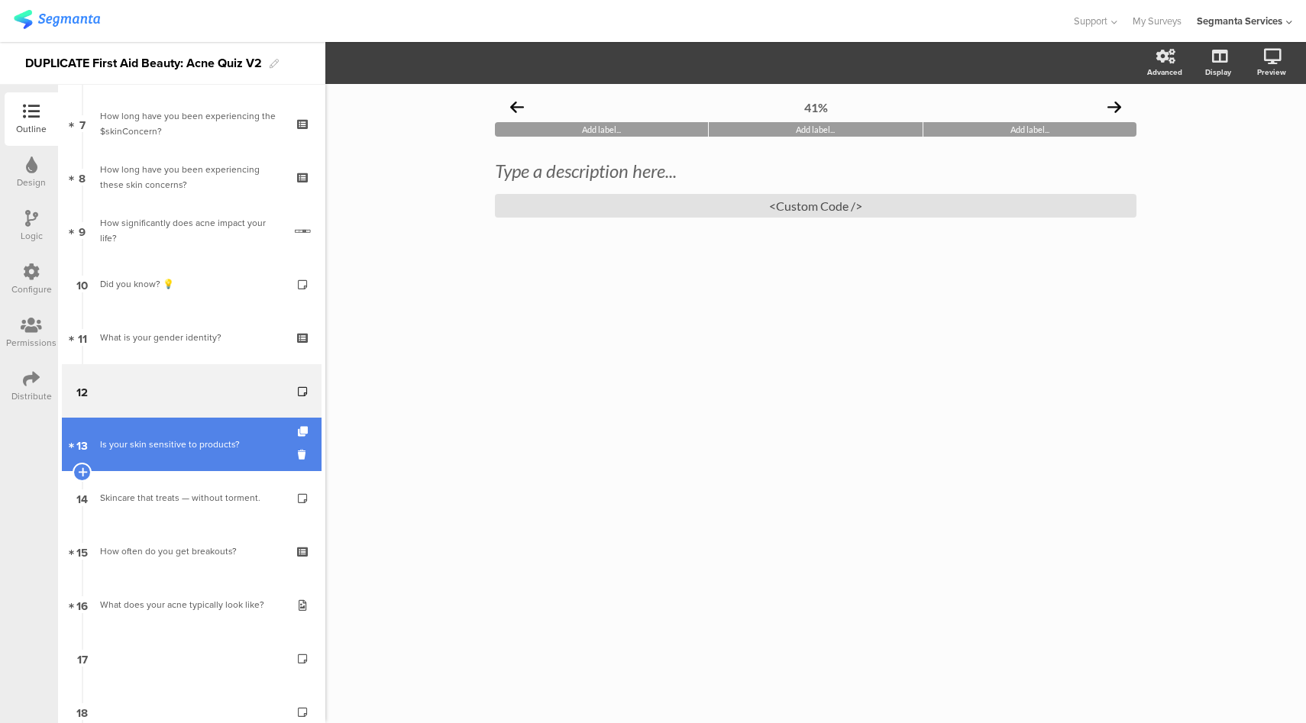
click at [220, 450] on div "Is your skin sensitive to products?" at bounding box center [191, 444] width 183 height 15
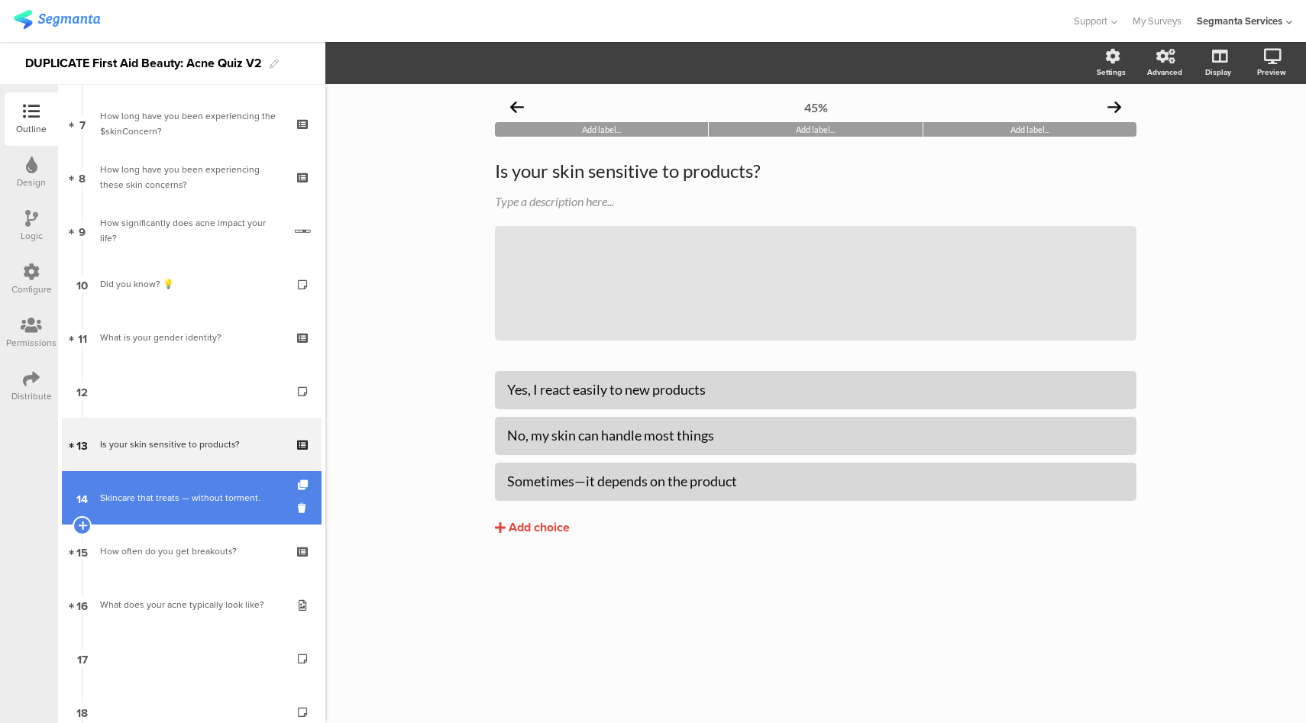
click at [209, 516] on link "14 Skincare that treats — without torment." at bounding box center [192, 497] width 260 height 53
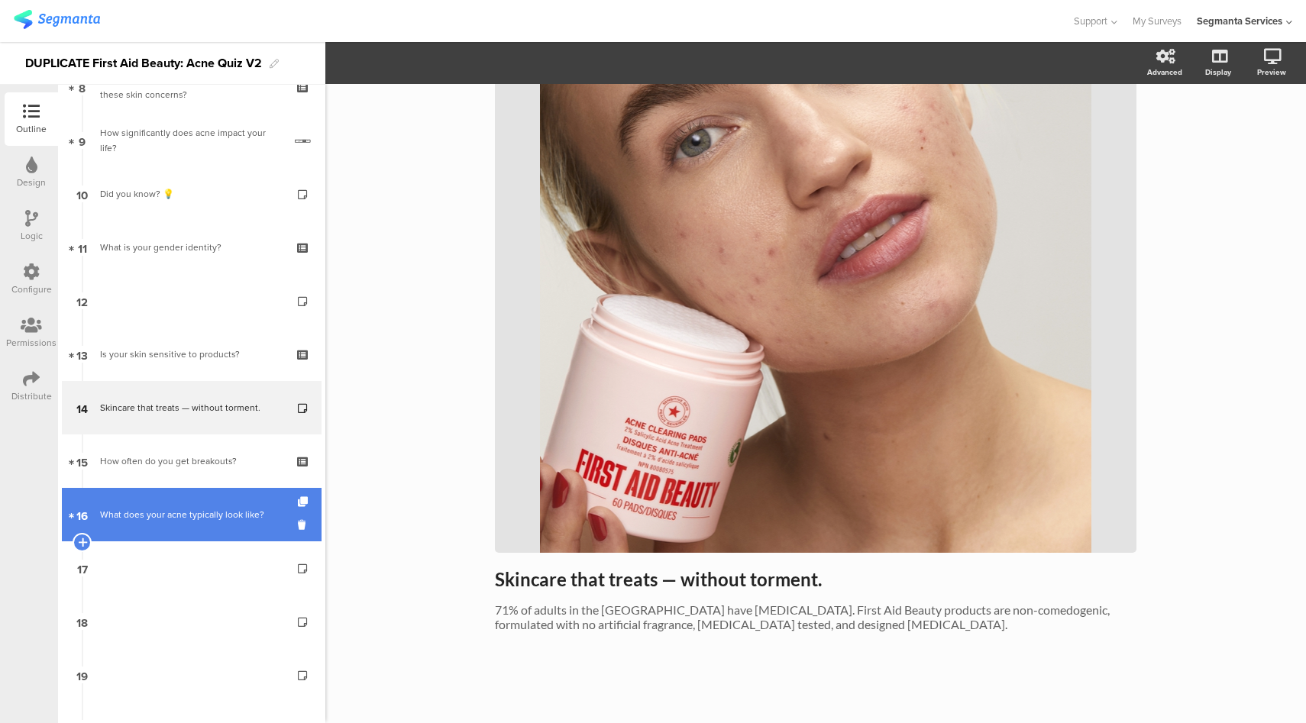
scroll to position [468, 0]
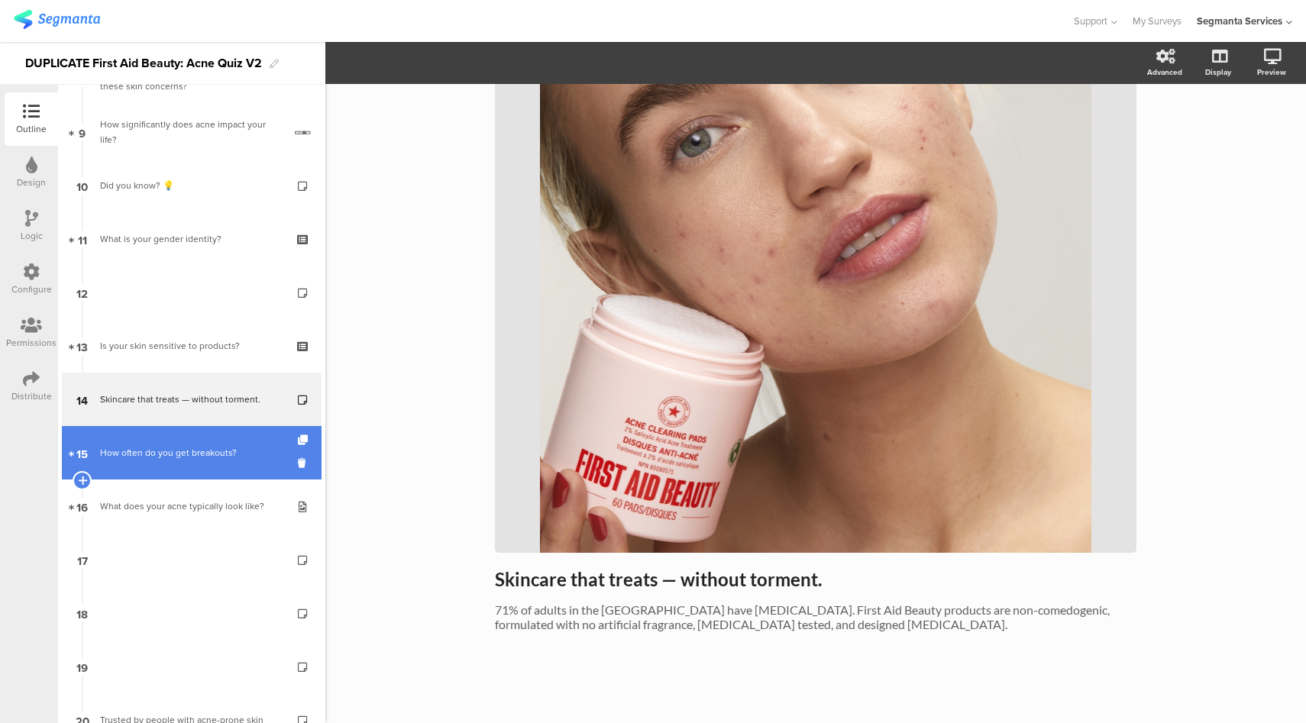
click at [209, 448] on div "How often do you get breakouts?" at bounding box center [191, 452] width 183 height 15
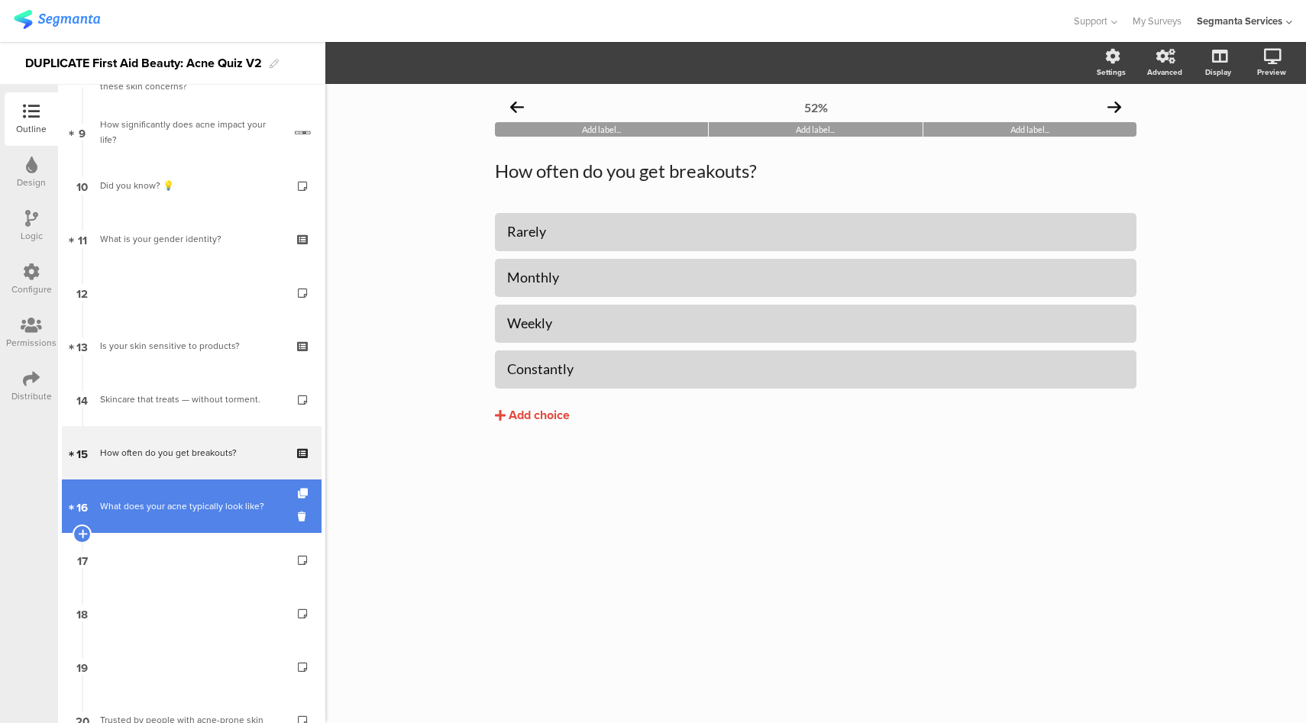
click at [214, 491] on link "16 What does your acne typically look like?" at bounding box center [192, 506] width 260 height 53
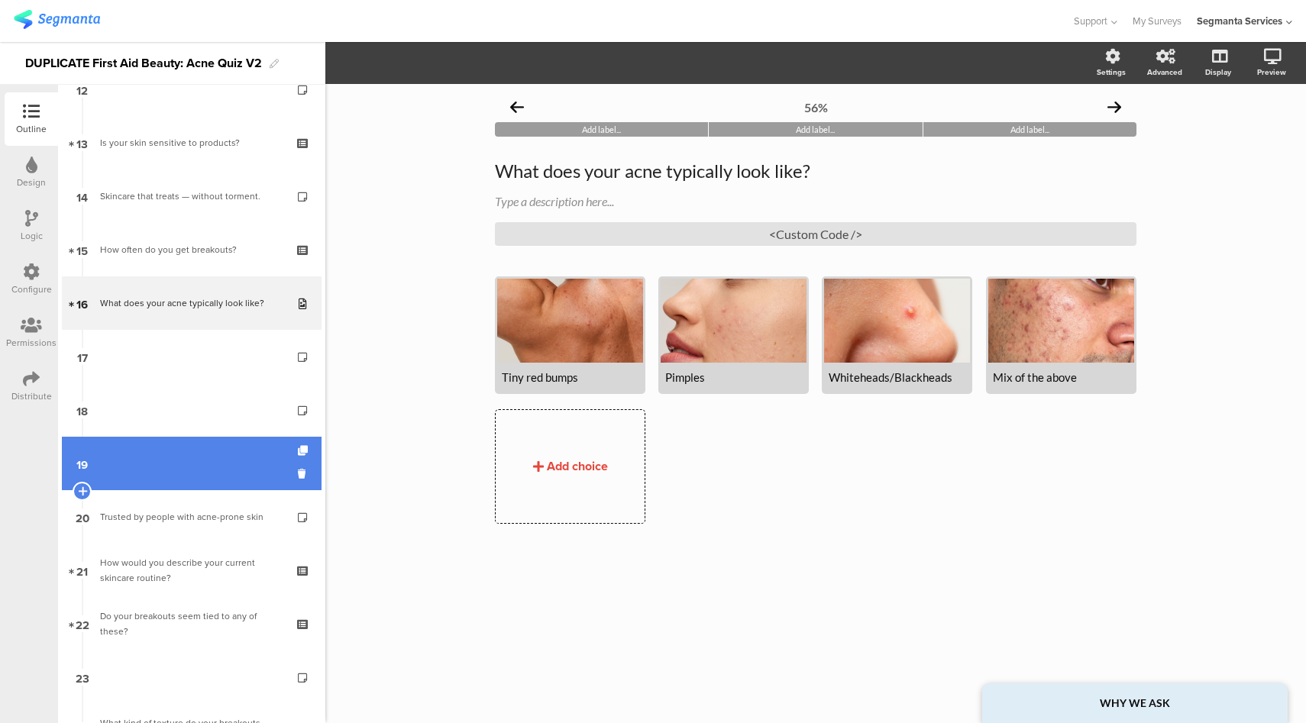
scroll to position [672, 0]
click at [199, 512] on div "Trusted by people with acne-prone skin" at bounding box center [191, 516] width 183 height 15
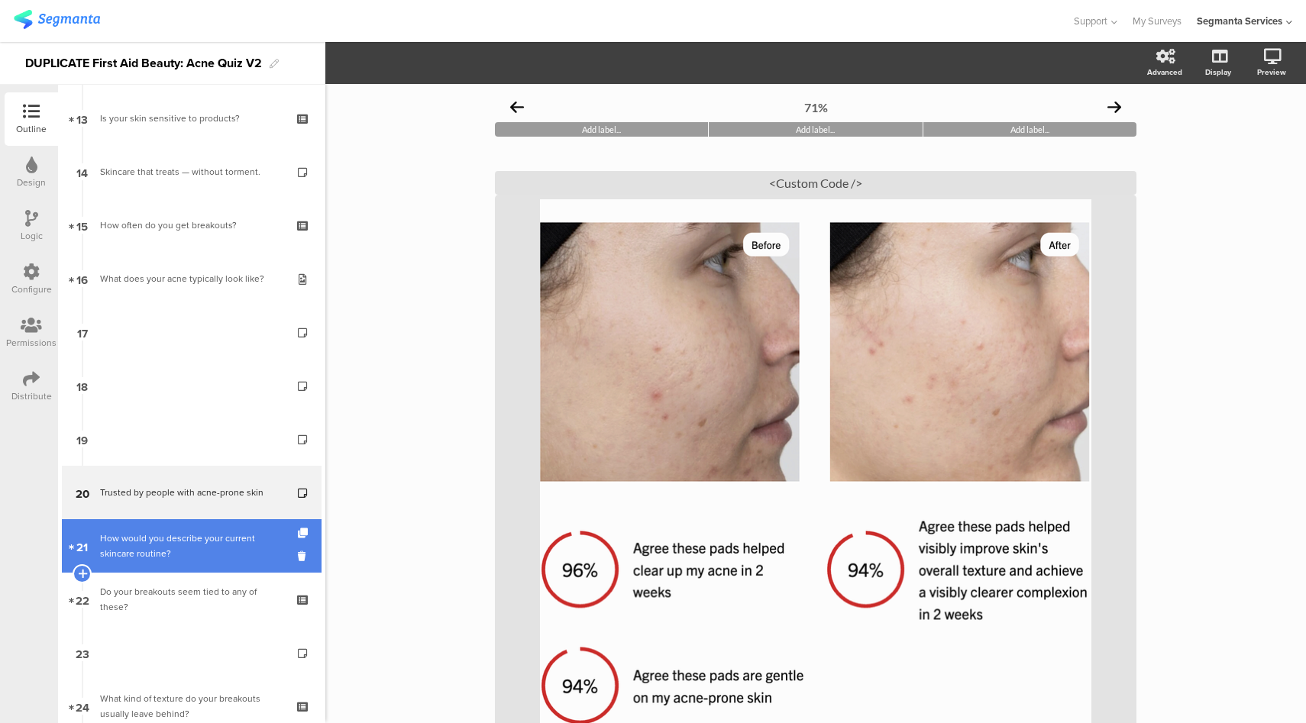
scroll to position [767, 0]
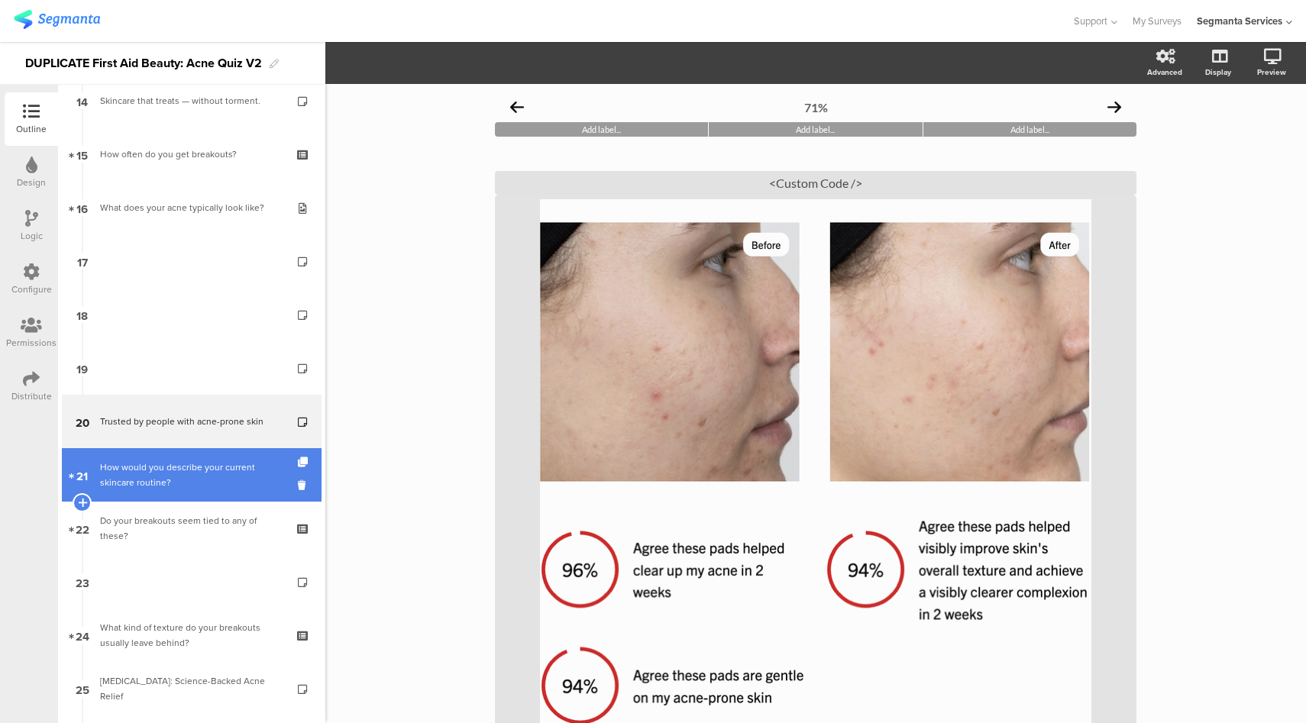
click at [218, 475] on div "How would you describe your current skincare routine?" at bounding box center [191, 475] width 183 height 31
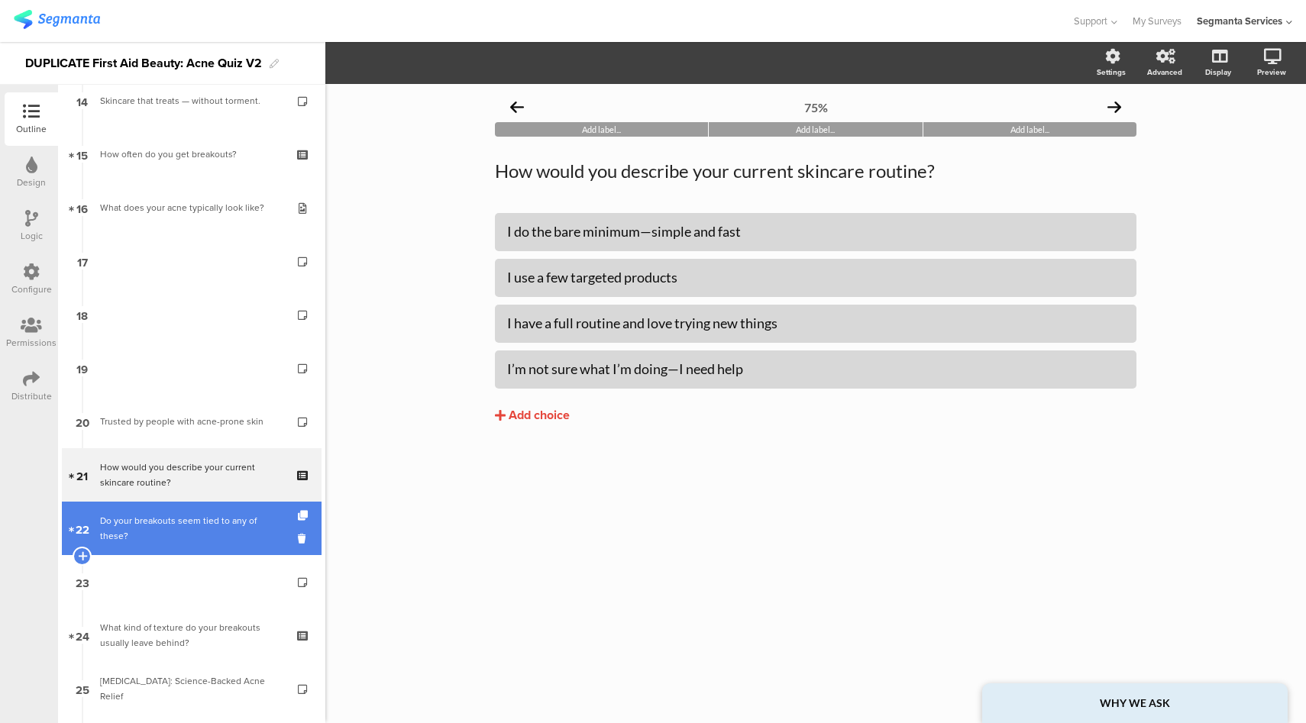
click at [205, 520] on div "Do your breakouts seem tied to any of these?" at bounding box center [191, 528] width 183 height 31
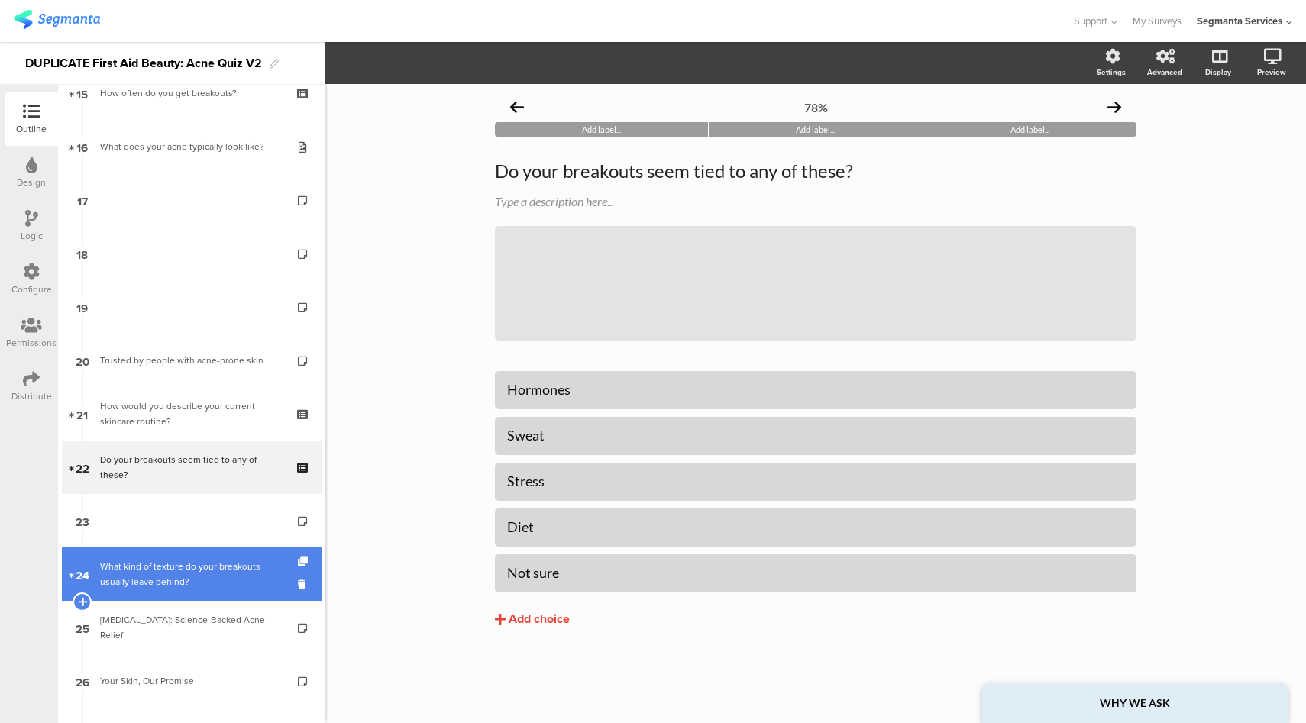
scroll to position [846, 0]
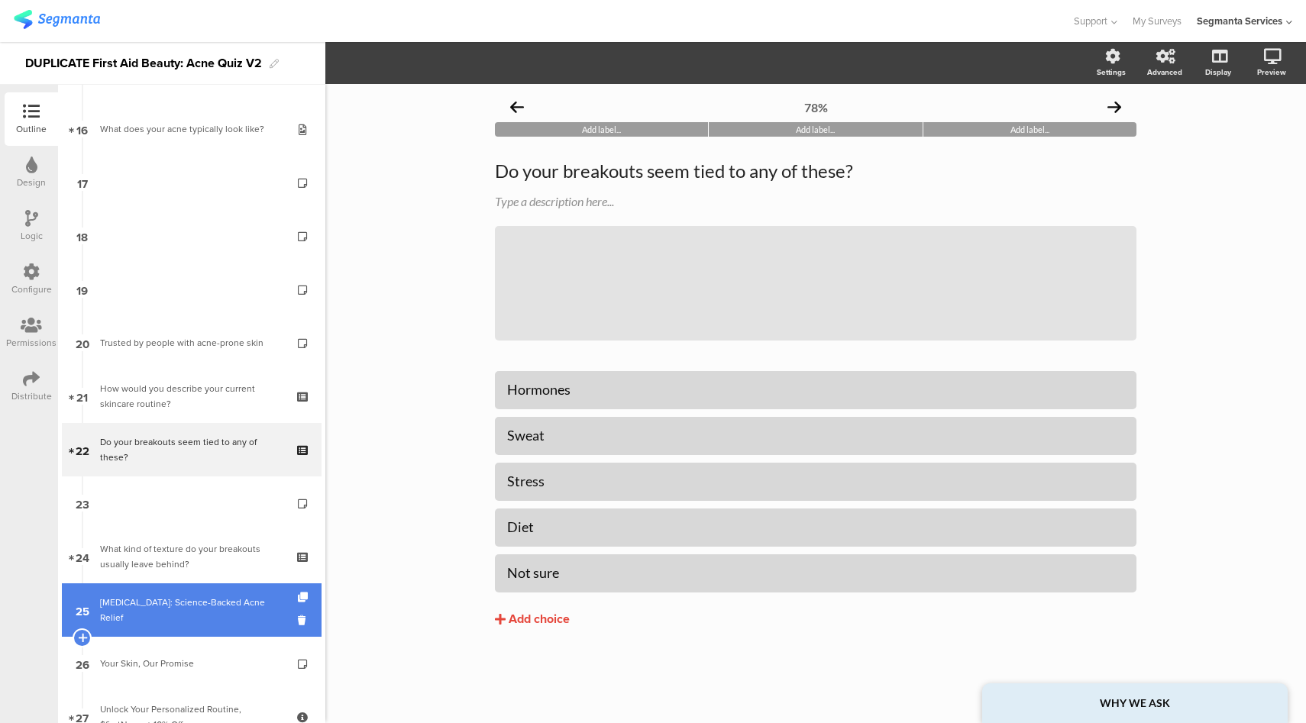
click at [191, 605] on div "[MEDICAL_DATA]: Science-Backed Acne Relief" at bounding box center [191, 610] width 183 height 31
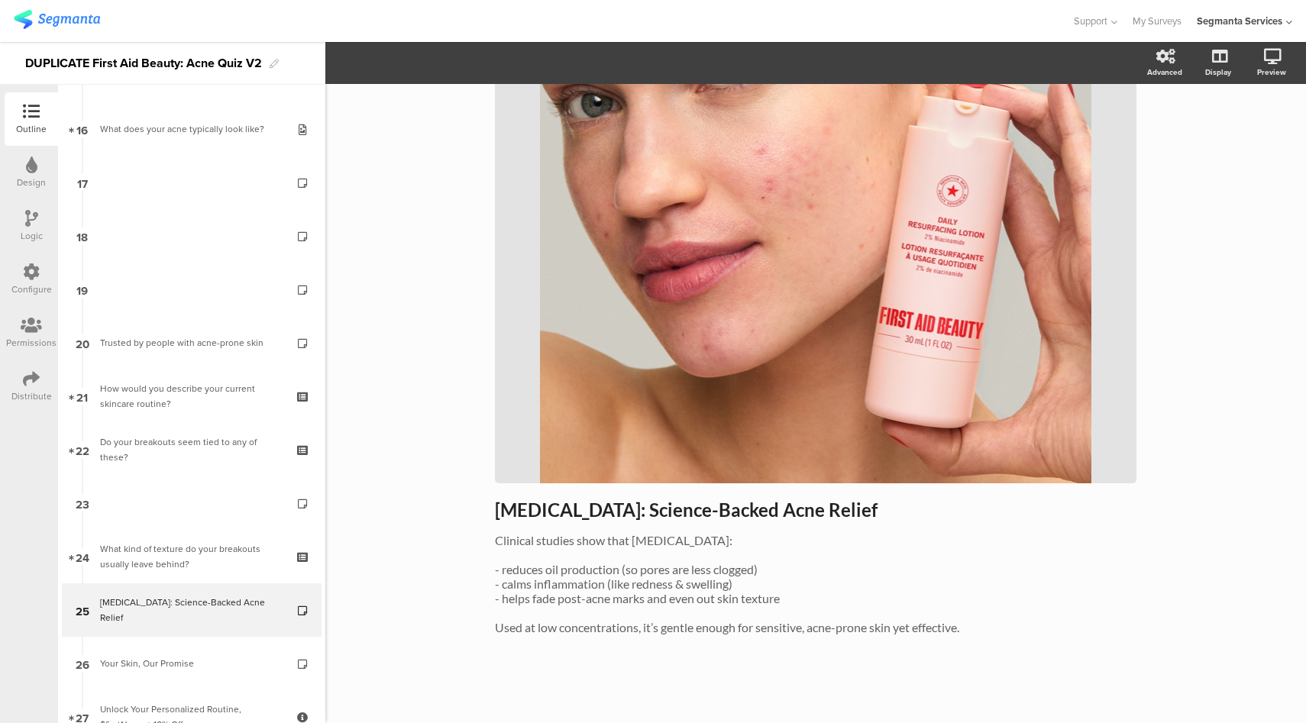
scroll to position [269, 0]
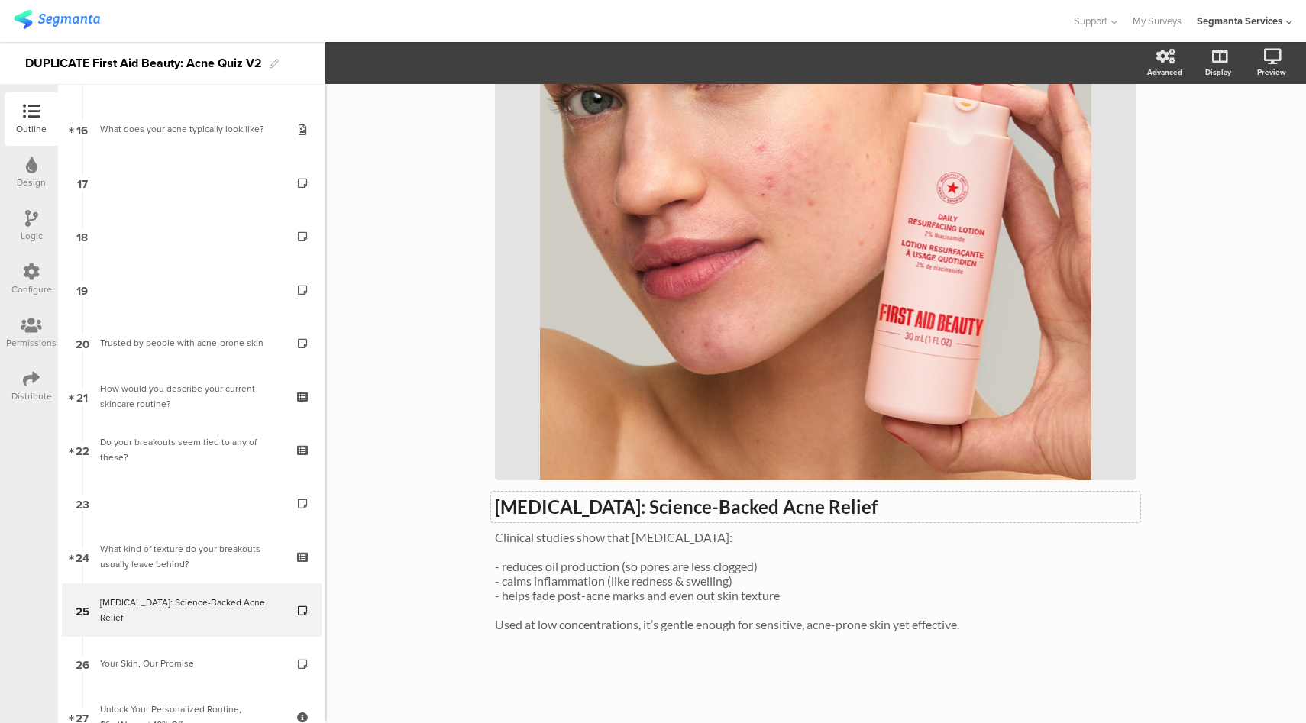
click at [621, 498] on div "[MEDICAL_DATA]: Science-Backed Acne Relief [MEDICAL_DATA]: Science-Backed Acne …" at bounding box center [816, 263] width 642 height 769
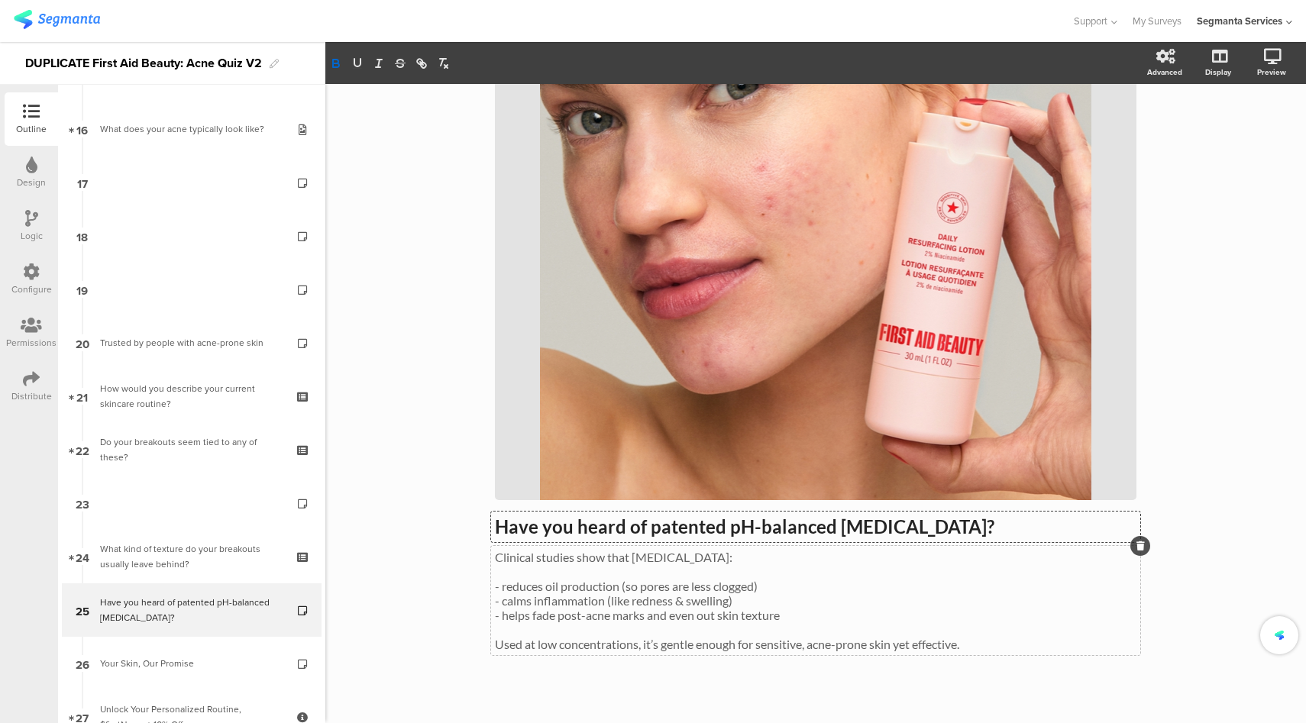
click at [752, 583] on div "Clinical studies show that [MEDICAL_DATA]: - reduces oil production (so pores a…" at bounding box center [815, 600] width 649 height 109
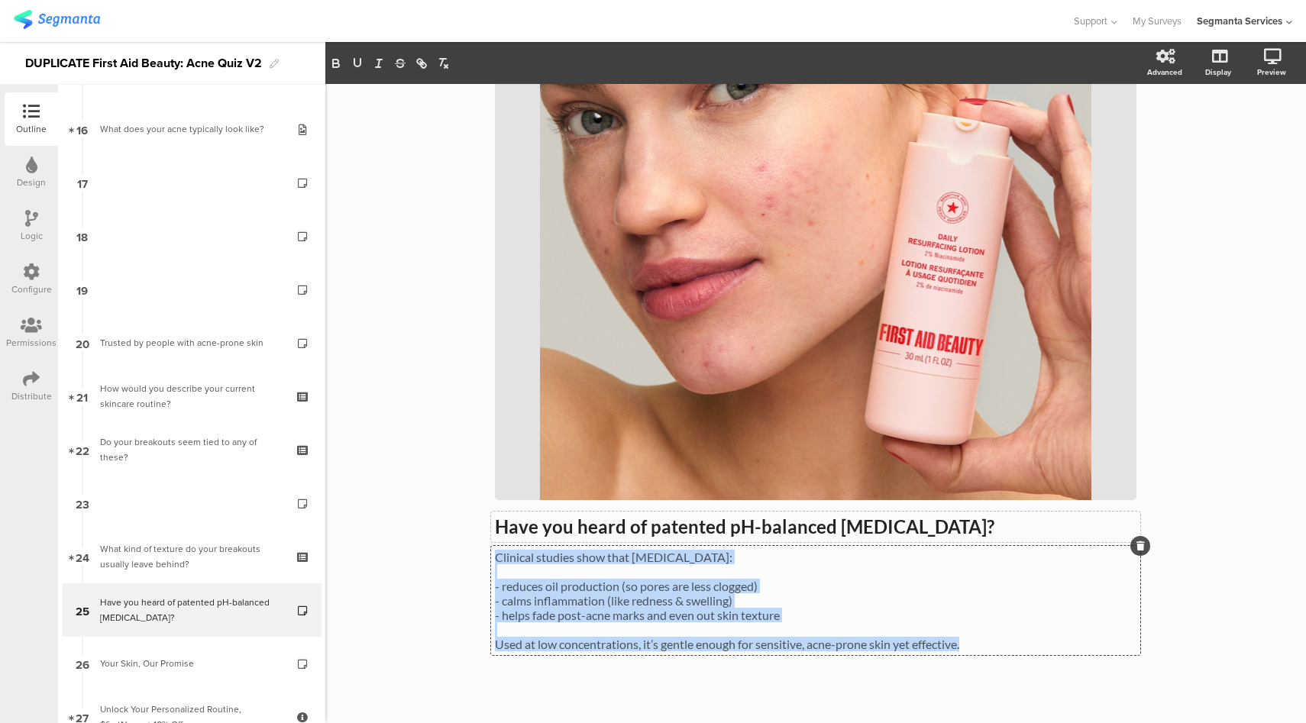
drag, startPoint x: 984, startPoint y: 647, endPoint x: 481, endPoint y: 557, distance: 510.7
click at [481, 557] on div "89% Add label... Add label... Add label... Have you heard of patented pH-balanc…" at bounding box center [816, 290] width 672 height 905
copy div "Clinical studies show that [MEDICAL_DATA]: - reduces oil production (so pores a…"
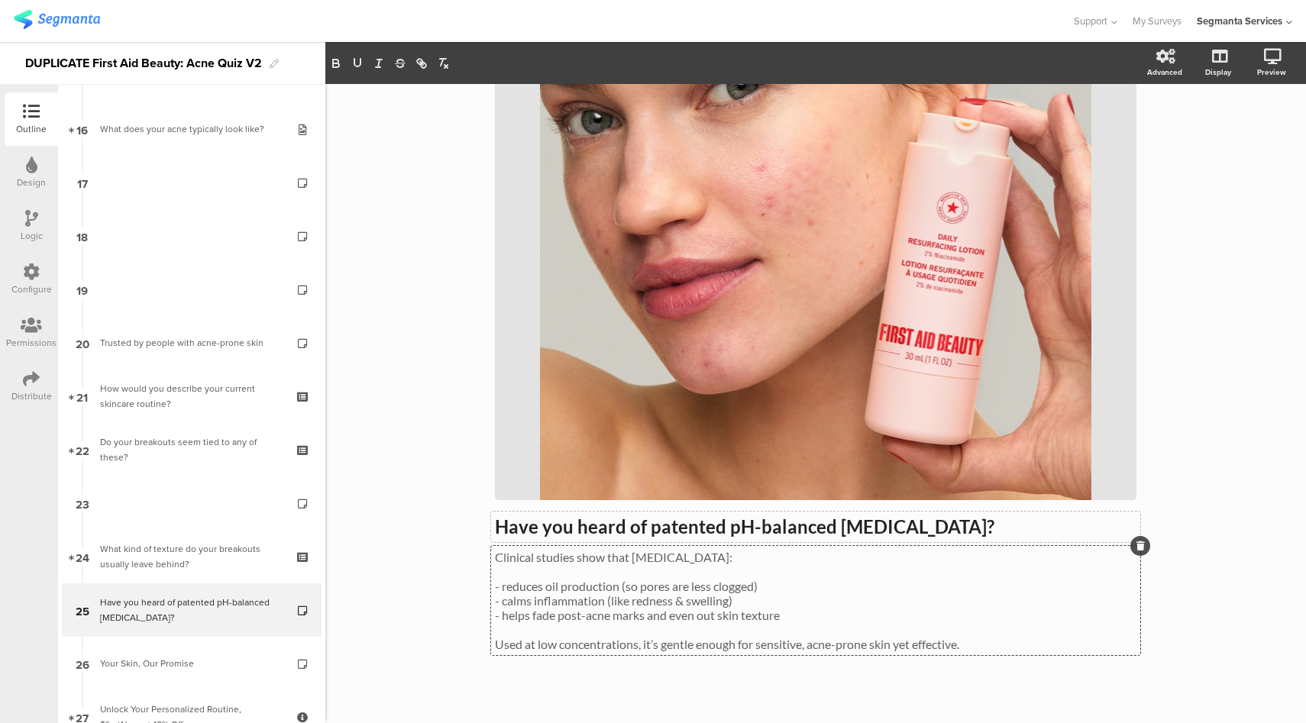
click at [631, 535] on div "Have you heard of patented pH-balanced [MEDICAL_DATA]? ﻿ Have you heard of pate…" at bounding box center [815, 527] width 649 height 31
click at [620, 584] on div "Clinical studies show that [MEDICAL_DATA]: - reduces oil production (so pores a…" at bounding box center [815, 600] width 649 height 109
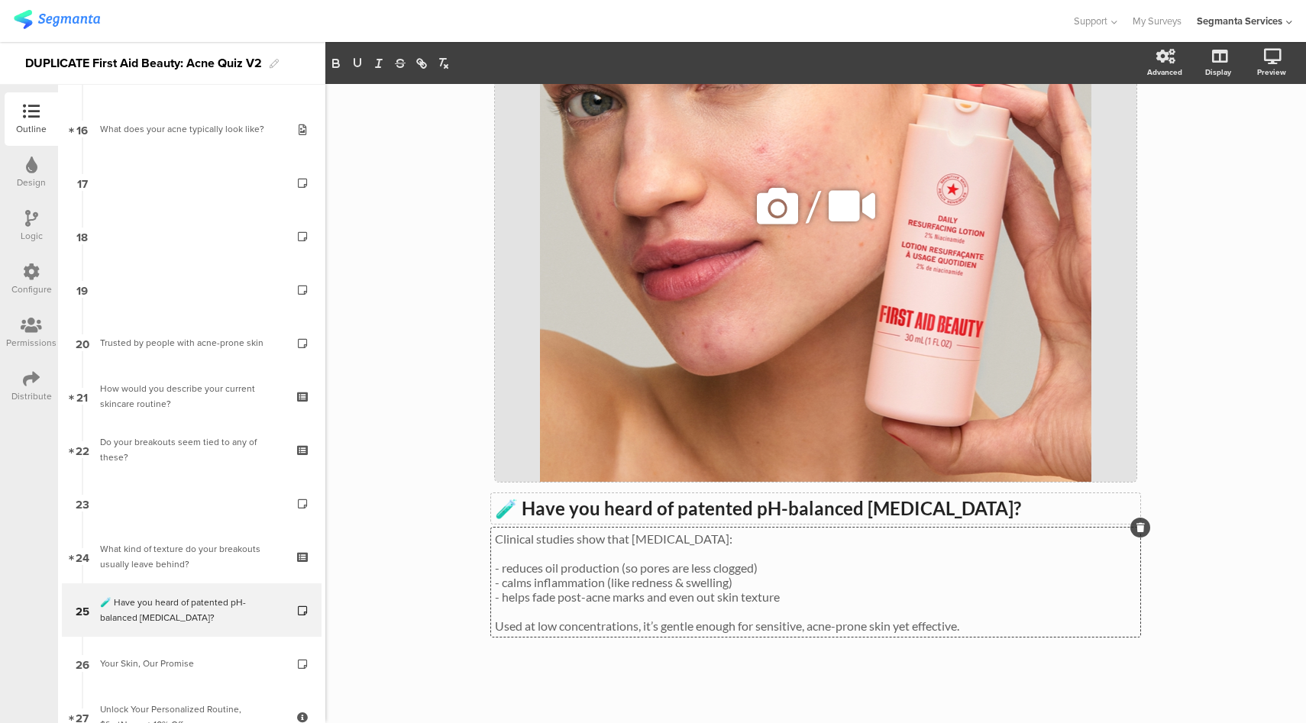
scroll to position [264, 0]
click at [668, 571] on p "- reduces oil production (so pores are less clogged)" at bounding box center [816, 568] width 642 height 15
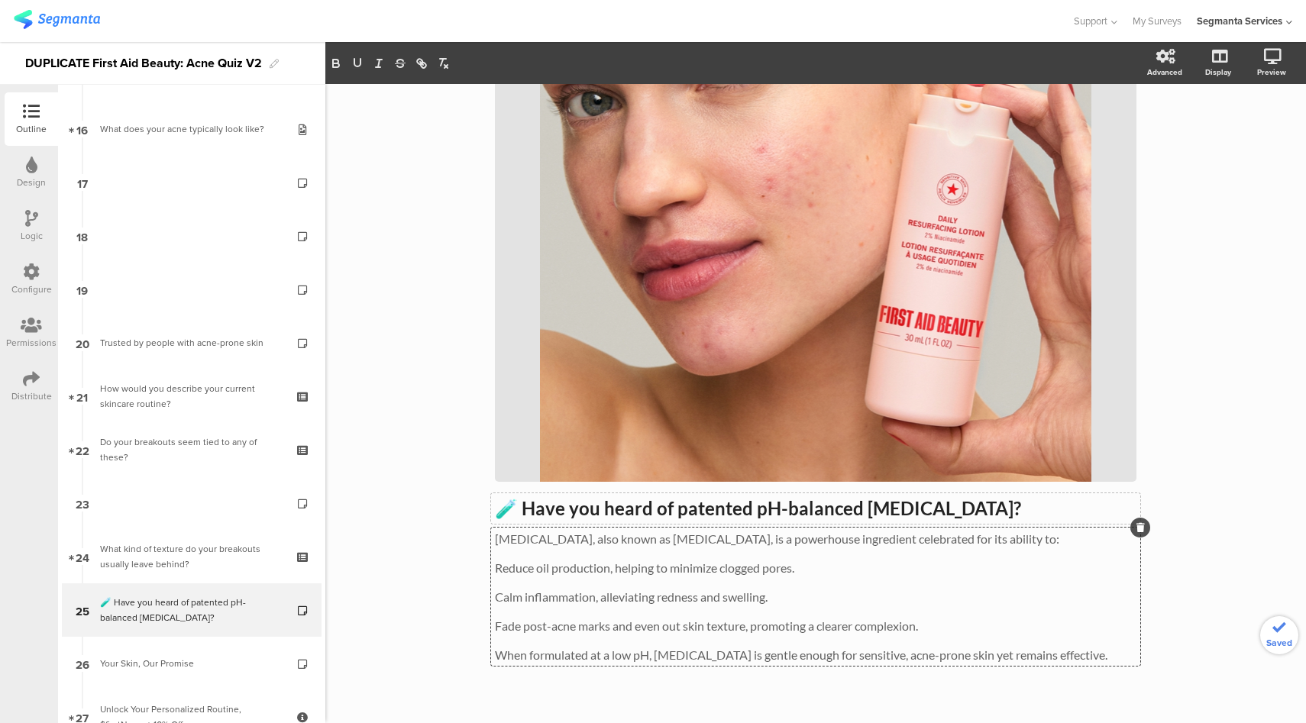
click at [495, 573] on p "Reduce oil production, helping to minimize clogged pores." at bounding box center [816, 568] width 642 height 15
click at [495, 604] on p "Calm inflammation, alleviating redness and swelling." at bounding box center [816, 597] width 642 height 15
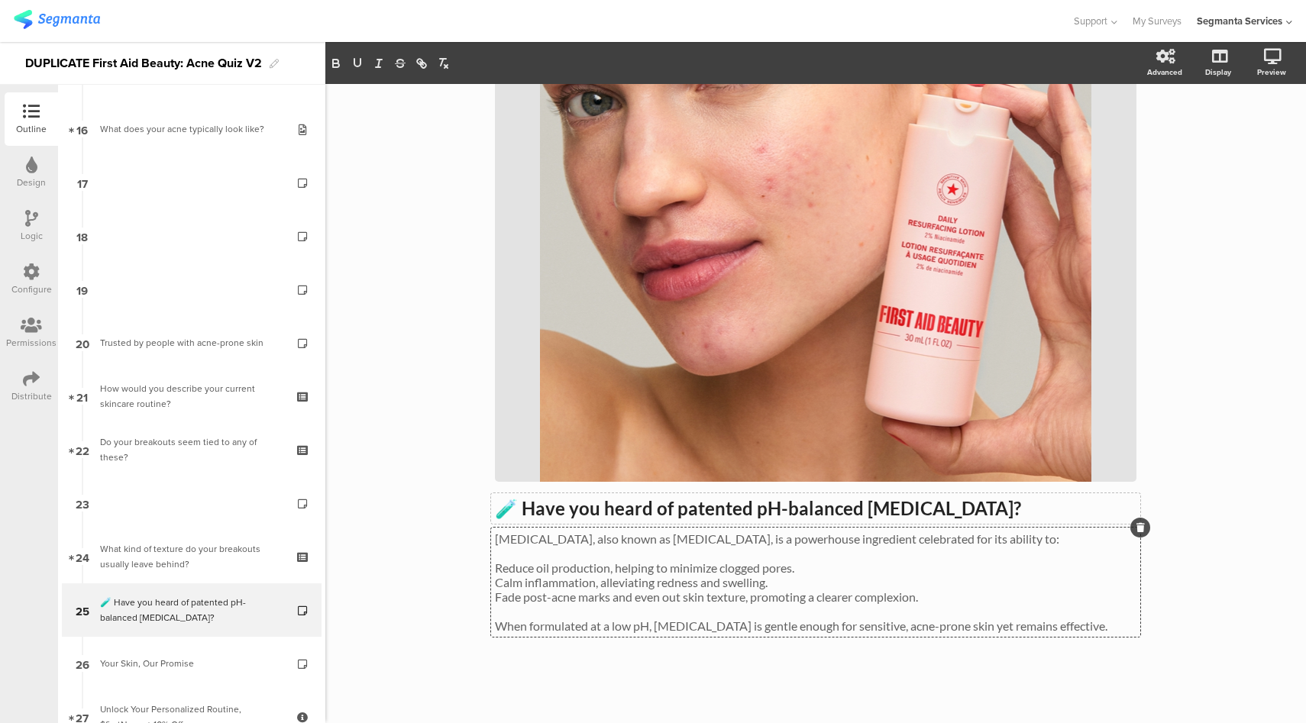
click at [655, 633] on p "When formulated at a low pH, [MEDICAL_DATA] is gentle enough for sensitive, acn…" at bounding box center [816, 626] width 642 height 15
click at [859, 516] on div "🧪 Have you heard of patented pH-balanced [MEDICAL_DATA]? 🧪 Have you heard of pa…" at bounding box center [815, 509] width 649 height 31
click at [491, 568] on div "[MEDICAL_DATA], also known as [MEDICAL_DATA], is a powerhouse ingredient celebr…" at bounding box center [815, 582] width 649 height 109
click at [1212, 138] on icon at bounding box center [1217, 136] width 16 height 15
click at [495, 631] on span "🧪 Have you heard of patented pH-balanced [MEDICAL_DATA]? 🧪 Have you heard of pa…" at bounding box center [816, 565] width 642 height 136
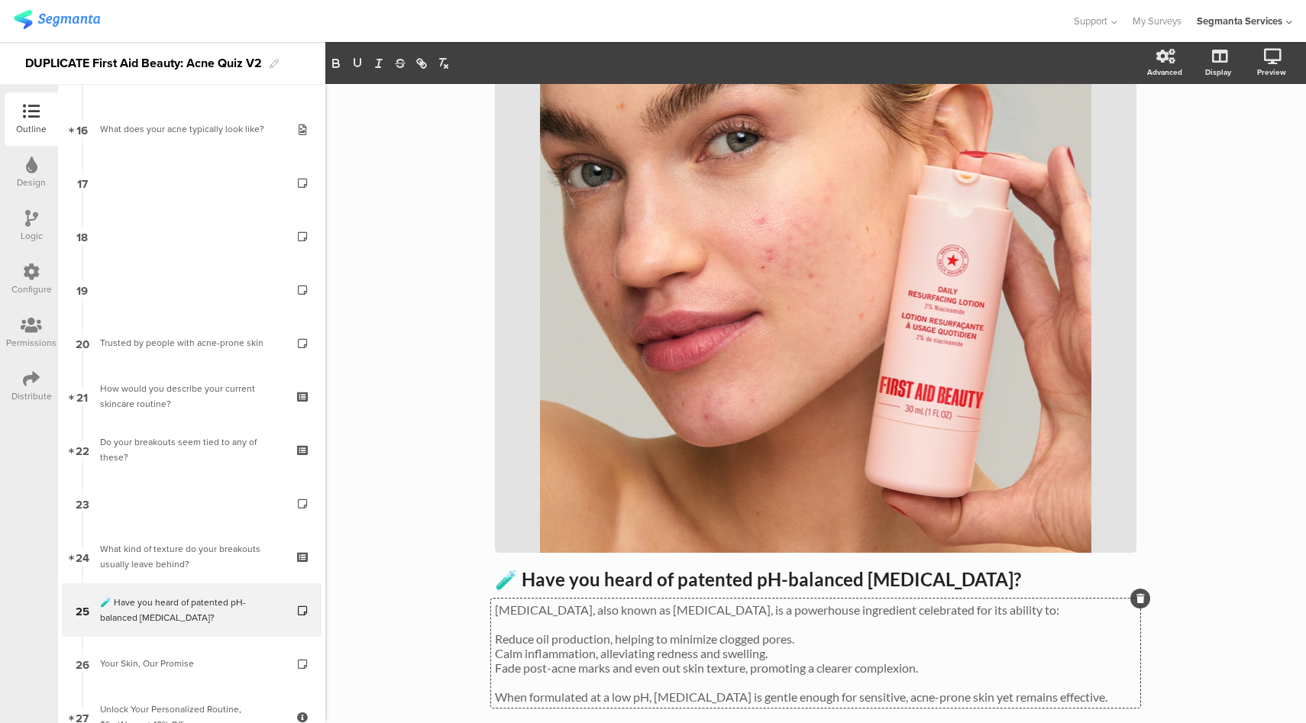
scroll to position [269, 0]
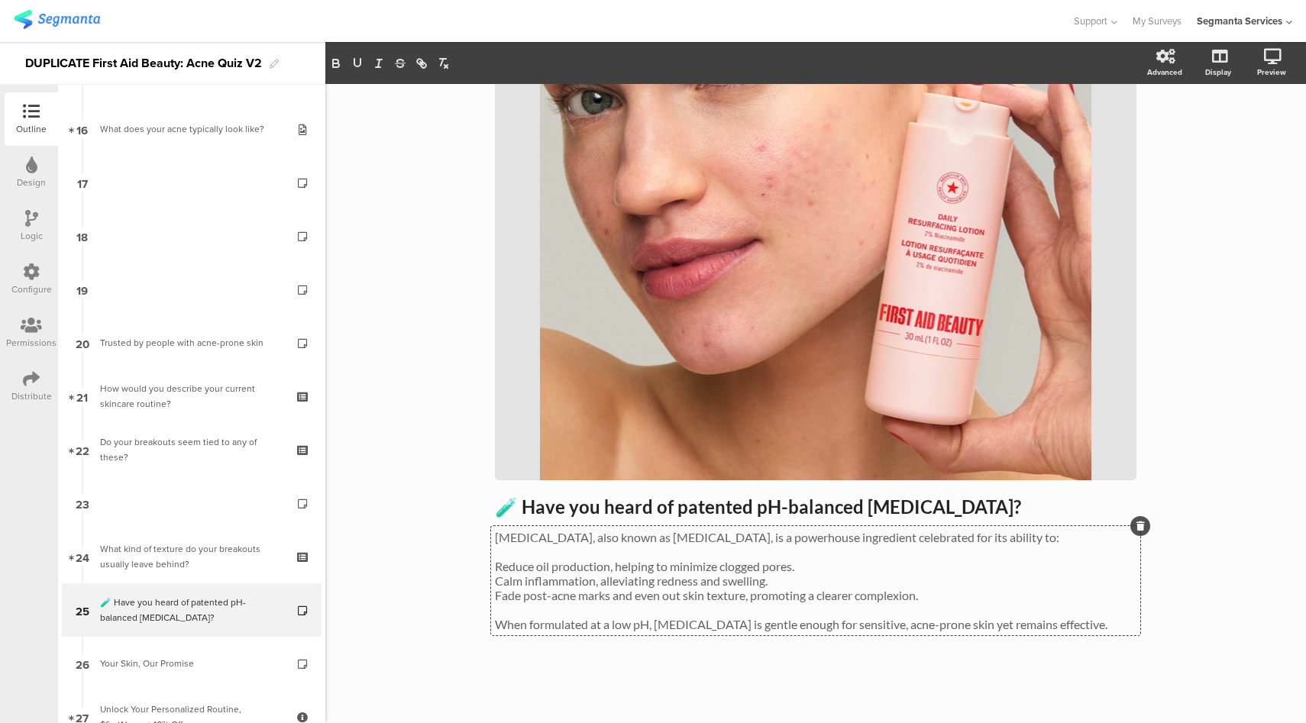
drag, startPoint x: 1082, startPoint y: 620, endPoint x: 1086, endPoint y: 630, distance: 10.4
click at [1082, 621] on p "When formulated at a low pH, [MEDICAL_DATA] is gentle enough for sensitive, acn…" at bounding box center [816, 624] width 642 height 15
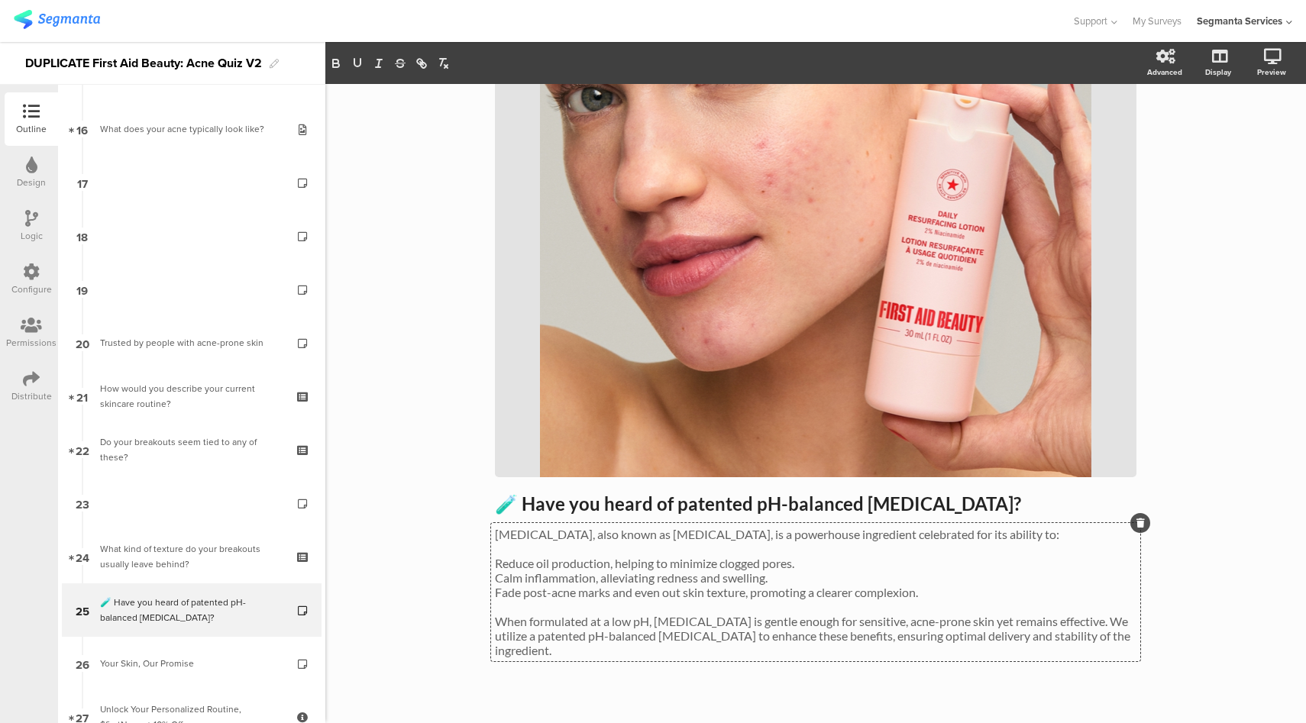
drag, startPoint x: 492, startPoint y: 642, endPoint x: 544, endPoint y: 659, distance: 54.8
click at [495, 642] on p "When formulated at a low pH, [MEDICAL_DATA] is gentle enough for sensitive, acn…" at bounding box center [816, 636] width 642 height 44
click at [495, 570] on p "Reduce oil production, helping to minimize clogged pores." at bounding box center [816, 563] width 642 height 15
click at [1209, 141] on icon at bounding box center [1217, 136] width 16 height 15
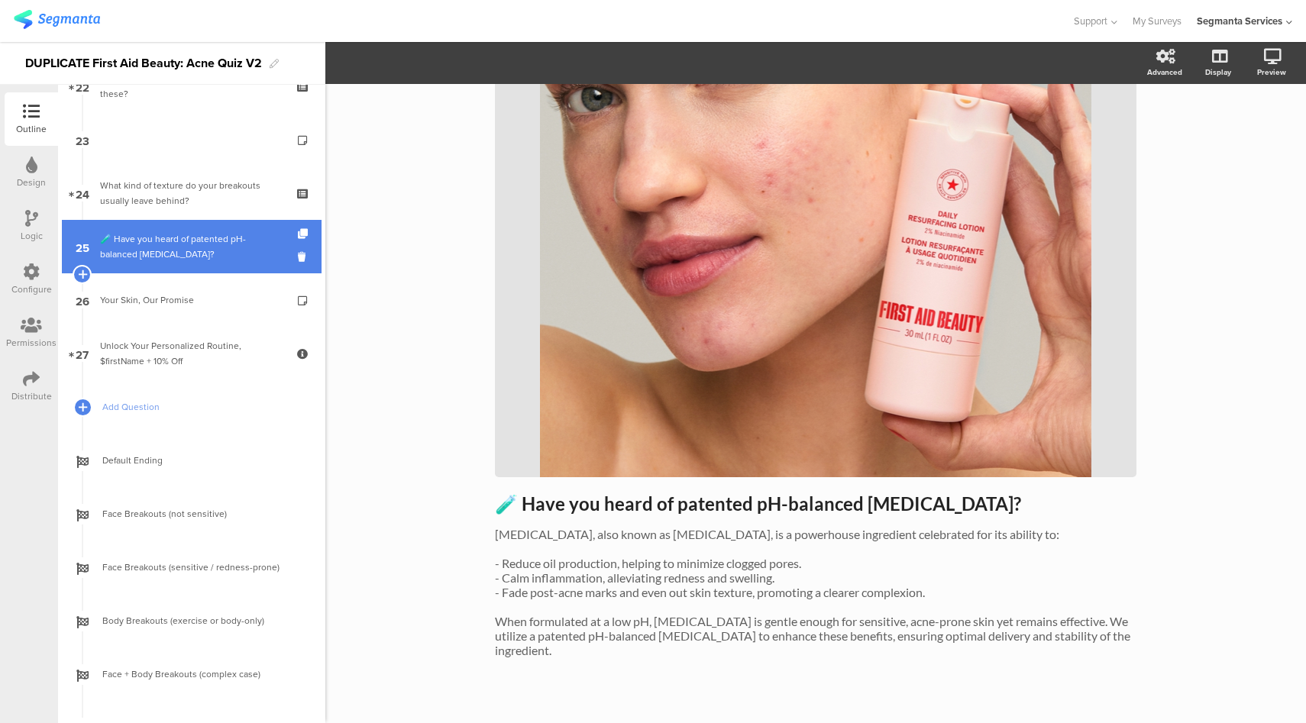
scroll to position [1273, 0]
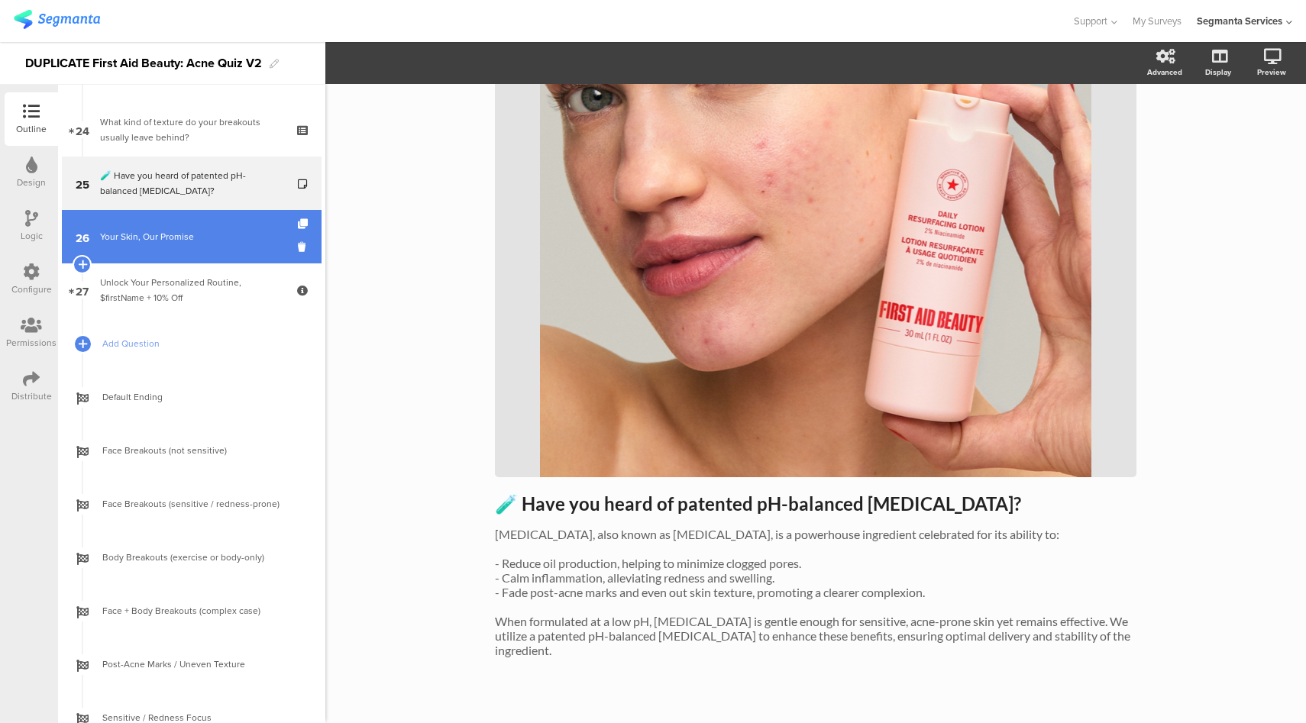
click at [191, 242] on div "Your Skin, Our Promise" at bounding box center [191, 236] width 183 height 15
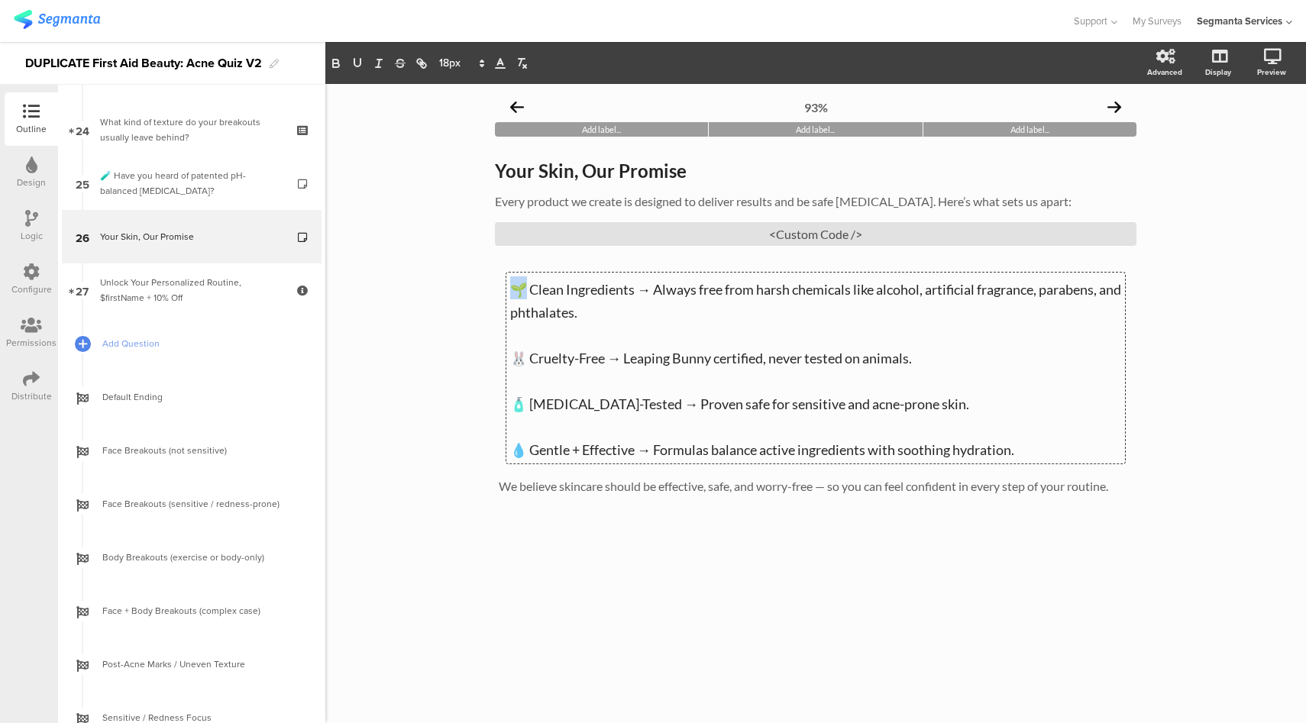
drag, startPoint x: 937, startPoint y: 366, endPoint x: 523, endPoint y: 295, distance: 420.1
click at [523, 295] on div "🌱 Clean Ingredients → Always free from harsh chemicals like alcohol, artificial…" at bounding box center [815, 368] width 619 height 191
click at [1023, 356] on p "🐰 Cruelty-Free → Leaping Bunny certified, never tested on animals." at bounding box center [815, 356] width 611 height 23
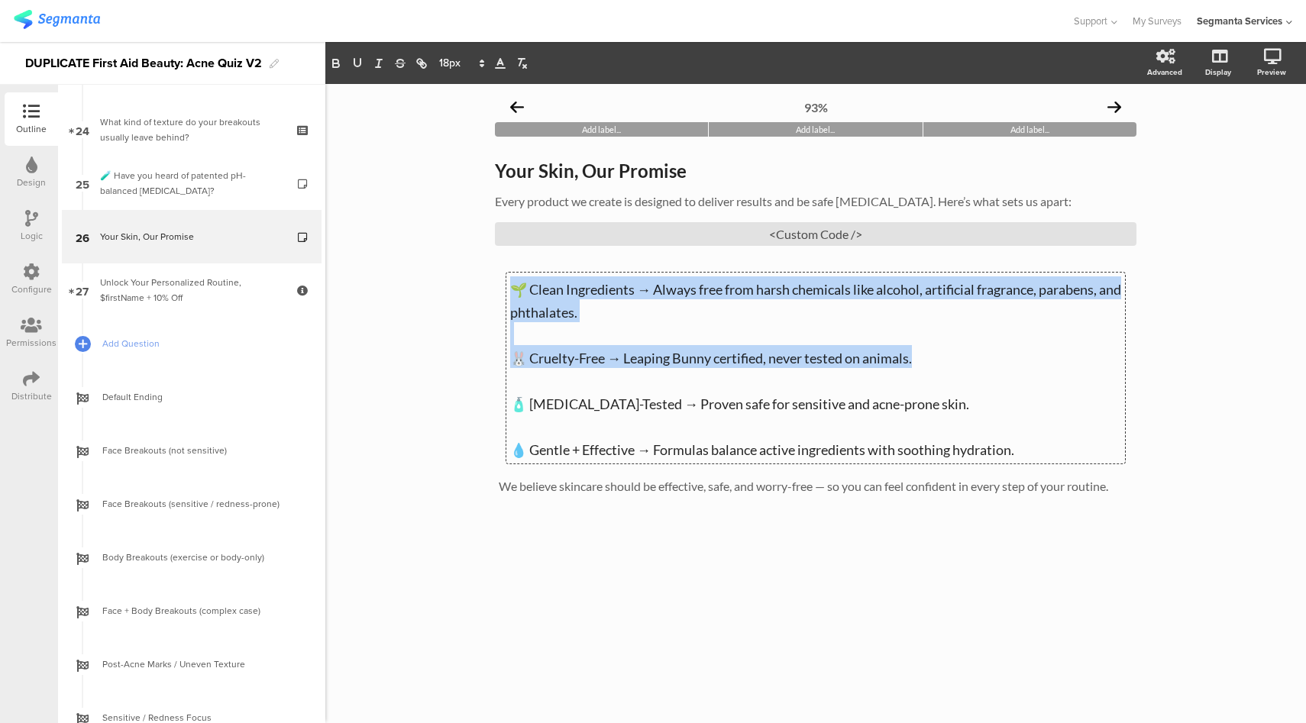
drag, startPoint x: 936, startPoint y: 356, endPoint x: 493, endPoint y: 289, distance: 448.2
click at [493, 289] on div "93% Add label... Add label... Add label... Your Skin, Our Promise Your Skin, Ou…" at bounding box center [816, 330] width 672 height 492
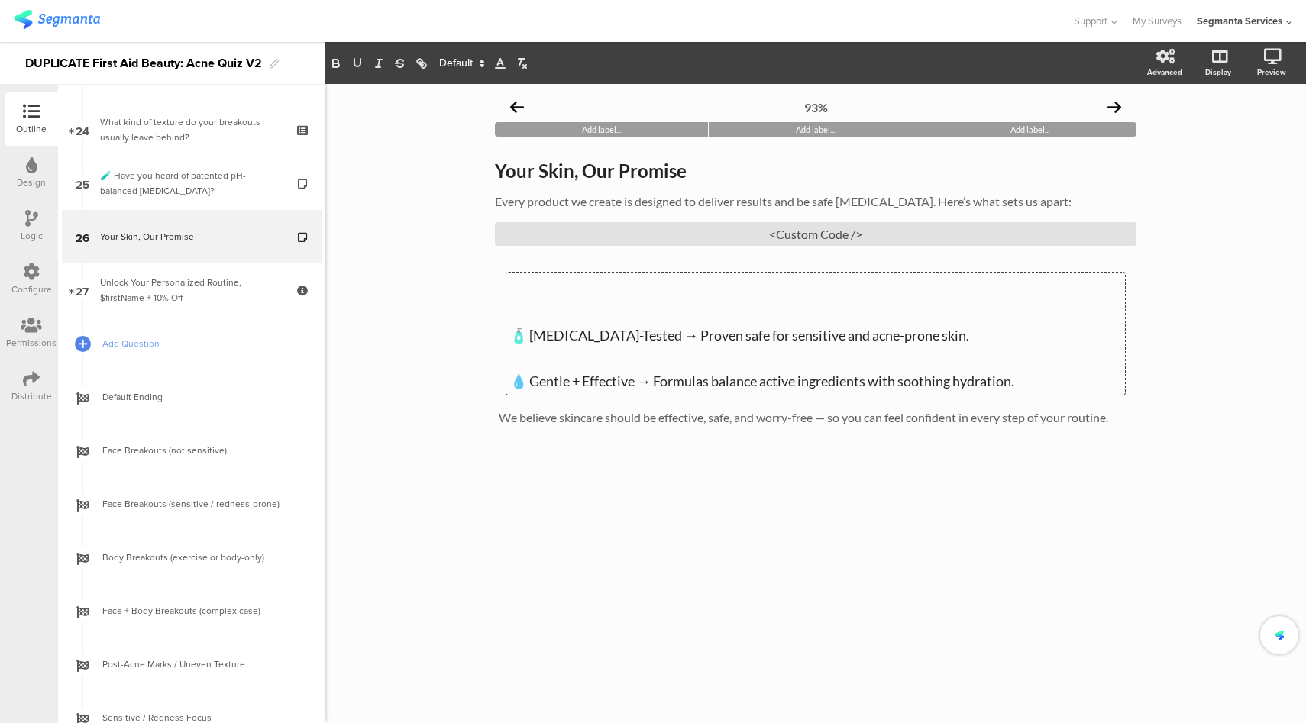
click at [1044, 378] on p "💧 Gentle + Effective → Formulas balance active ingredients with soothing hydrat…" at bounding box center [815, 379] width 611 height 23
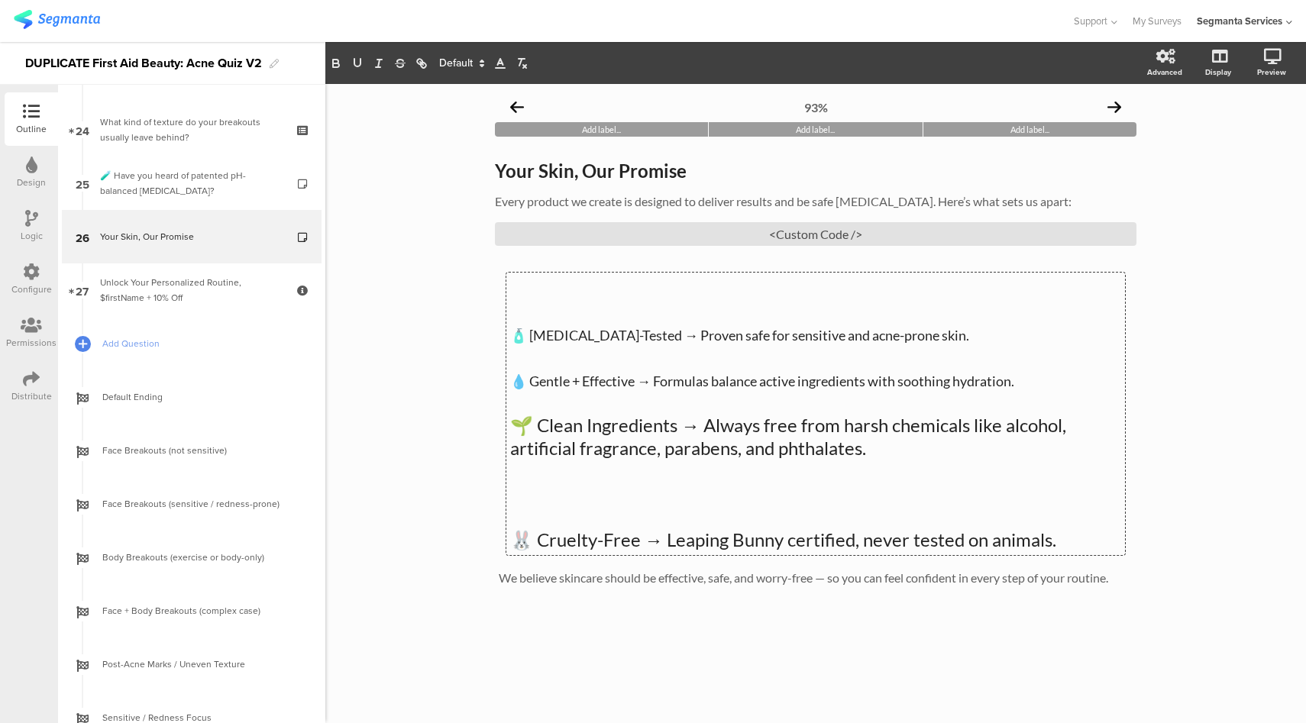
click at [511, 339] on span "🧴 [MEDICAL_DATA]-Tested → Proven safe for sensitive and acne-prone skin." at bounding box center [739, 335] width 459 height 17
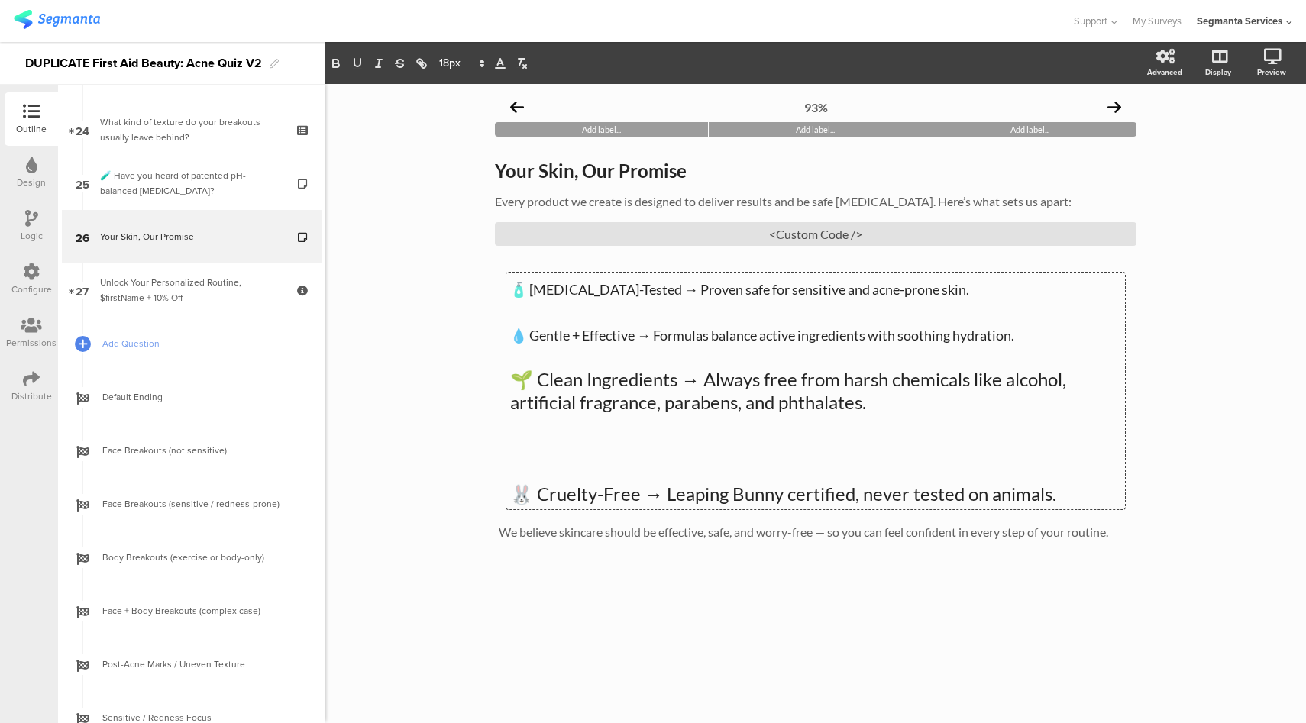
click at [641, 326] on p "💧 Gentle + Effective → Formulas balance active ingredients with soothing hydrat…" at bounding box center [815, 333] width 611 height 23
click at [643, 380] on p "🌱 Clean Ingredients → Always free from harsh chemicals like alcohol, artificial…" at bounding box center [815, 391] width 611 height 46
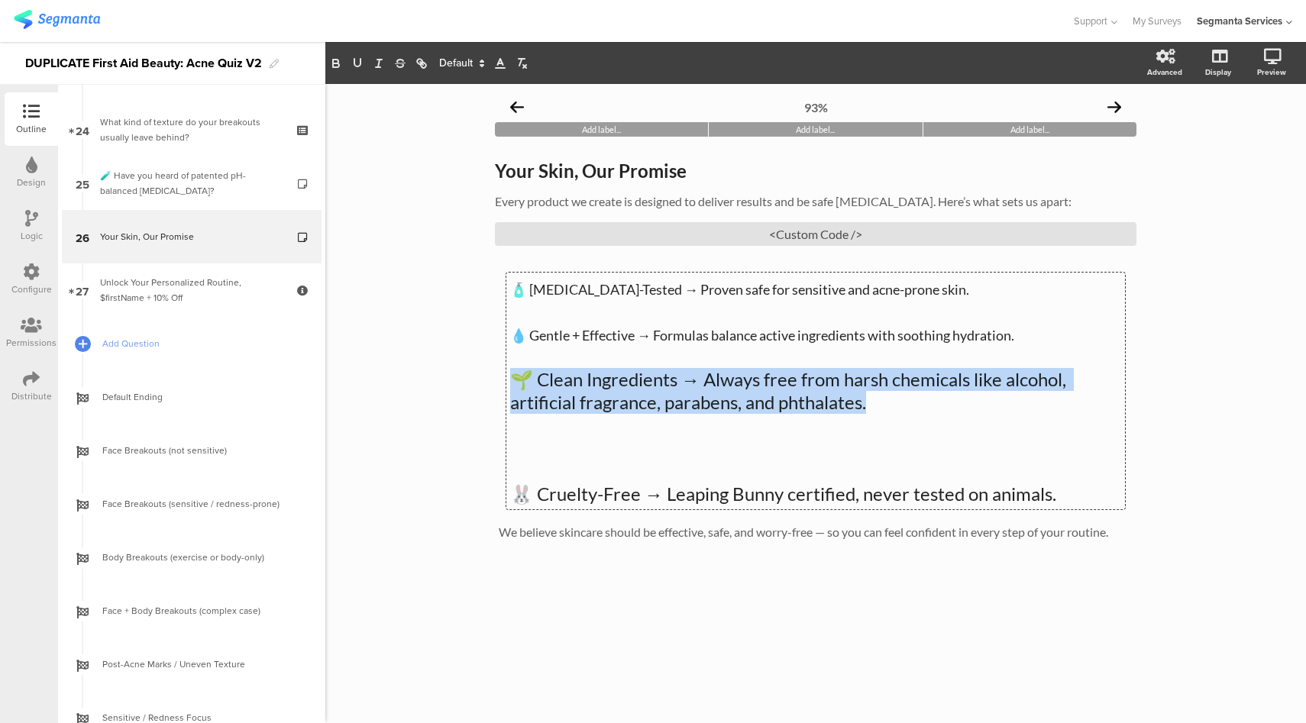
drag, startPoint x: 853, startPoint y: 400, endPoint x: 490, endPoint y: 385, distance: 363.2
click at [490, 385] on div "93% Add label... Add label... Add label... Your Skin, Our Promise Your Skin, Ou…" at bounding box center [816, 353] width 672 height 538
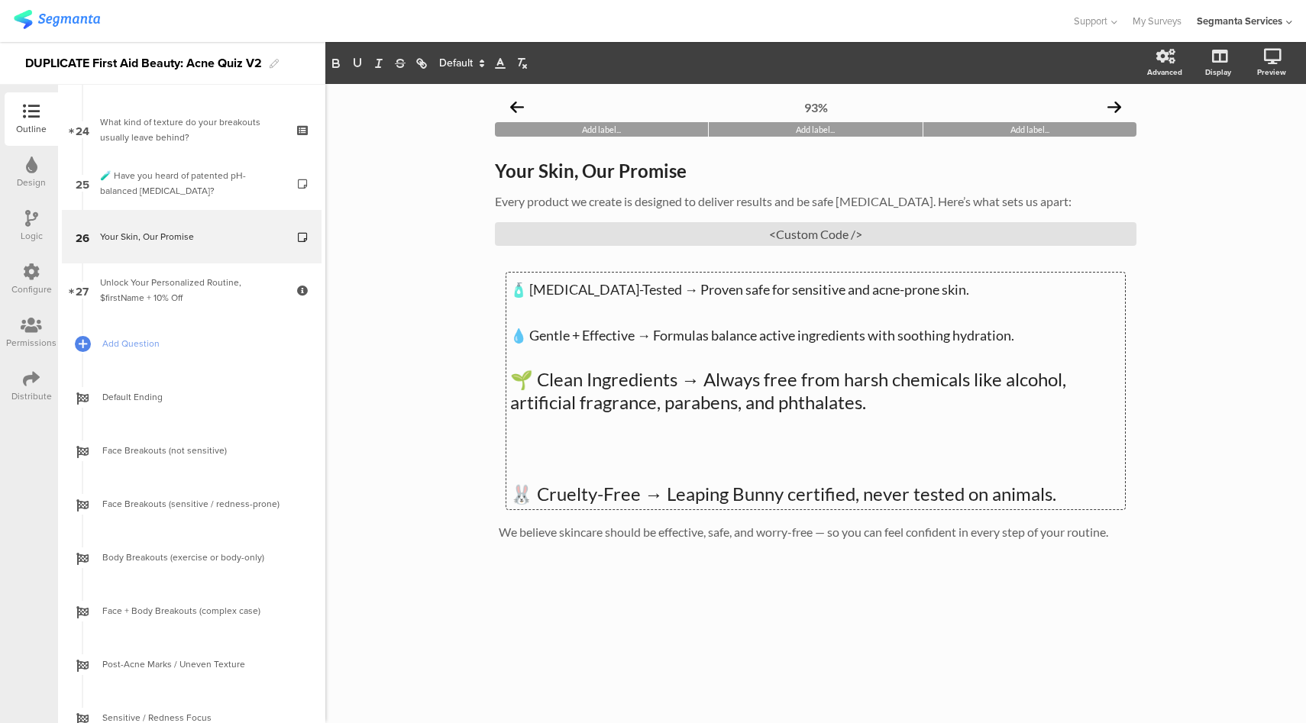
click at [463, 67] on span at bounding box center [460, 63] width 57 height 18
click at [461, 180] on span at bounding box center [461, 182] width 44 height 24
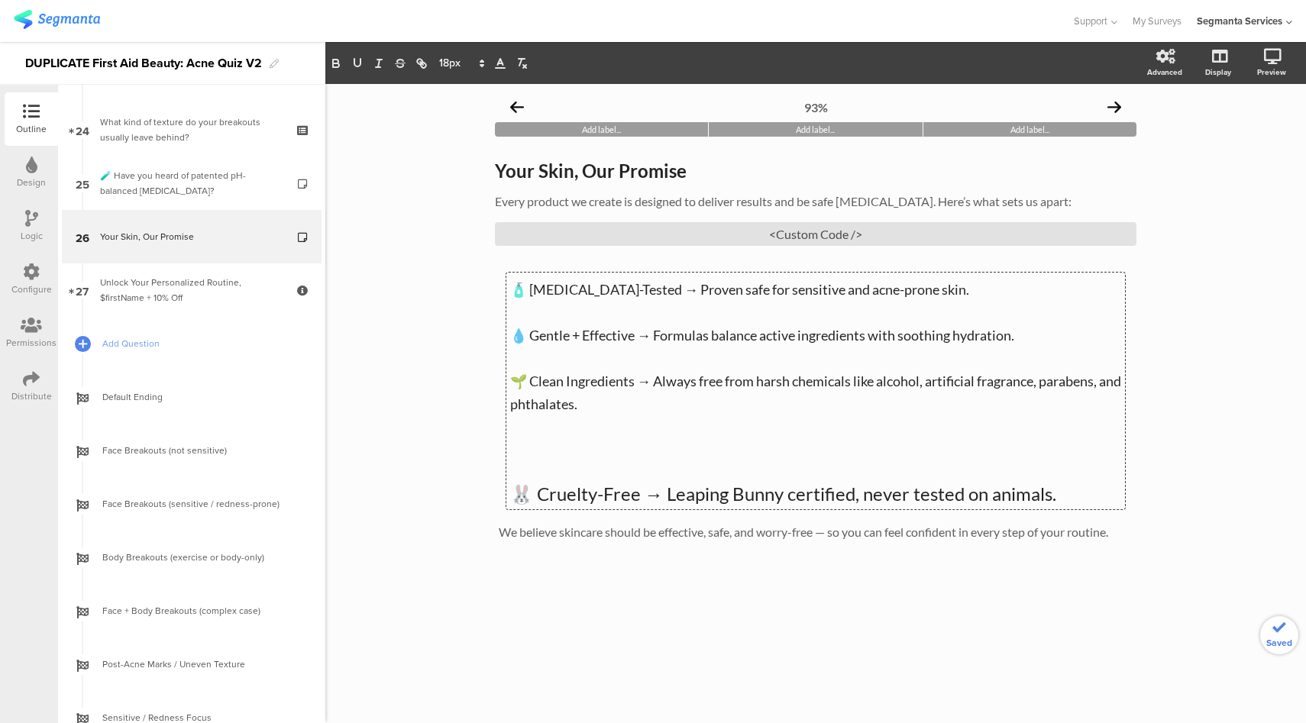
click at [684, 456] on p at bounding box center [815, 448] width 611 height 23
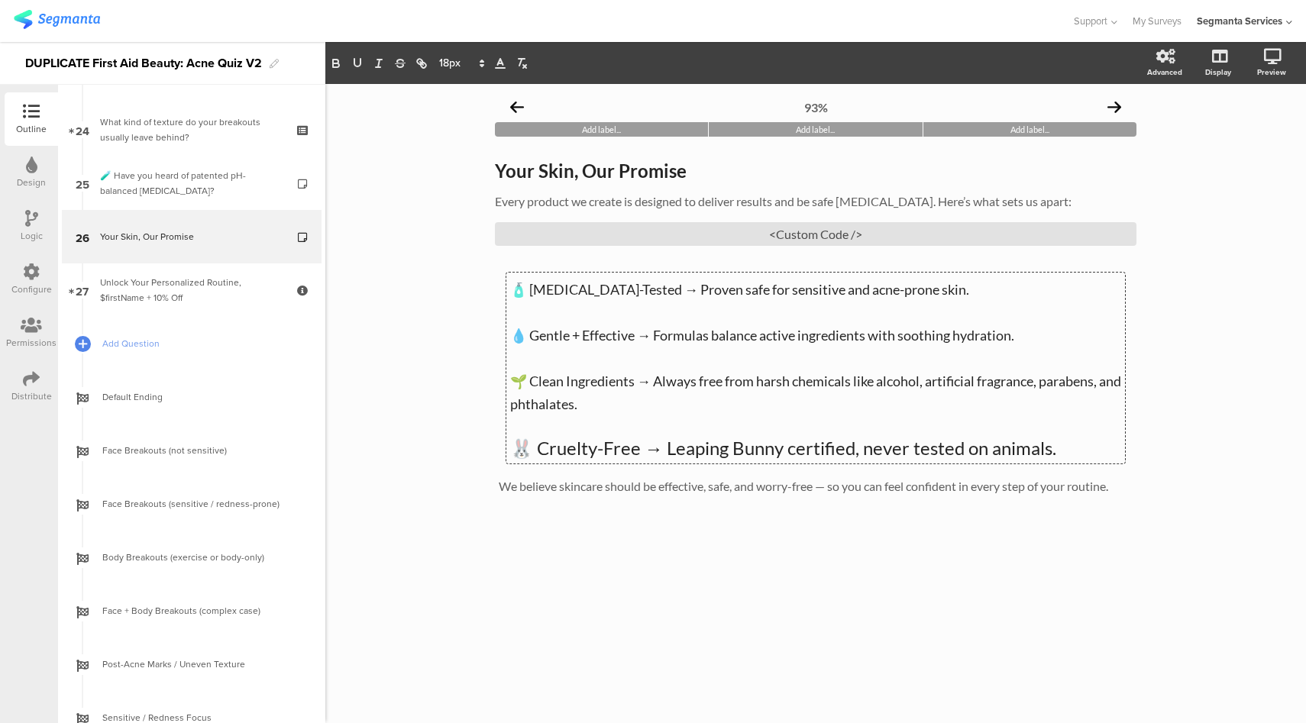
click at [680, 455] on p "🐰 Cruelty-Free → Leaping Bunny certified, never tested on animals." at bounding box center [815, 448] width 611 height 23
click at [473, 68] on span at bounding box center [460, 63] width 57 height 18
click at [444, 176] on span at bounding box center [461, 182] width 44 height 24
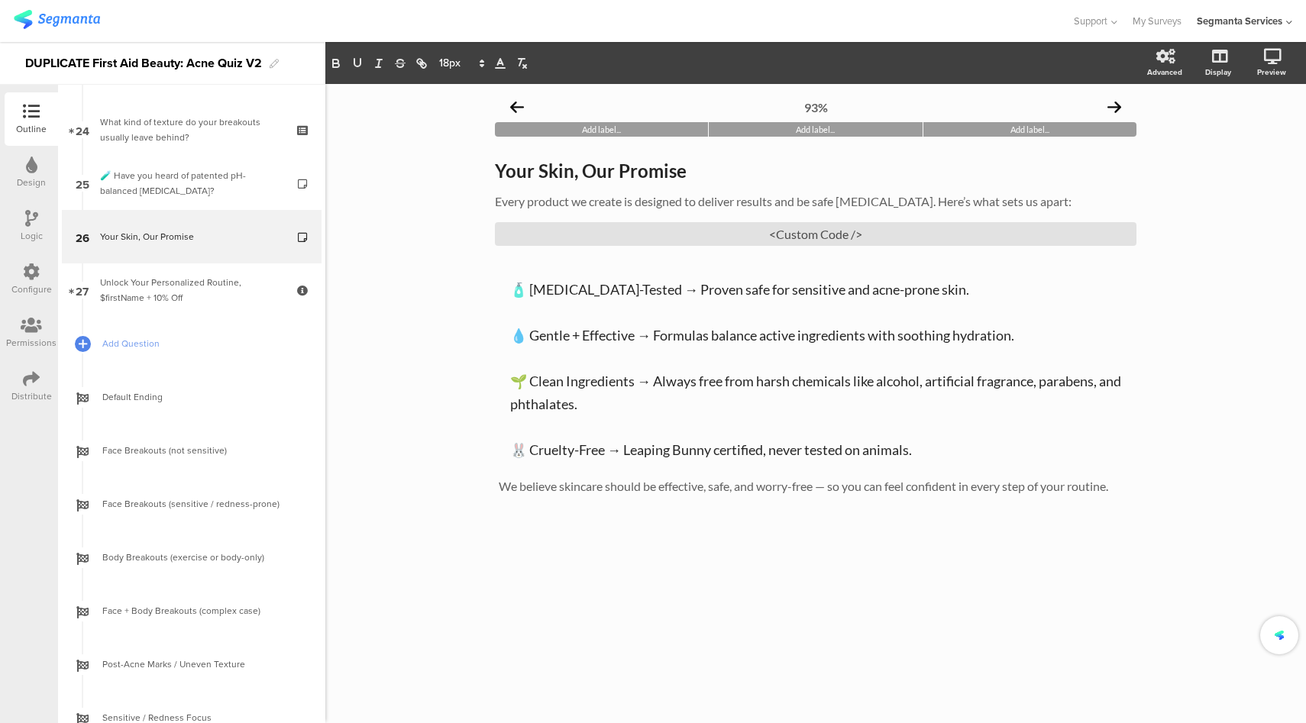
click at [416, 224] on div "93% Add label... Add label... Add label... Your Skin, Our Promise Your Skin, Ou…" at bounding box center [815, 403] width 981 height 639
click at [518, 299] on p "🧴 [MEDICAL_DATA]-Tested → Proven safe for sensitive and acne-prone skin." at bounding box center [815, 288] width 611 height 23
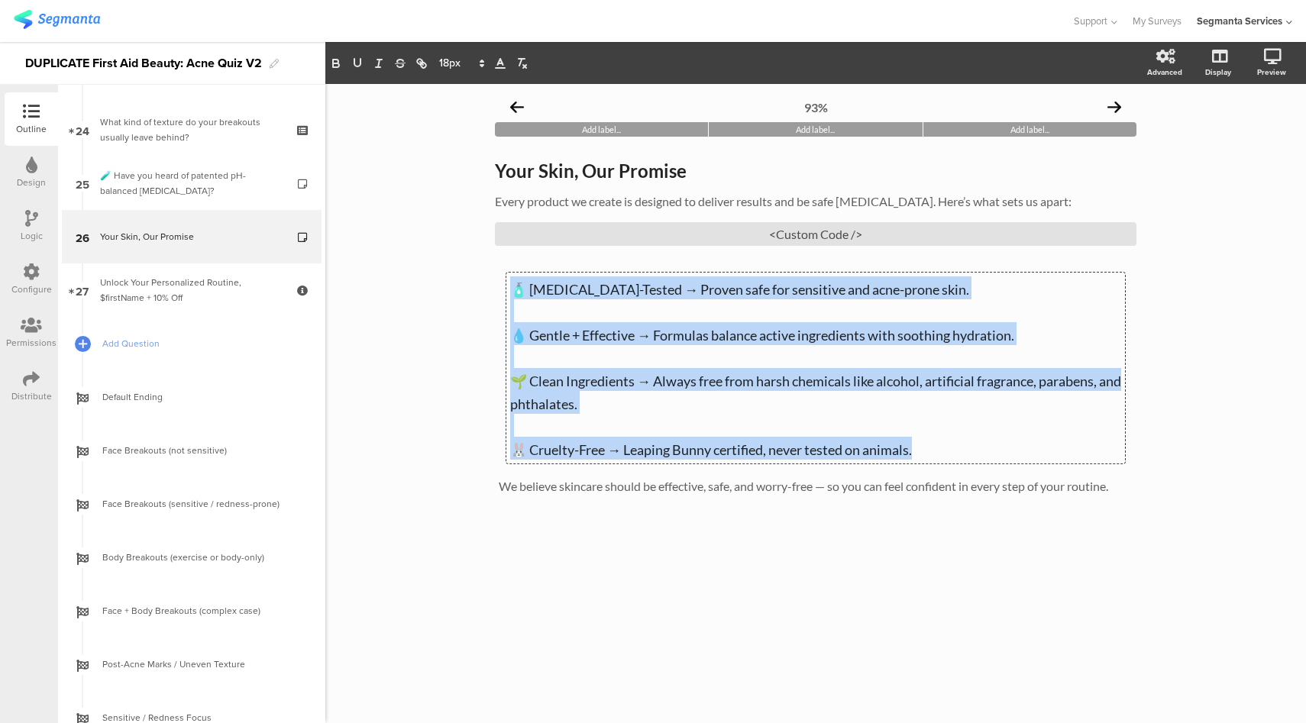
drag, startPoint x: 516, startPoint y: 296, endPoint x: 948, endPoint y: 454, distance: 460.1
click at [948, 454] on div "🧴 [MEDICAL_DATA]-Tested → Proven safe for sensitive and acne-prone skin. 💧 Gent…" at bounding box center [815, 368] width 611 height 183
copy div "🧴 [MEDICAL_DATA]-Tested → Proven safe for sensitive and acne-prone skin. 💧 Gent…"
click at [1224, 136] on icon at bounding box center [1217, 136] width 16 height 15
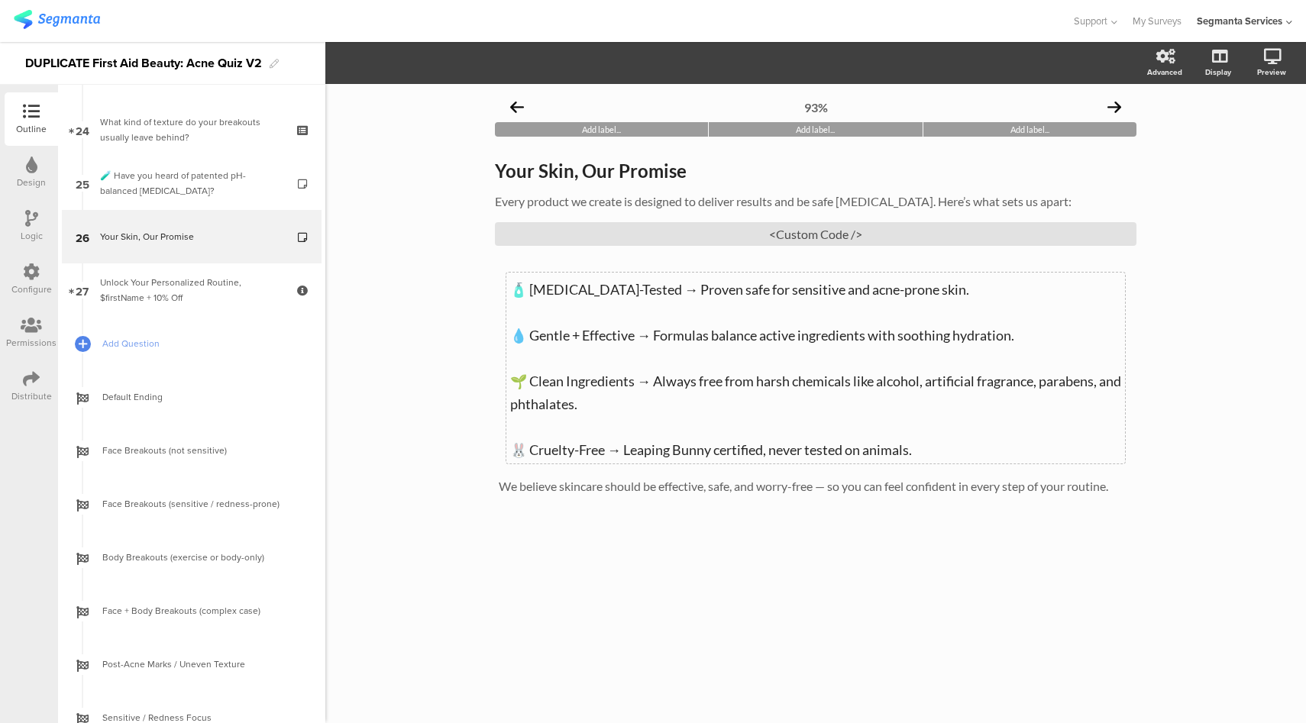
click at [549, 428] on div "🧴 [MEDICAL_DATA]-Tested → Proven safe for sensitive and acne-prone skin. 💧 Gent…" at bounding box center [815, 368] width 619 height 191
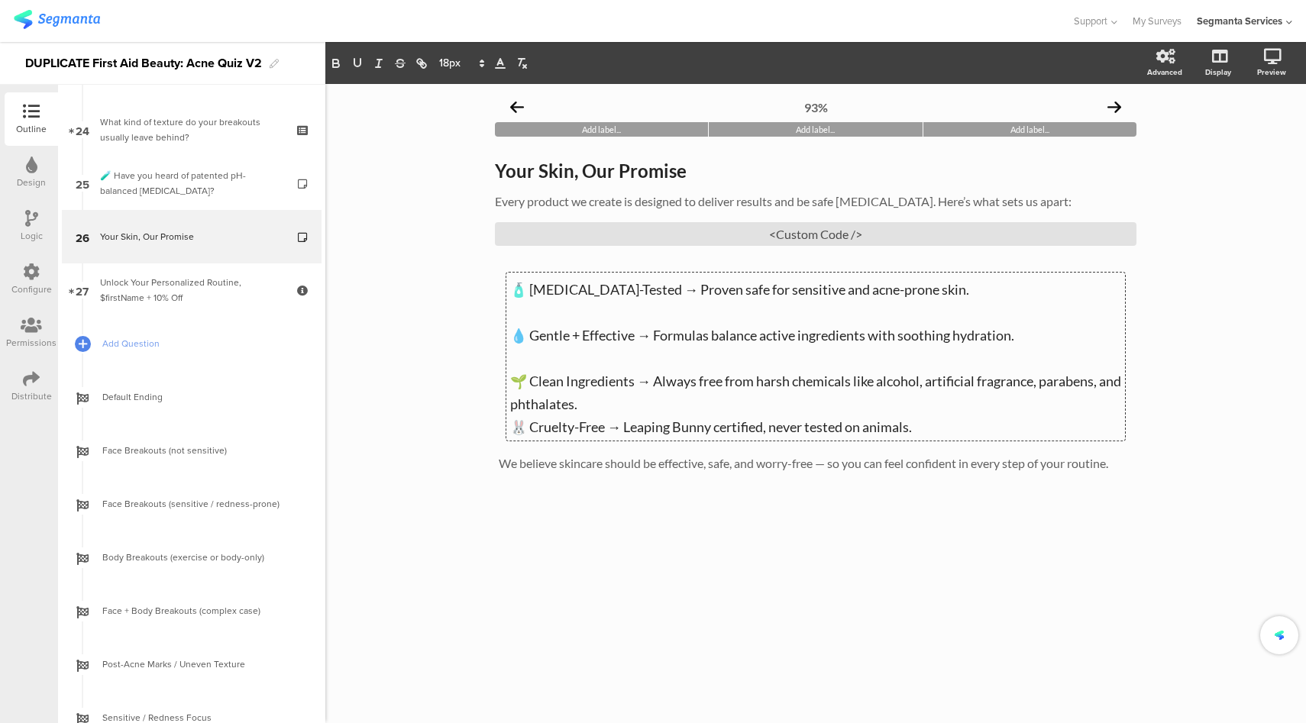
click at [555, 359] on p at bounding box center [815, 356] width 611 height 23
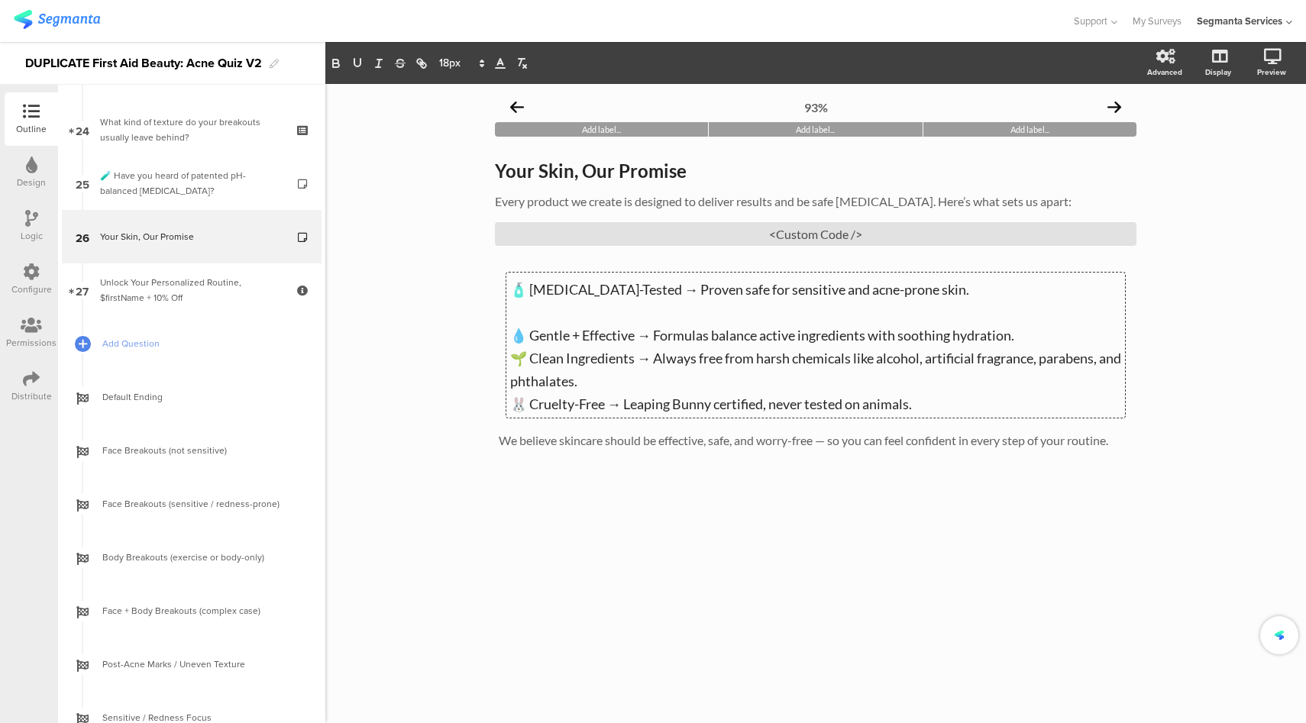
click at [571, 303] on p at bounding box center [815, 310] width 611 height 23
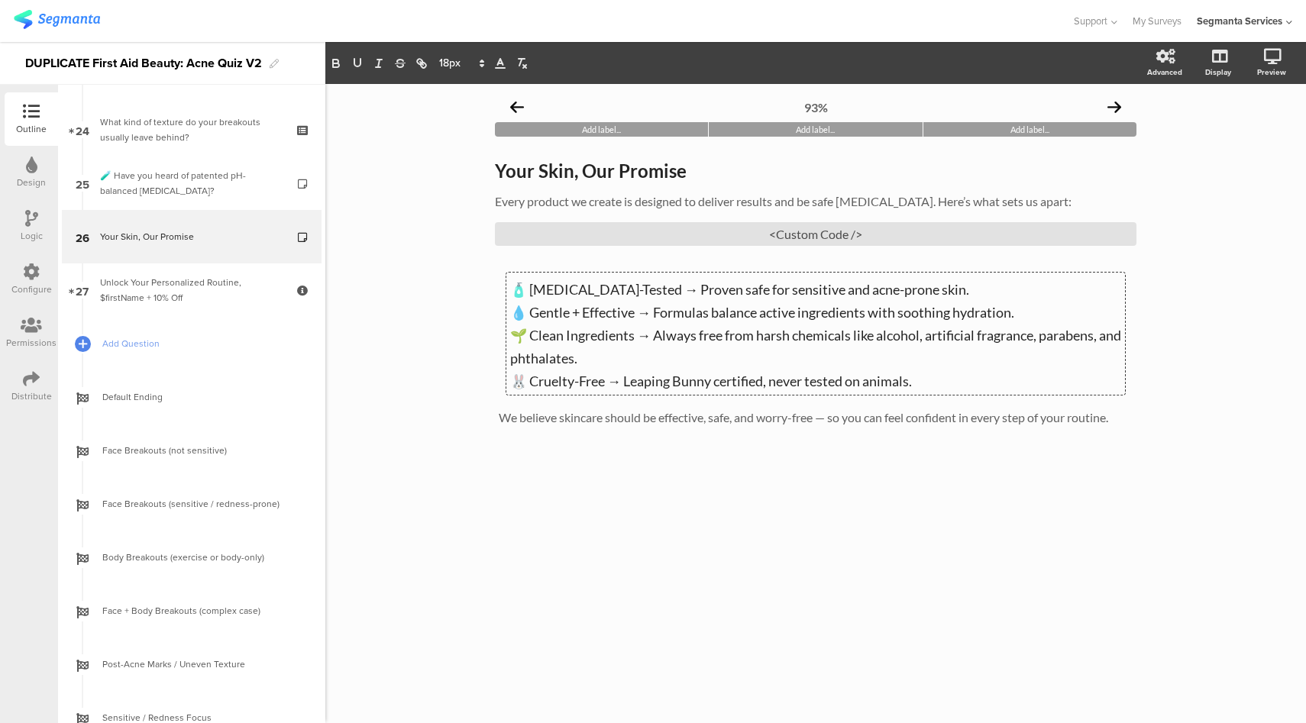
click at [1037, 319] on p "💧 Gentle + Effective → Formulas balance active ingredients with soothing hydrat…" at bounding box center [815, 310] width 611 height 23
click at [920, 415] on div "We believe skincare should be effective, safe, and worry-free — so you can feel…" at bounding box center [816, 418] width 642 height 24
click at [965, 335] on div "🧴 [MEDICAL_DATA]-Tested → Proven safe for sensitive and acne-prone skin. 💧 Gent…" at bounding box center [815, 334] width 619 height 122
click at [510, 316] on span "💧 Gentle + Effective → Formulas balance active ingredients with soothing hydrat…" at bounding box center [762, 312] width 504 height 17
drag, startPoint x: 658, startPoint y: 296, endPoint x: 529, endPoint y: 294, distance: 128.4
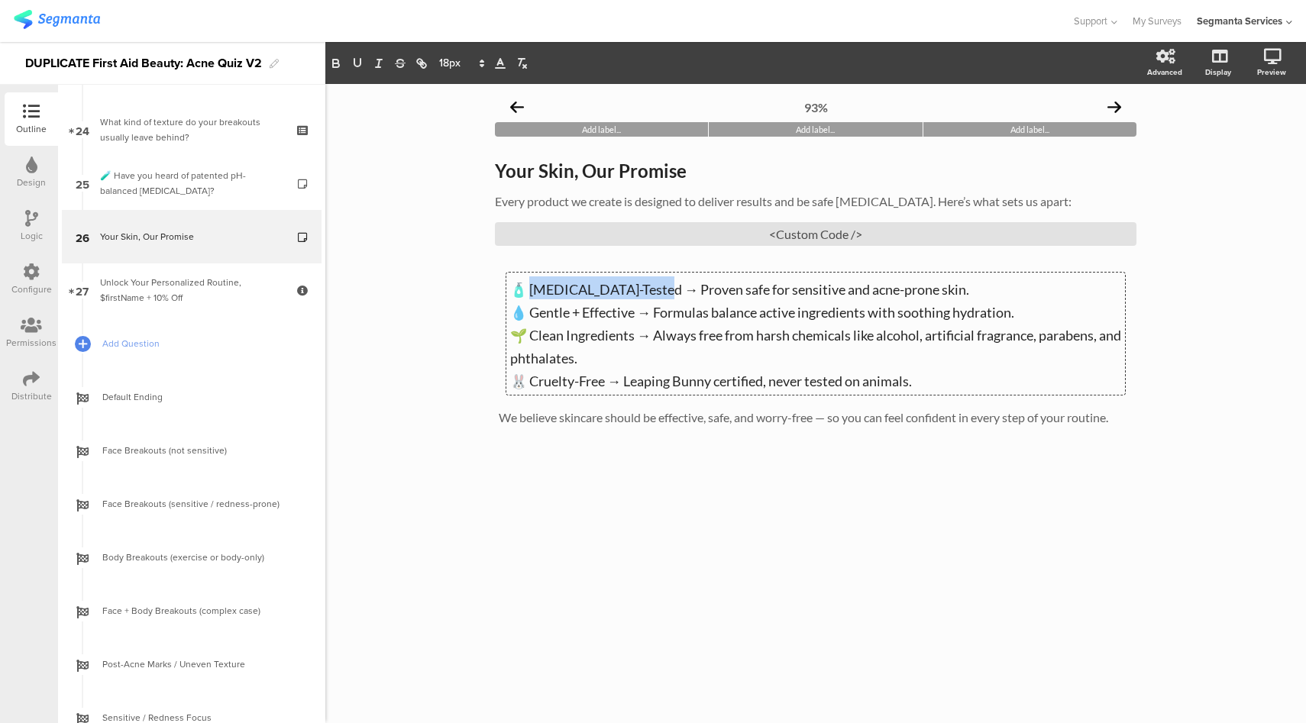
click at [529, 294] on span "🧴 [MEDICAL_DATA]-Tested → Proven safe for sensitive and acne-prone skin." at bounding box center [739, 289] width 459 height 17
drag, startPoint x: 634, startPoint y: 316, endPoint x: 528, endPoint y: 316, distance: 106.2
click at [528, 316] on span "﻿ 💧 Gentle + Effective → Formulas balance active ingredients with soothing hydr…" at bounding box center [762, 312] width 504 height 17
drag, startPoint x: 632, startPoint y: 341, endPoint x: 529, endPoint y: 339, distance: 102.4
click at [529, 339] on span "🌱 Clean Ingredients → Always free from harsh chemicals like alcohol, artificial…" at bounding box center [816, 347] width 613 height 40
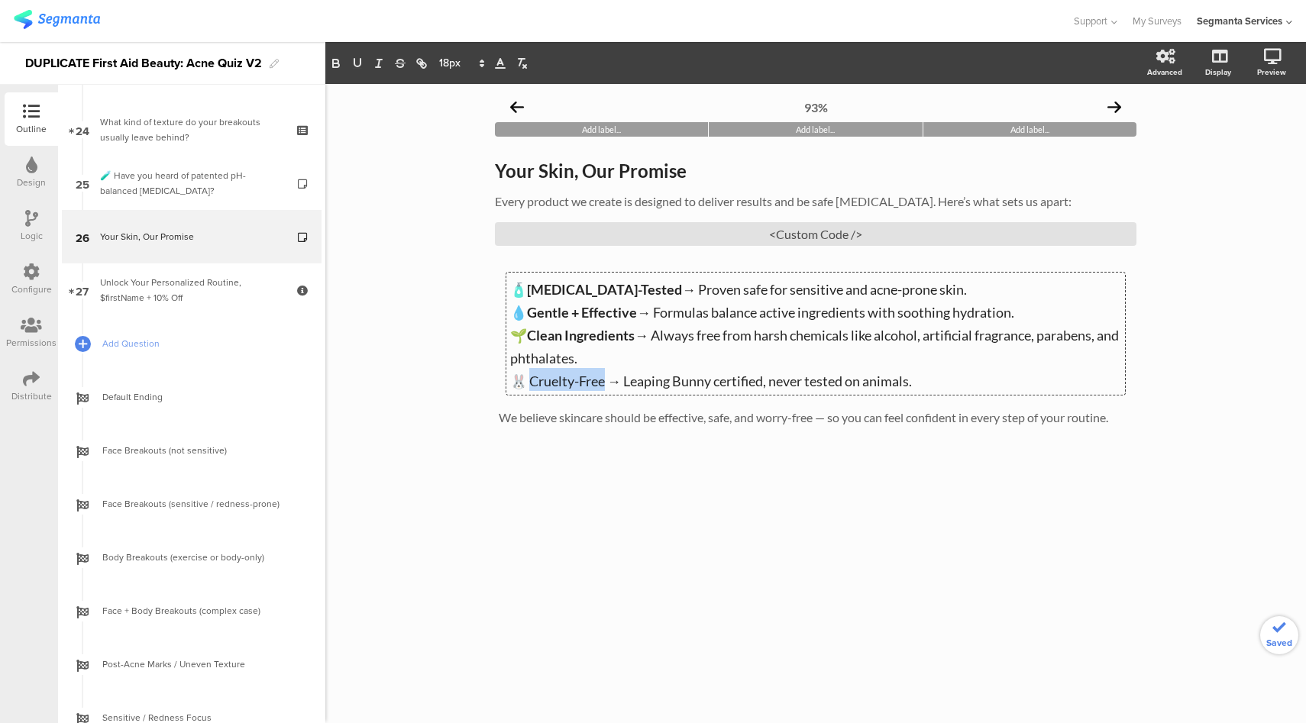
drag, startPoint x: 590, startPoint y: 382, endPoint x: 528, endPoint y: 386, distance: 62.0
click at [528, 386] on span "🐰 Cruelty-Free → Leaping Bunny certified, never tested on animals." at bounding box center [711, 381] width 402 height 17
click at [1043, 314] on p "﻿ 💧 Gentle + Effective → Formulas balance active ingredients with soothing hydr…" at bounding box center [815, 310] width 611 height 23
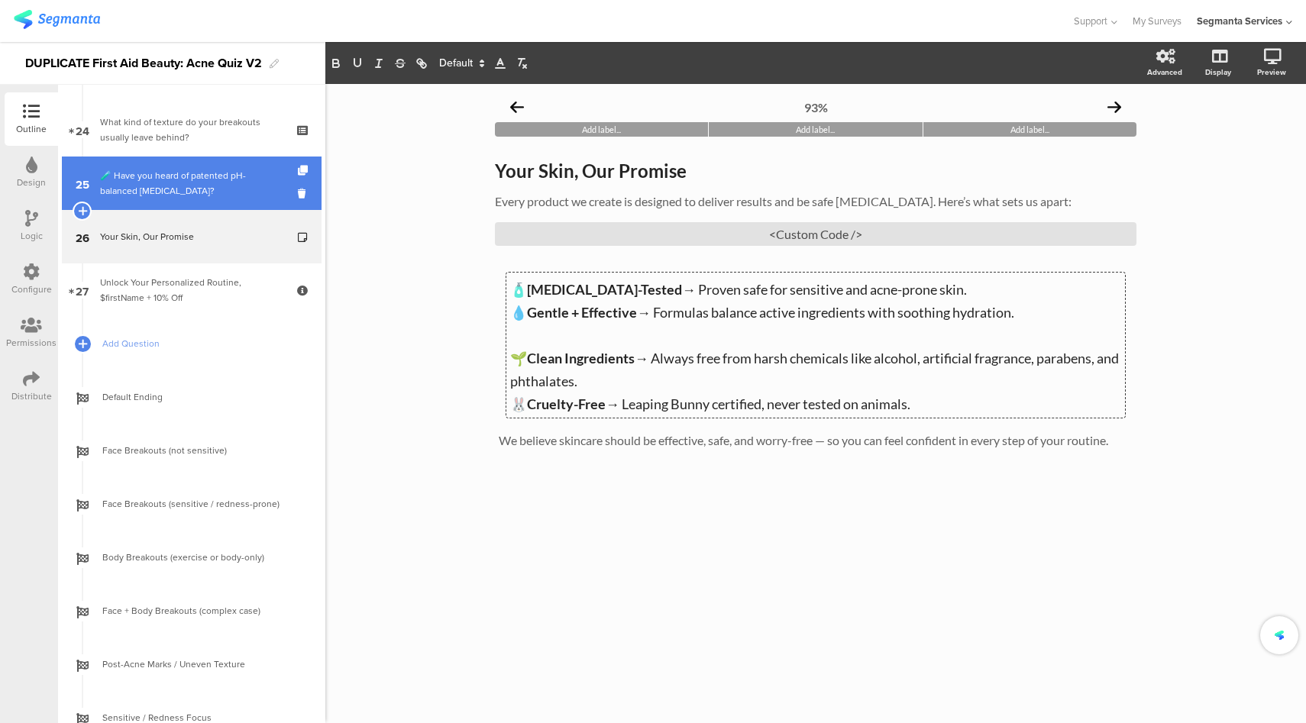
click at [160, 186] on div "🧪 Have you heard of patented pH-balanced [MEDICAL_DATA]?" at bounding box center [191, 183] width 183 height 31
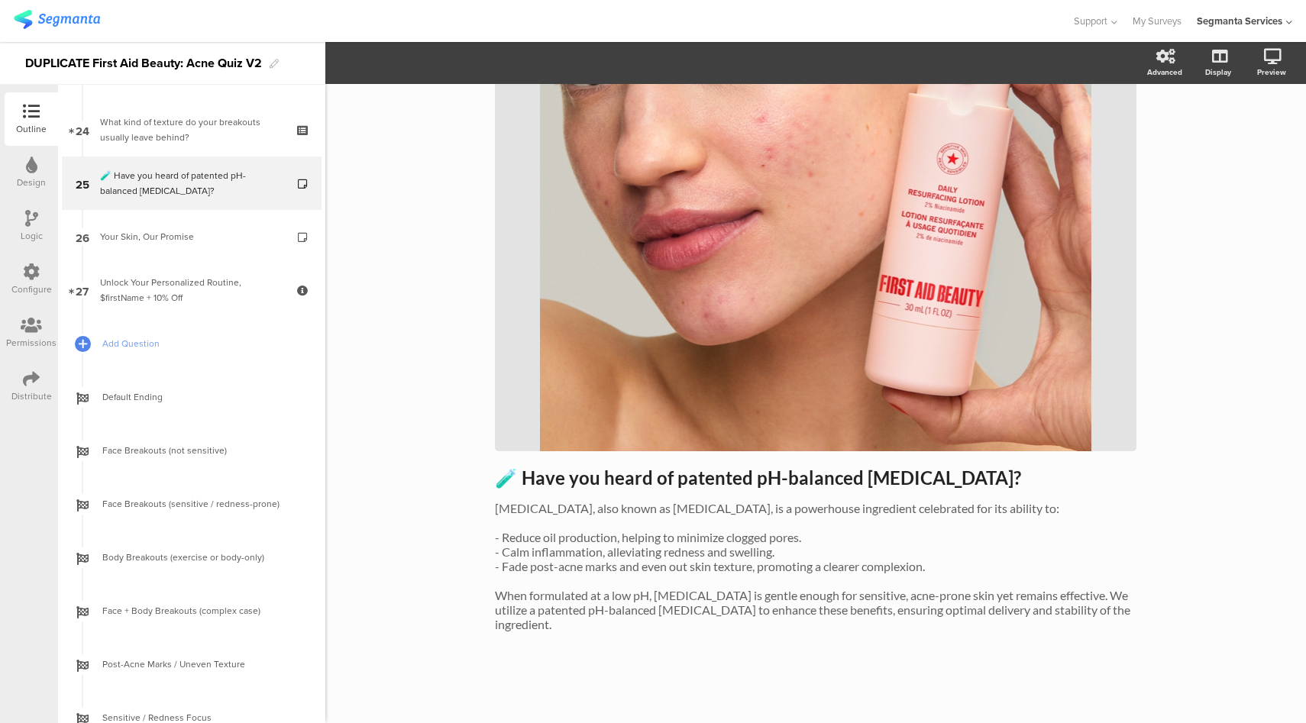
scroll to position [276, 0]
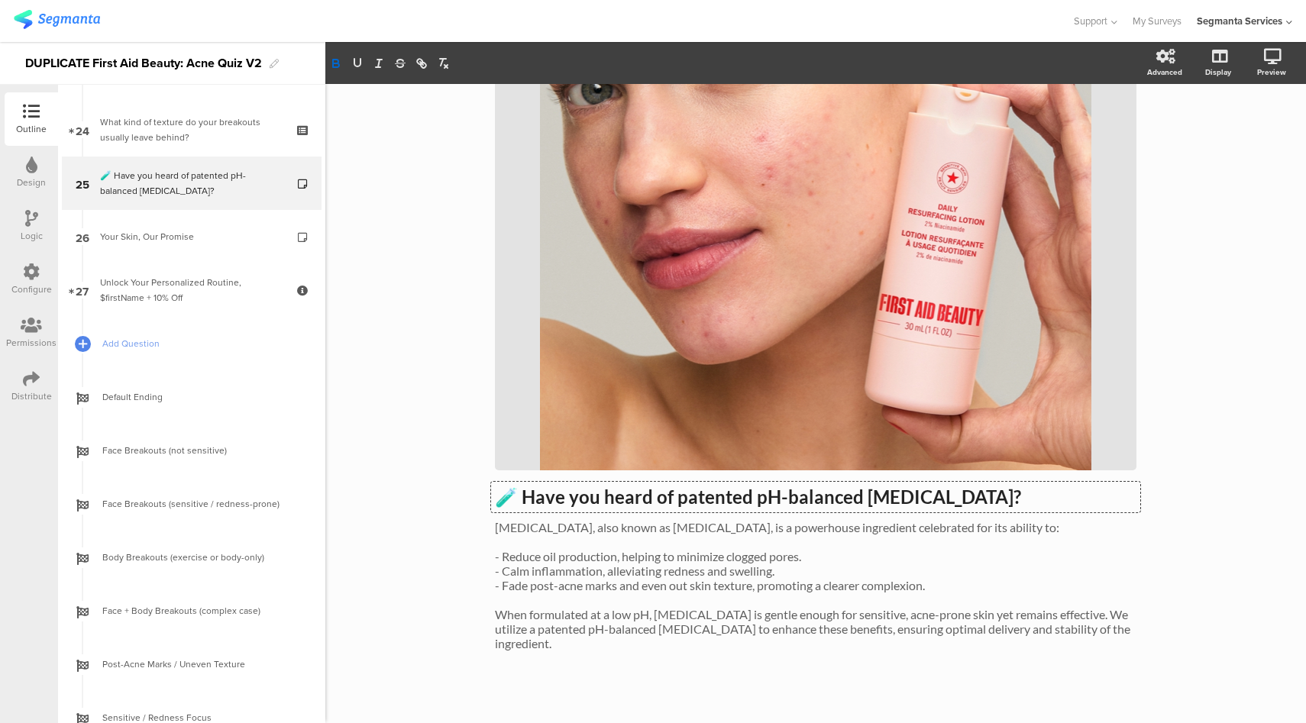
drag, startPoint x: 510, startPoint y: 474, endPoint x: 503, endPoint y: 495, distance: 22.2
click at [466, 476] on div "89% Add label... Add label... Add label... 🧪 Have you heard of patented pH-bala…" at bounding box center [815, 275] width 981 height 934
click at [503, 500] on strong "🧪 Have you heard of patented pH-balanced [MEDICAL_DATA]?" at bounding box center [758, 497] width 526 height 22
click at [500, 501] on strong "🧪 Have you heard of patented pH-balanced [MEDICAL_DATA]?" at bounding box center [758, 497] width 526 height 22
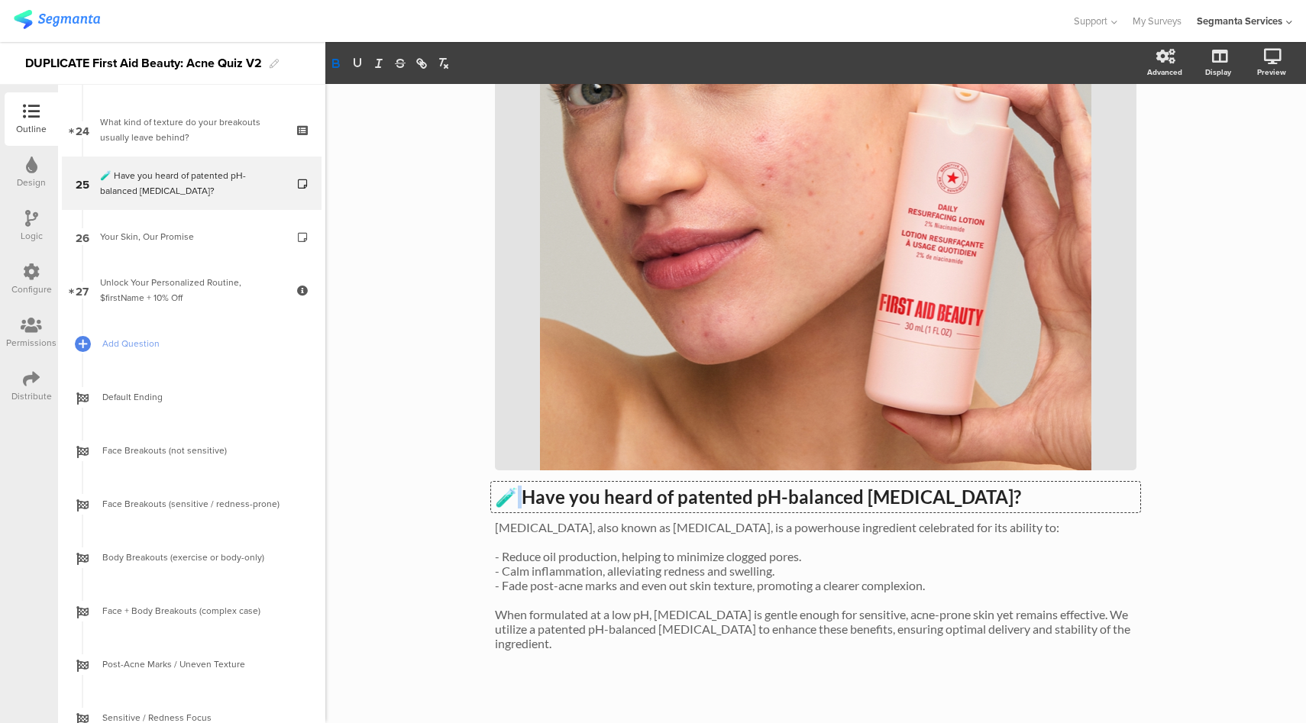
click at [500, 501] on strong "🧪 Have you heard of patented pH-balanced [MEDICAL_DATA]?" at bounding box center [758, 497] width 526 height 22
copy strong "🧪 H"
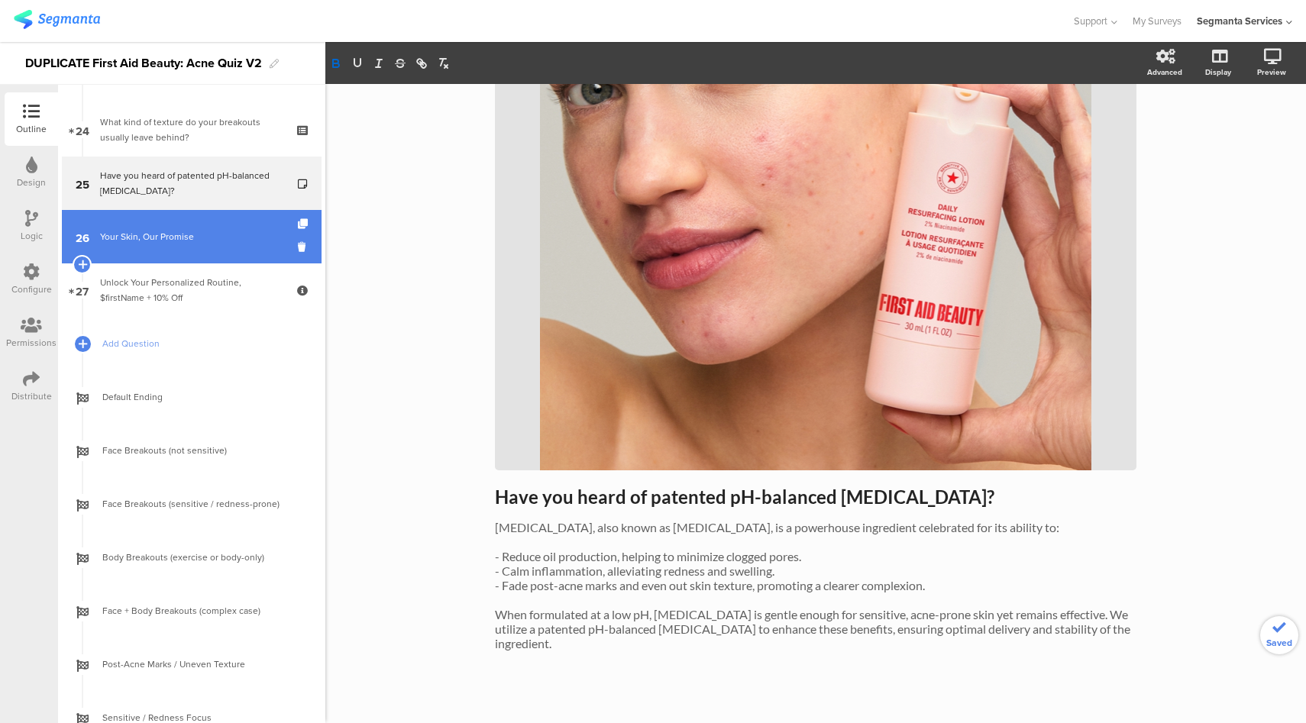
click at [176, 244] on link "26 Your Skin, Our Promise" at bounding box center [192, 236] width 260 height 53
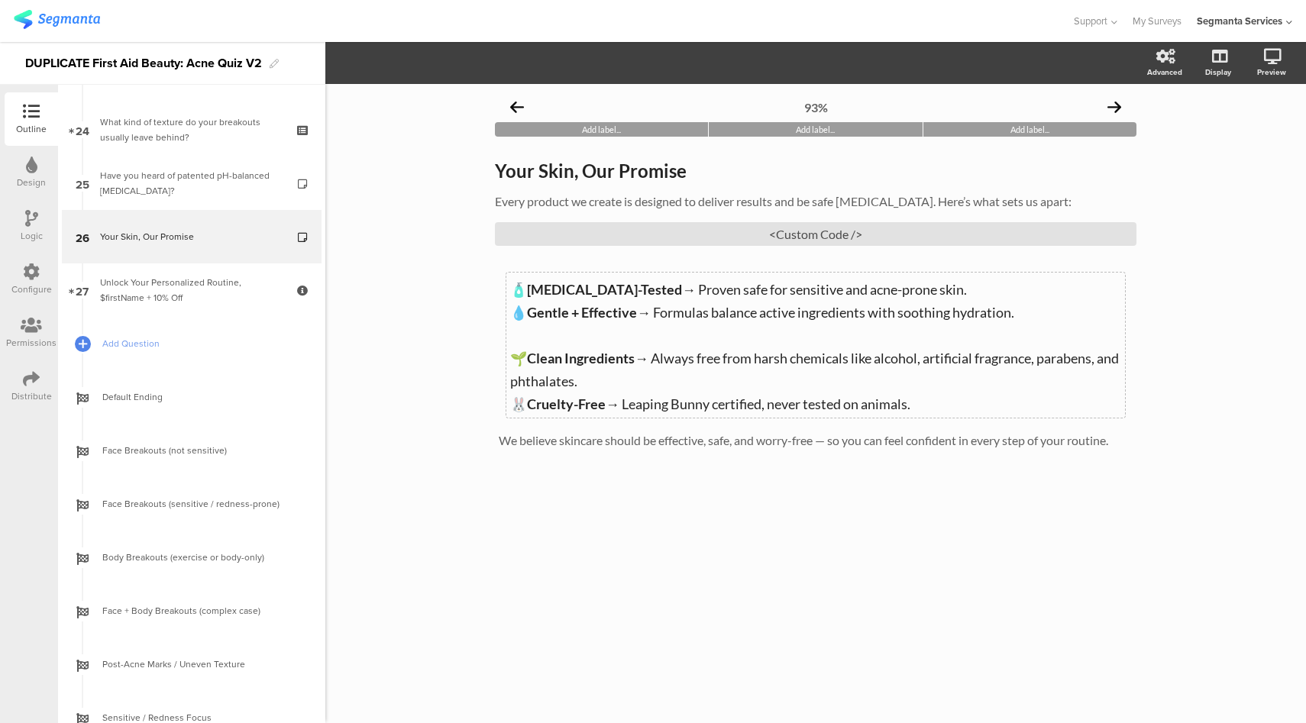
click at [516, 330] on div "🧴 [MEDICAL_DATA]-Tested → Proven safe for sensitive and acne-prone skin. 💧 Gent…" at bounding box center [815, 345] width 619 height 145
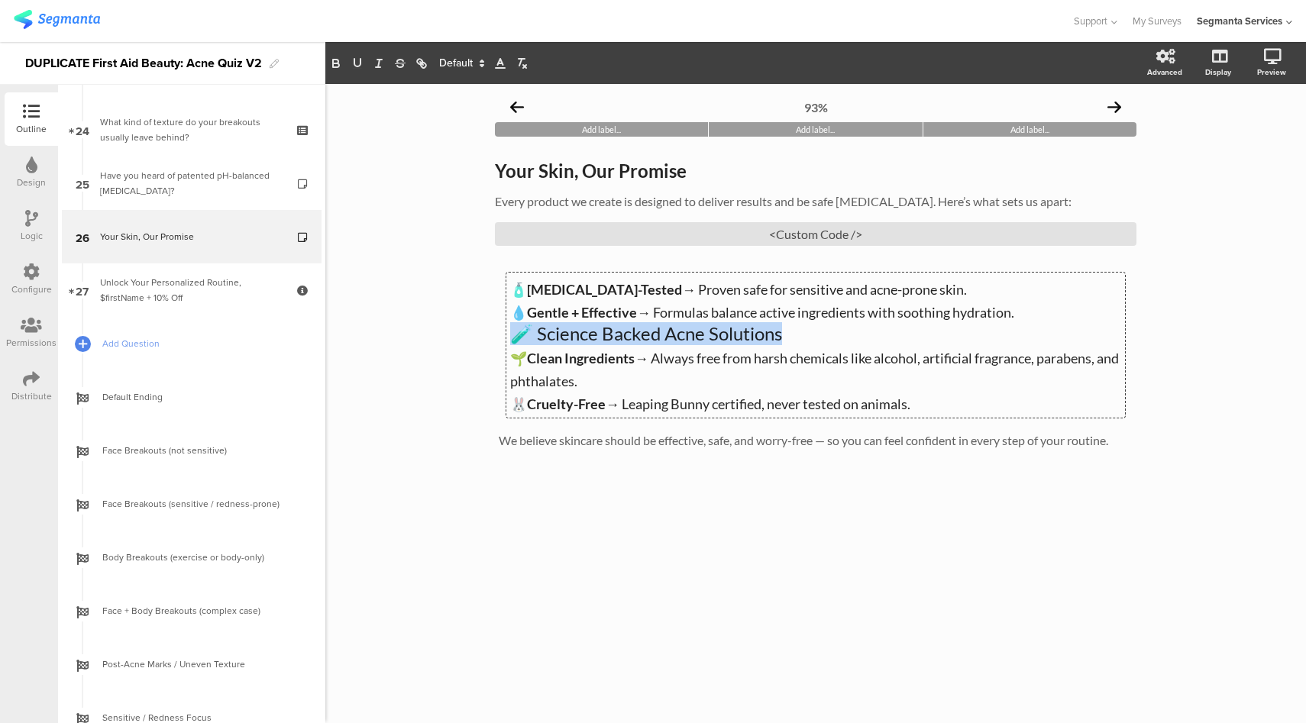
drag, startPoint x: 832, startPoint y: 337, endPoint x: 449, endPoint y: 328, distance: 382.8
click at [449, 328] on div "93% Add label... Add label... Add label... Your Skin, Our Promise Your Skin, Ou…" at bounding box center [815, 403] width 981 height 639
click at [465, 76] on section "Advanced Display [GEOGRAPHIC_DATA]" at bounding box center [815, 63] width 981 height 42
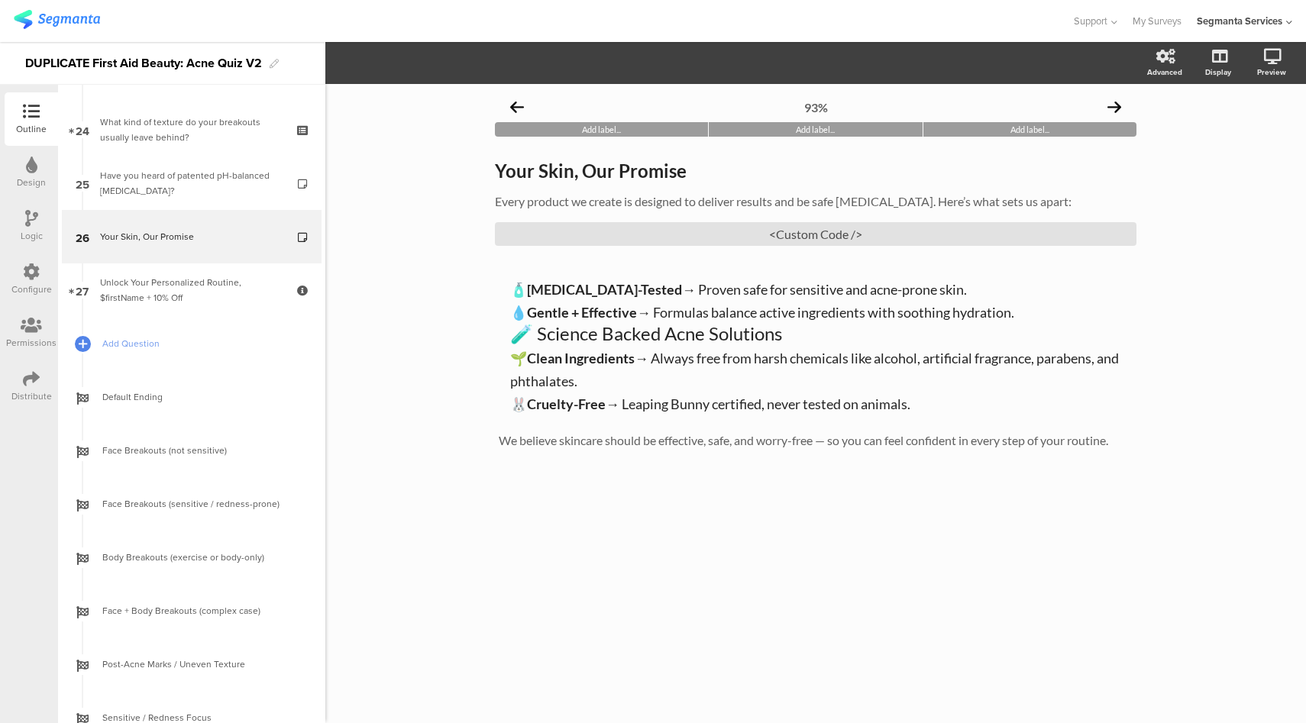
click at [588, 343] on div "🧴 [MEDICAL_DATA]-Tested → Proven safe for sensitive and acne-prone skin. 💧 Gent…" at bounding box center [815, 345] width 619 height 145
click at [588, 343] on p "🧪 Science Backed Acne Solutions" at bounding box center [815, 333] width 611 height 23
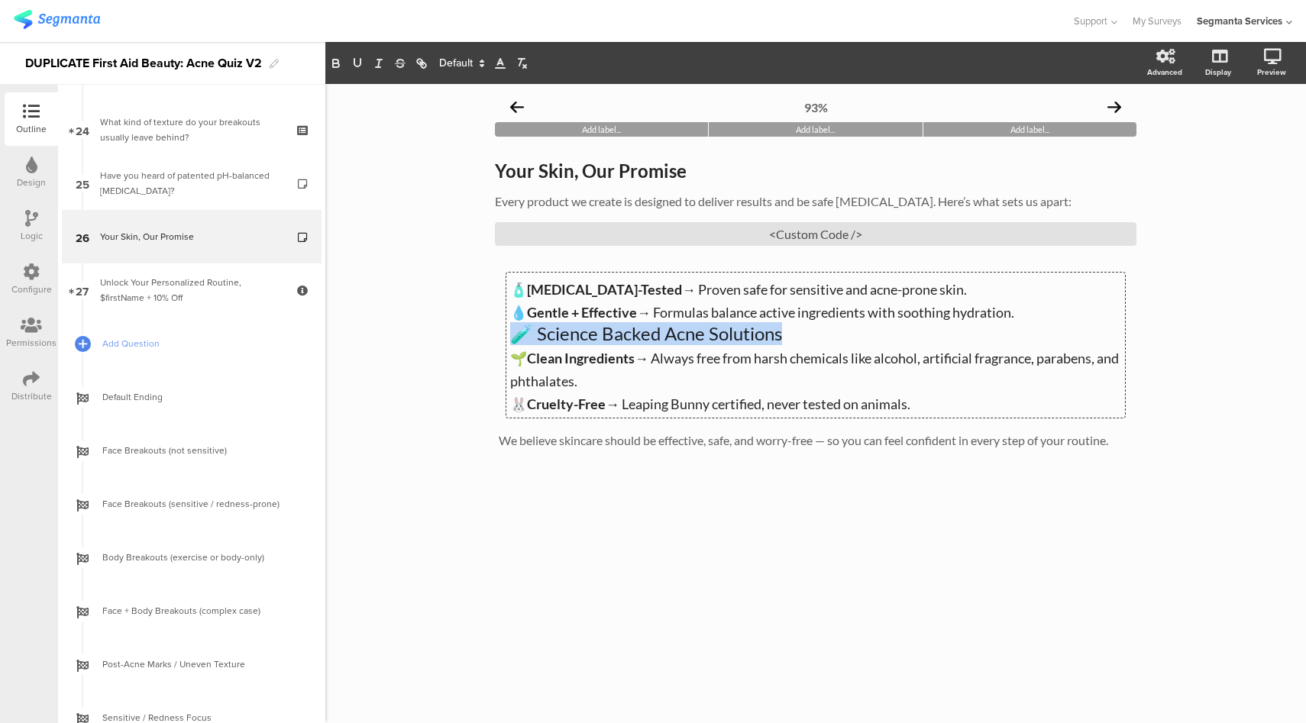
click at [588, 343] on p "🧪 Science Backed Acne Solutions" at bounding box center [815, 333] width 611 height 23
click at [463, 66] on span at bounding box center [460, 63] width 57 height 18
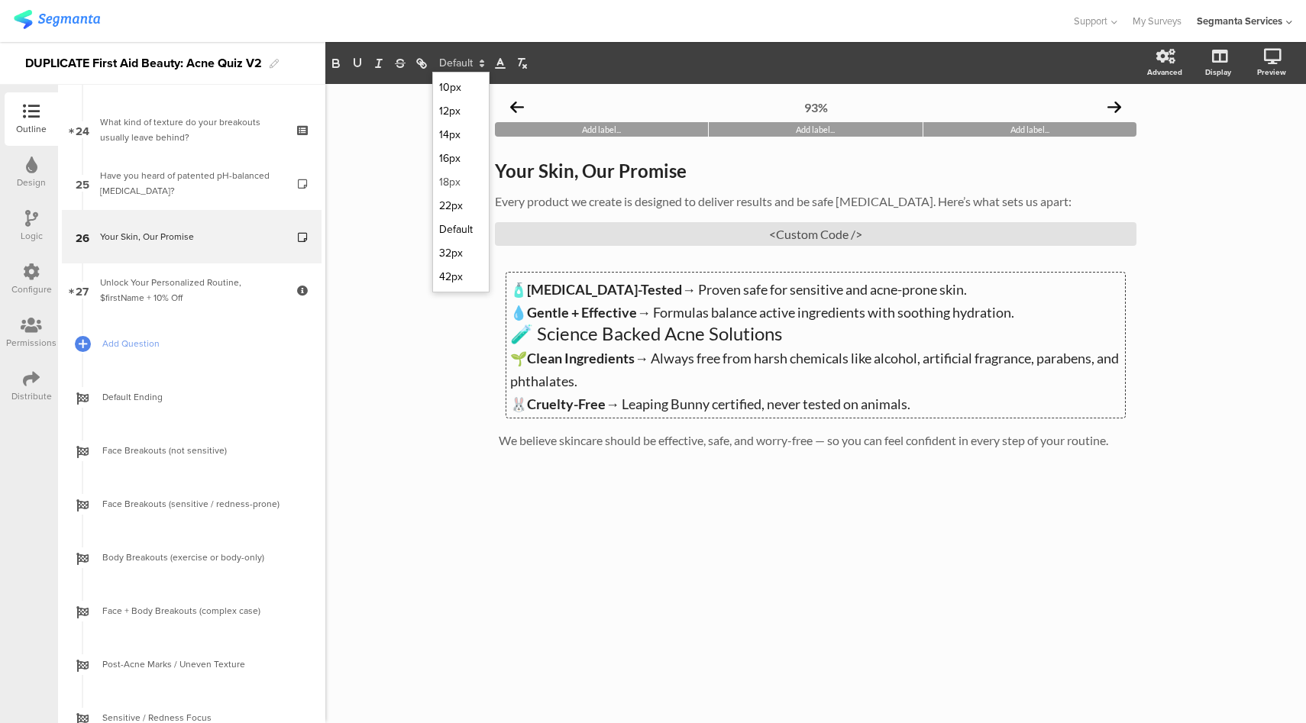
click at [446, 177] on span at bounding box center [461, 182] width 44 height 24
click at [746, 348] on p "🌱 Clean Ingredients → Always free from harsh chemicals like alcohol, artificial…" at bounding box center [815, 368] width 611 height 46
drag, startPoint x: 652, startPoint y: 312, endPoint x: 643, endPoint y: 312, distance: 9.2
click at [643, 312] on span "→ Formulas balance active ingredients with soothing hydration." at bounding box center [825, 312] width 377 height 17
click at [792, 343] on p "🧪 Science Backed Acne Solutions" at bounding box center [815, 333] width 611 height 23
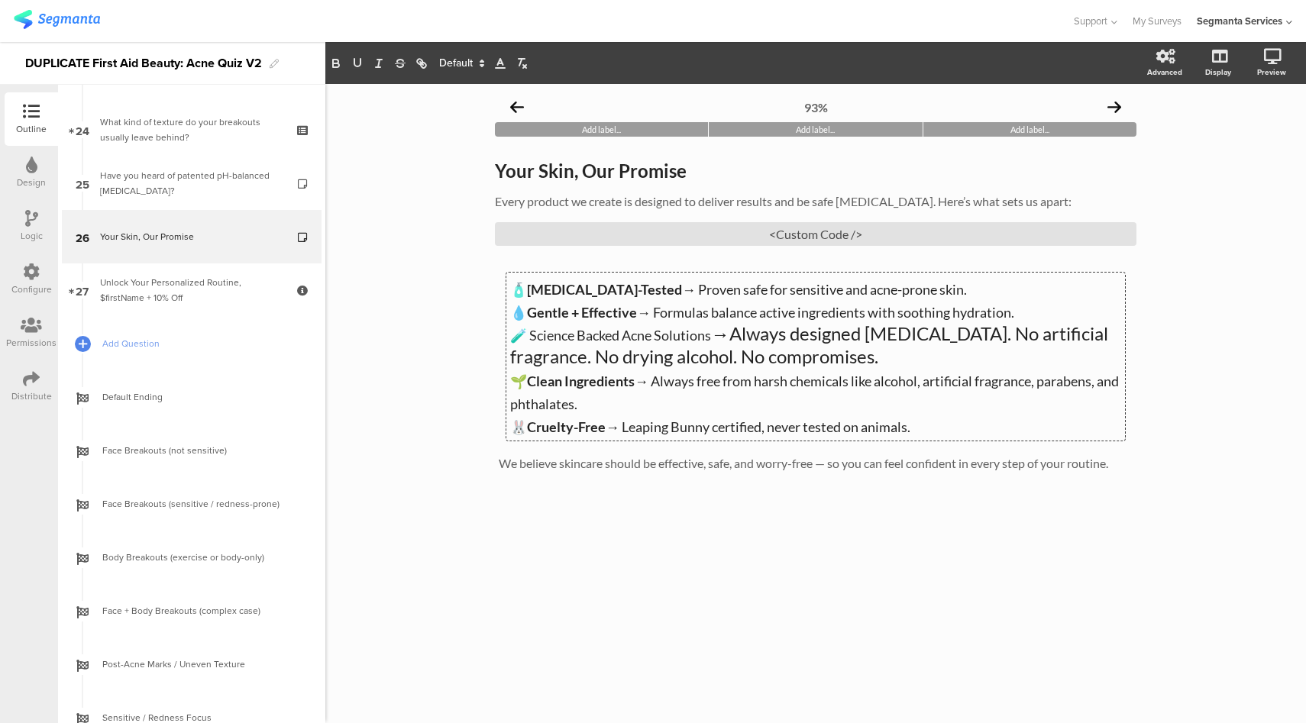
drag, startPoint x: 876, startPoint y: 396, endPoint x: 891, endPoint y: 358, distance: 40.9
click at [891, 358] on div "🧴 [MEDICAL_DATA]-Tested → Proven safe for sensitive and acne-prone skin. 💧 Gent…" at bounding box center [815, 357] width 611 height 160
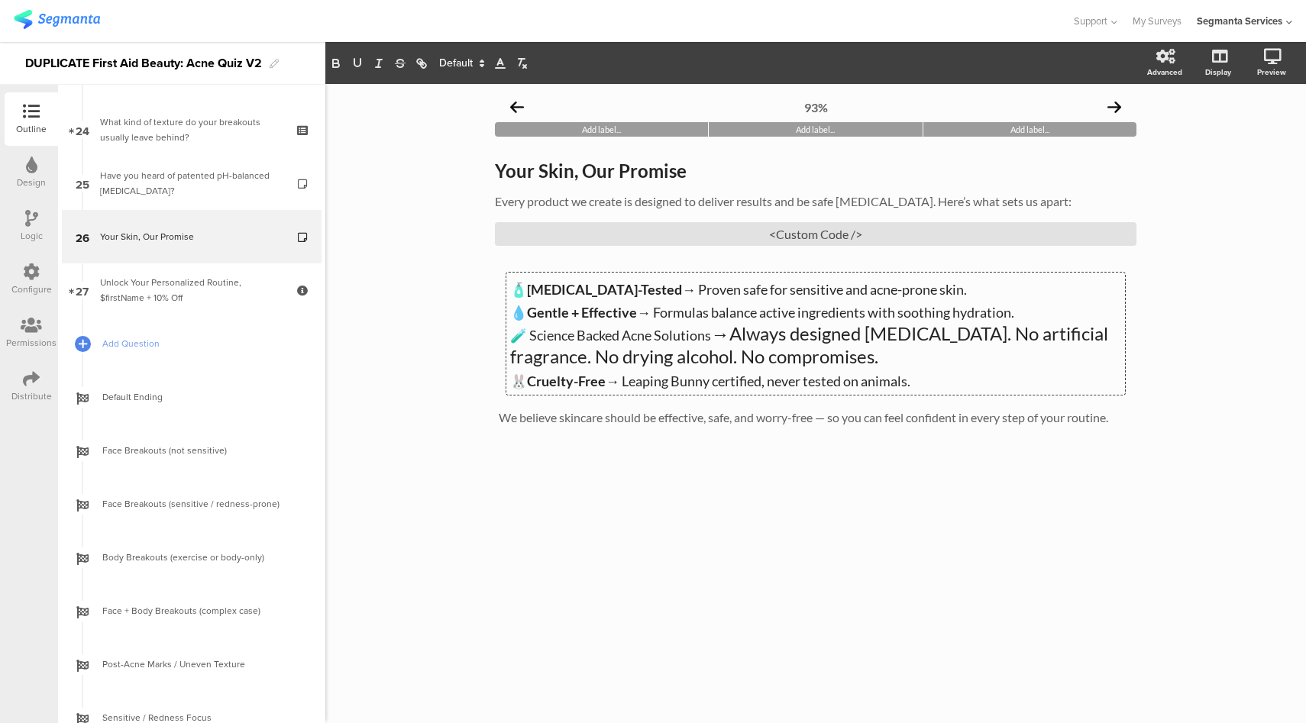
drag, startPoint x: 864, startPoint y: 359, endPoint x: 529, endPoint y: 337, distance: 335.3
click at [529, 338] on p "🧪 Science Backed Acne Solutions →Always designed [MEDICAL_DATA]. No artificial …" at bounding box center [815, 345] width 611 height 46
click at [443, 65] on span at bounding box center [460, 63] width 57 height 18
click at [452, 179] on span at bounding box center [461, 182] width 44 height 24
click at [714, 350] on p "🧪 Science Backed Acne Solutions →Always designed [MEDICAL_DATA]. No artificial …" at bounding box center [815, 345] width 611 height 46
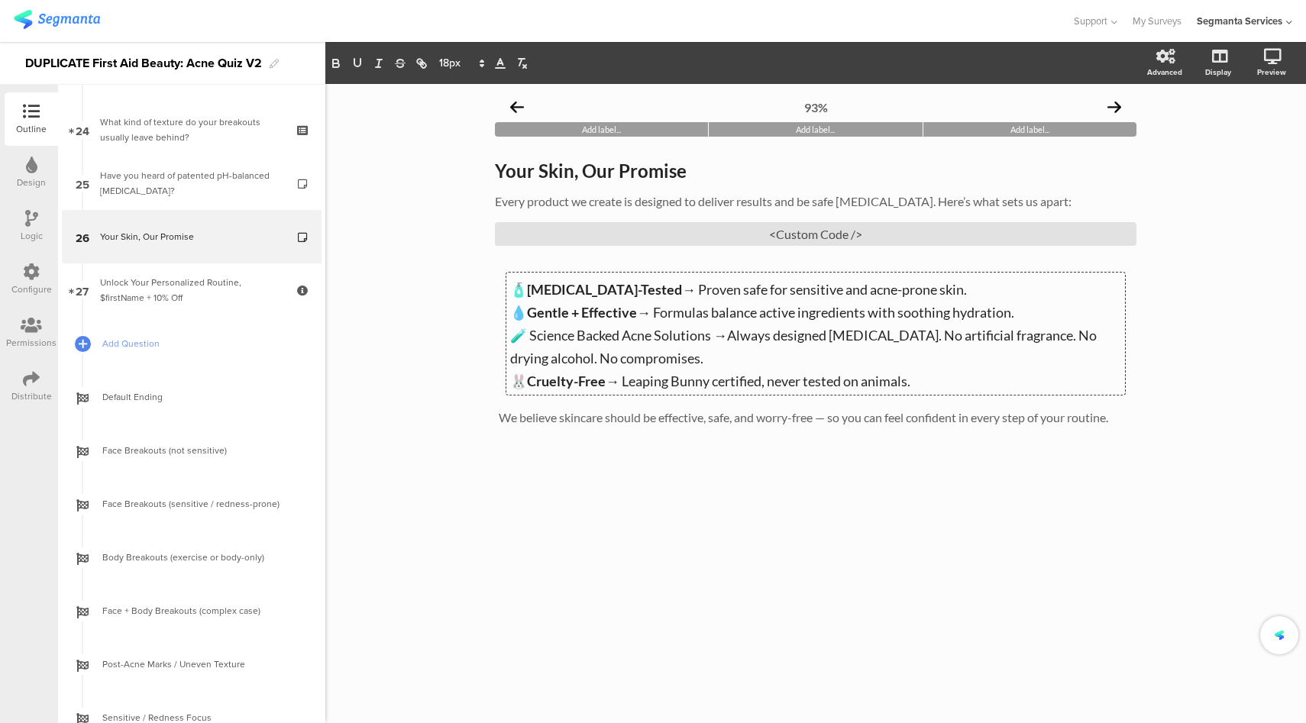
click at [707, 337] on span "🧪 Science Backed Acne Solutions →Always designed [MEDICAL_DATA]. No artificial …" at bounding box center [804, 347] width 589 height 40
drag, startPoint x: 711, startPoint y: 340, endPoint x: 526, endPoint y: 344, distance: 184.9
click at [526, 344] on span "🧪 Science Backed Acne Solutions →Always designed [MEDICAL_DATA]. No artificial …" at bounding box center [804, 347] width 589 height 40
drag, startPoint x: 602, startPoint y: 384, endPoint x: 527, endPoint y: 376, distance: 75.3
click at [527, 376] on p "🐰 Cruelty-Free → Leaping Bunny certified, never tested on animals." at bounding box center [815, 379] width 611 height 23
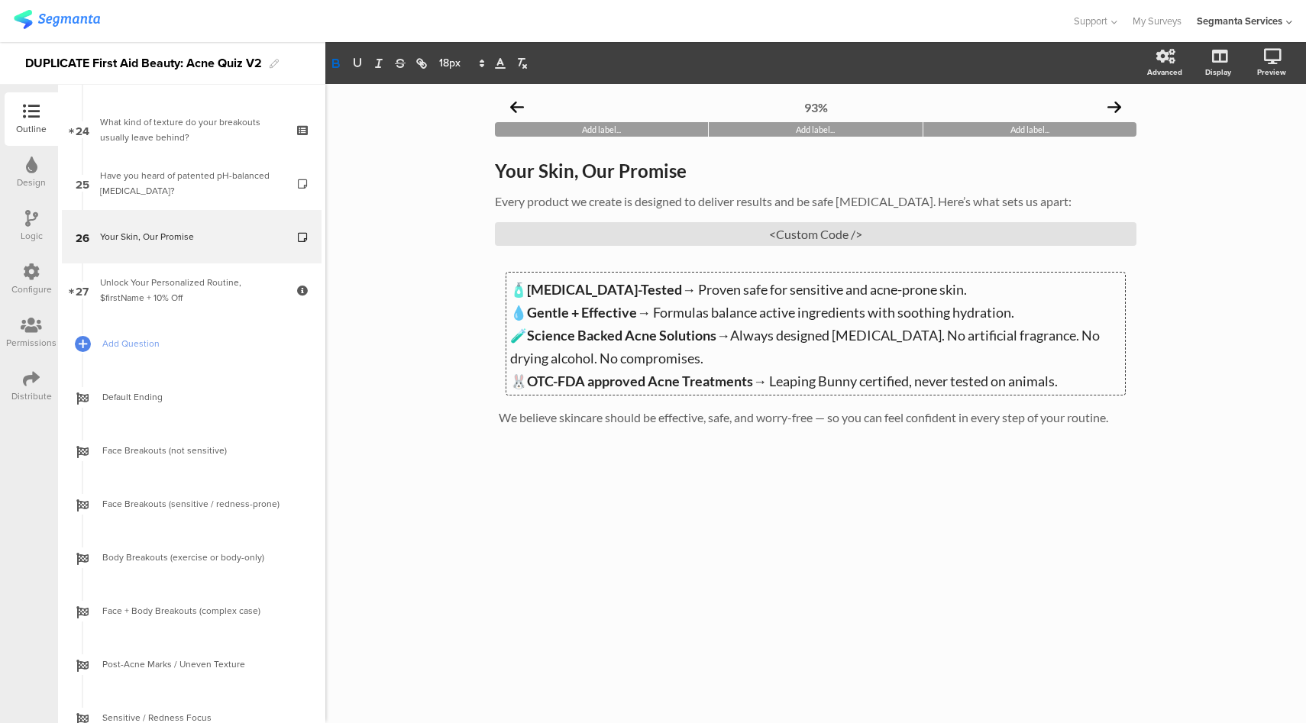
drag, startPoint x: 775, startPoint y: 389, endPoint x: 1060, endPoint y: 393, distance: 285.0
click at [1060, 393] on div "🧴 [MEDICAL_DATA]-Tested → Proven safe for sensitive and acne-prone skin. 💧 Gent…" at bounding box center [815, 334] width 619 height 122
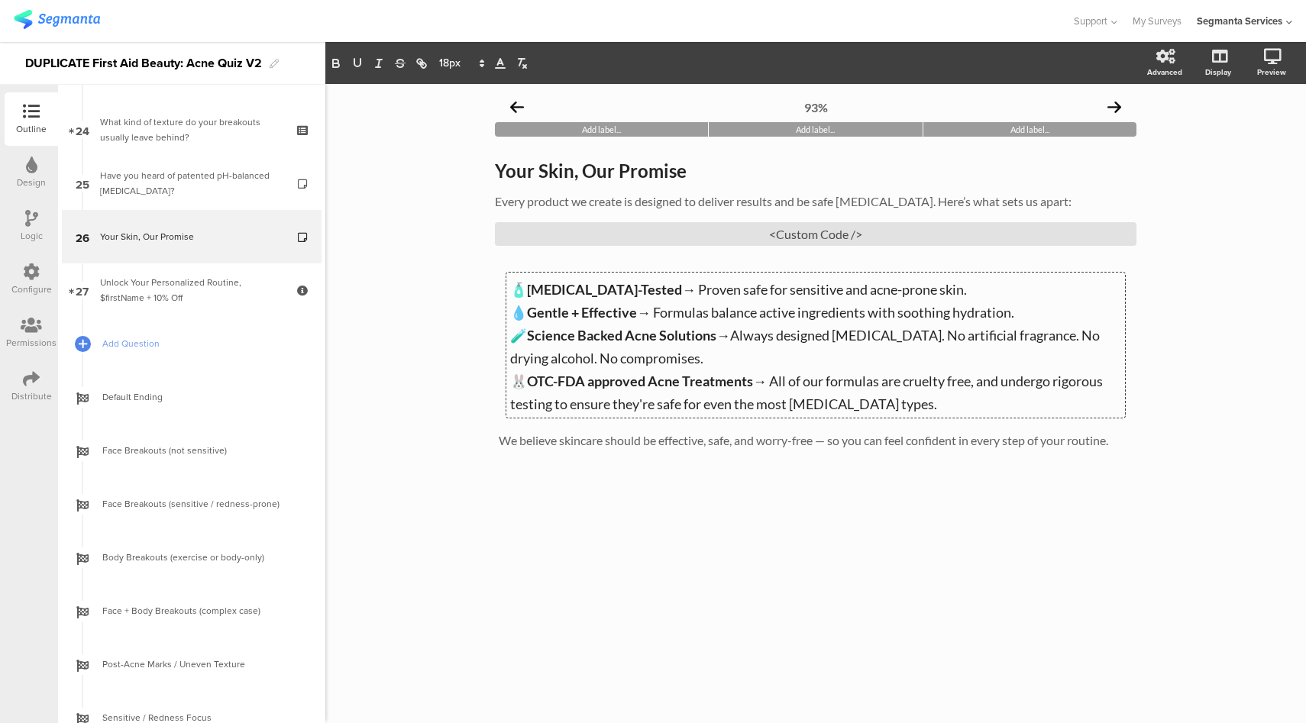
click at [572, 315] on strong "Gentle + Effective" at bounding box center [582, 312] width 110 height 17
click at [568, 315] on strong "Gentle+ Effective" at bounding box center [581, 312] width 108 height 17
click at [616, 296] on strong "[MEDICAL_DATA]-Tested" at bounding box center [604, 289] width 155 height 17
click at [623, 292] on strong "[MEDICAL_DATA] -Tested" at bounding box center [605, 289] width 157 height 17
click at [552, 385] on strong "OTC-FDA approved Acne Treatments" at bounding box center [640, 381] width 226 height 17
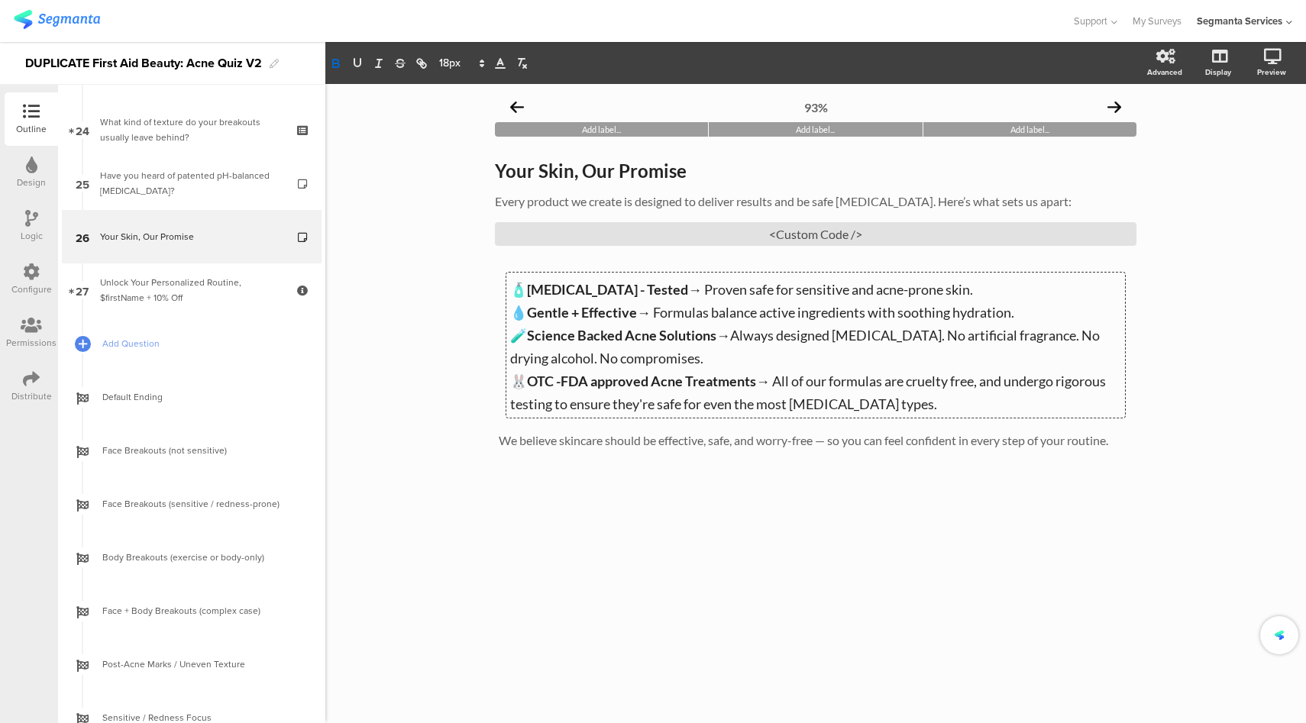
click at [562, 385] on strong "OTC -FDA approved Acne Treatments" at bounding box center [641, 381] width 229 height 17
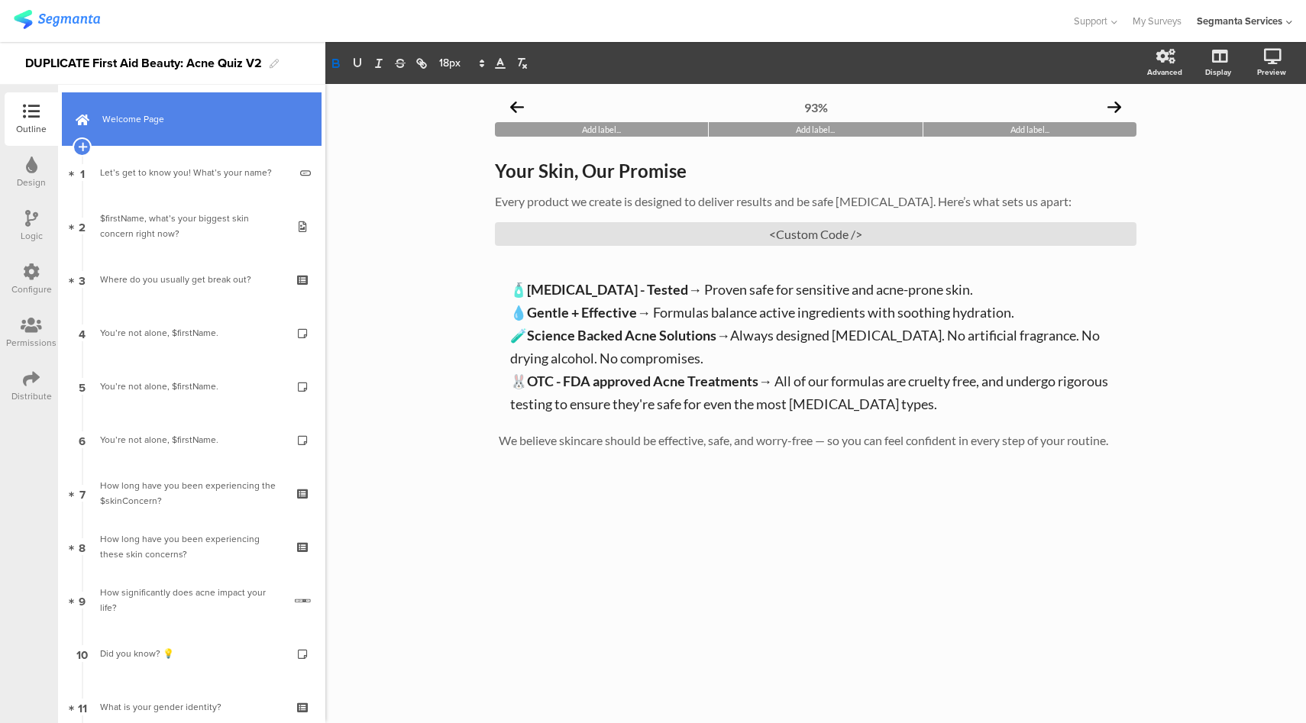
click at [228, 108] on link "Welcome Page" at bounding box center [192, 118] width 260 height 53
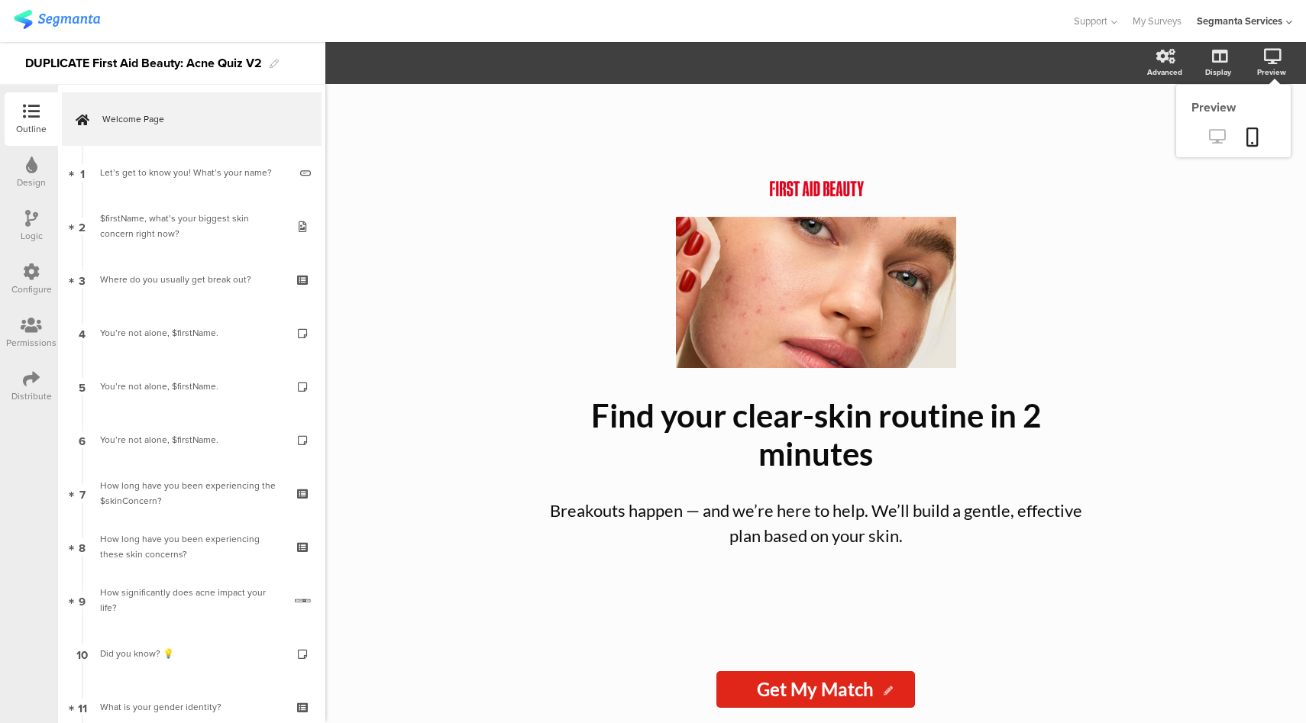
click at [1210, 139] on icon at bounding box center [1217, 136] width 16 height 15
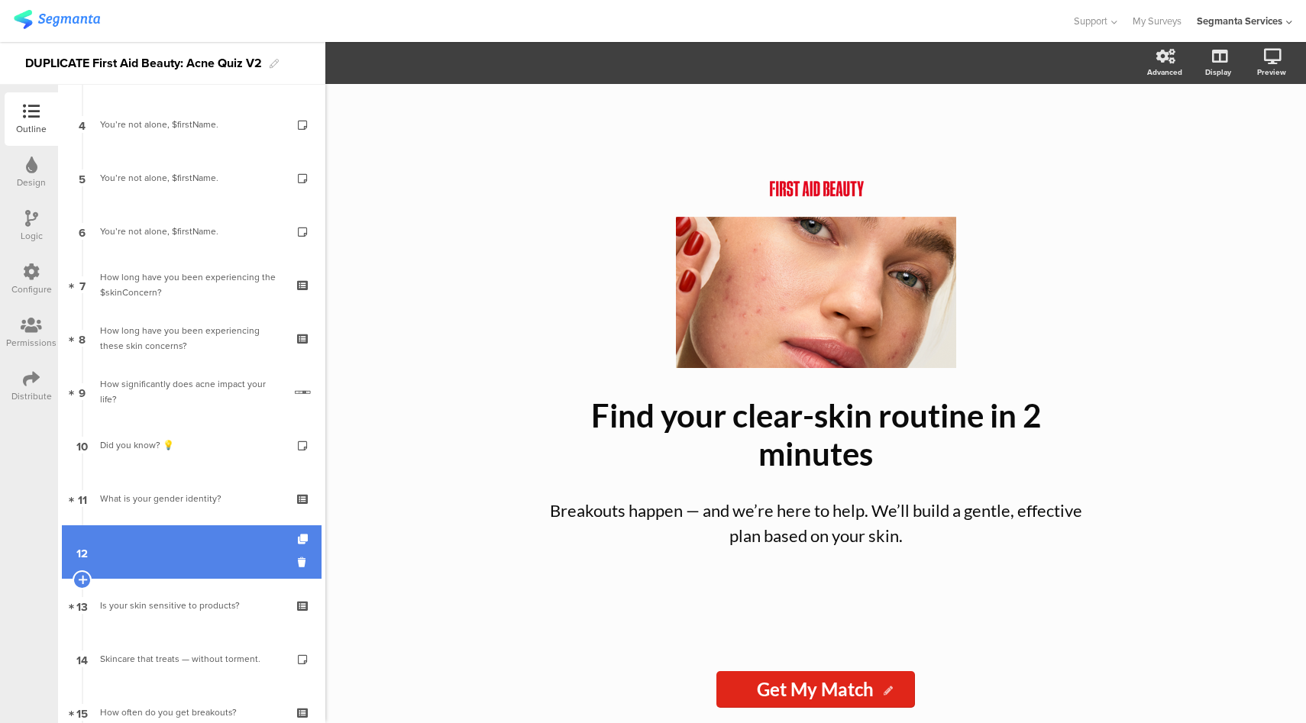
scroll to position [209, 0]
click at [194, 547] on link "12" at bounding box center [192, 551] width 260 height 53
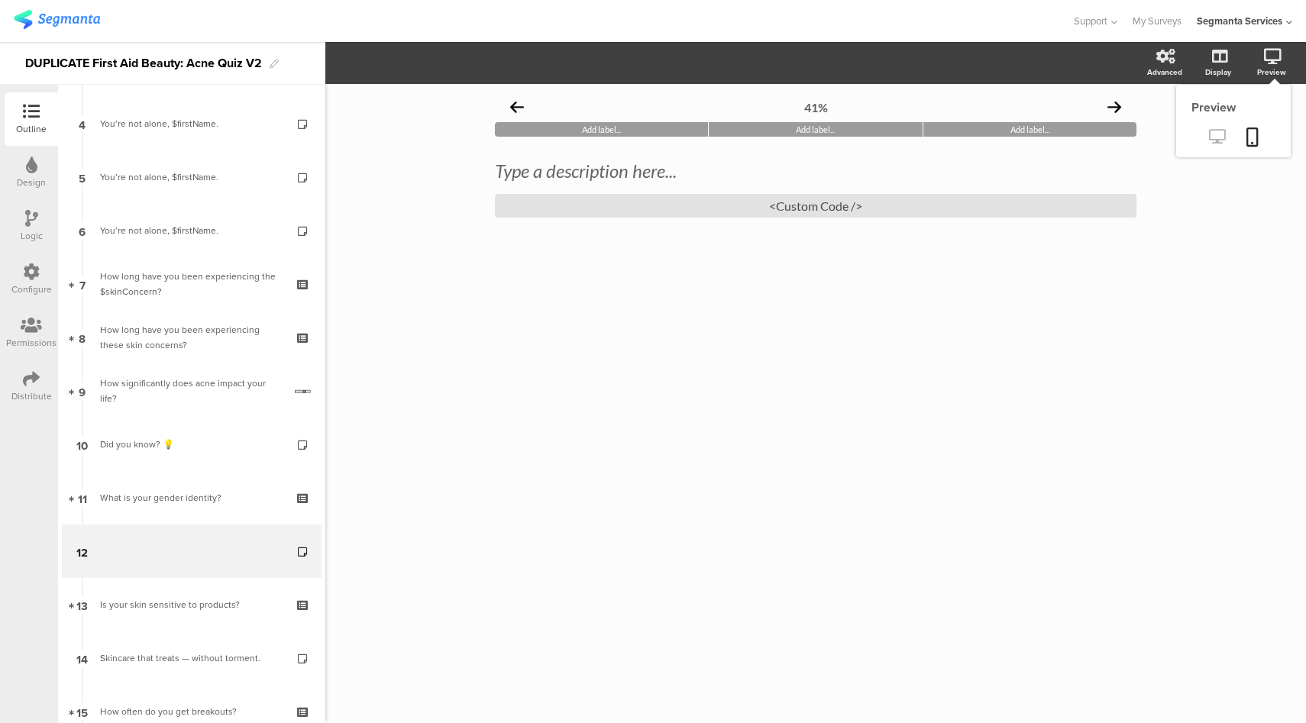
click at [1209, 137] on icon at bounding box center [1217, 136] width 16 height 15
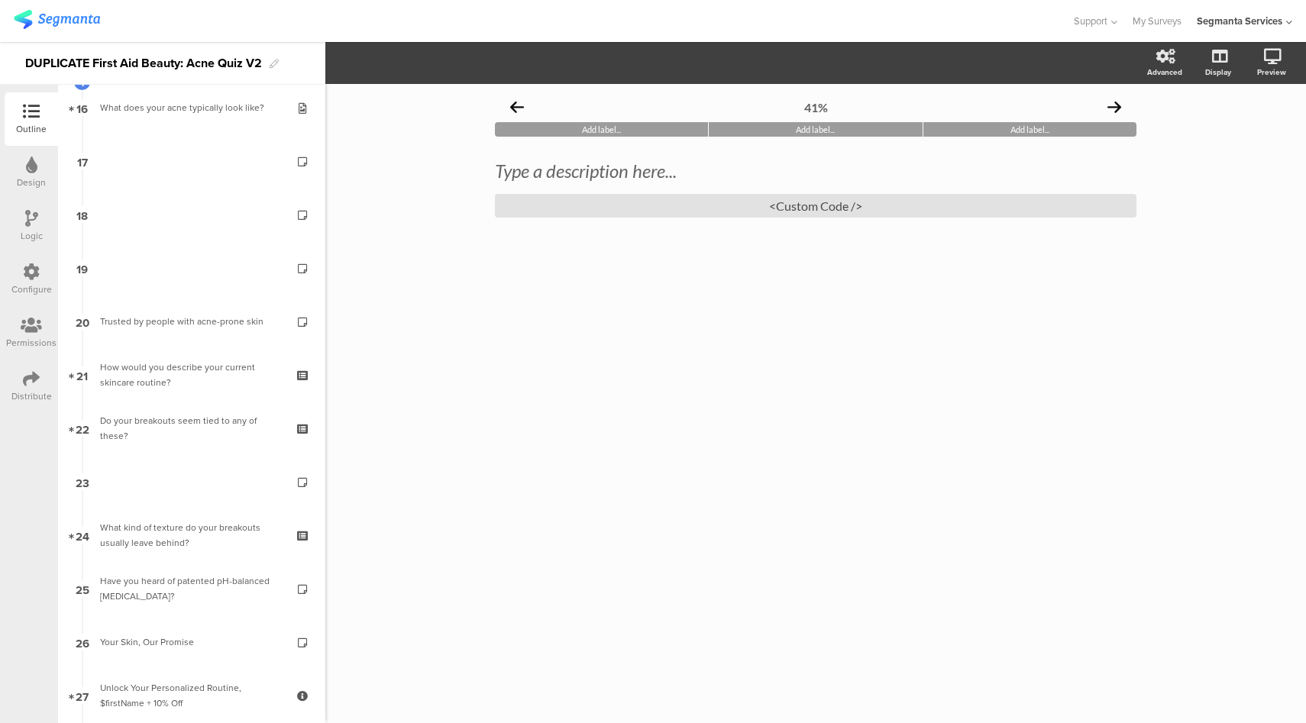
scroll to position [886, 0]
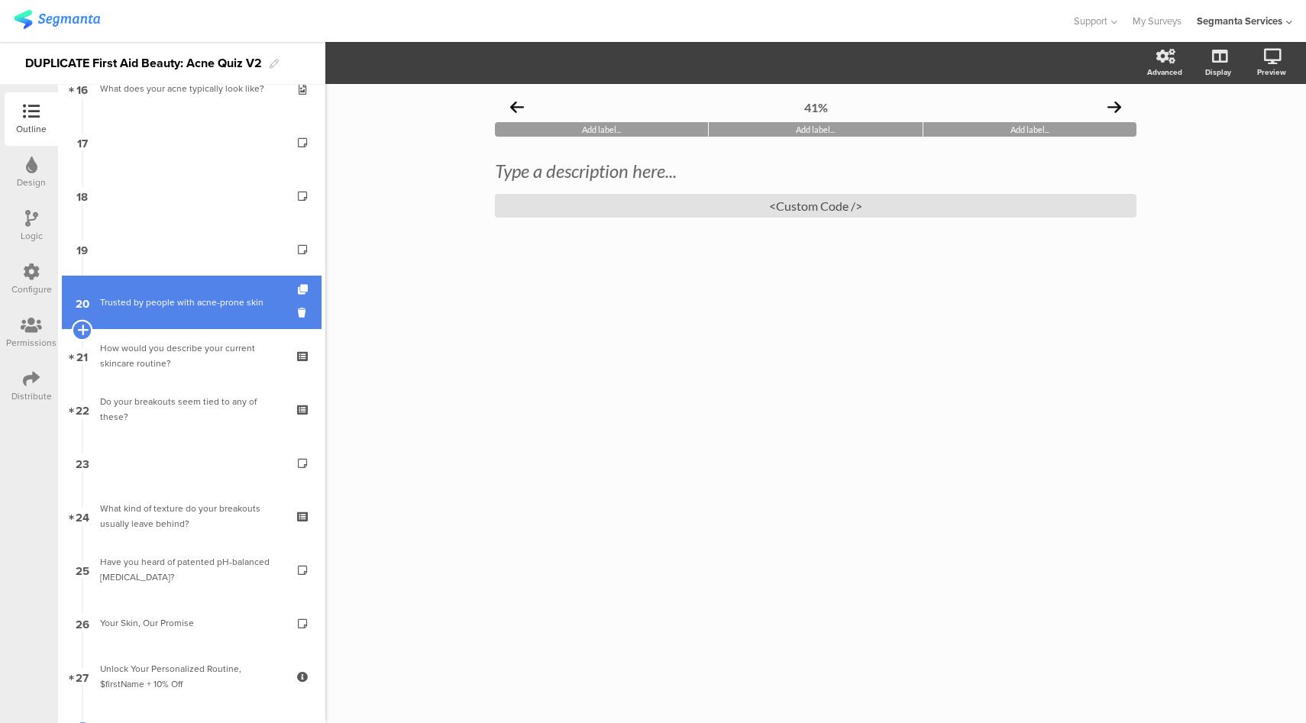
click at [78, 331] on icon at bounding box center [82, 330] width 10 height 14
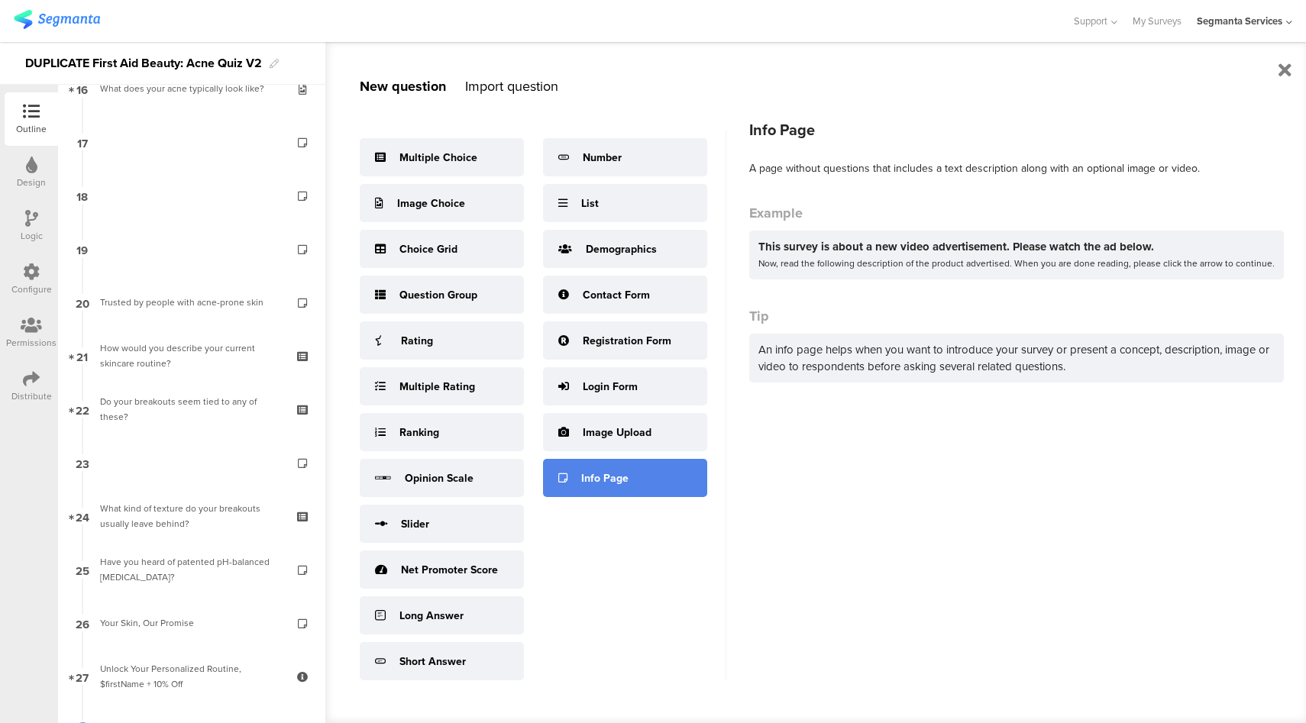
click at [573, 471] on div "Info Page" at bounding box center [625, 478] width 164 height 38
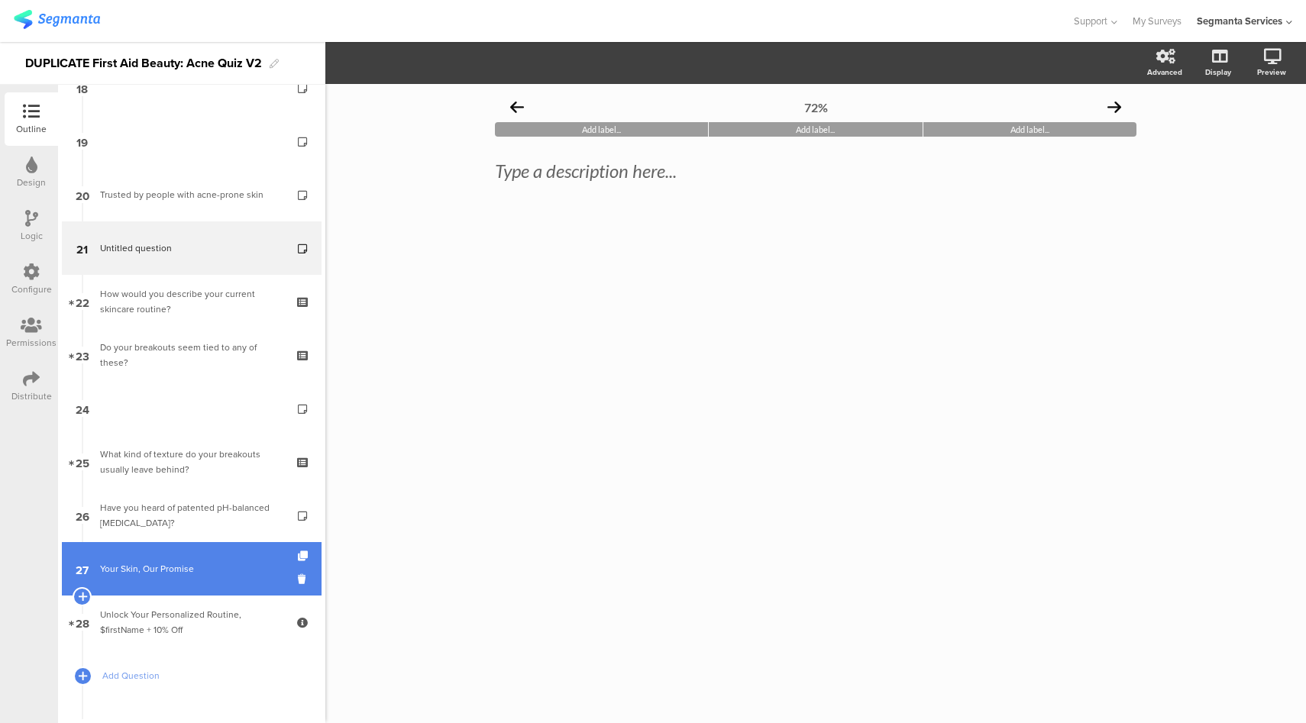
scroll to position [995, 0]
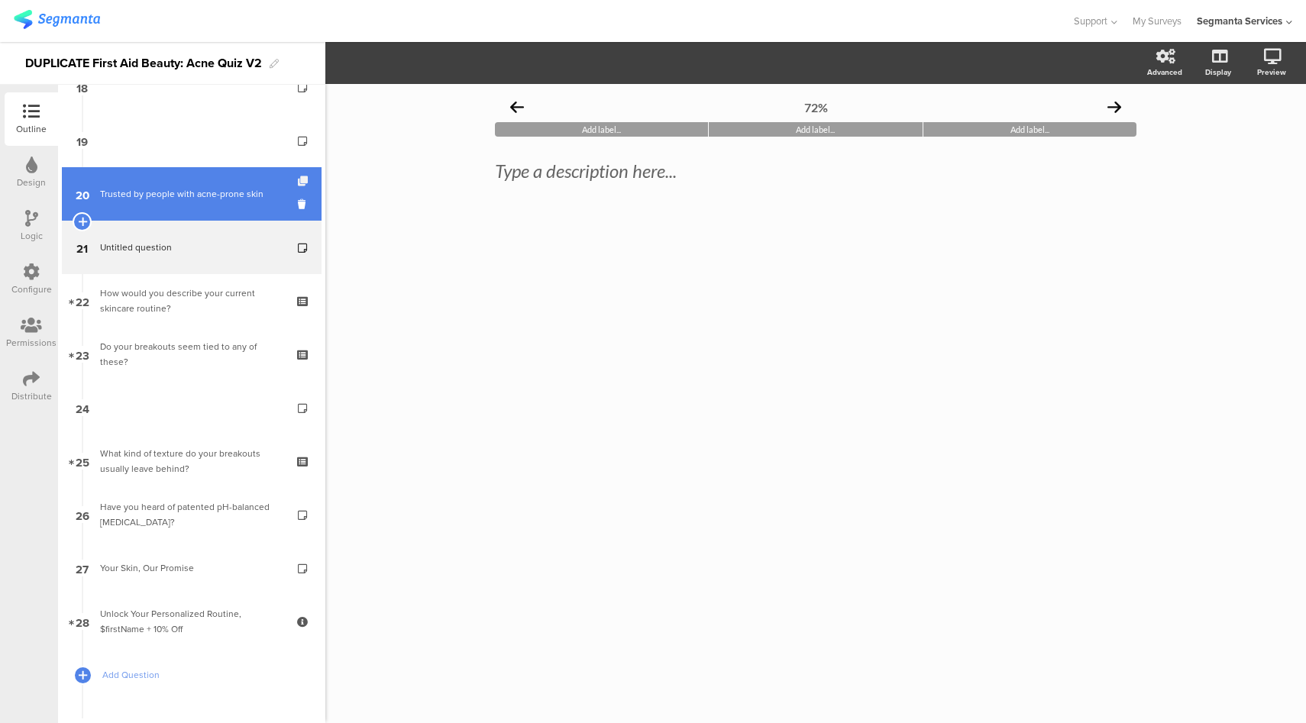
click at [298, 180] on icon at bounding box center [304, 181] width 13 height 10
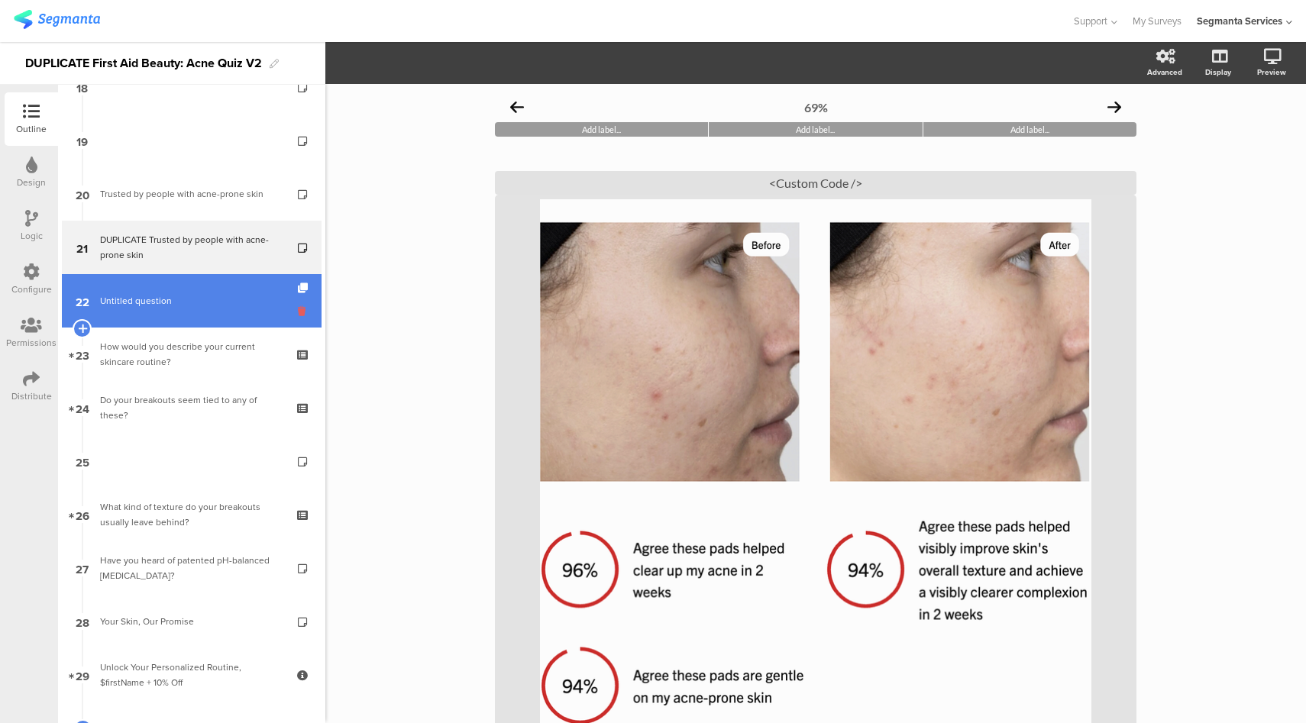
click at [298, 310] on icon at bounding box center [304, 311] width 13 height 15
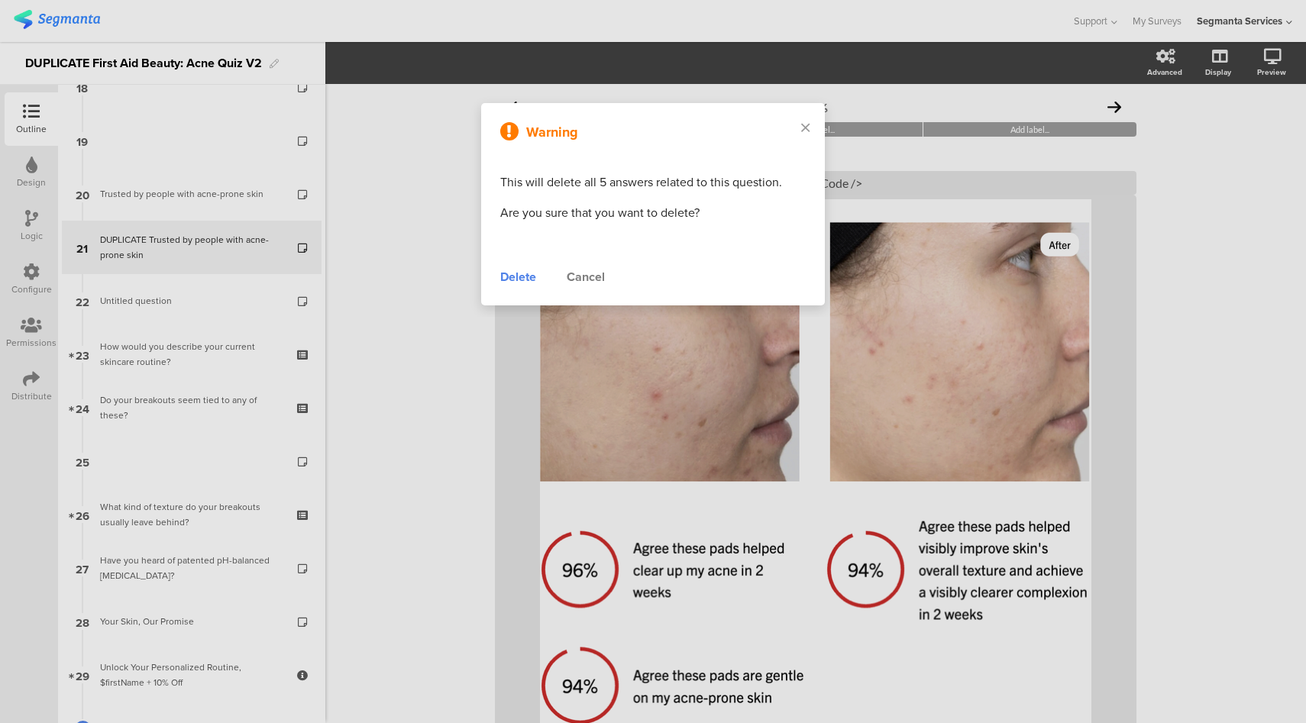
click at [526, 279] on div "Delete" at bounding box center [518, 277] width 36 height 18
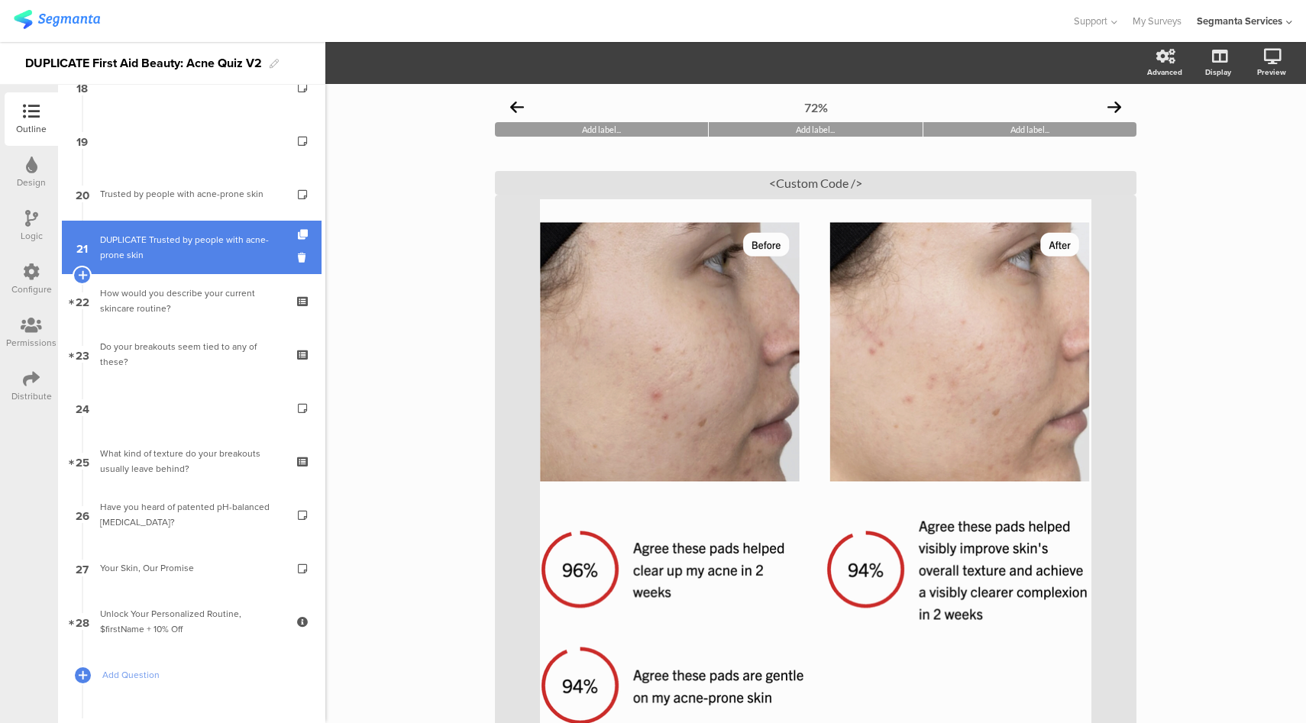
click at [193, 257] on div "DUPLICATE Trusted by people with acne-prone skin" at bounding box center [191, 247] width 183 height 31
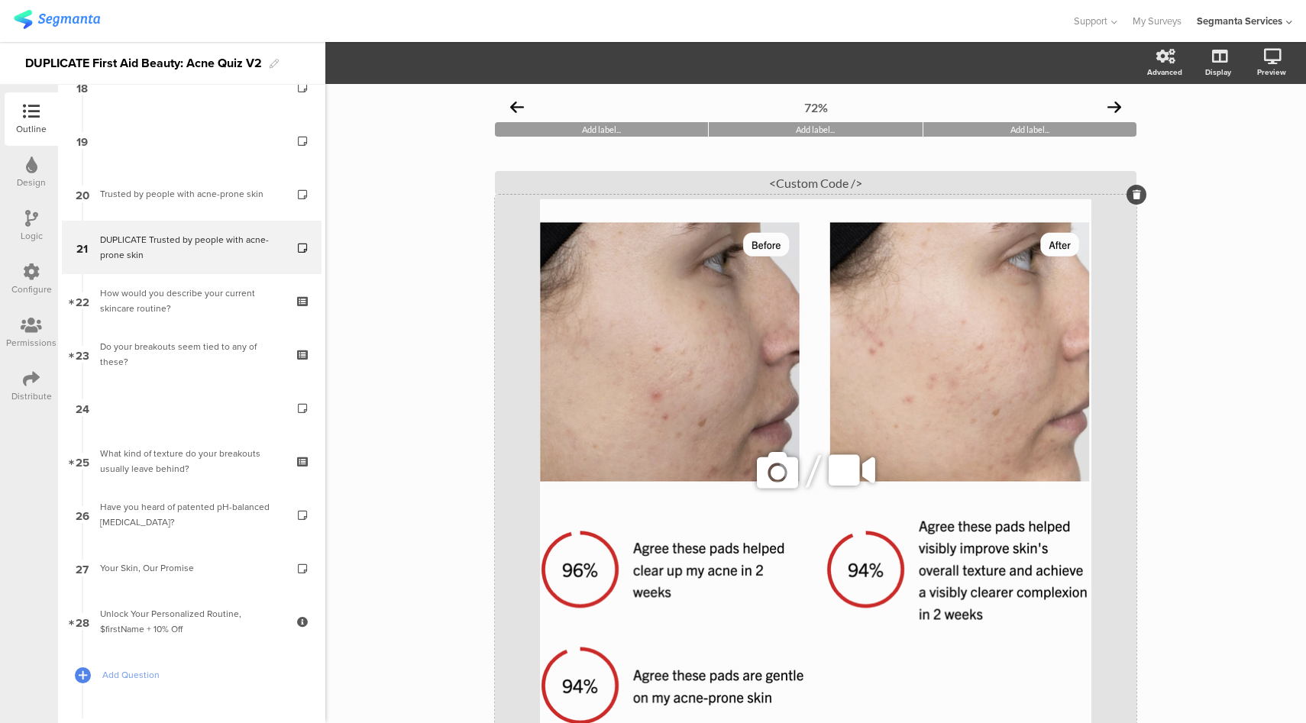
scroll to position [182, 0]
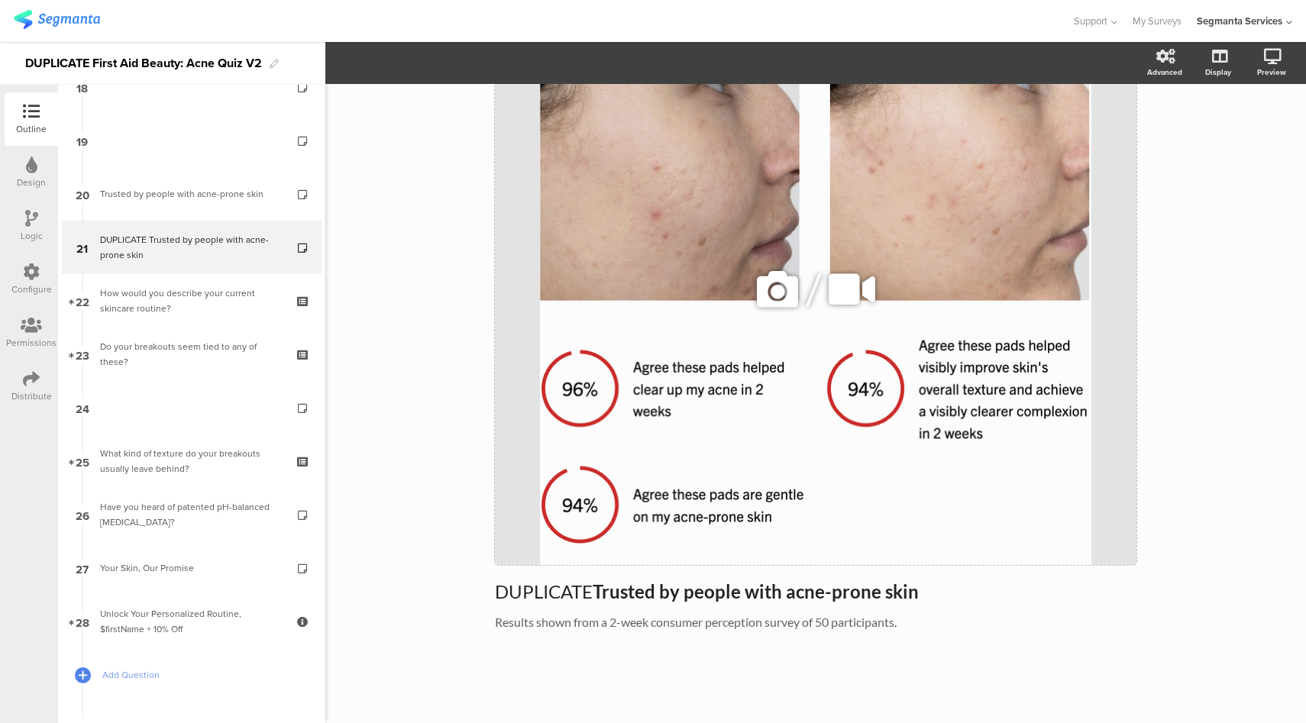
click at [772, 299] on icon at bounding box center [778, 290] width 52 height 52
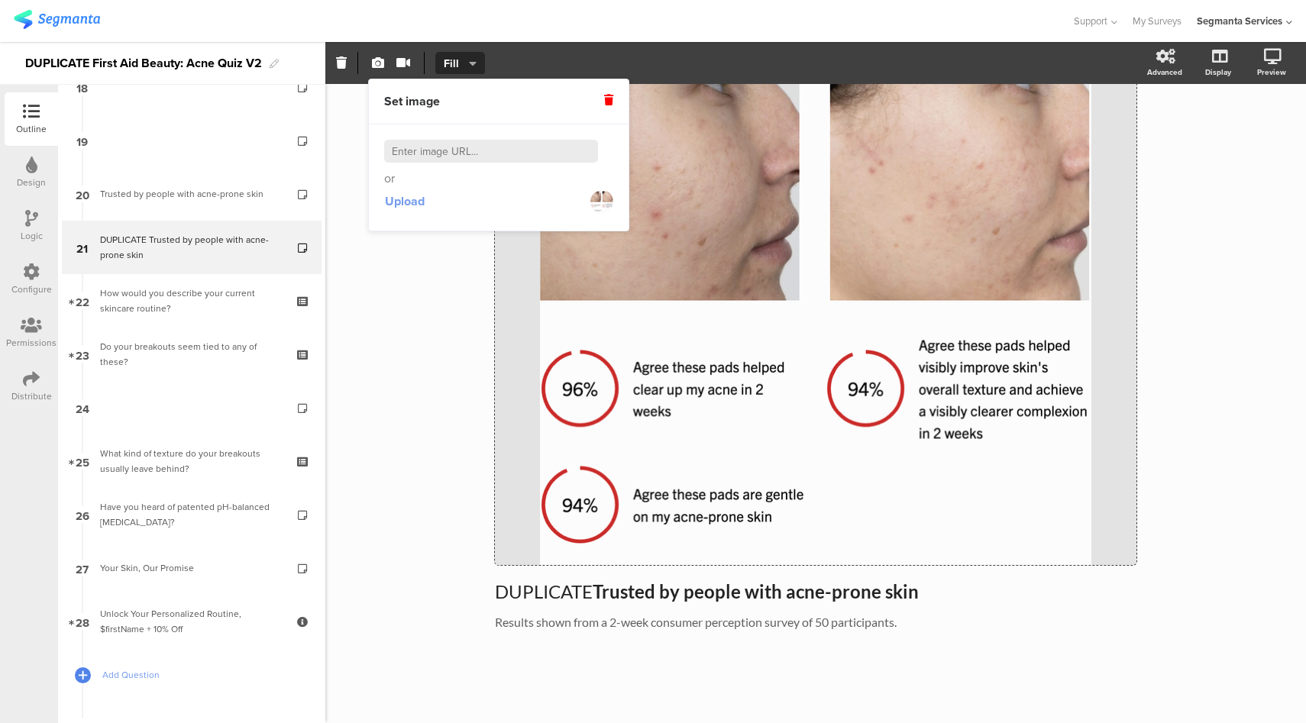
click at [417, 201] on span "Upload" at bounding box center [405, 202] width 40 height 18
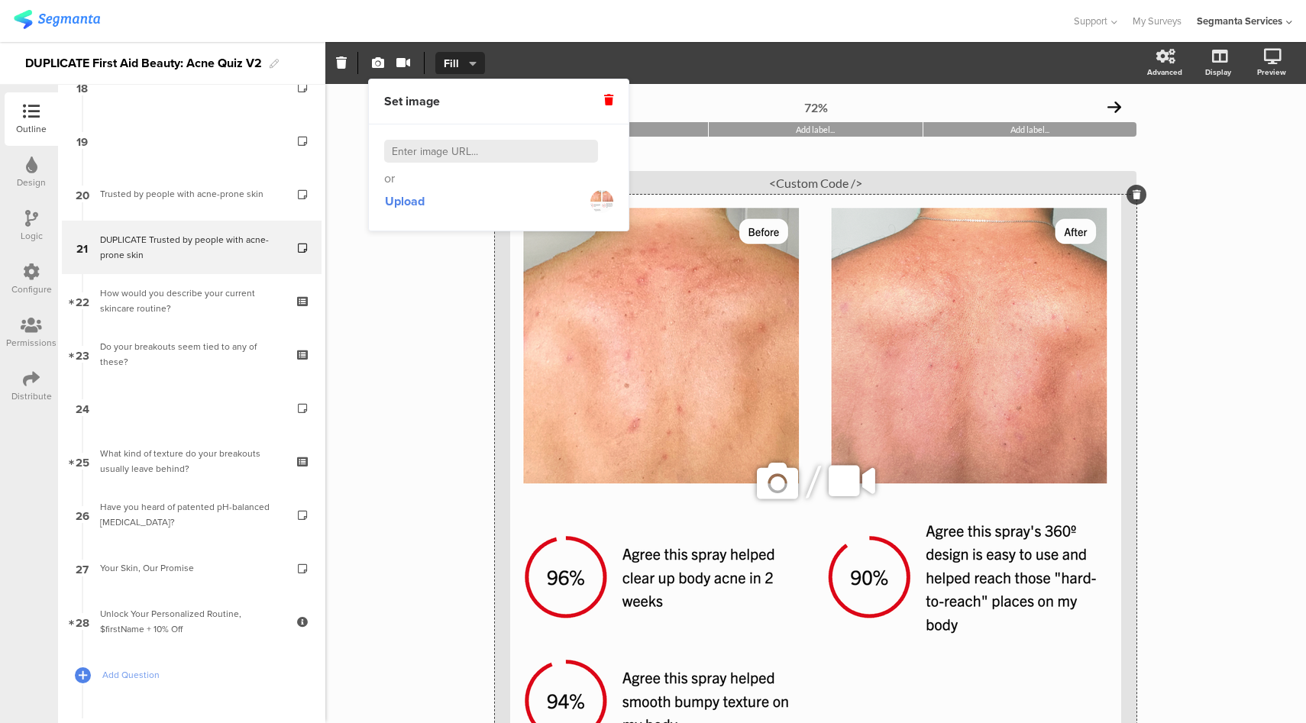
scroll to position [203, 0]
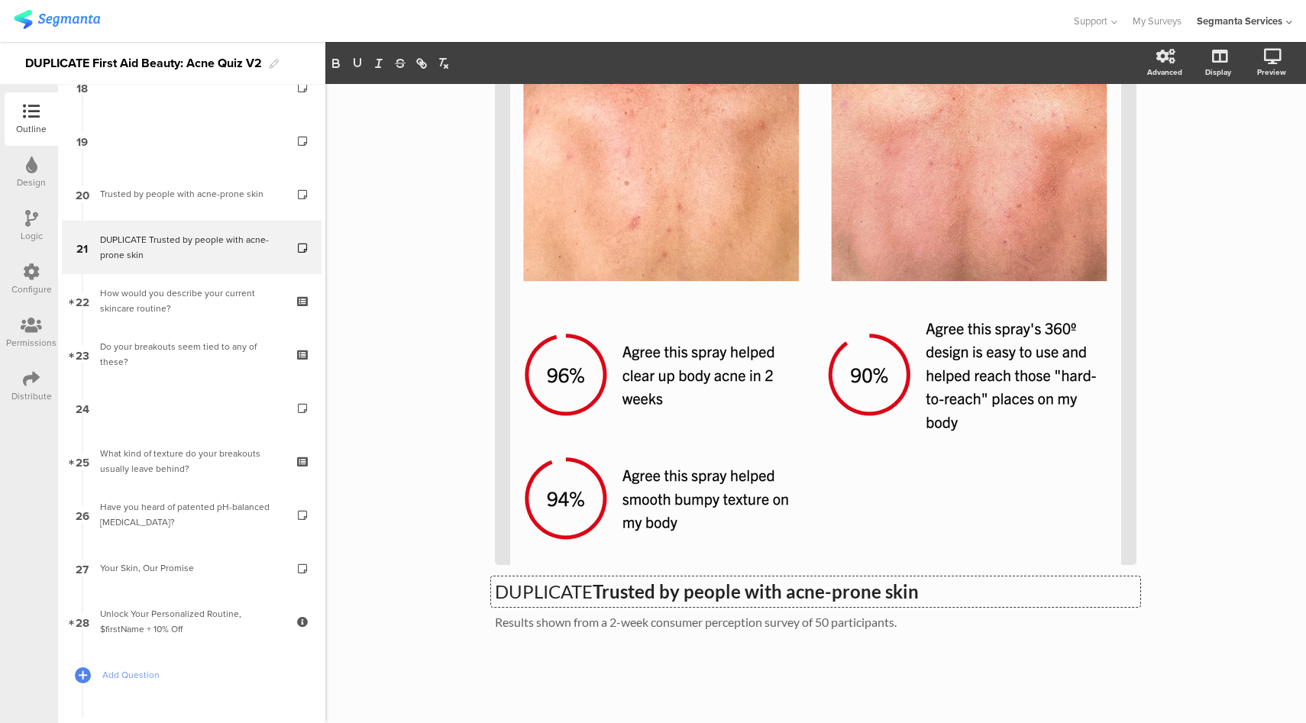
drag, startPoint x: 592, startPoint y: 594, endPoint x: 450, endPoint y: 594, distance: 142.1
click at [450, 594] on div "72% Add label... Add label... Add label... DUPLICATE Trusted by people with acn…" at bounding box center [815, 303] width 981 height 842
click at [747, 587] on strong "Trusted by people with acne-prone skin" at bounding box center [756, 592] width 326 height 22
click at [536, 593] on p "FDA Regulated Treatment" at bounding box center [816, 592] width 642 height 23
click at [620, 596] on p "FDA-regulated Treatment" at bounding box center [816, 592] width 642 height 23
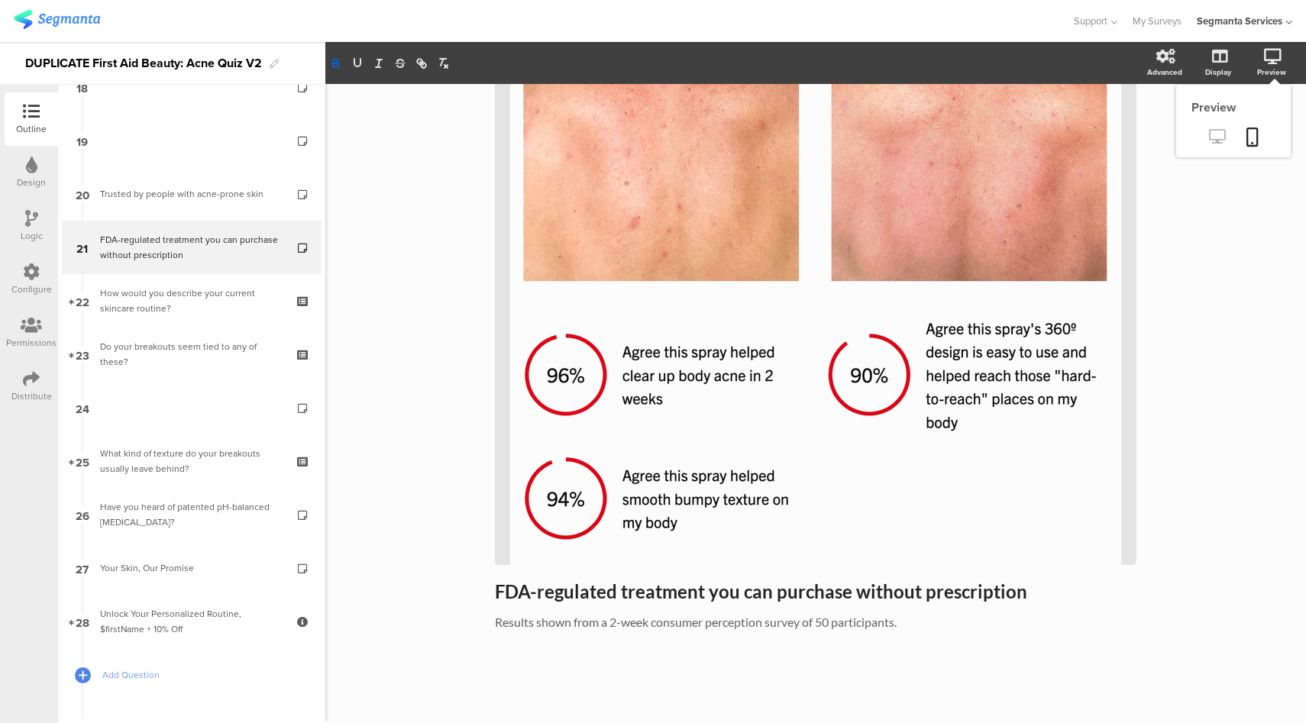
click at [1209, 134] on icon at bounding box center [1217, 136] width 16 height 15
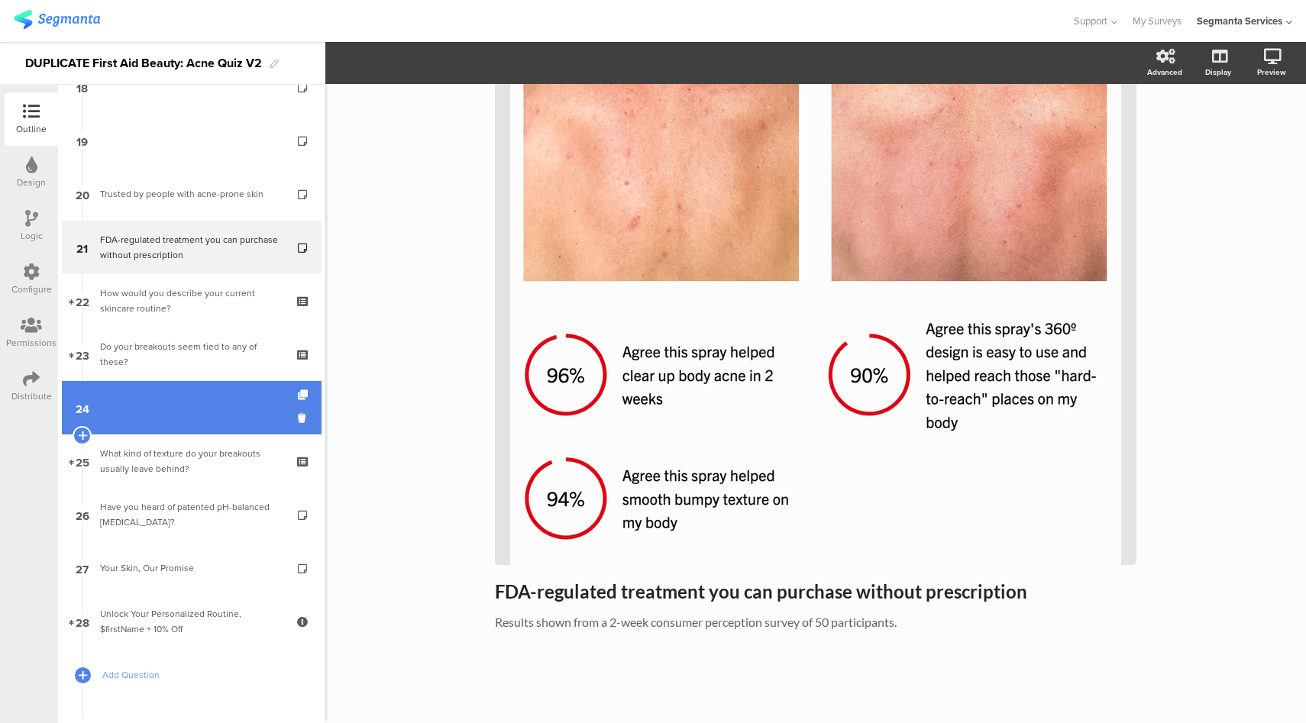
click at [192, 390] on link "24" at bounding box center [192, 407] width 260 height 53
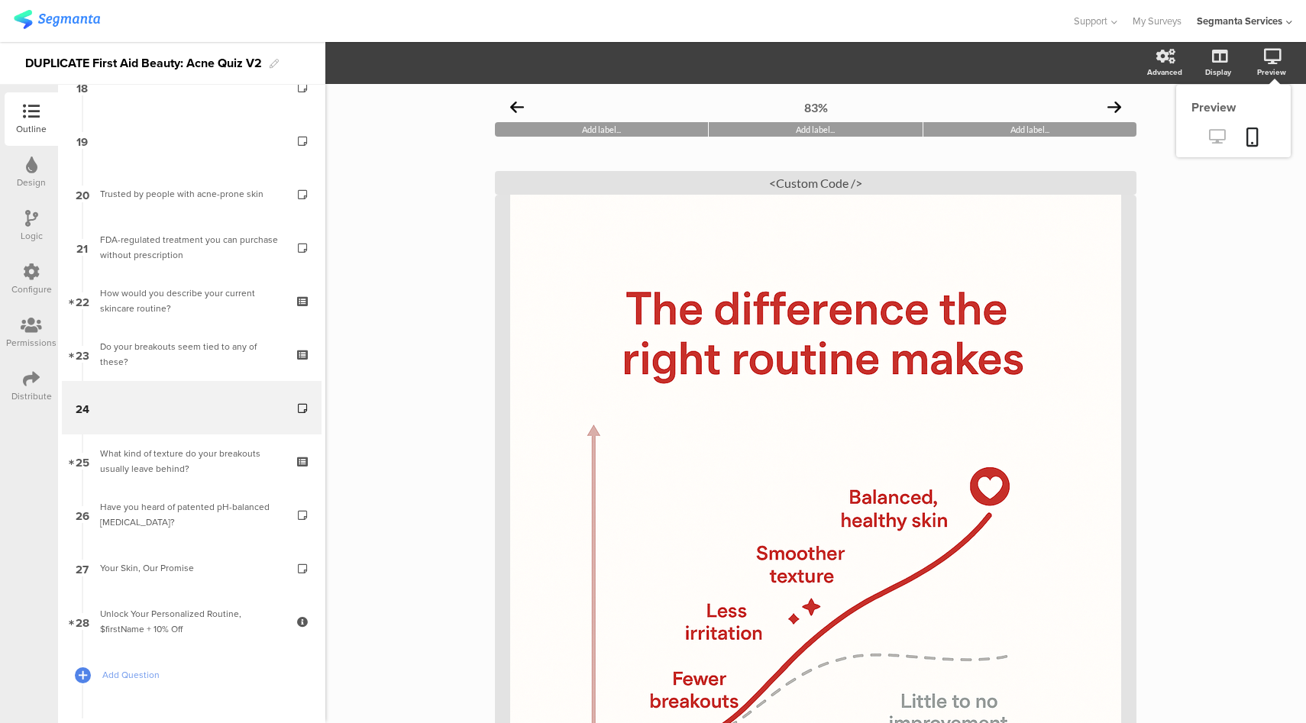
click at [1211, 138] on icon at bounding box center [1217, 136] width 16 height 15
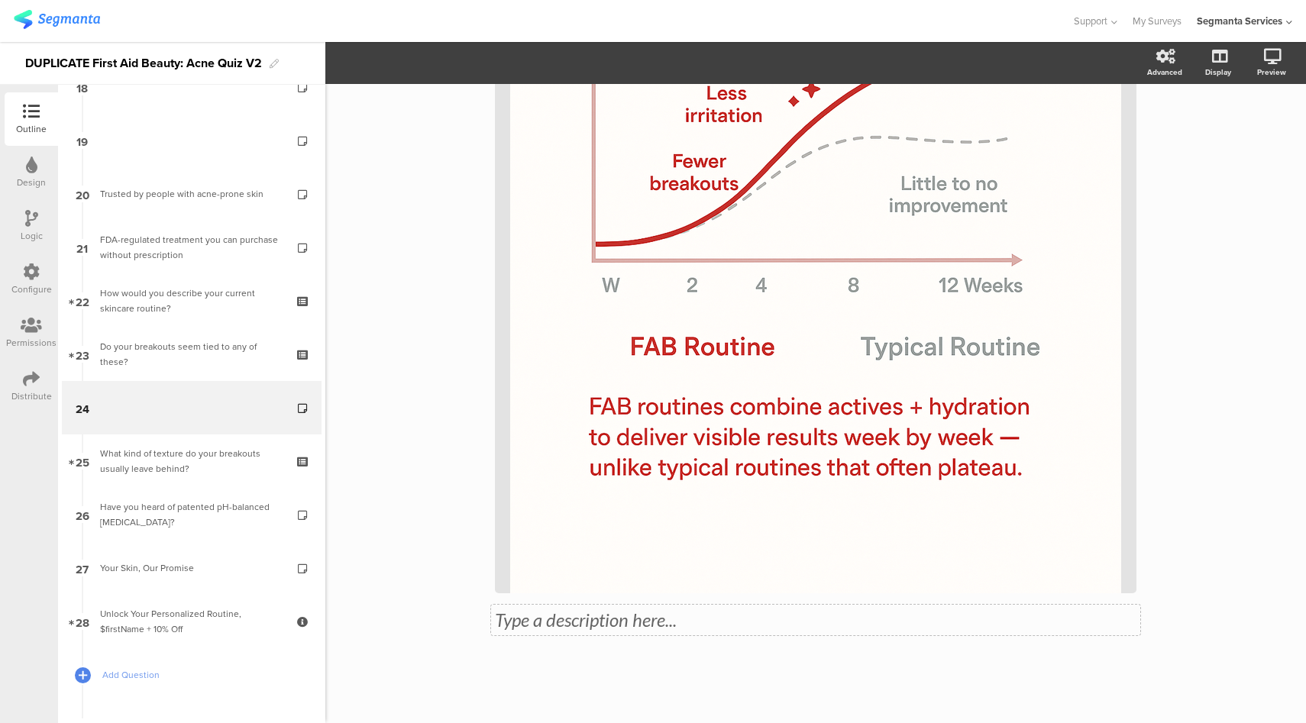
click at [616, 629] on div "Type a description here..." at bounding box center [815, 620] width 649 height 31
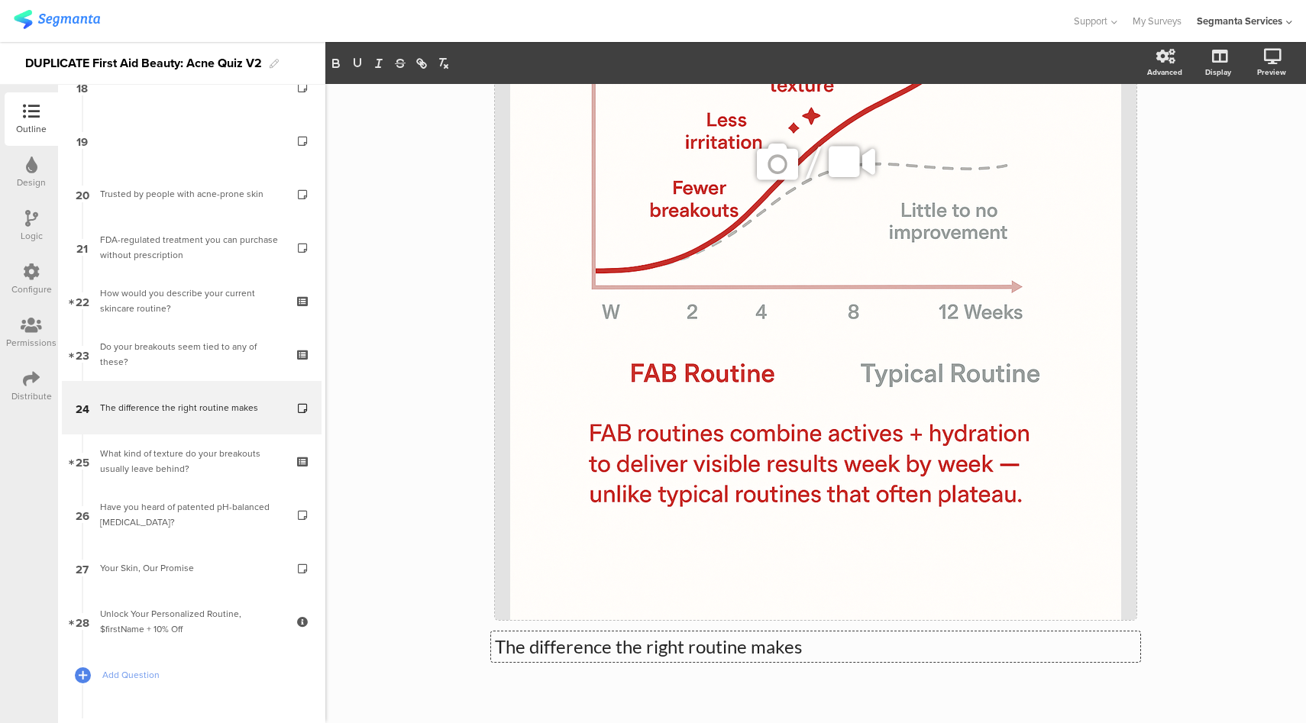
scroll to position [519, 0]
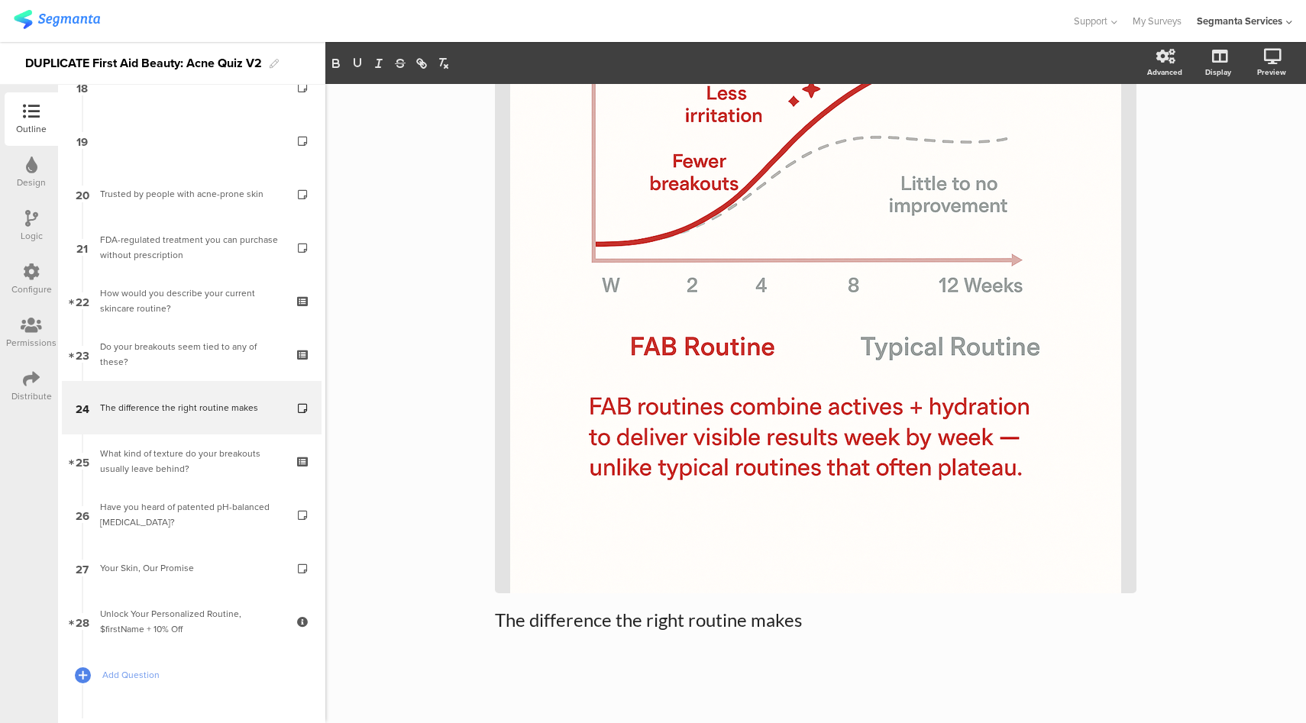
click at [1227, 179] on div "83% Add label... Add label... Add label... The difference the right routine mak…" at bounding box center [815, 144] width 981 height 1157
click at [882, 3] on div "Support Help Center Live Chat My Surveys Segmanta Services ACCOUNTS Segmanta Se…" at bounding box center [653, 21] width 1279 height 42
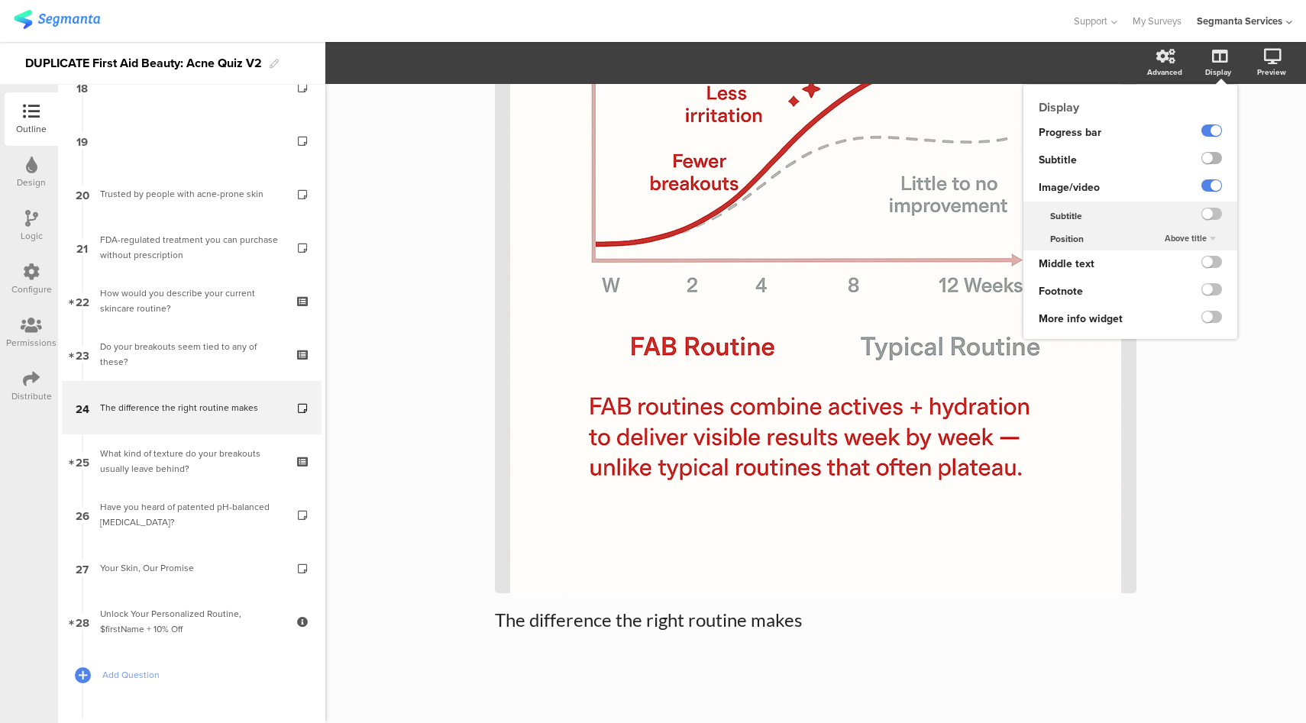
click at [1202, 159] on label at bounding box center [1212, 158] width 21 height 12
click at [0, 0] on input "checkbox" at bounding box center [0, 0] width 0 height 0
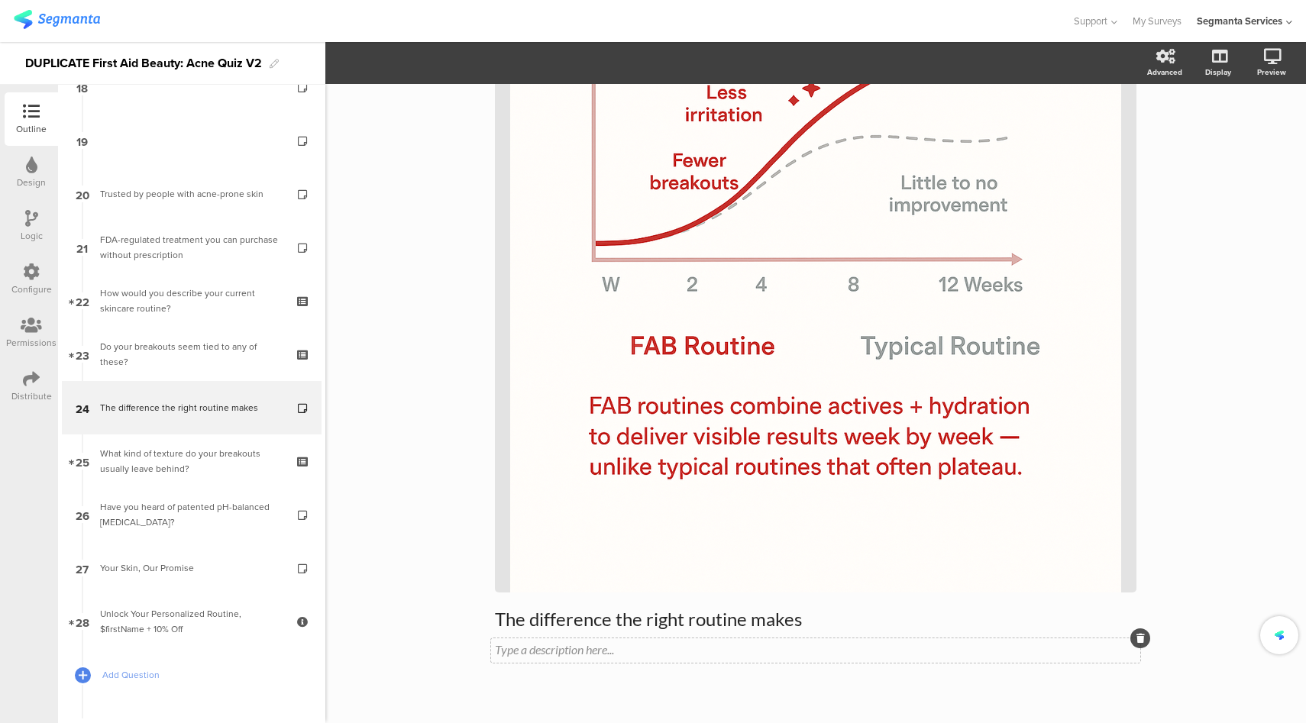
click at [589, 655] on div "Type a description here..." at bounding box center [815, 651] width 649 height 24
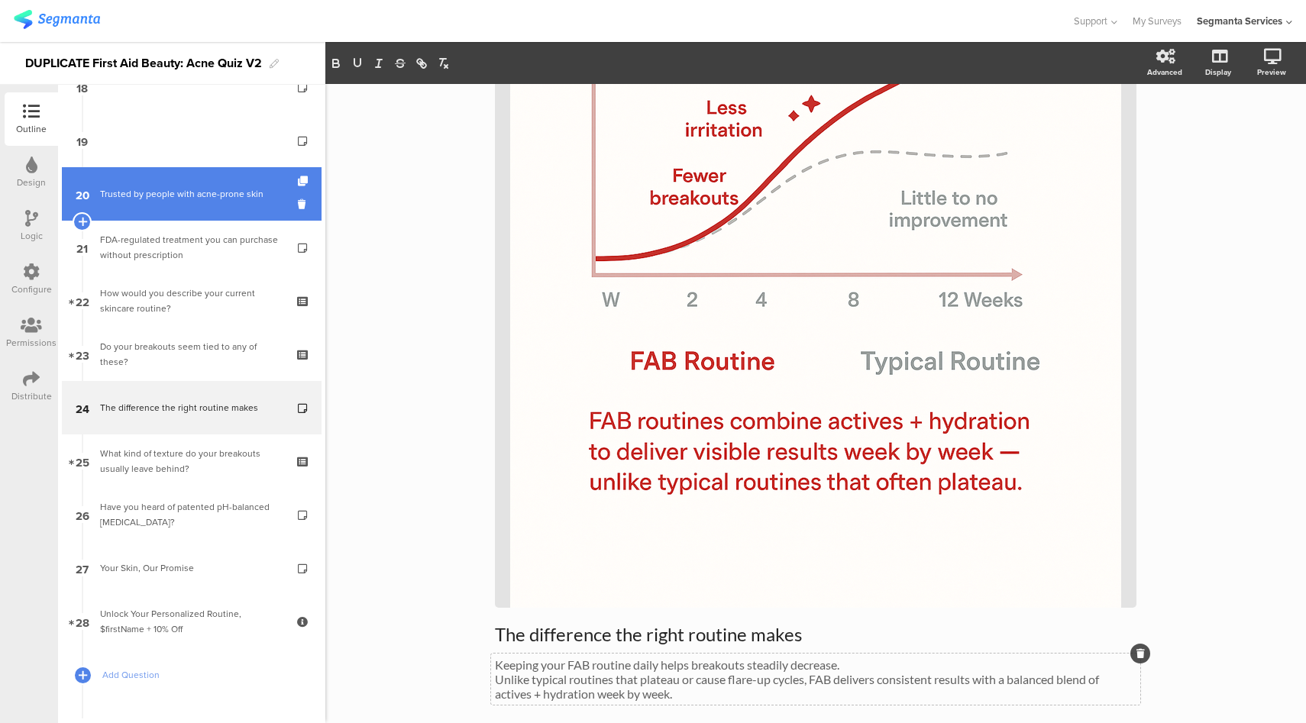
click at [204, 197] on div "Trusted by people with acne-prone skin" at bounding box center [191, 193] width 183 height 15
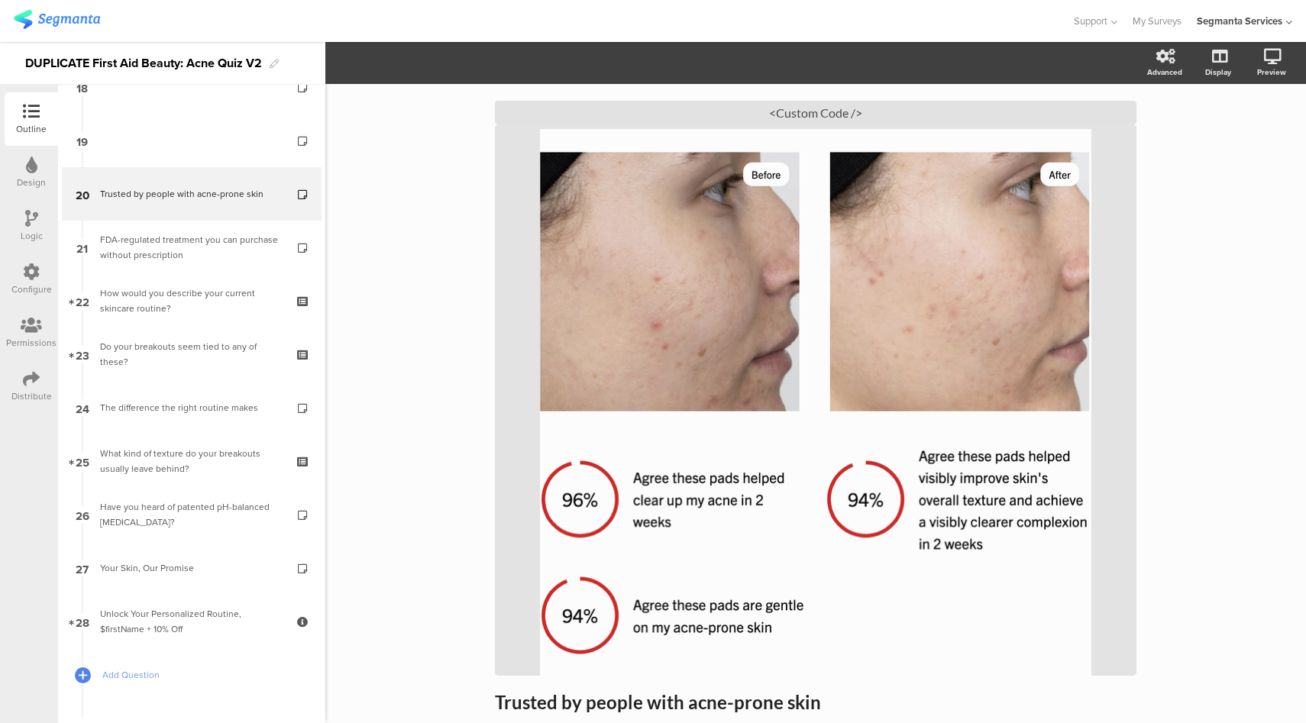
scroll to position [182, 0]
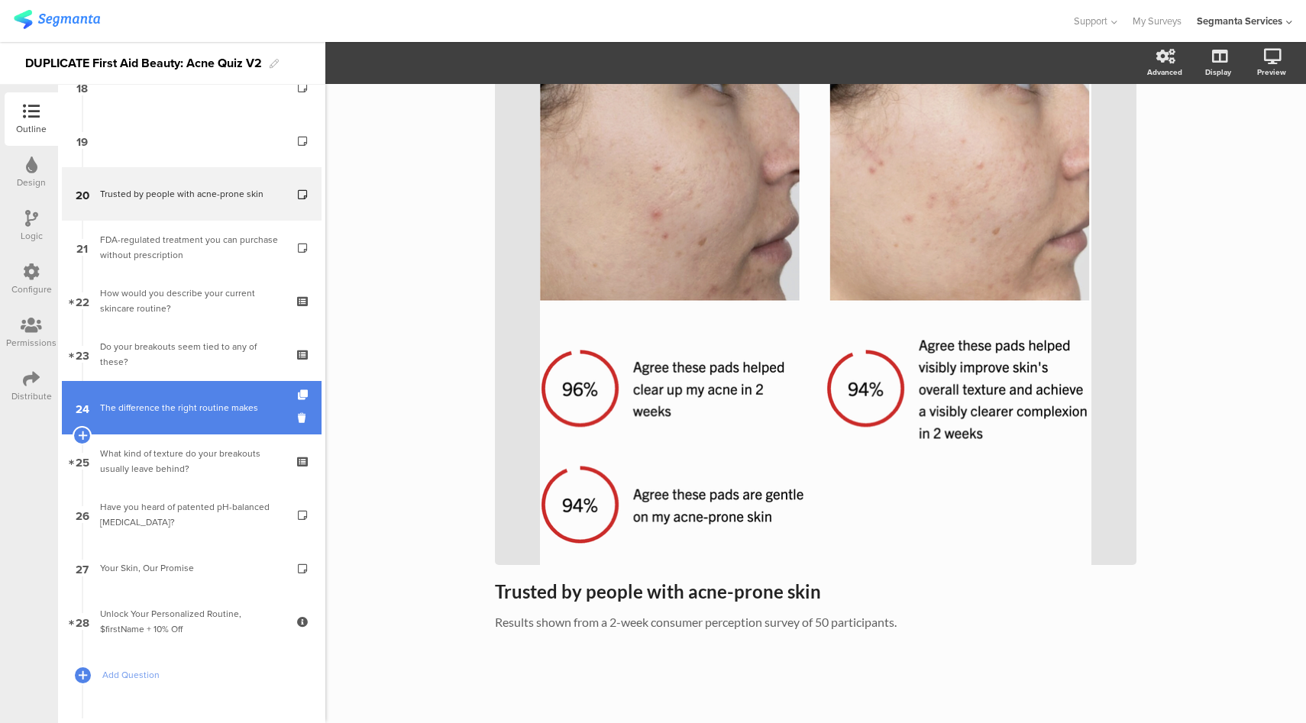
click at [146, 415] on div "The difference the right routine makes" at bounding box center [191, 407] width 183 height 15
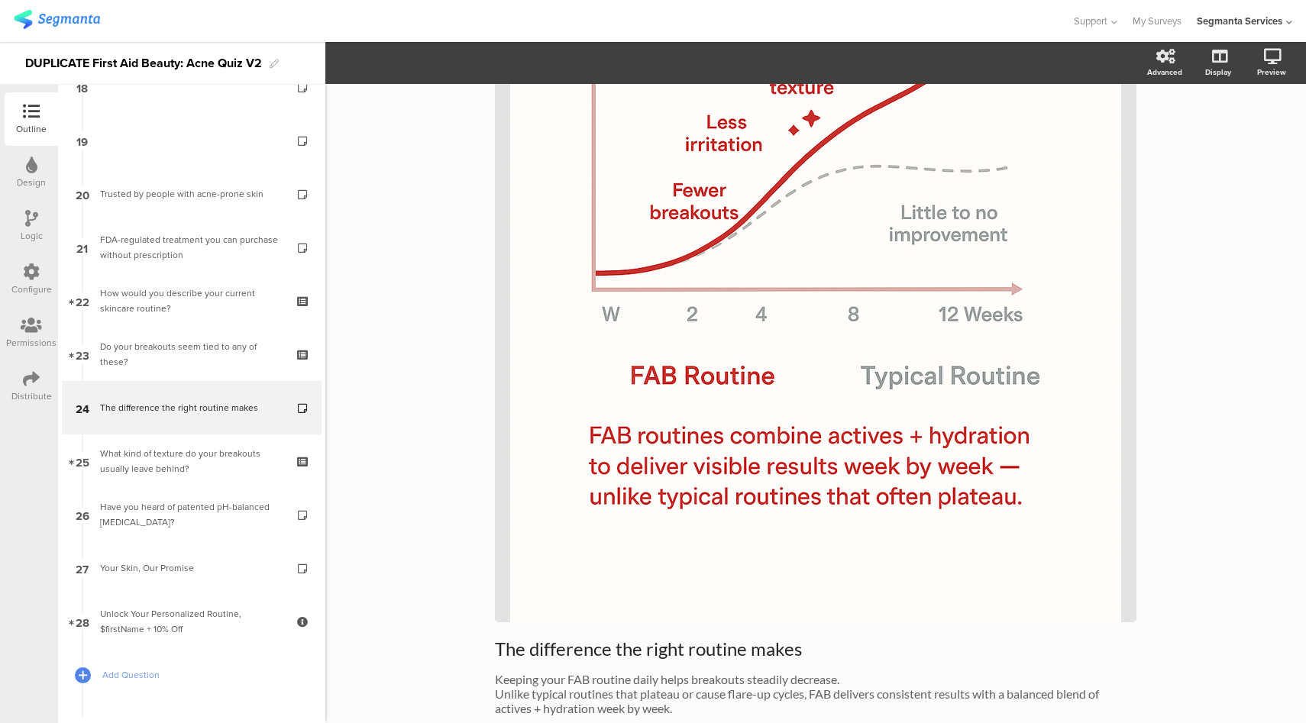
scroll to position [574, 0]
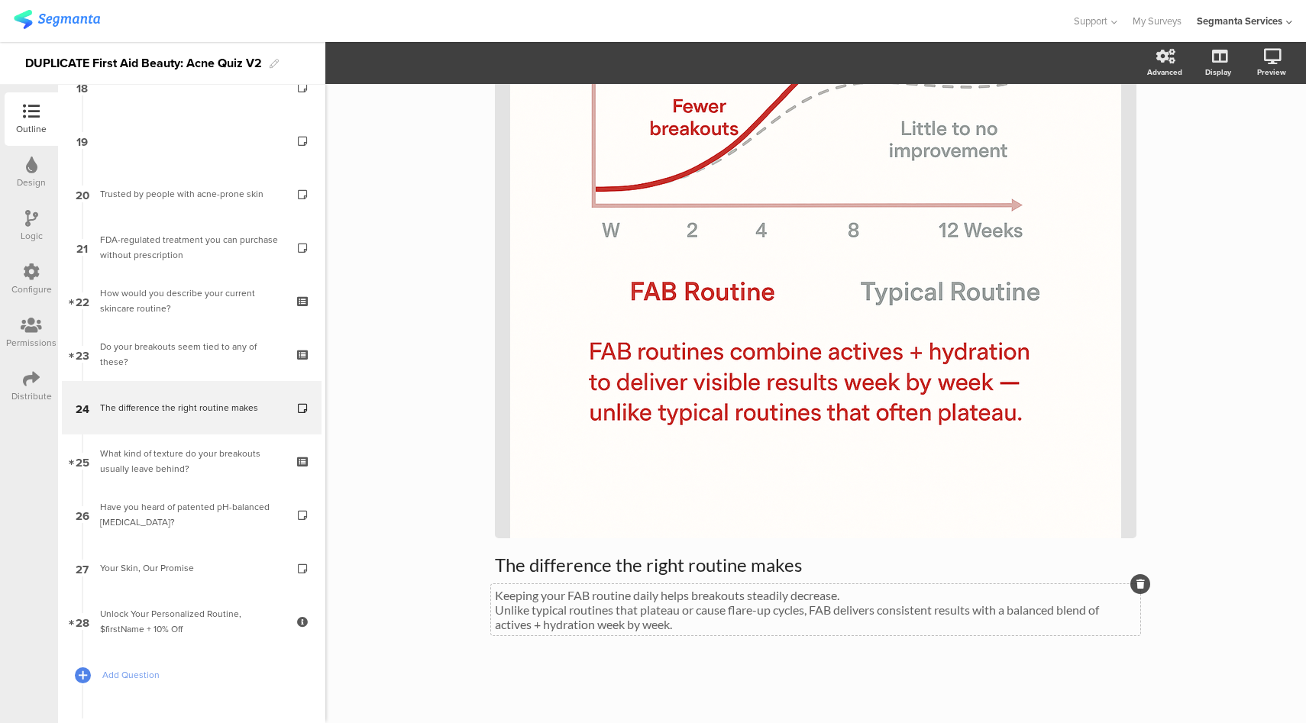
click at [495, 608] on span "The difference the right routine makes The difference the right routine makes K…" at bounding box center [816, 593] width 642 height 78
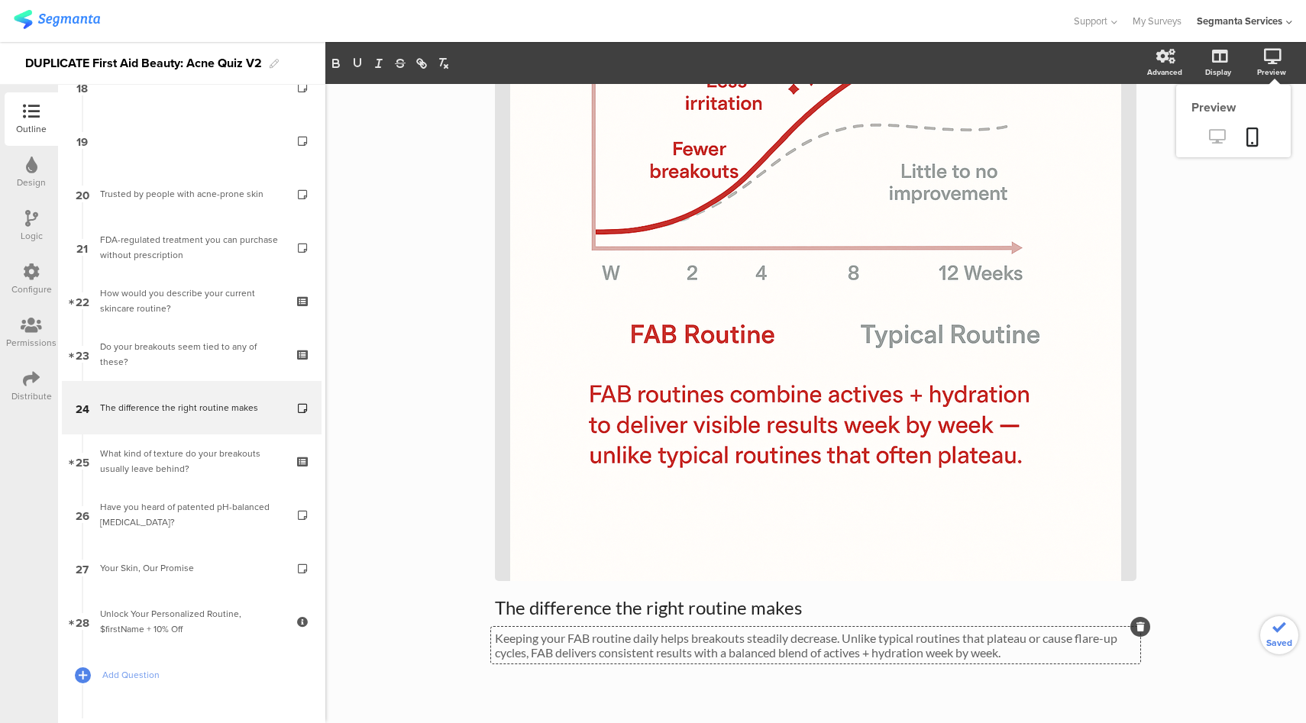
click at [1211, 144] on icon at bounding box center [1217, 136] width 16 height 15
click at [18, 165] on div "Design" at bounding box center [31, 172] width 53 height 53
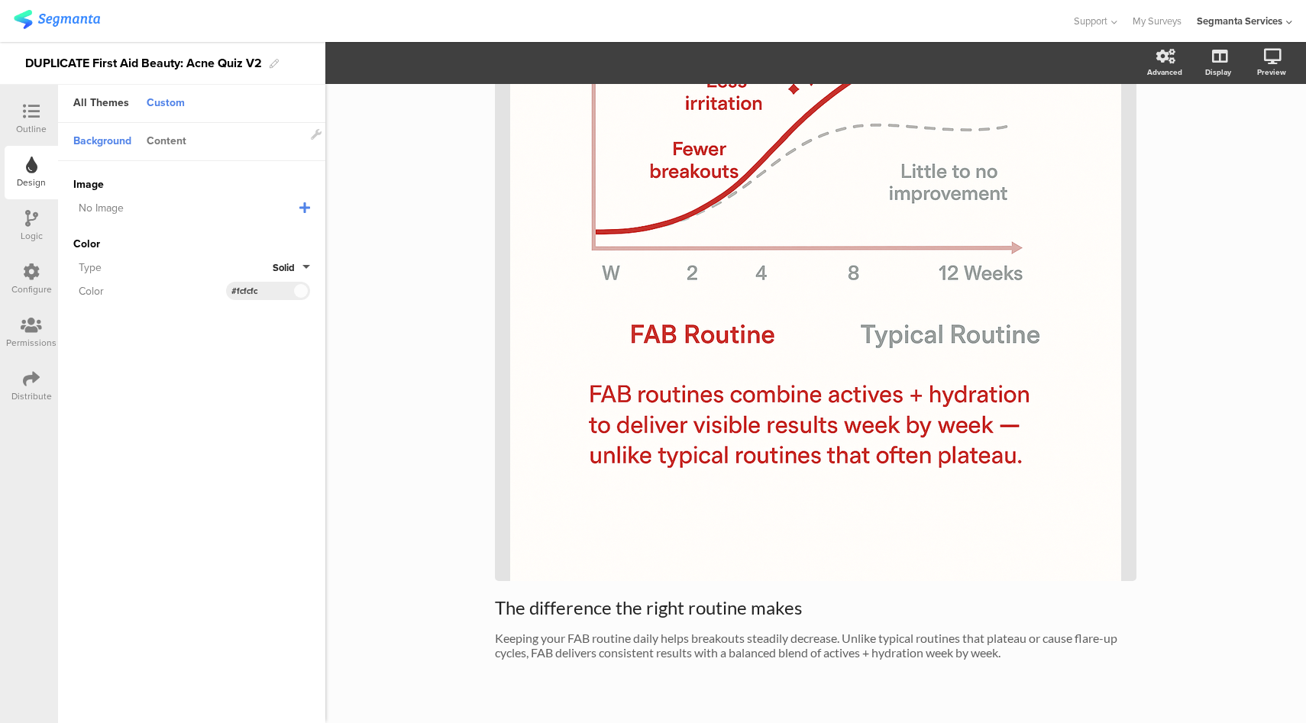
click at [177, 147] on div "Content" at bounding box center [166, 142] width 55 height 26
drag, startPoint x: 269, startPoint y: 231, endPoint x: 202, endPoint y: 234, distance: 66.5
click at [202, 234] on div "Accent Color #E02619 Clear OK #e02619" at bounding box center [191, 234] width 237 height 18
click at [20, 283] on div "Configure" at bounding box center [31, 290] width 40 height 14
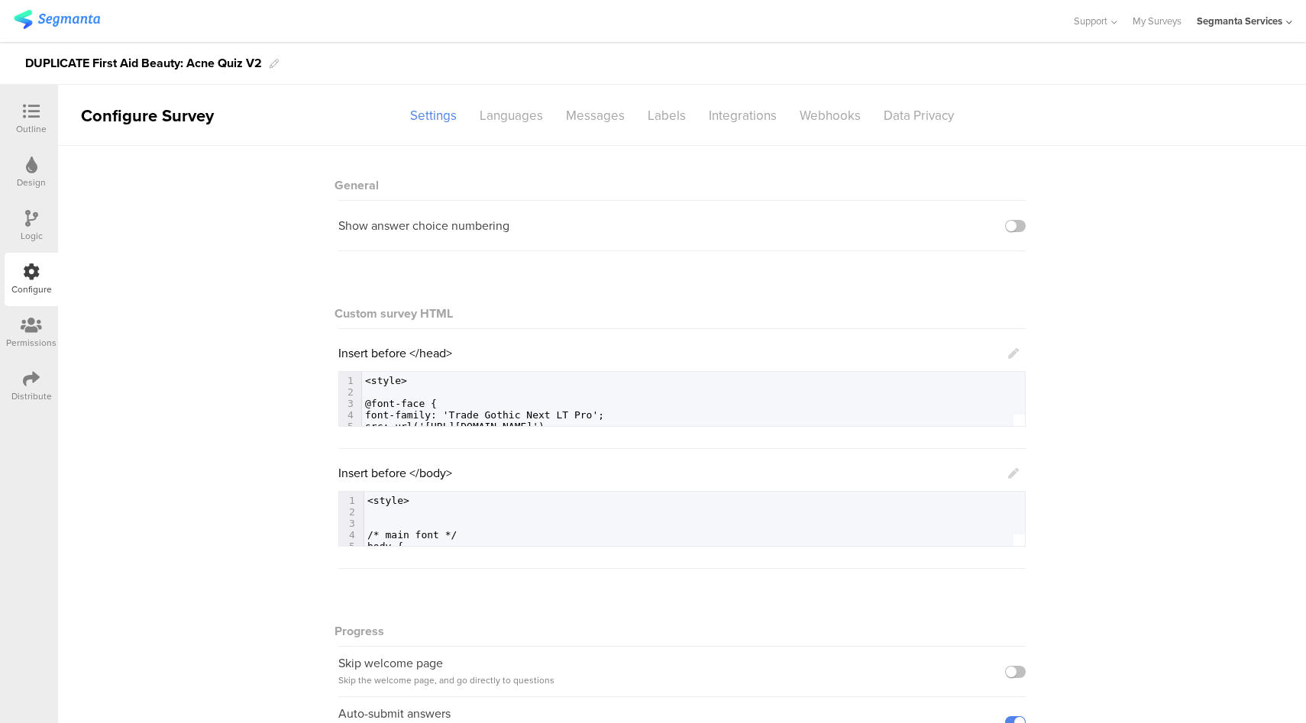
click at [1008, 354] on icon at bounding box center [1013, 353] width 11 height 11
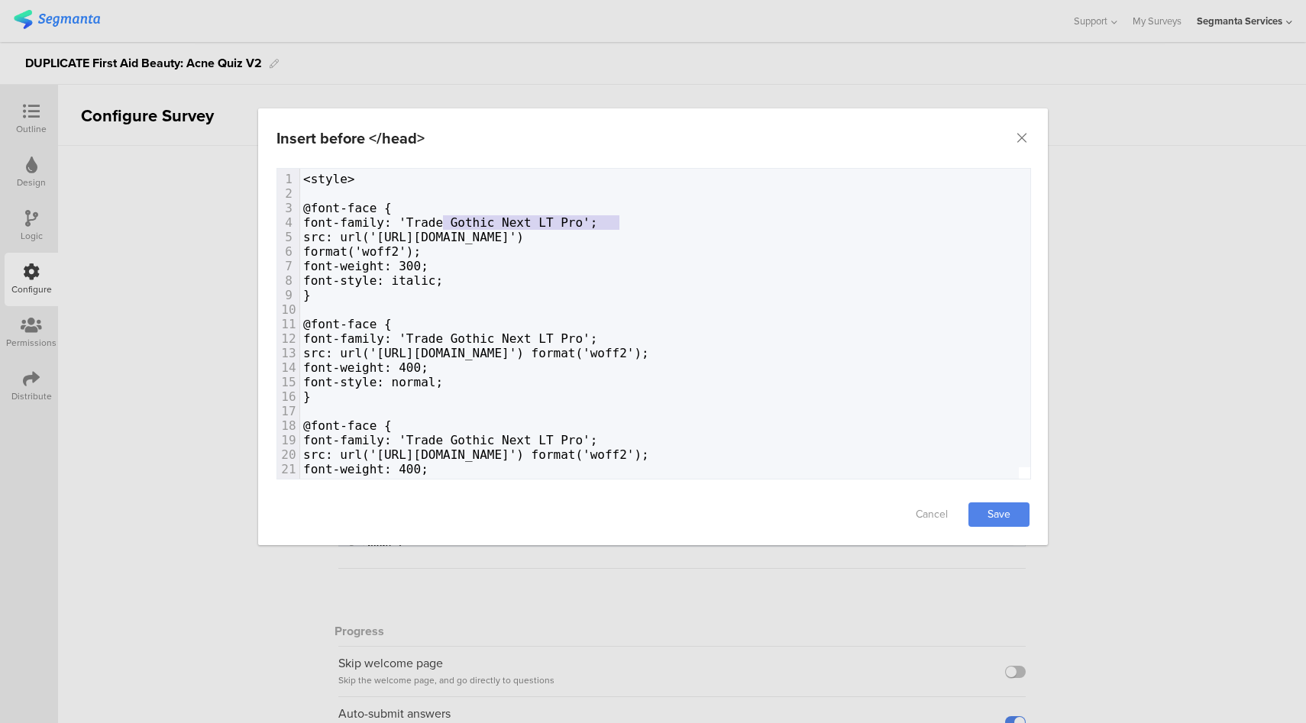
type textarea "Trade Gothic Next LT Pro'"
drag, startPoint x: 616, startPoint y: 223, endPoint x: 438, endPoint y: 229, distance: 178.1
click at [438, 229] on div "1 <style> 2 ​ 3 @font-face { 4 font-family: 'Trade Gothic Next LT Pro'; 5 src: …" at bounding box center [865, 397] width 1131 height 450
click at [117, 163] on div "Insert before </head> Failed saving changes. If the problem persists please con…" at bounding box center [653, 361] width 1306 height 723
click at [1018, 135] on icon "Close" at bounding box center [1022, 138] width 15 height 15
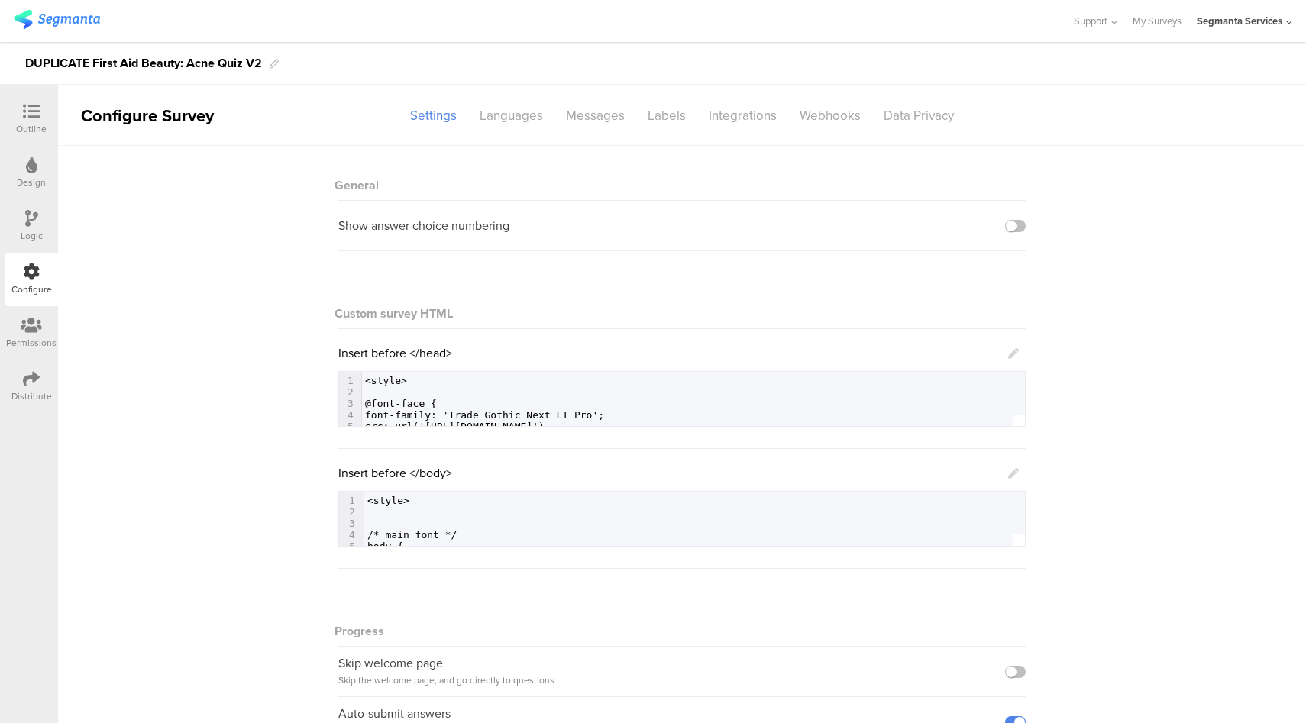
click at [26, 168] on icon at bounding box center [31, 165] width 11 height 17
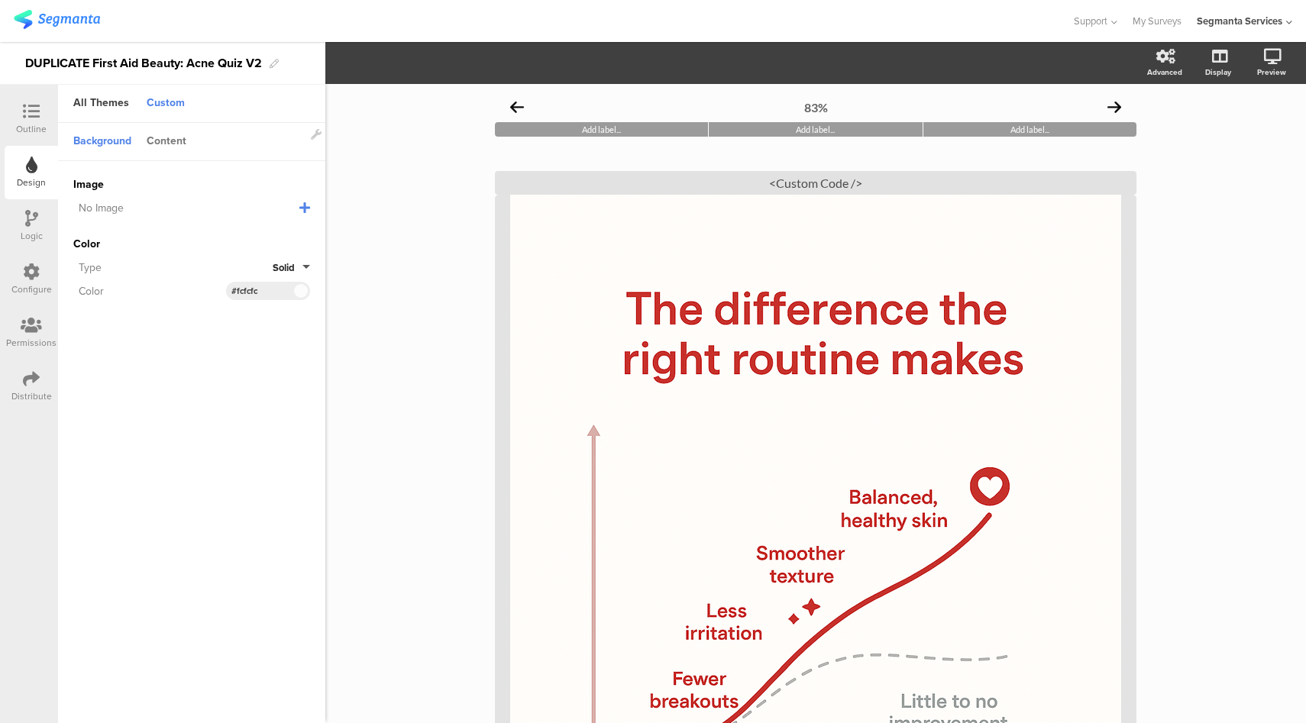
click at [178, 144] on div "Content" at bounding box center [166, 142] width 55 height 26
drag, startPoint x: 275, startPoint y: 231, endPoint x: 214, endPoint y: 235, distance: 61.2
click at [214, 235] on div "Accent Color #E02619 Clear OK #e02619" at bounding box center [191, 234] width 237 height 18
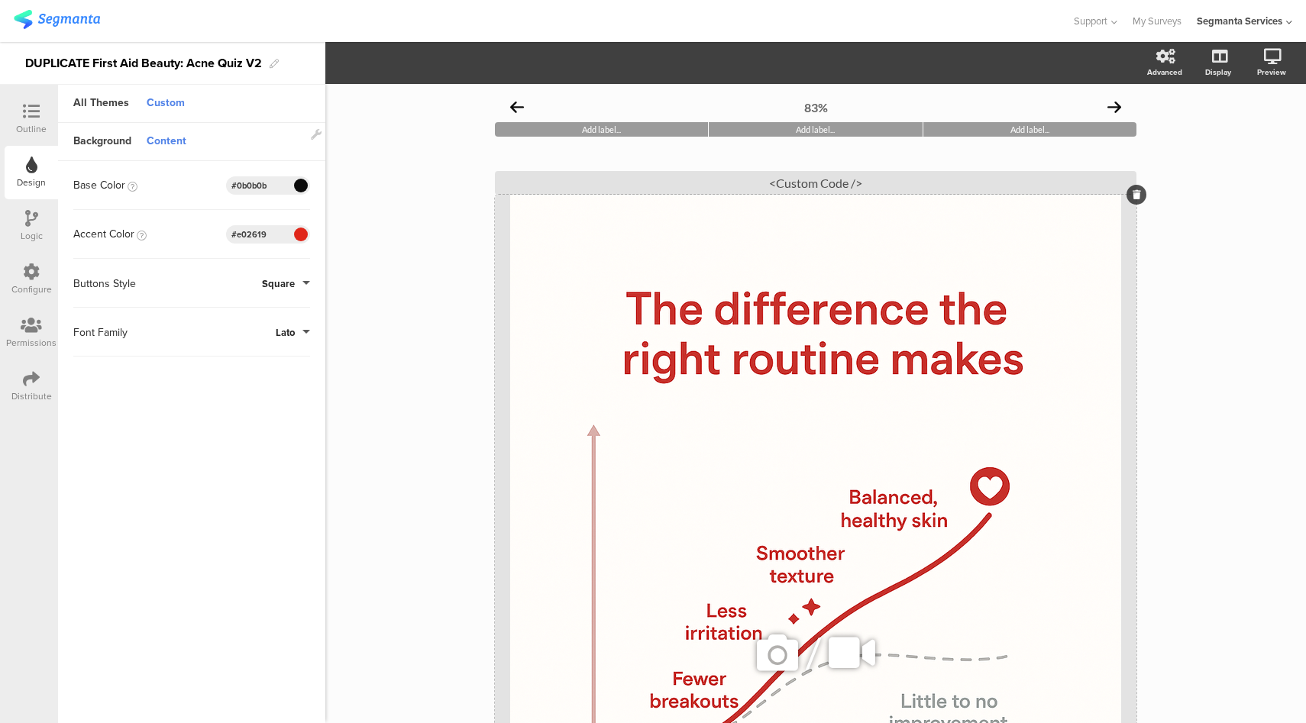
click at [774, 646] on icon at bounding box center [778, 653] width 52 height 52
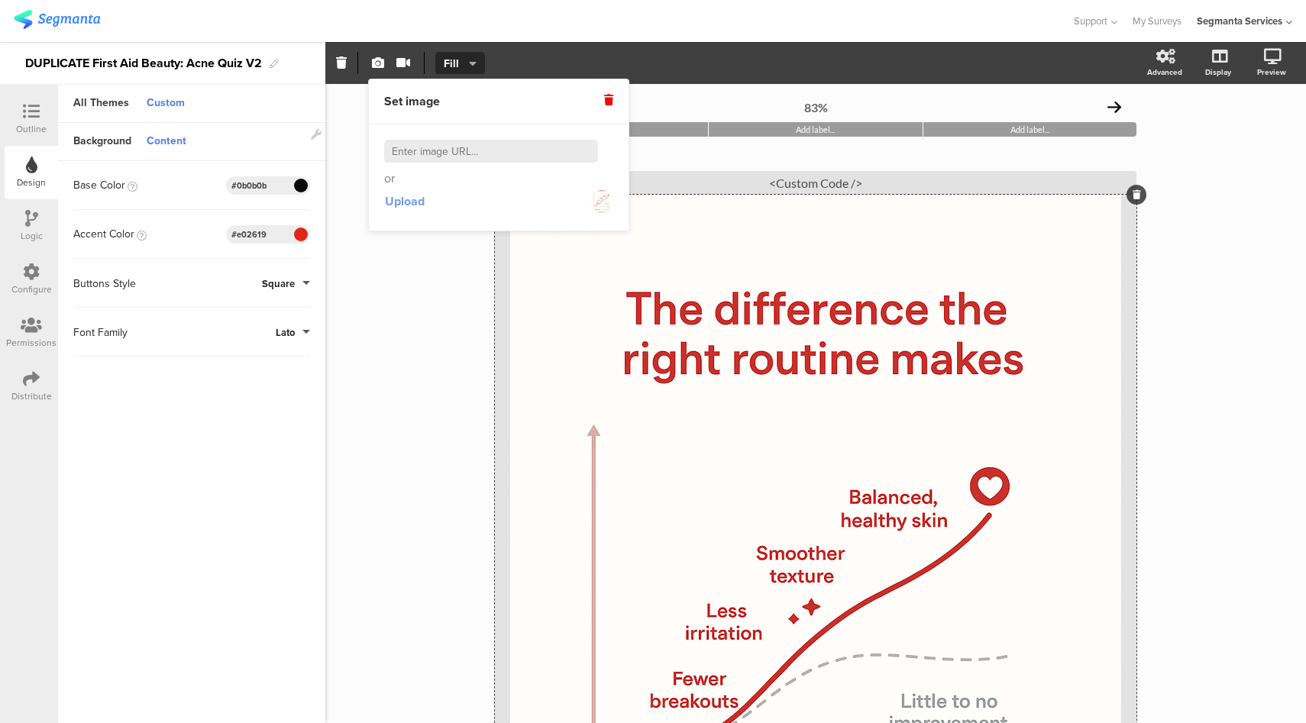
click at [413, 200] on span "Upload" at bounding box center [405, 202] width 40 height 18
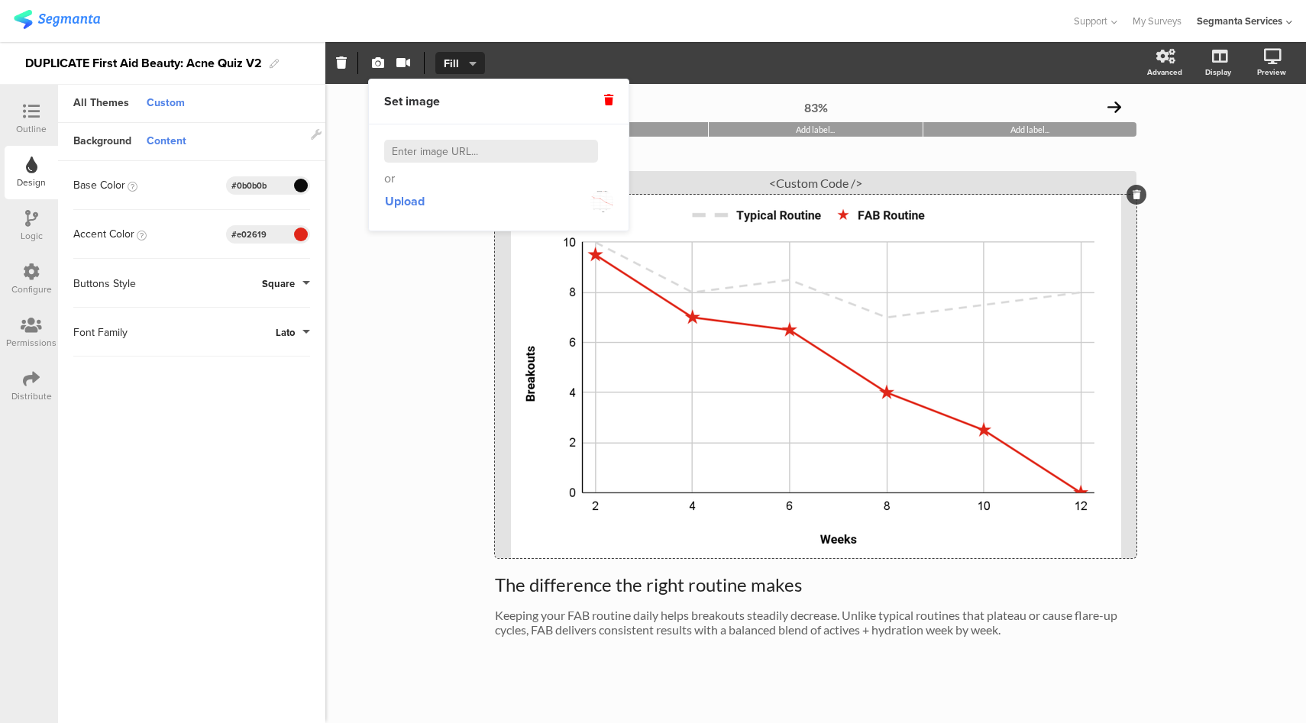
click at [39, 113] on icon at bounding box center [31, 111] width 17 height 17
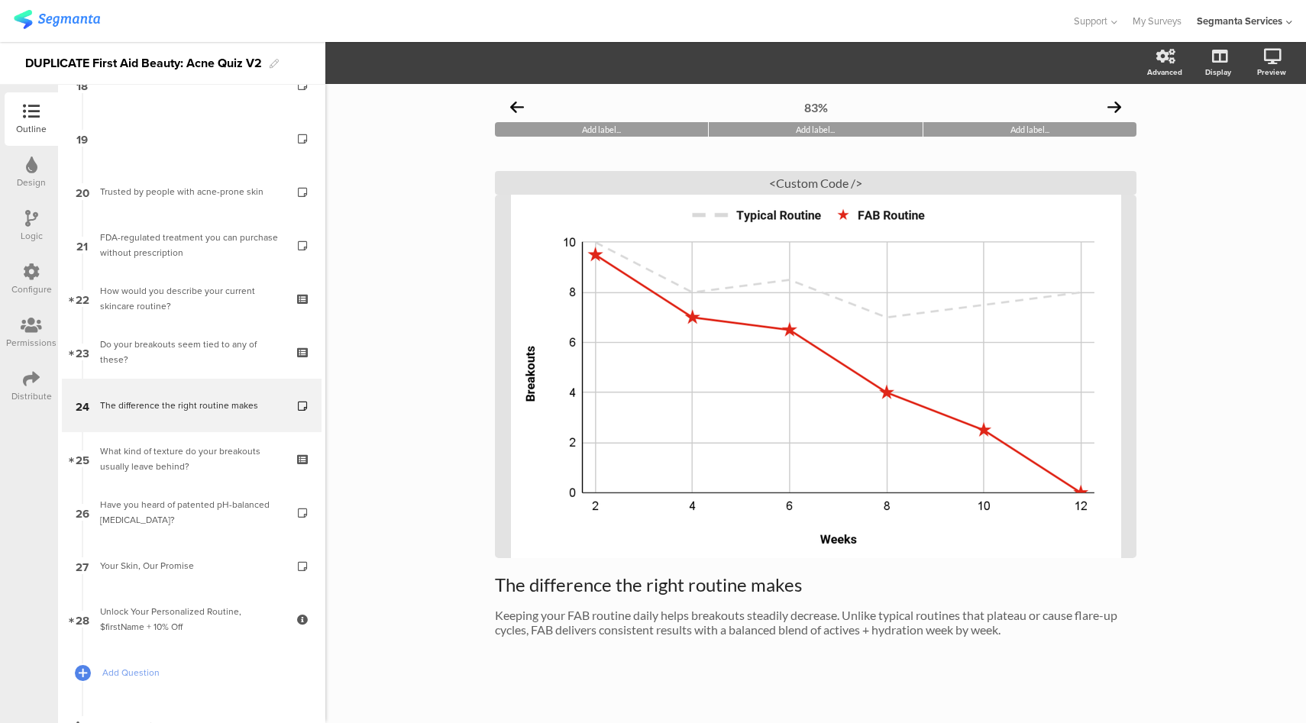
scroll to position [998, 0]
click at [1209, 134] on icon at bounding box center [1217, 136] width 16 height 15
click at [780, 389] on icon at bounding box center [778, 377] width 52 height 52
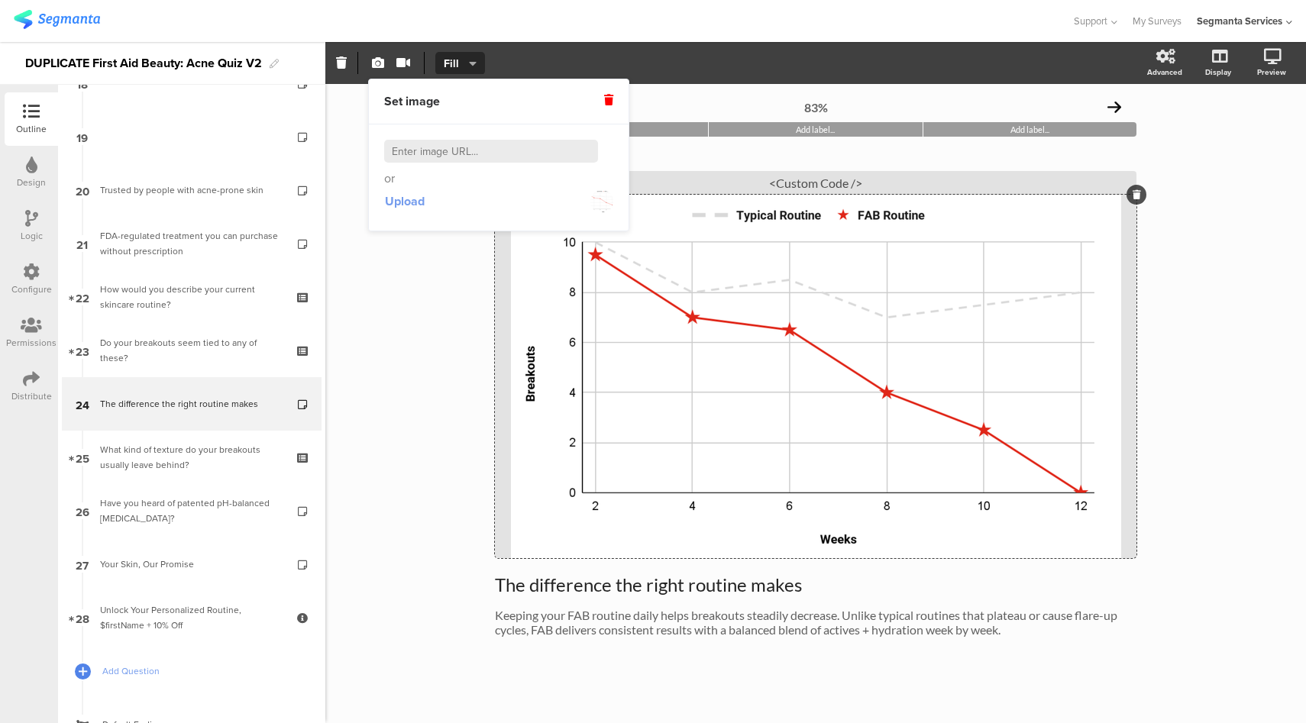
click at [403, 202] on span "Upload" at bounding box center [405, 202] width 40 height 18
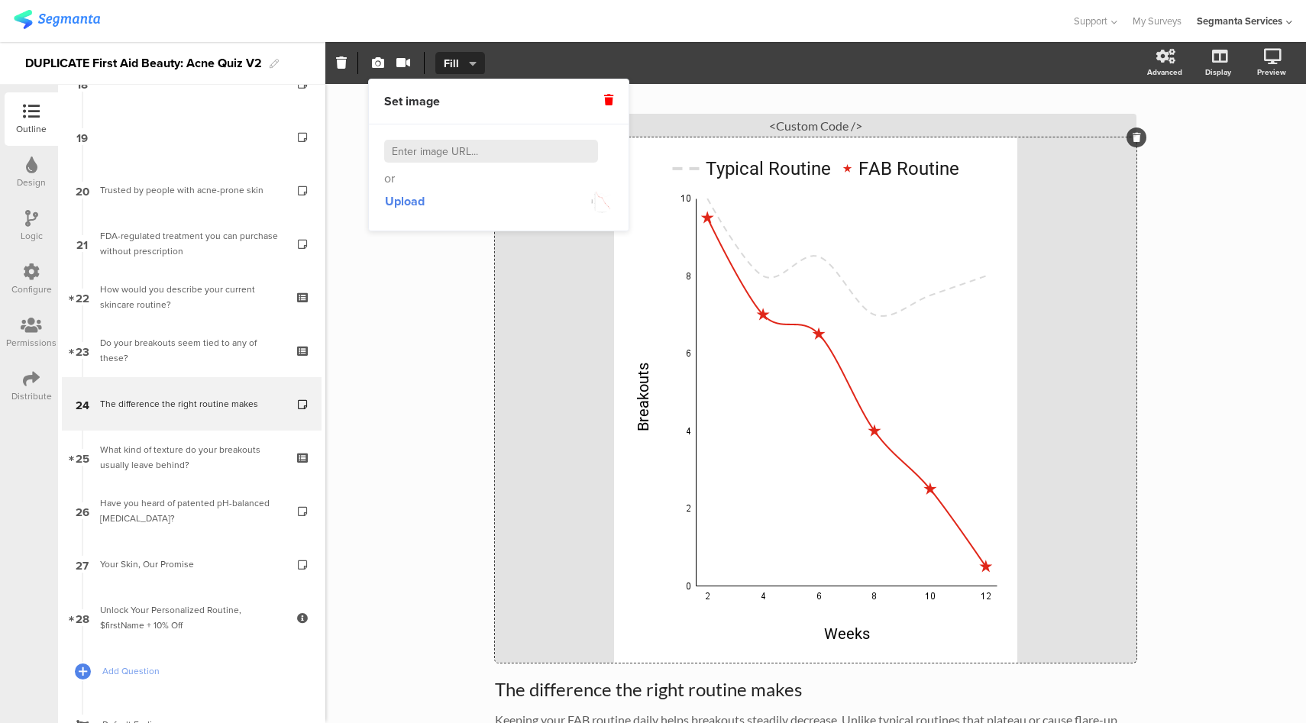
scroll to position [169, 0]
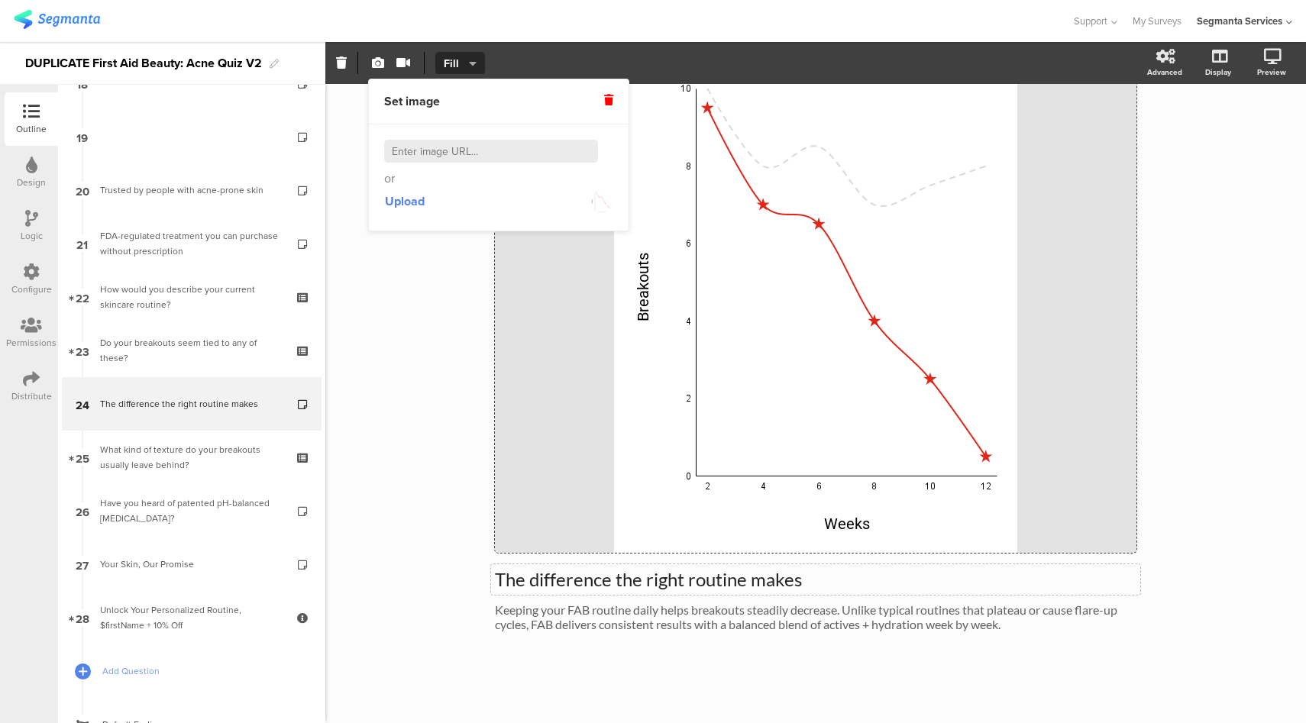
click at [879, 581] on p "The difference the right routine makes" at bounding box center [816, 579] width 642 height 23
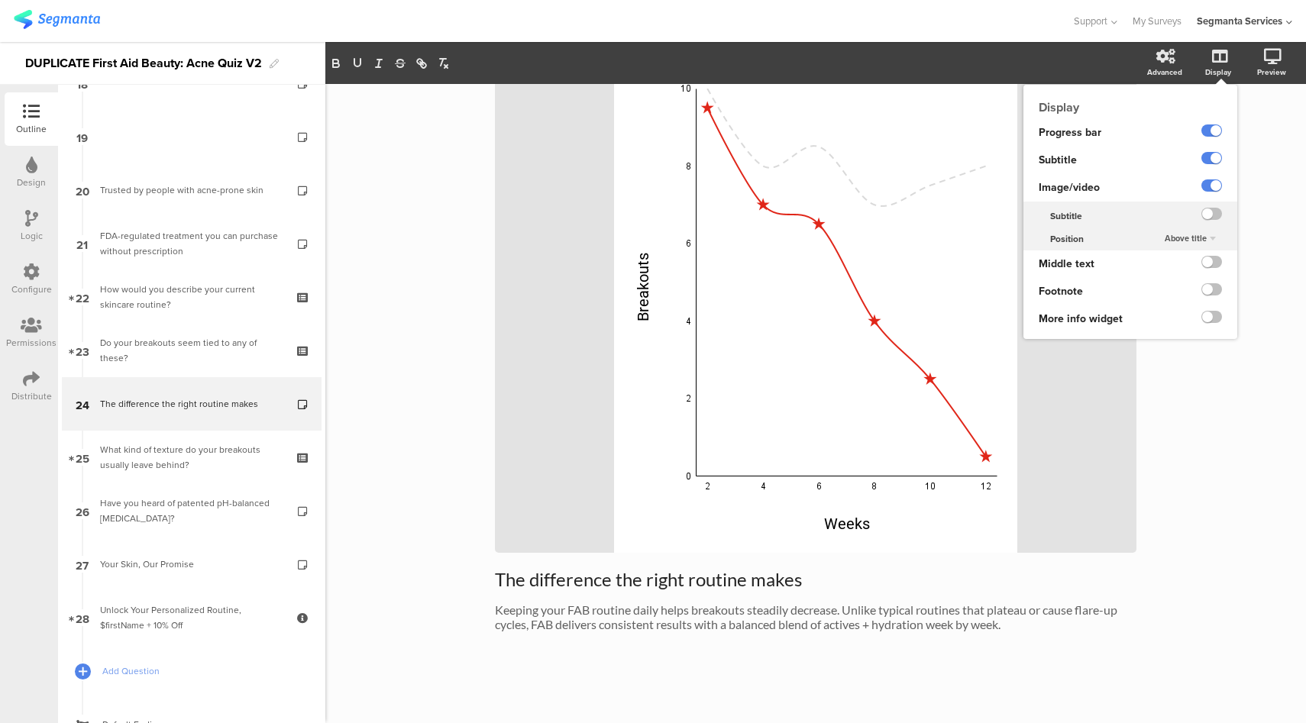
click at [1193, 235] on span "Above title" at bounding box center [1186, 238] width 42 height 12
click at [1176, 253] on div "Under title" at bounding box center [1188, 253] width 90 height 16
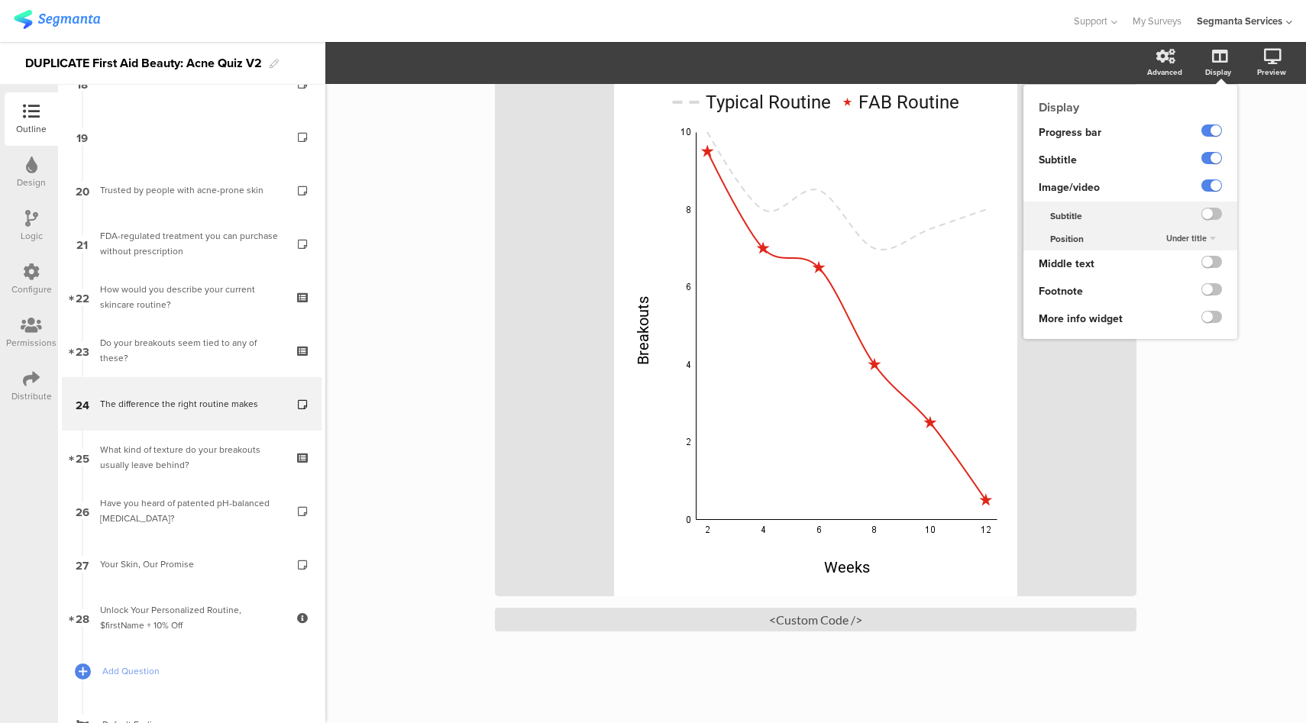
scroll to position [0, 0]
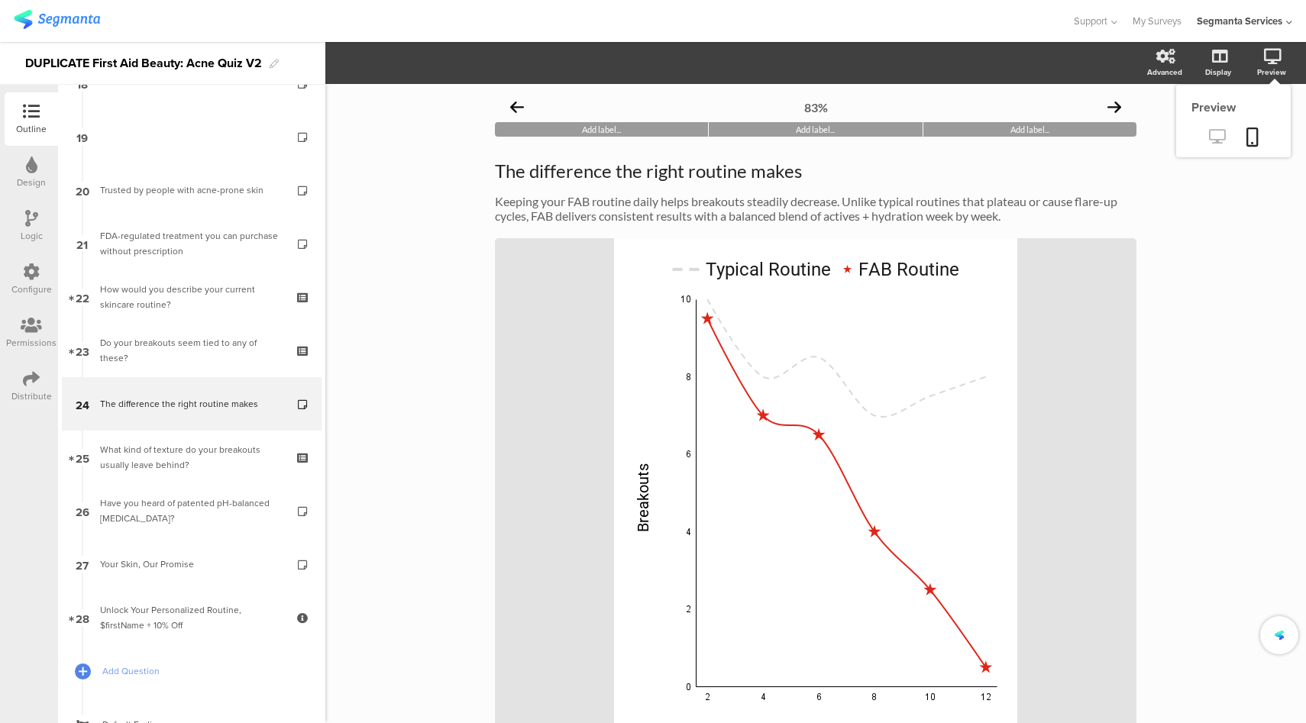
click at [1209, 142] on icon at bounding box center [1217, 136] width 16 height 15
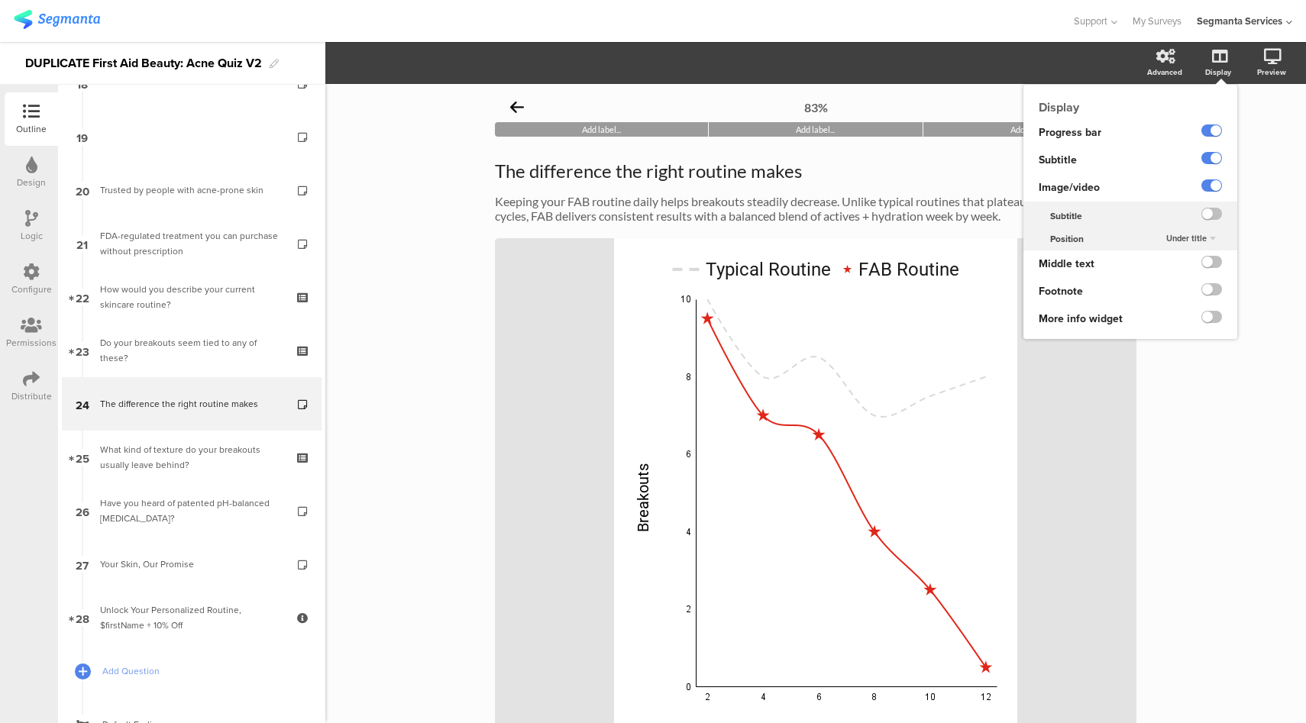
click at [1187, 241] on span "Under title" at bounding box center [1187, 238] width 40 height 12
click at [1181, 273] on div "Above title" at bounding box center [1188, 269] width 90 height 16
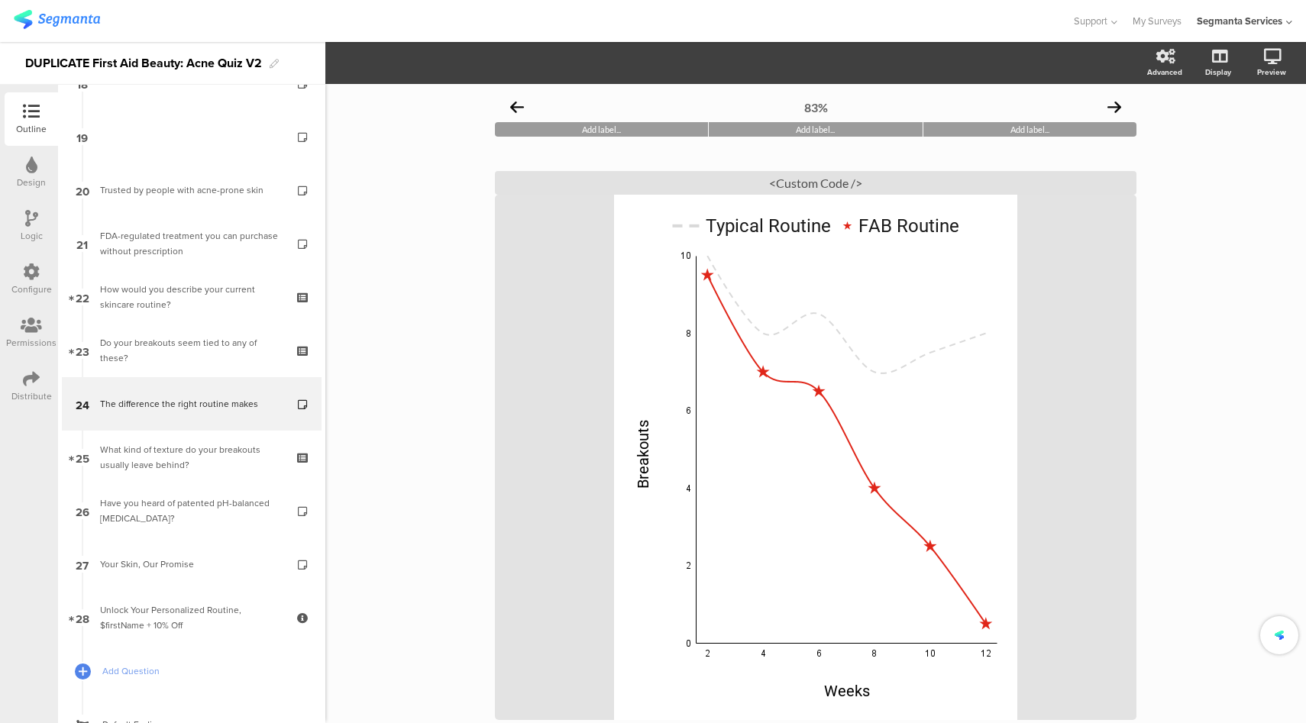
click at [1222, 319] on div "83% Add label... Add label... Add label... The difference the right routine mak…" at bounding box center [815, 487] width 981 height 807
click at [43, 170] on div "Design" at bounding box center [31, 172] width 53 height 53
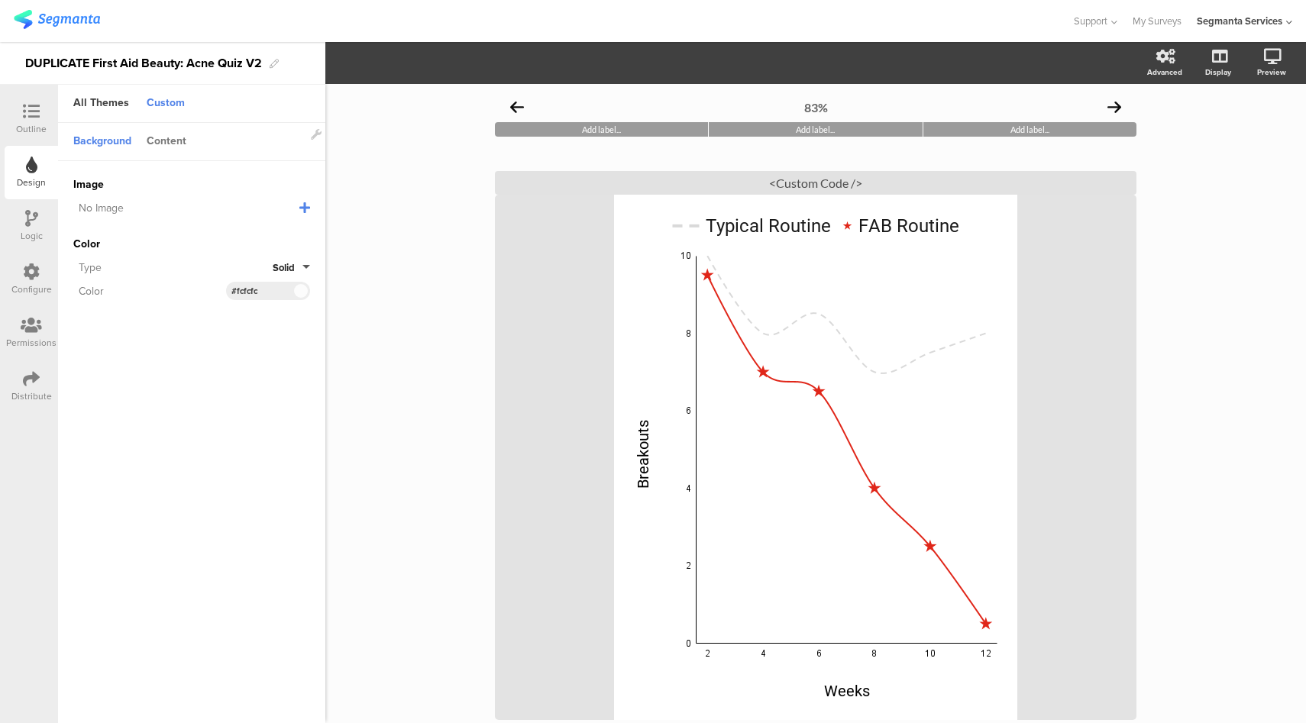
click at [162, 140] on div "Content" at bounding box center [166, 142] width 55 height 26
drag, startPoint x: 275, startPoint y: 189, endPoint x: 188, endPoint y: 185, distance: 87.2
click at [188, 185] on div "Base Color #0B0B0B Clear OK #0b0b0b" at bounding box center [191, 185] width 237 height 18
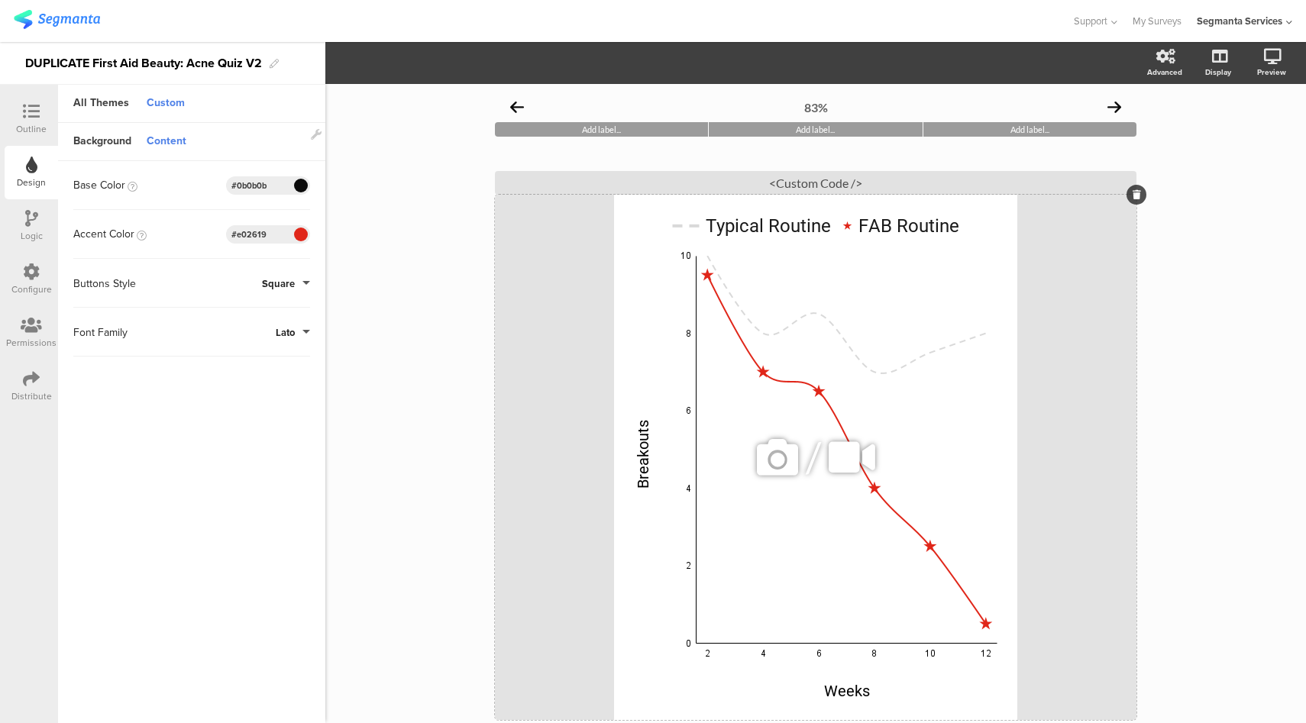
click at [777, 462] on icon at bounding box center [778, 458] width 52 height 52
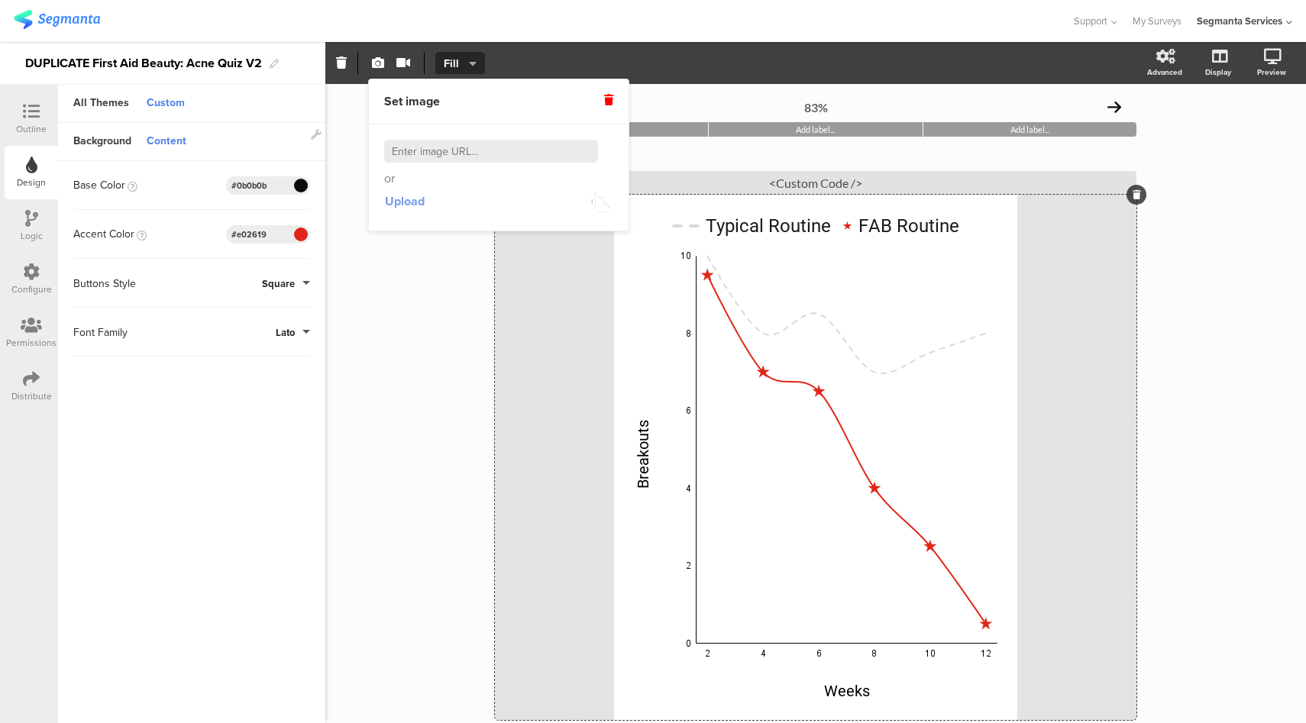
click at [402, 199] on span "Upload" at bounding box center [405, 202] width 40 height 18
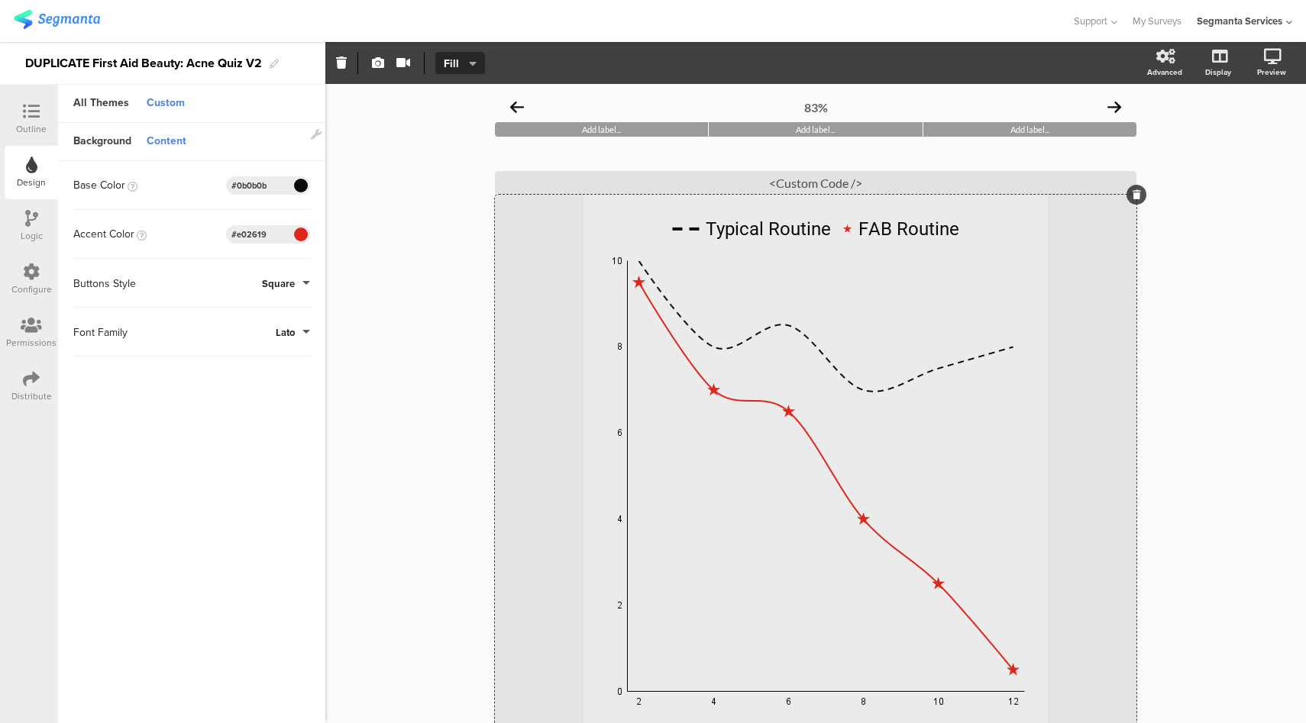
click at [1235, 335] on div "83% Add label... Add label... Add label... The difference the right routine mak…" at bounding box center [815, 513] width 981 height 858
click at [774, 479] on icon at bounding box center [778, 484] width 52 height 52
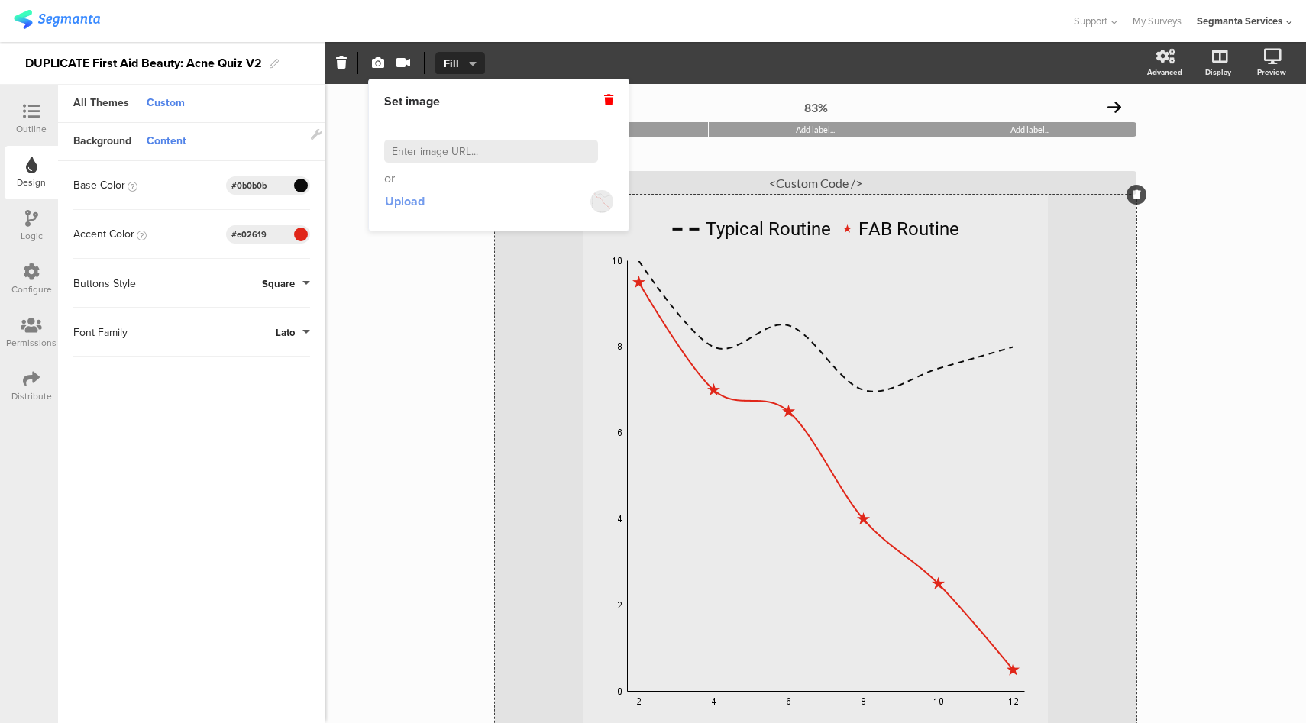
click at [387, 202] on span "Upload" at bounding box center [405, 202] width 40 height 18
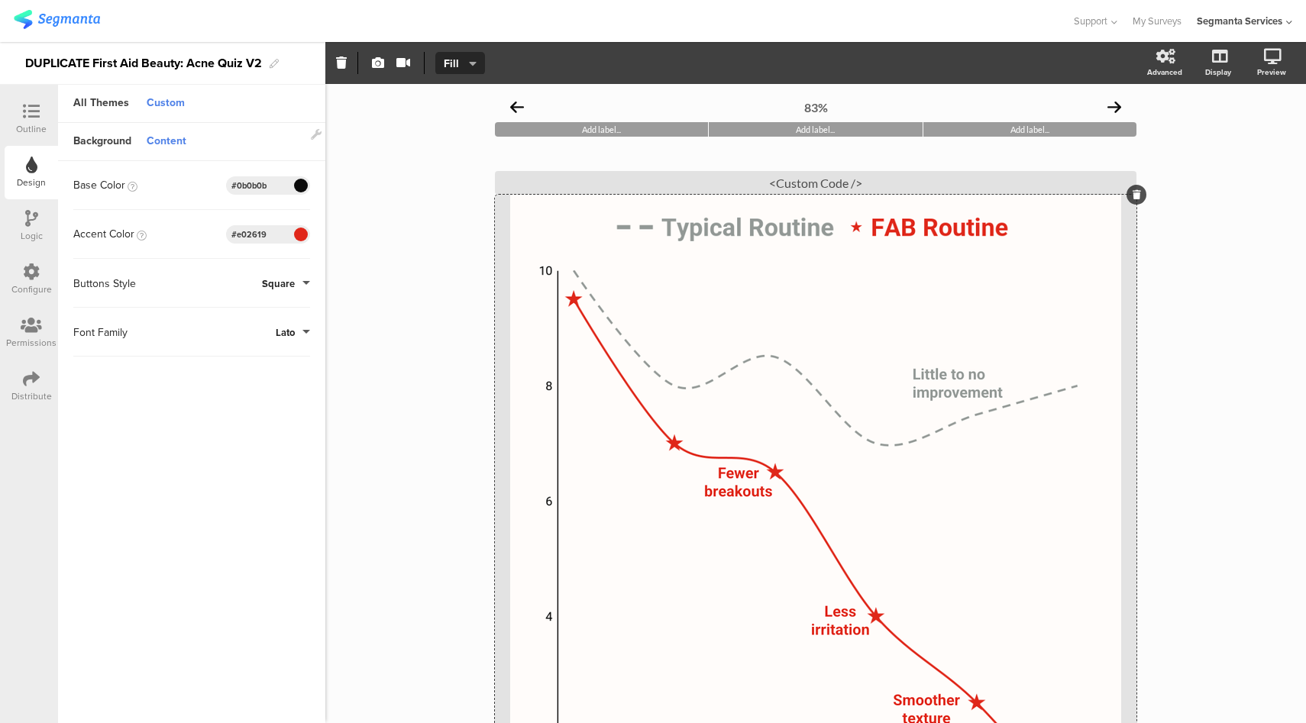
click at [26, 125] on div "Outline" at bounding box center [31, 129] width 31 height 14
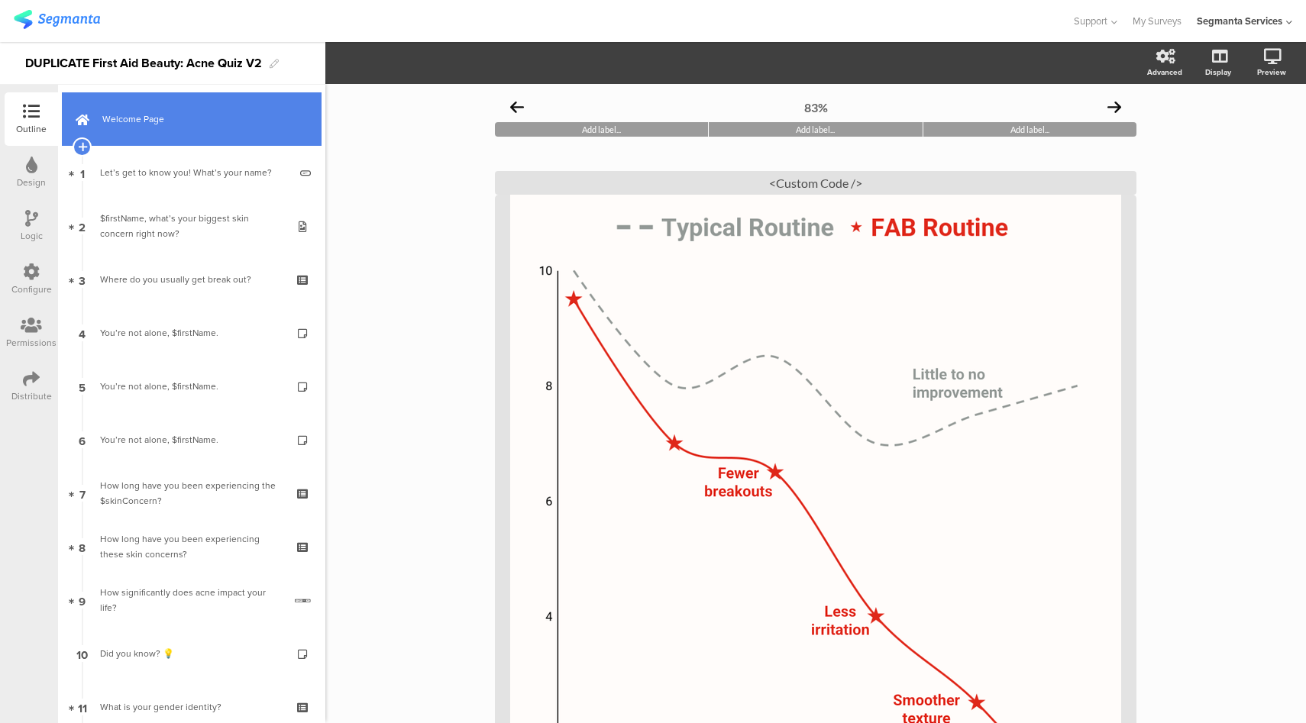
click at [211, 131] on link "Welcome Page" at bounding box center [192, 118] width 260 height 53
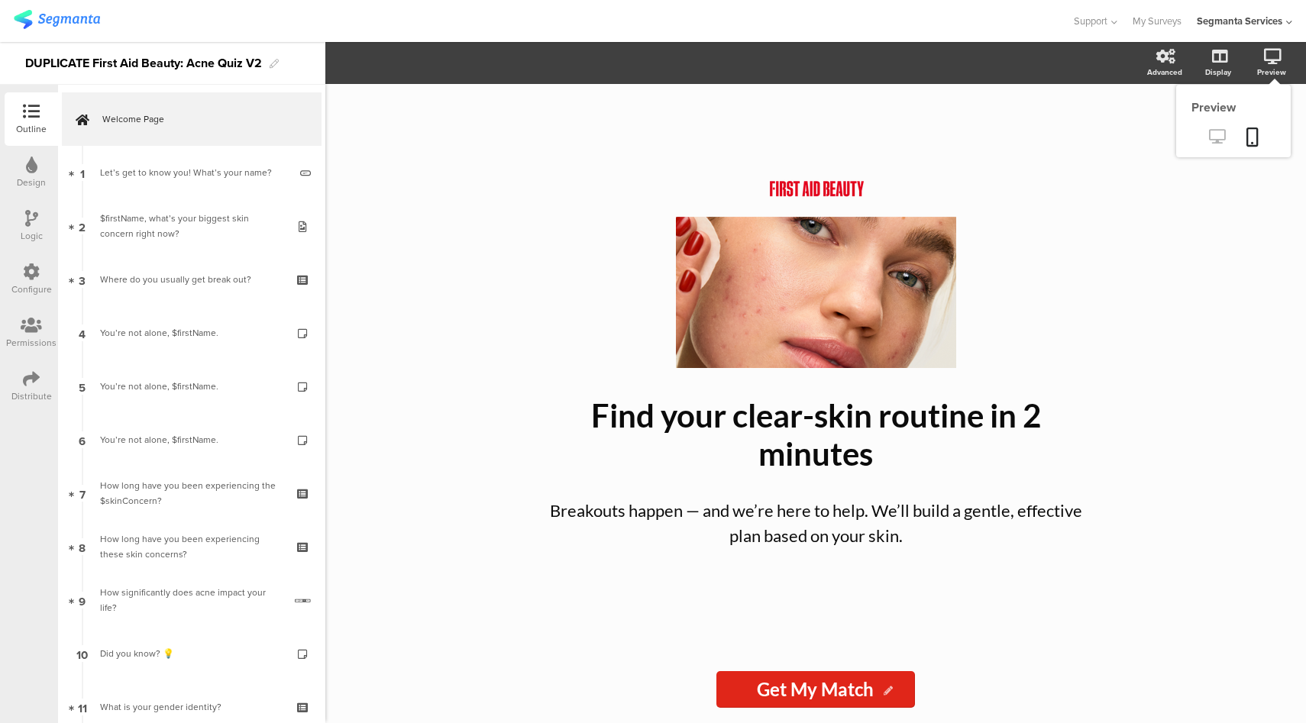
click at [1218, 134] on icon at bounding box center [1217, 136] width 16 height 15
click at [1217, 144] on icon at bounding box center [1217, 136] width 16 height 15
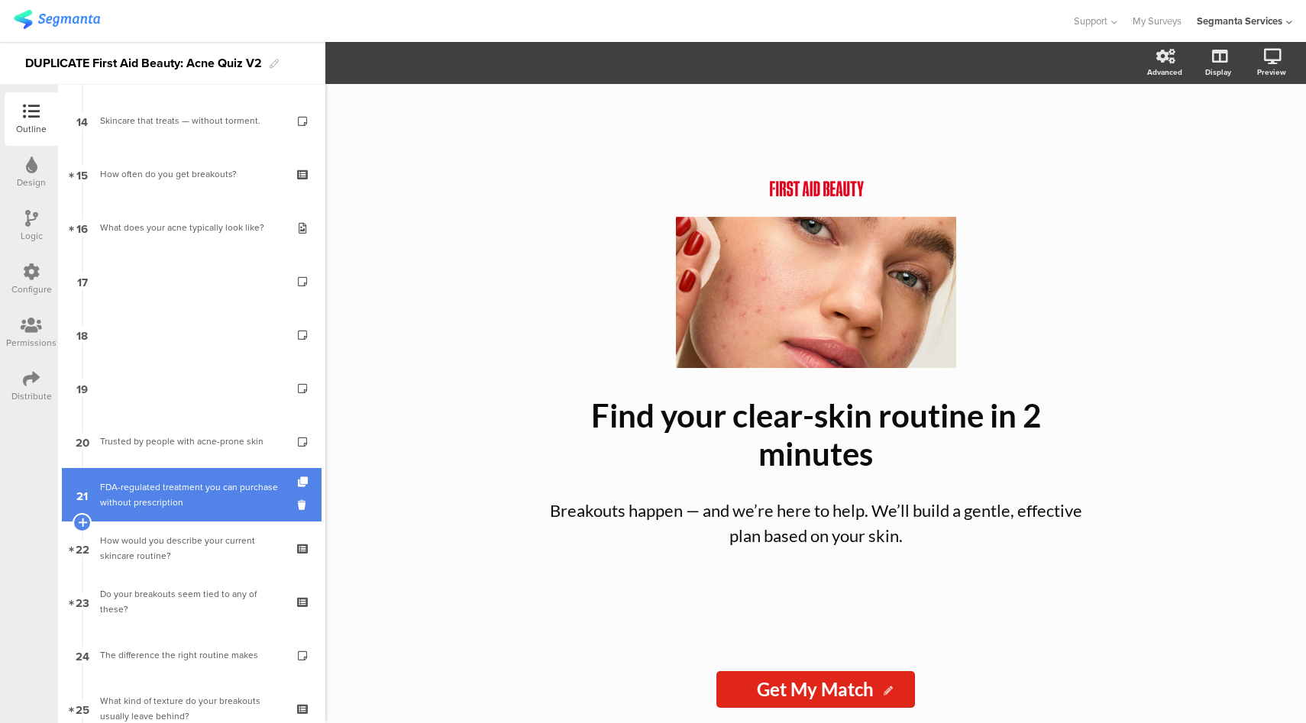
scroll to position [749, 0]
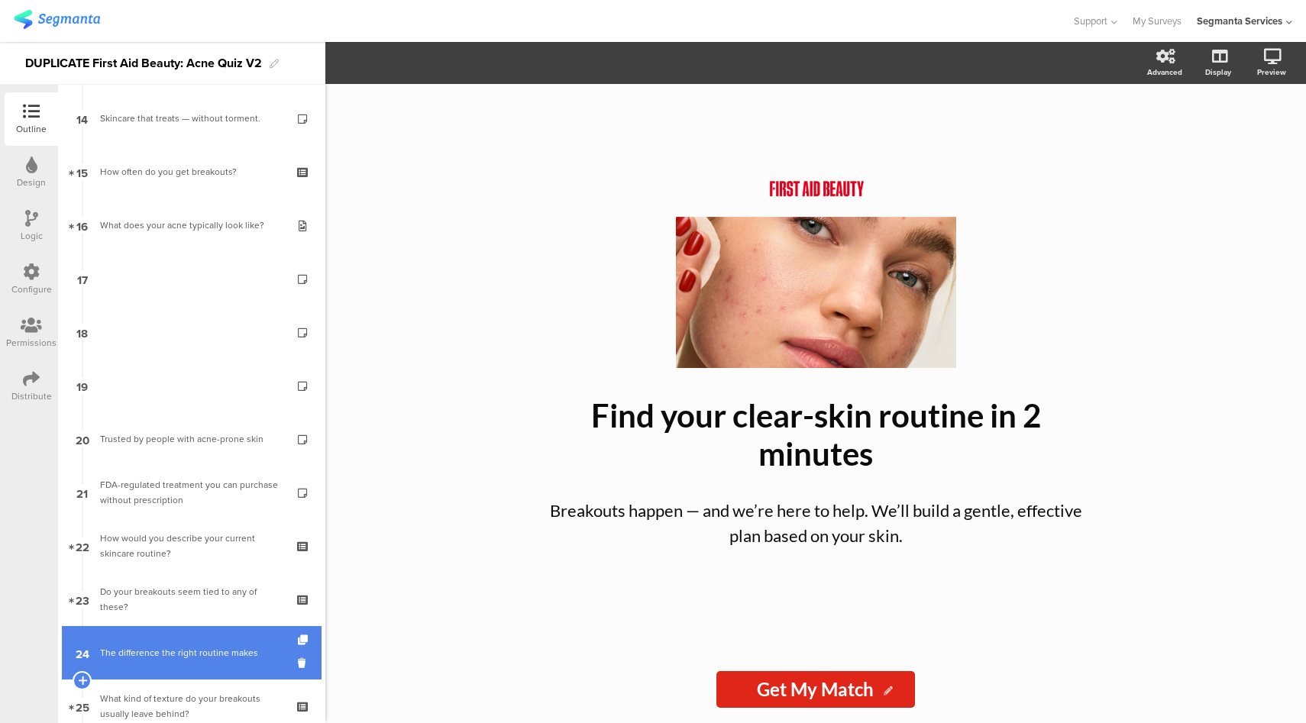
click at [176, 649] on div "The difference the right routine makes" at bounding box center [191, 653] width 183 height 15
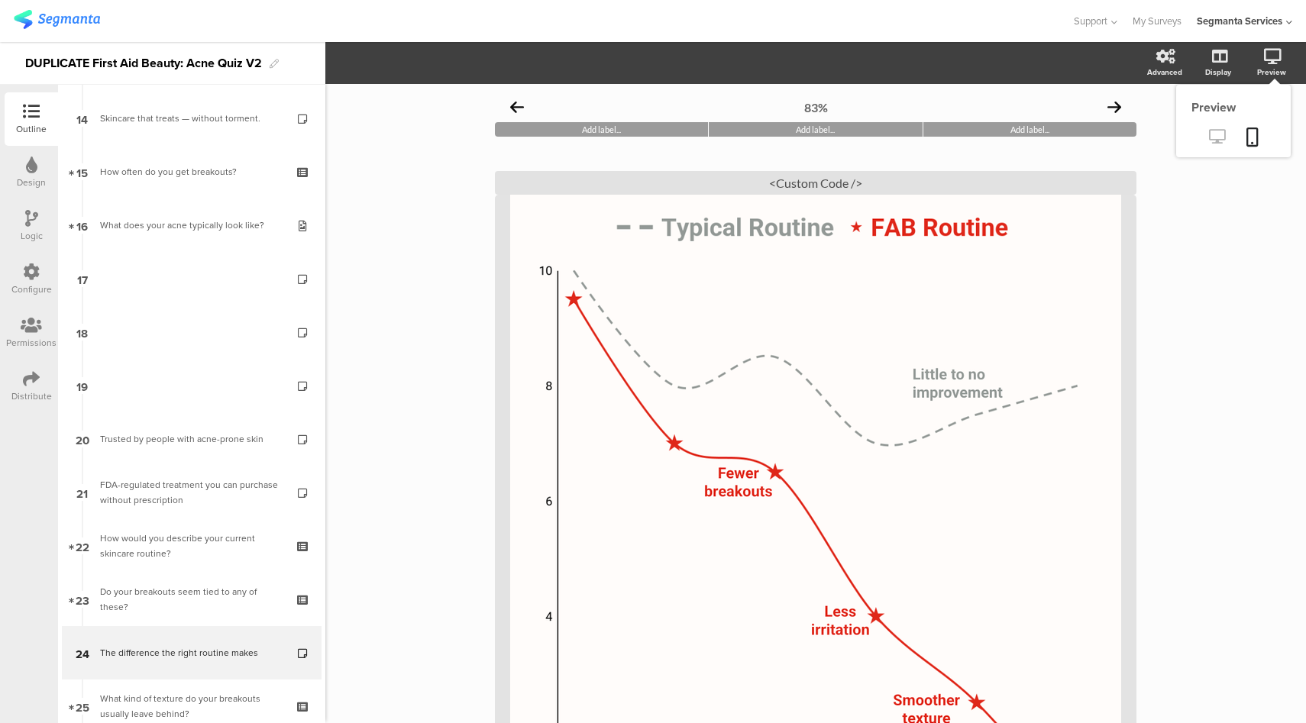
click at [1209, 144] on icon at bounding box center [1217, 136] width 16 height 15
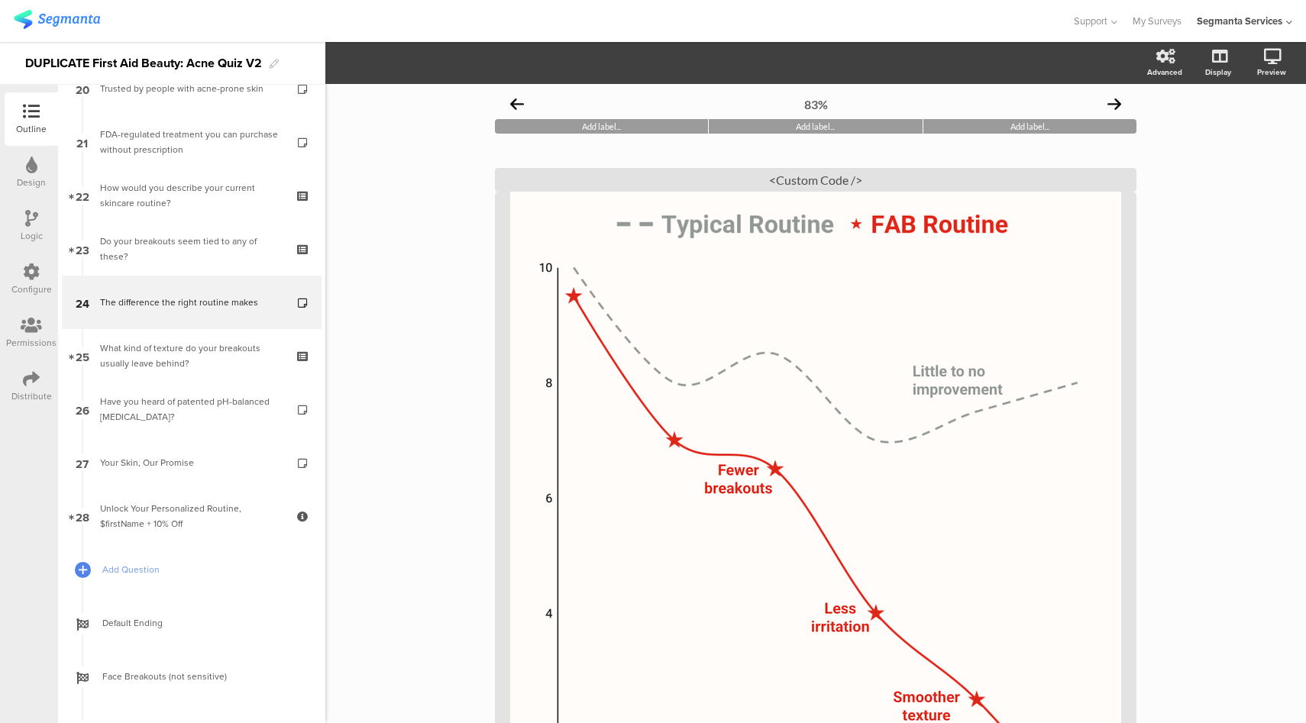
scroll to position [390, 0]
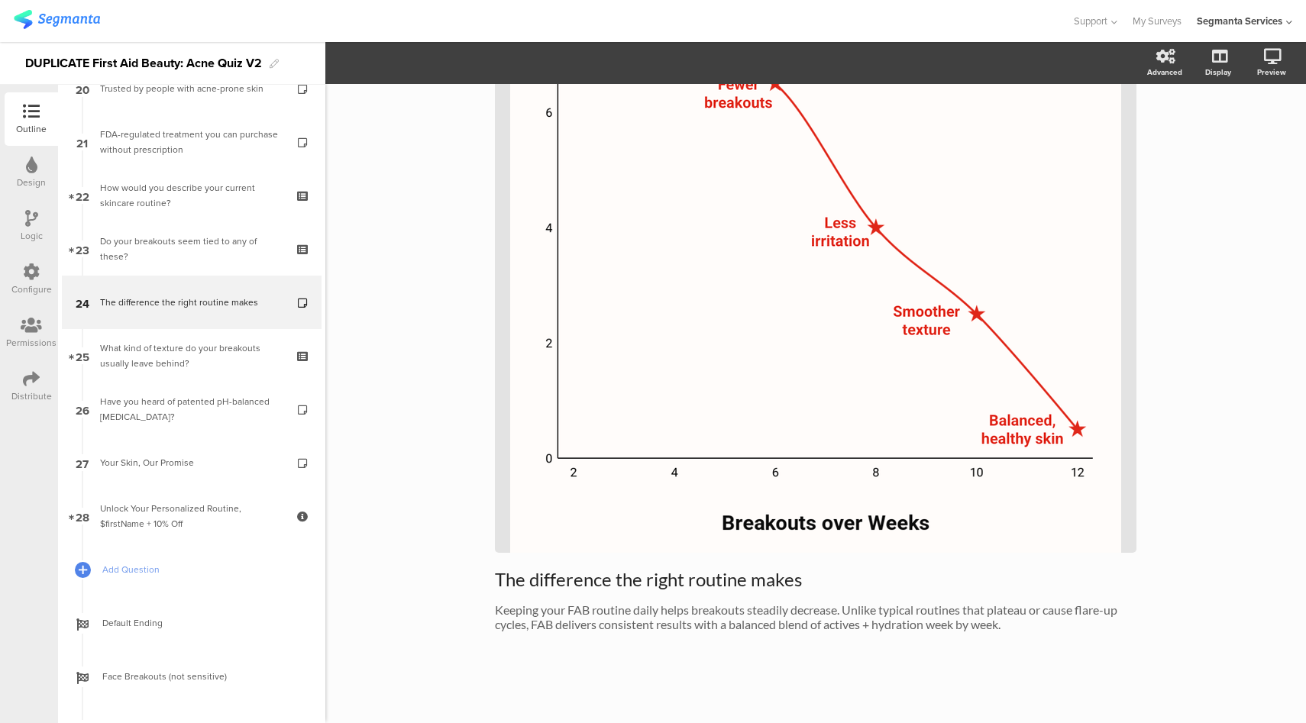
click at [213, 26] on div at bounding box center [536, 20] width 1044 height 25
